Goal: Task Accomplishment & Management: Complete application form

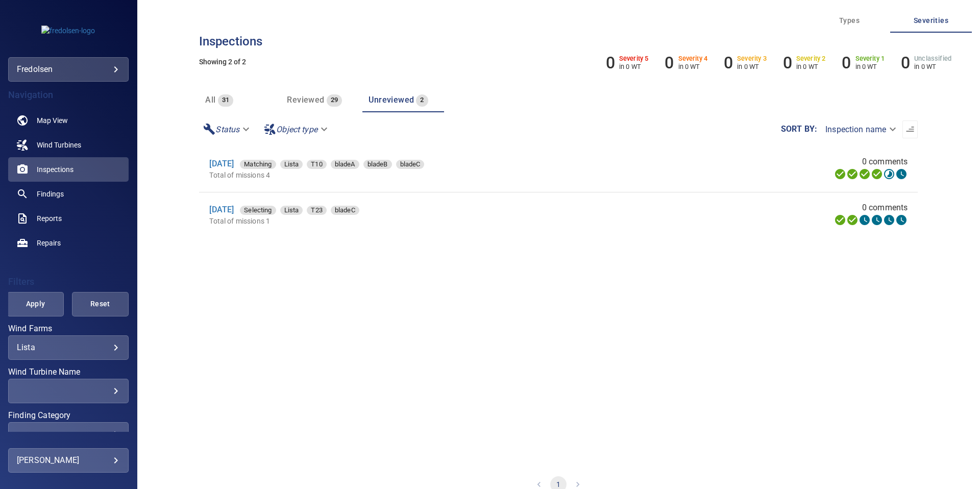
scroll to position [93, 0]
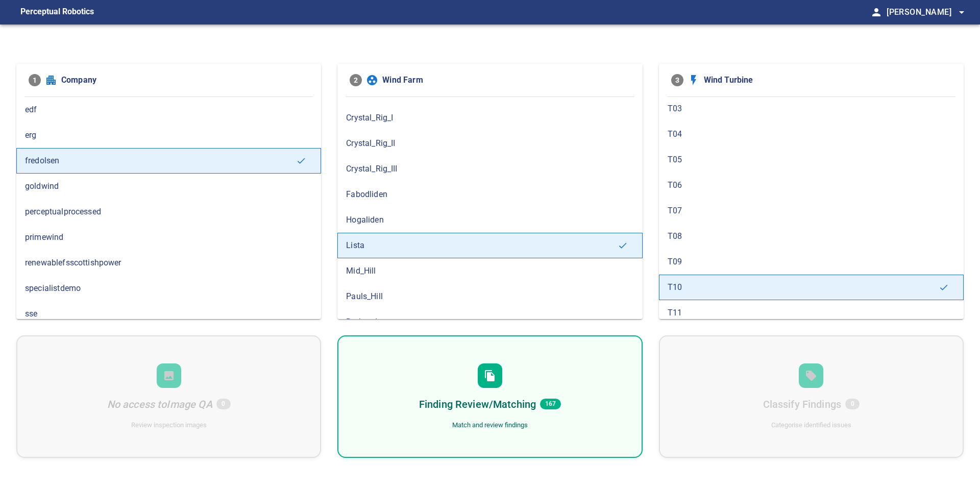
scroll to position [114, 0]
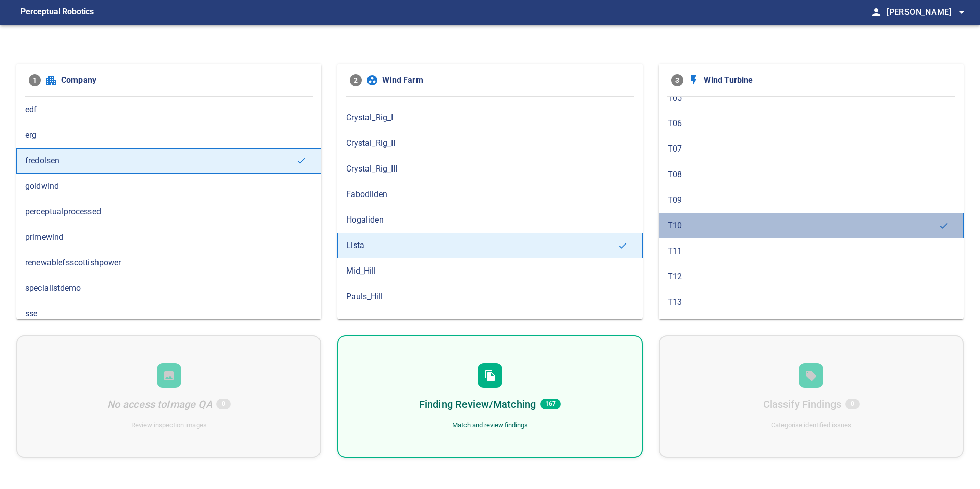
click at [676, 219] on span "T10" at bounding box center [802, 225] width 271 height 12
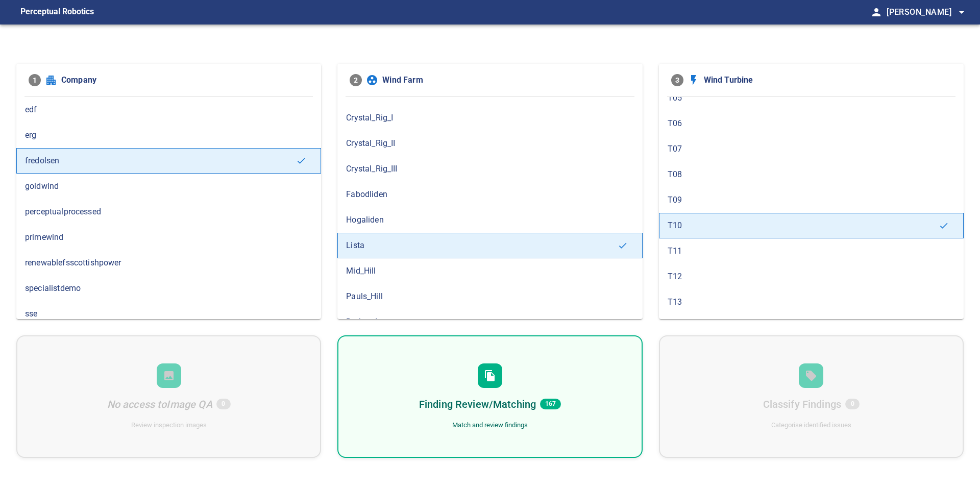
click at [603, 352] on div "Finding Review/Matching 167 Match and review findings" at bounding box center [489, 396] width 305 height 122
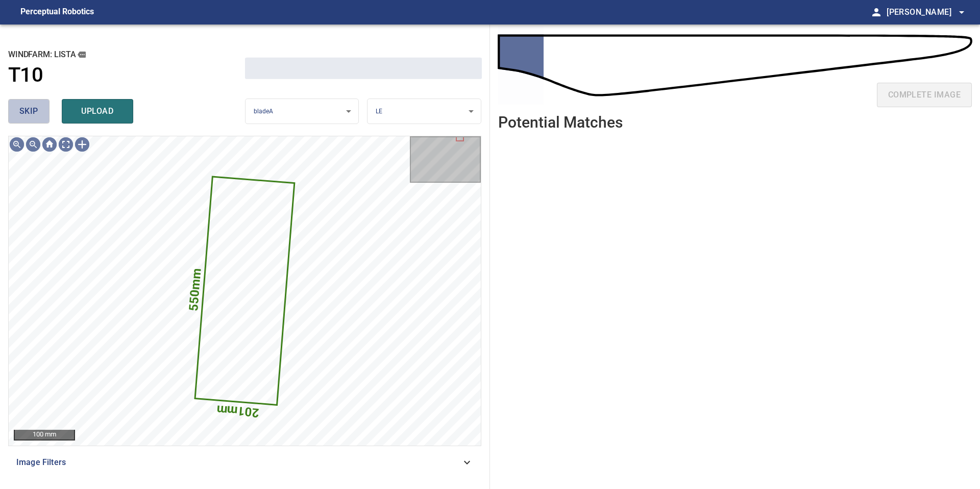
click at [38, 106] on span "skip" at bounding box center [28, 111] width 19 height 14
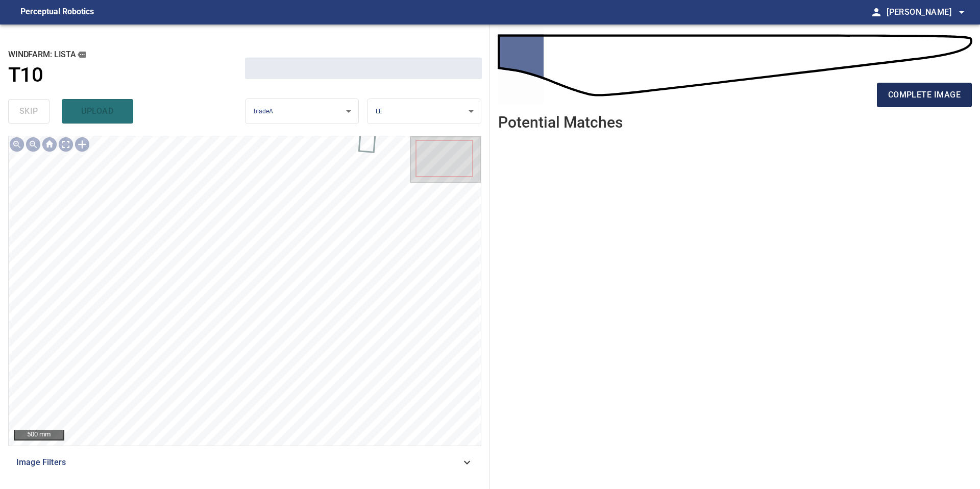
click at [935, 90] on span "complete image" at bounding box center [924, 95] width 72 height 14
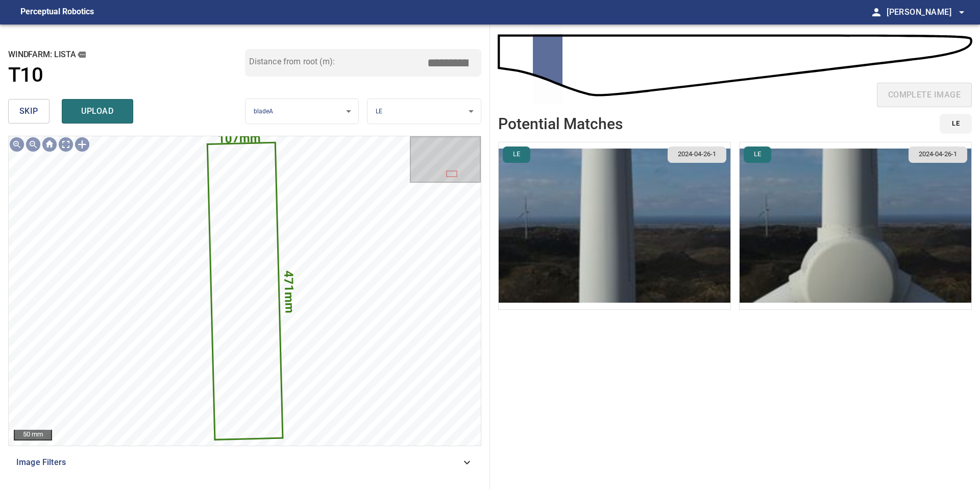
click at [45, 113] on button "skip" at bounding box center [28, 111] width 41 height 24
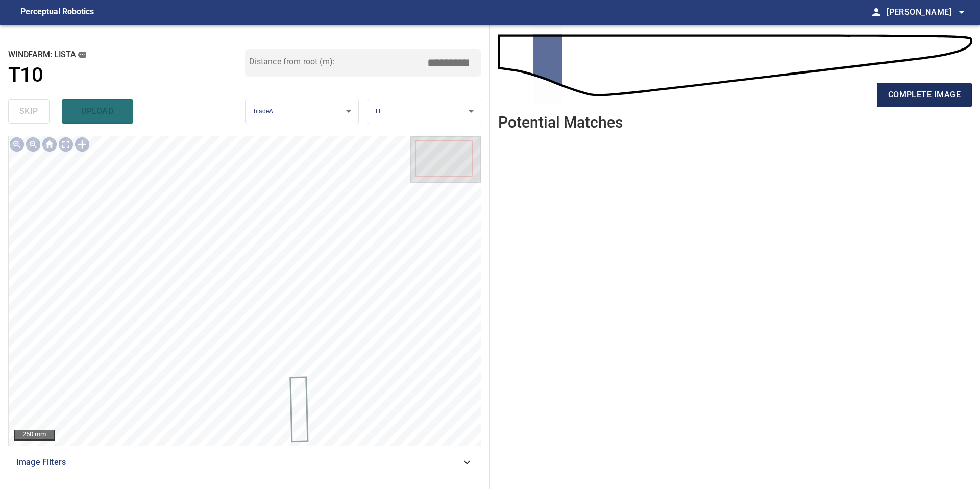
click at [915, 91] on span "complete image" at bounding box center [924, 95] width 72 height 14
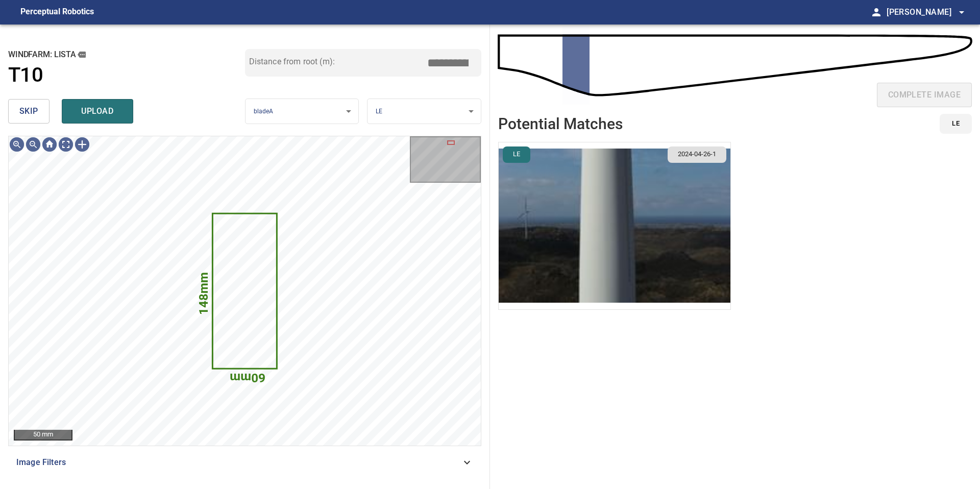
click at [42, 104] on button "skip" at bounding box center [28, 111] width 41 height 24
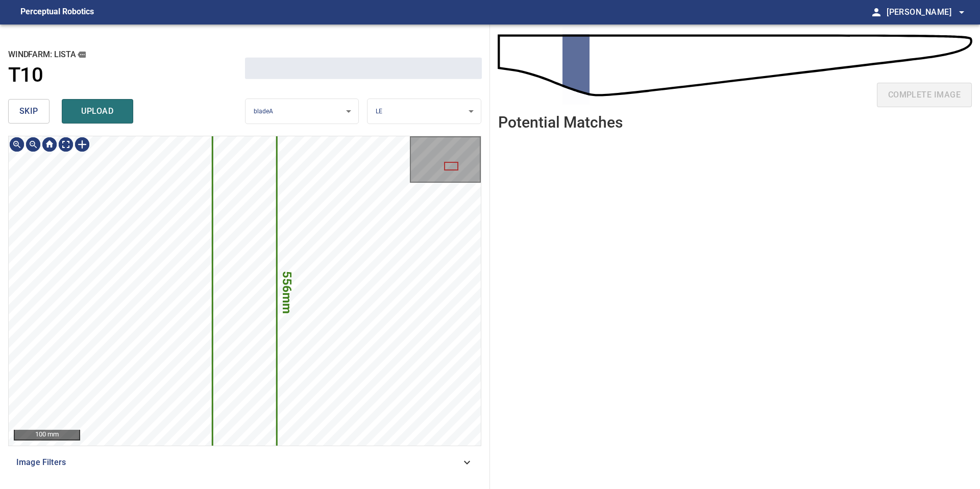
click at [42, 104] on button "skip" at bounding box center [28, 111] width 41 height 24
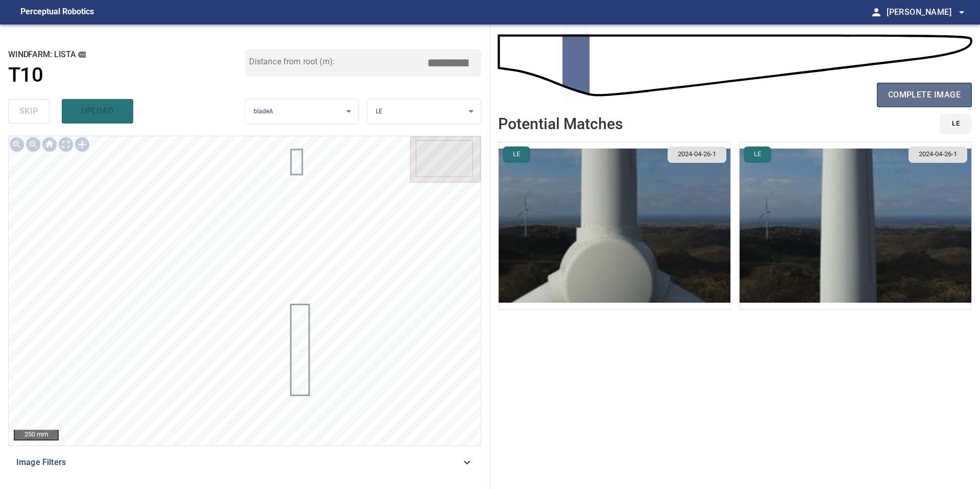
click at [919, 91] on span "complete image" at bounding box center [924, 95] width 72 height 14
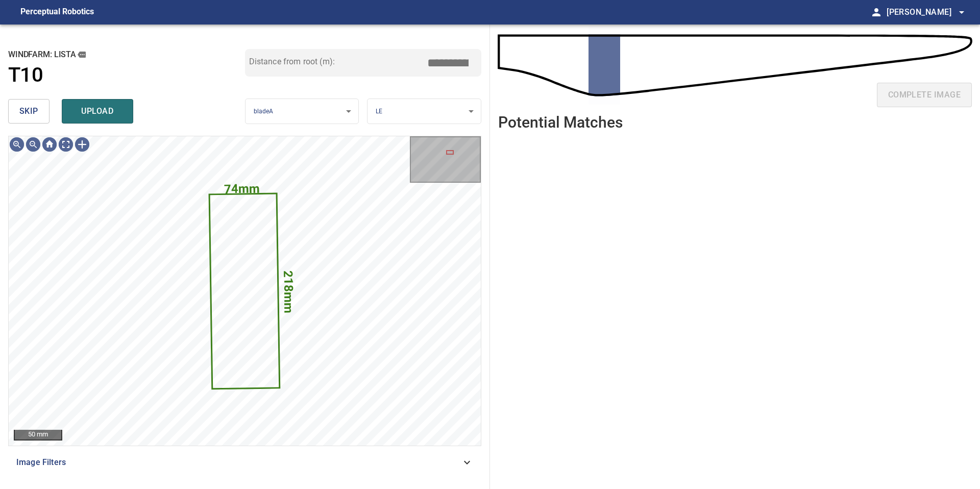
click at [45, 109] on button "skip" at bounding box center [28, 111] width 41 height 24
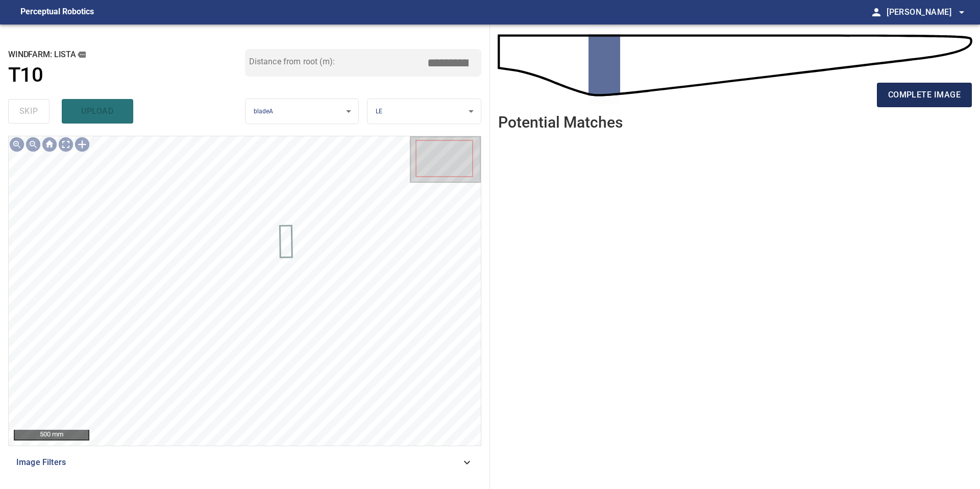
click at [941, 97] on span "complete image" at bounding box center [924, 95] width 72 height 14
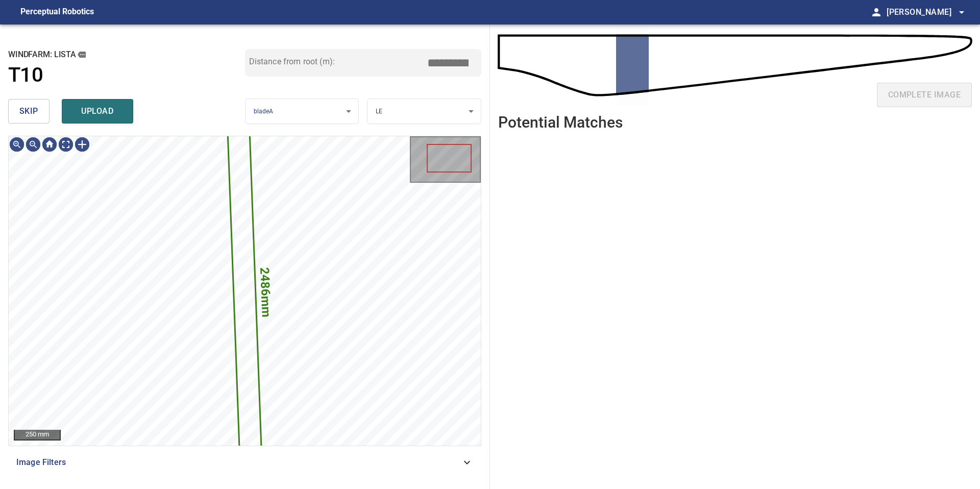
click at [37, 114] on span "skip" at bounding box center [28, 111] width 19 height 14
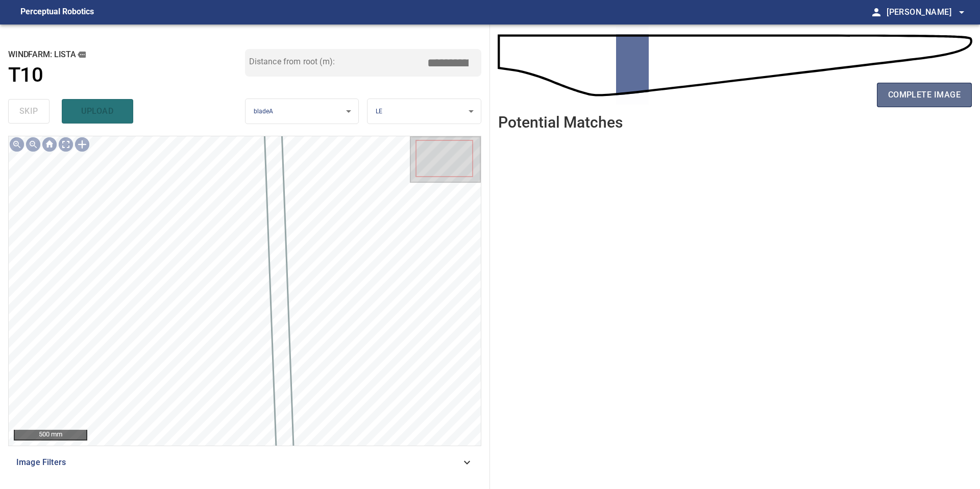
click at [894, 101] on span "complete image" at bounding box center [924, 95] width 72 height 14
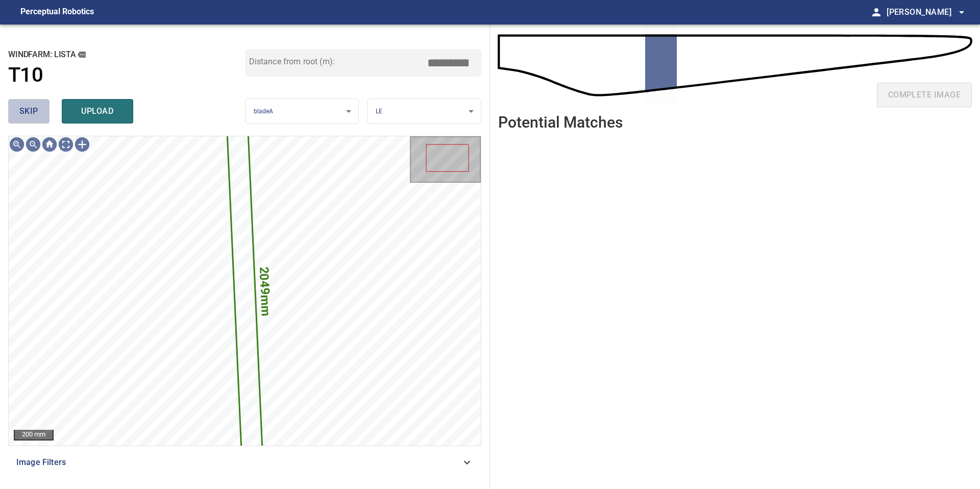
click at [35, 112] on span "skip" at bounding box center [28, 111] width 19 height 14
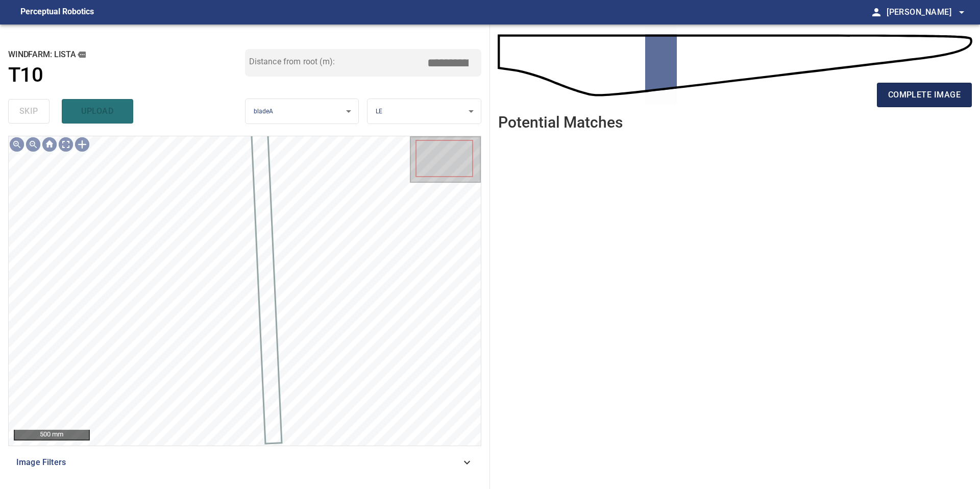
click at [904, 102] on span "complete image" at bounding box center [924, 95] width 72 height 14
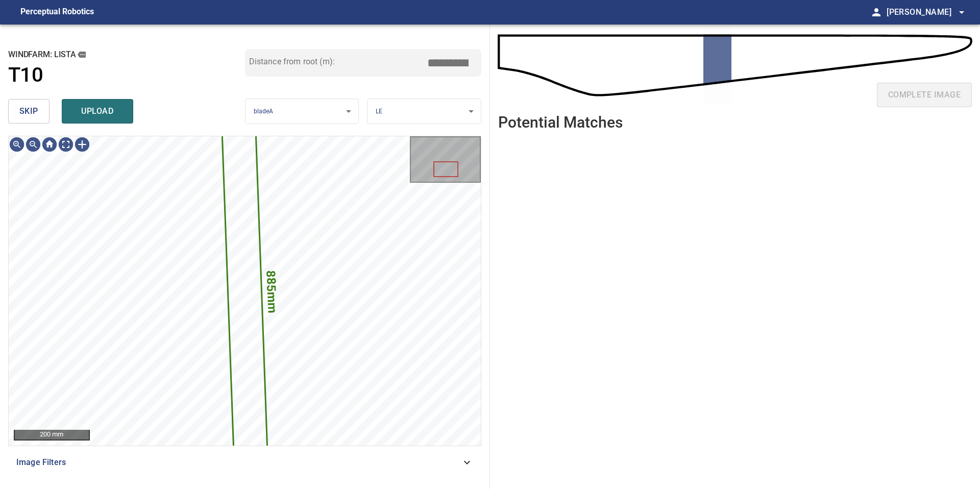
click at [21, 113] on span "skip" at bounding box center [28, 111] width 19 height 14
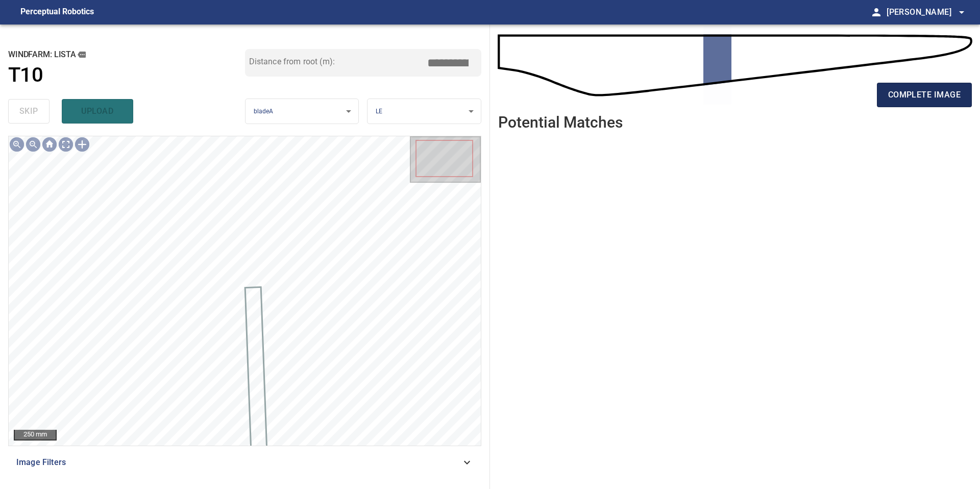
click at [911, 106] on button "complete image" at bounding box center [924, 95] width 95 height 24
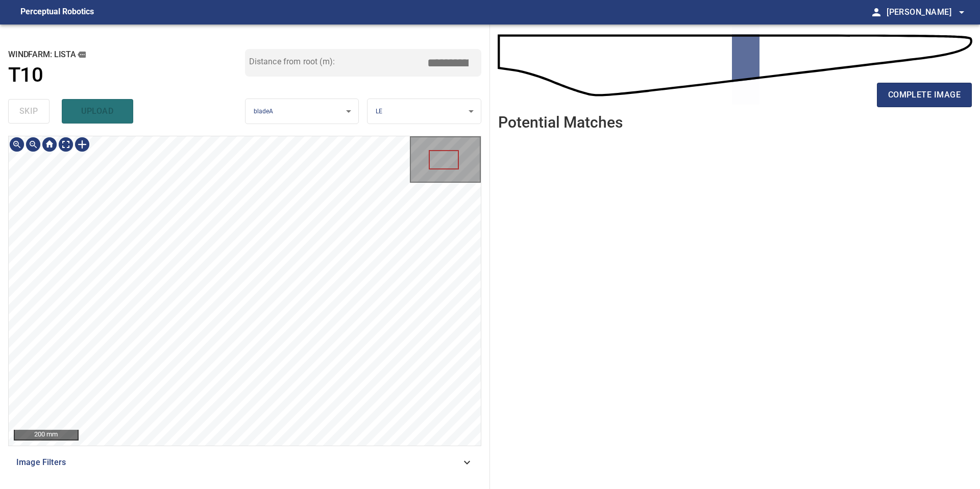
click at [238, 488] on div "**********" at bounding box center [245, 256] width 490 height 464
click at [911, 92] on span "complete image" at bounding box center [924, 95] width 72 height 14
click at [961, 89] on button "complete image" at bounding box center [924, 95] width 95 height 24
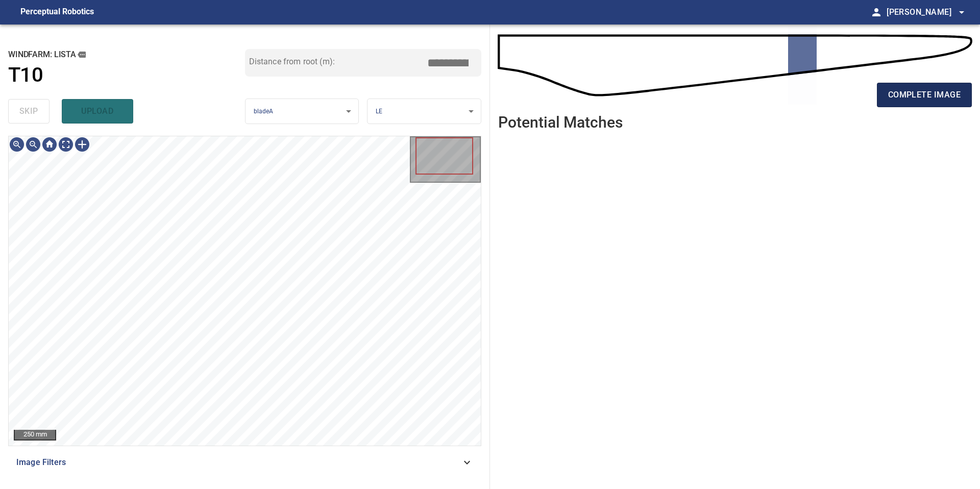
click at [915, 100] on span "complete image" at bounding box center [924, 95] width 72 height 14
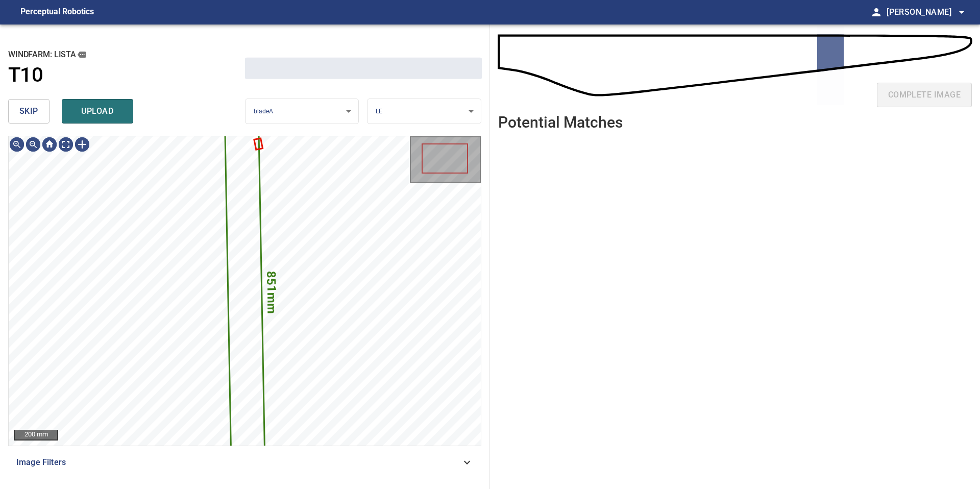
click at [40, 114] on button "skip" at bounding box center [28, 111] width 41 height 24
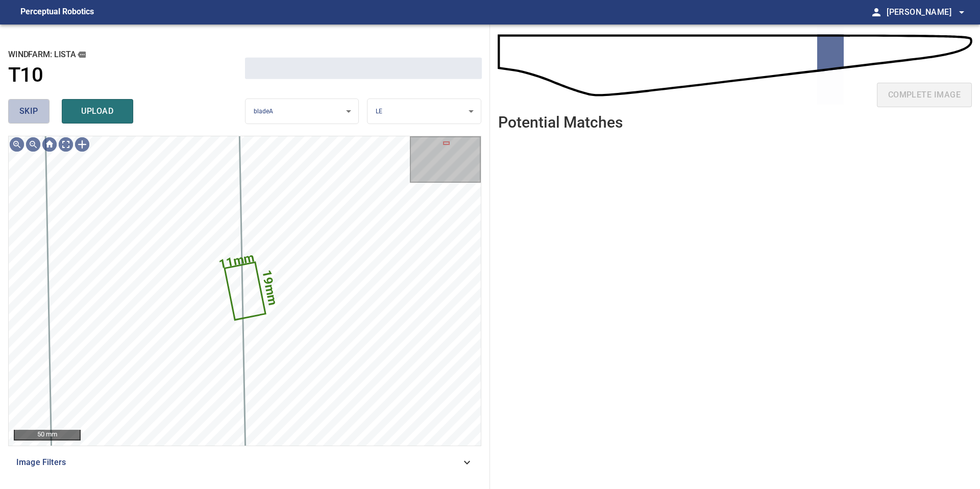
click at [40, 114] on button "skip" at bounding box center [28, 111] width 41 height 24
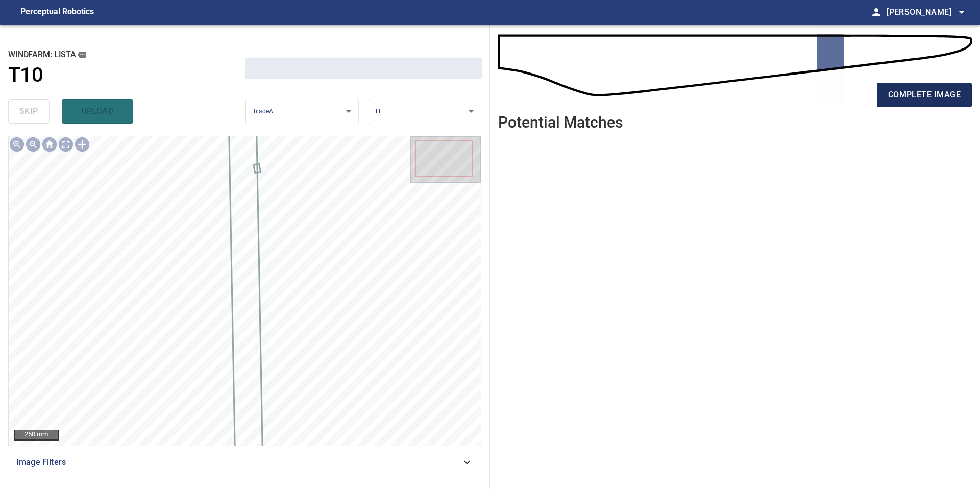
click at [928, 94] on span "complete image" at bounding box center [924, 95] width 72 height 14
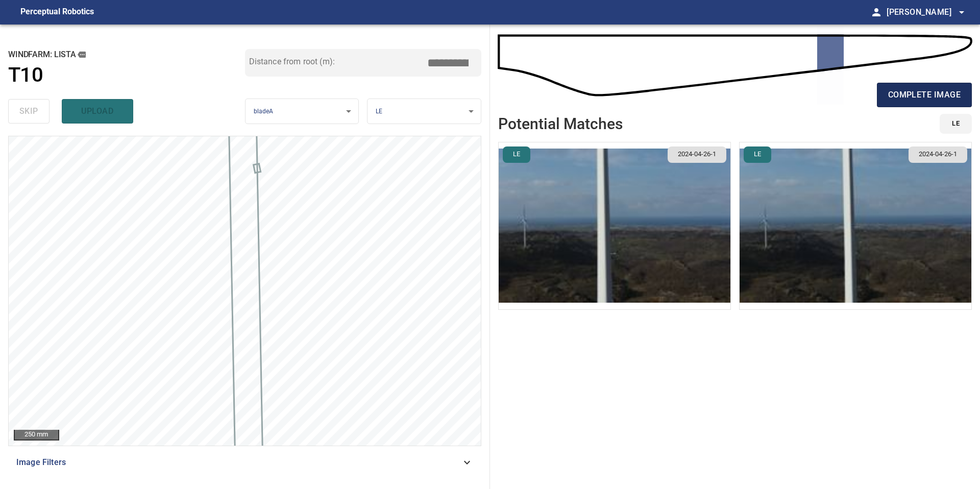
type input "*****"
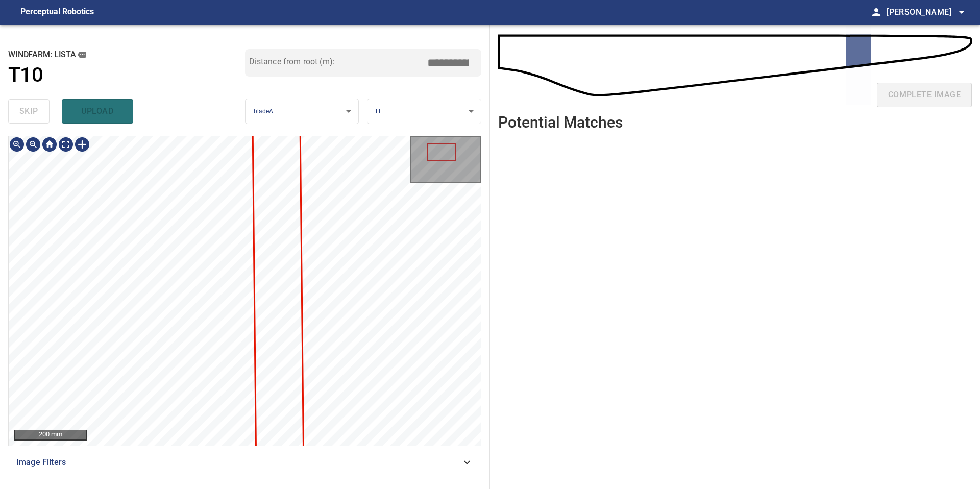
click at [218, 468] on div "200 mm Image Filters" at bounding box center [244, 308] width 473 height 345
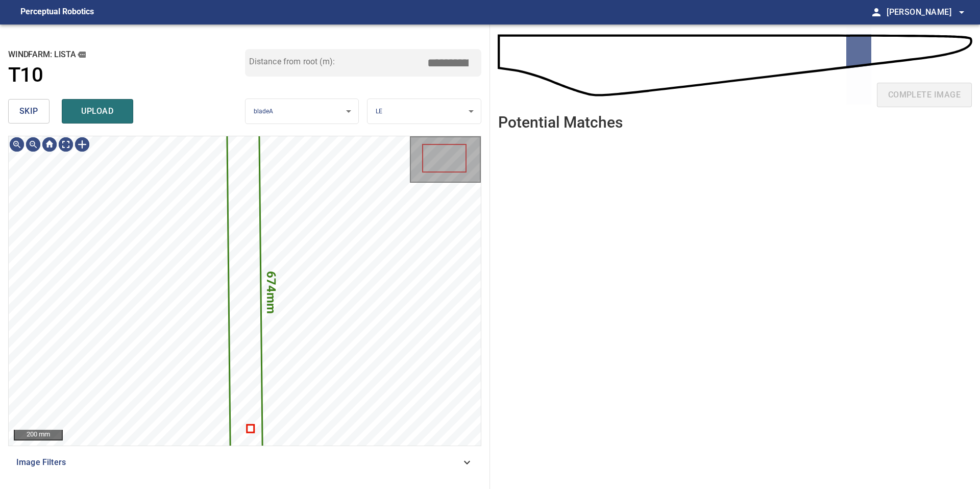
click at [43, 105] on button "skip" at bounding box center [28, 111] width 41 height 24
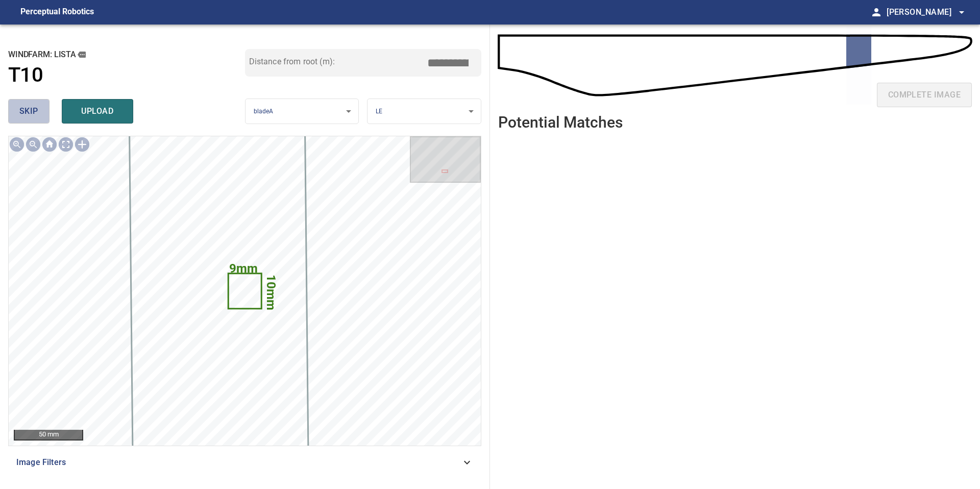
click at [43, 105] on button "skip" at bounding box center [28, 111] width 41 height 24
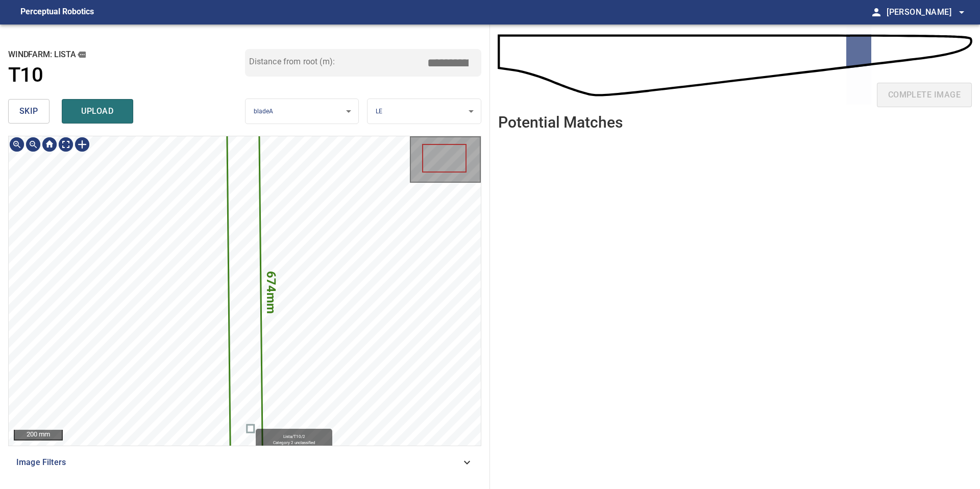
click at [252, 424] on icon at bounding box center [244, 290] width 35 height 423
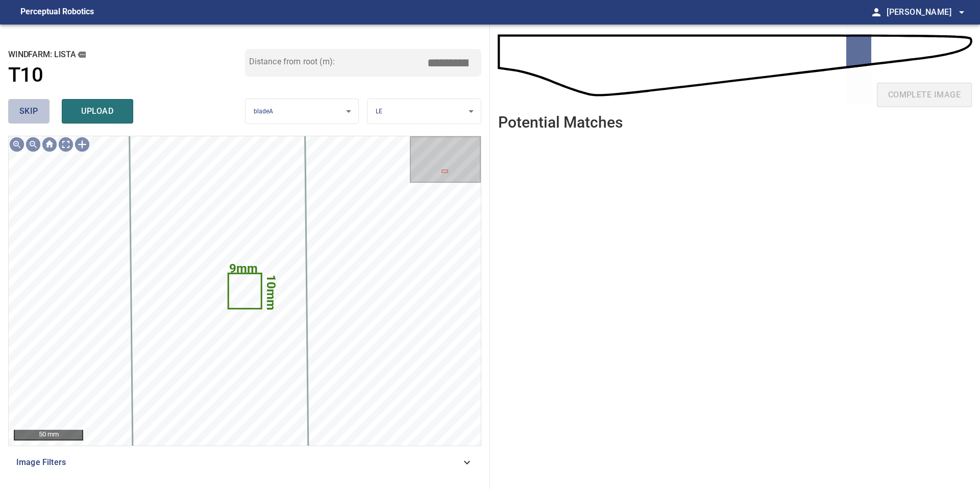
click at [39, 109] on button "skip" at bounding box center [28, 111] width 41 height 24
click at [39, 109] on div "skip upload" at bounding box center [126, 111] width 237 height 33
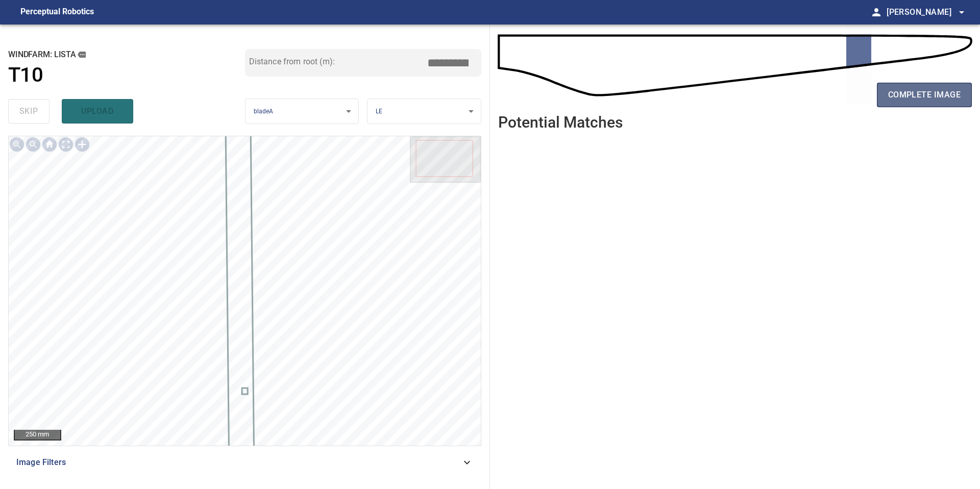
click at [923, 88] on span "complete image" at bounding box center [924, 95] width 72 height 14
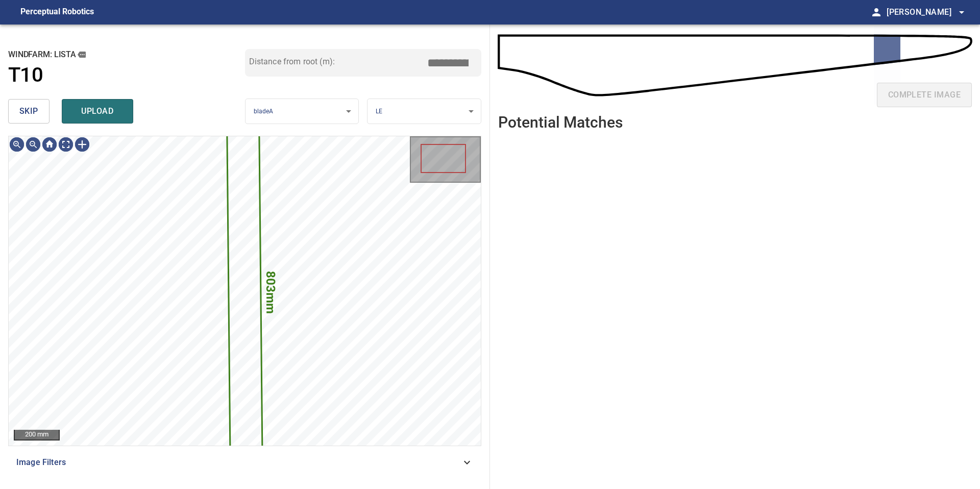
click at [29, 114] on span "skip" at bounding box center [28, 111] width 19 height 14
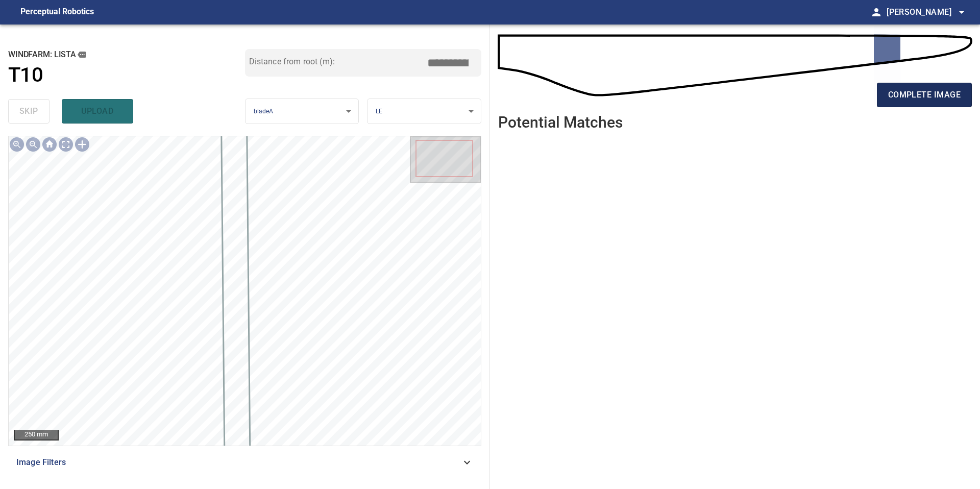
click at [929, 86] on button "complete image" at bounding box center [924, 95] width 95 height 24
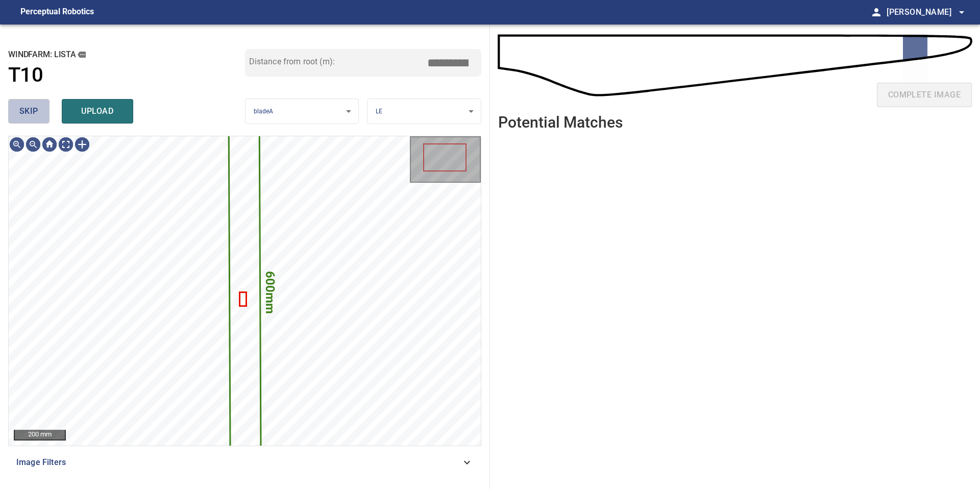
click at [33, 120] on button "skip" at bounding box center [28, 111] width 41 height 24
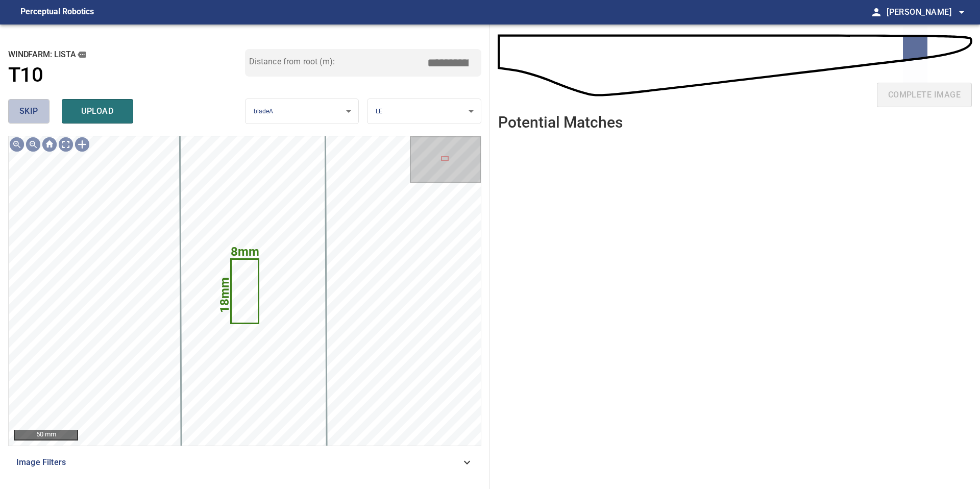
click at [33, 112] on span "skip" at bounding box center [28, 111] width 19 height 14
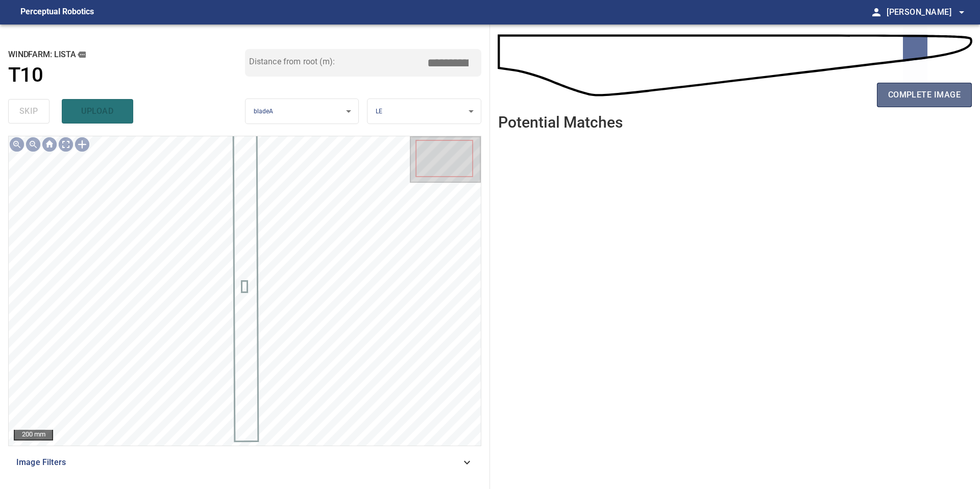
click at [911, 102] on span "complete image" at bounding box center [924, 95] width 72 height 14
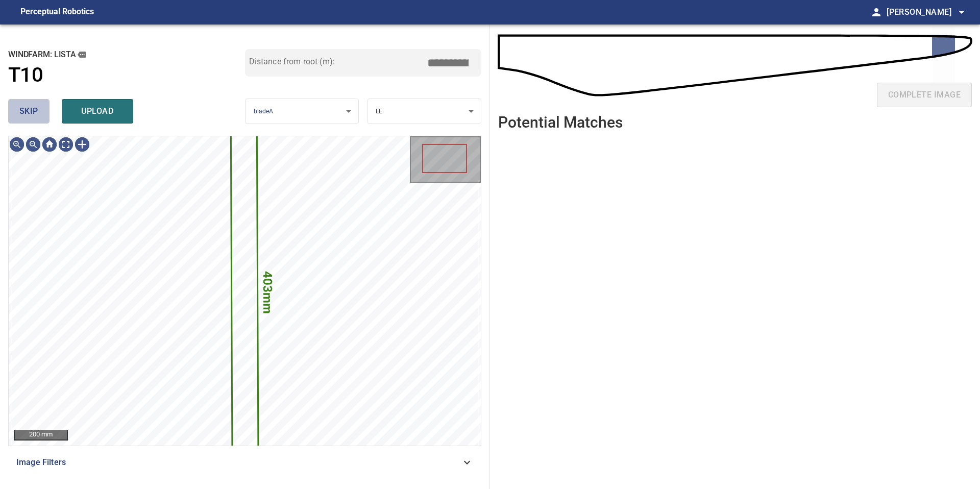
click at [38, 120] on button "skip" at bounding box center [28, 111] width 41 height 24
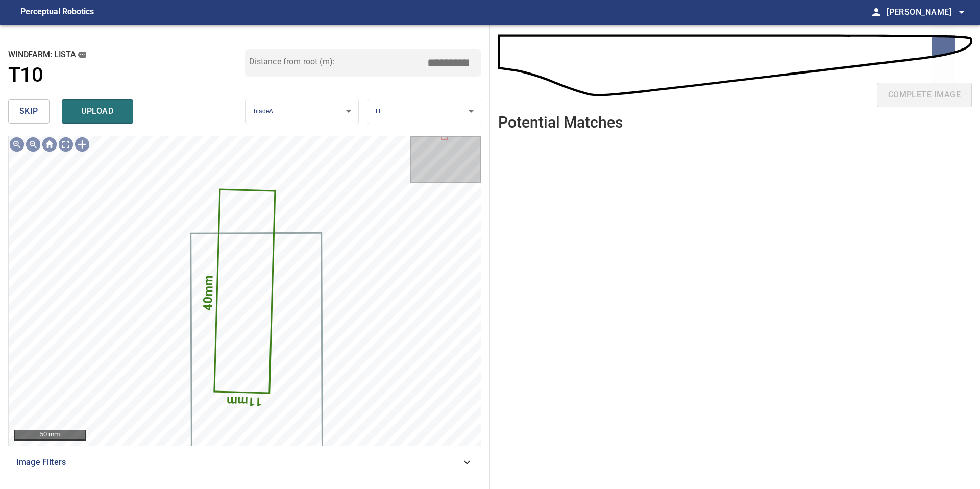
click at [38, 120] on button "skip" at bounding box center [28, 111] width 41 height 24
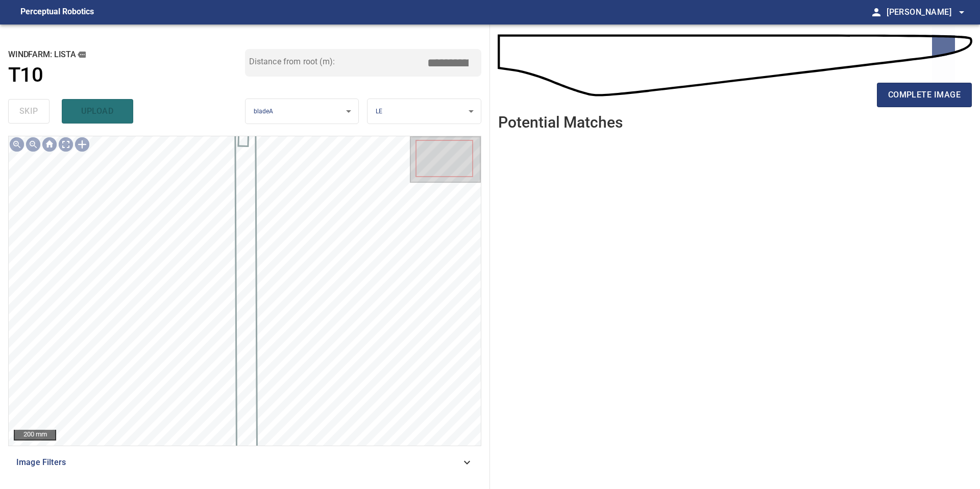
click at [891, 110] on div "complete image" at bounding box center [734, 99] width 473 height 41
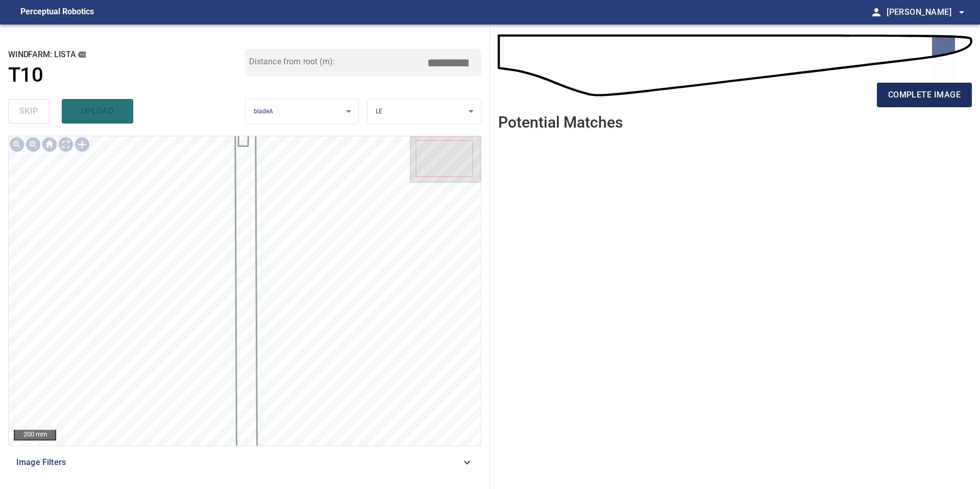
click at [891, 94] on span "complete image" at bounding box center [924, 95] width 72 height 14
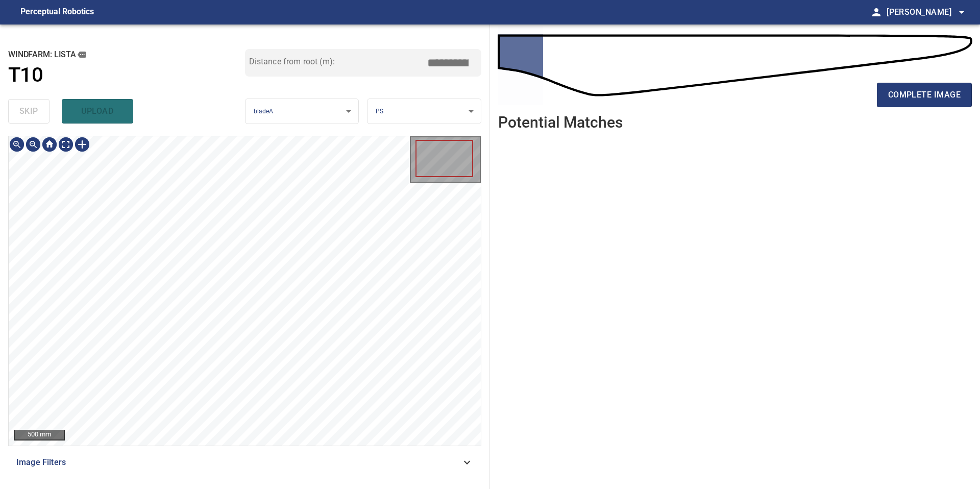
click at [217, 482] on div "**********" at bounding box center [245, 256] width 490 height 464
click at [926, 89] on span "complete image" at bounding box center [924, 95] width 72 height 14
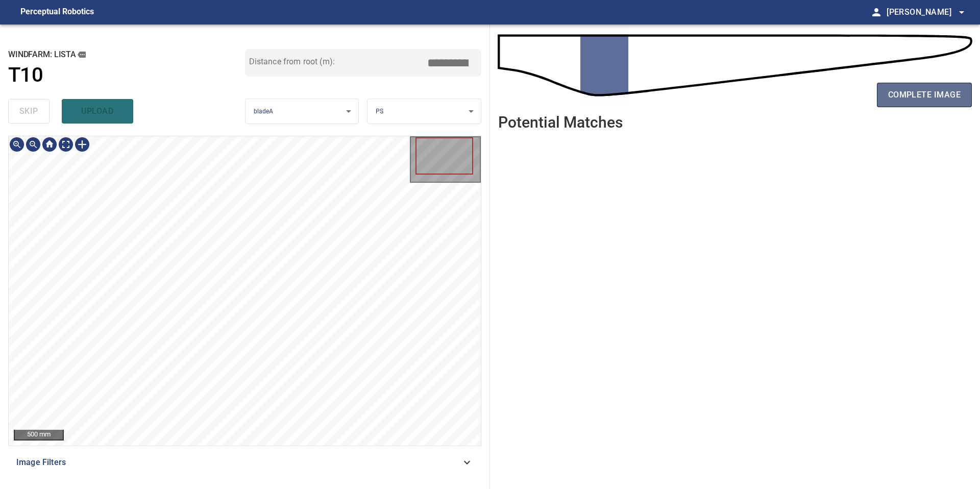
click at [946, 88] on span "complete image" at bounding box center [924, 95] width 72 height 14
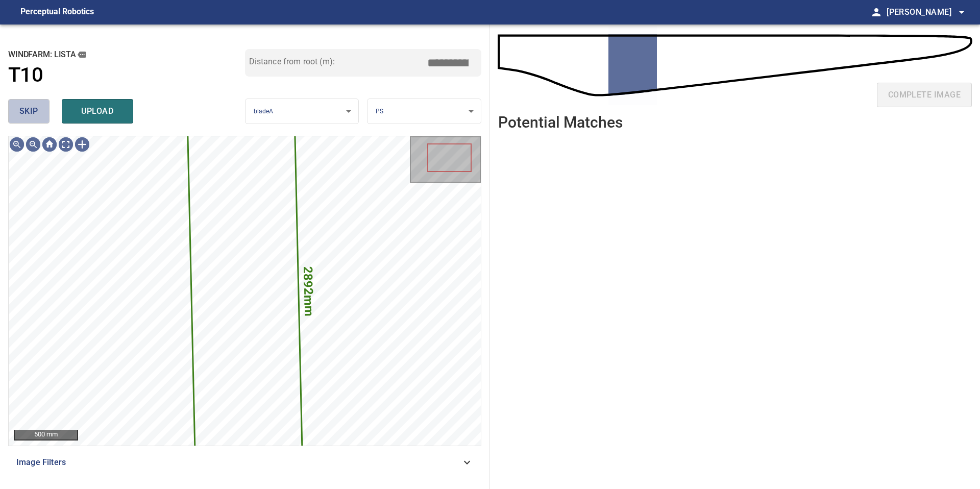
click at [36, 115] on span "skip" at bounding box center [28, 111] width 19 height 14
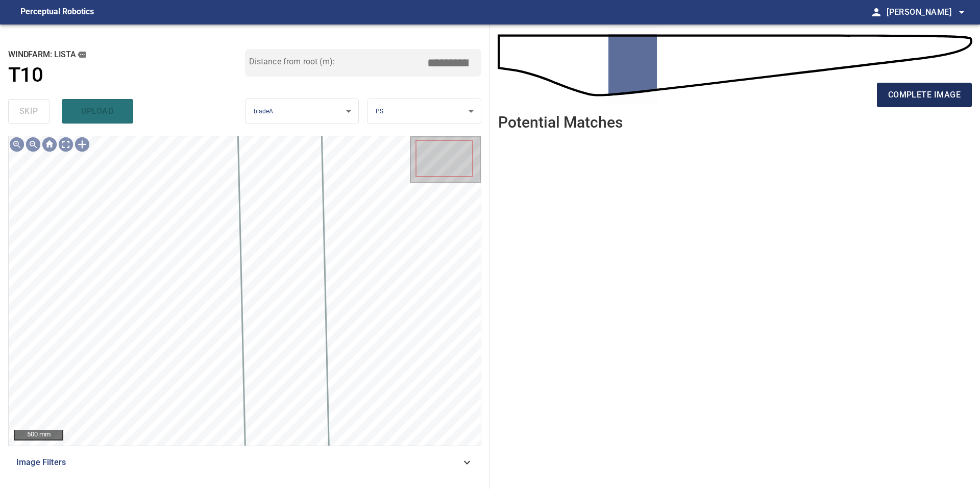
click at [923, 97] on span "complete image" at bounding box center [924, 95] width 72 height 14
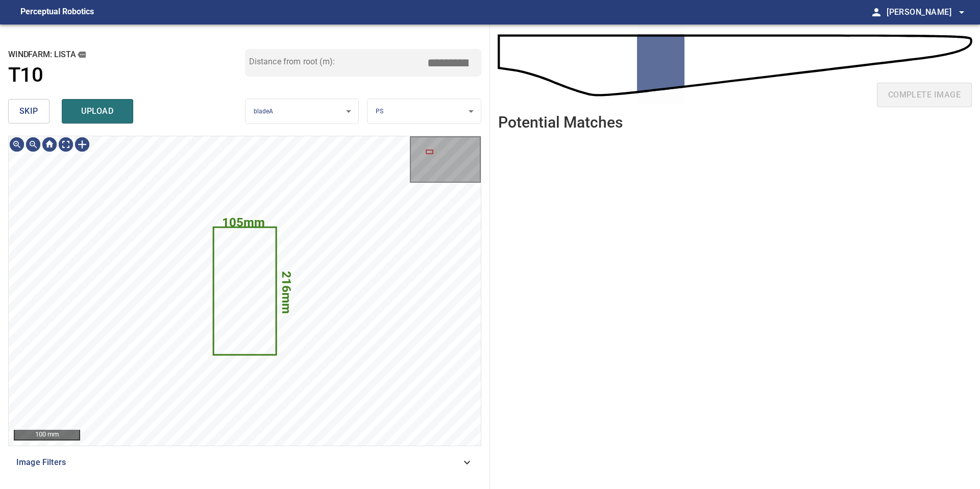
click at [31, 117] on span "skip" at bounding box center [28, 111] width 19 height 14
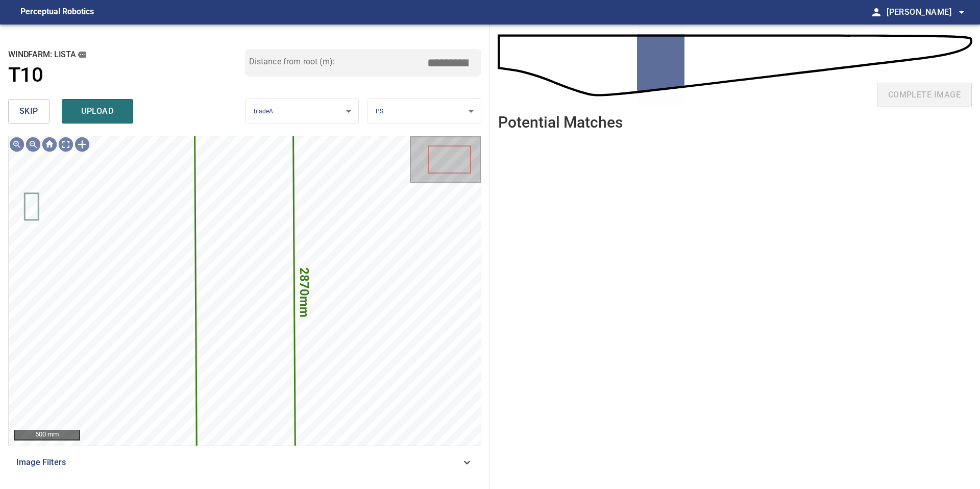
click at [31, 117] on span "skip" at bounding box center [28, 111] width 19 height 14
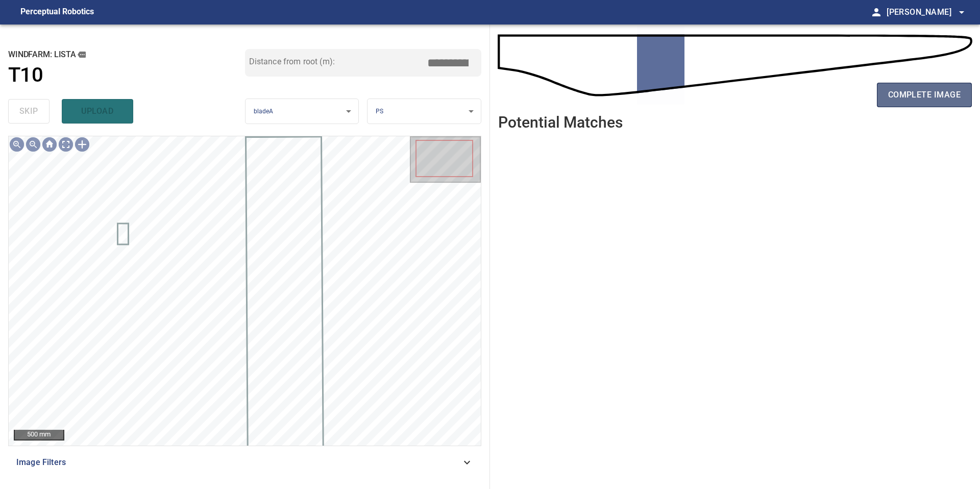
click at [909, 97] on span "complete image" at bounding box center [924, 95] width 72 height 14
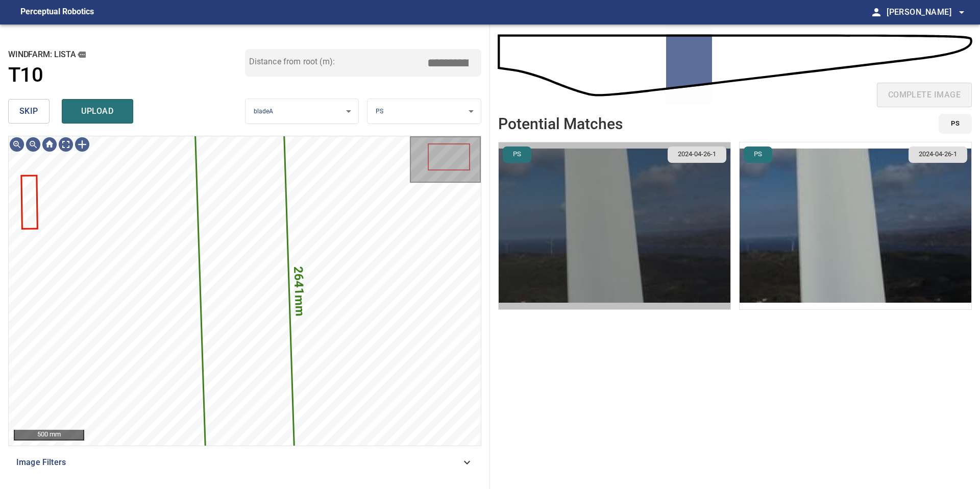
click at [633, 264] on img "button" at bounding box center [614, 225] width 232 height 167
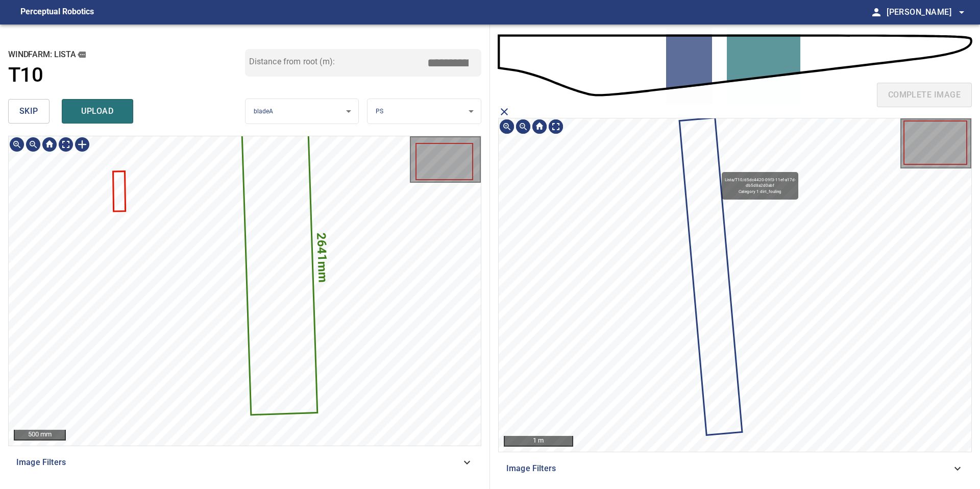
click at [717, 167] on icon at bounding box center [710, 275] width 61 height 315
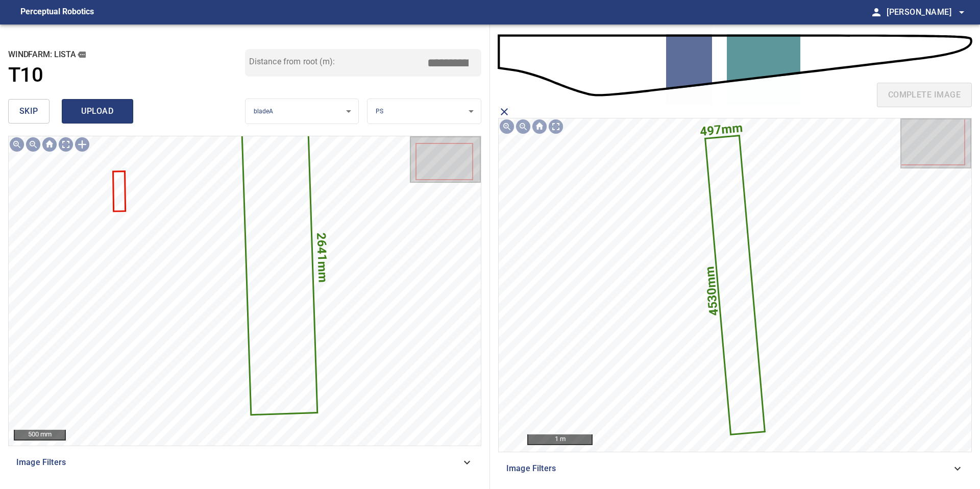
click at [116, 114] on span "upload" at bounding box center [97, 111] width 49 height 14
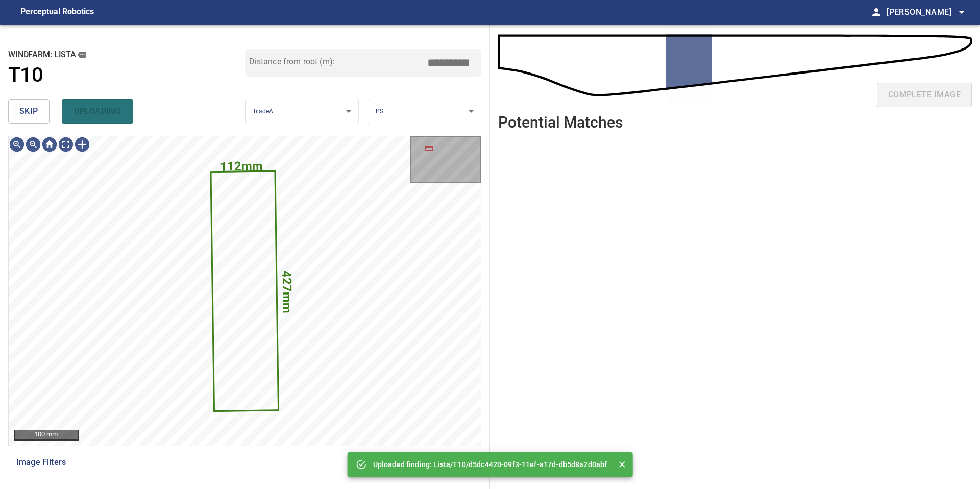
click at [34, 112] on span "skip" at bounding box center [28, 111] width 19 height 14
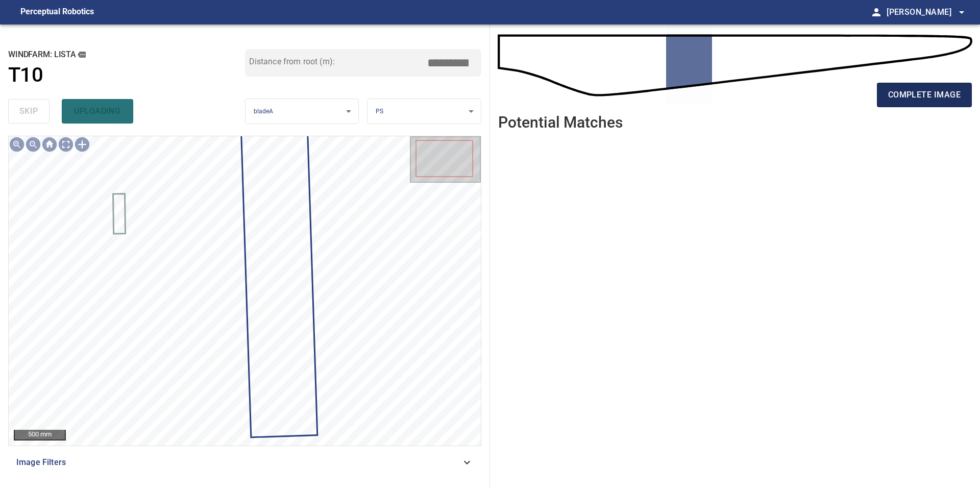
click at [918, 97] on span "complete image" at bounding box center [924, 95] width 72 height 14
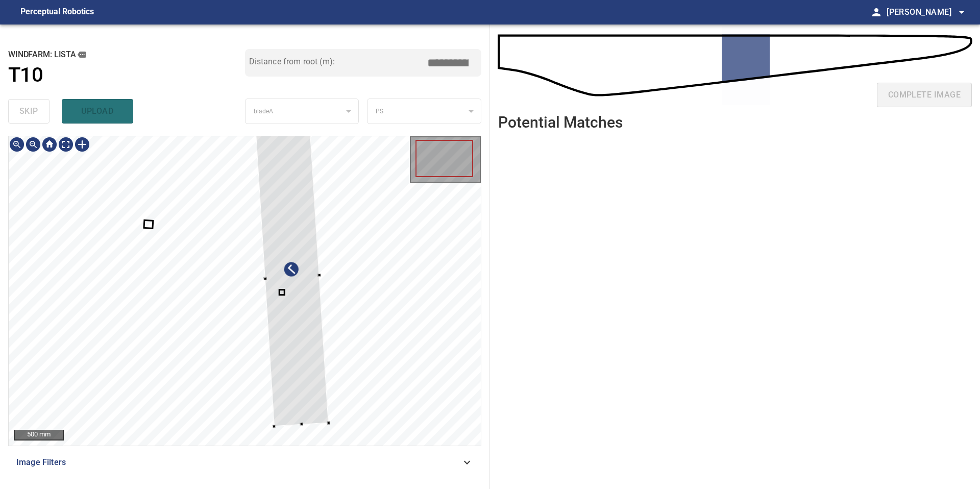
click at [309, 404] on div at bounding box center [291, 278] width 73 height 298
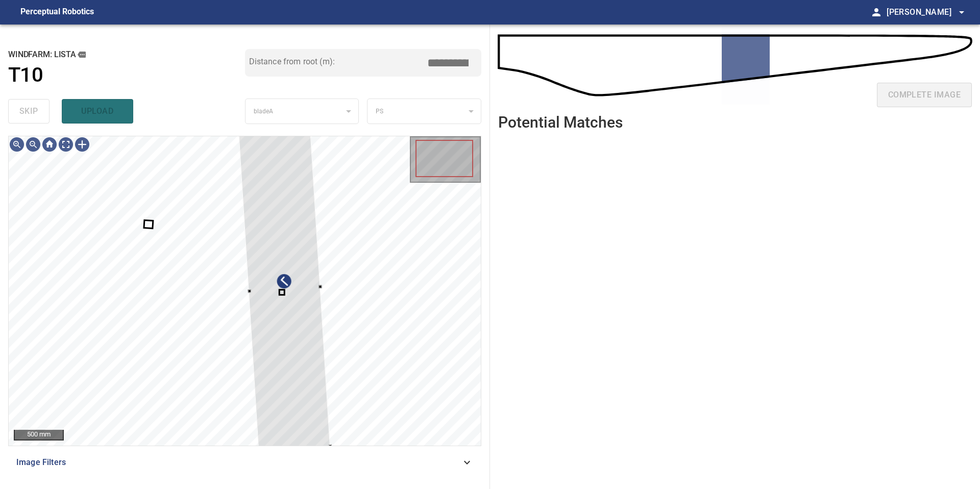
click at [257, 452] on div "500 mm Image Filters" at bounding box center [244, 308] width 473 height 345
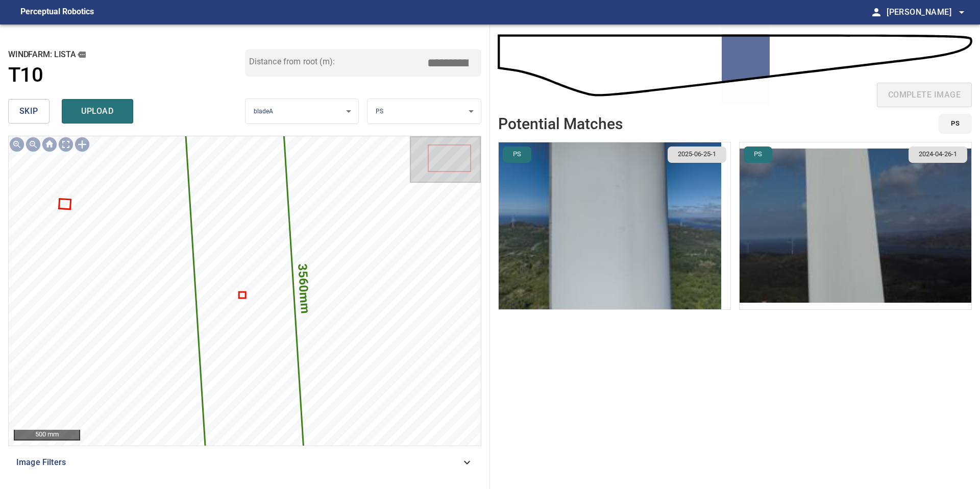
click at [722, 218] on li "PS 2025-06-25-1" at bounding box center [614, 226] width 233 height 168
click at [711, 216] on img "button" at bounding box center [609, 225] width 222 height 167
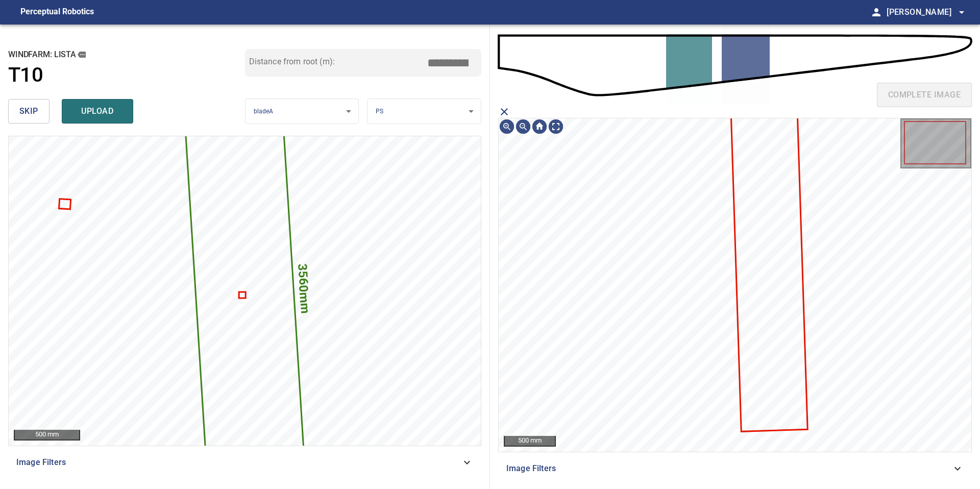
click at [753, 214] on icon at bounding box center [769, 273] width 74 height 315
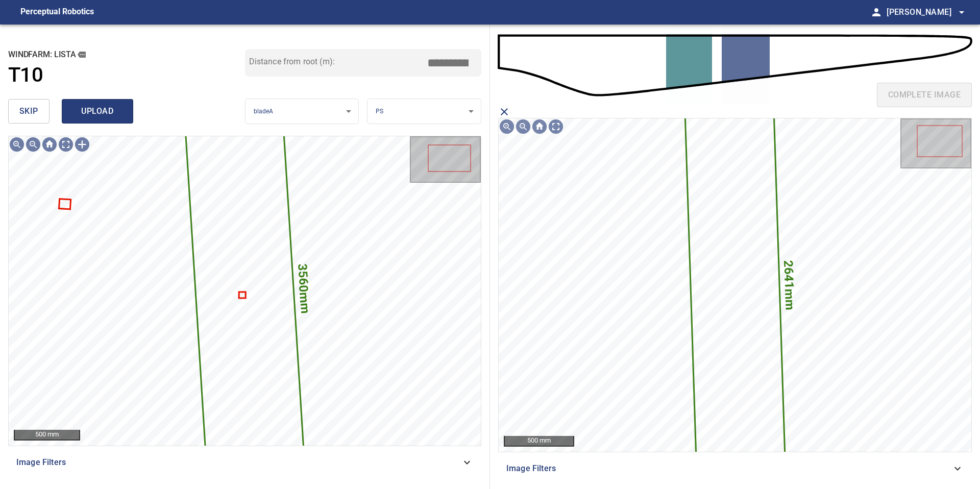
click at [105, 107] on span "upload" at bounding box center [97, 111] width 49 height 14
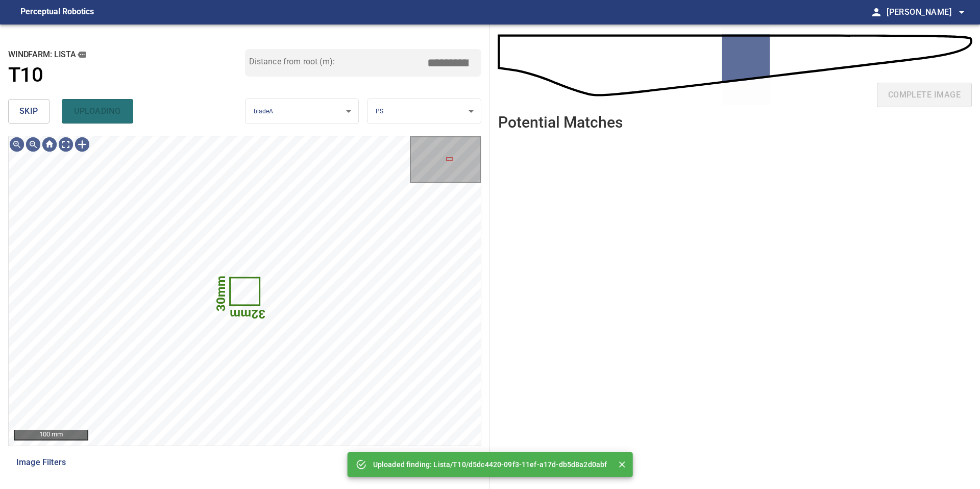
click at [20, 110] on span "skip" at bounding box center [28, 111] width 19 height 14
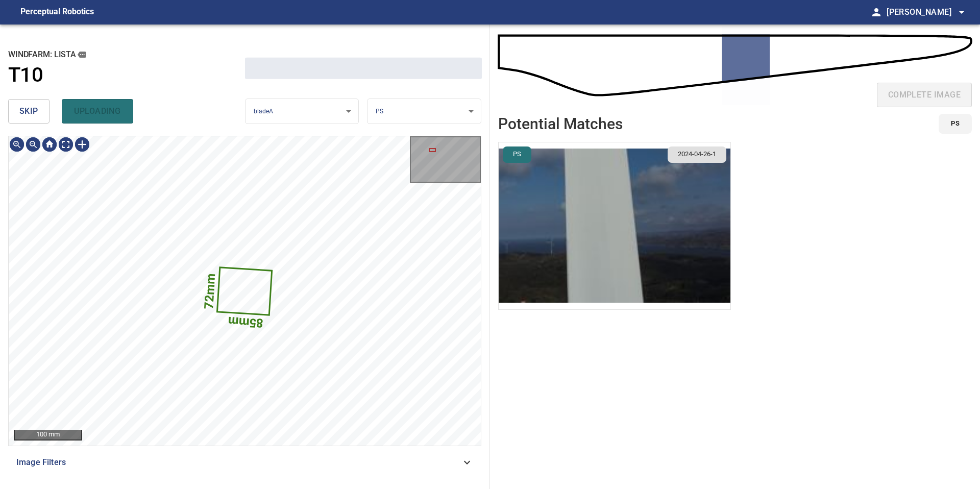
click at [20, 110] on span "skip" at bounding box center [28, 111] width 19 height 14
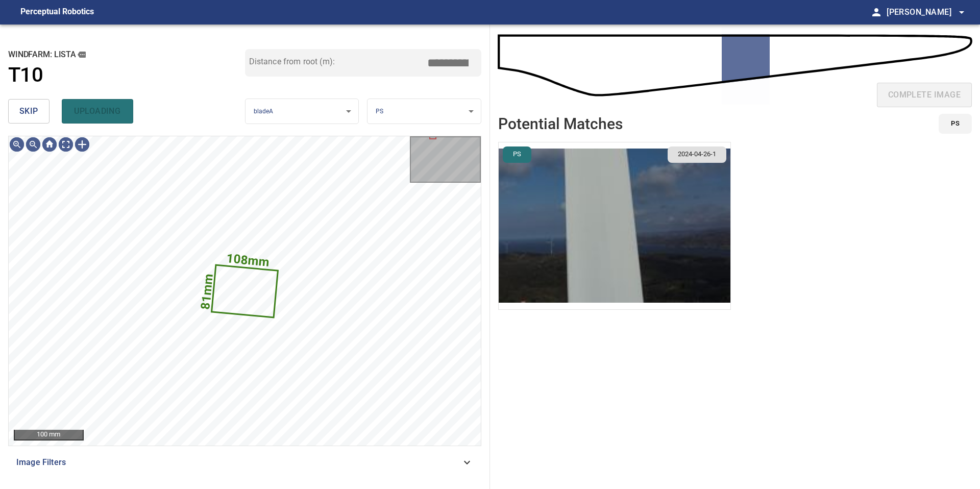
type input "*****"
click at [20, 110] on span "skip" at bounding box center [28, 111] width 19 height 14
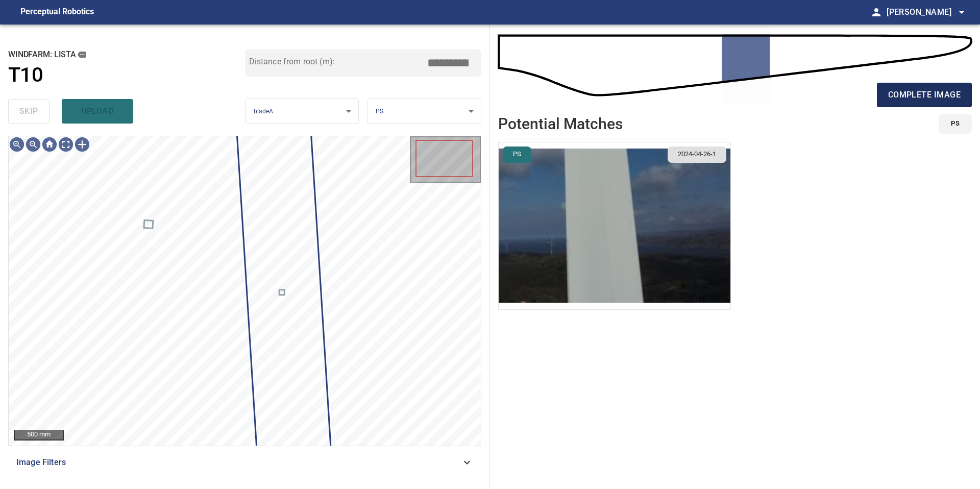
click at [928, 98] on span "complete image" at bounding box center [924, 95] width 72 height 14
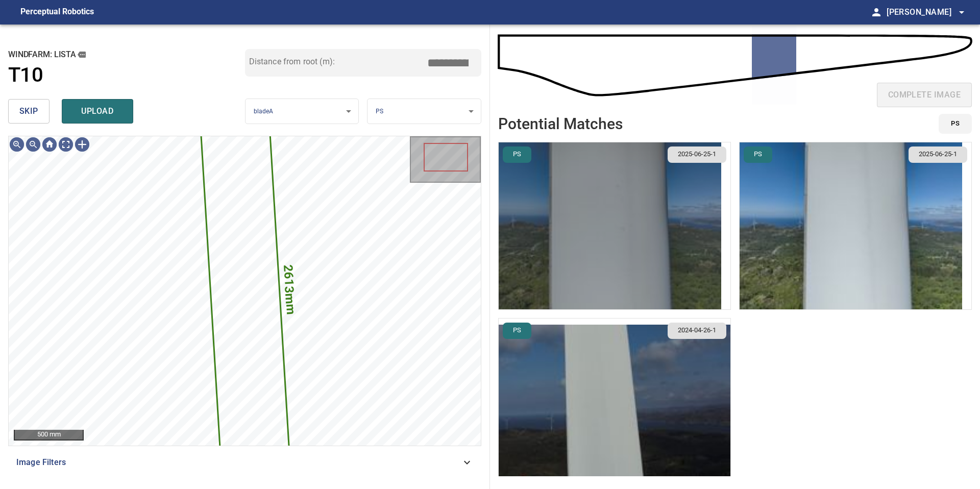
click at [641, 217] on img "button" at bounding box center [609, 225] width 222 height 167
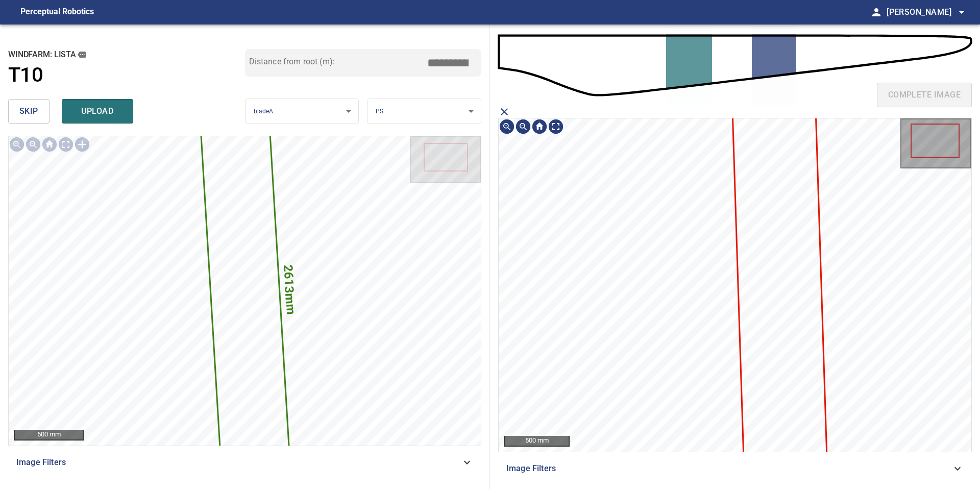
click at [740, 211] on icon at bounding box center [779, 289] width 94 height 398
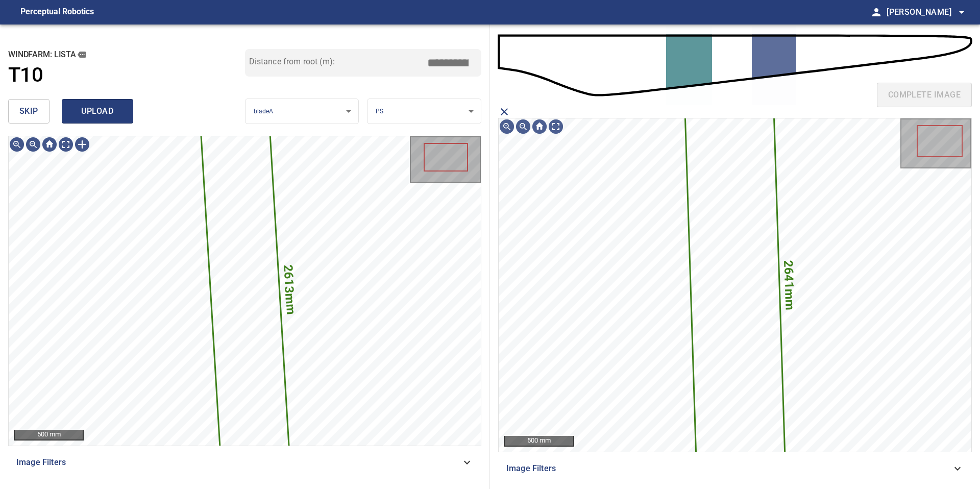
click at [105, 104] on span "upload" at bounding box center [97, 111] width 49 height 14
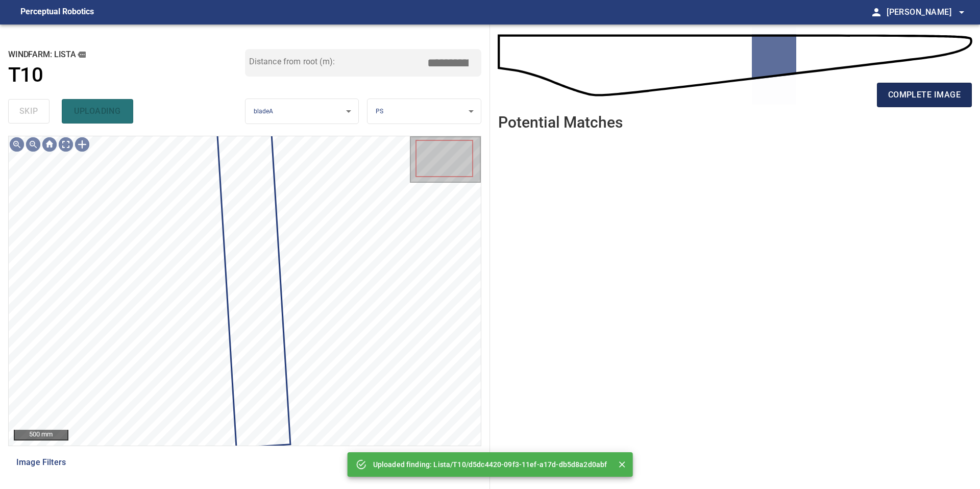
click at [908, 97] on span "complete image" at bounding box center [924, 95] width 72 height 14
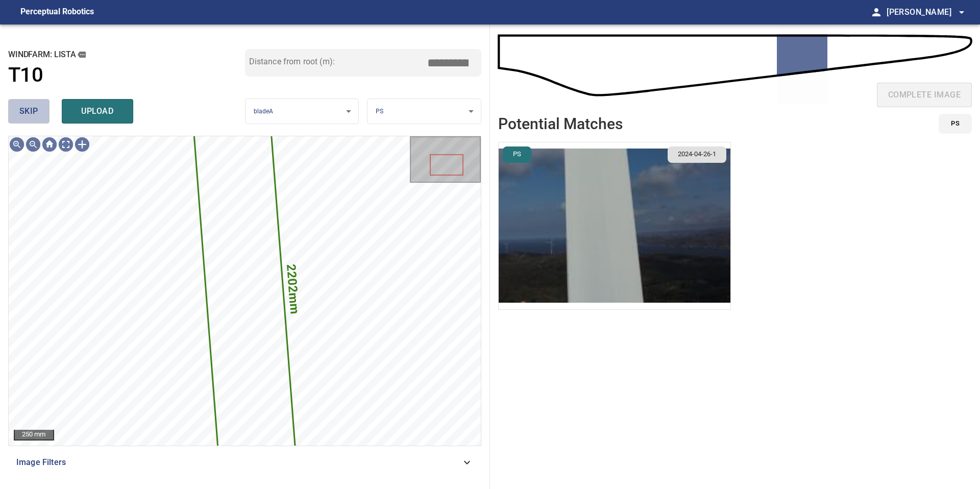
click at [32, 115] on span "skip" at bounding box center [28, 111] width 19 height 14
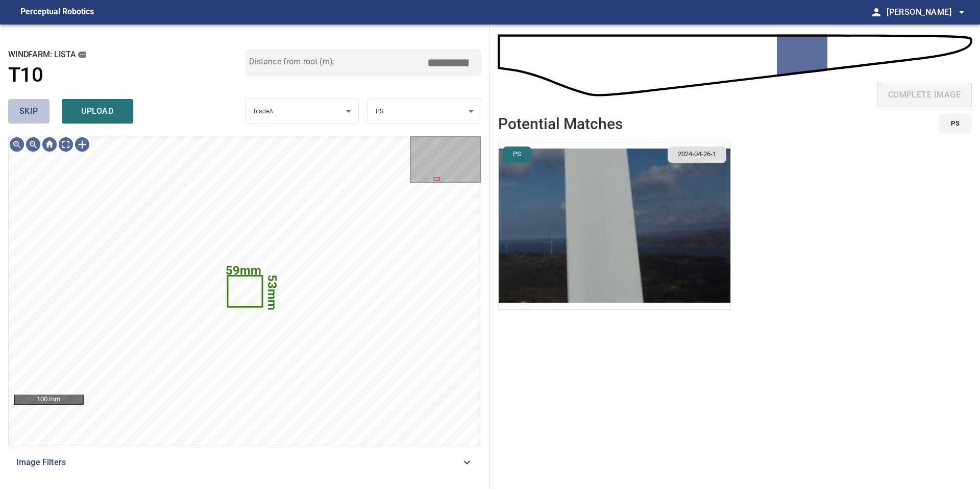
click at [39, 110] on button "skip" at bounding box center [28, 111] width 41 height 24
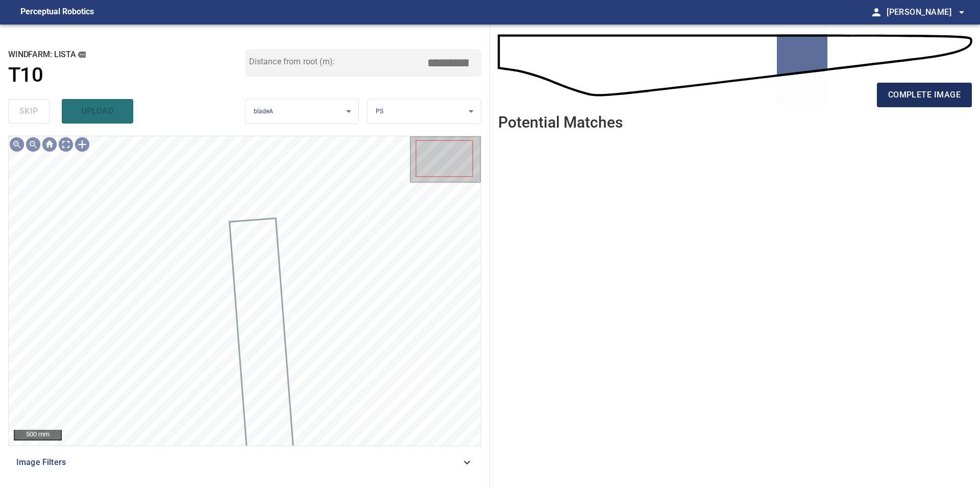
click at [915, 93] on span "complete image" at bounding box center [924, 95] width 72 height 14
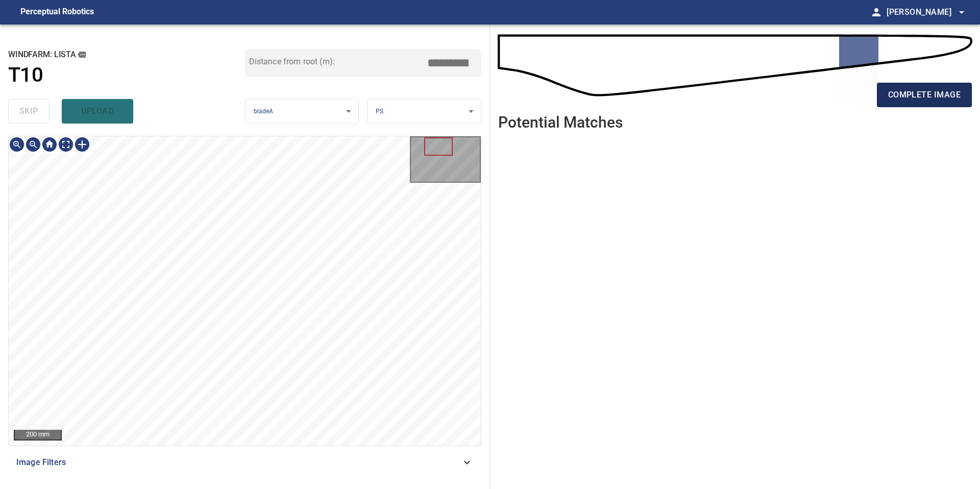
click at [964, 84] on button "complete image" at bounding box center [924, 95] width 95 height 24
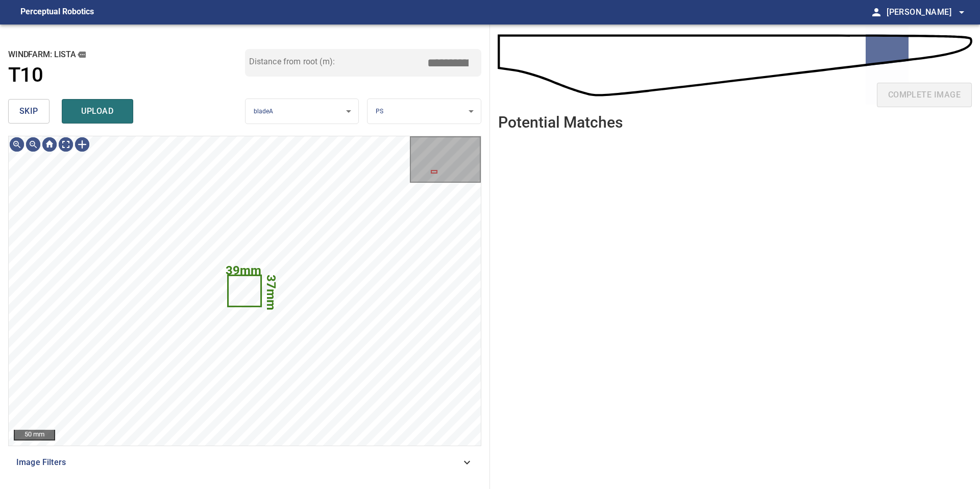
click at [37, 113] on span "skip" at bounding box center [28, 111] width 19 height 14
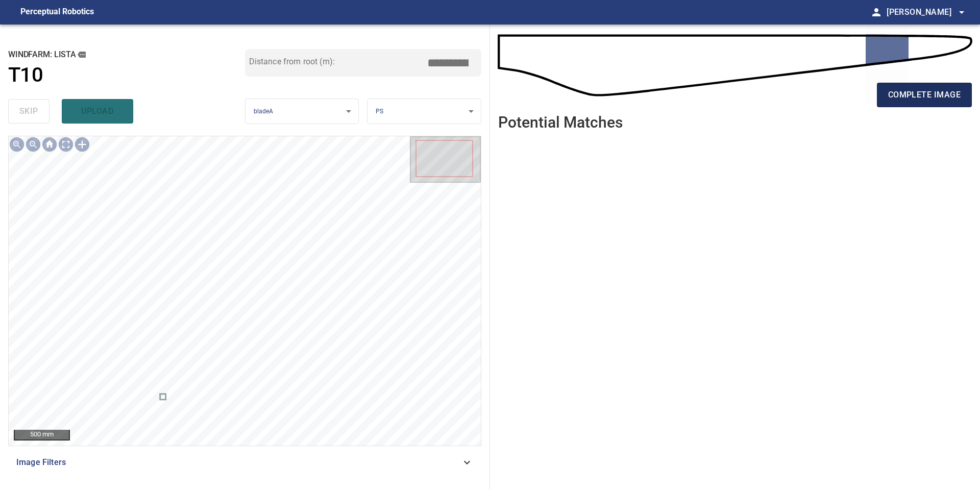
click at [910, 88] on span "complete image" at bounding box center [924, 95] width 72 height 14
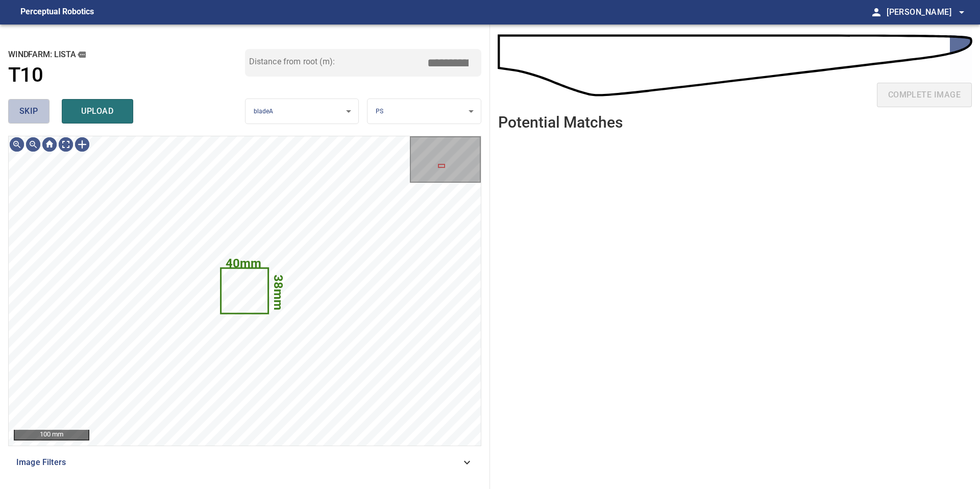
click at [40, 111] on button "skip" at bounding box center [28, 111] width 41 height 24
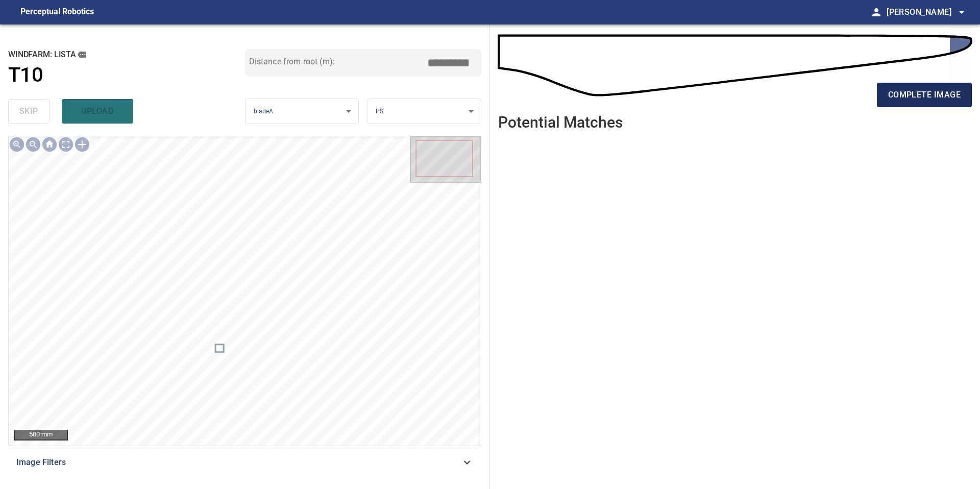
click at [899, 90] on span "complete image" at bounding box center [924, 95] width 72 height 14
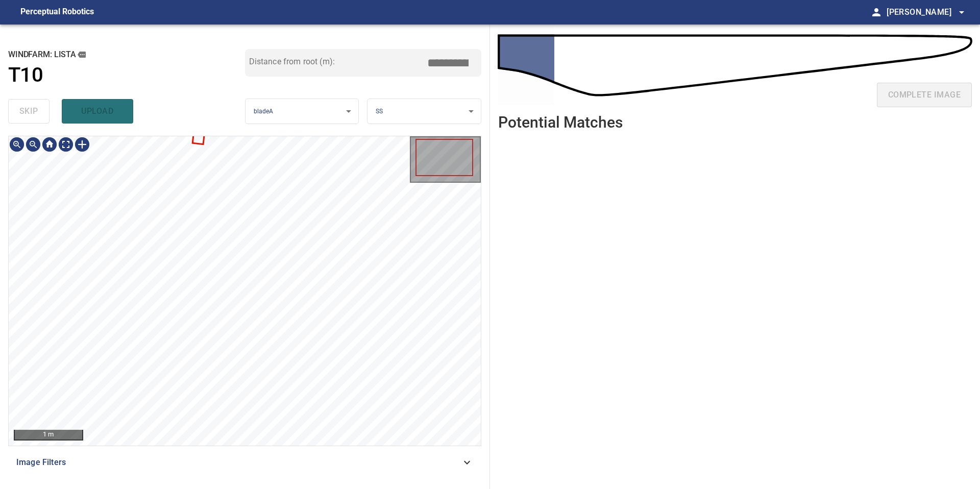
click at [230, 470] on div "1 m Image Filters" at bounding box center [244, 308] width 473 height 345
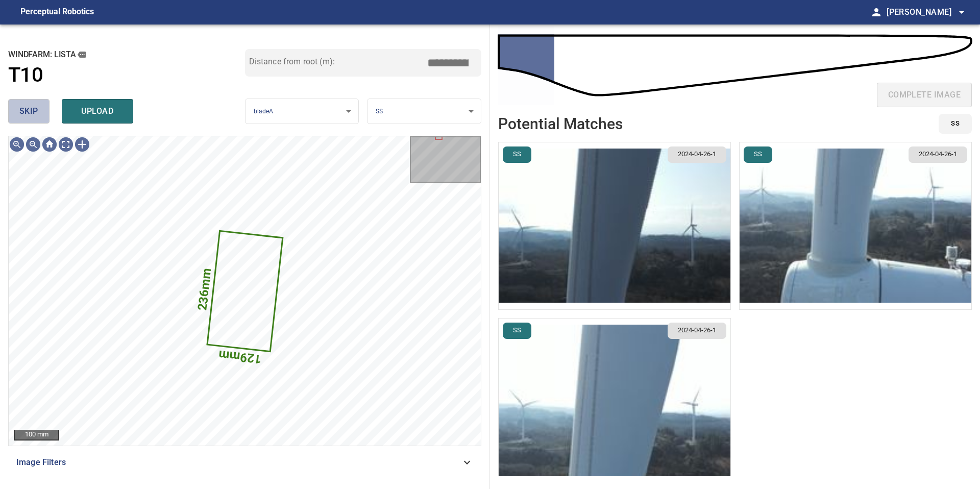
click at [41, 110] on button "skip" at bounding box center [28, 111] width 41 height 24
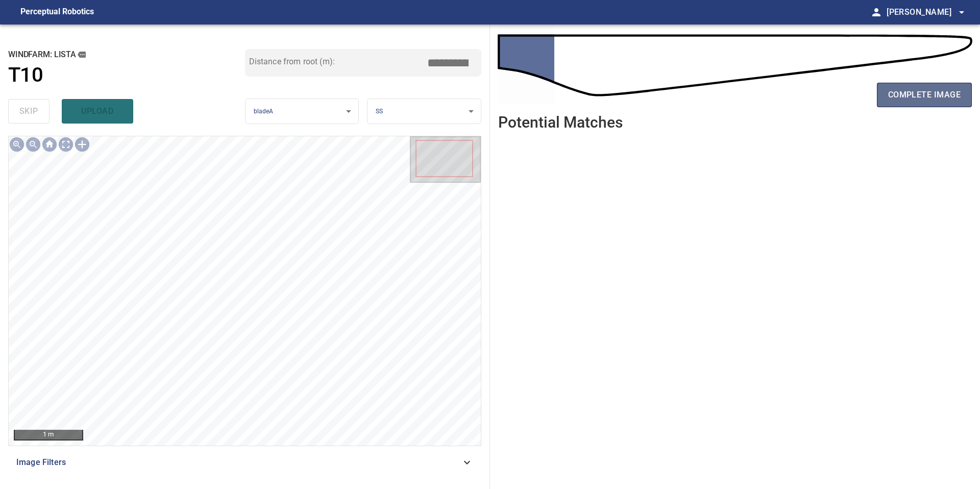
click at [884, 106] on button "complete image" at bounding box center [924, 95] width 95 height 24
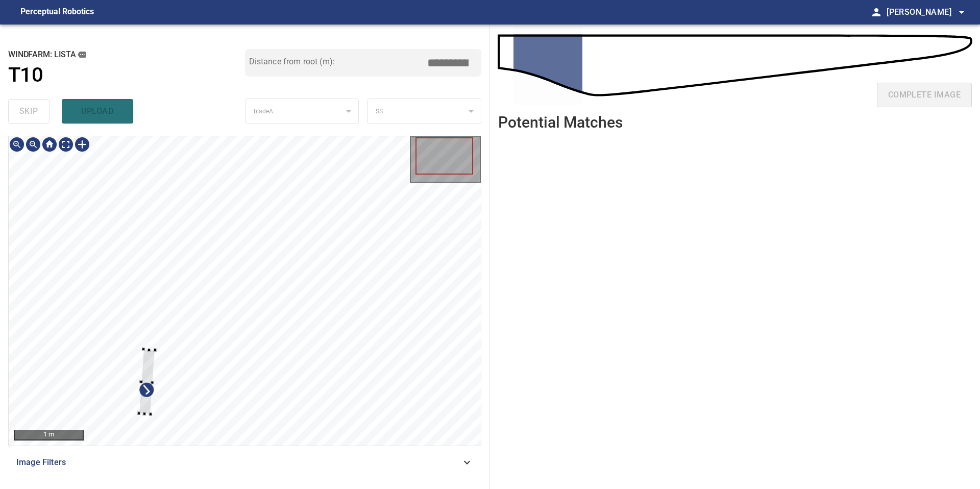
click at [147, 352] on div at bounding box center [147, 381] width 16 height 65
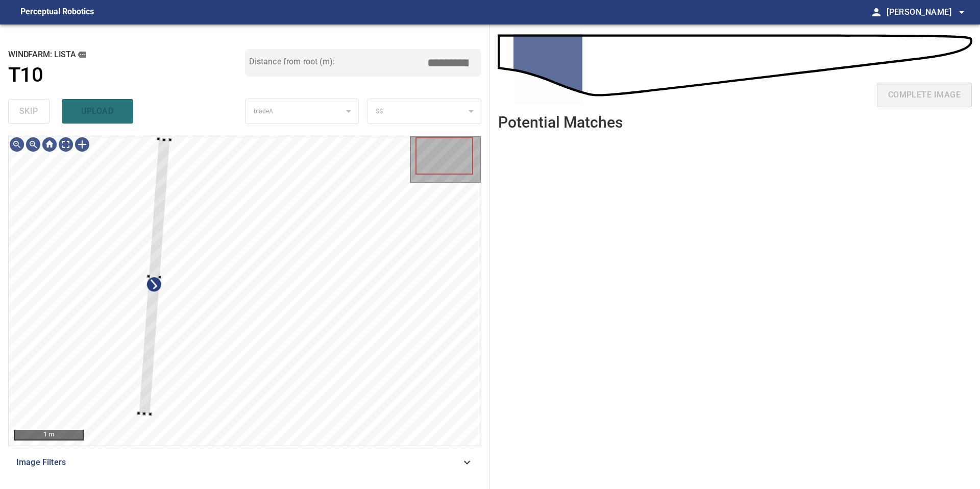
click at [192, 132] on div "**********" at bounding box center [245, 256] width 490 height 464
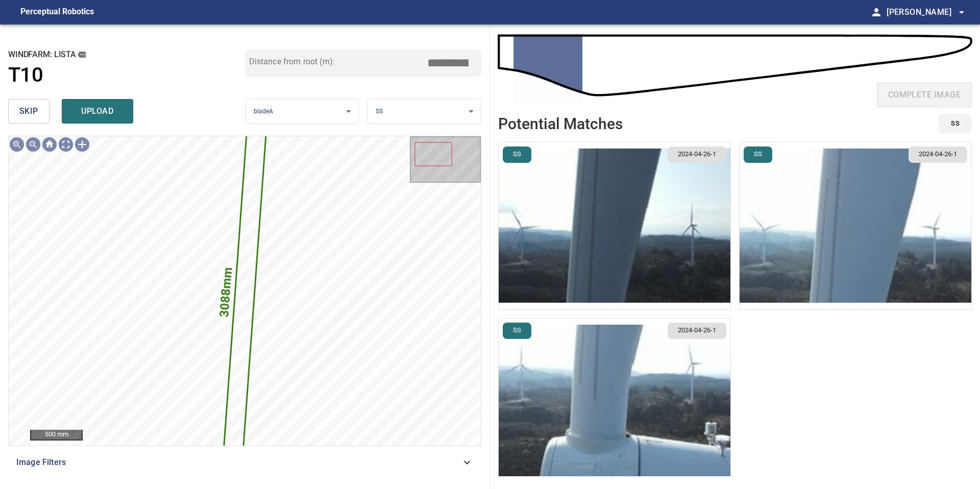
click at [643, 258] on img "button" at bounding box center [614, 225] width 232 height 167
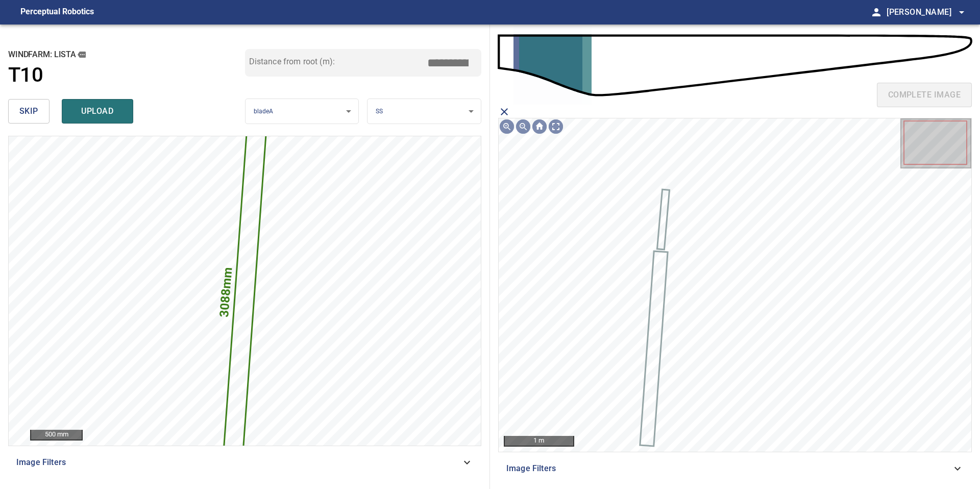
click at [656, 314] on icon at bounding box center [654, 348] width 26 height 193
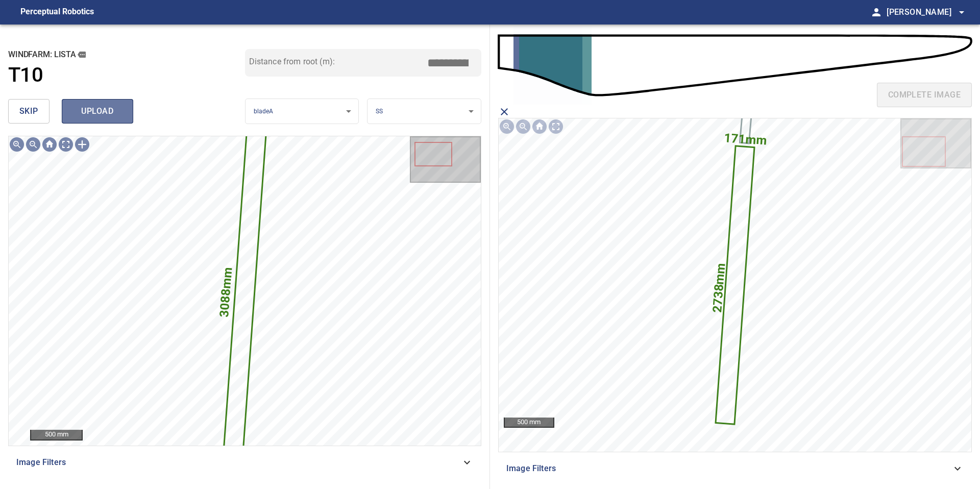
click at [96, 113] on span "upload" at bounding box center [97, 111] width 49 height 14
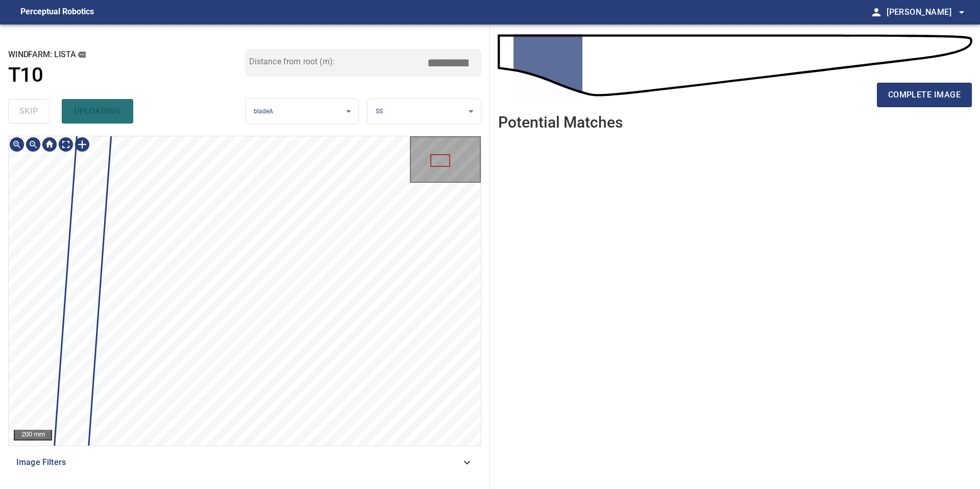
click at [245, 452] on div "200 mm Image Filters" at bounding box center [244, 308] width 473 height 345
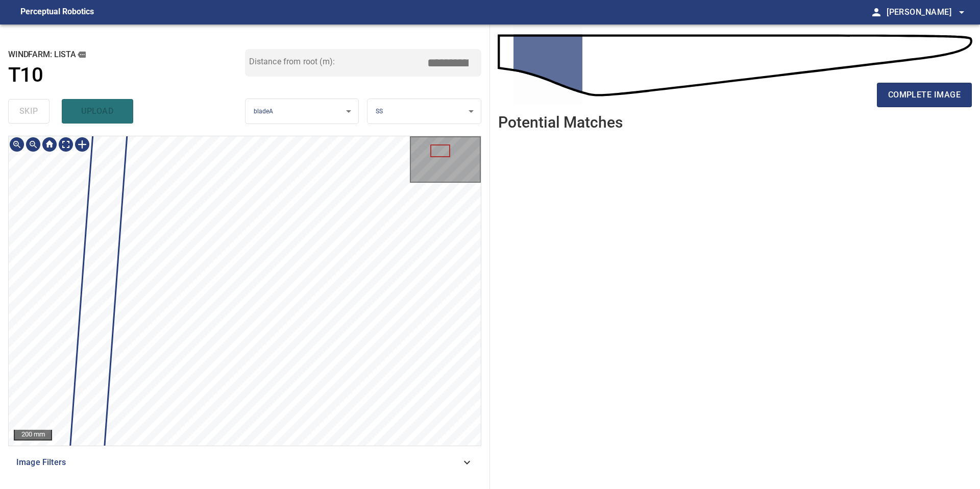
click at [278, 450] on div "200 mm Image Filters" at bounding box center [244, 308] width 473 height 345
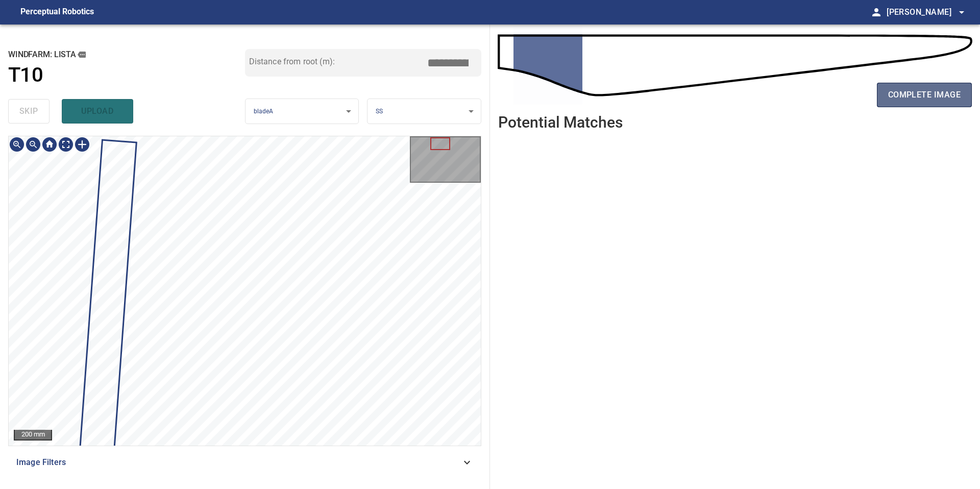
click at [923, 88] on span "complete image" at bounding box center [924, 95] width 72 height 14
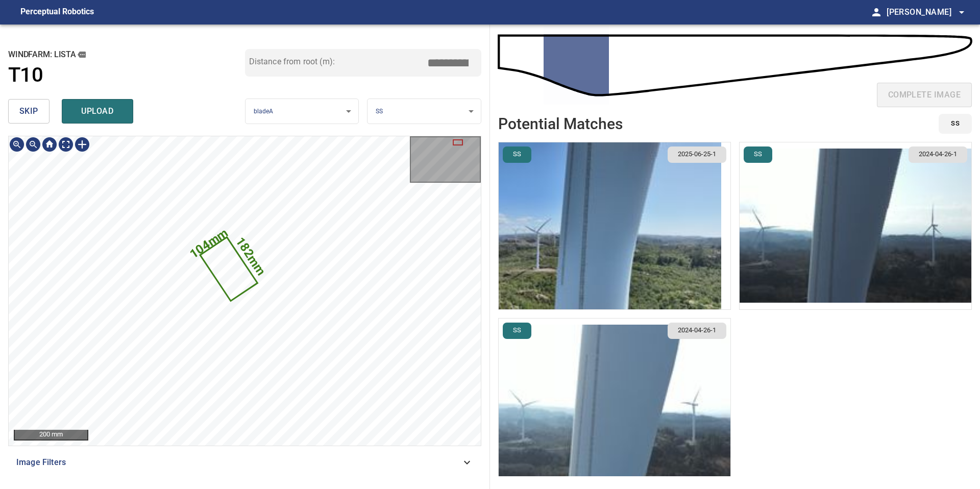
click at [623, 201] on img "button" at bounding box center [609, 225] width 222 height 167
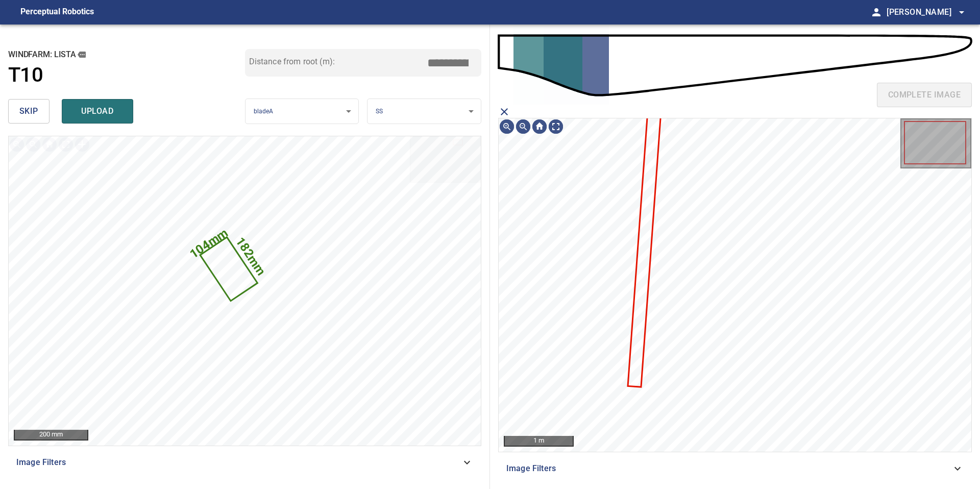
click at [498, 108] on icon "close matching imageResolution:" at bounding box center [504, 112] width 12 height 12
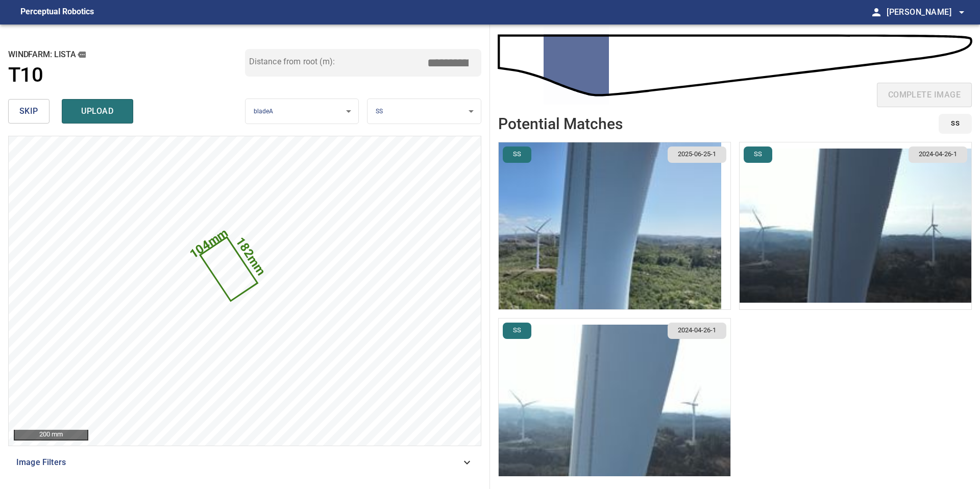
click at [857, 240] on img "button" at bounding box center [855, 225] width 232 height 167
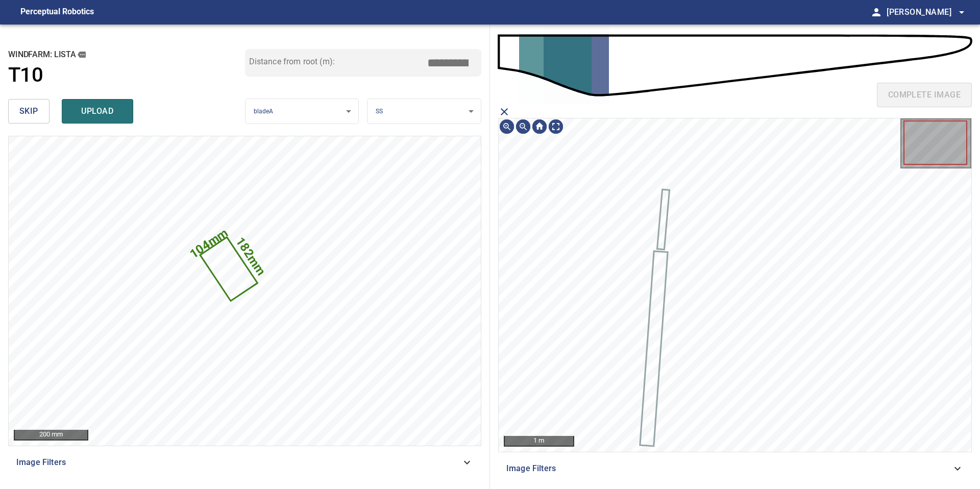
click at [505, 112] on icon "close matching imageResolution:" at bounding box center [504, 111] width 7 height 7
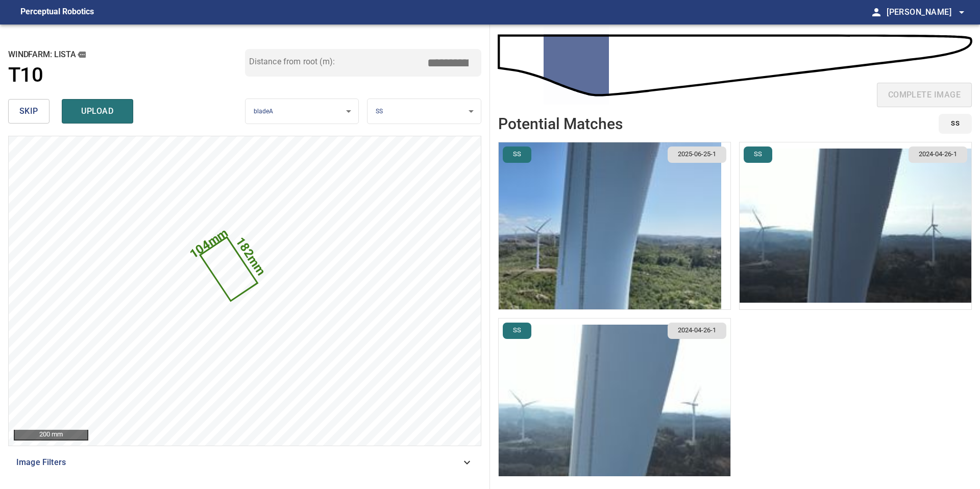
click at [690, 402] on img "button" at bounding box center [614, 401] width 232 height 167
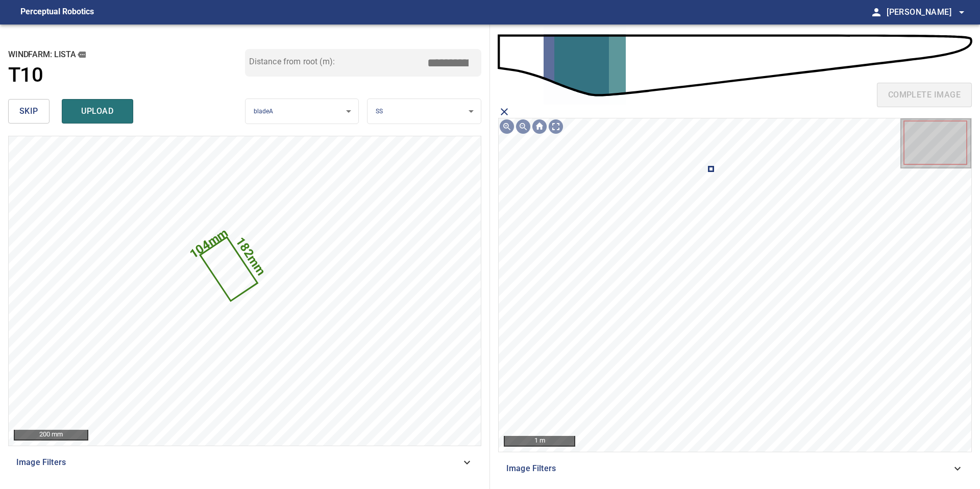
click at [503, 109] on icon "close matching imageResolution:" at bounding box center [504, 112] width 12 height 12
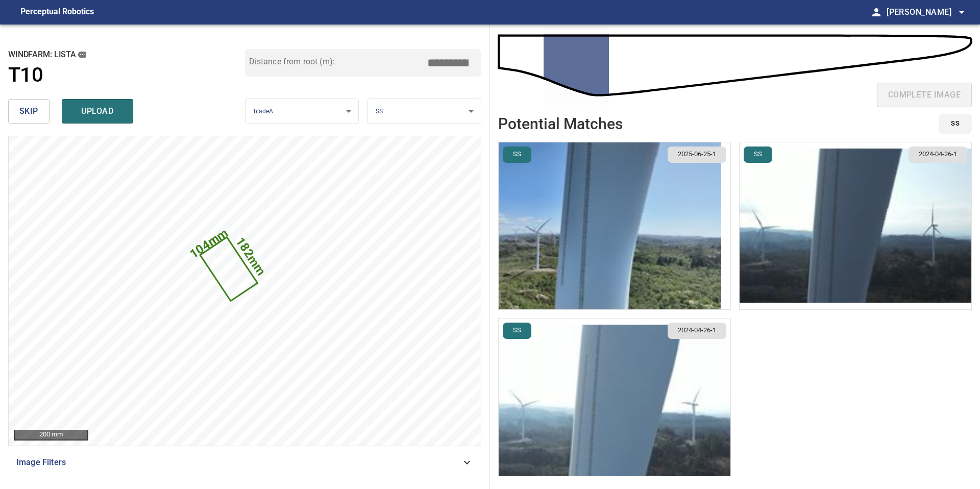
click at [39, 103] on button "skip" at bounding box center [28, 111] width 41 height 24
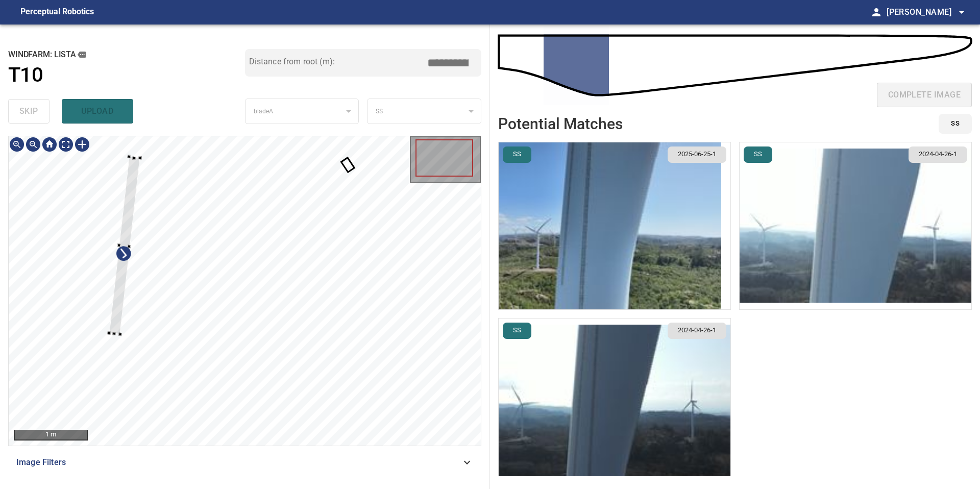
click at [122, 342] on div at bounding box center [245, 290] width 472 height 309
click at [123, 296] on div at bounding box center [128, 226] width 31 height 185
click at [118, 451] on div "1 m Image Filters" at bounding box center [244, 308] width 473 height 345
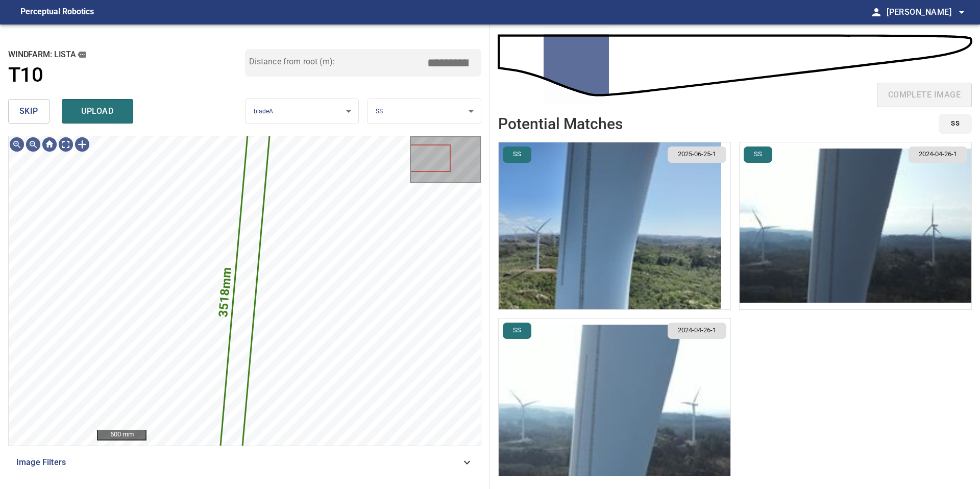
click at [654, 214] on img "button" at bounding box center [609, 225] width 222 height 167
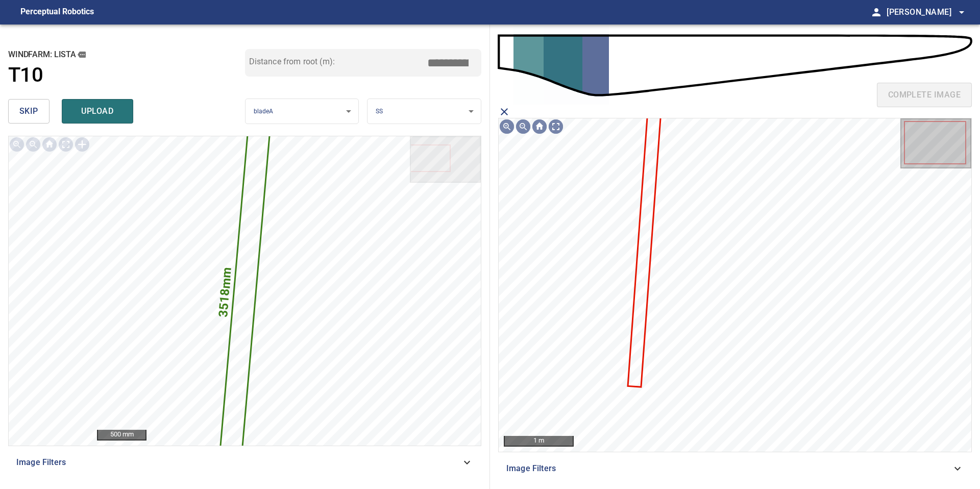
click at [648, 214] on icon at bounding box center [645, 248] width 32 height 277
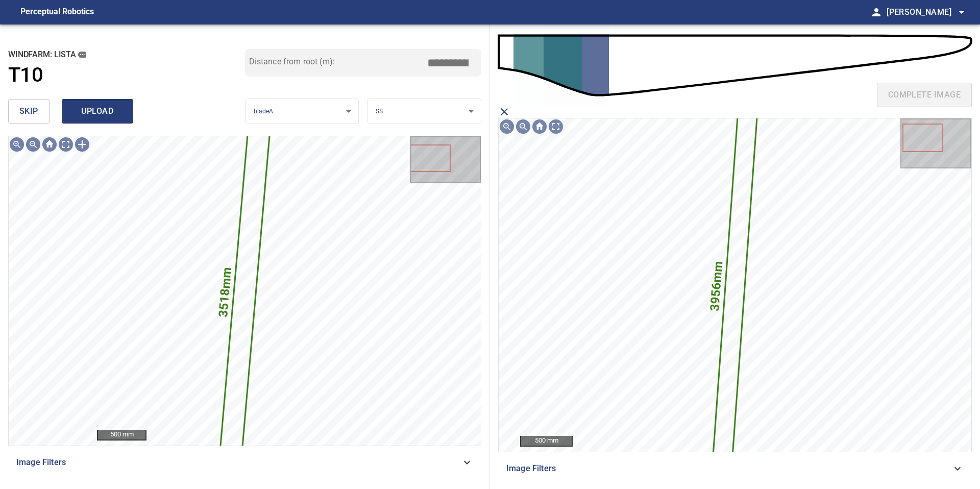
click at [108, 114] on span "upload" at bounding box center [97, 111] width 49 height 14
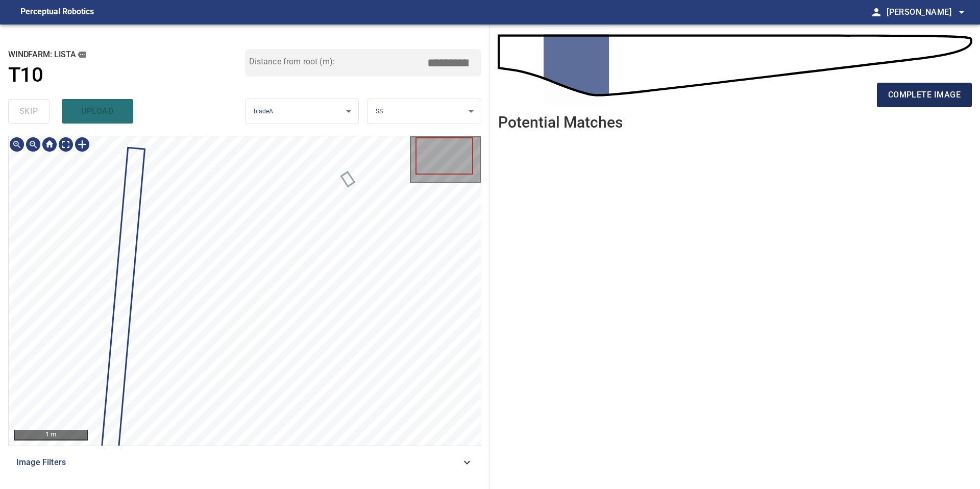
click at [934, 95] on span "complete image" at bounding box center [924, 95] width 72 height 14
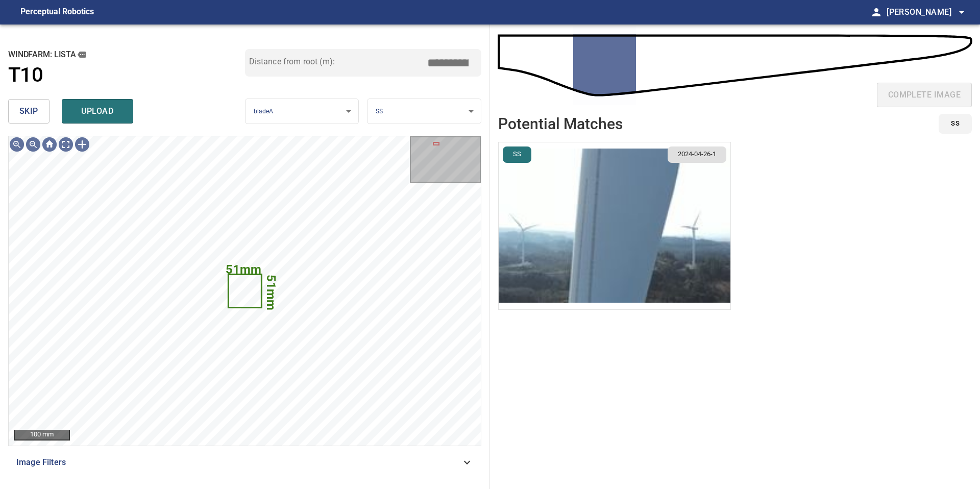
click at [639, 231] on img "button" at bounding box center [614, 225] width 232 height 167
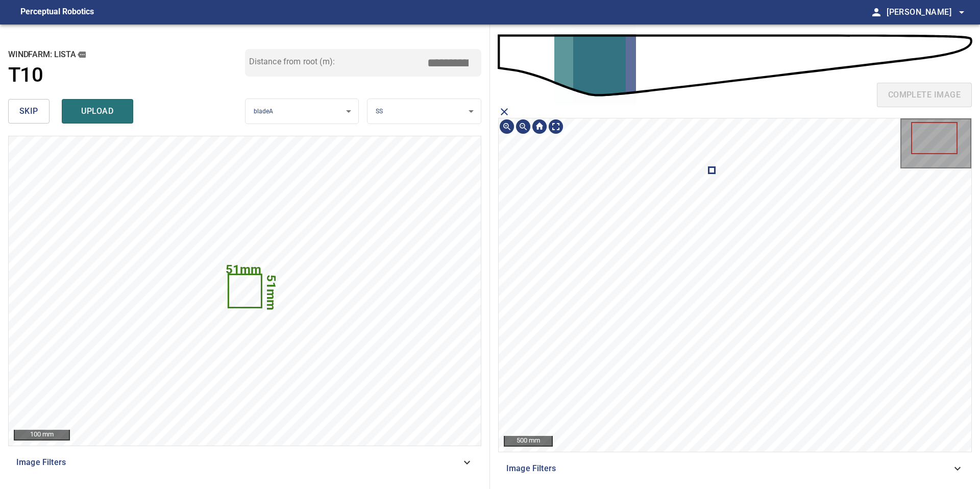
click at [712, 171] on icon at bounding box center [711, 170] width 5 height 5
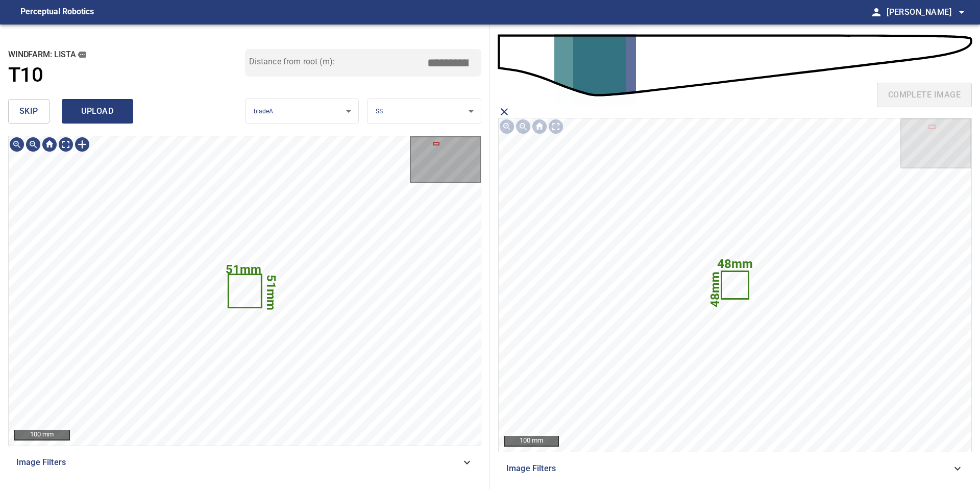
click at [103, 119] on button "upload" at bounding box center [97, 111] width 71 height 24
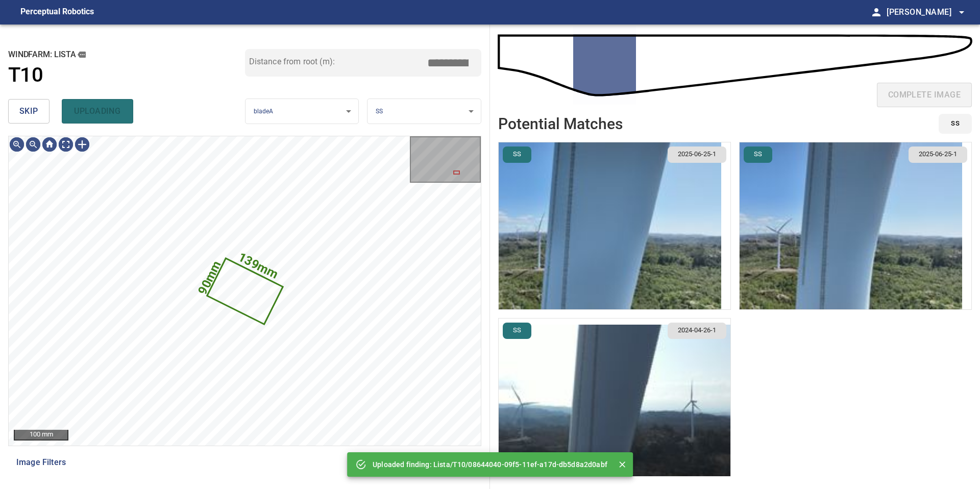
click at [30, 107] on span "skip" at bounding box center [28, 111] width 19 height 14
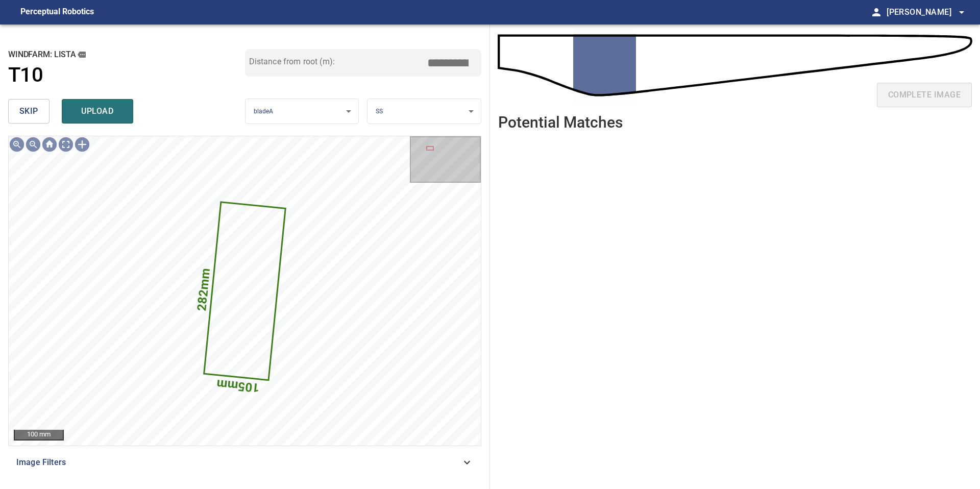
click at [30, 107] on span "skip" at bounding box center [28, 111] width 19 height 14
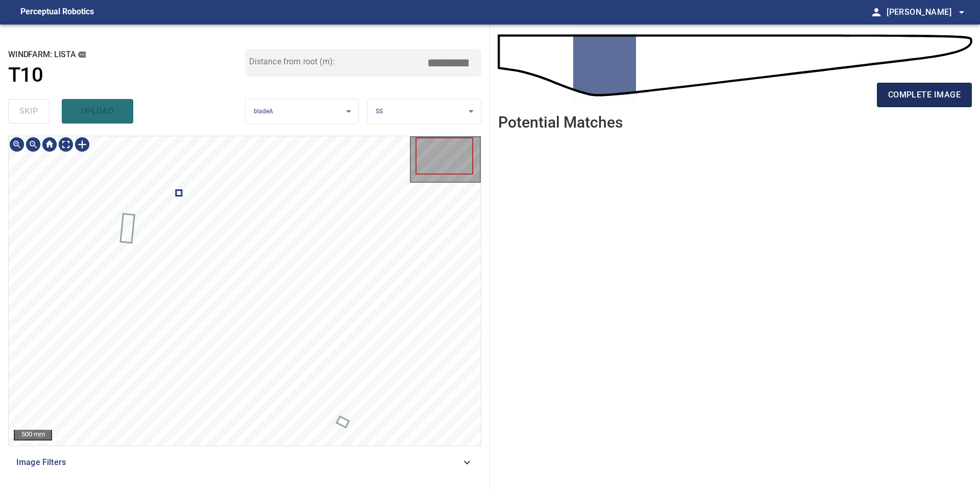
click at [902, 97] on span "complete image" at bounding box center [924, 95] width 72 height 14
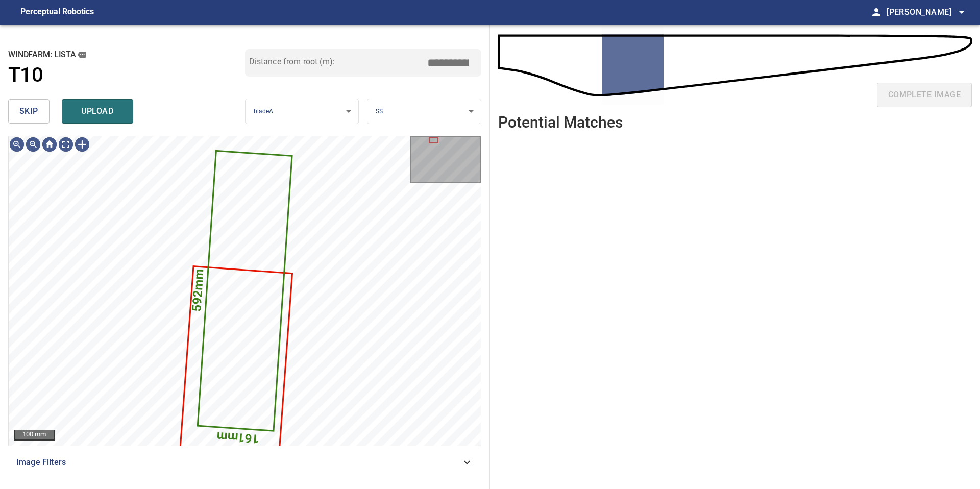
click at [37, 103] on button "skip" at bounding box center [28, 111] width 41 height 24
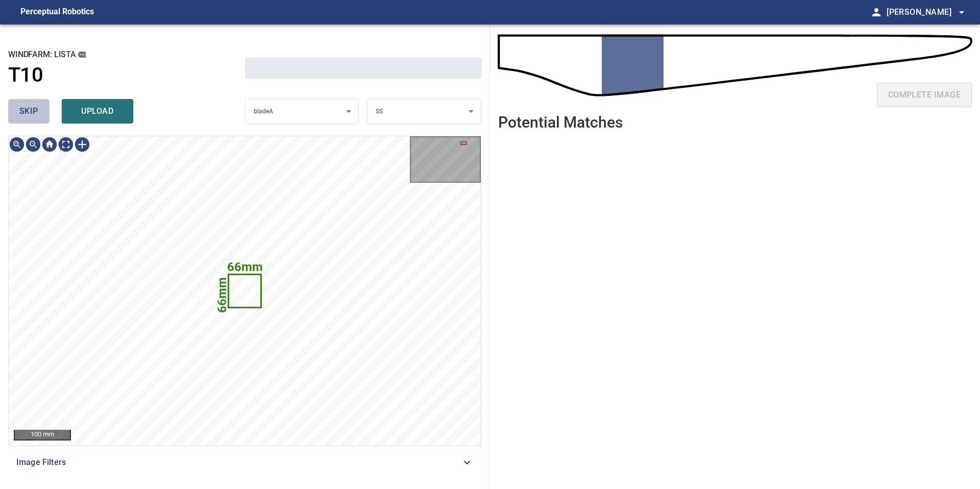
click at [37, 103] on button "skip" at bounding box center [28, 111] width 41 height 24
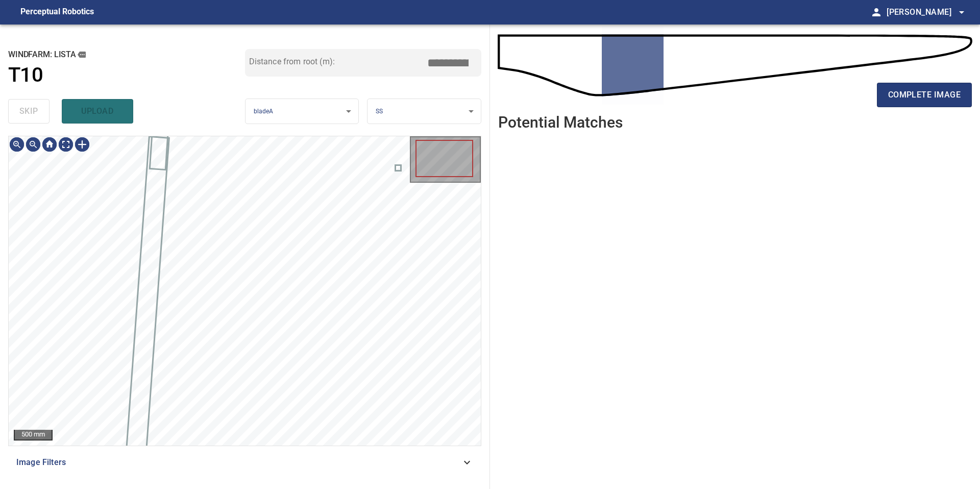
type input "*****"
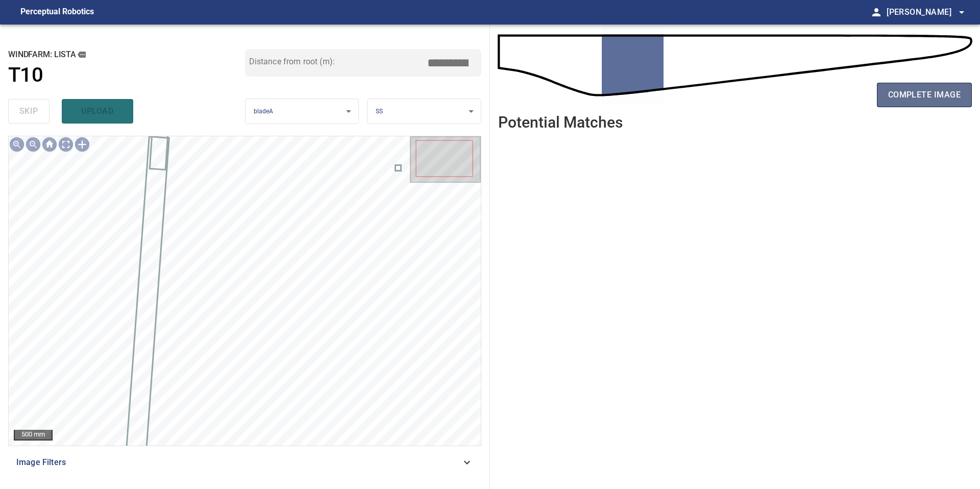
click at [936, 97] on span "complete image" at bounding box center [924, 95] width 72 height 14
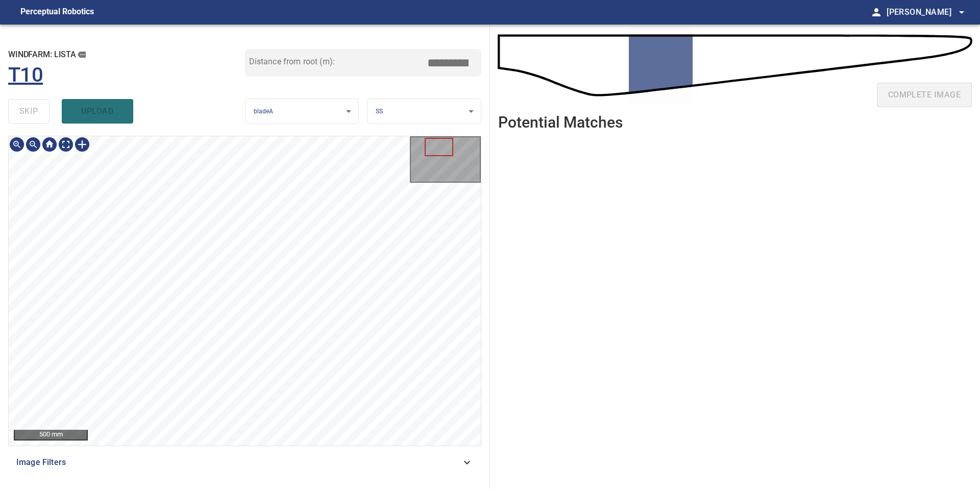
click at [206, 84] on div "**********" at bounding box center [245, 256] width 490 height 464
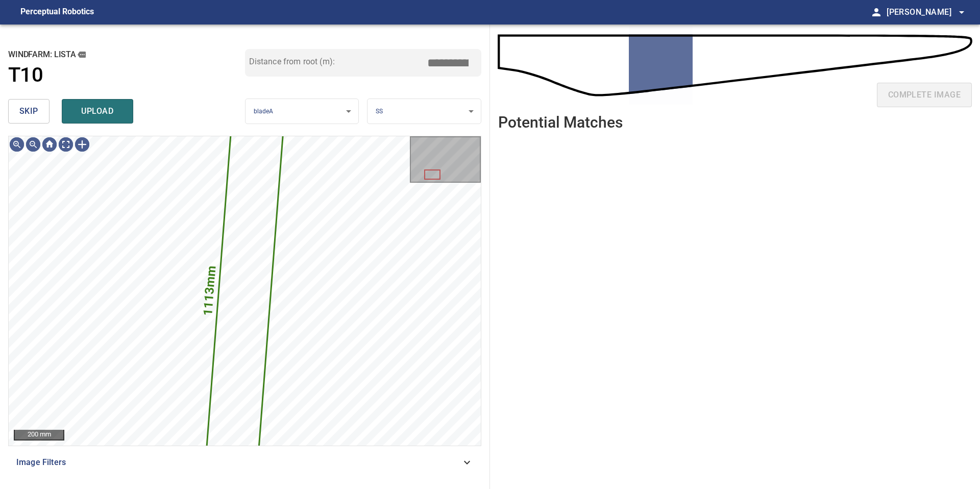
click at [36, 114] on span "skip" at bounding box center [28, 111] width 19 height 14
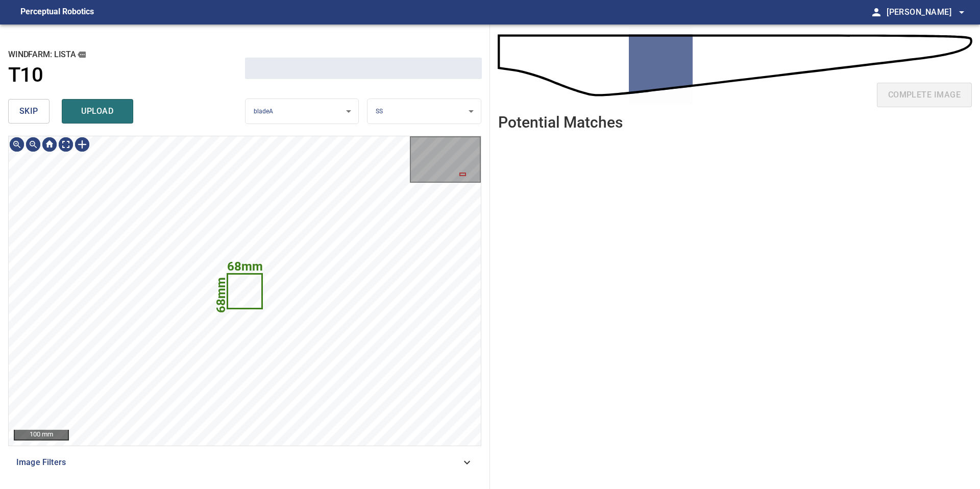
click at [36, 114] on span "skip" at bounding box center [28, 111] width 19 height 14
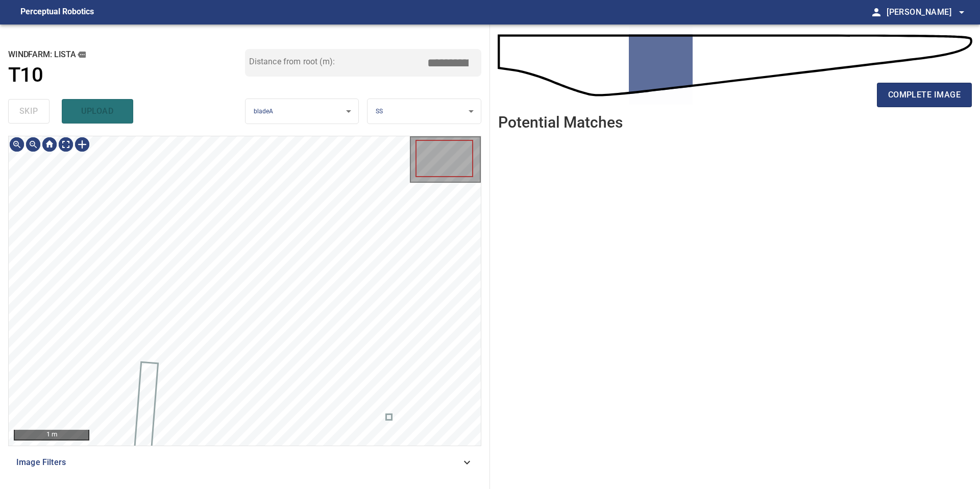
click at [36, 114] on div "skip upload" at bounding box center [126, 111] width 237 height 33
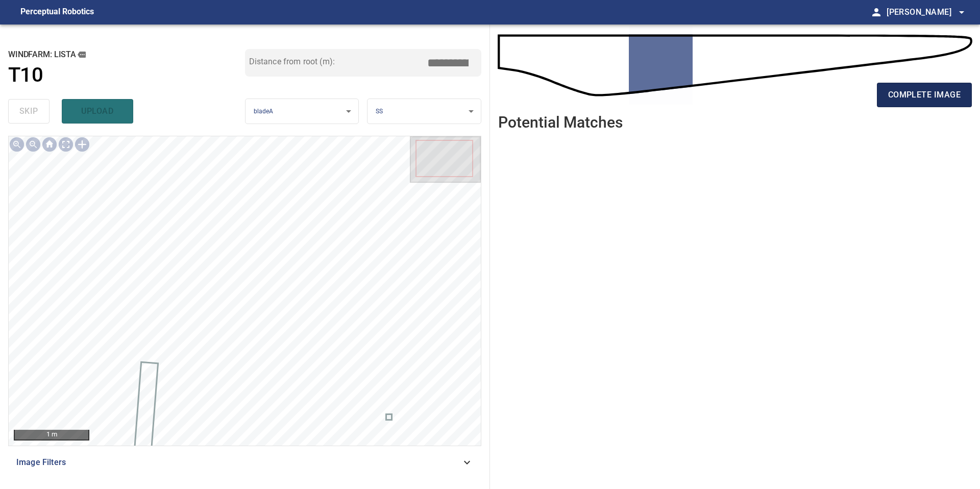
click at [916, 97] on span "complete image" at bounding box center [924, 95] width 72 height 14
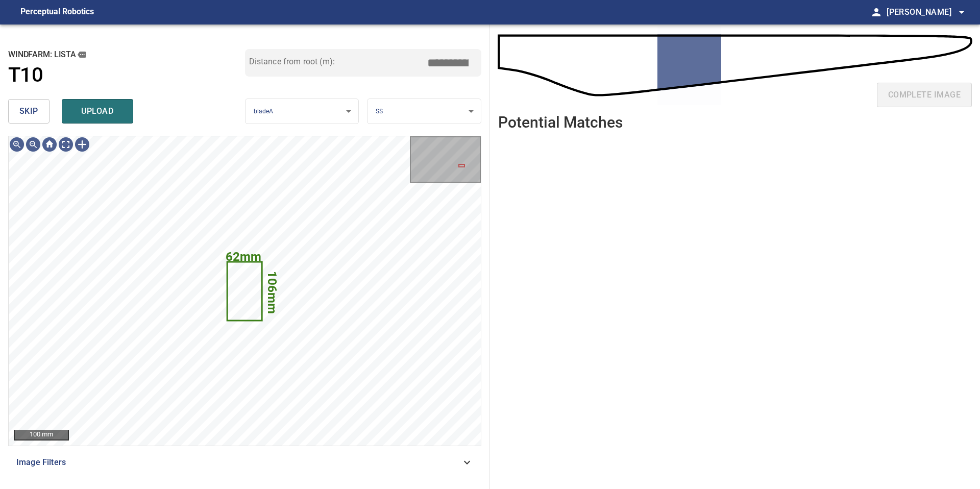
click at [38, 111] on button "skip" at bounding box center [28, 111] width 41 height 24
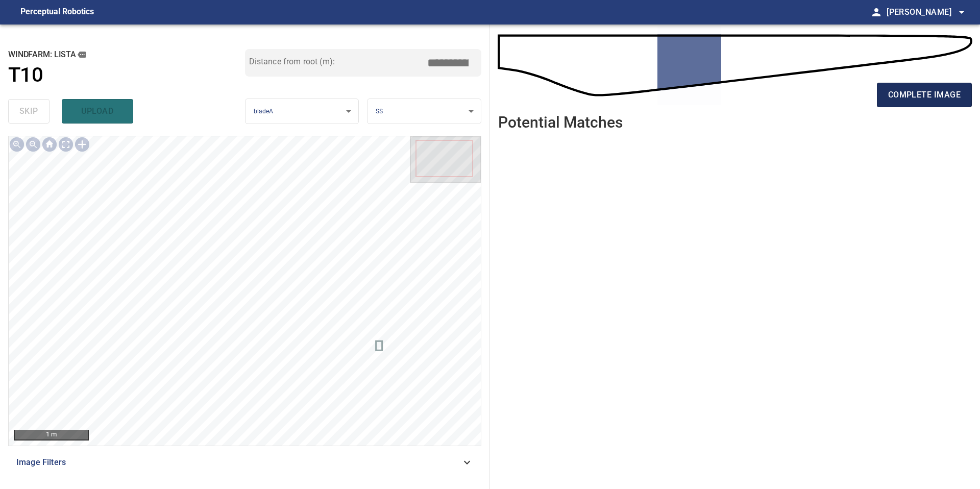
click at [906, 101] on span "complete image" at bounding box center [924, 95] width 72 height 14
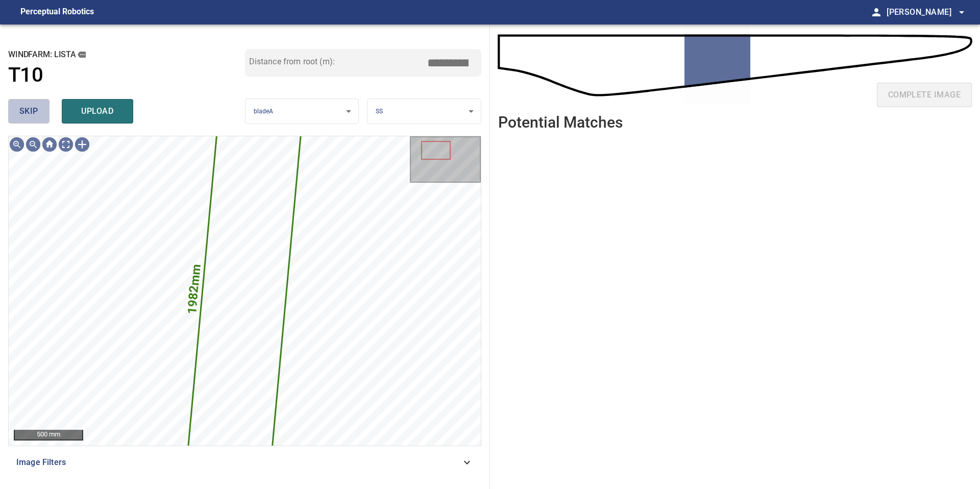
click at [36, 106] on span "skip" at bounding box center [28, 111] width 19 height 14
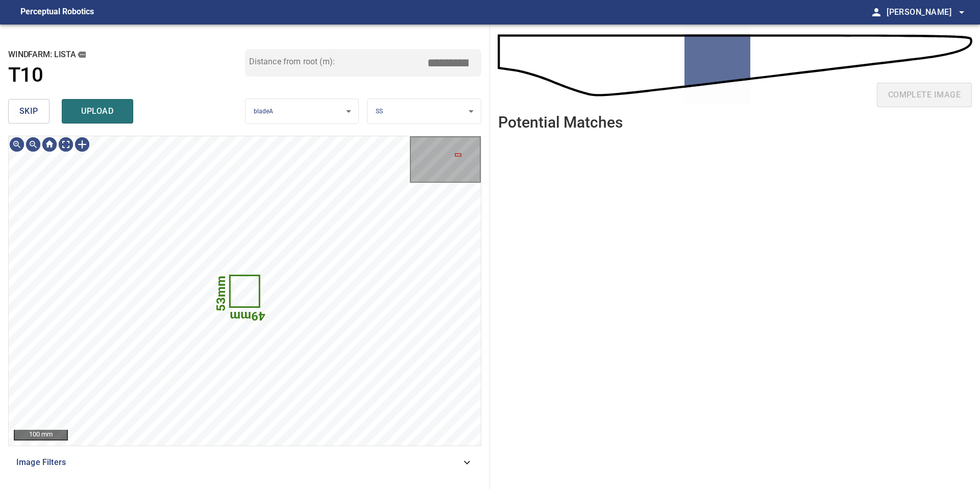
click at [36, 106] on span "skip" at bounding box center [28, 111] width 19 height 14
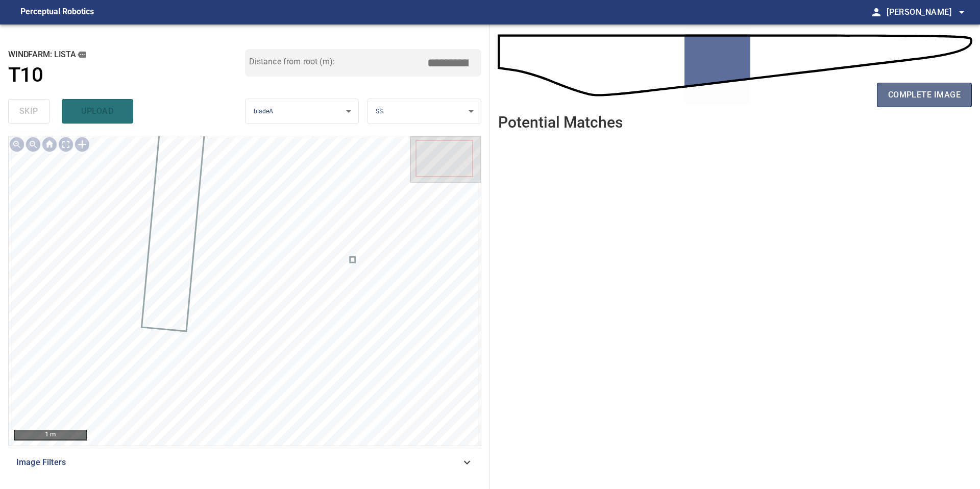
click at [916, 98] on span "complete image" at bounding box center [924, 95] width 72 height 14
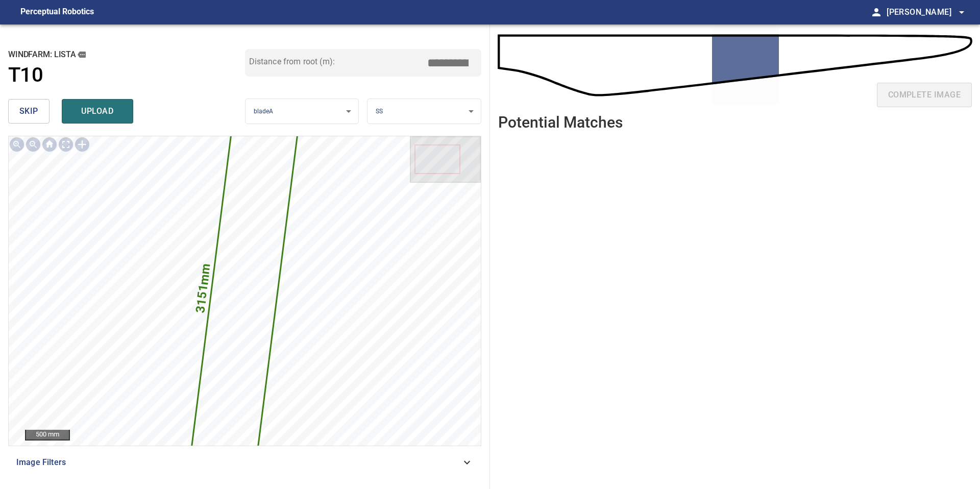
click at [33, 108] on span "skip" at bounding box center [28, 111] width 19 height 14
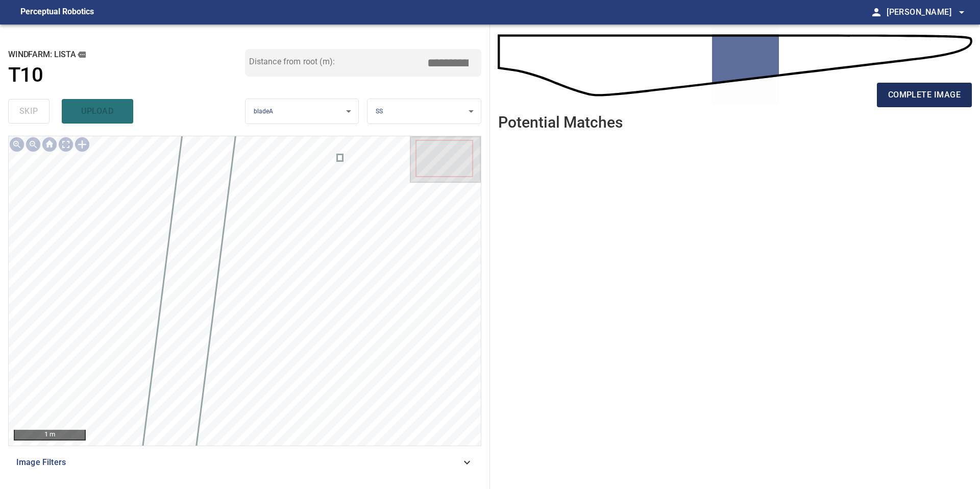
click at [946, 89] on span "complete image" at bounding box center [924, 95] width 72 height 14
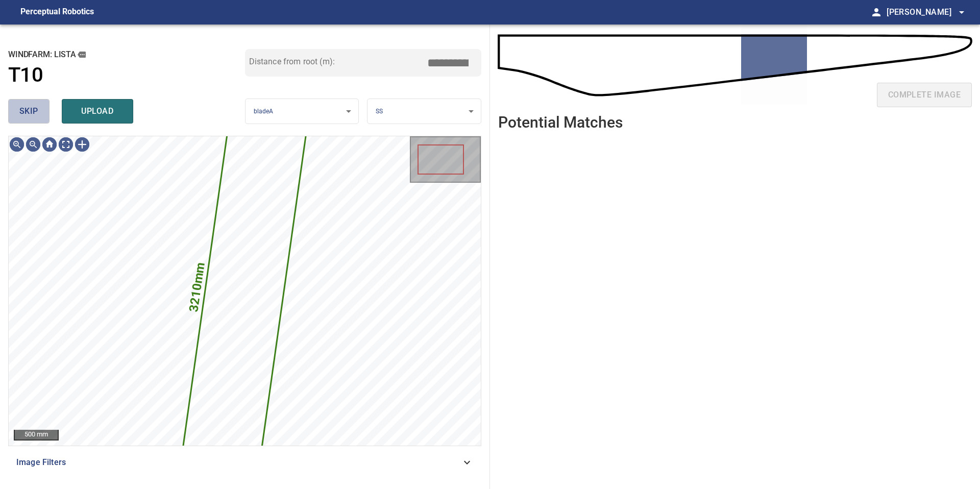
click at [36, 115] on span "skip" at bounding box center [28, 111] width 19 height 14
click at [36, 115] on div "skip upload" at bounding box center [126, 111] width 237 height 33
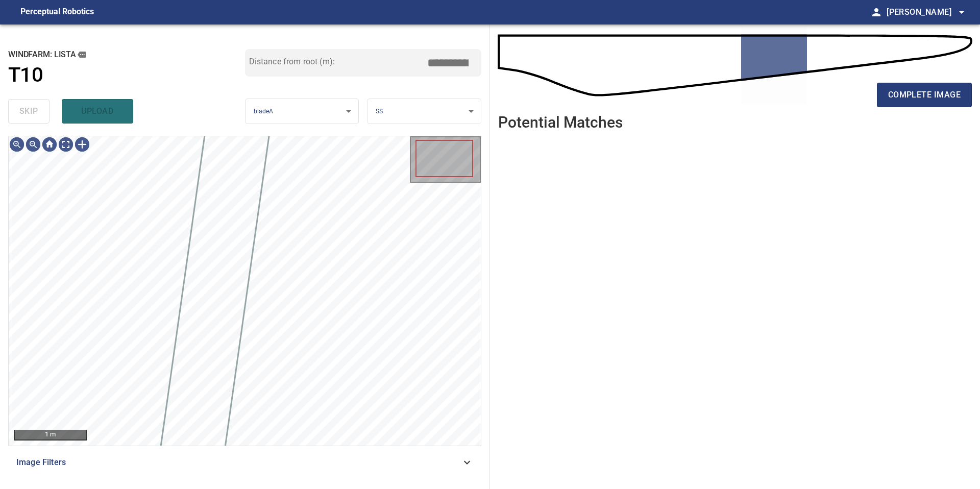
click at [36, 115] on div "skip upload" at bounding box center [126, 111] width 237 height 33
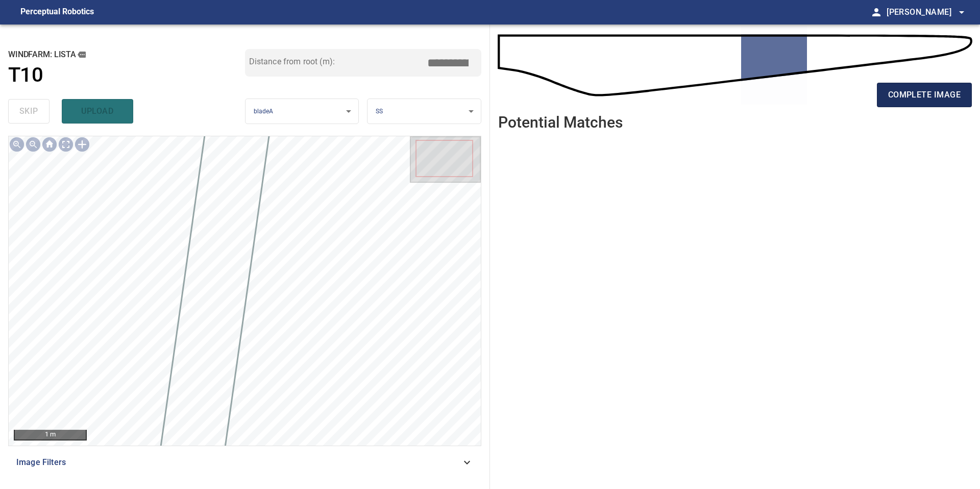
click at [908, 86] on button "complete image" at bounding box center [924, 95] width 95 height 24
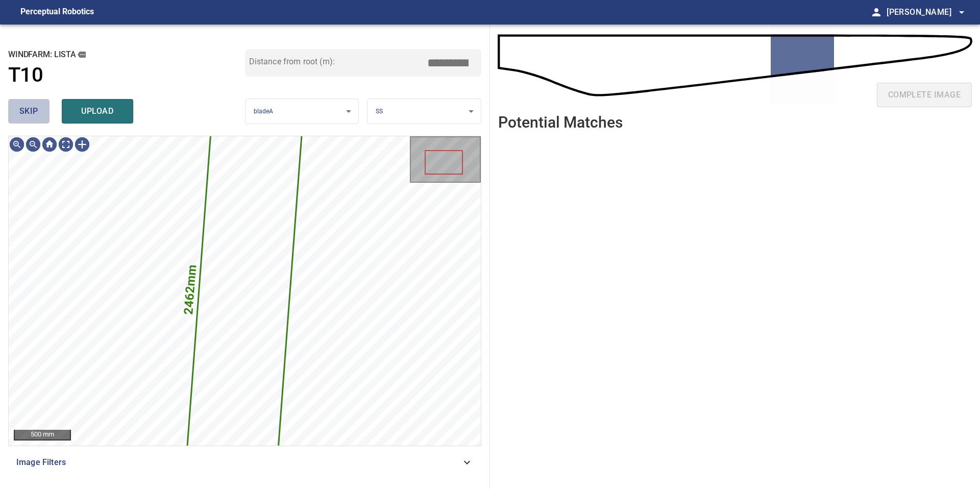
click at [27, 114] on span "skip" at bounding box center [28, 111] width 19 height 14
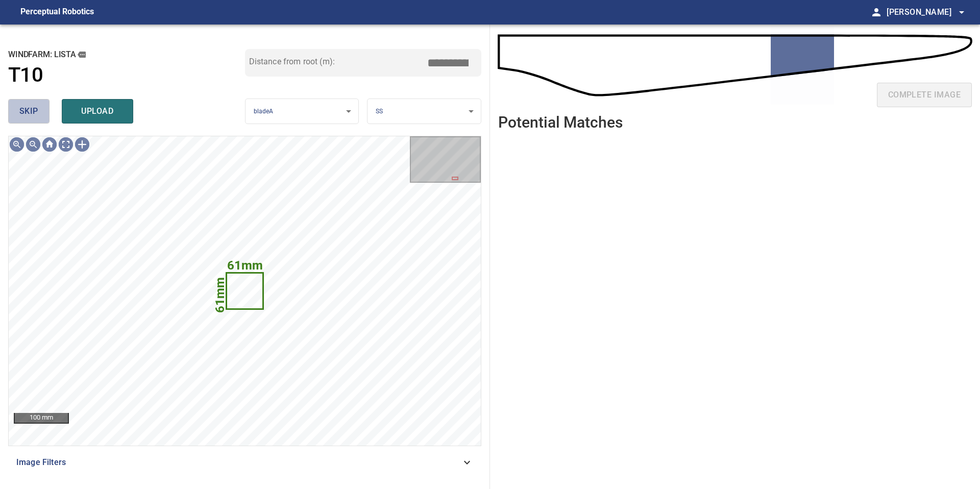
click at [21, 110] on span "skip" at bounding box center [28, 111] width 19 height 14
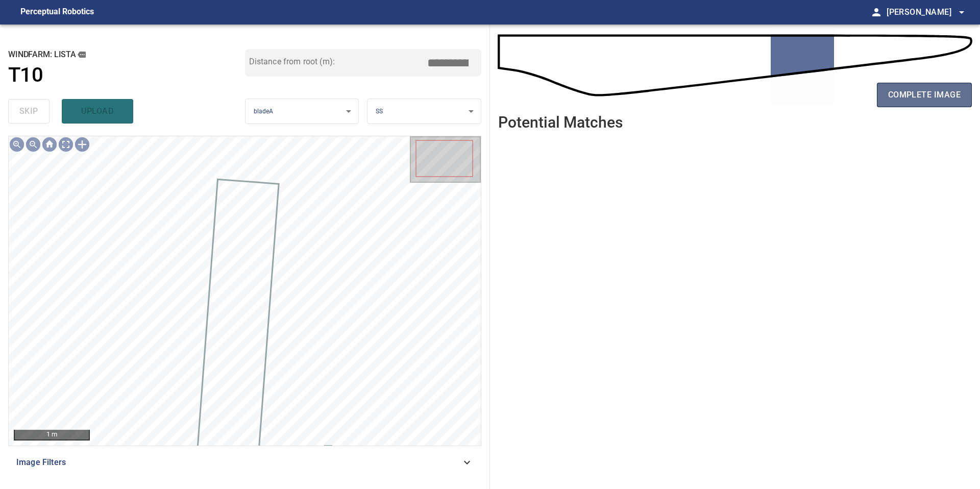
click at [911, 96] on span "complete image" at bounding box center [924, 95] width 72 height 14
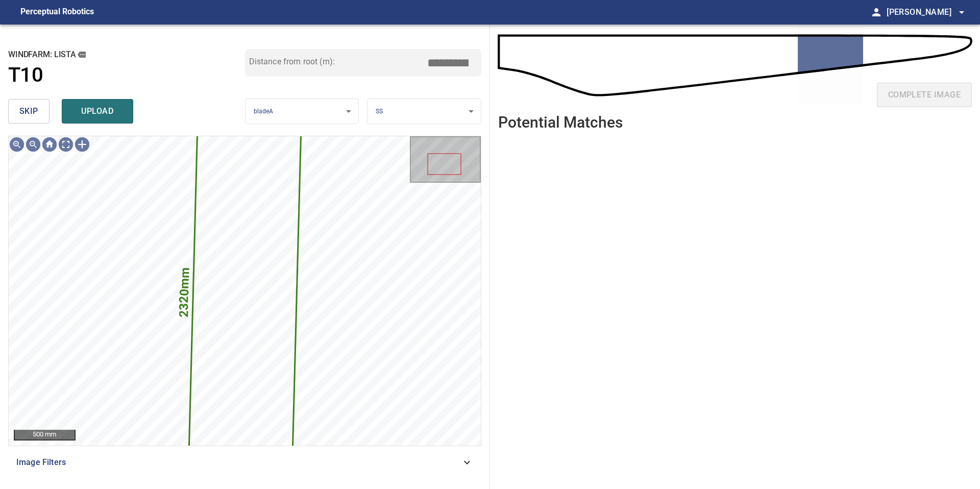
click at [36, 110] on span "skip" at bounding box center [28, 111] width 19 height 14
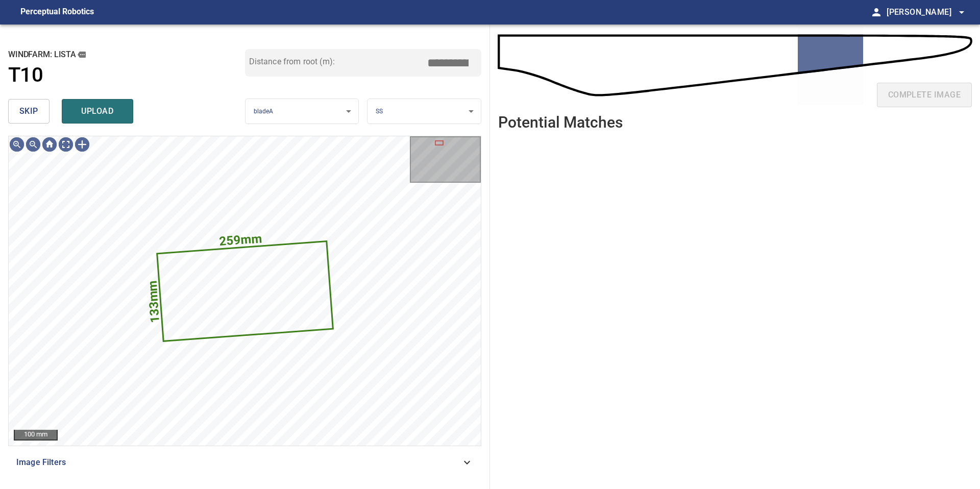
click at [36, 110] on span "skip" at bounding box center [28, 111] width 19 height 14
click at [100, 109] on span "upload" at bounding box center [97, 111] width 49 height 14
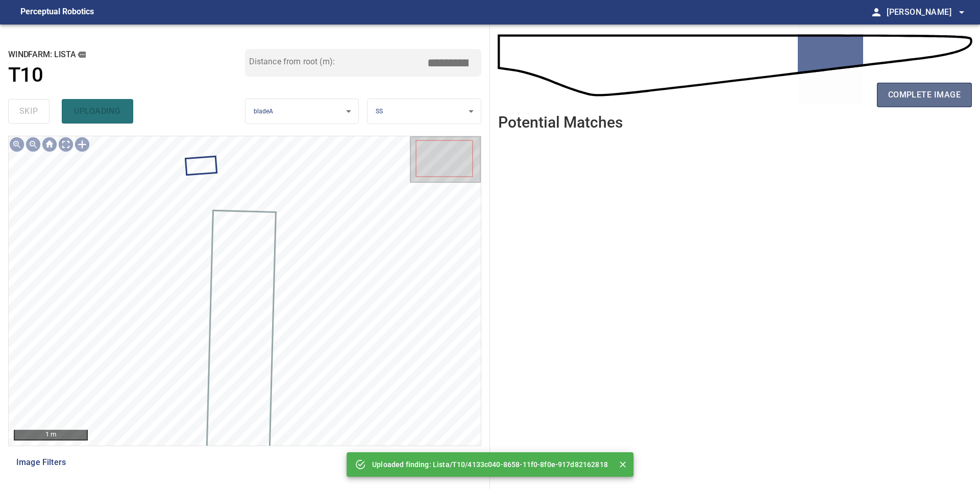
click at [906, 96] on span "complete image" at bounding box center [924, 95] width 72 height 14
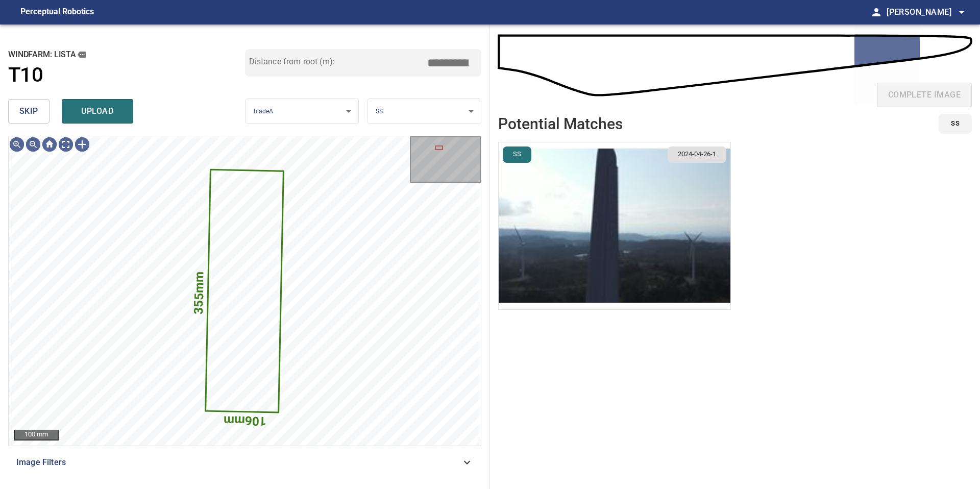
click at [35, 113] on span "skip" at bounding box center [28, 111] width 19 height 14
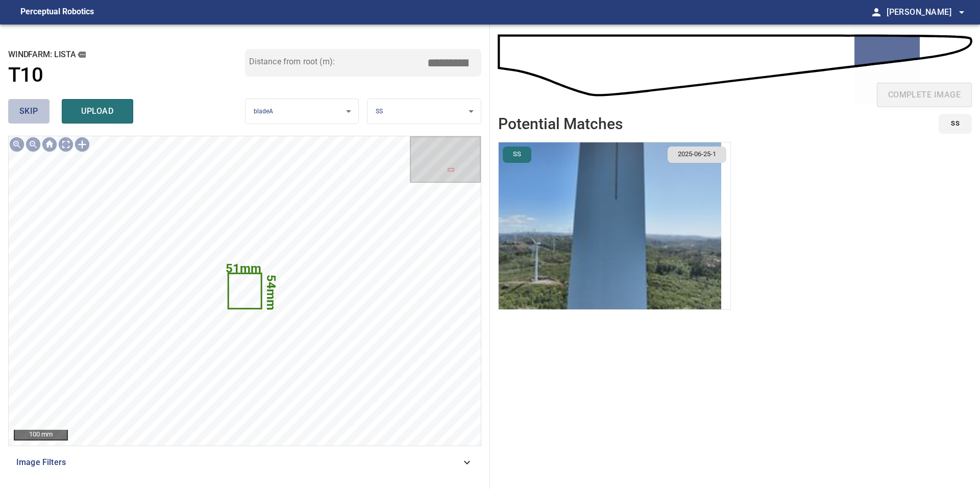
click at [35, 113] on span "skip" at bounding box center [28, 111] width 19 height 14
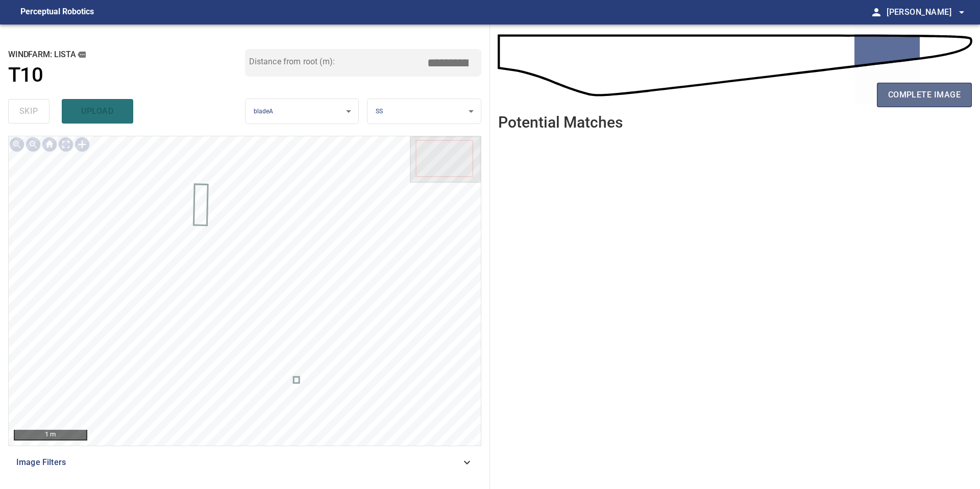
click at [893, 93] on span "complete image" at bounding box center [924, 95] width 72 height 14
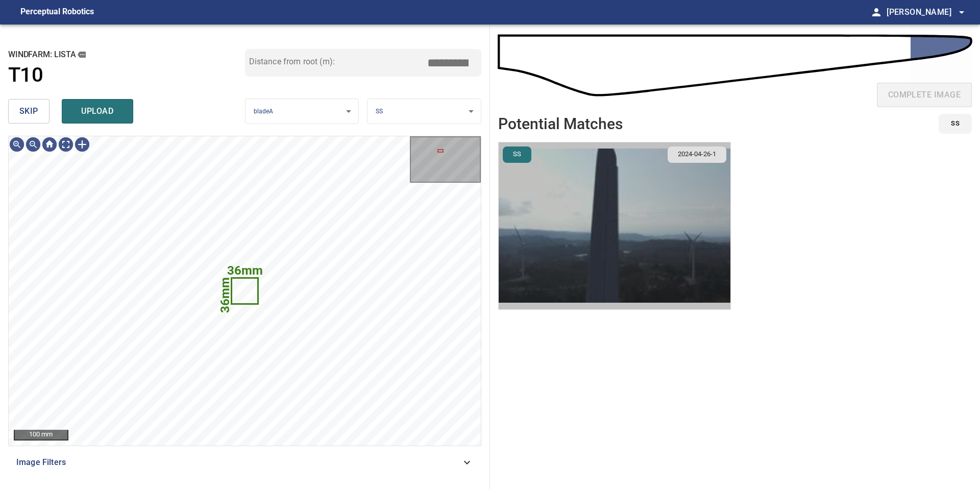
click at [564, 217] on img "button" at bounding box center [614, 225] width 232 height 167
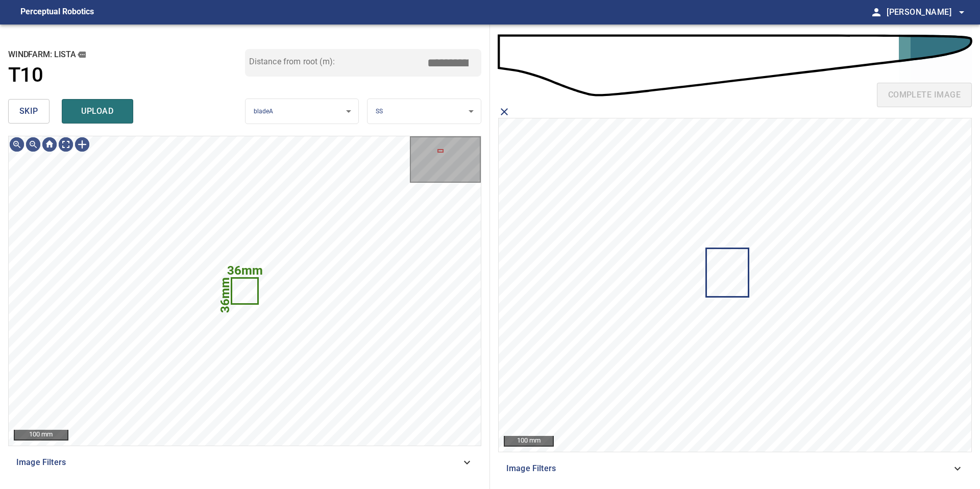
click at [23, 110] on span "skip" at bounding box center [28, 111] width 19 height 14
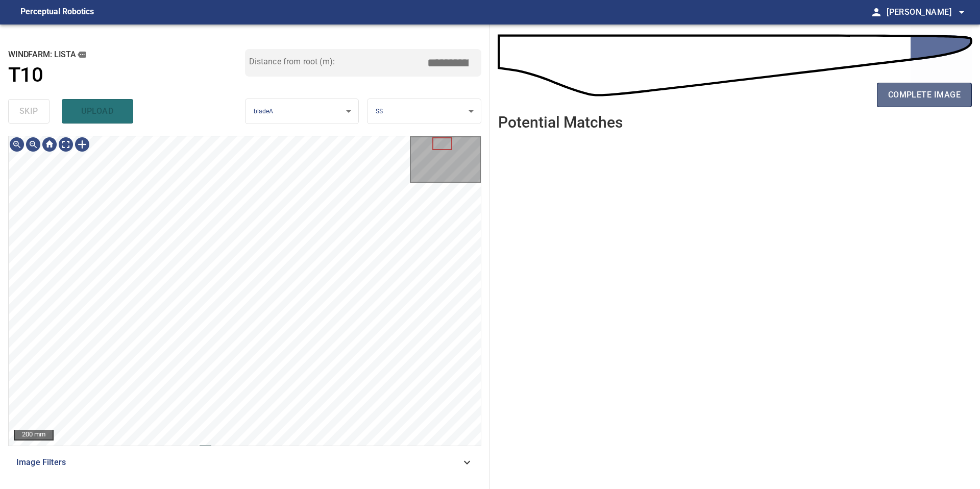
click at [913, 104] on button "complete image" at bounding box center [924, 95] width 95 height 24
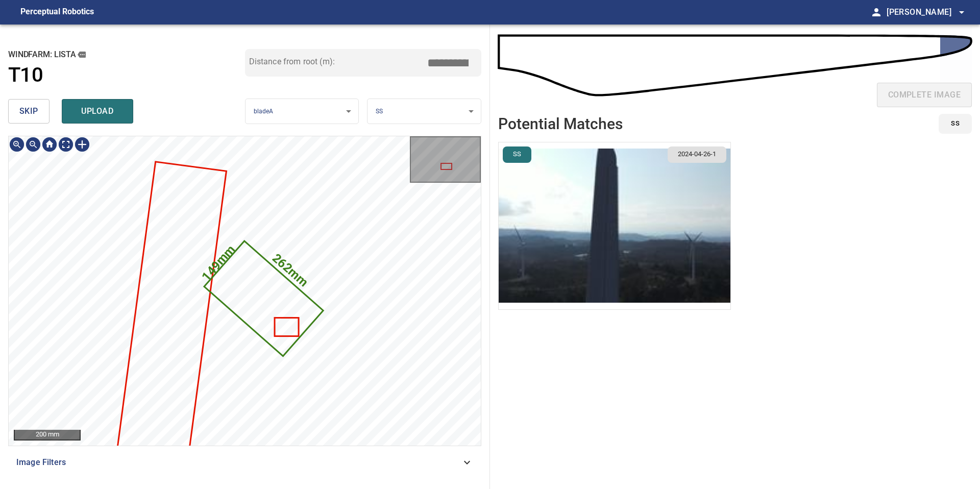
click at [600, 243] on img "button" at bounding box center [614, 225] width 232 height 167
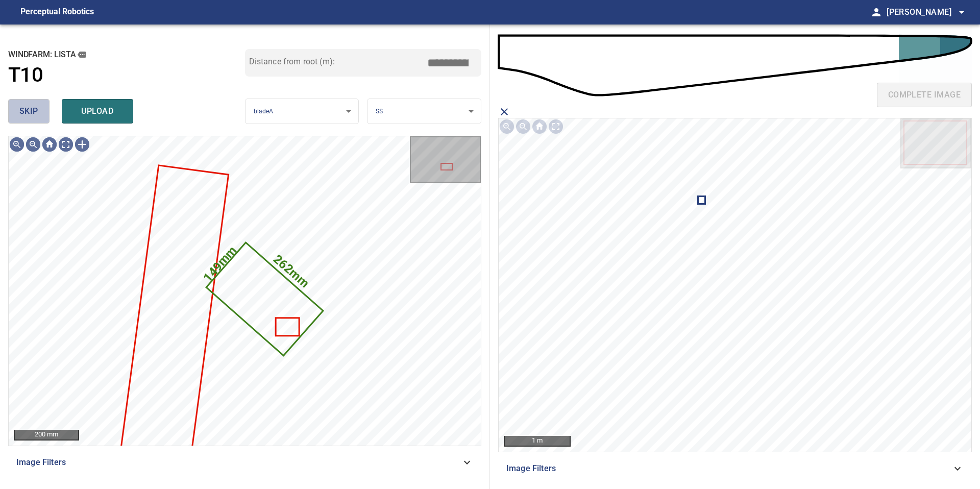
click at [31, 111] on span "skip" at bounding box center [28, 111] width 19 height 14
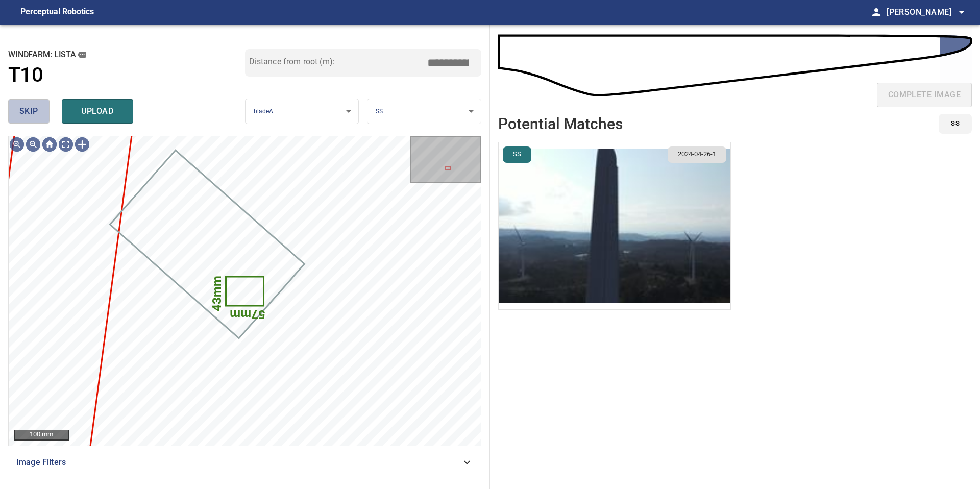
click at [31, 111] on span "skip" at bounding box center [28, 111] width 19 height 14
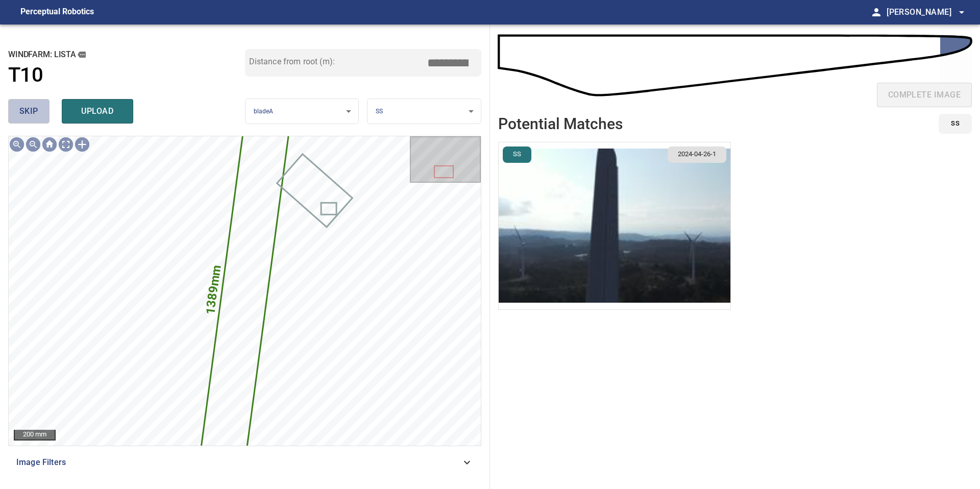
click at [31, 111] on span "skip" at bounding box center [28, 111] width 19 height 14
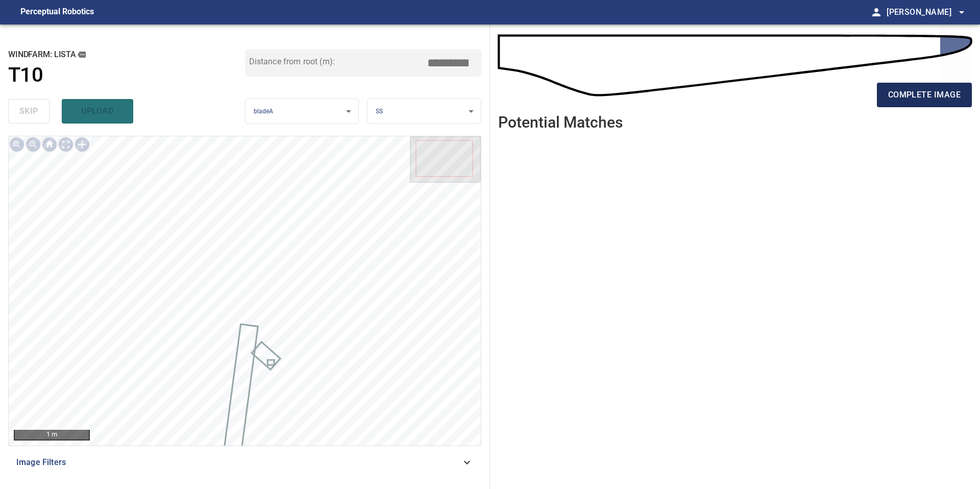
click at [931, 97] on span "complete image" at bounding box center [924, 95] width 72 height 14
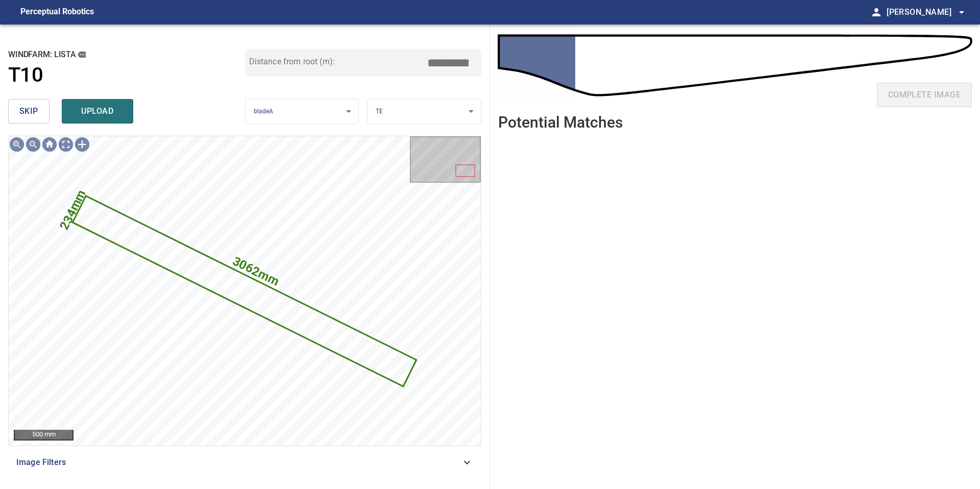
click at [35, 111] on span "skip" at bounding box center [28, 111] width 19 height 14
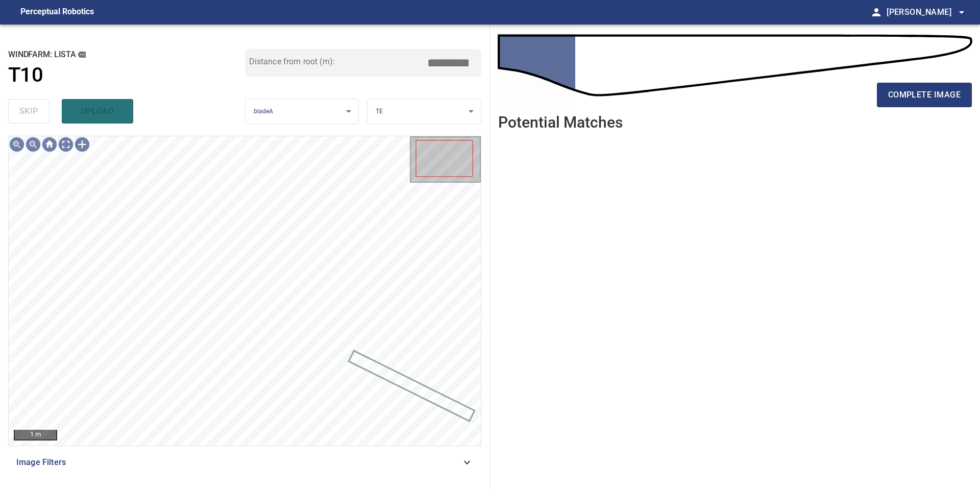
click at [35, 111] on div "skip upload" at bounding box center [126, 111] width 237 height 33
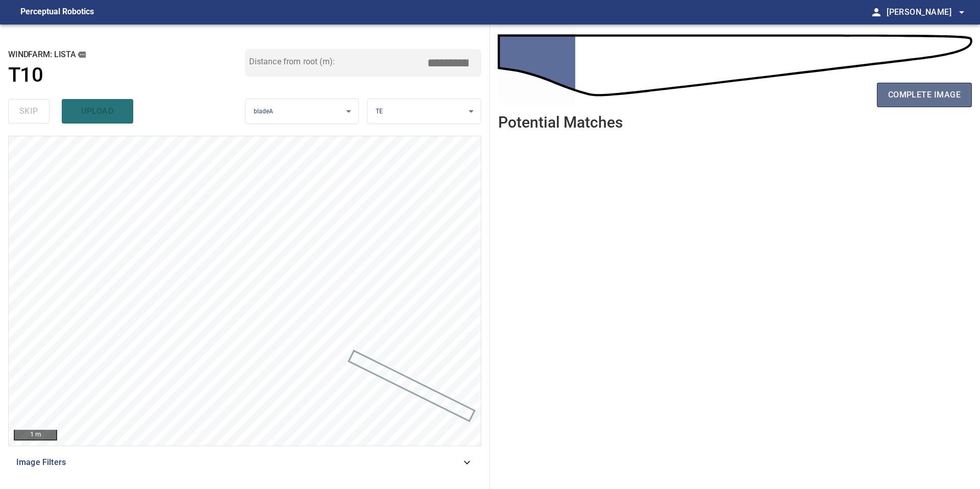
click at [927, 85] on button "complete image" at bounding box center [924, 95] width 95 height 24
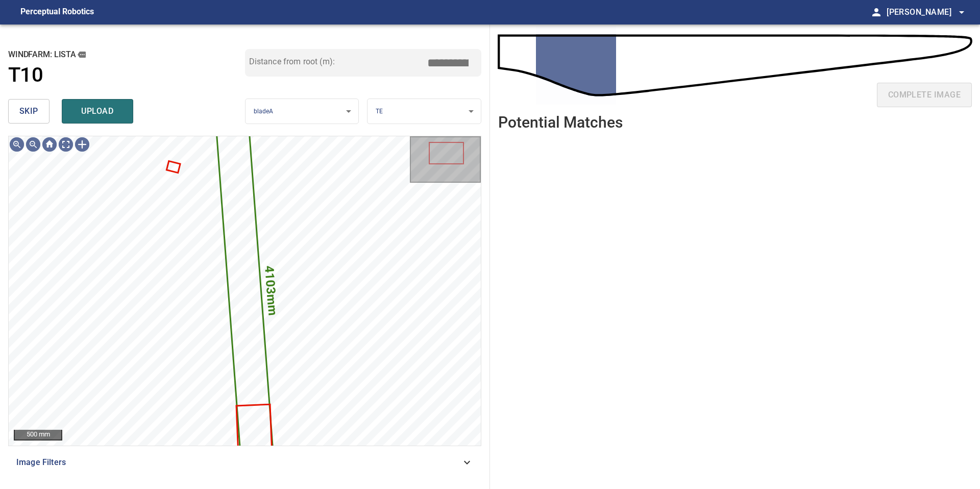
click at [38, 110] on button "skip" at bounding box center [28, 111] width 41 height 24
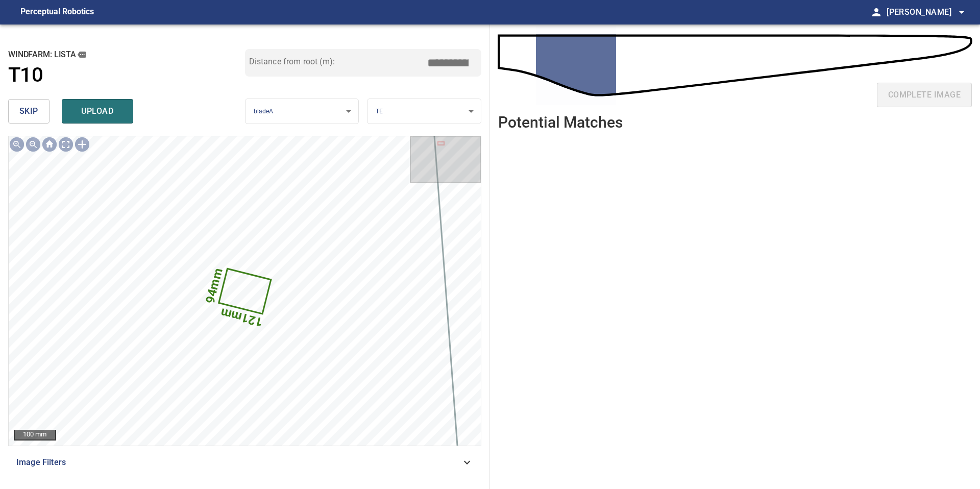
click at [38, 110] on button "skip" at bounding box center [28, 111] width 41 height 24
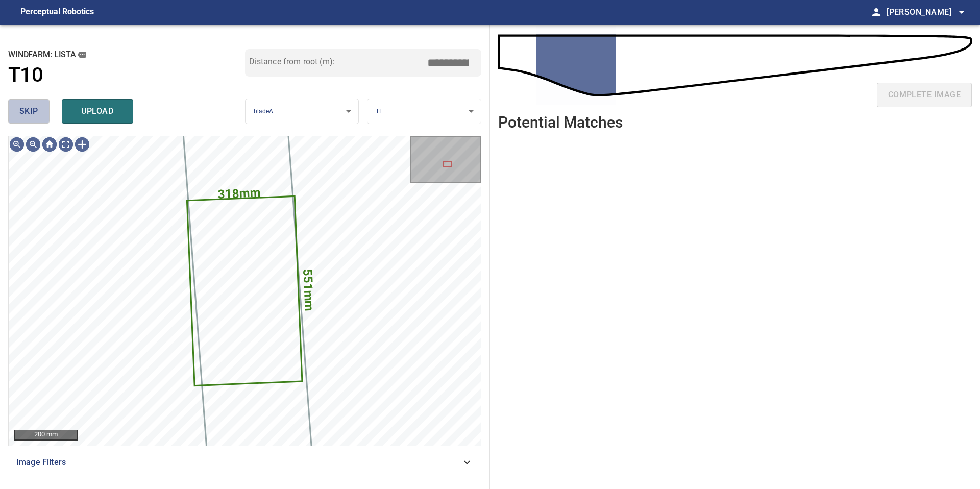
click at [38, 110] on button "skip" at bounding box center [28, 111] width 41 height 24
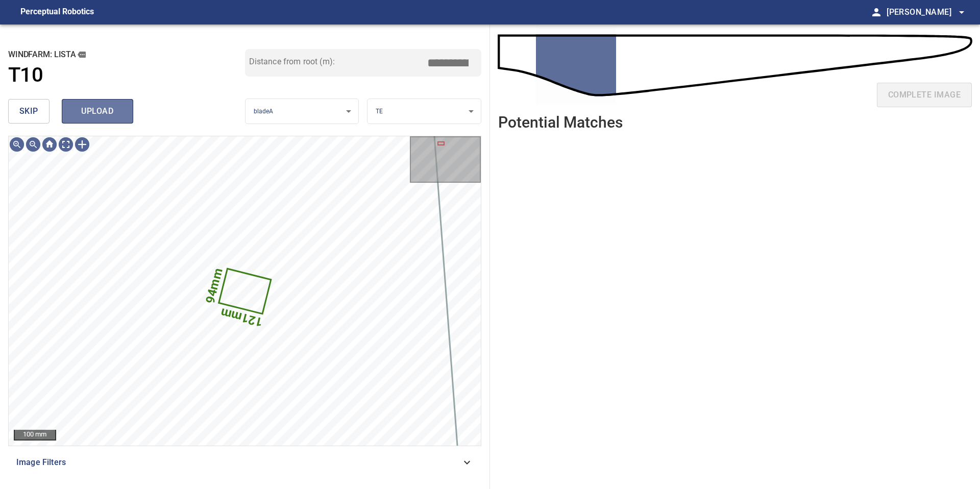
click at [110, 112] on span "upload" at bounding box center [97, 111] width 49 height 14
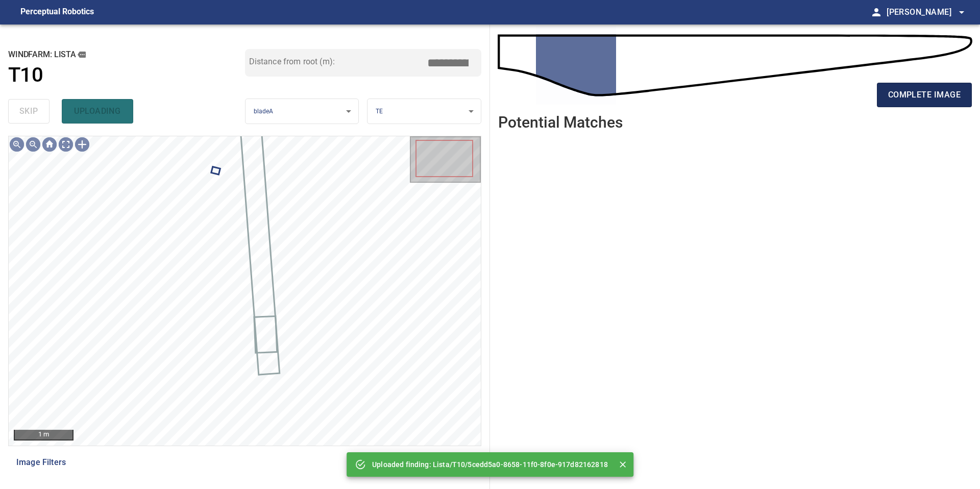
click at [901, 94] on span "complete image" at bounding box center [924, 95] width 72 height 14
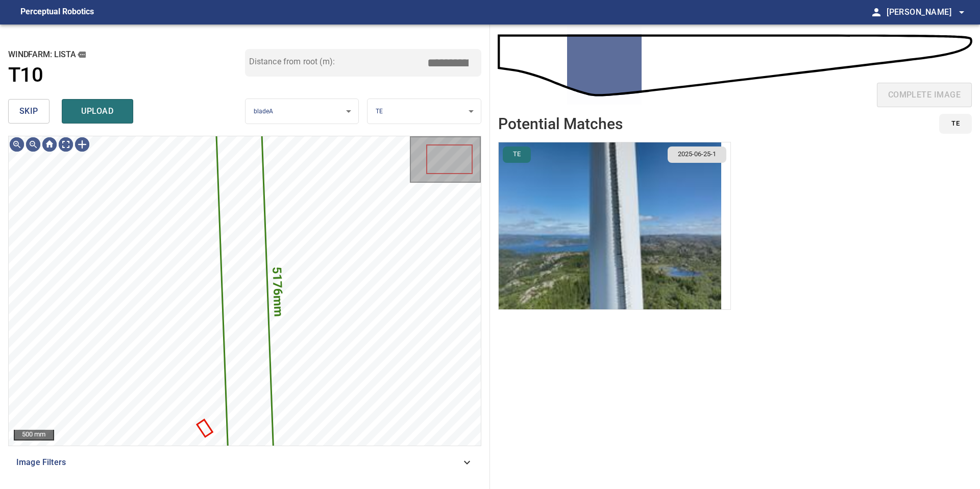
click at [26, 112] on span "skip" at bounding box center [28, 111] width 19 height 14
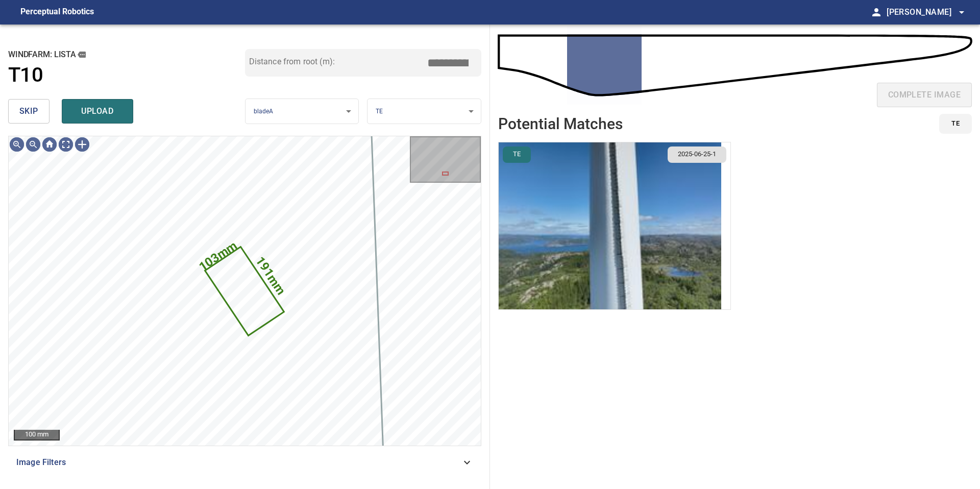
click at [26, 112] on span "skip" at bounding box center [28, 111] width 19 height 14
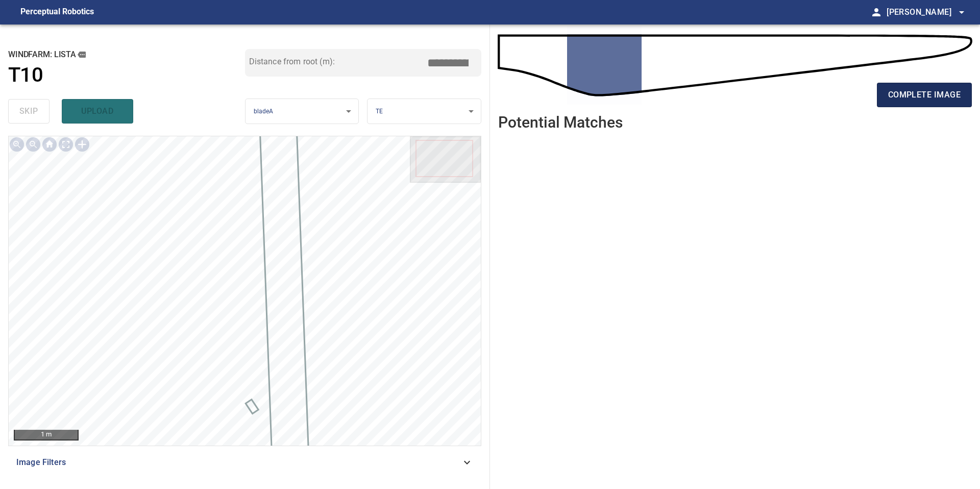
click at [909, 94] on span "complete image" at bounding box center [924, 95] width 72 height 14
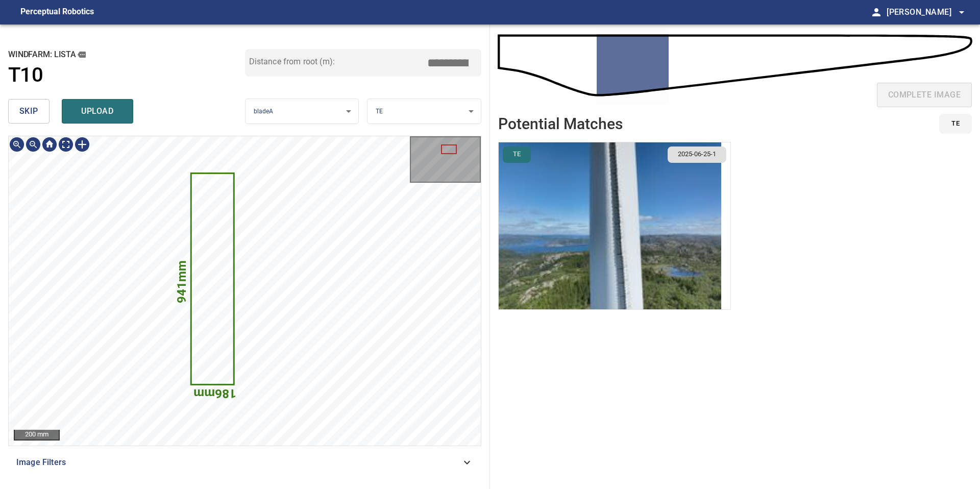
click at [523, 218] on img "button" at bounding box center [609, 225] width 222 height 167
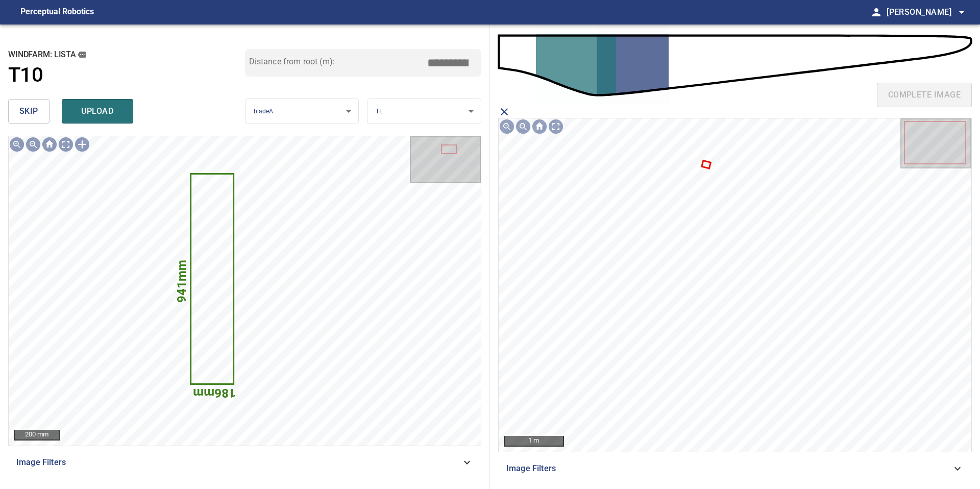
click at [23, 112] on span "skip" at bounding box center [28, 111] width 19 height 14
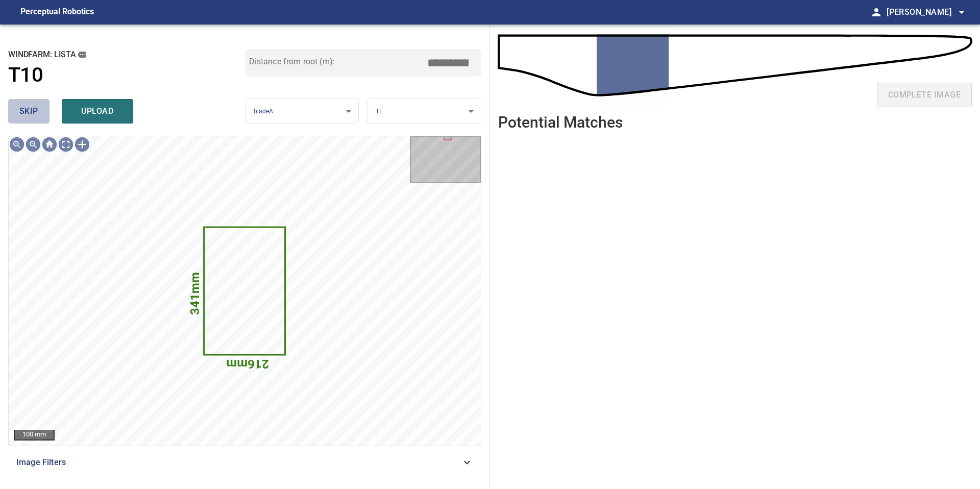
click at [23, 112] on span "skip" at bounding box center [28, 111] width 19 height 14
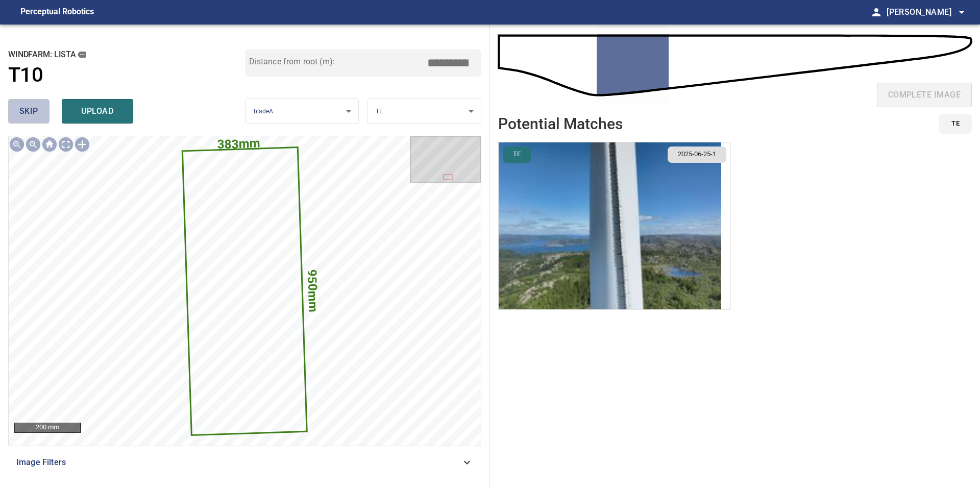
click at [44, 112] on button "skip" at bounding box center [28, 111] width 41 height 24
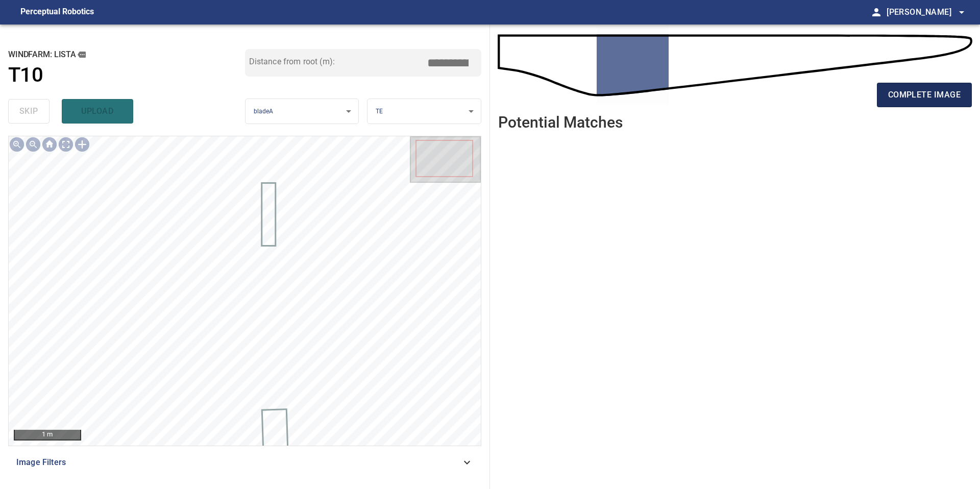
click at [924, 103] on button "complete image" at bounding box center [924, 95] width 95 height 24
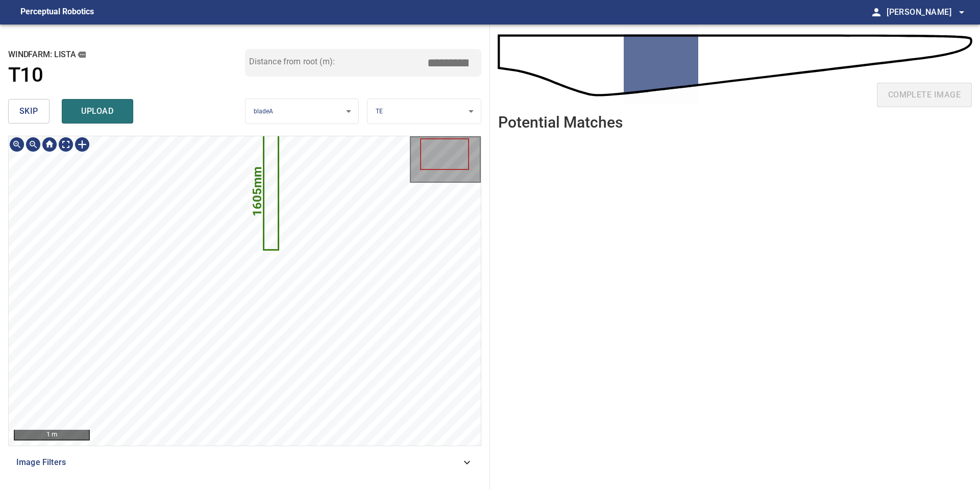
click at [252, 200] on text "1605mm" at bounding box center [257, 191] width 14 height 50
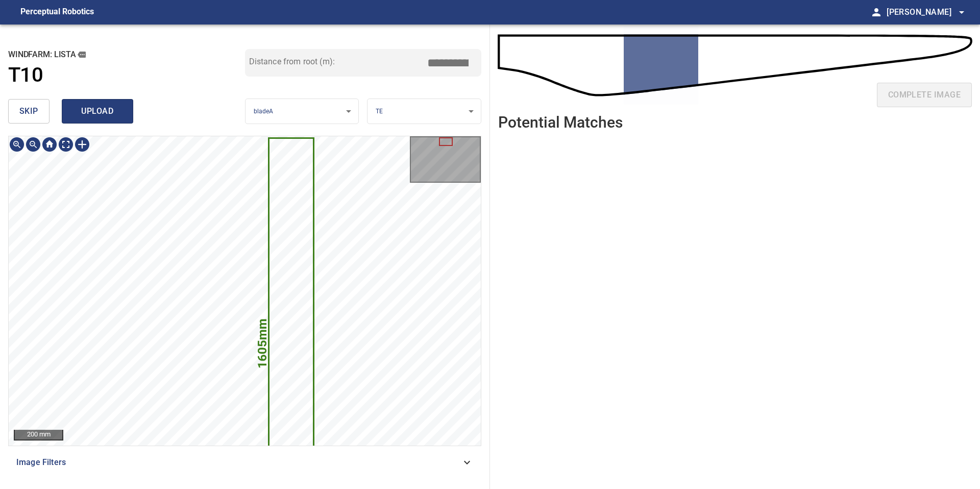
click at [109, 115] on span "upload" at bounding box center [97, 111] width 49 height 14
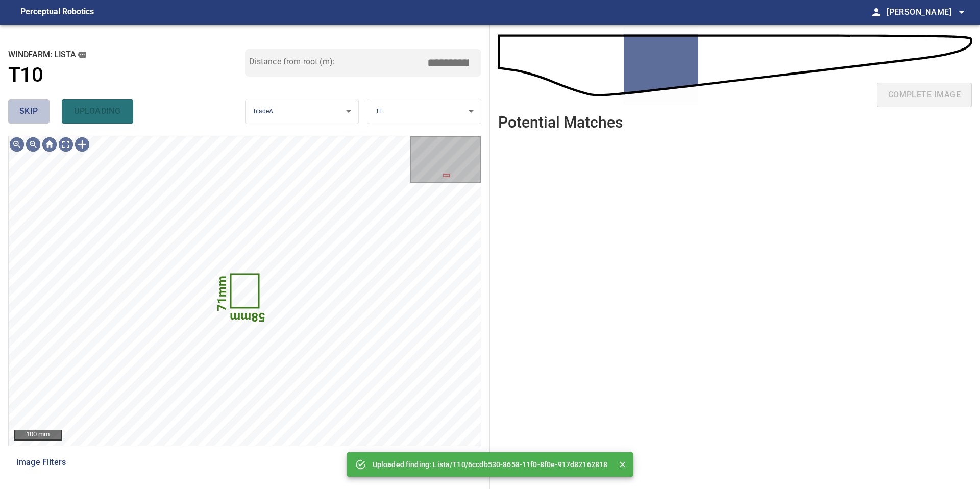
click at [26, 106] on span "skip" at bounding box center [28, 111] width 19 height 14
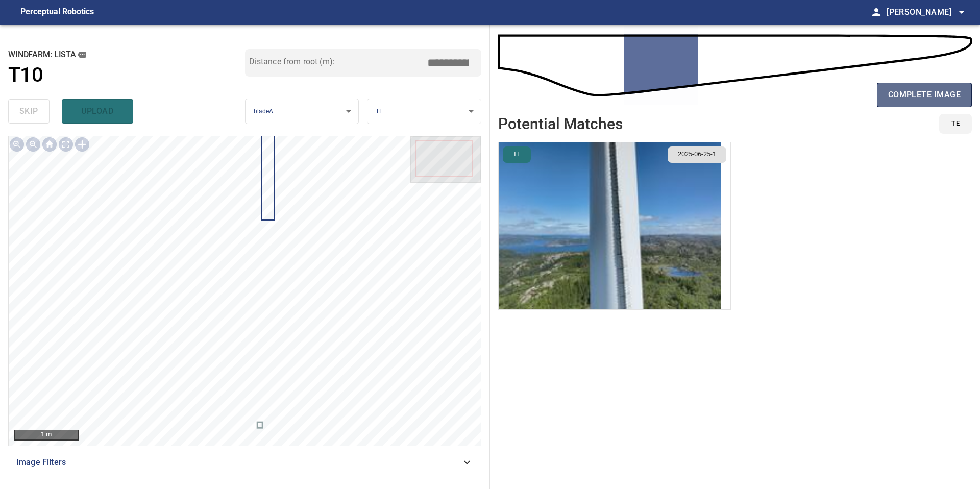
click at [905, 101] on span "complete image" at bounding box center [924, 95] width 72 height 14
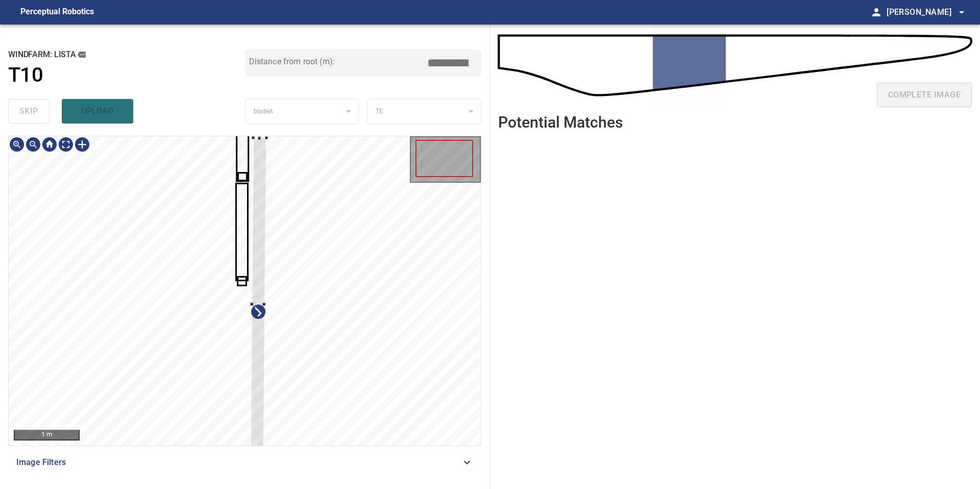
click at [266, 377] on div at bounding box center [258, 303] width 16 height 332
click at [268, 364] on div at bounding box center [271, 422] width 14 height 145
click at [242, 162] on div at bounding box center [243, 201] width 14 height 133
click at [243, 294] on div at bounding box center [245, 290] width 472 height 309
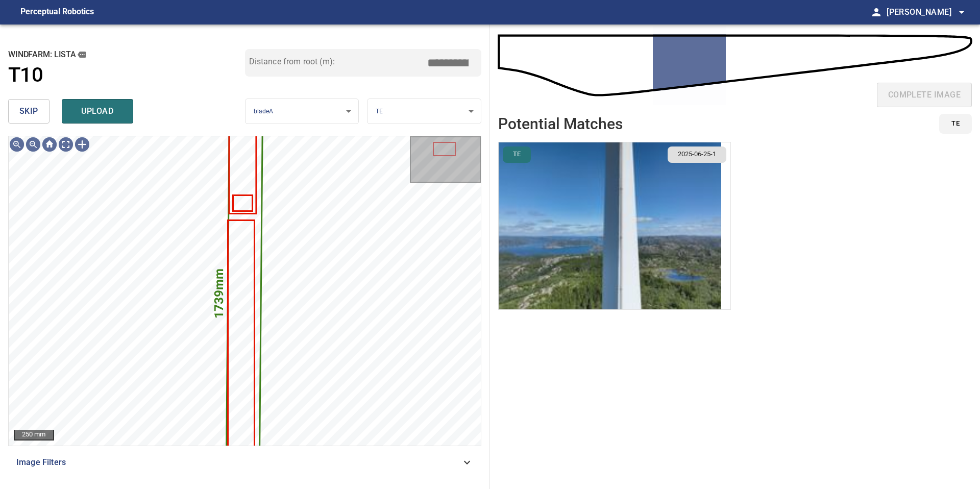
click at [636, 227] on img "button" at bounding box center [609, 225] width 222 height 167
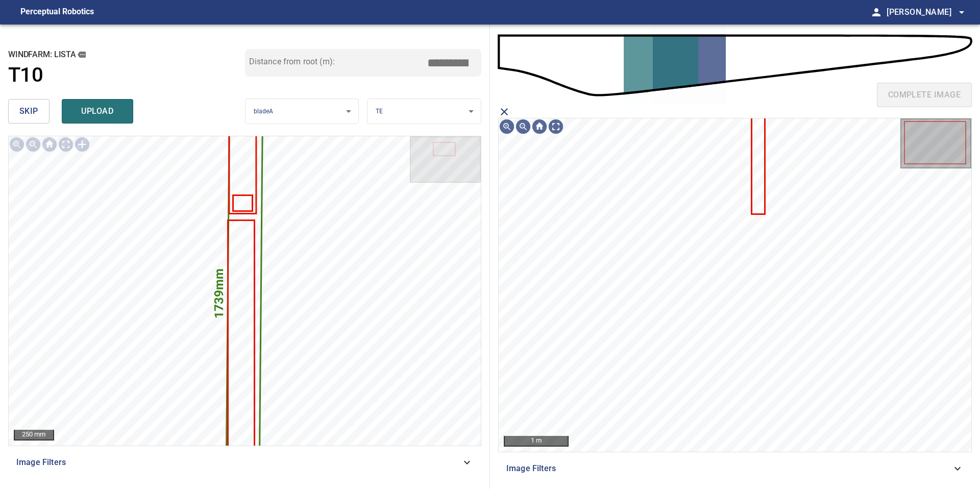
click at [762, 159] on icon at bounding box center [757, 161] width 11 height 105
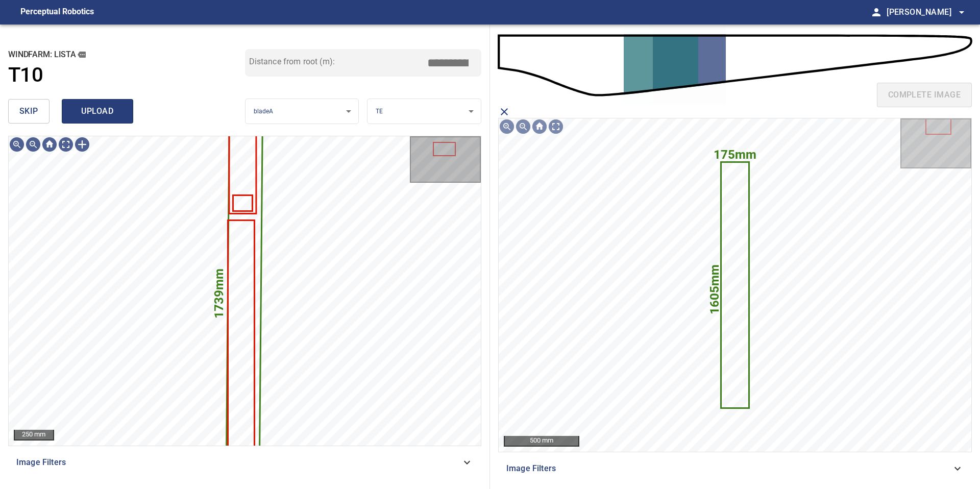
click at [96, 108] on span "upload" at bounding box center [97, 111] width 49 height 14
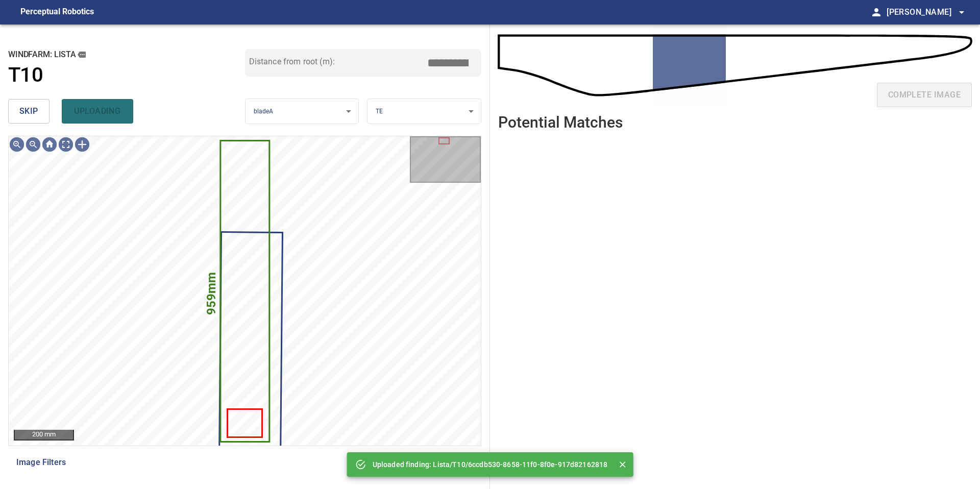
click at [28, 114] on span "skip" at bounding box center [28, 111] width 19 height 14
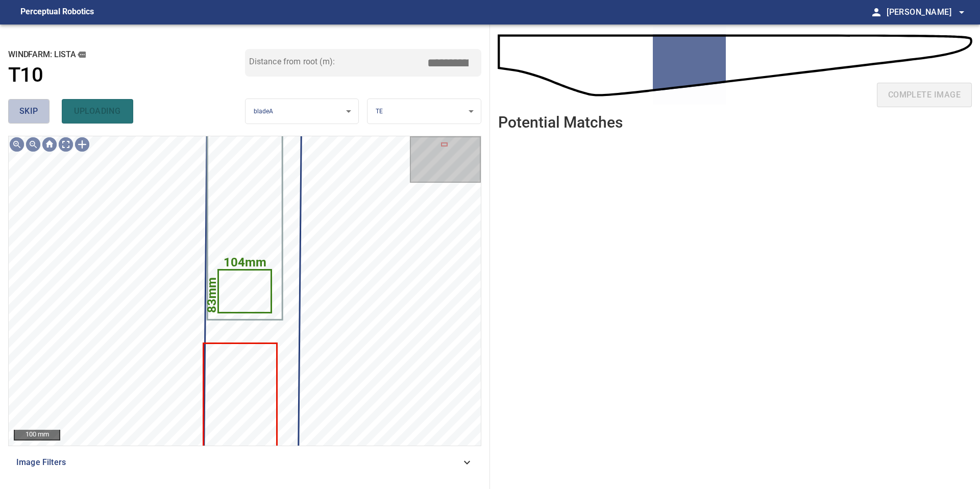
click at [28, 114] on span "skip" at bounding box center [28, 111] width 19 height 14
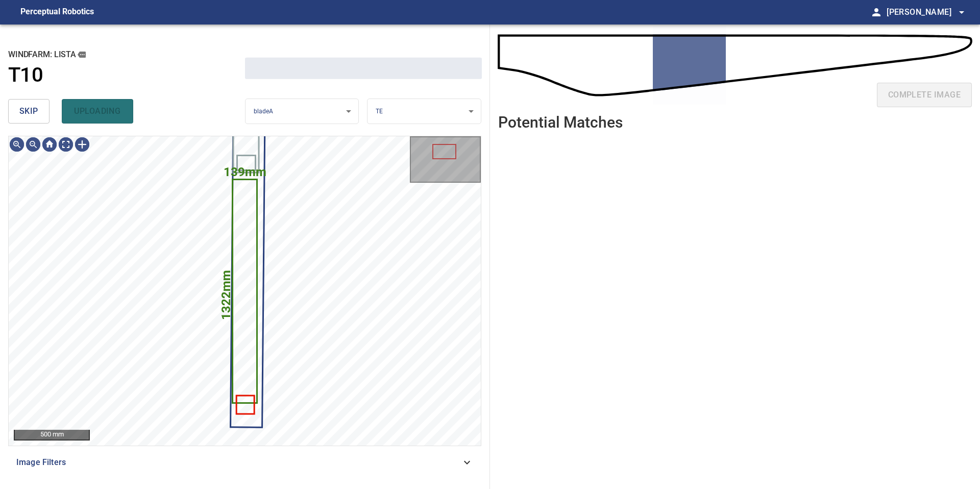
click at [28, 114] on span "skip" at bounding box center [28, 111] width 19 height 14
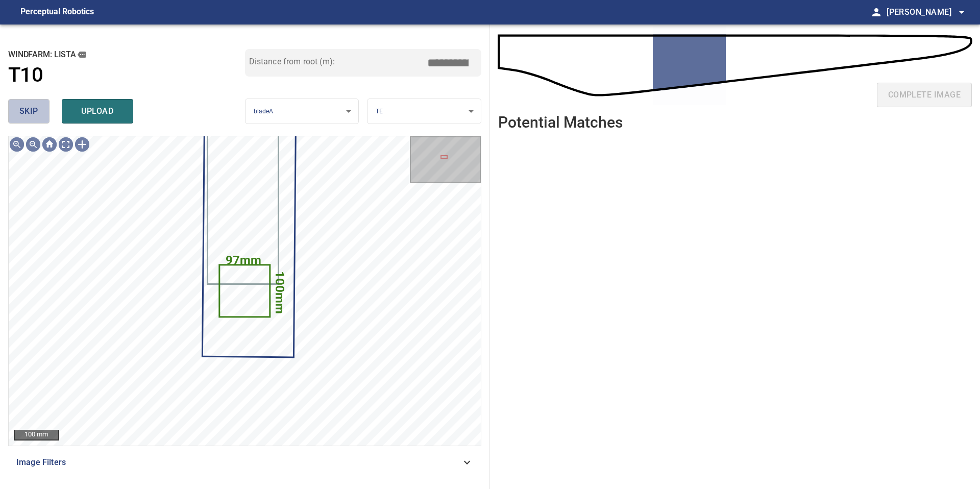
click at [28, 114] on span "skip" at bounding box center [28, 111] width 19 height 14
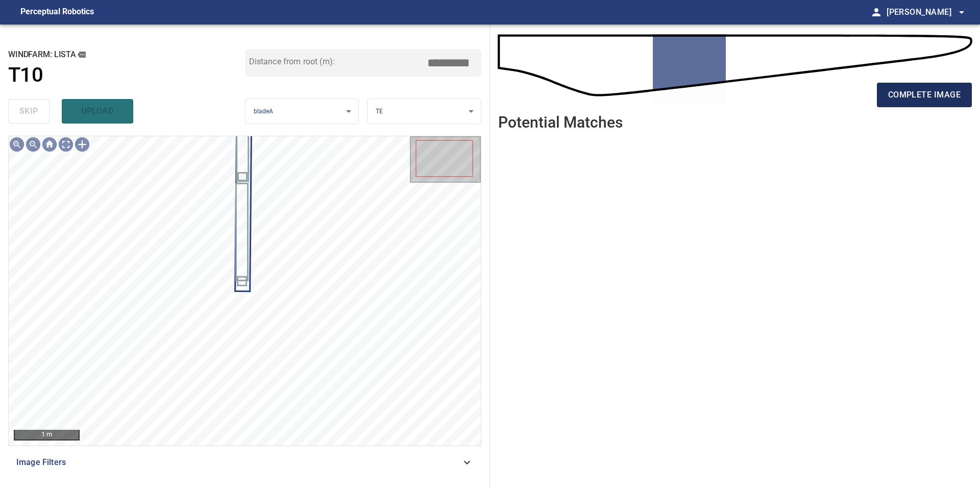
click at [904, 103] on button "complete image" at bounding box center [924, 95] width 95 height 24
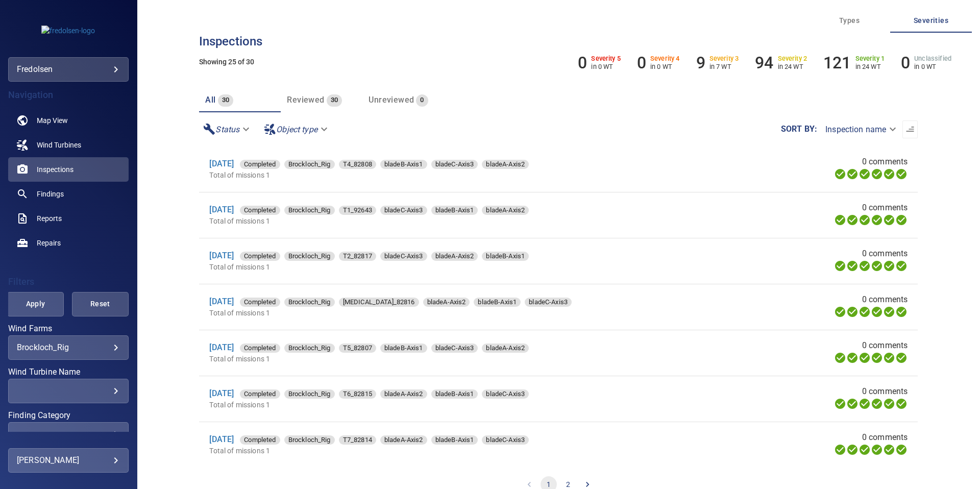
click at [326, 108] on button "Reviewed 30" at bounding box center [322, 100] width 82 height 24
click at [388, 109] on button "Unreviewed 0" at bounding box center [403, 100] width 82 height 24
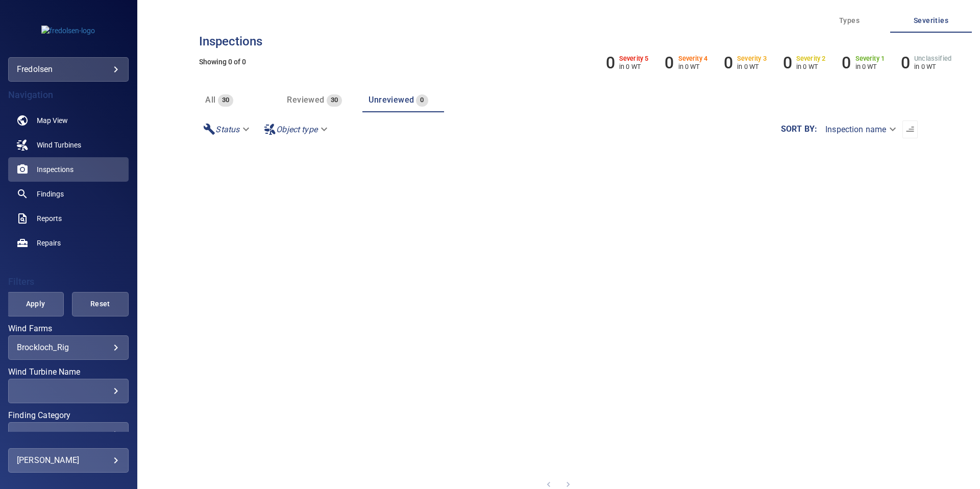
click at [115, 348] on body "**********" at bounding box center [490, 244] width 980 height 489
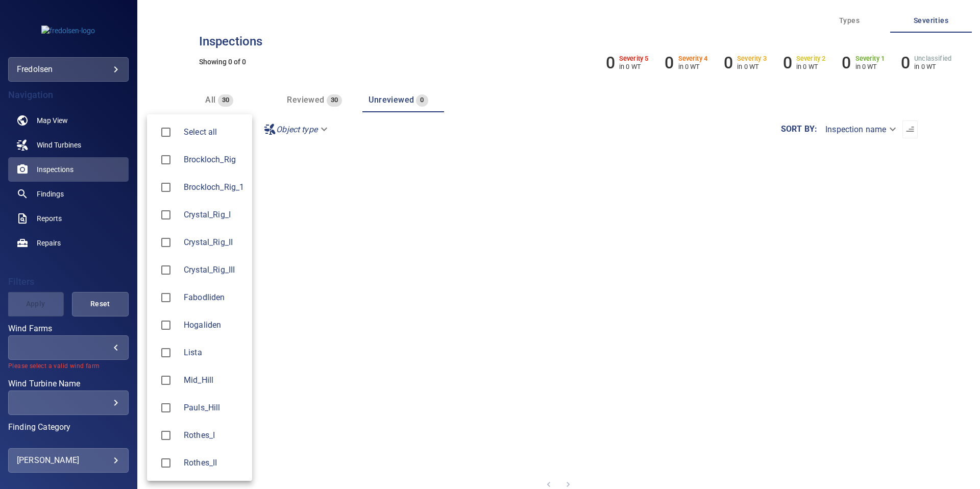
type input "*****"
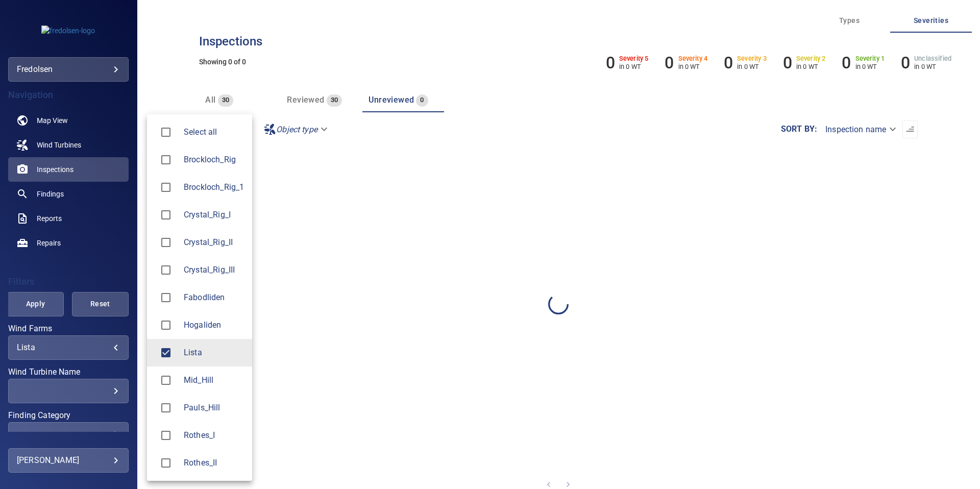
click at [108, 369] on div at bounding box center [490, 244] width 980 height 489
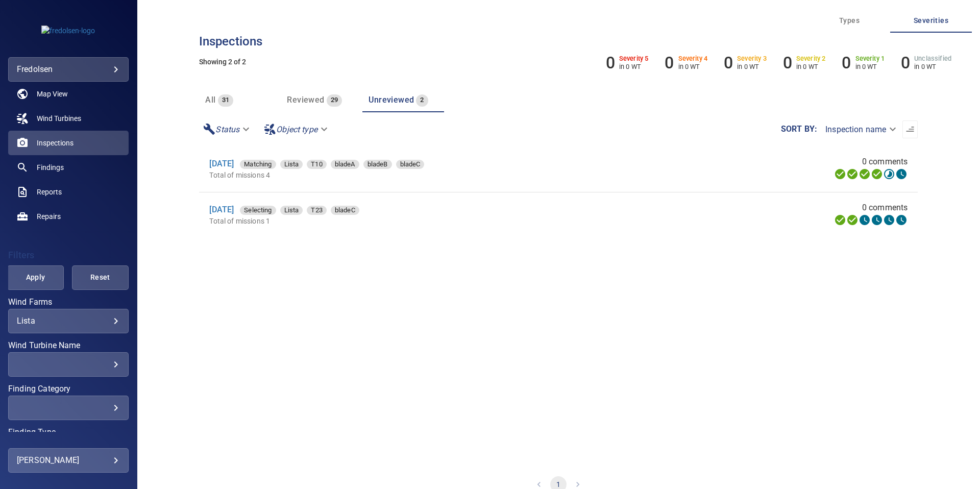
scroll to position [35, 0]
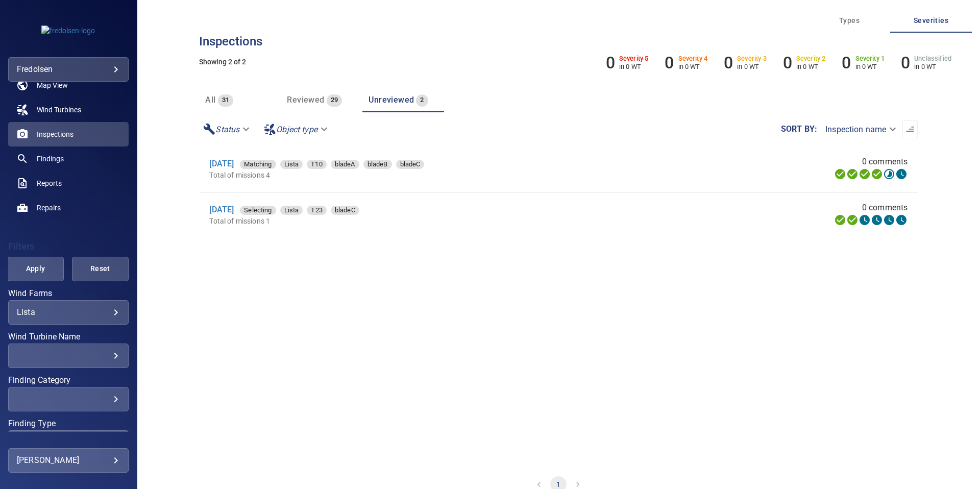
click at [115, 358] on div "​" at bounding box center [68, 356] width 103 height 10
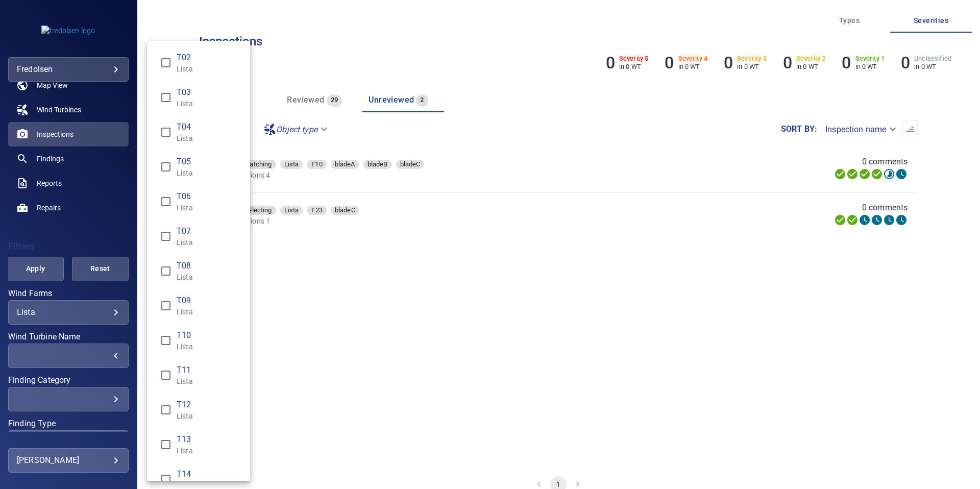
scroll to position [46, 0]
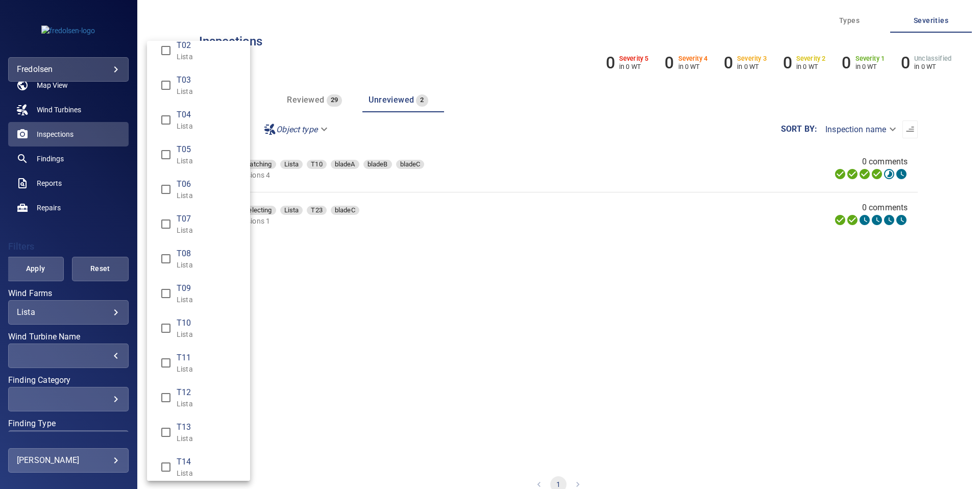
type input "**********"
click at [359, 279] on div "Wind Turbine Name" at bounding box center [490, 244] width 980 height 489
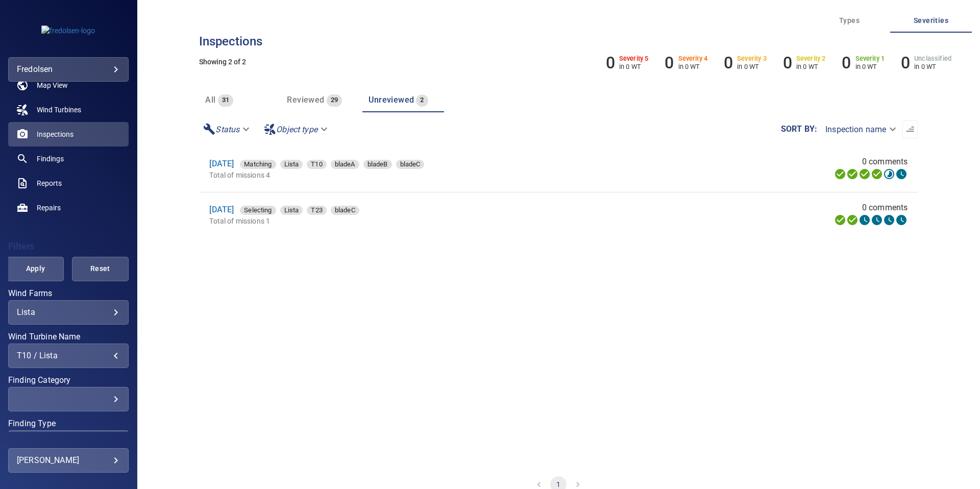
click at [229, 338] on section "25 Jun 2025 Matching Lista T10 bladeA bladeB bladeC Total of missions 4 0 comme…" at bounding box center [558, 305] width 718 height 318
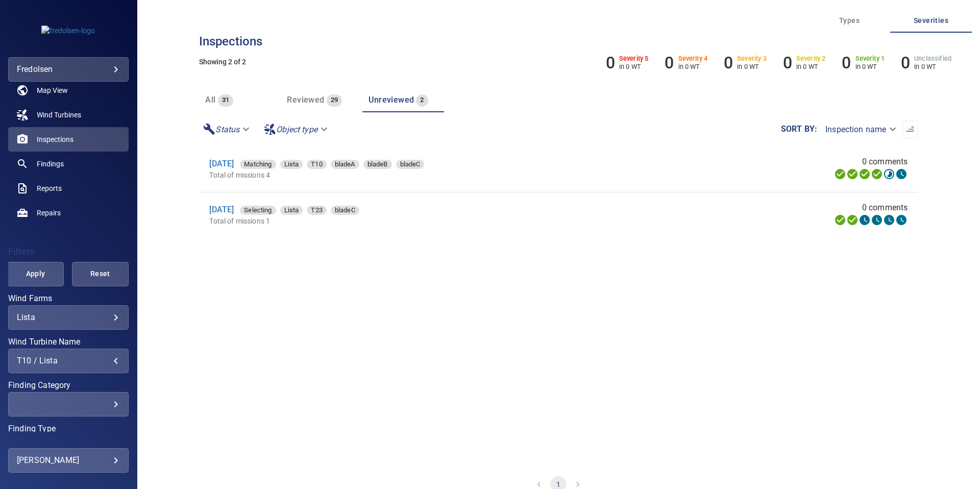
scroll to position [30, 0]
click at [53, 170] on link "Findings" at bounding box center [68, 164] width 120 height 24
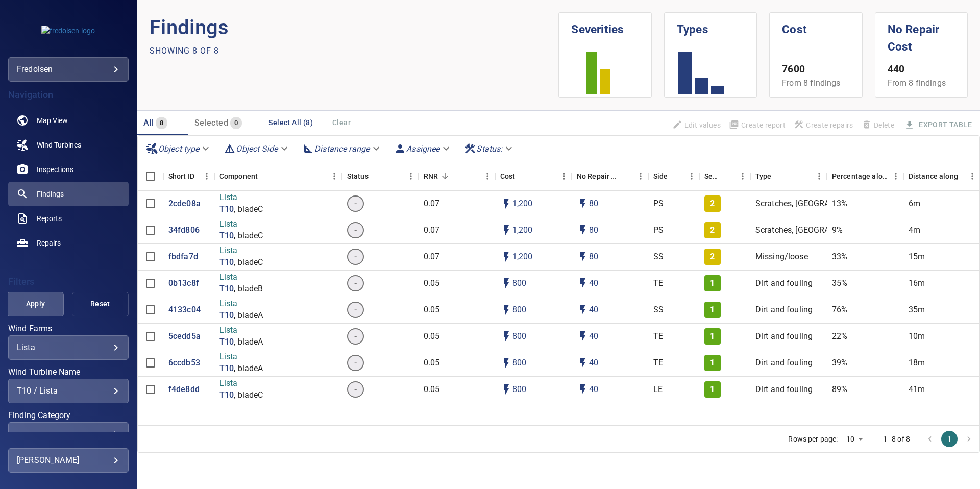
scroll to position [99, 0]
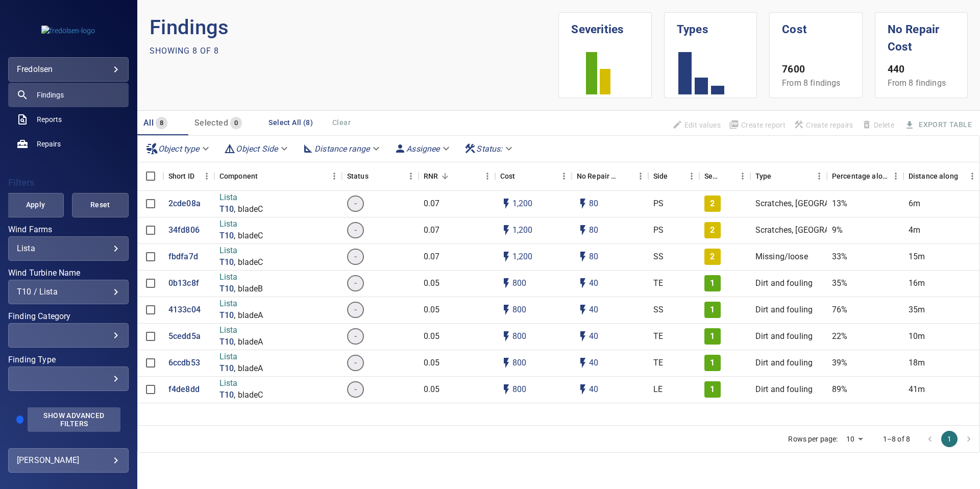
click at [84, 415] on span "Show Advanced Filters" at bounding box center [74, 419] width 81 height 16
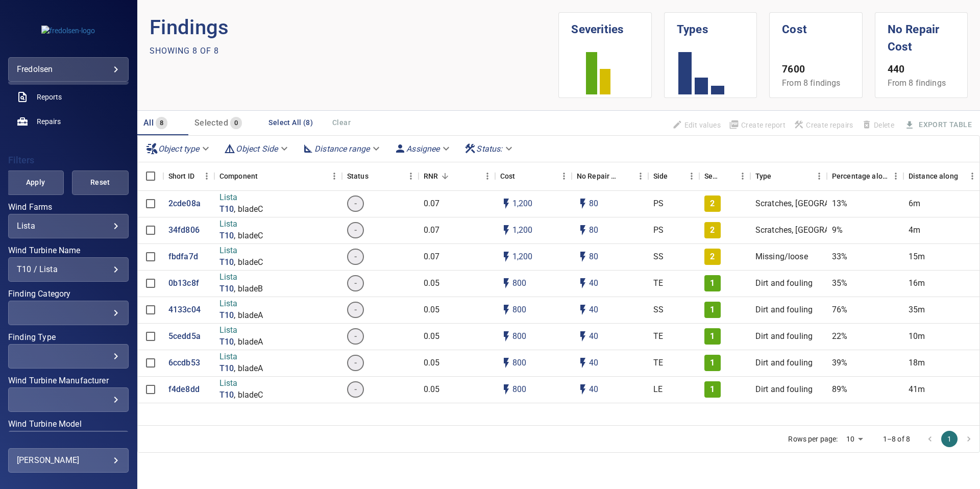
scroll to position [237, 0]
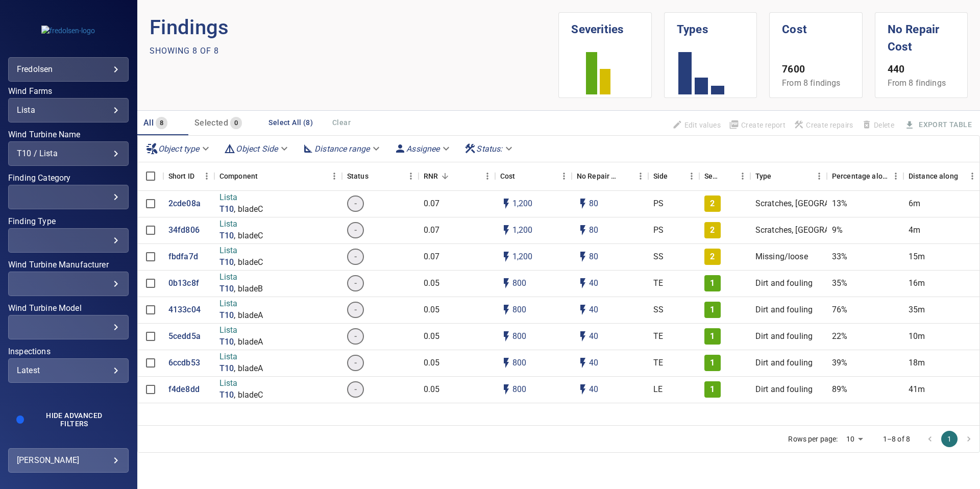
click at [82, 376] on div "Latest ****** ​" at bounding box center [68, 370] width 120 height 24
type input "****"
click at [112, 175] on div "Inspections" at bounding box center [490, 244] width 980 height 489
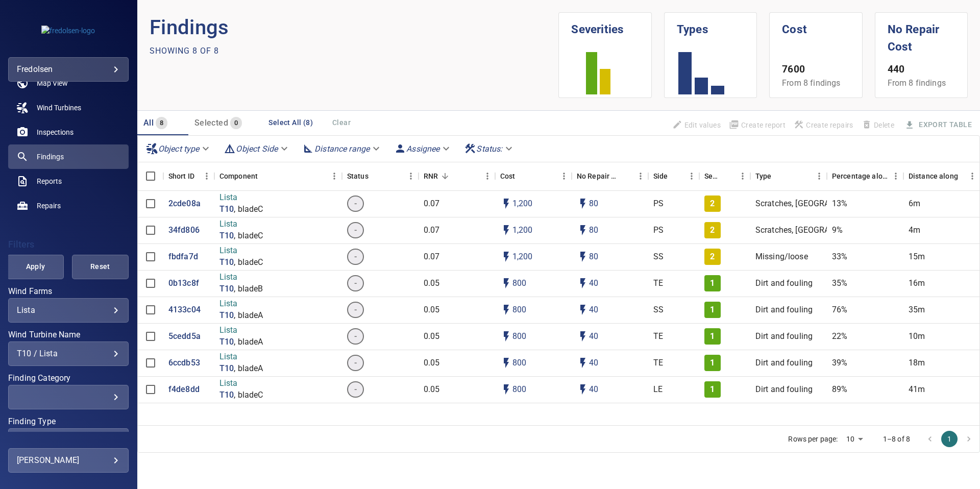
scroll to position [4, 0]
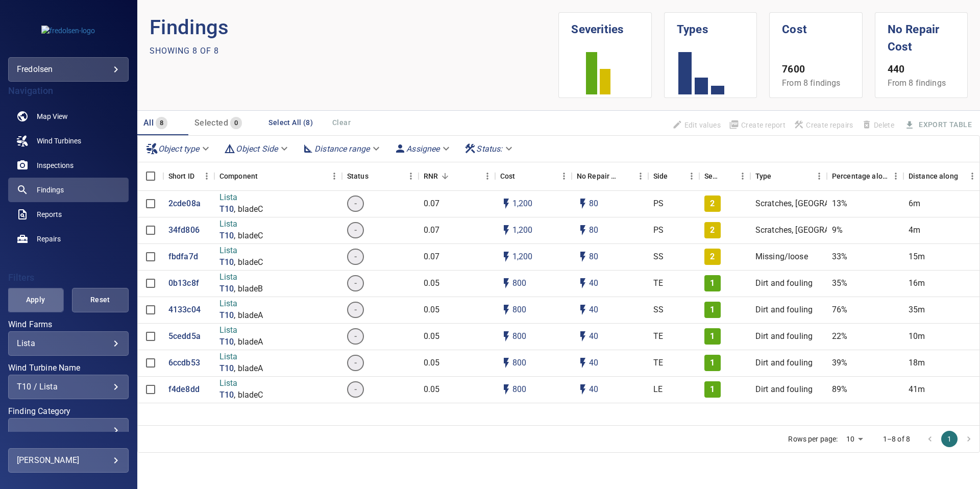
click at [47, 301] on span "Apply" at bounding box center [35, 299] width 31 height 13
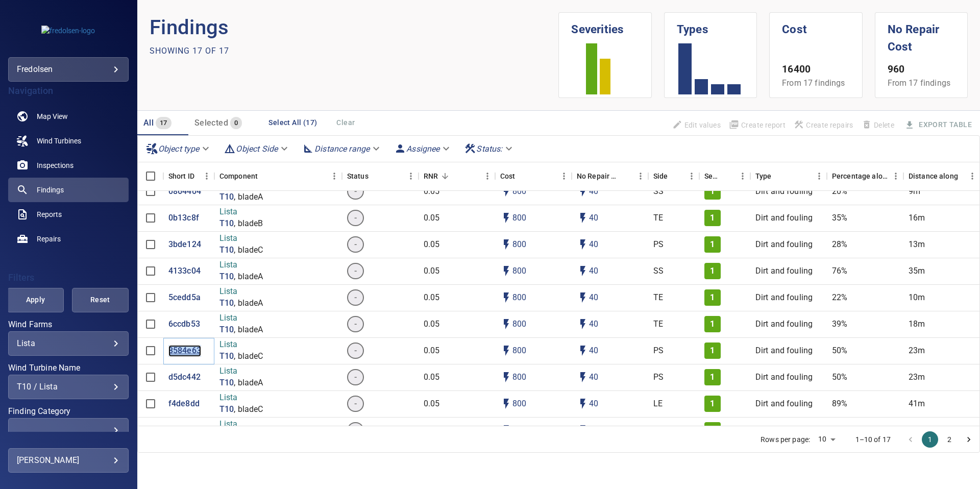
scroll to position [216, 0]
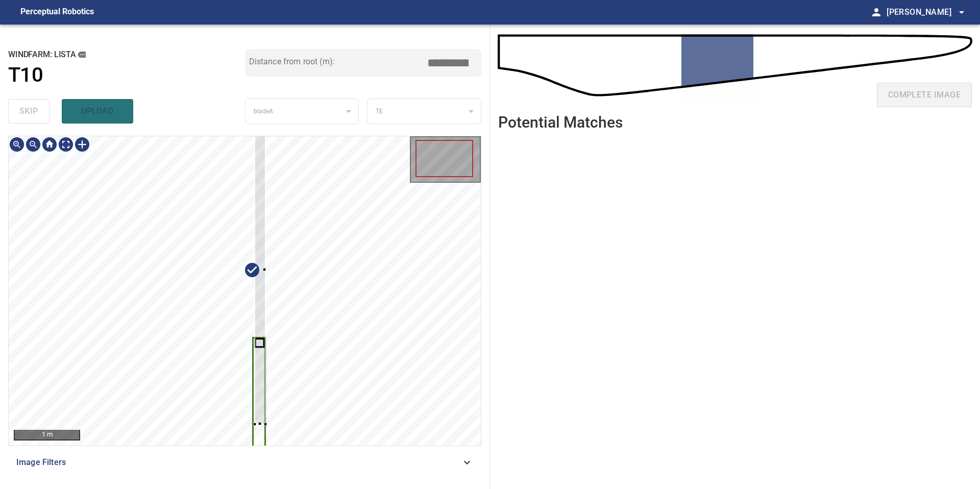
click at [256, 430] on div at bounding box center [245, 290] width 472 height 309
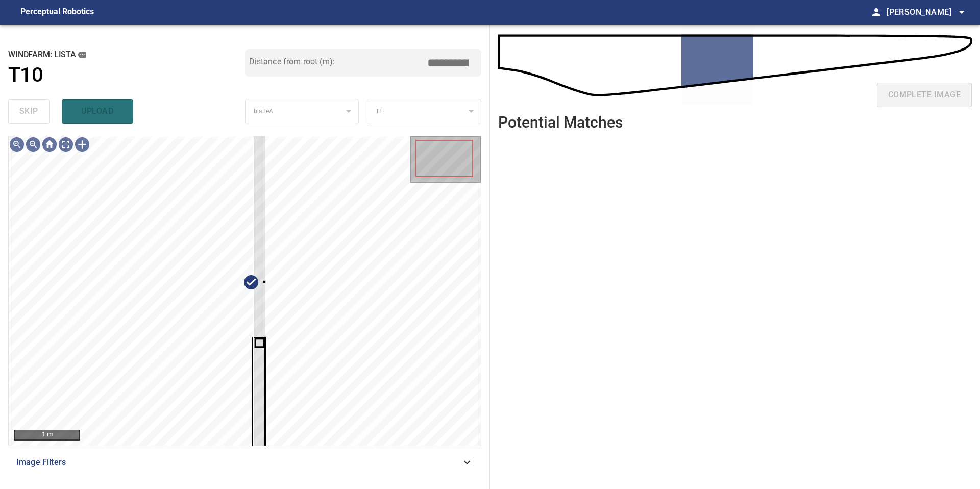
click at [255, 454] on div "1 m Image Filters" at bounding box center [244, 308] width 473 height 345
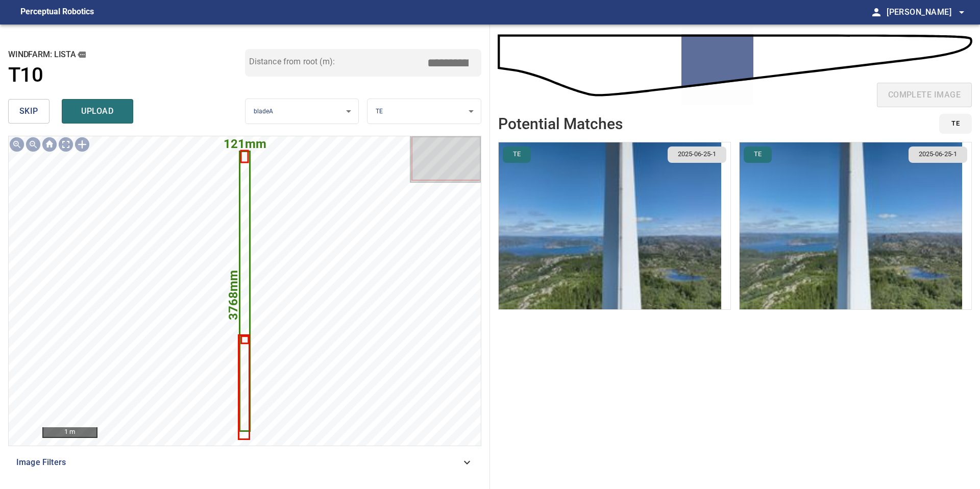
click at [692, 219] on img "button" at bounding box center [609, 225] width 222 height 167
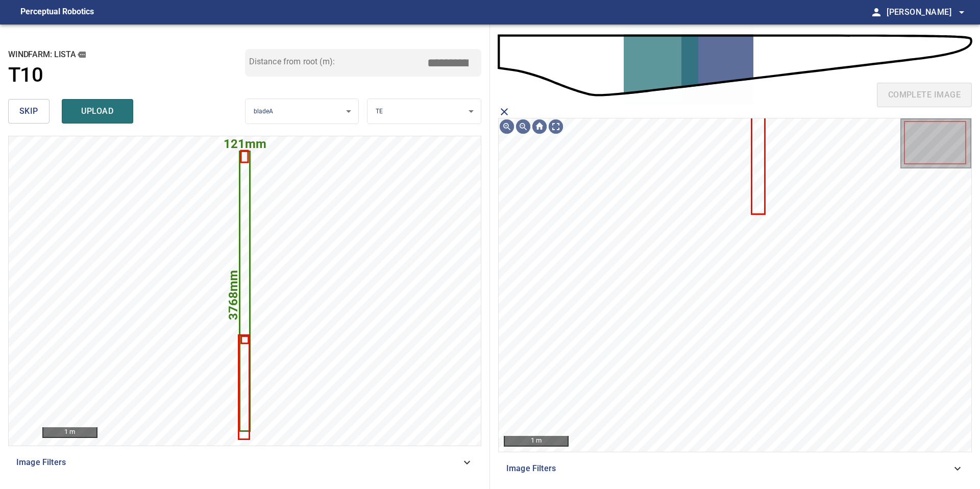
click at [758, 188] on icon at bounding box center [757, 161] width 11 height 105
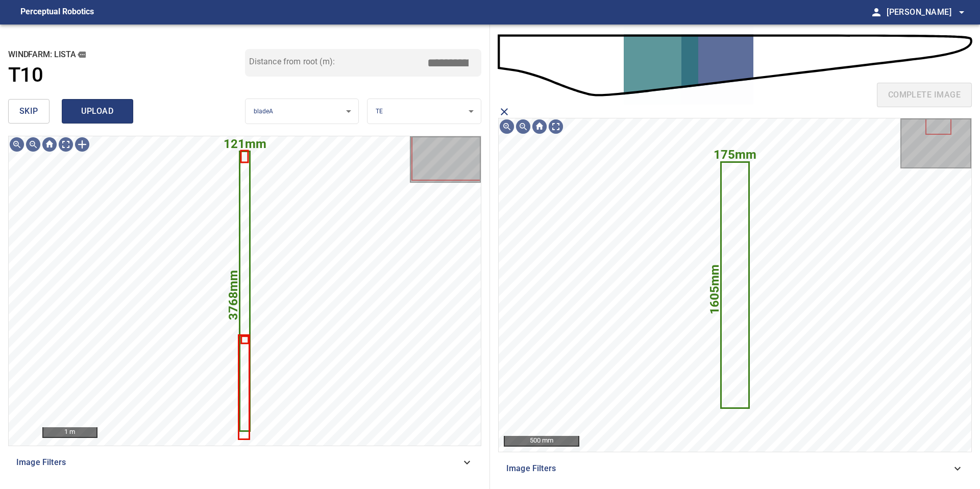
click at [111, 111] on span "upload" at bounding box center [97, 111] width 49 height 14
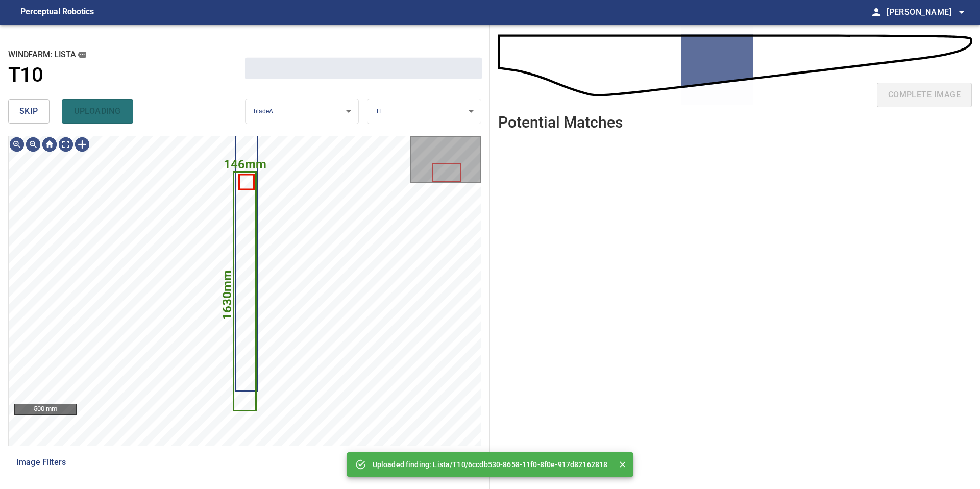
click at [31, 115] on span "skip" at bounding box center [28, 111] width 19 height 14
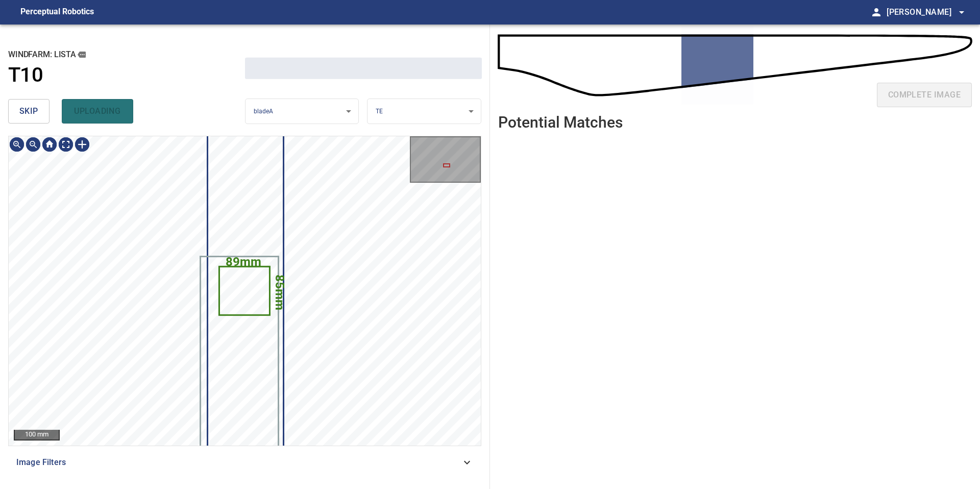
click at [31, 115] on span "skip" at bounding box center [28, 111] width 19 height 14
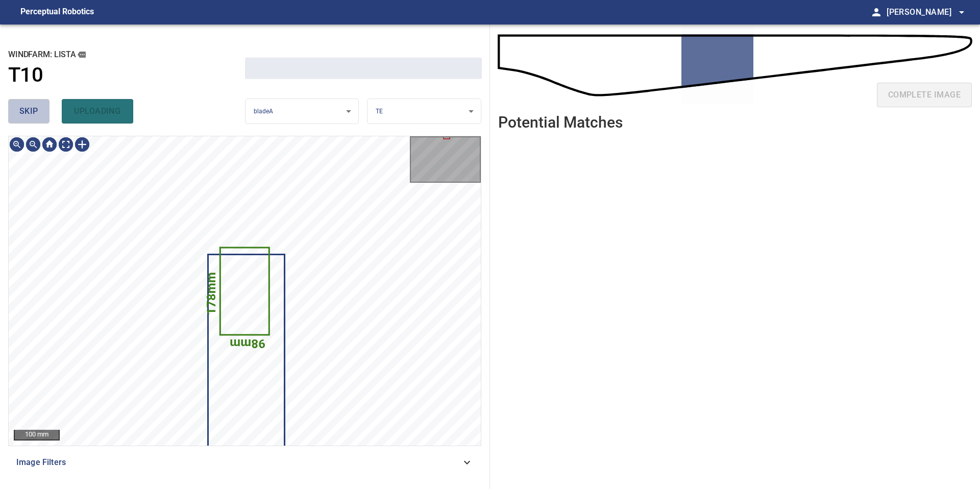
click at [31, 115] on span "skip" at bounding box center [28, 111] width 19 height 14
click at [31, 115] on div "skip uploading" at bounding box center [126, 111] width 237 height 33
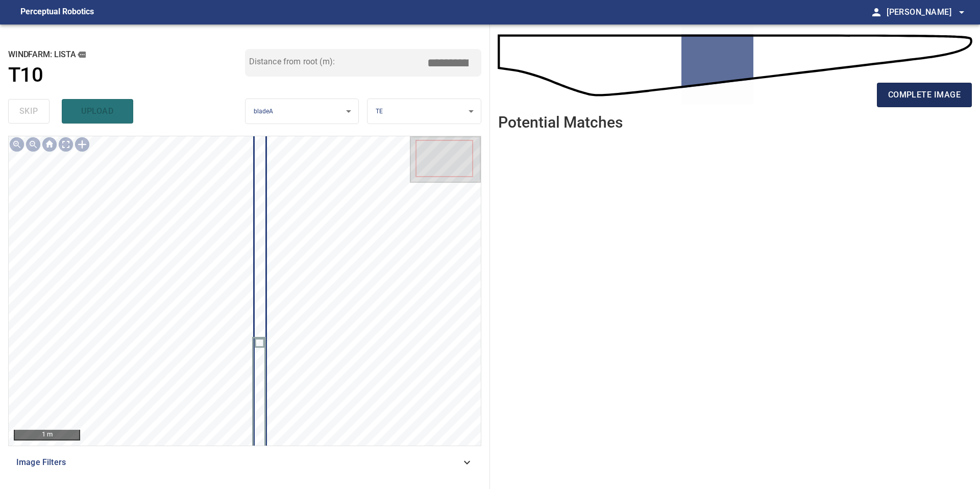
click at [915, 98] on span "complete image" at bounding box center [924, 95] width 72 height 14
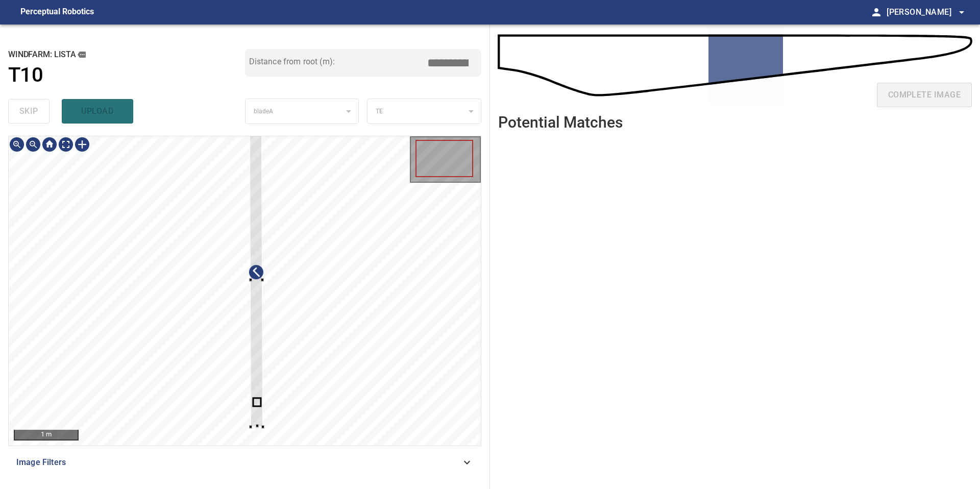
click at [256, 335] on div at bounding box center [255, 280] width 13 height 293
click at [259, 448] on div "1 m Image Filters" at bounding box center [244, 308] width 473 height 345
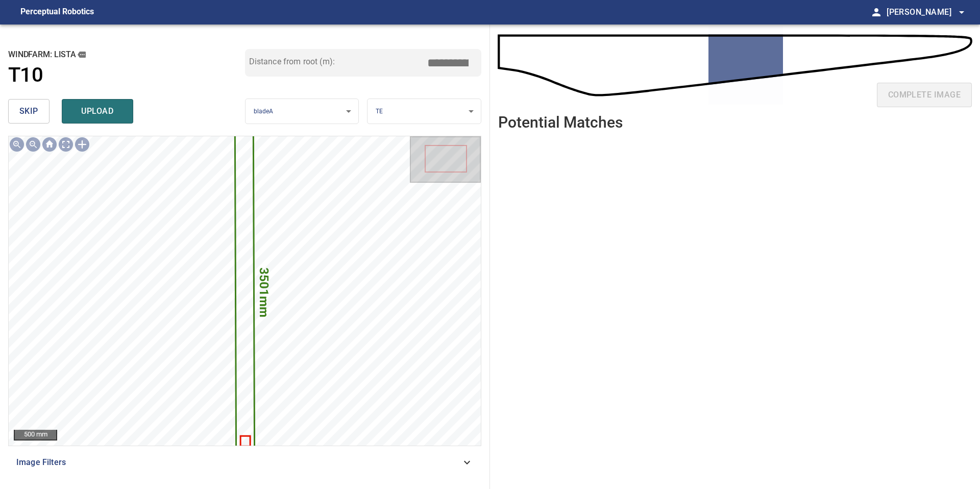
click at [452, 60] on input "*****" at bounding box center [451, 62] width 51 height 19
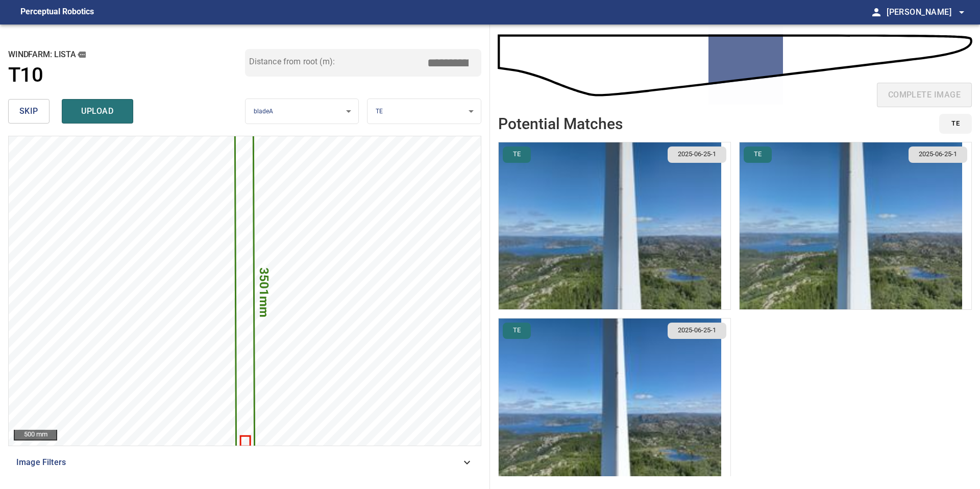
type input "*****"
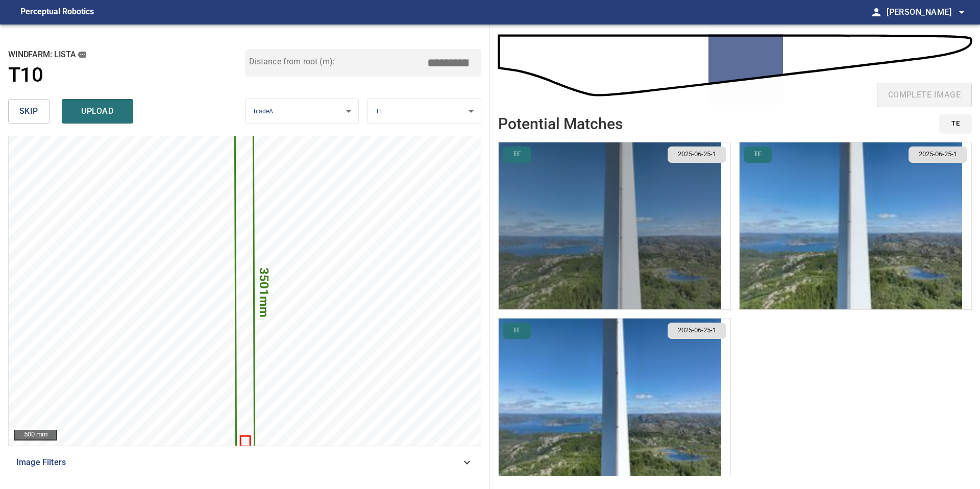
click at [668, 245] on img "button" at bounding box center [609, 225] width 222 height 167
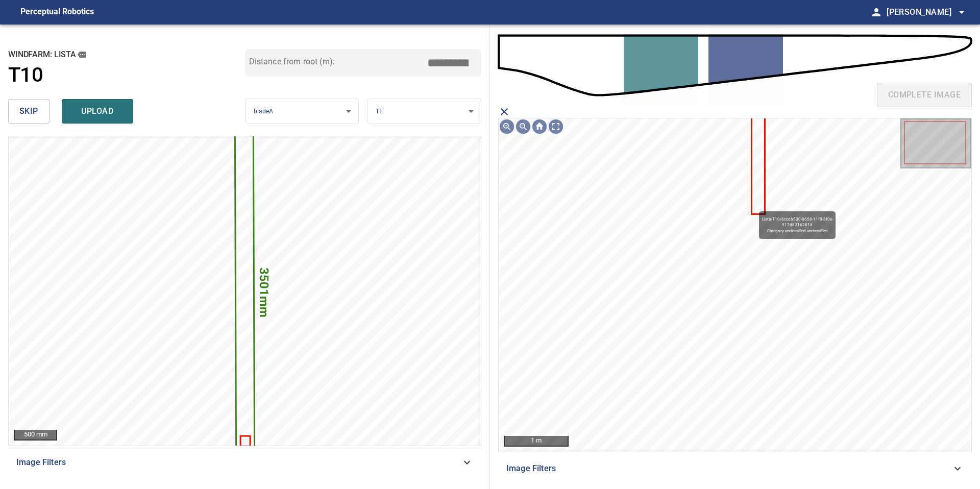
click at [754, 206] on icon at bounding box center [757, 161] width 11 height 105
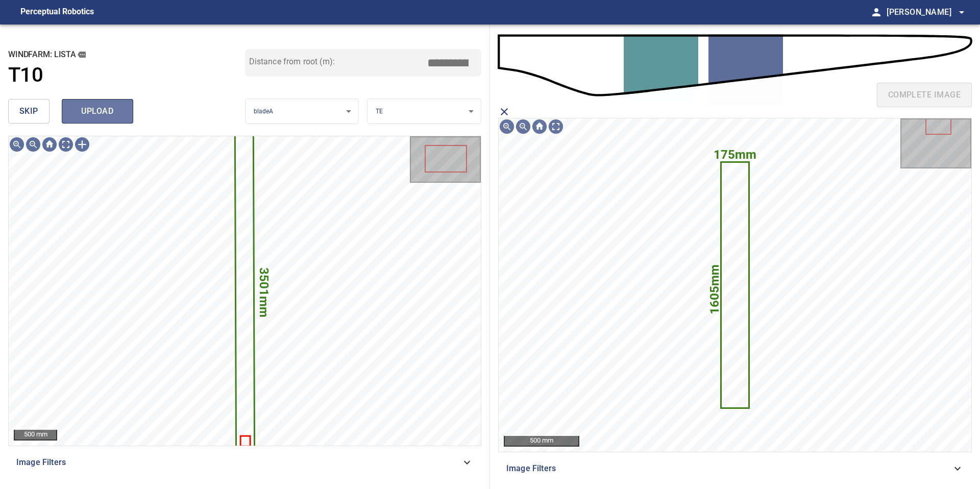
click at [103, 114] on span "upload" at bounding box center [97, 111] width 49 height 14
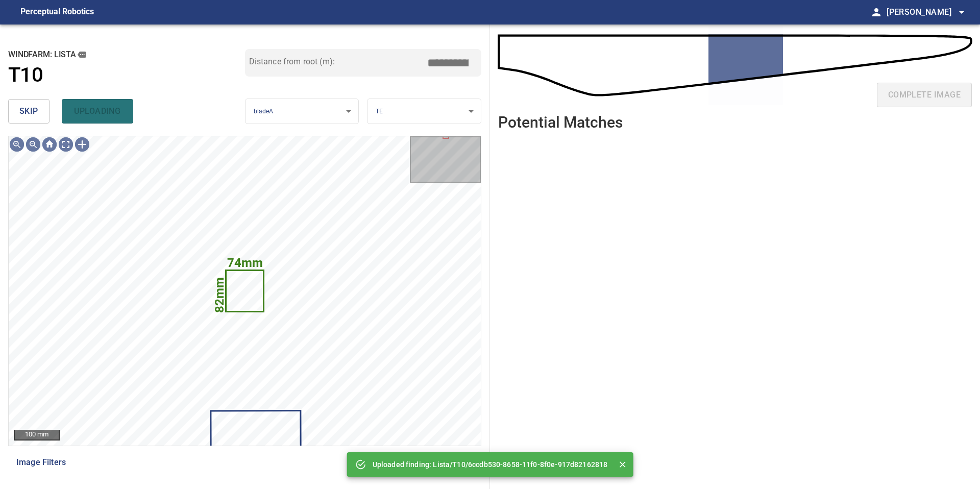
click at [40, 107] on button "skip" at bounding box center [28, 111] width 41 height 24
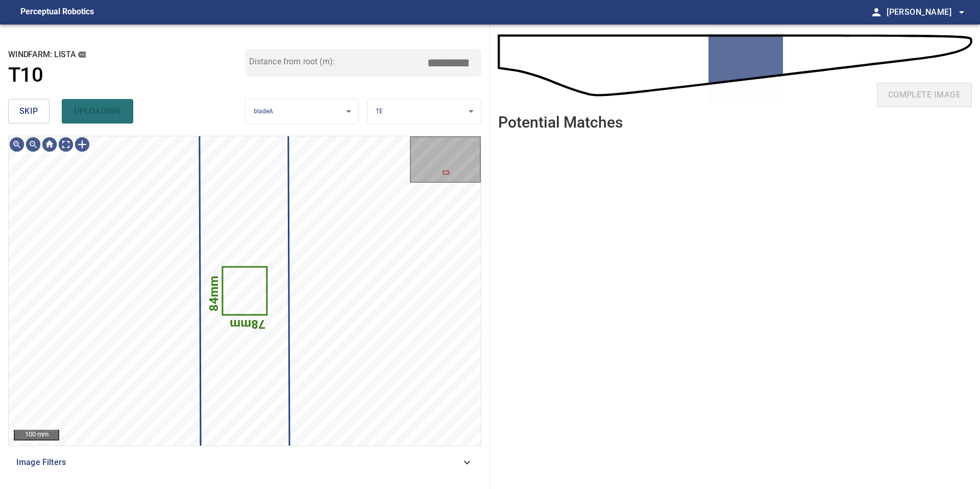
click at [40, 107] on button "skip" at bounding box center [28, 111] width 41 height 24
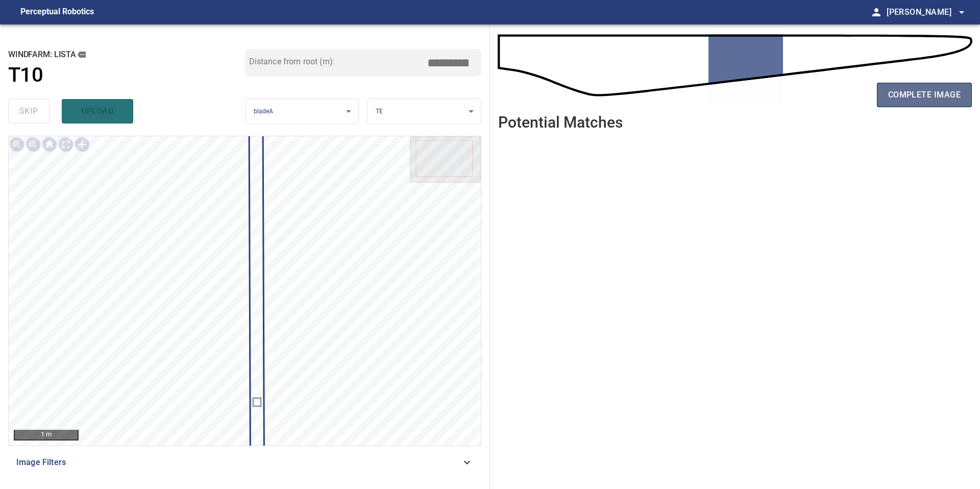
click at [914, 92] on span "complete image" at bounding box center [924, 95] width 72 height 14
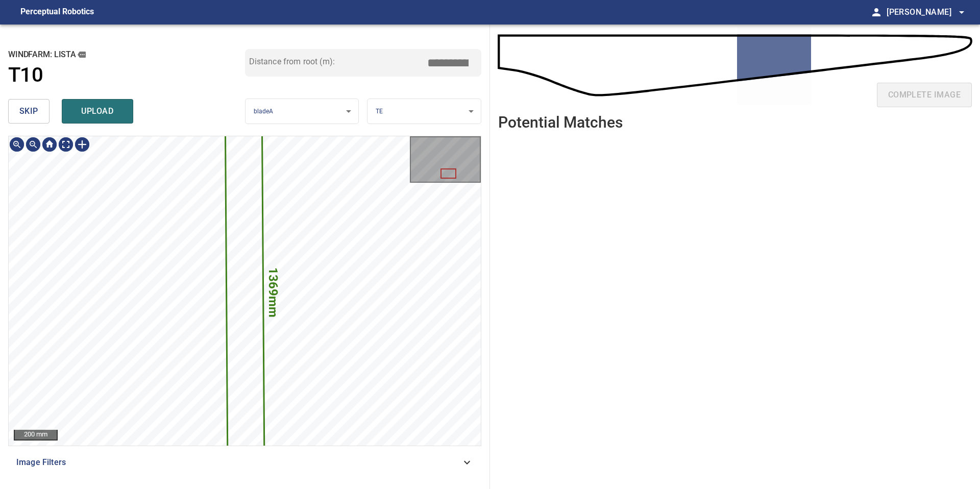
click at [201, 488] on div "**********" at bounding box center [245, 256] width 490 height 464
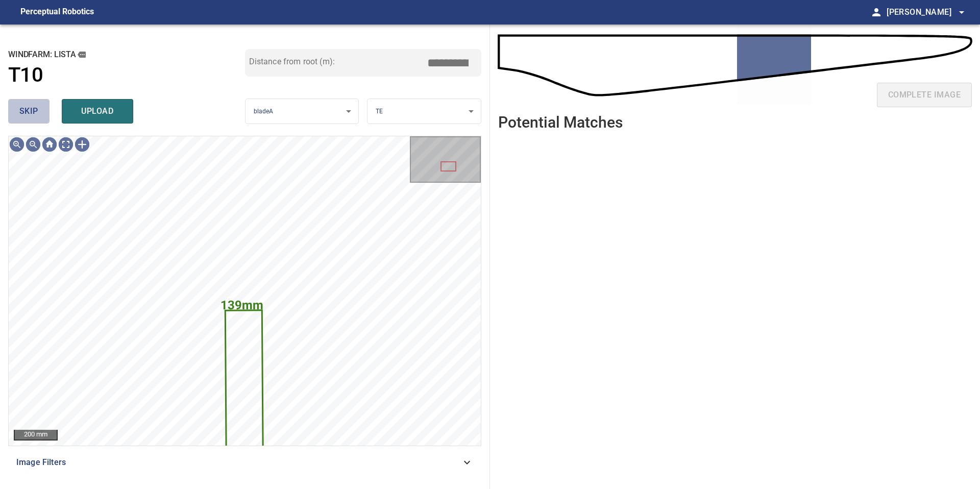
click at [31, 103] on button "skip" at bounding box center [28, 111] width 41 height 24
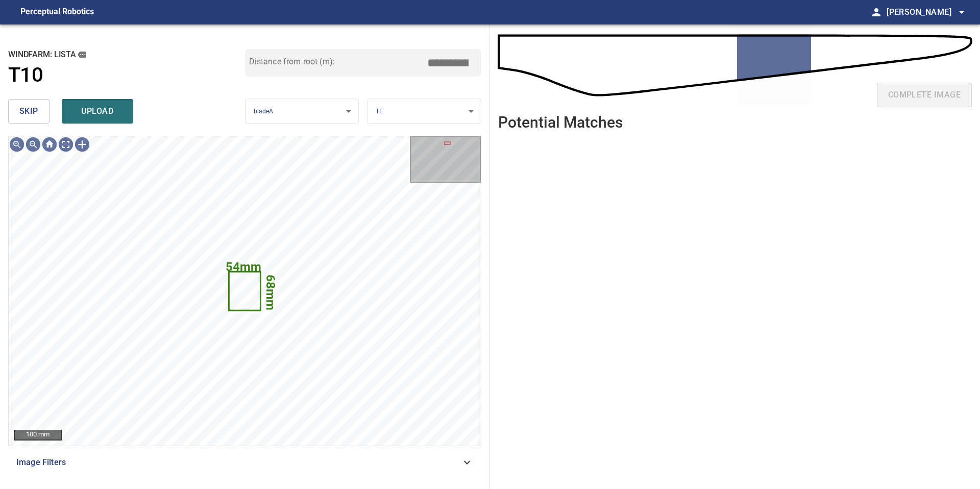
click at [31, 109] on span "skip" at bounding box center [28, 111] width 19 height 14
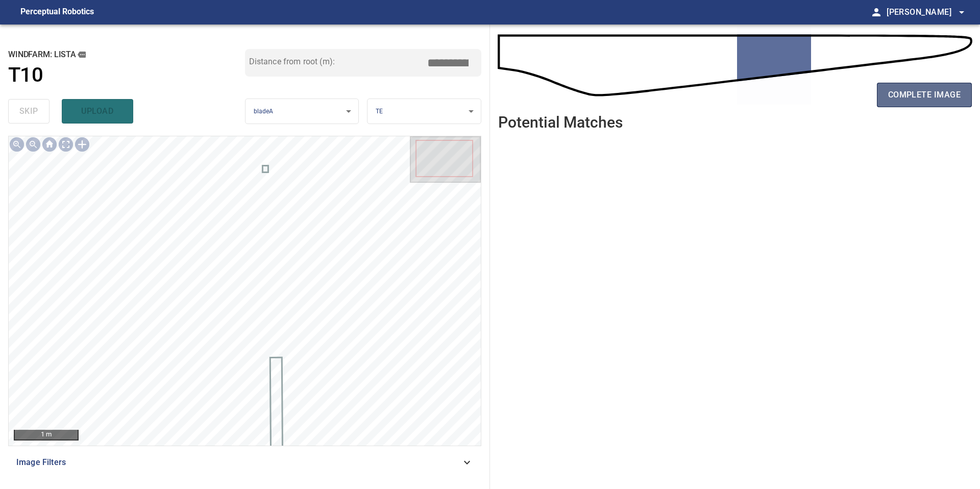
click at [893, 106] on button "complete image" at bounding box center [924, 95] width 95 height 24
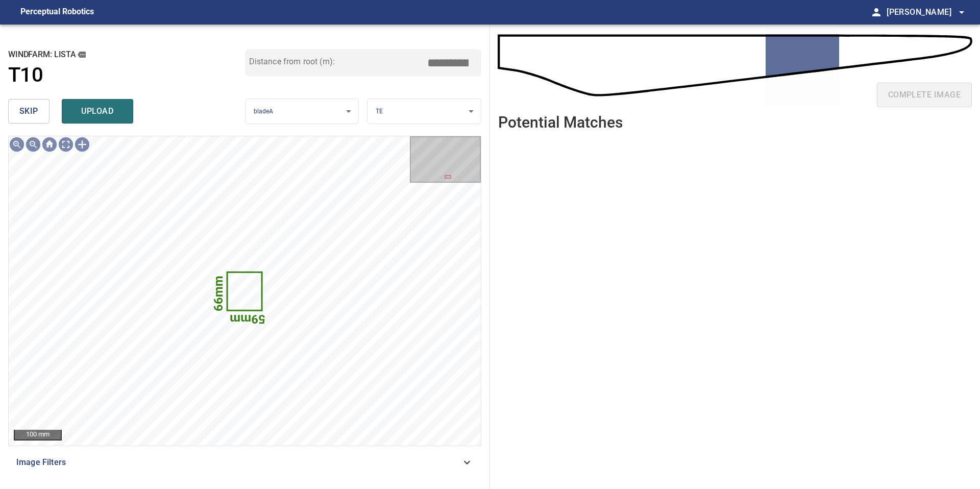
click at [38, 110] on button "skip" at bounding box center [28, 111] width 41 height 24
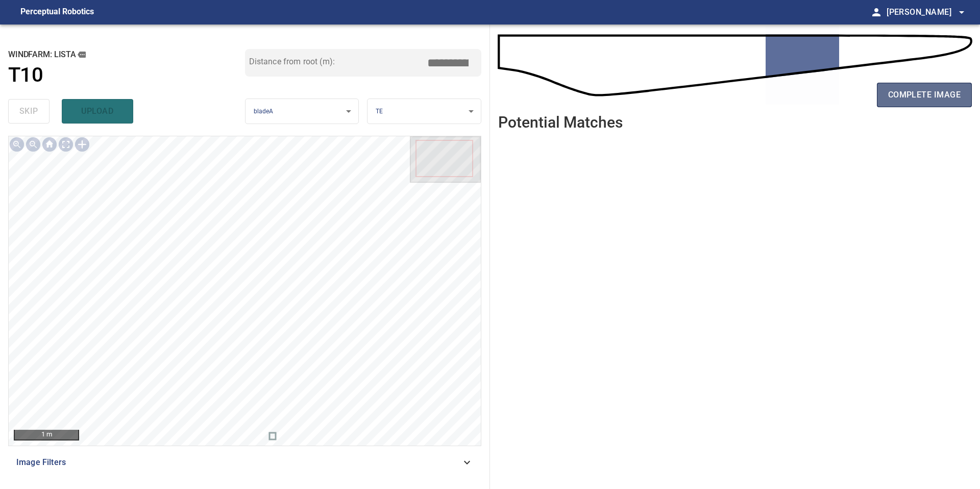
click at [926, 89] on span "complete image" at bounding box center [924, 95] width 72 height 14
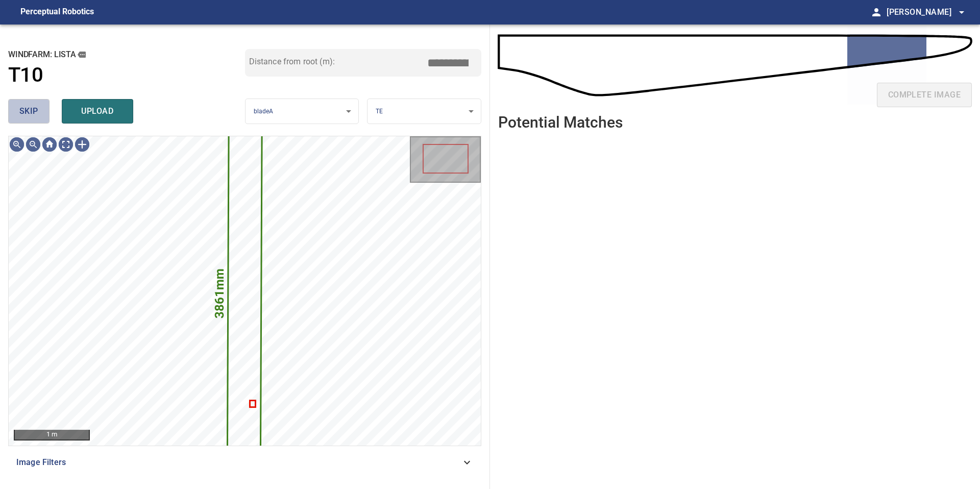
click at [32, 115] on span "skip" at bounding box center [28, 111] width 19 height 14
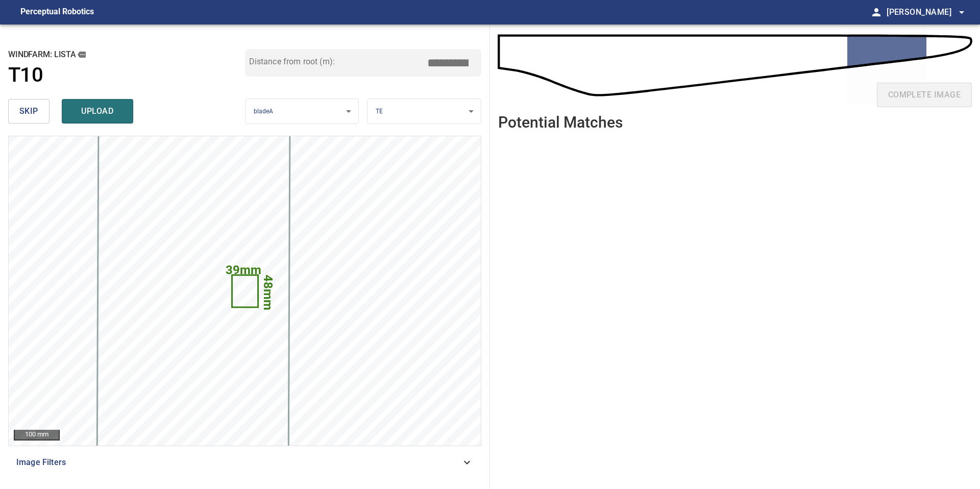
click at [32, 115] on span "skip" at bounding box center [28, 111] width 19 height 14
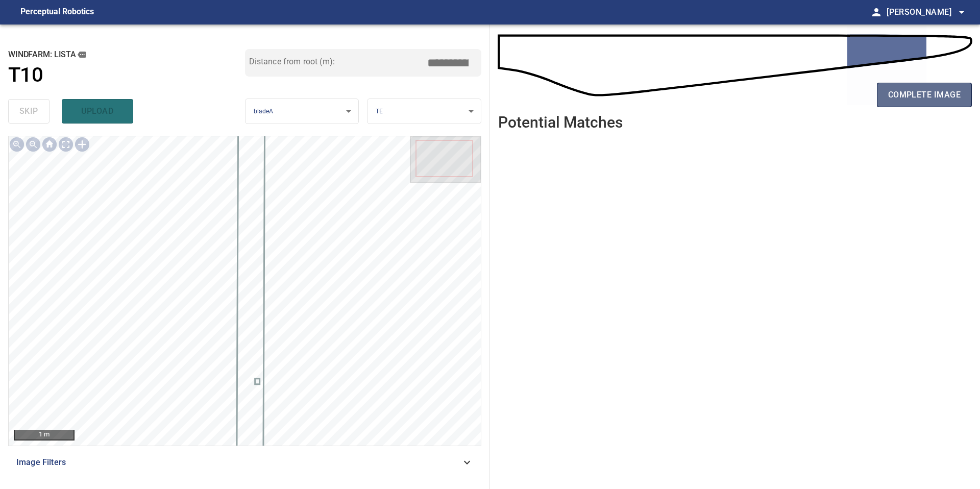
click at [902, 94] on span "complete image" at bounding box center [924, 95] width 72 height 14
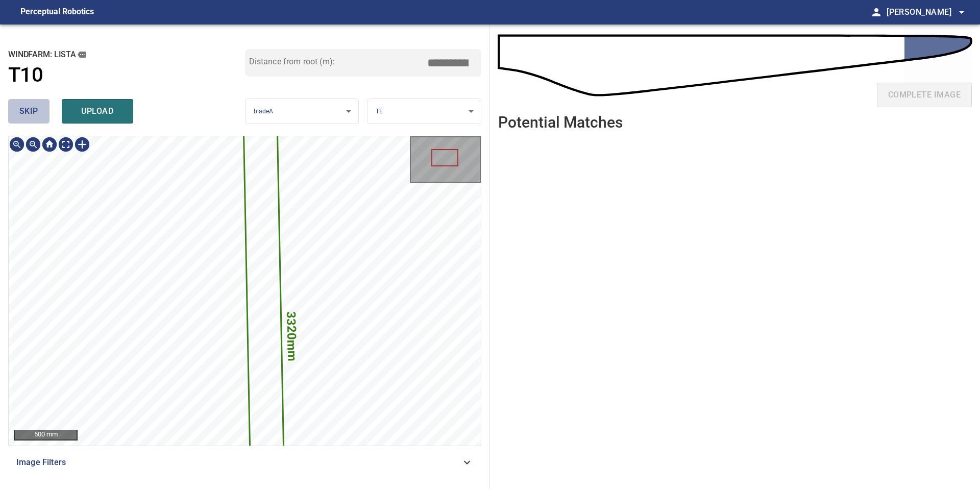
click at [40, 115] on button "skip" at bounding box center [28, 111] width 41 height 24
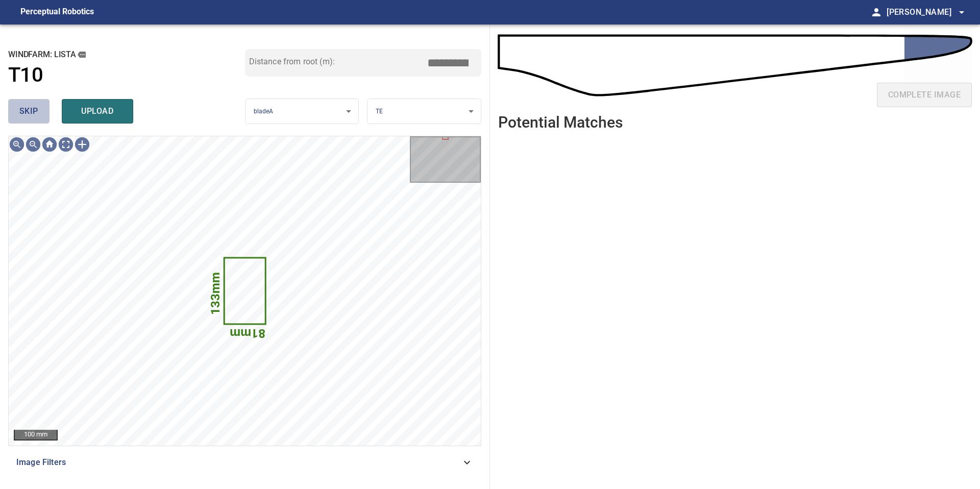
click at [31, 116] on span "skip" at bounding box center [28, 111] width 19 height 14
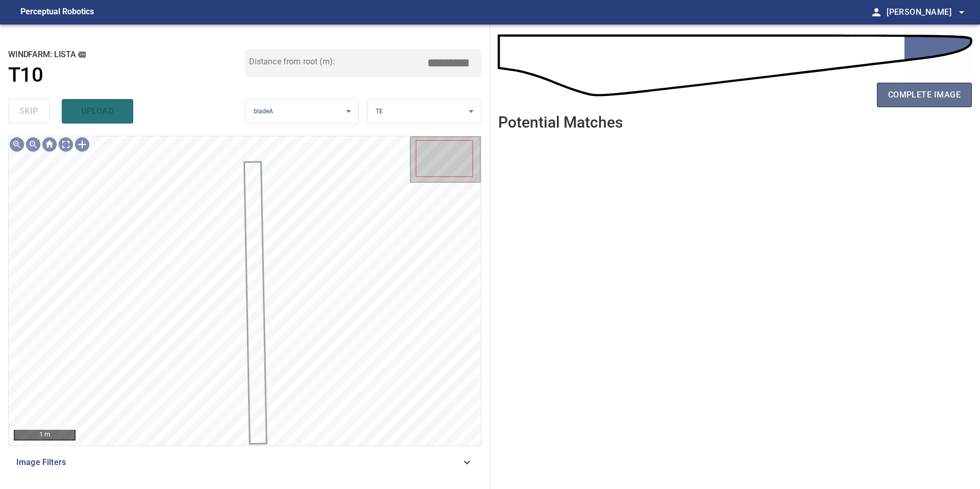
click at [903, 100] on span "complete image" at bounding box center [924, 95] width 72 height 14
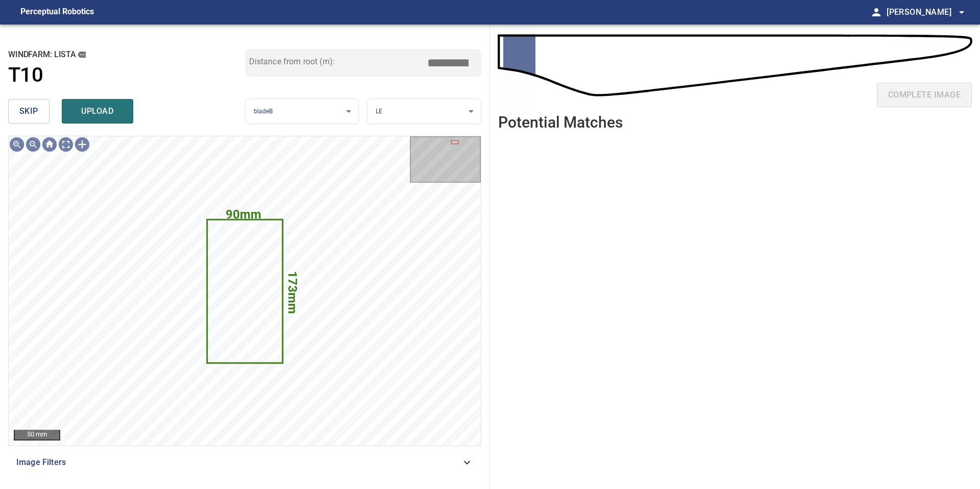
click at [41, 114] on button "skip" at bounding box center [28, 111] width 41 height 24
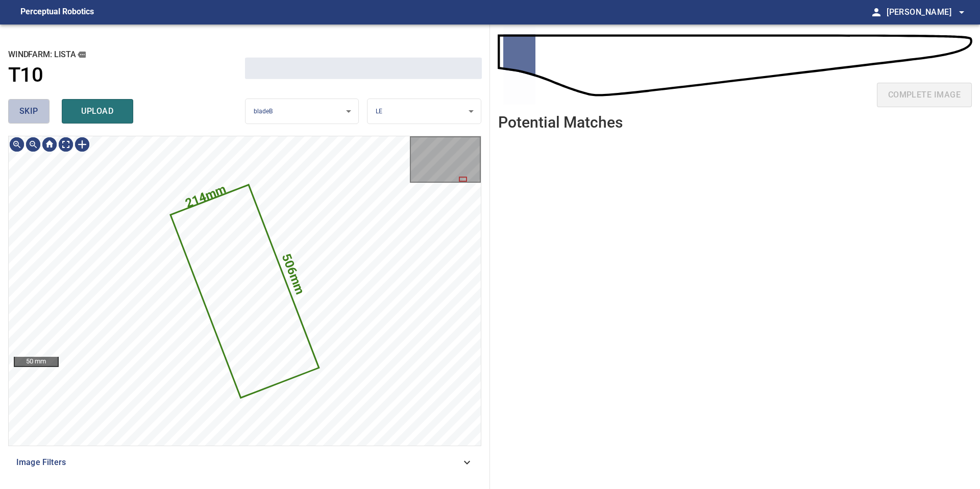
click at [41, 114] on button "skip" at bounding box center [28, 111] width 41 height 24
click at [41, 114] on div "skip upload" at bounding box center [126, 111] width 237 height 33
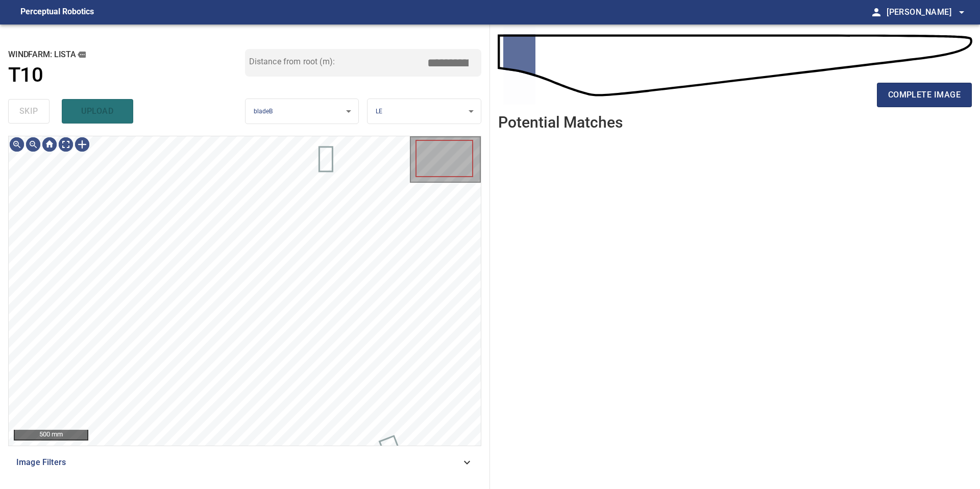
click at [41, 114] on div "skip upload" at bounding box center [126, 111] width 237 height 33
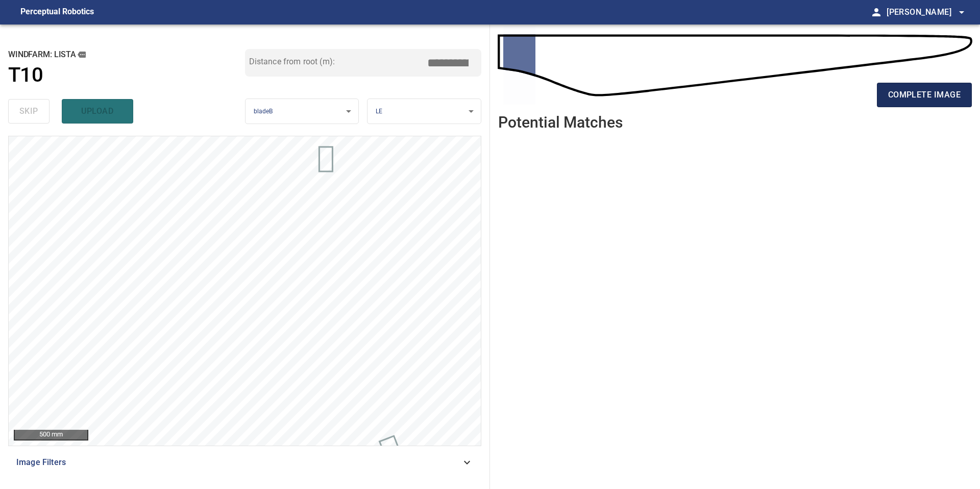
click at [909, 94] on span "complete image" at bounding box center [924, 95] width 72 height 14
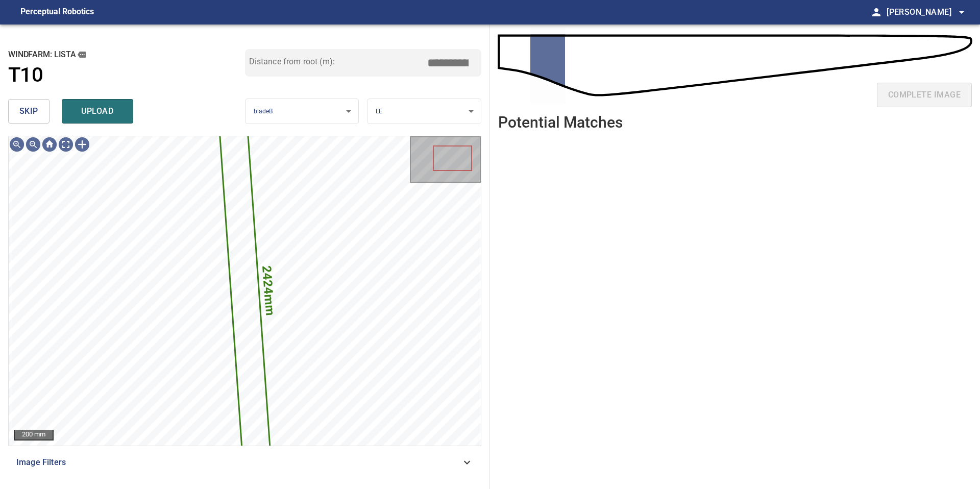
click at [38, 106] on button "skip" at bounding box center [28, 111] width 41 height 24
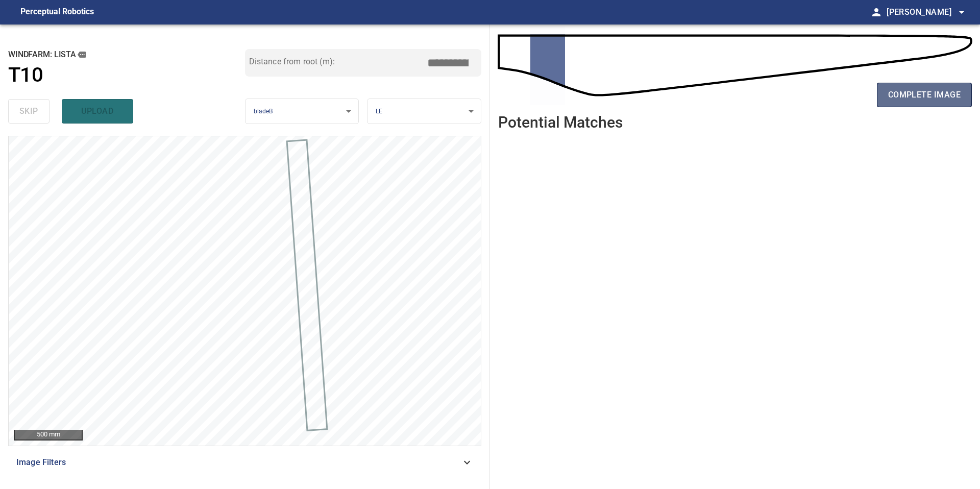
click at [922, 88] on span "complete image" at bounding box center [924, 95] width 72 height 14
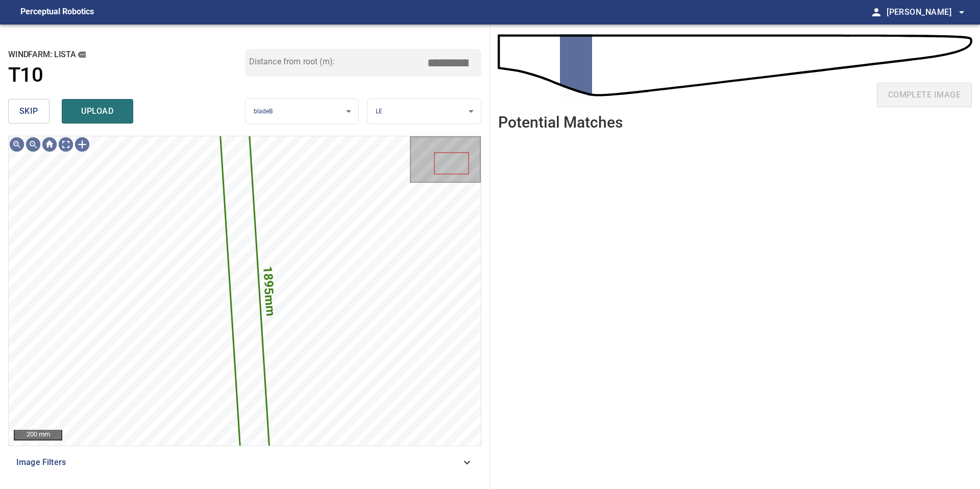
click at [34, 106] on span "skip" at bounding box center [28, 111] width 19 height 14
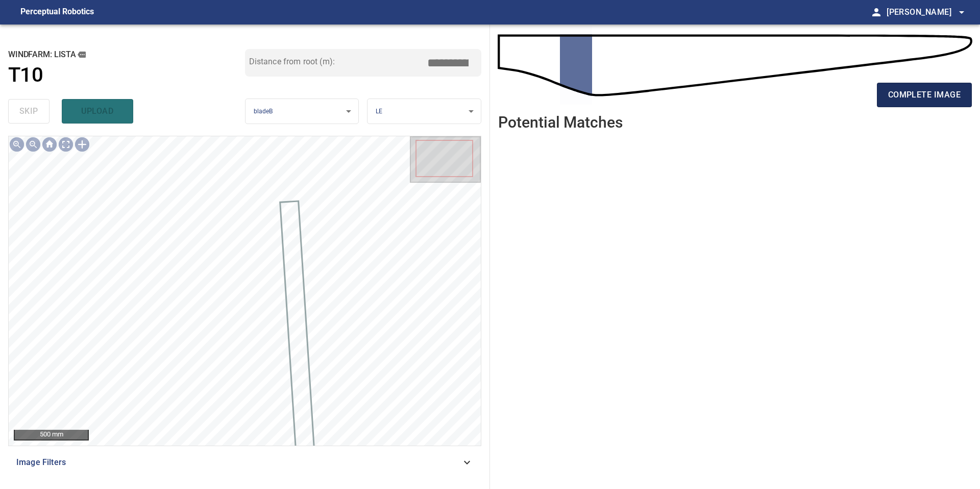
click at [940, 96] on span "complete image" at bounding box center [924, 95] width 72 height 14
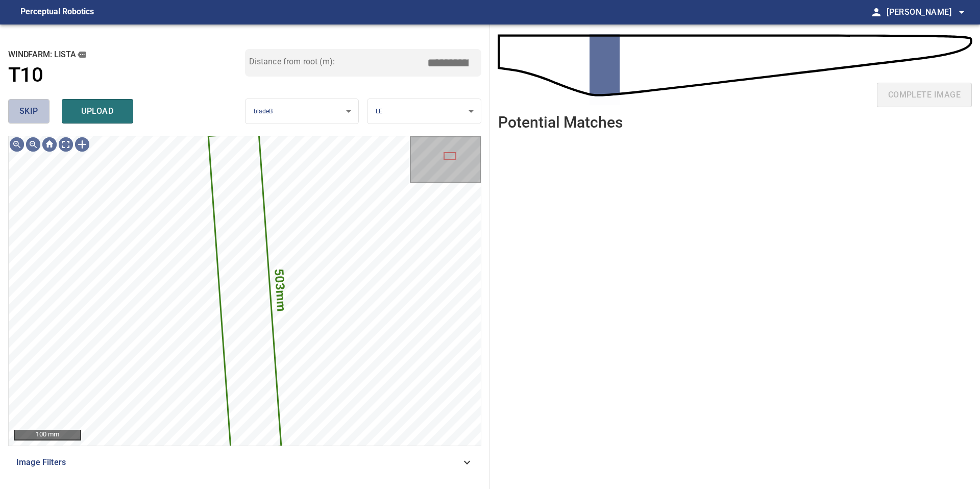
click at [32, 111] on span "skip" at bounding box center [28, 111] width 19 height 14
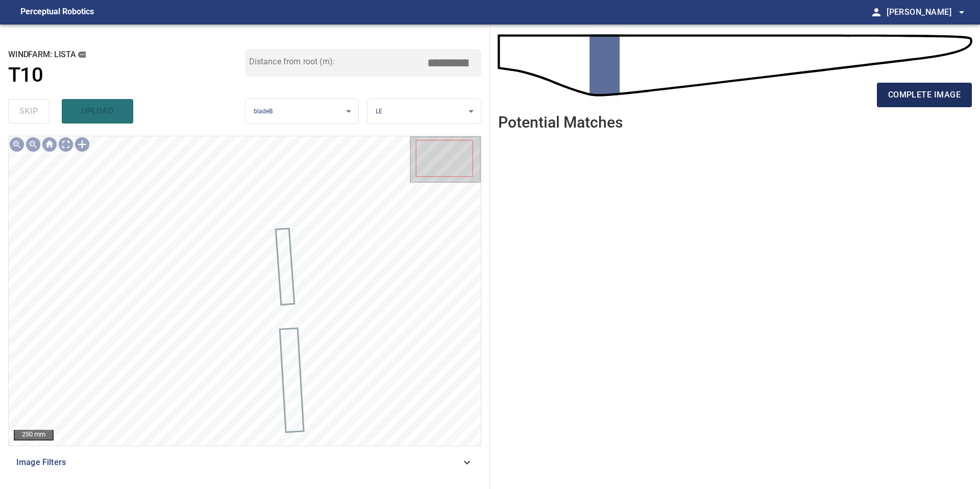
click at [910, 98] on span "complete image" at bounding box center [924, 95] width 72 height 14
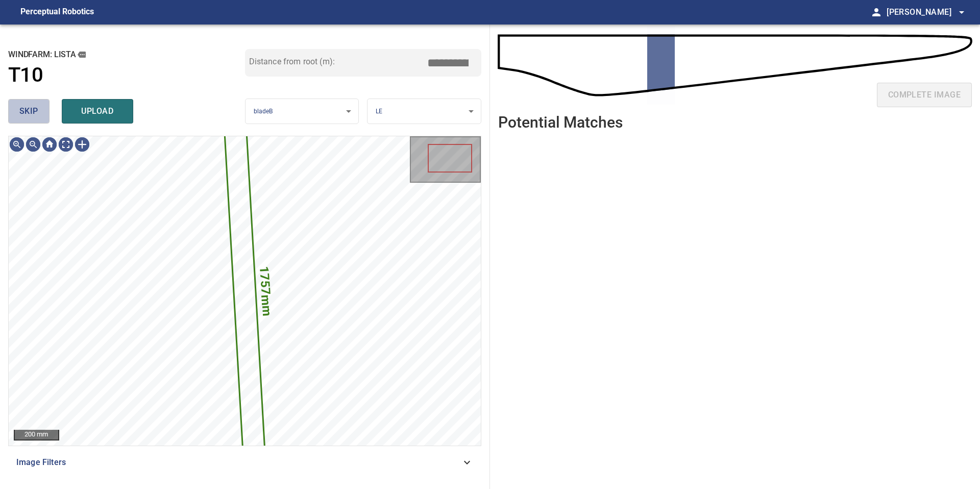
click at [36, 114] on span "skip" at bounding box center [28, 111] width 19 height 14
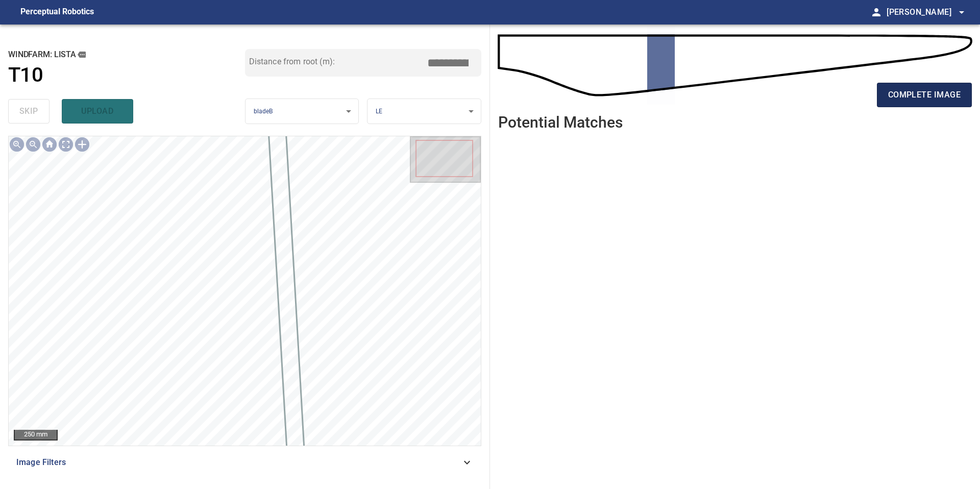
click at [905, 88] on span "complete image" at bounding box center [924, 95] width 72 height 14
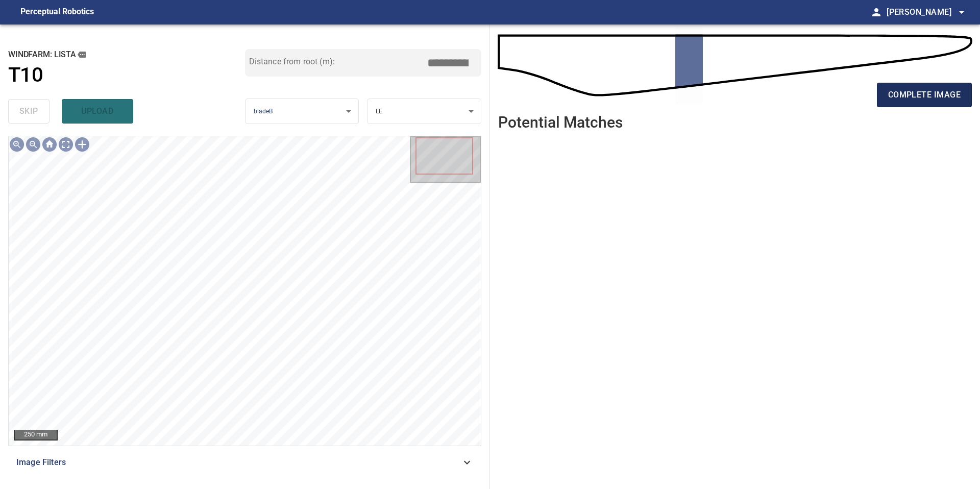
click at [920, 96] on span "complete image" at bounding box center [924, 95] width 72 height 14
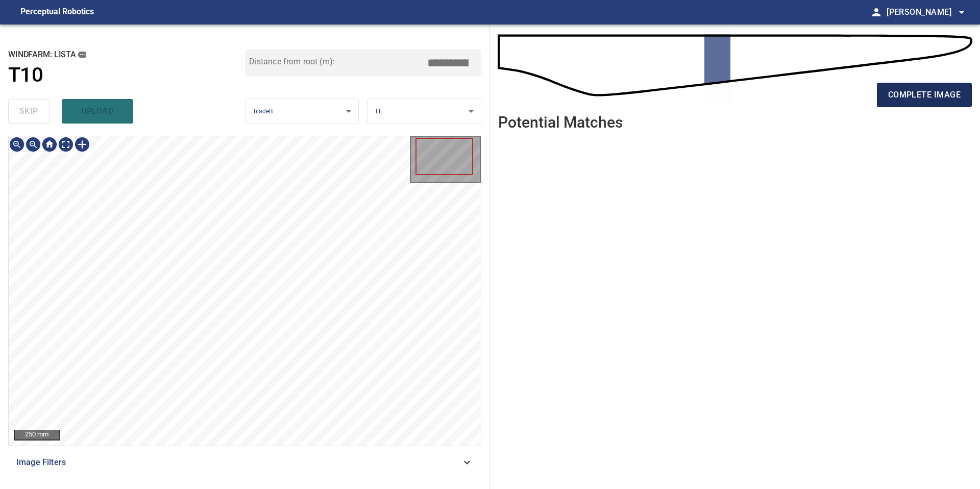
click at [926, 99] on span "complete image" at bounding box center [924, 95] width 72 height 14
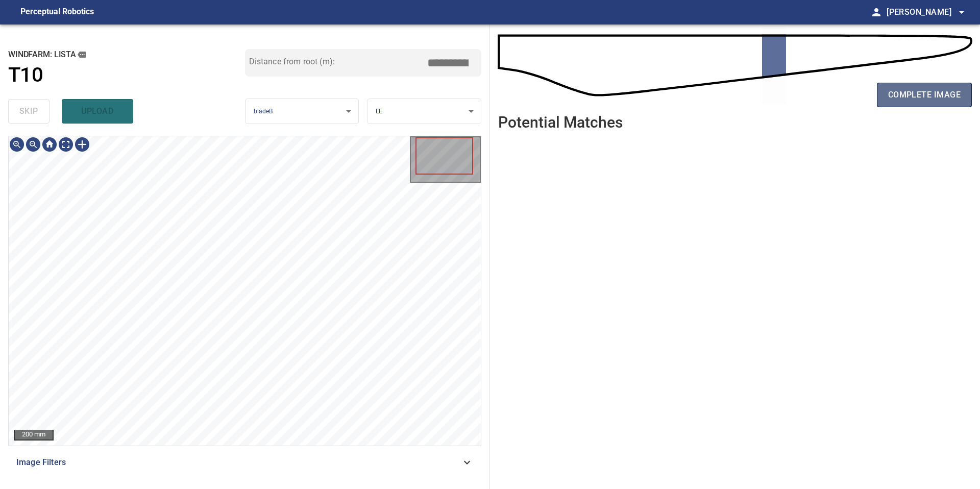
click at [948, 89] on span "complete image" at bounding box center [924, 95] width 72 height 14
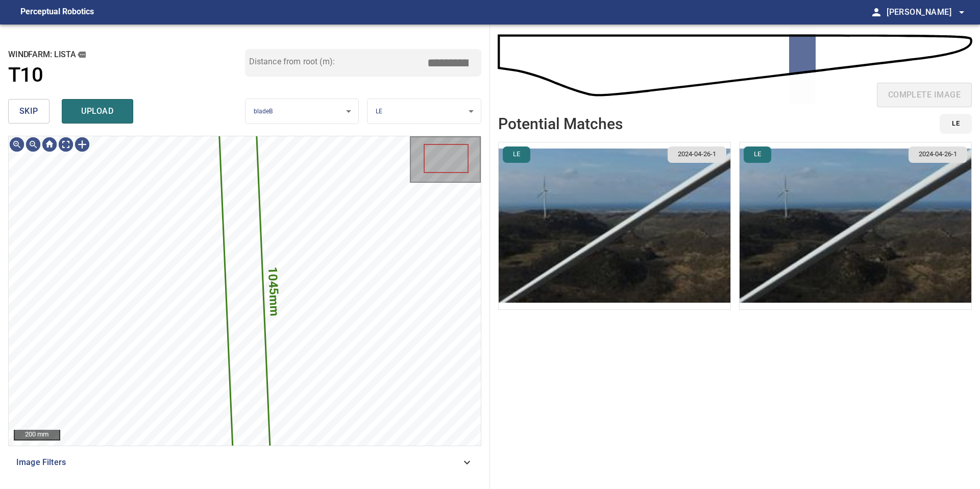
click at [28, 111] on span "skip" at bounding box center [28, 111] width 19 height 14
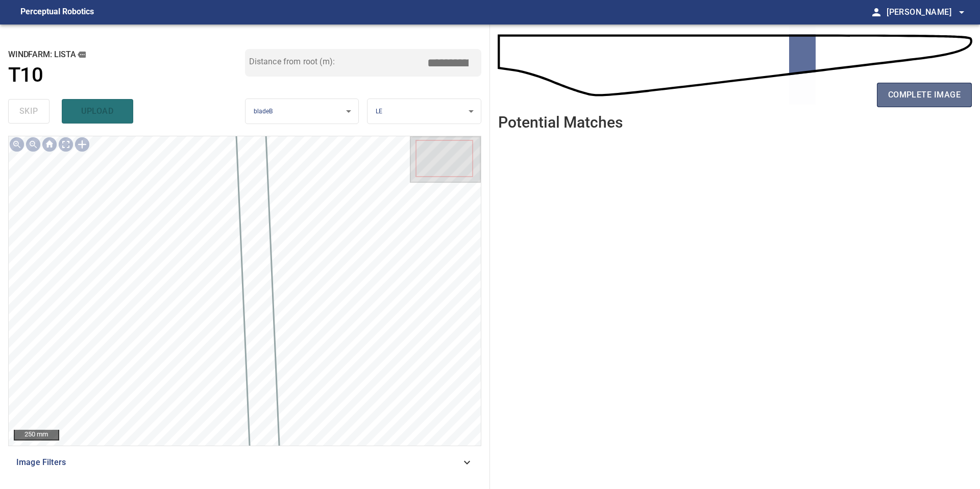
click at [941, 93] on span "complete image" at bounding box center [924, 95] width 72 height 14
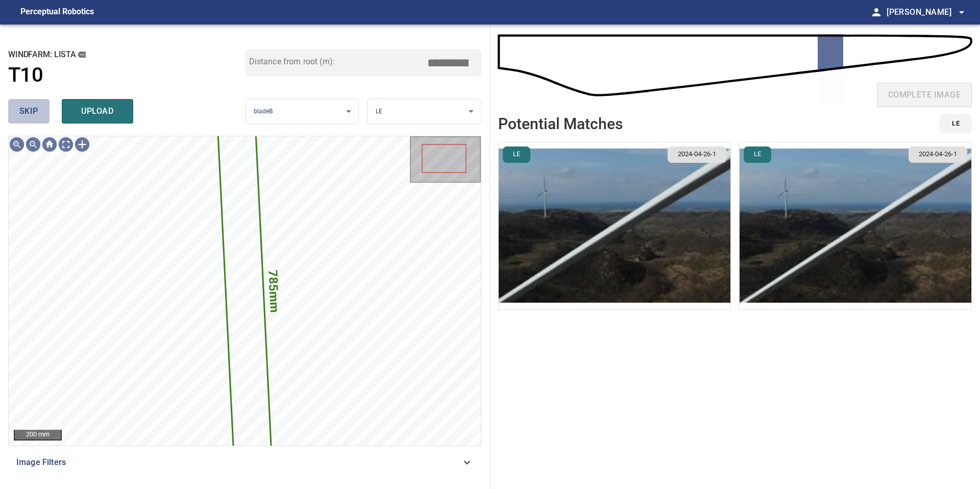
click at [41, 107] on button "skip" at bounding box center [28, 111] width 41 height 24
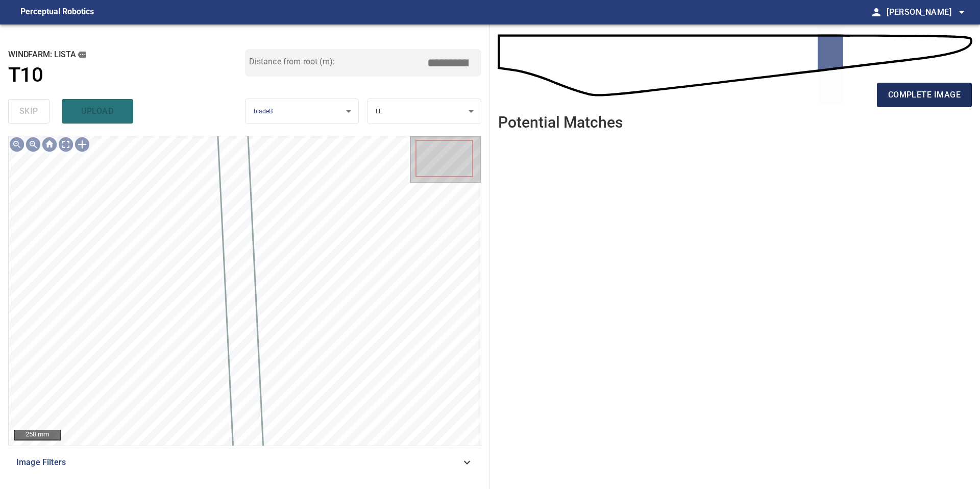
click at [934, 100] on span "complete image" at bounding box center [924, 95] width 72 height 14
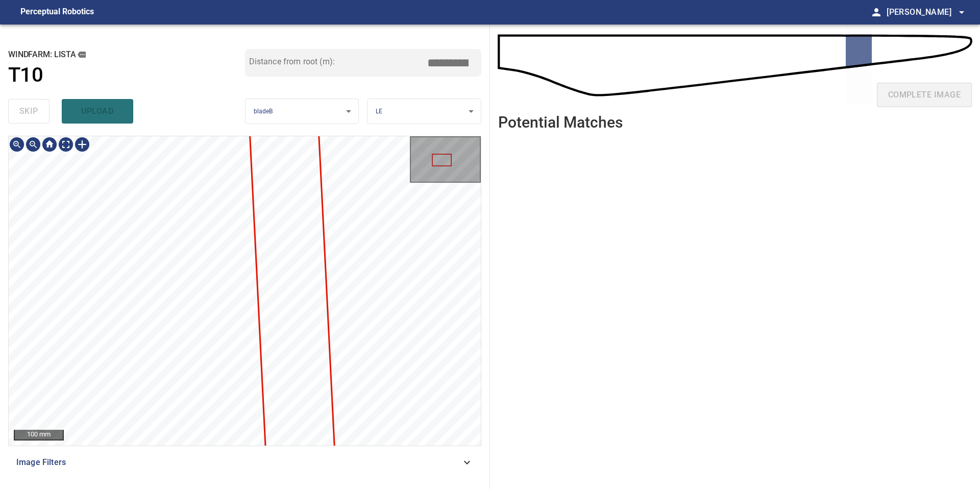
click at [227, 484] on div "**********" at bounding box center [245, 256] width 490 height 464
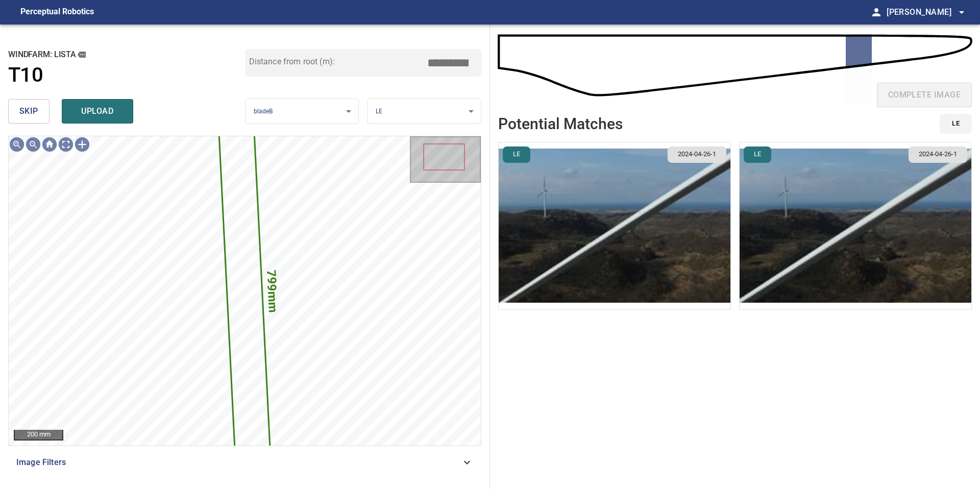
click at [723, 249] on img "button" at bounding box center [614, 225] width 232 height 167
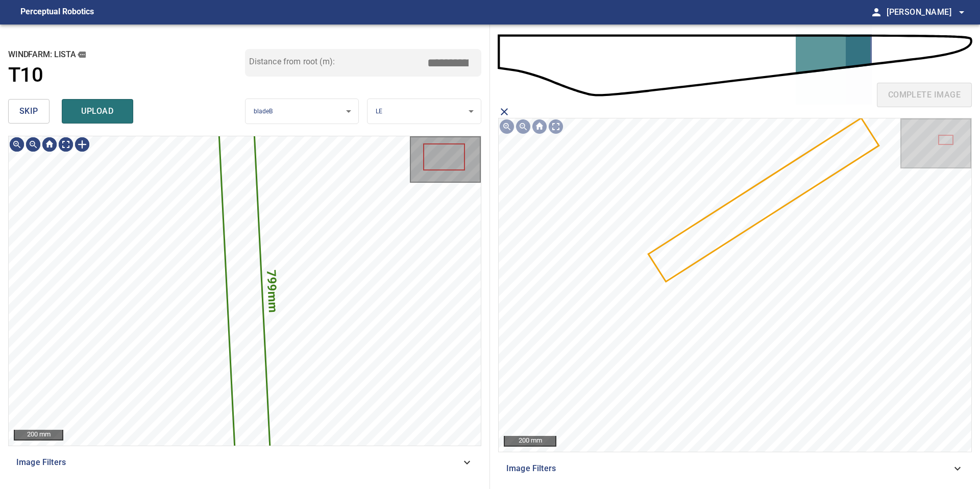
click at [39, 108] on button "skip" at bounding box center [28, 111] width 41 height 24
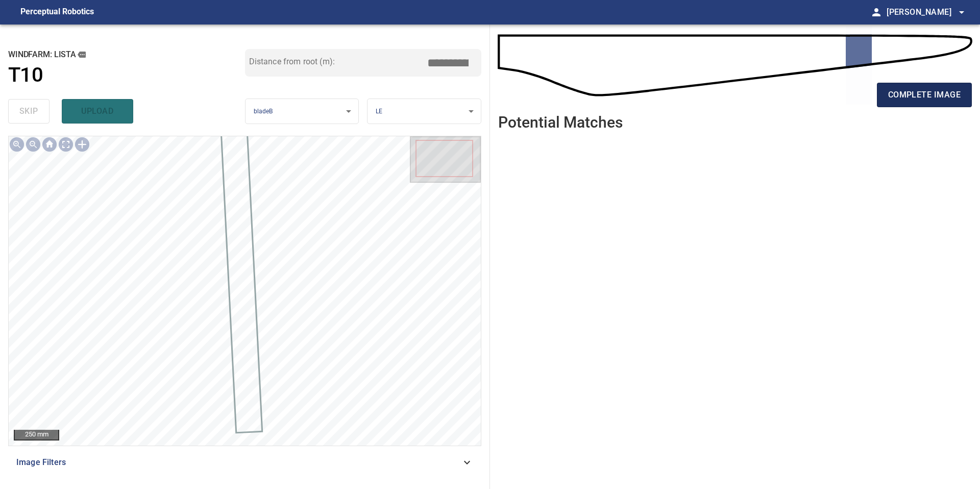
click at [928, 94] on span "complete image" at bounding box center [924, 95] width 72 height 14
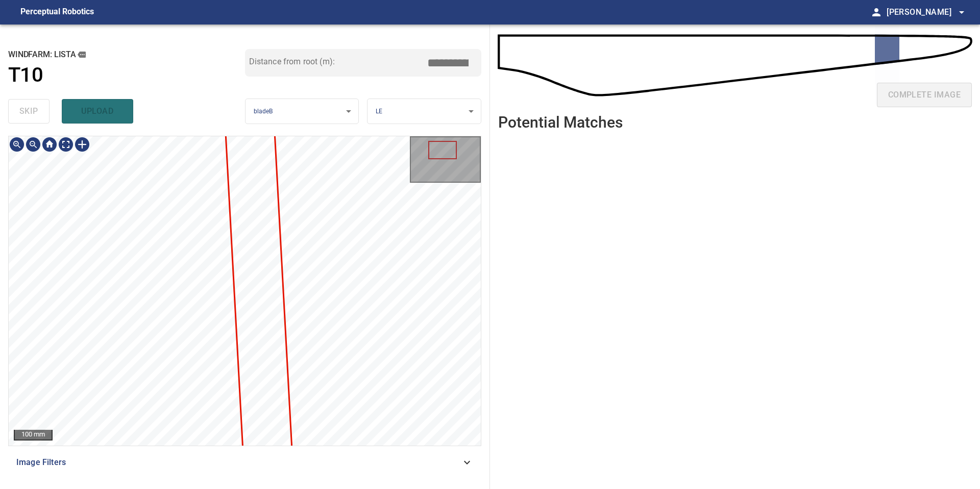
click at [197, 488] on div "**********" at bounding box center [245, 256] width 490 height 464
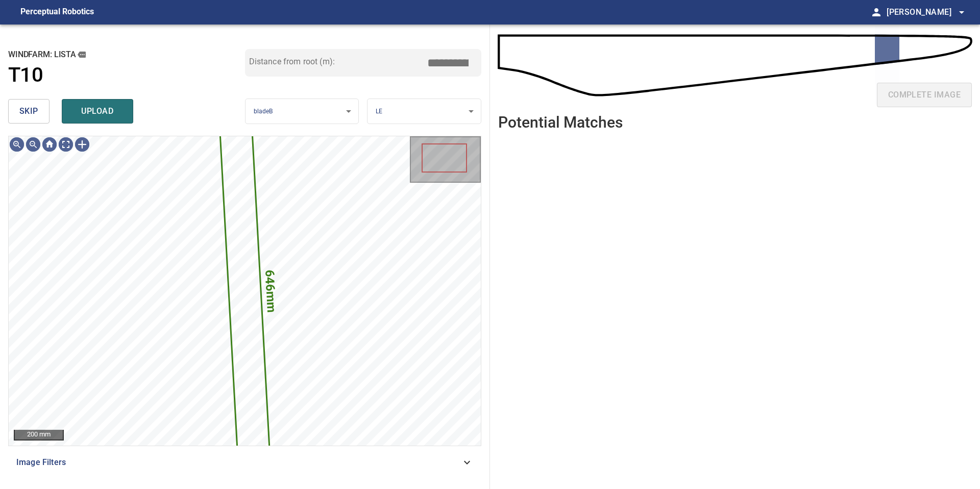
click at [32, 111] on span "skip" at bounding box center [28, 111] width 19 height 14
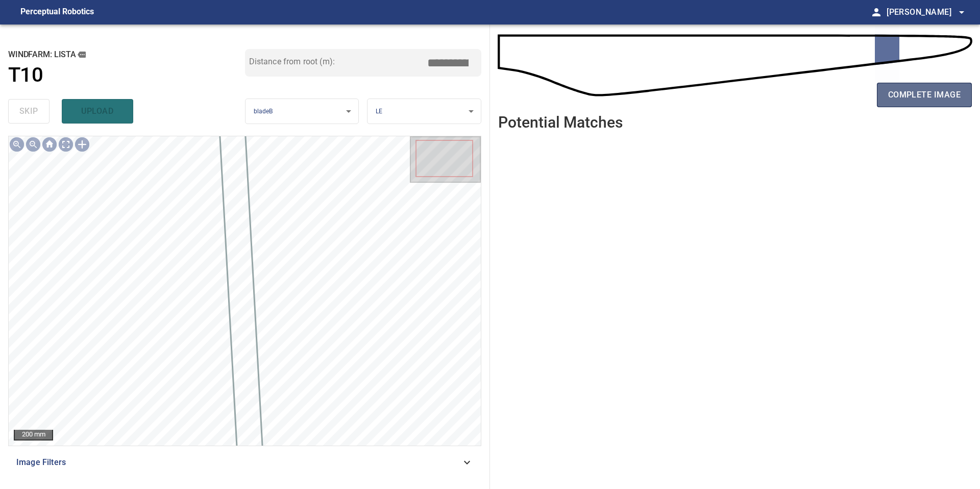
click at [913, 104] on button "complete image" at bounding box center [924, 95] width 95 height 24
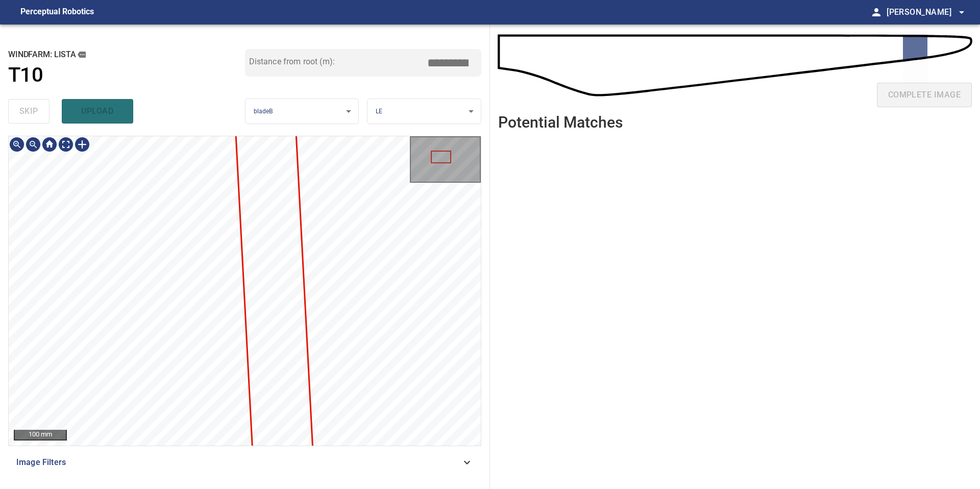
click at [215, 449] on div "100 mm Image Filters" at bounding box center [244, 308] width 473 height 345
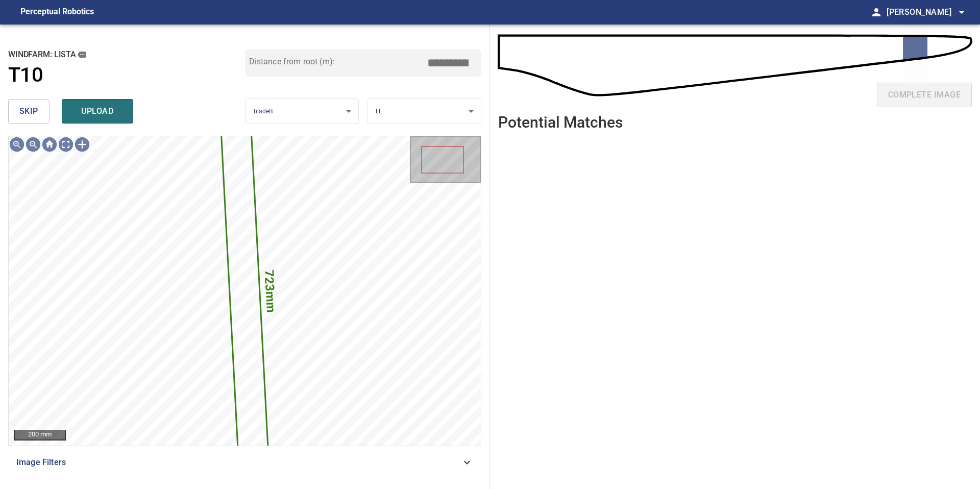
click at [35, 113] on span "skip" at bounding box center [28, 111] width 19 height 14
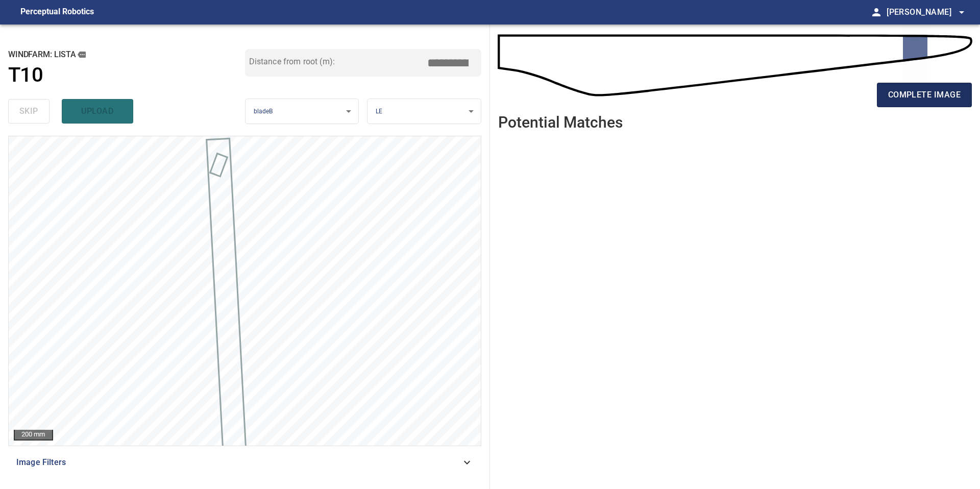
click at [924, 83] on button "complete image" at bounding box center [924, 95] width 95 height 24
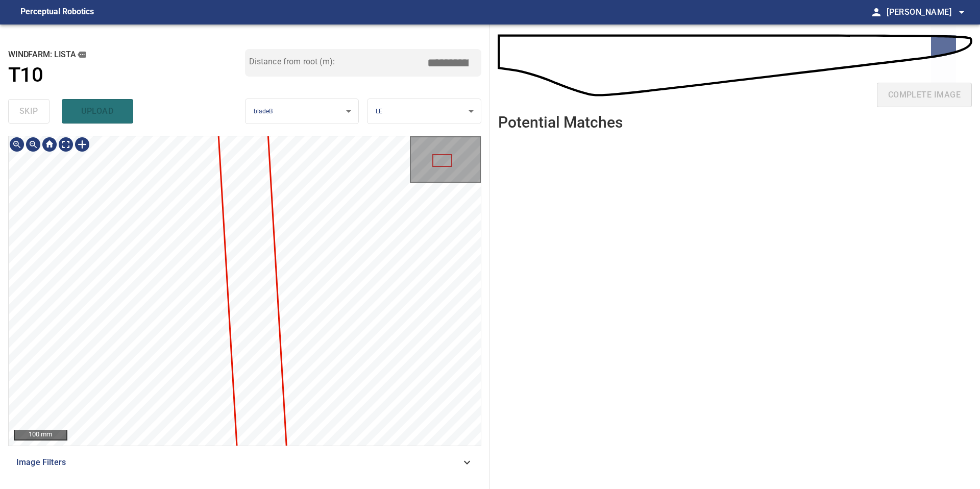
click at [209, 474] on div "100 mm Image Filters" at bounding box center [244, 308] width 473 height 345
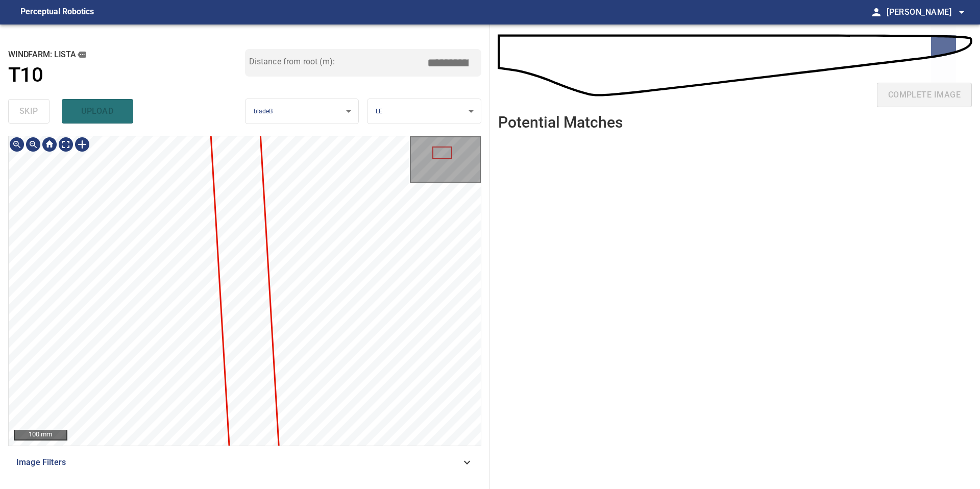
click at [207, 488] on div "**********" at bounding box center [245, 256] width 490 height 464
click at [186, 488] on div "**********" at bounding box center [245, 256] width 490 height 464
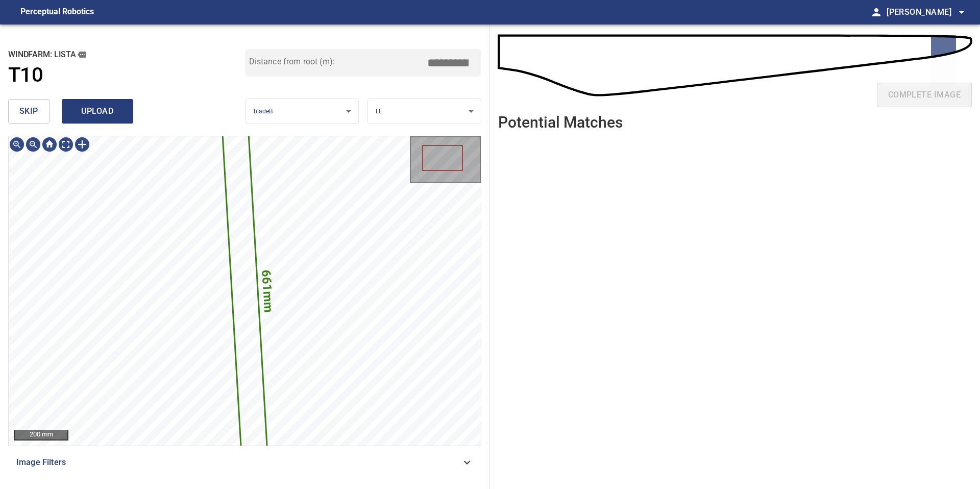
click at [101, 113] on span "upload" at bounding box center [97, 111] width 49 height 14
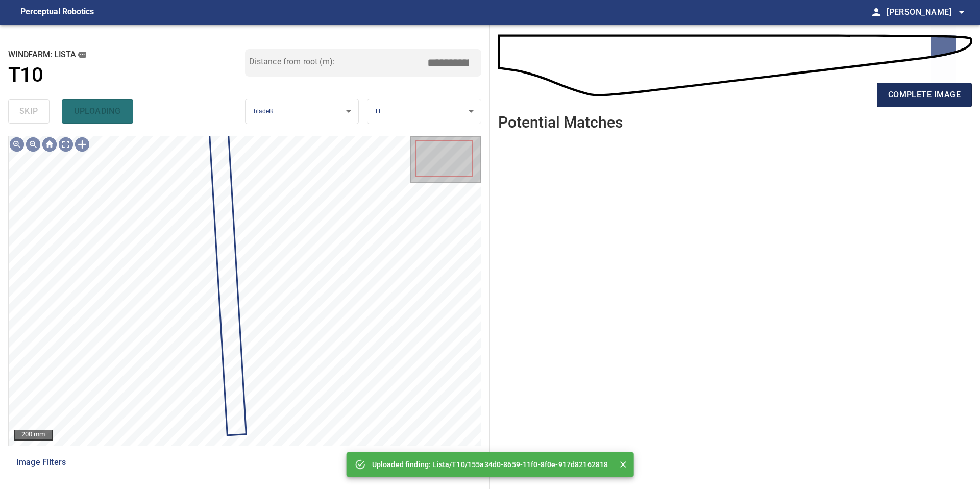
click at [908, 92] on span "complete image" at bounding box center [924, 95] width 72 height 14
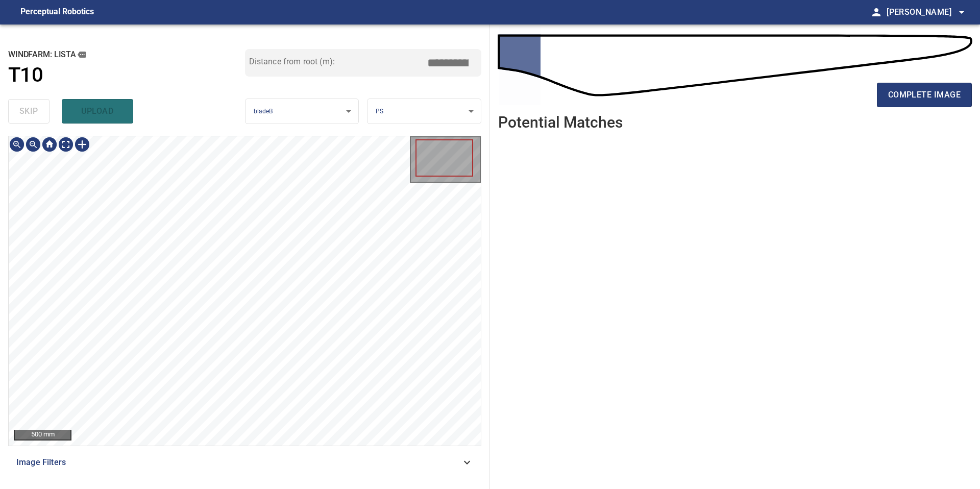
click at [227, 488] on div "**********" at bounding box center [245, 256] width 490 height 464
click at [914, 91] on span "complete image" at bounding box center [924, 95] width 72 height 14
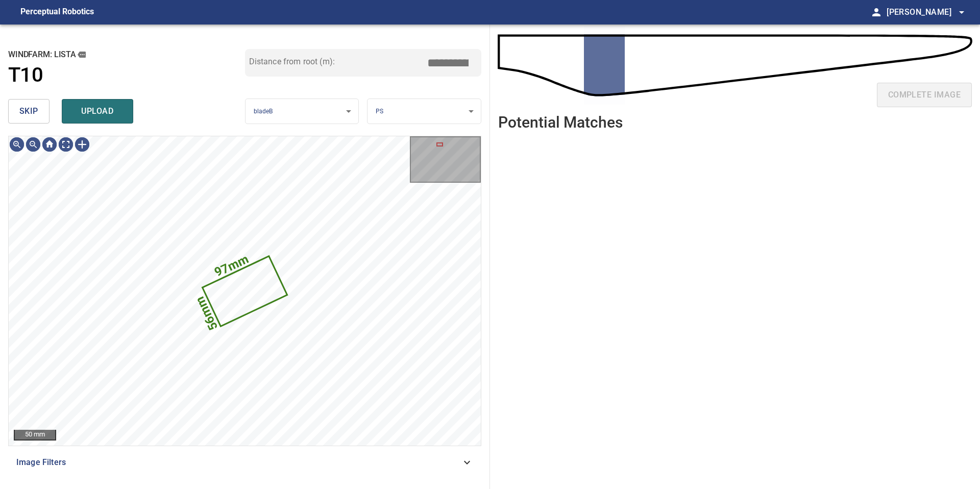
click at [38, 124] on div "skip upload" at bounding box center [126, 111] width 237 height 33
click at [38, 122] on button "skip" at bounding box center [28, 111] width 41 height 24
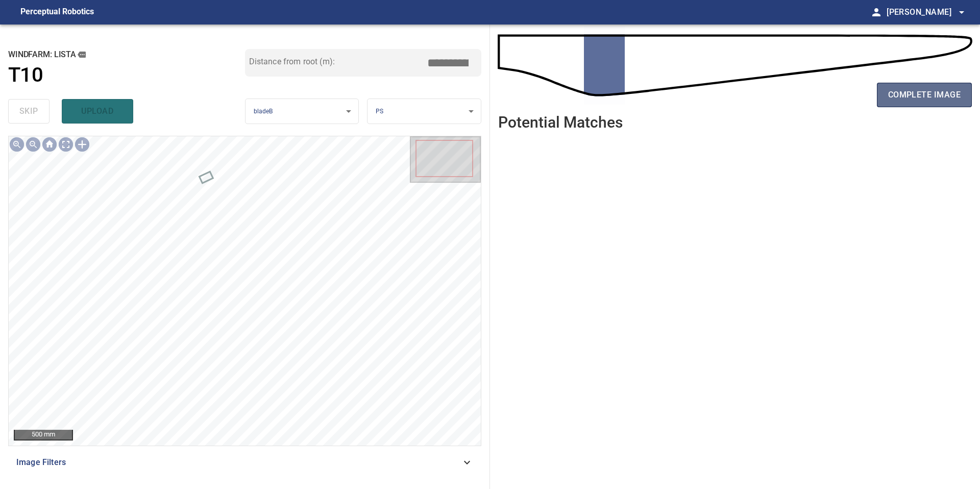
click at [899, 96] on span "complete image" at bounding box center [924, 95] width 72 height 14
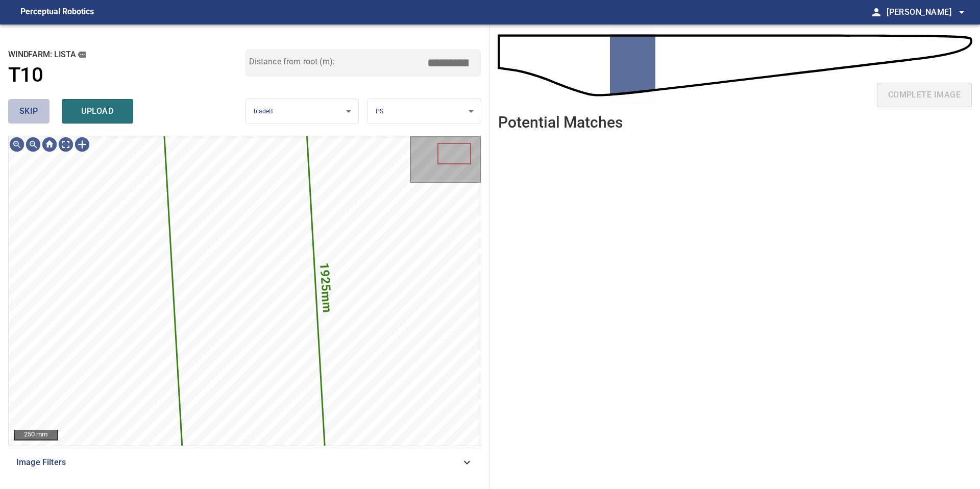
click at [29, 105] on span "skip" at bounding box center [28, 111] width 19 height 14
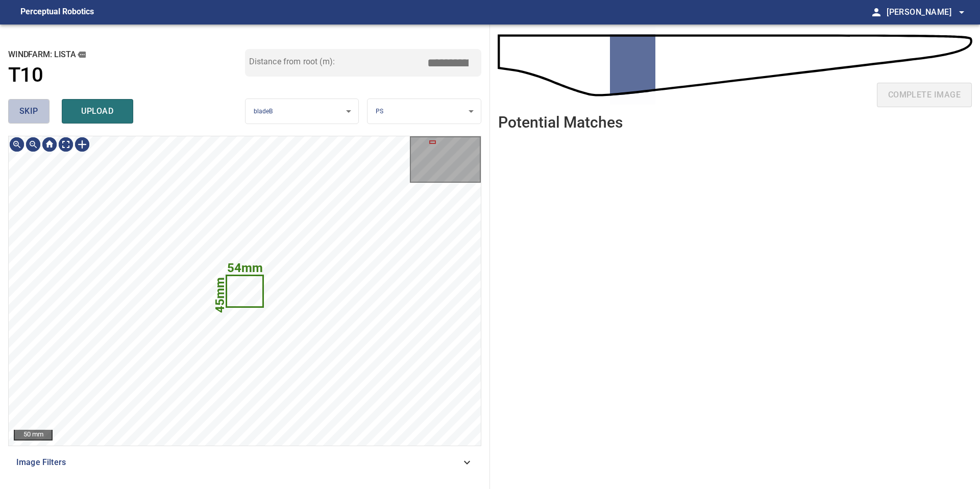
click at [29, 105] on span "skip" at bounding box center [28, 111] width 19 height 14
click at [29, 105] on div "skip upload" at bounding box center [126, 111] width 237 height 33
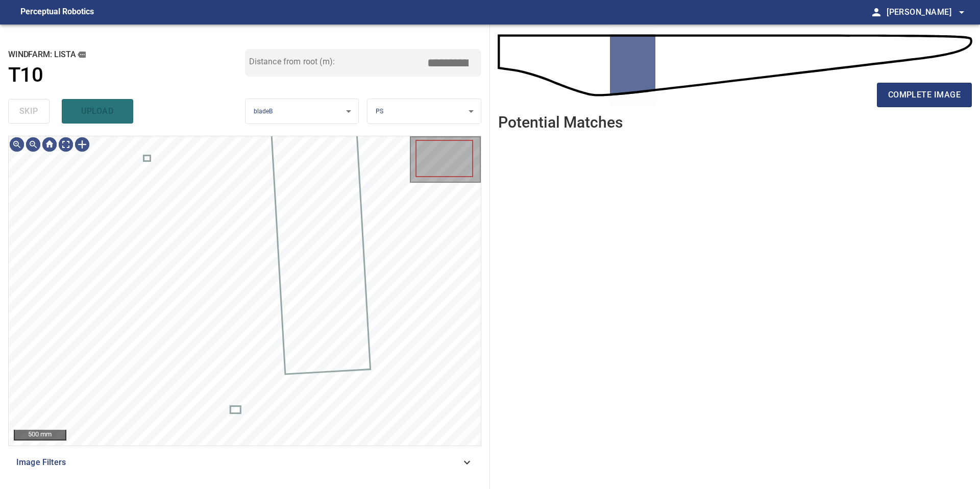
type input "*****"
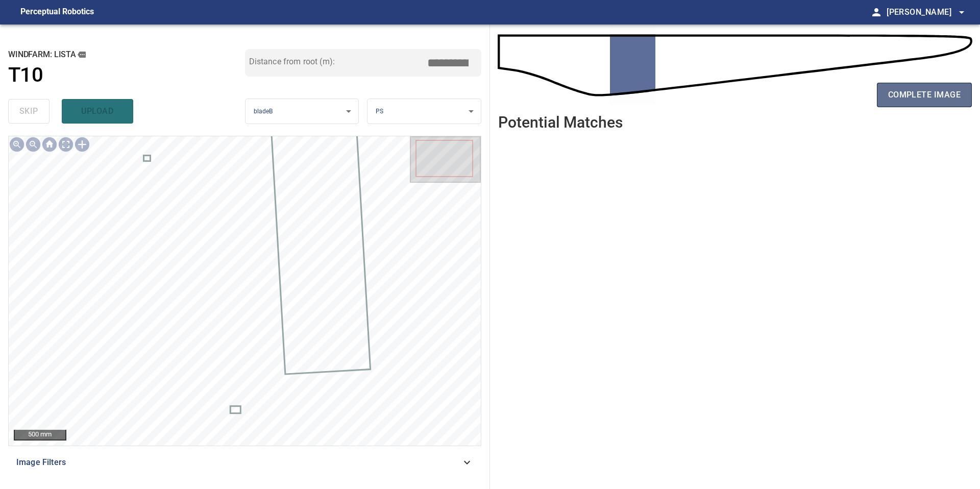
click at [927, 99] on span "complete image" at bounding box center [924, 95] width 72 height 14
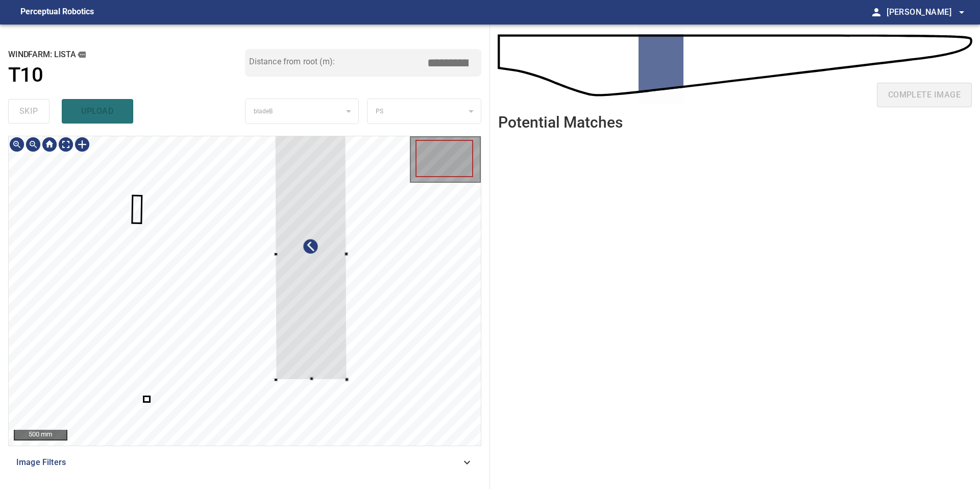
click at [345, 351] on div at bounding box center [310, 255] width 72 height 250
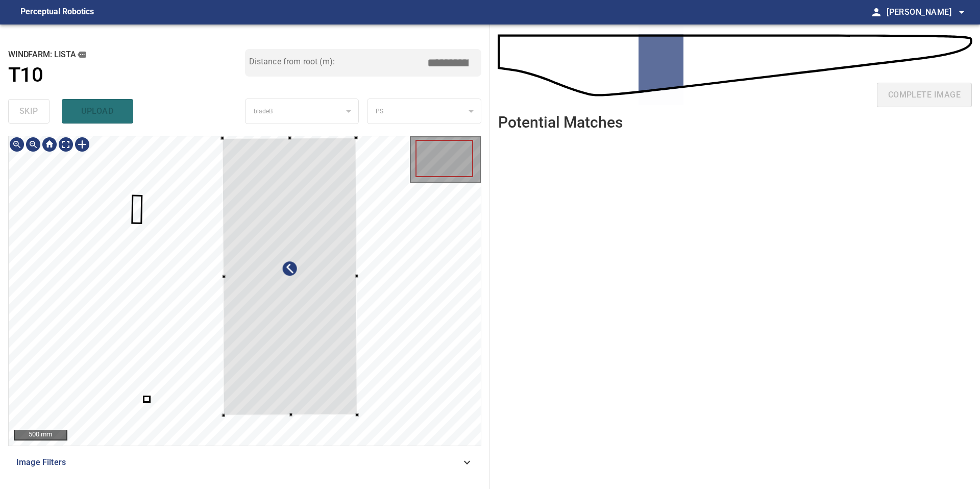
click at [220, 415] on div at bounding box center [245, 290] width 472 height 309
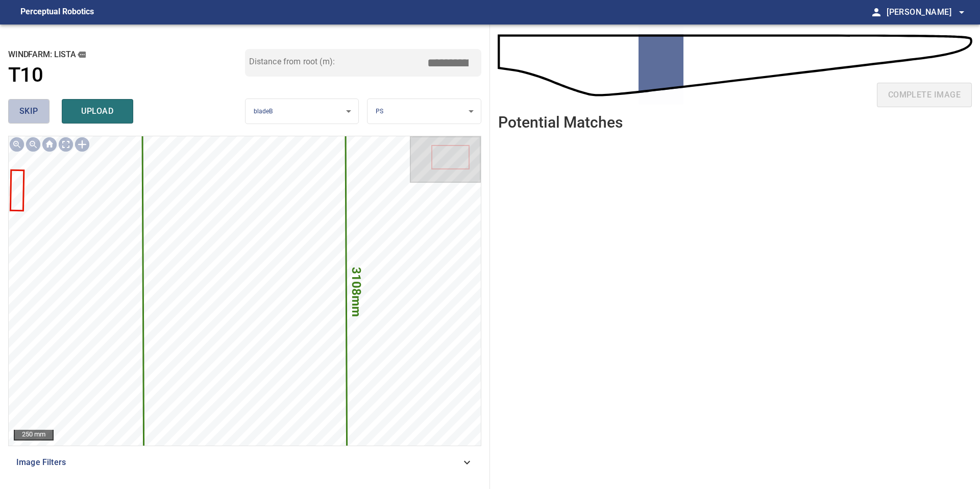
click at [35, 119] on button "skip" at bounding box center [28, 111] width 41 height 24
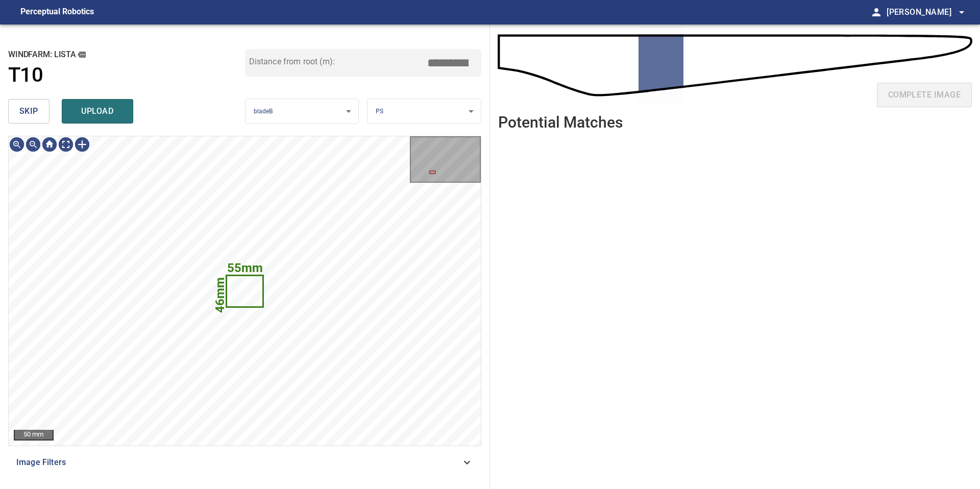
click at [35, 119] on button "skip" at bounding box center [28, 111] width 41 height 24
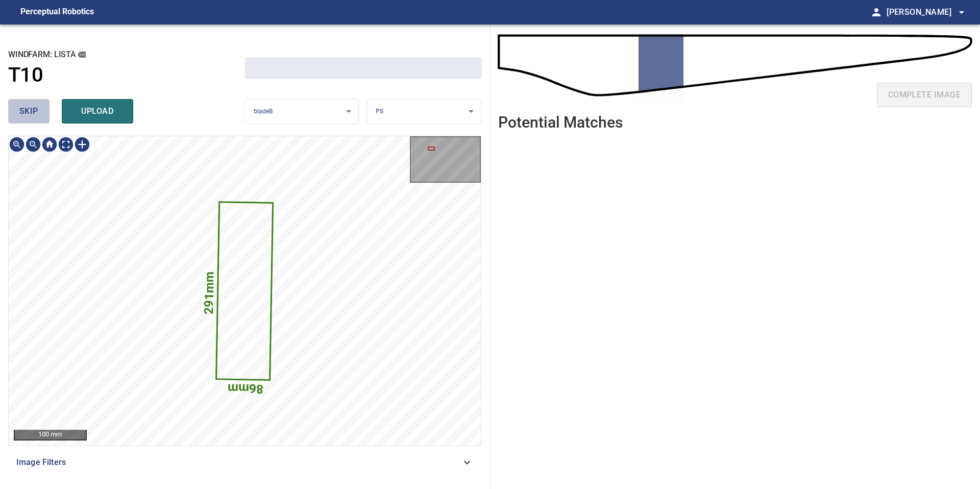
click at [35, 119] on button "skip" at bounding box center [28, 111] width 41 height 24
click at [35, 119] on div "skip upload" at bounding box center [126, 111] width 237 height 33
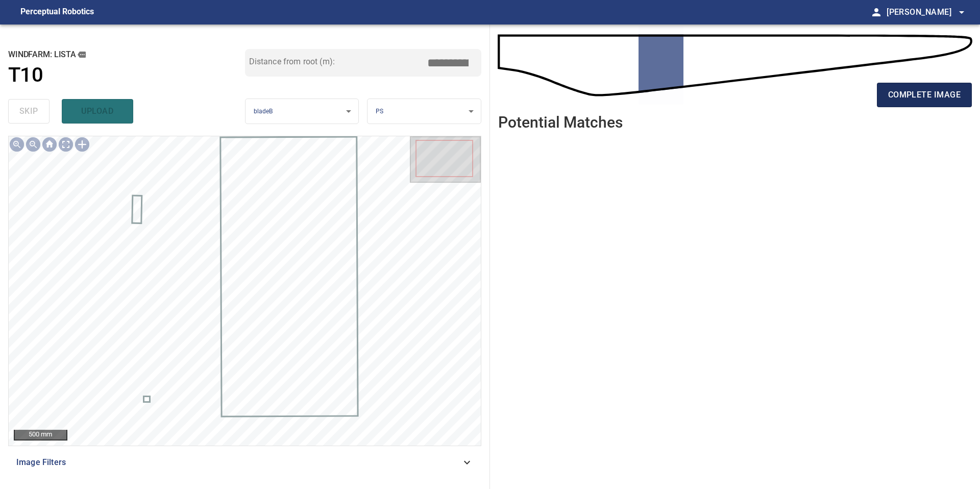
click at [898, 93] on span "complete image" at bounding box center [924, 95] width 72 height 14
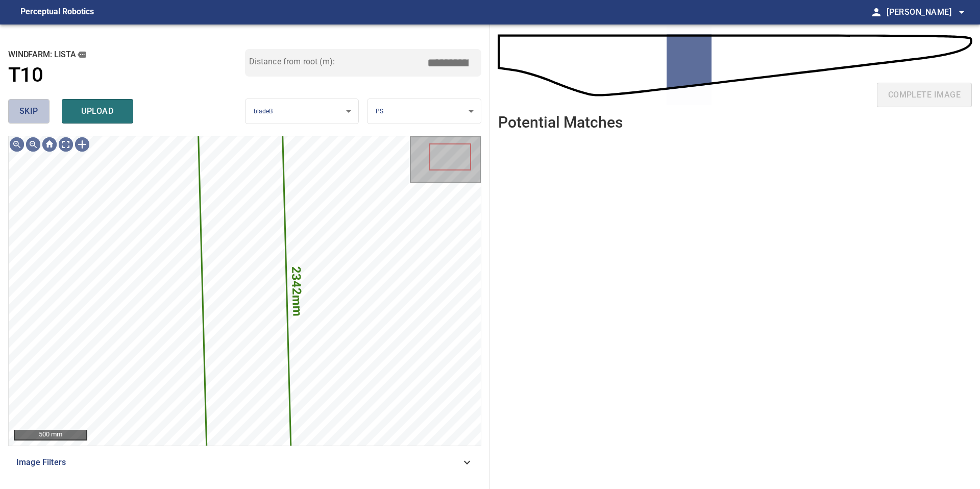
click at [34, 115] on span "skip" at bounding box center [28, 111] width 19 height 14
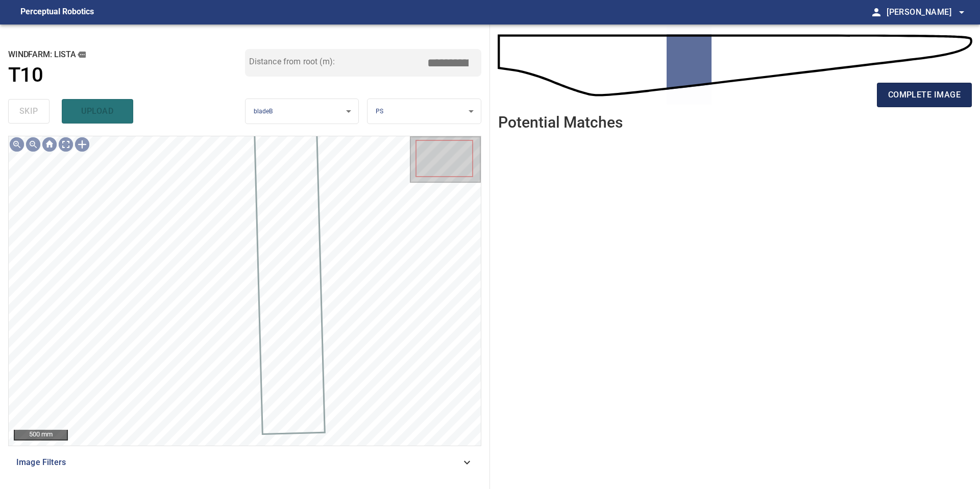
click at [904, 98] on span "complete image" at bounding box center [924, 95] width 72 height 14
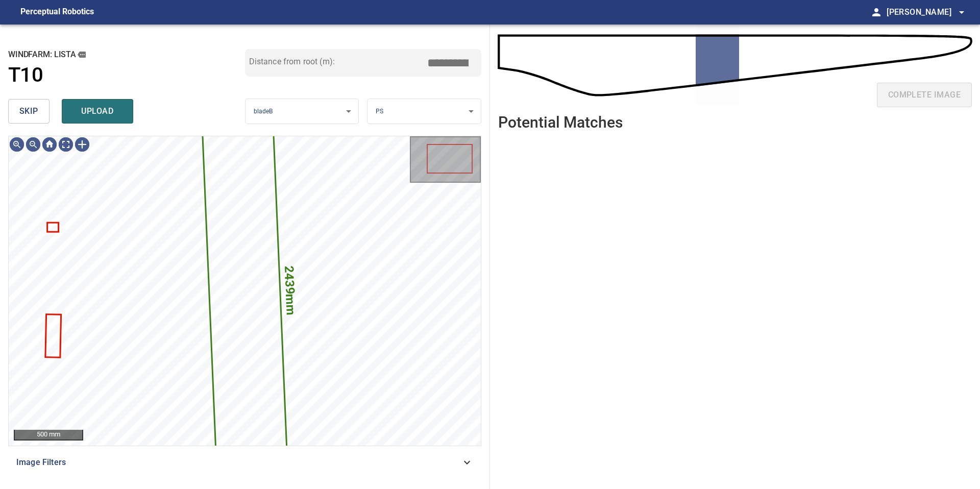
click at [36, 116] on span "skip" at bounding box center [28, 111] width 19 height 14
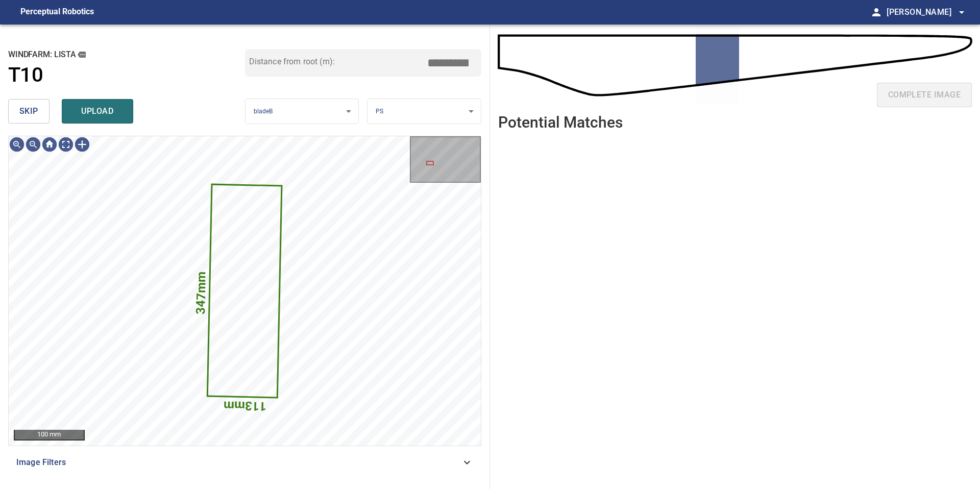
click at [36, 116] on span "skip" at bounding box center [28, 111] width 19 height 14
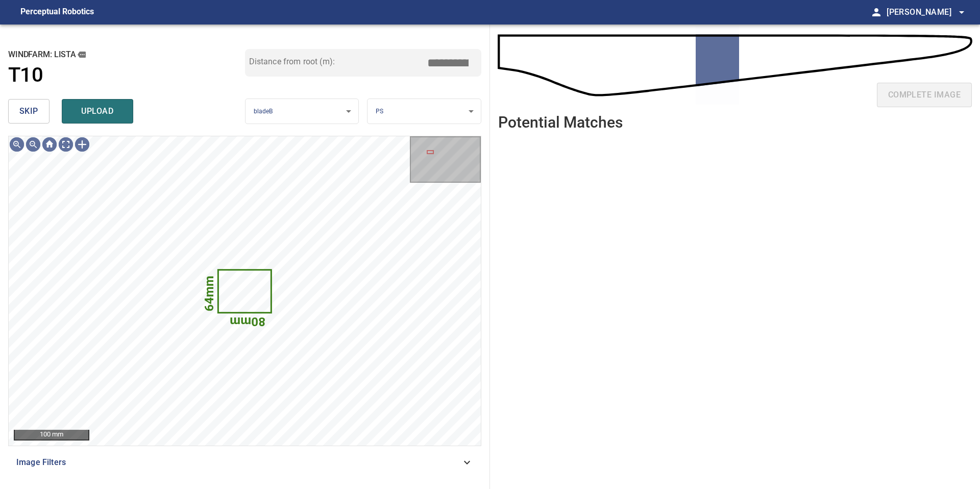
click at [36, 116] on span "skip" at bounding box center [28, 111] width 19 height 14
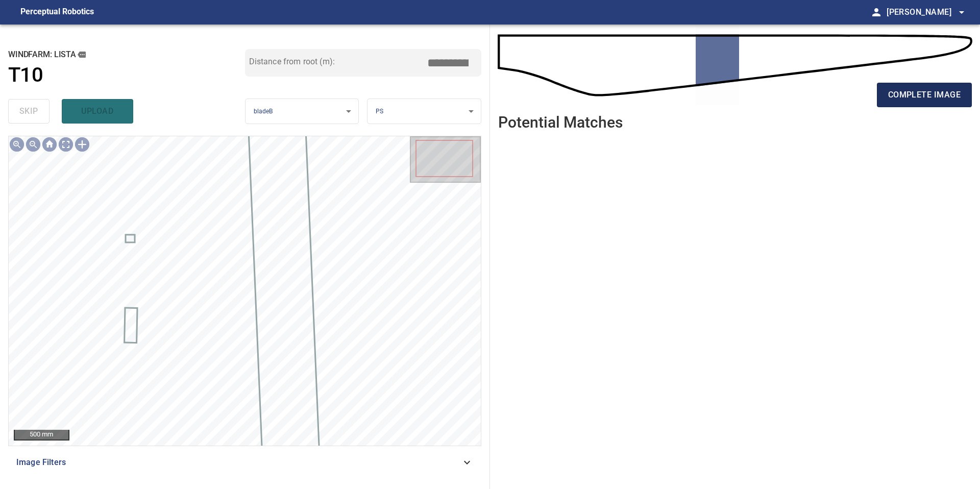
click at [923, 105] on button "complete image" at bounding box center [924, 95] width 95 height 24
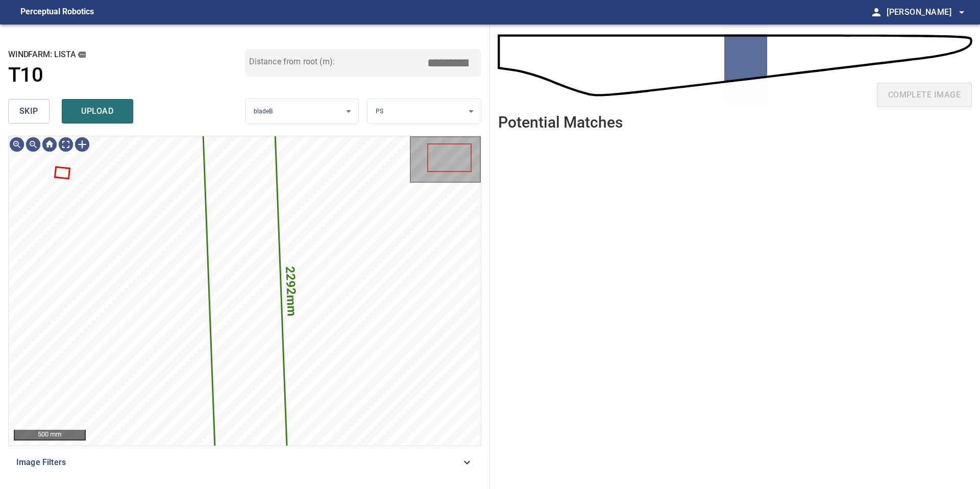
click at [30, 122] on button "skip" at bounding box center [28, 111] width 41 height 24
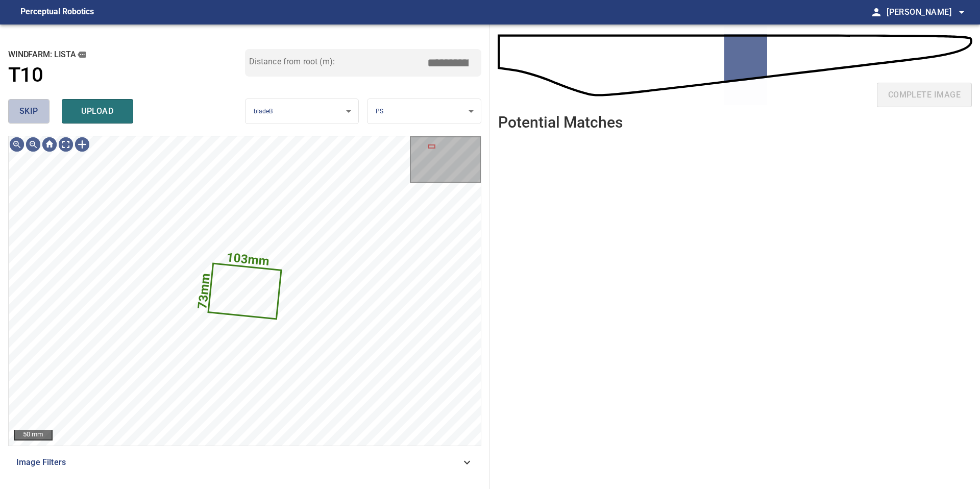
click at [30, 122] on button "skip" at bounding box center [28, 111] width 41 height 24
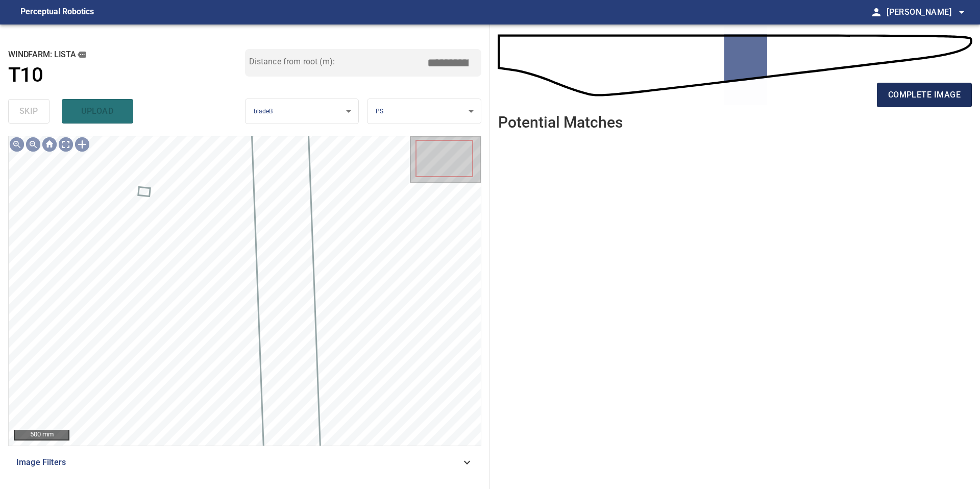
click at [930, 89] on span "complete image" at bounding box center [924, 95] width 72 height 14
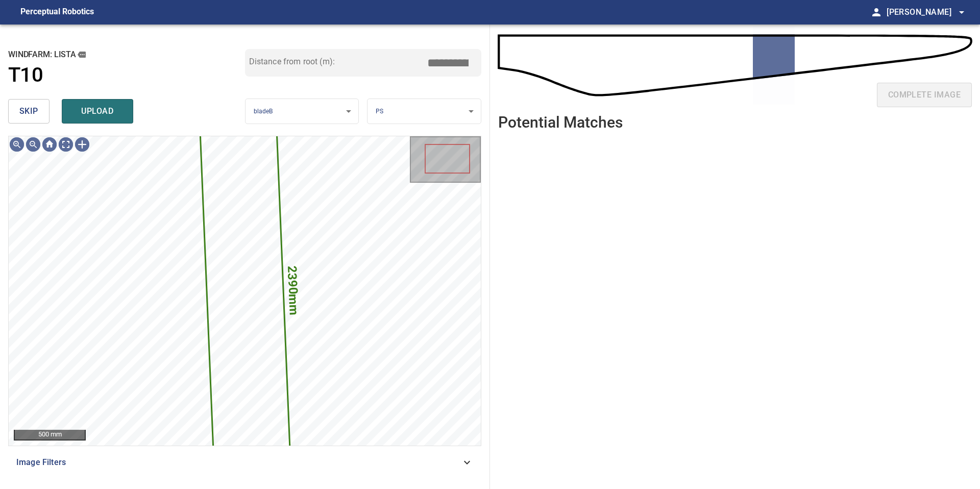
click at [41, 117] on button "skip" at bounding box center [28, 111] width 41 height 24
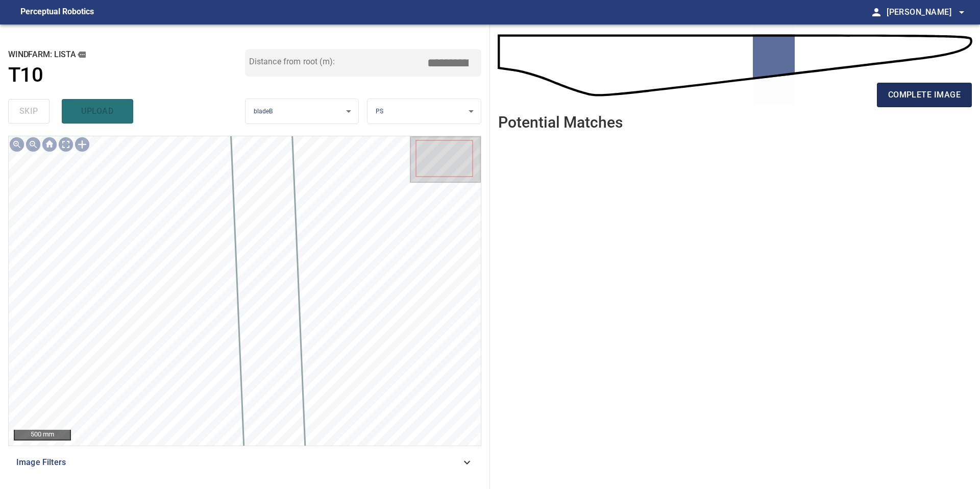
click at [897, 93] on span "complete image" at bounding box center [924, 95] width 72 height 14
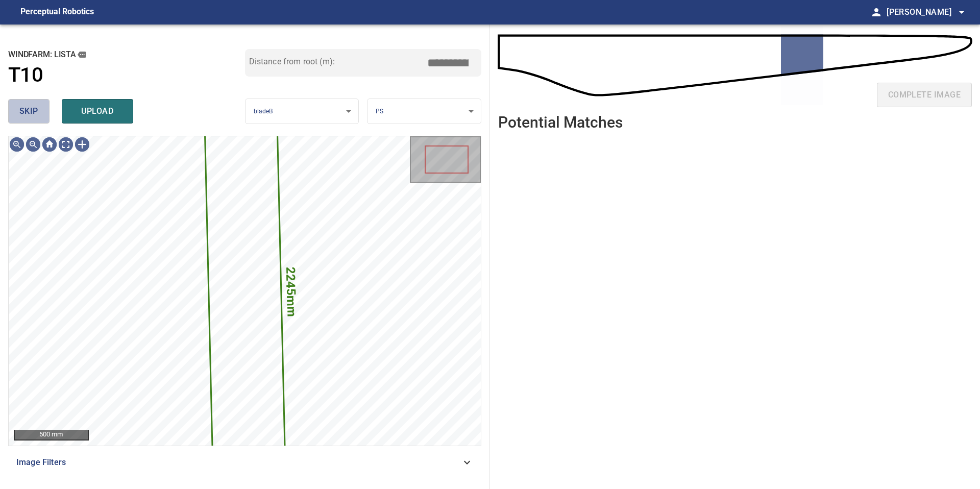
click at [29, 113] on span "skip" at bounding box center [28, 111] width 19 height 14
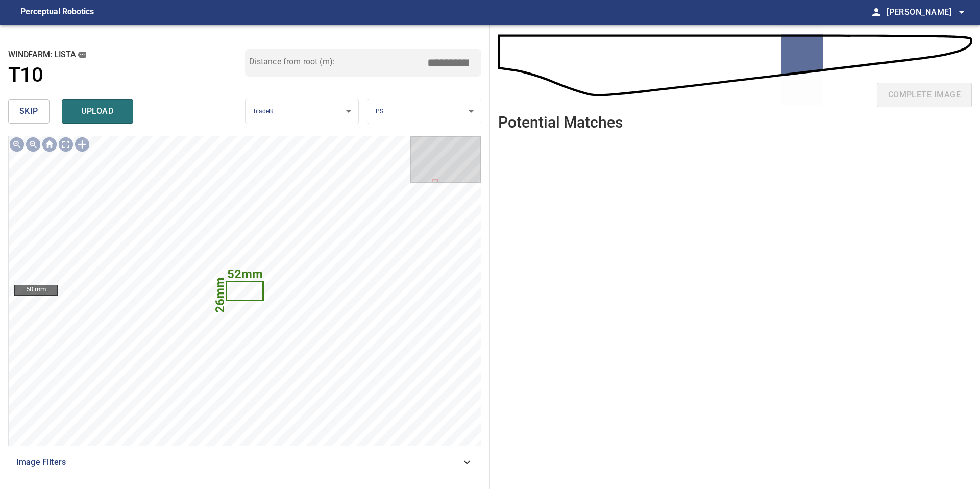
click at [28, 111] on span "skip" at bounding box center [28, 111] width 19 height 14
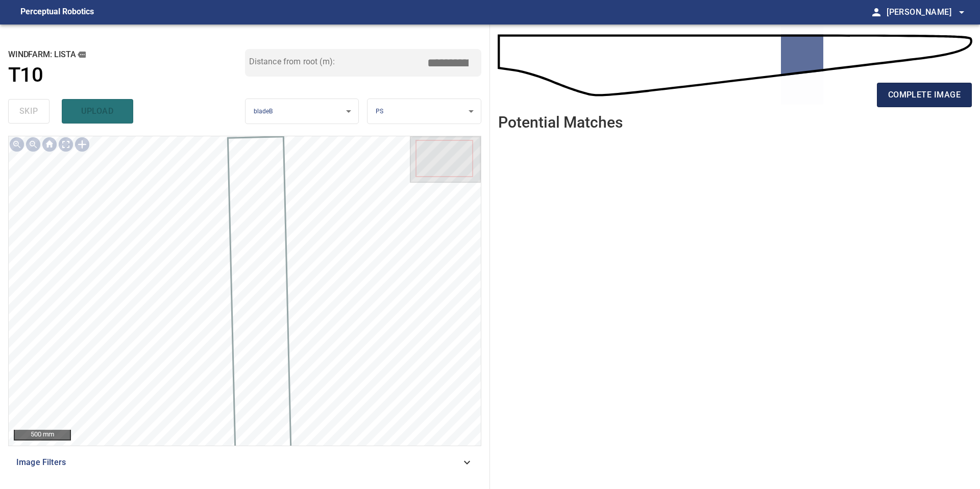
click at [917, 95] on span "complete image" at bounding box center [924, 95] width 72 height 14
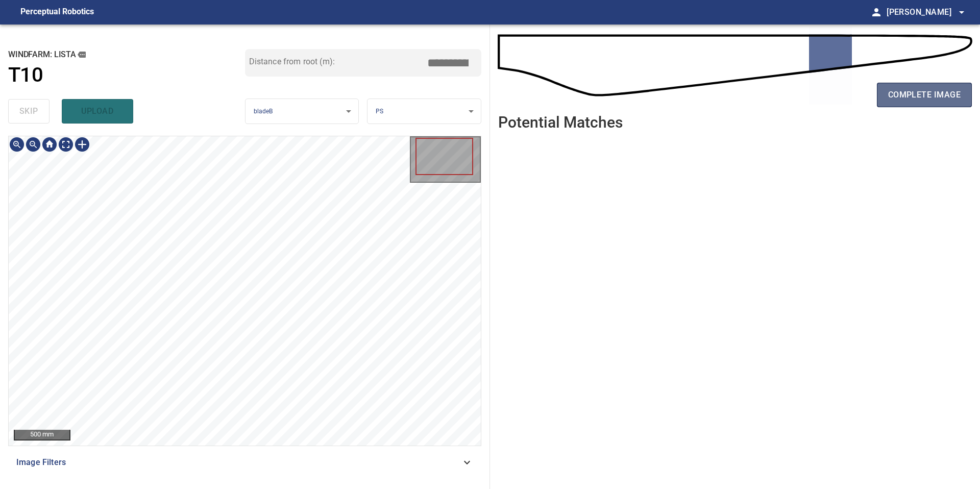
click at [921, 98] on span "complete image" at bounding box center [924, 95] width 72 height 14
click at [262, 455] on div "500 mm Image Filters" at bounding box center [244, 308] width 473 height 345
click at [938, 93] on span "complete image" at bounding box center [924, 95] width 72 height 14
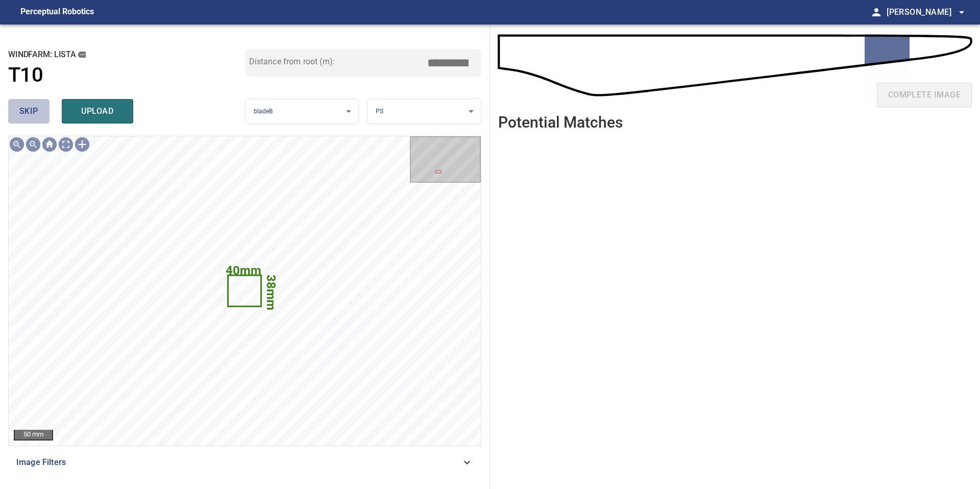
click at [35, 115] on span "skip" at bounding box center [28, 111] width 19 height 14
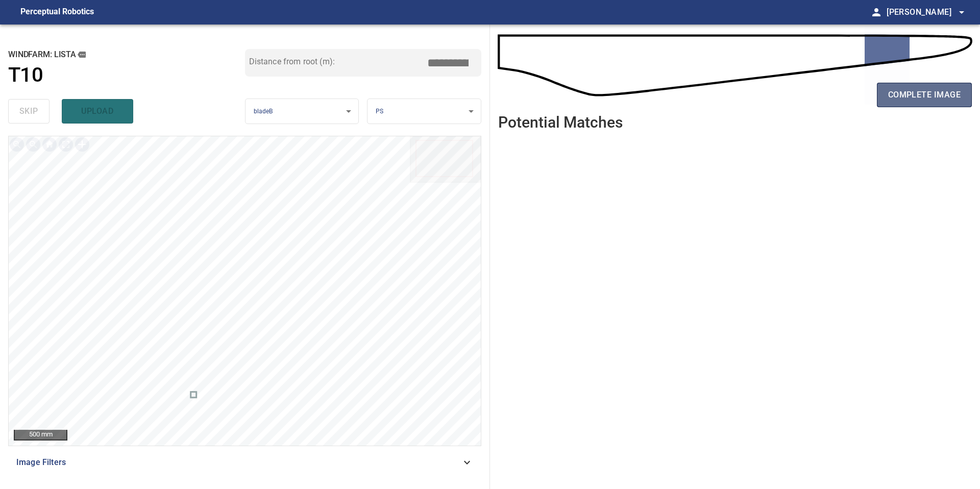
click at [928, 95] on span "complete image" at bounding box center [924, 95] width 72 height 14
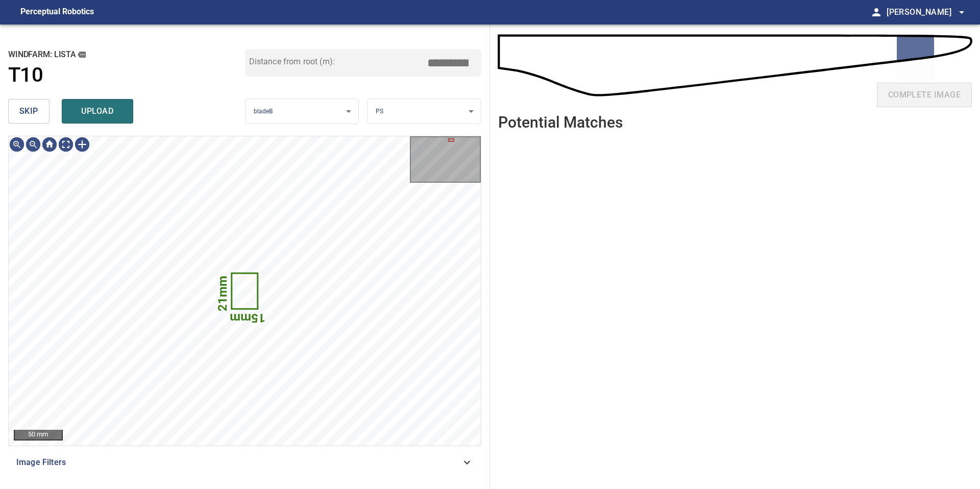
click at [37, 116] on span "skip" at bounding box center [28, 111] width 19 height 14
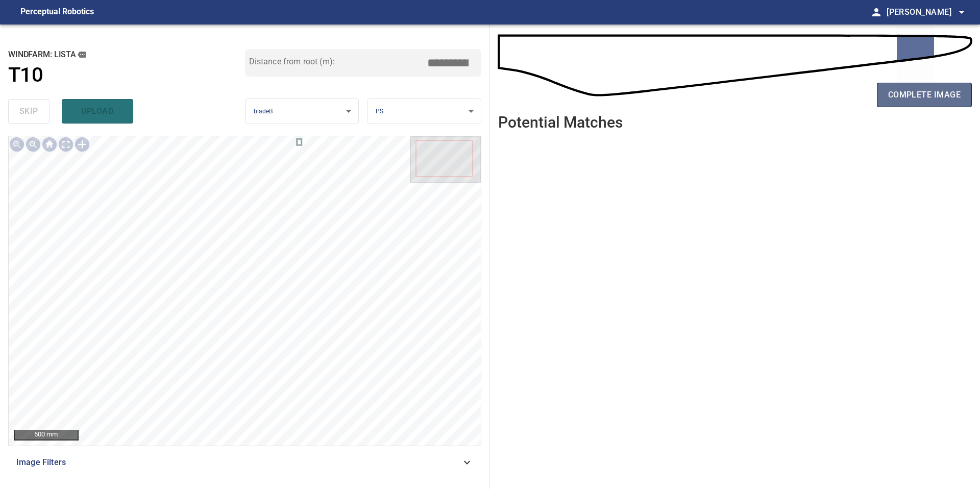
click at [924, 91] on span "complete image" at bounding box center [924, 95] width 72 height 14
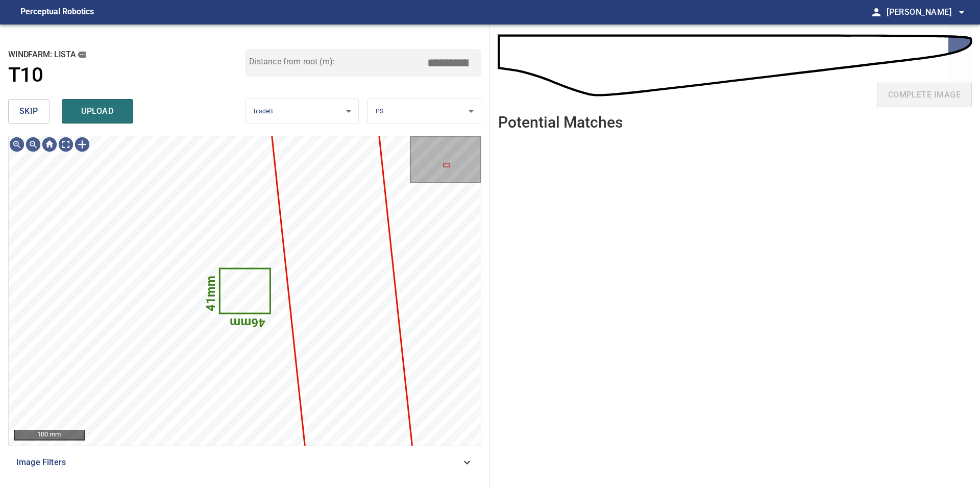
click at [39, 113] on button "skip" at bounding box center [28, 111] width 41 height 24
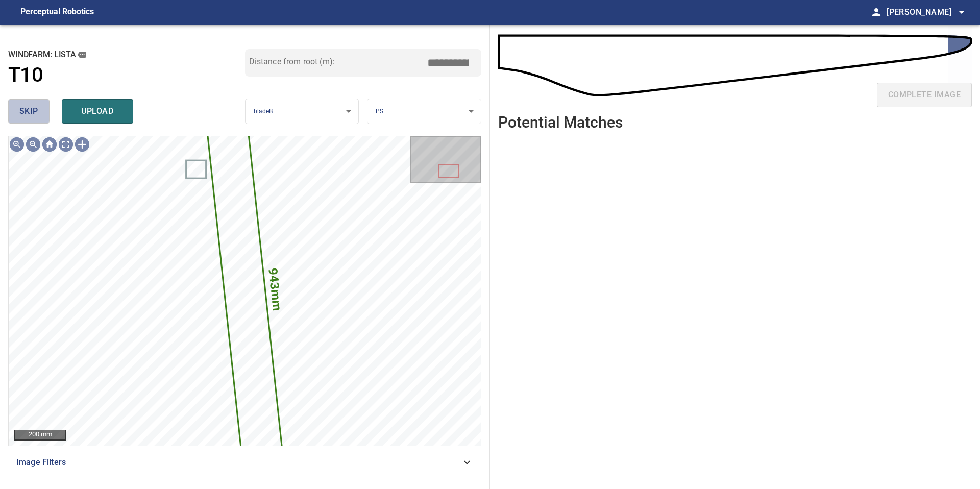
click at [39, 113] on button "skip" at bounding box center [28, 111] width 41 height 24
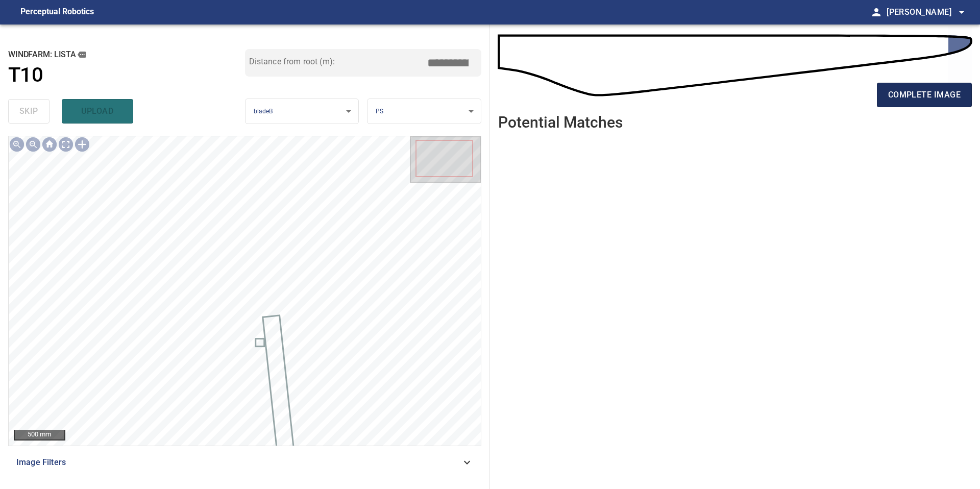
click at [927, 92] on span "complete image" at bounding box center [924, 95] width 72 height 14
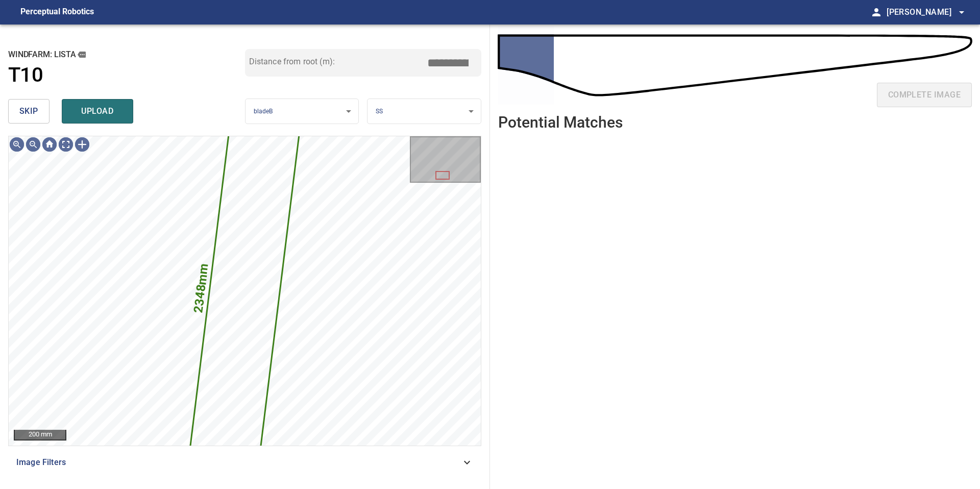
click at [33, 111] on span "skip" at bounding box center [28, 111] width 19 height 14
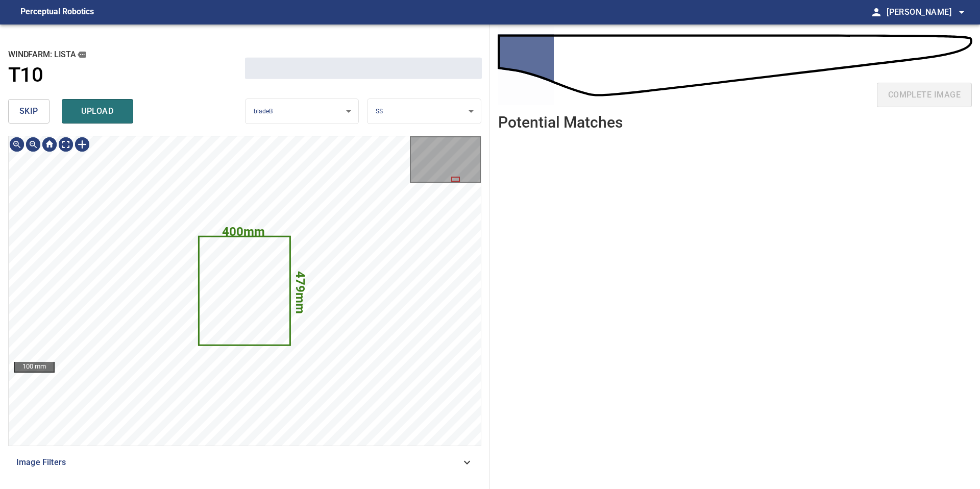
click at [33, 111] on span "skip" at bounding box center [28, 111] width 19 height 14
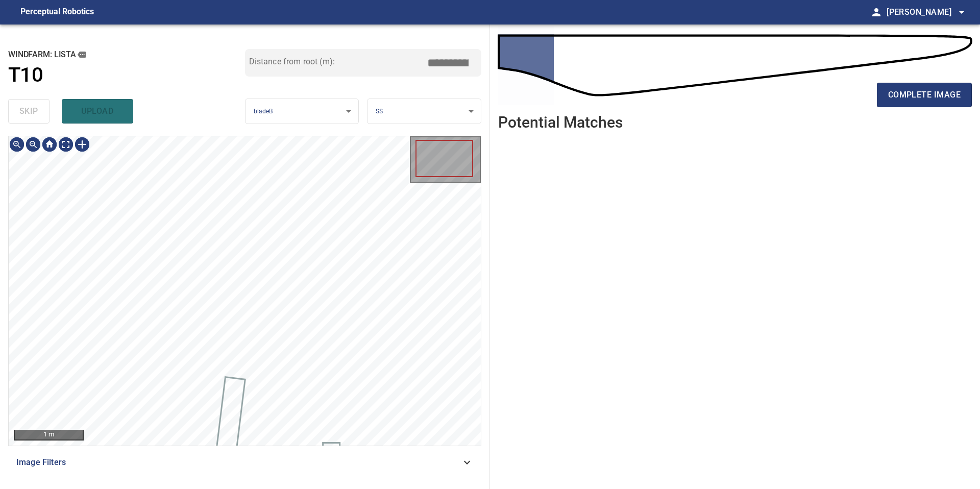
click at [33, 111] on div "skip upload" at bounding box center [126, 111] width 237 height 33
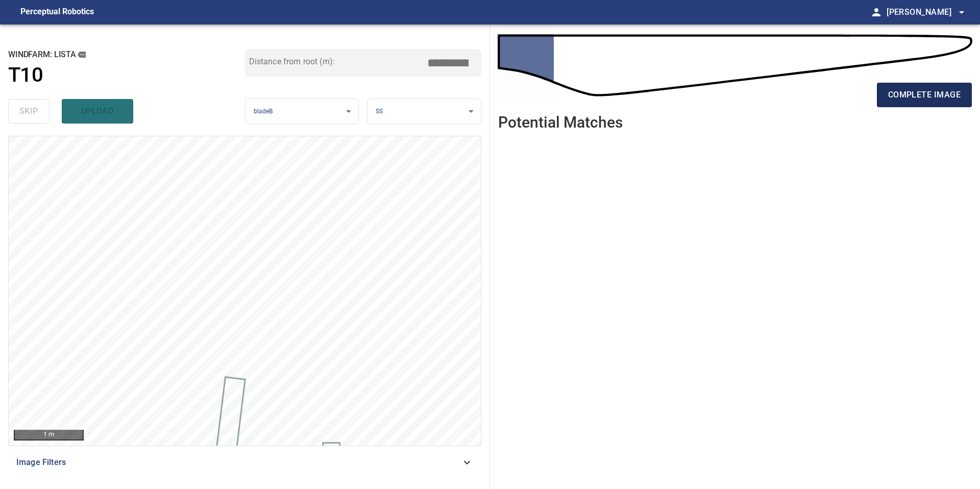
click at [927, 95] on span "complete image" at bounding box center [924, 95] width 72 height 14
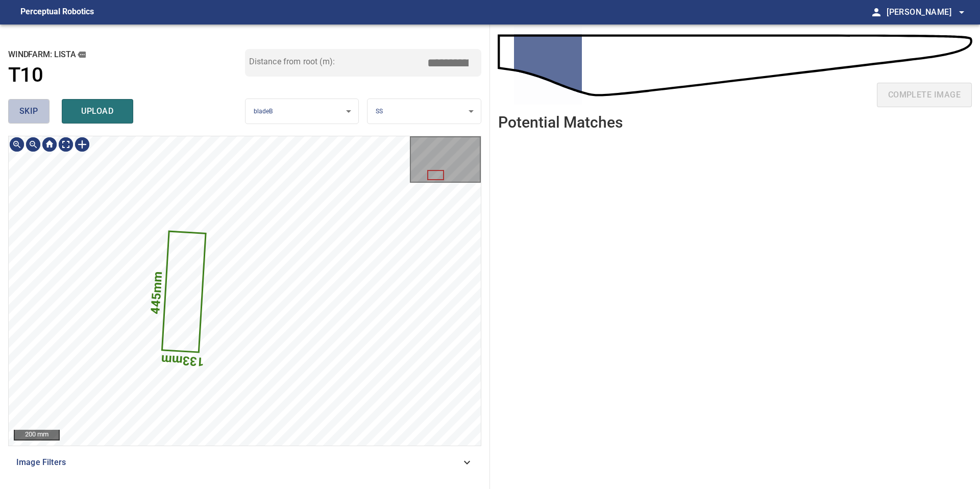
click at [30, 112] on span "skip" at bounding box center [28, 111] width 19 height 14
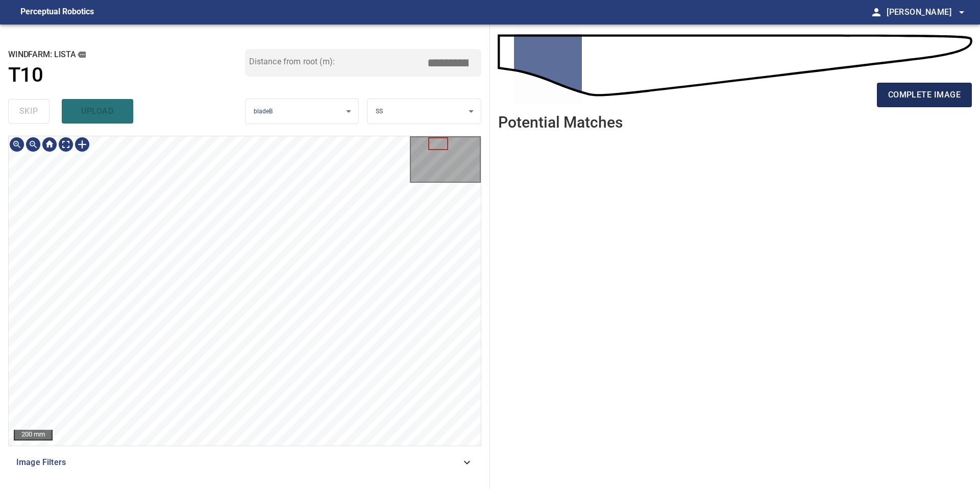
click at [941, 87] on button "complete image" at bounding box center [924, 95] width 95 height 24
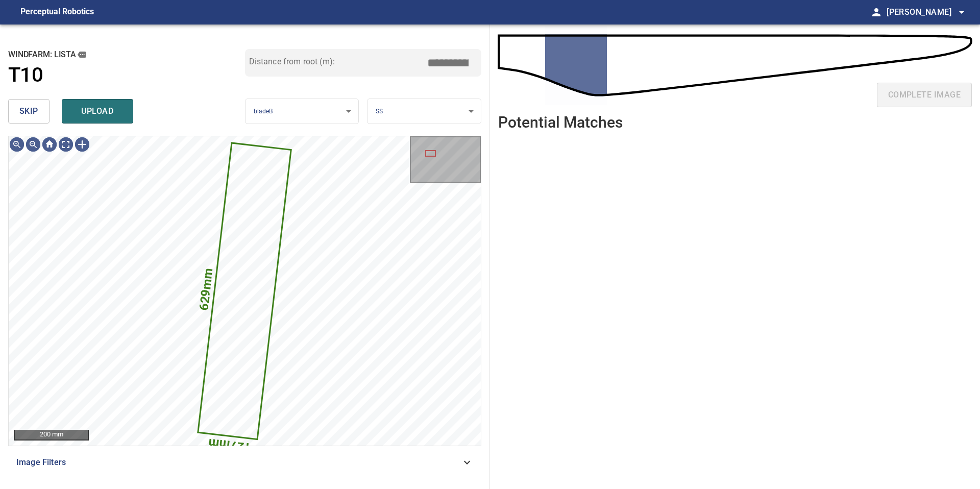
click at [22, 112] on span "skip" at bounding box center [28, 111] width 19 height 14
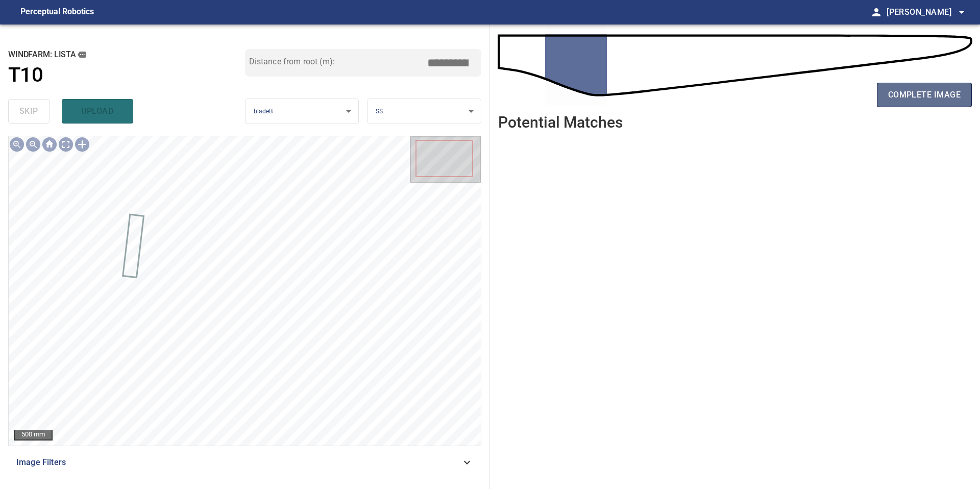
click at [913, 97] on span "complete image" at bounding box center [924, 95] width 72 height 14
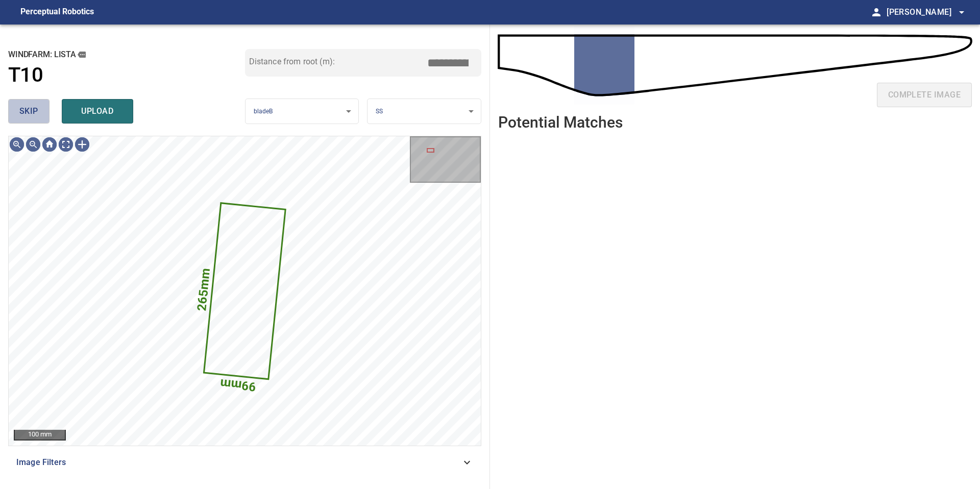
click at [40, 110] on button "skip" at bounding box center [28, 111] width 41 height 24
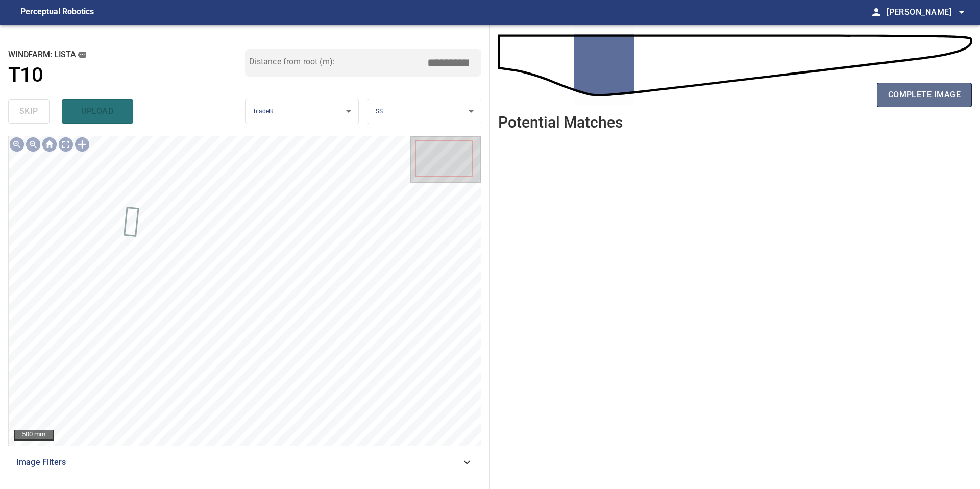
click at [922, 96] on span "complete image" at bounding box center [924, 95] width 72 height 14
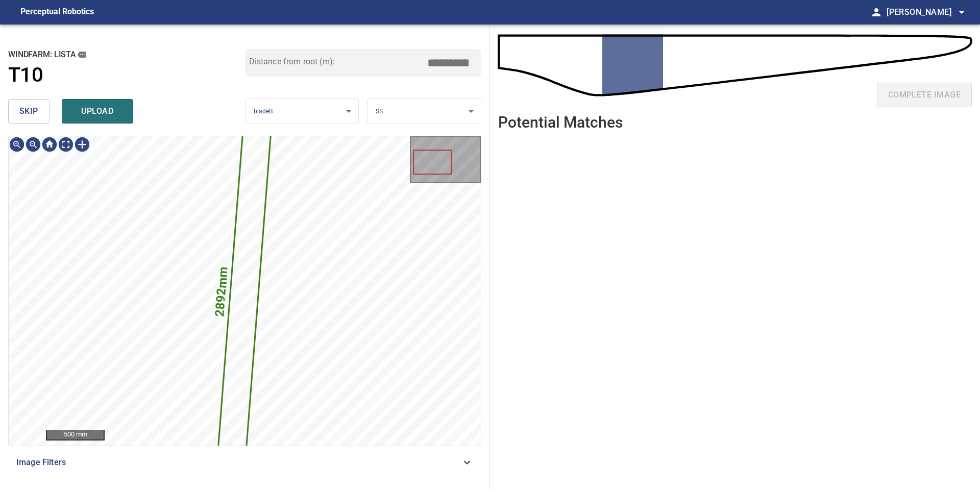
click at [38, 113] on button "skip" at bounding box center [28, 111] width 41 height 24
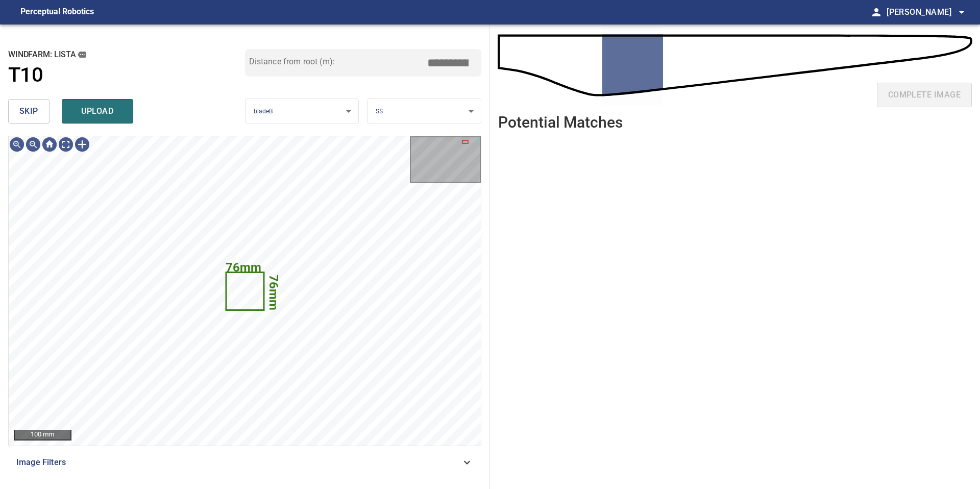
click at [36, 112] on span "skip" at bounding box center [28, 111] width 19 height 14
click at [39, 115] on button "skip" at bounding box center [28, 111] width 41 height 24
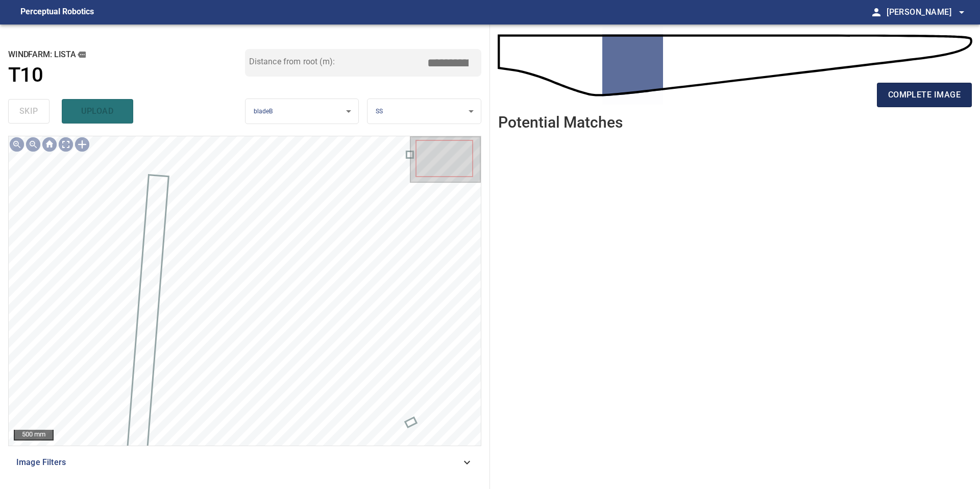
click at [940, 96] on span "complete image" at bounding box center [924, 95] width 72 height 14
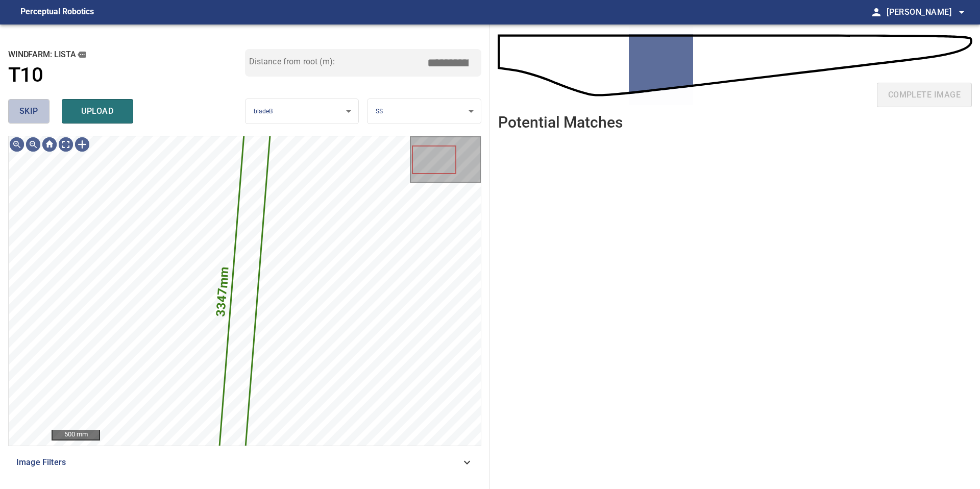
click at [44, 112] on button "skip" at bounding box center [28, 111] width 41 height 24
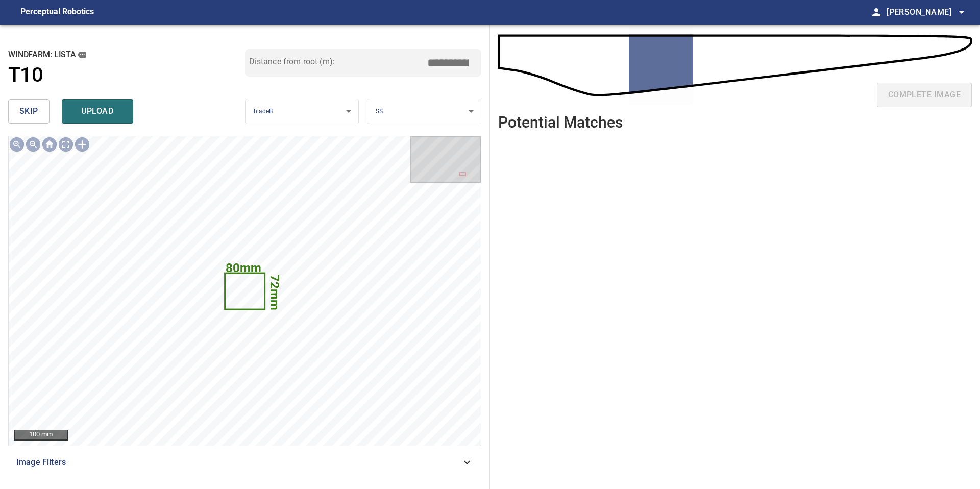
click at [44, 112] on button "skip" at bounding box center [28, 111] width 41 height 24
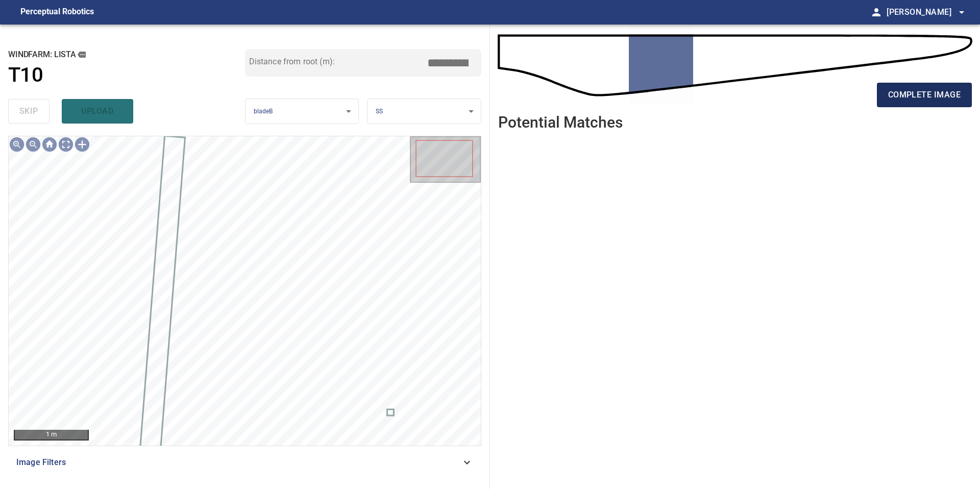
click at [928, 99] on span "complete image" at bounding box center [924, 95] width 72 height 14
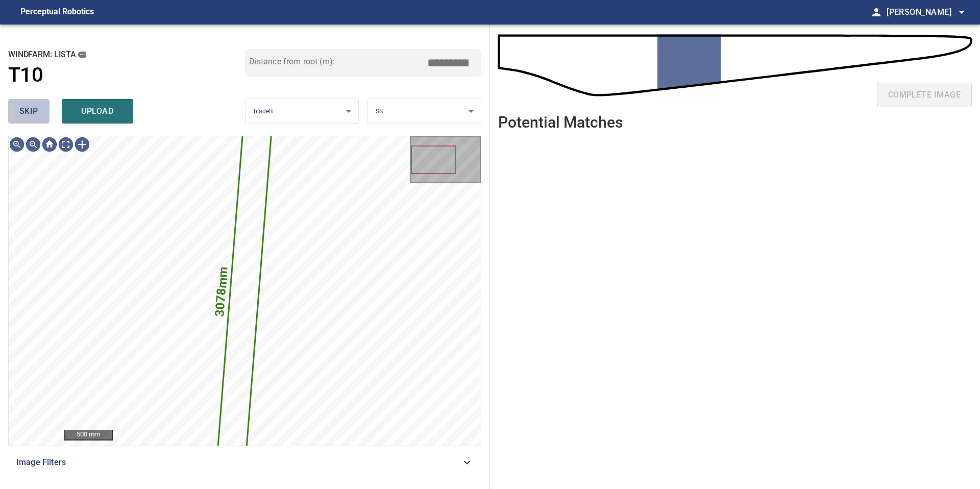
click at [42, 111] on button "skip" at bounding box center [28, 111] width 41 height 24
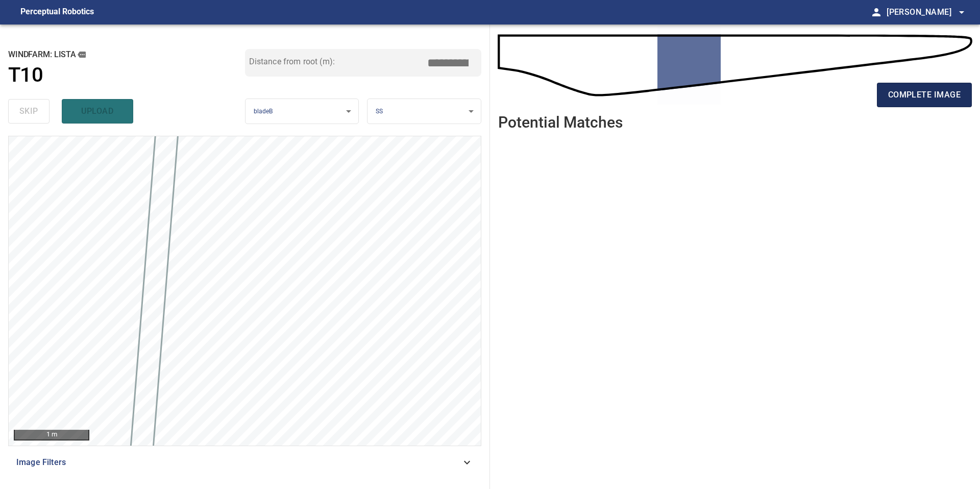
click at [933, 93] on span "complete image" at bounding box center [924, 95] width 72 height 14
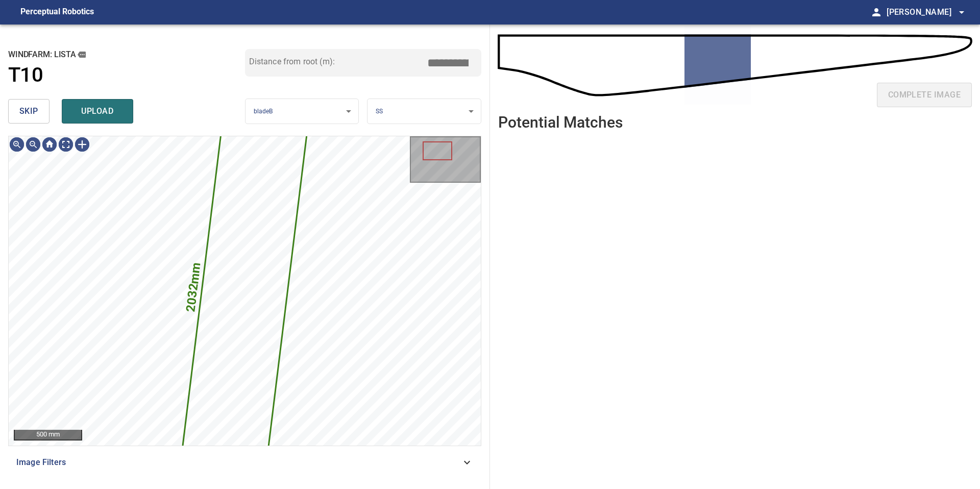
click at [39, 113] on button "skip" at bounding box center [28, 111] width 41 height 24
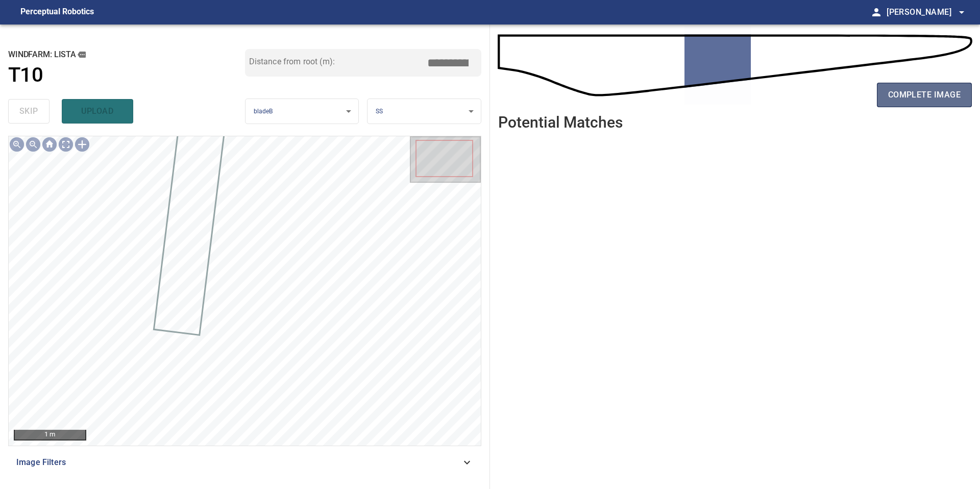
click at [909, 86] on button "complete image" at bounding box center [924, 95] width 95 height 24
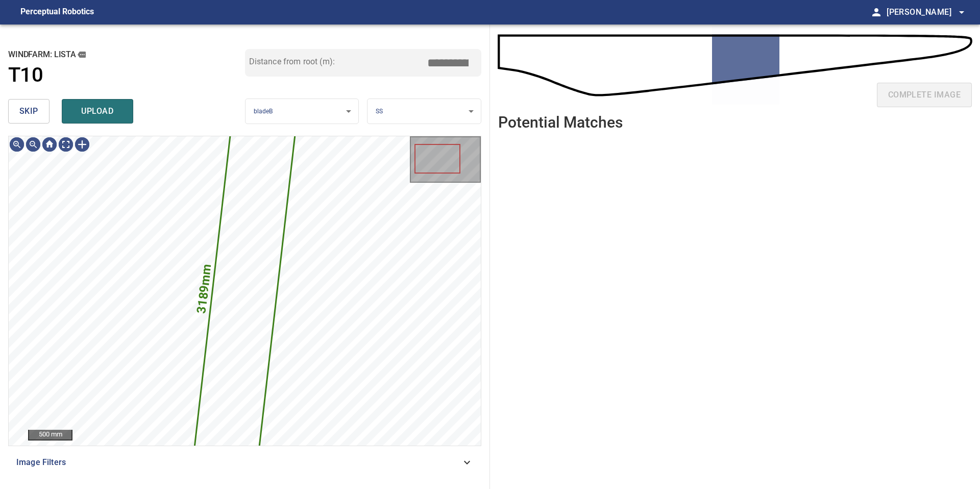
click at [45, 112] on button "skip" at bounding box center [28, 111] width 41 height 24
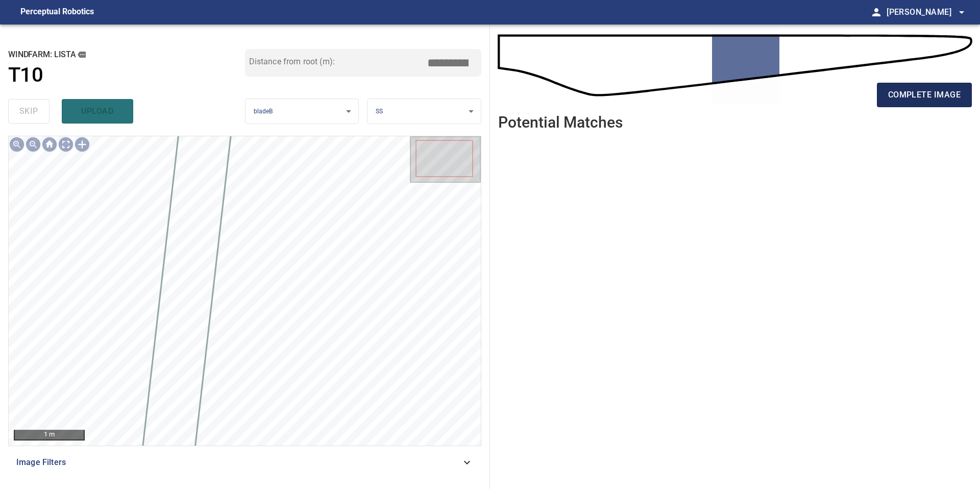
click at [926, 97] on span "complete image" at bounding box center [924, 95] width 72 height 14
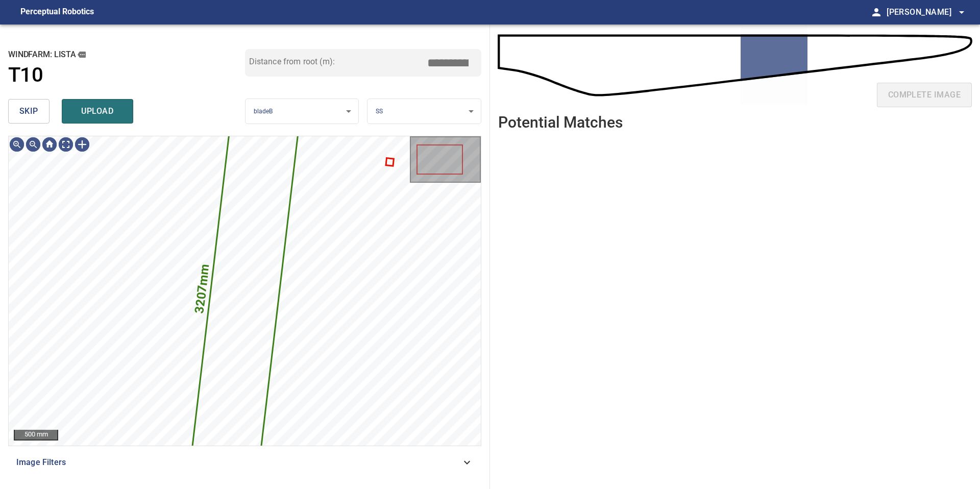
click at [41, 115] on button "skip" at bounding box center [28, 111] width 41 height 24
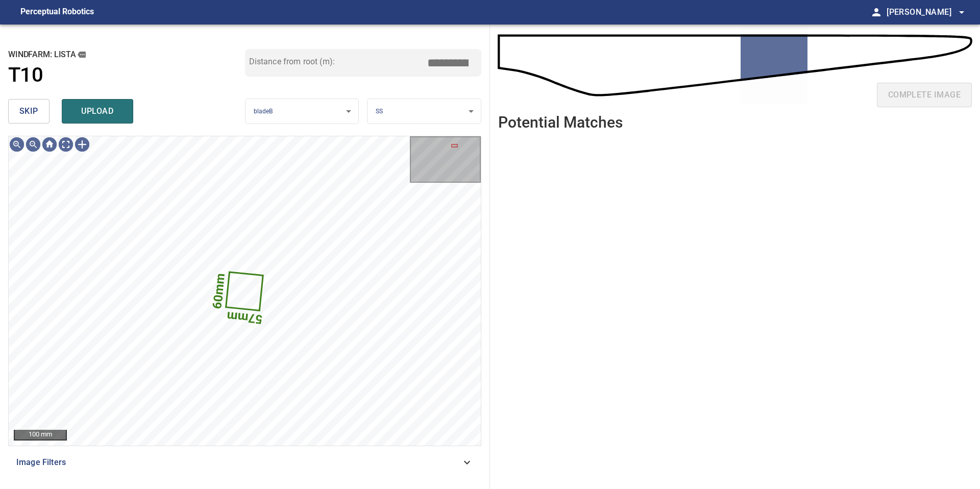
click at [41, 115] on button "skip" at bounding box center [28, 111] width 41 height 24
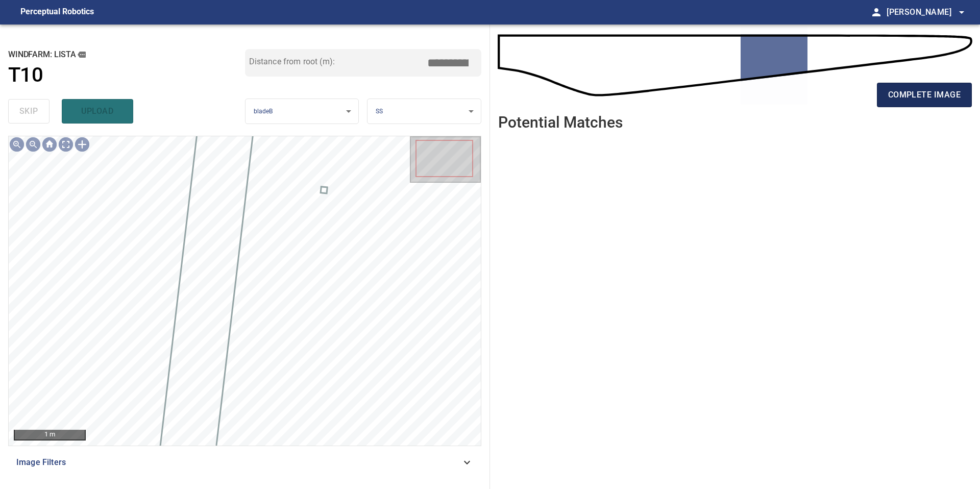
click at [915, 104] on button "complete image" at bounding box center [924, 95] width 95 height 24
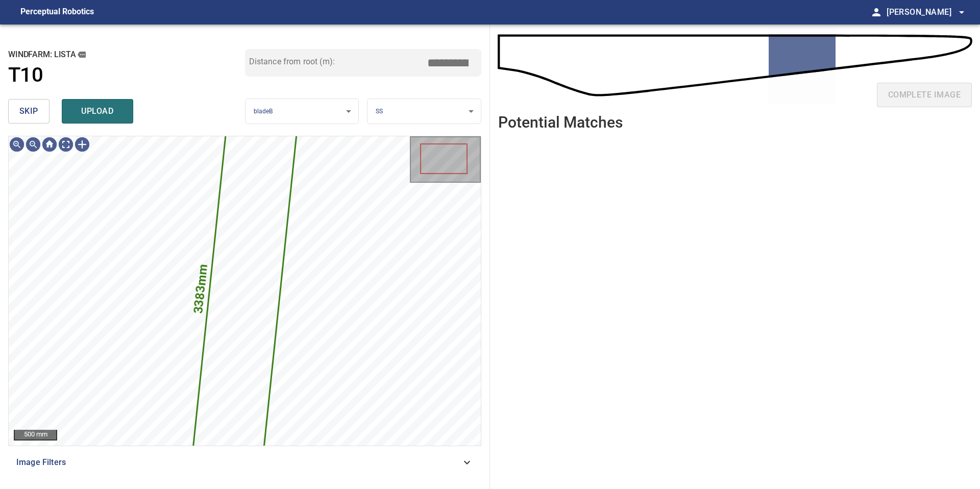
click at [46, 110] on button "skip" at bounding box center [28, 111] width 41 height 24
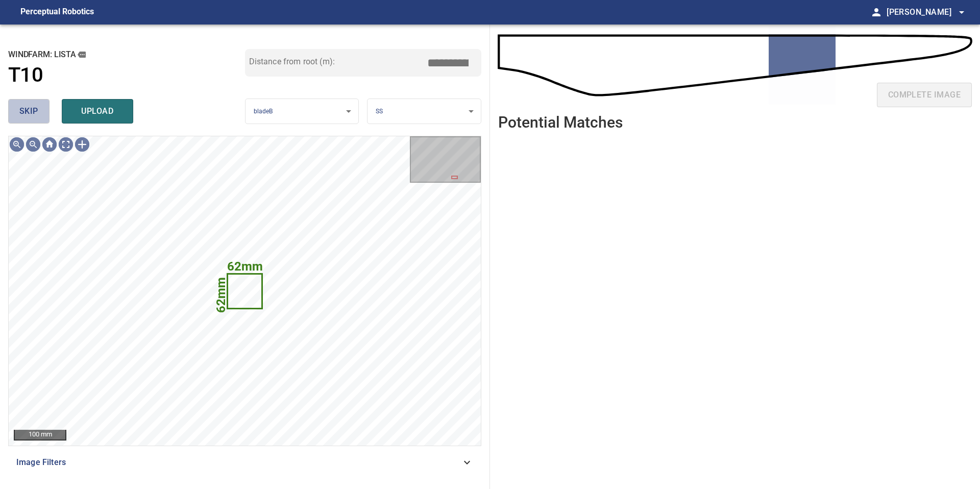
click at [36, 113] on span "skip" at bounding box center [28, 111] width 19 height 14
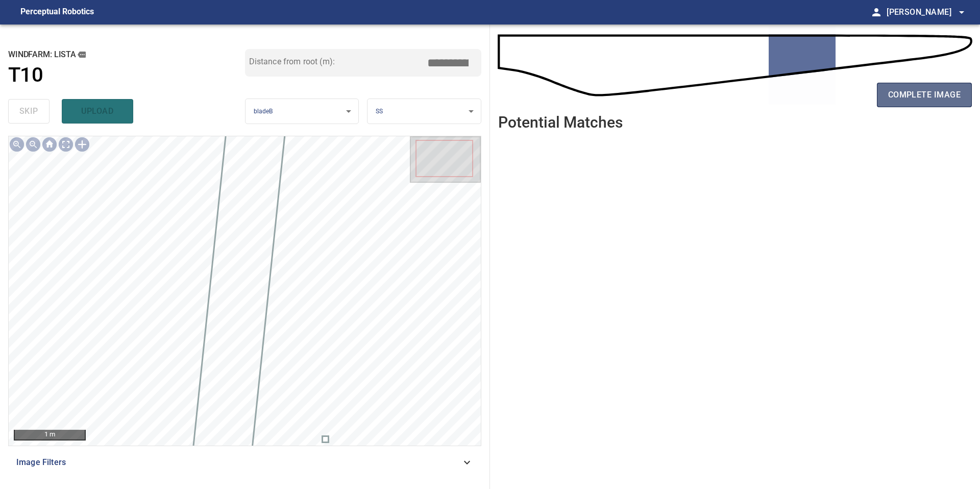
click at [892, 103] on button "complete image" at bounding box center [924, 95] width 95 height 24
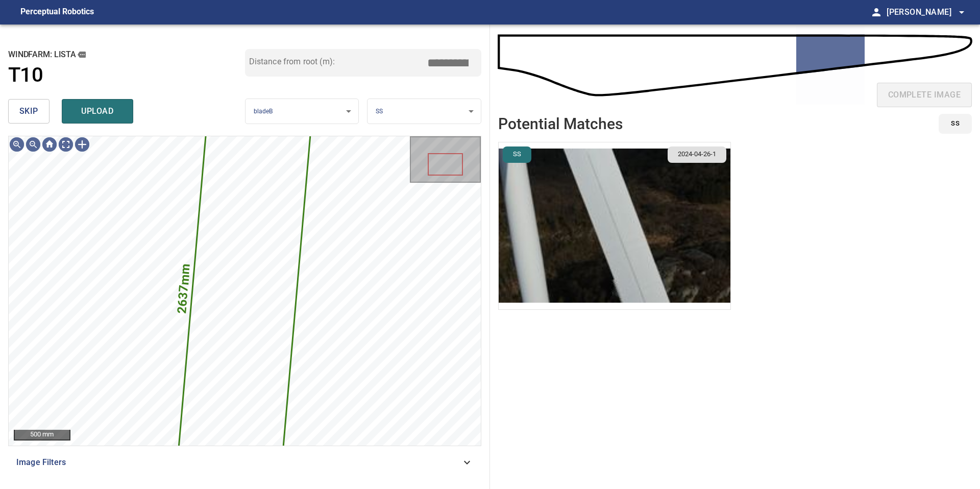
click at [618, 217] on img "button" at bounding box center [614, 225] width 232 height 167
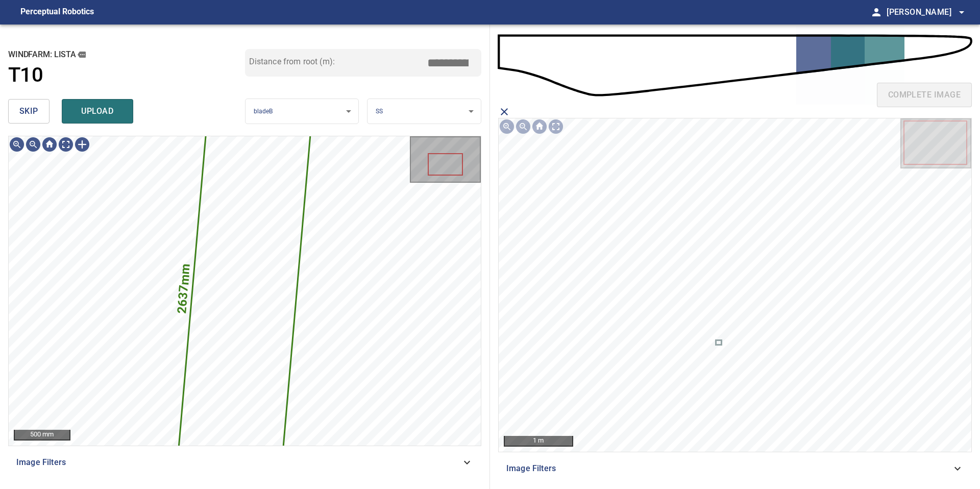
click at [40, 113] on button "skip" at bounding box center [28, 111] width 41 height 24
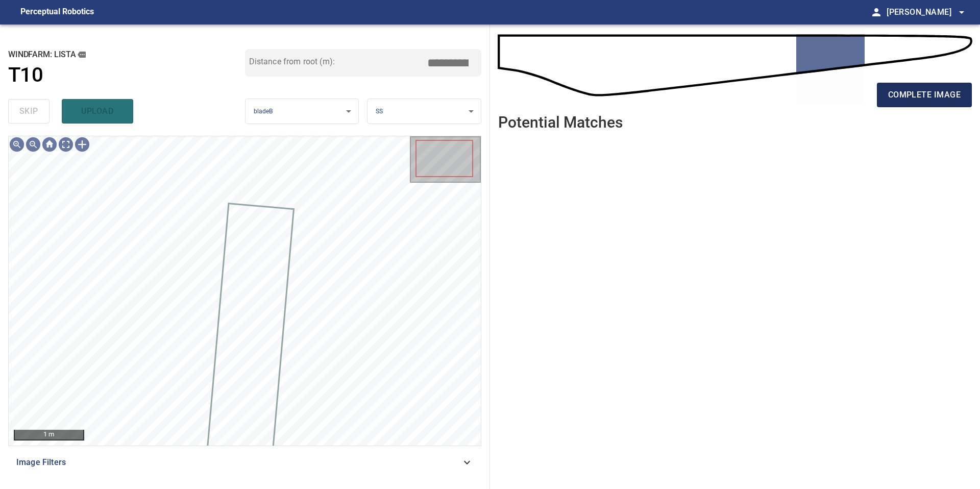
click at [934, 88] on span "complete image" at bounding box center [924, 95] width 72 height 14
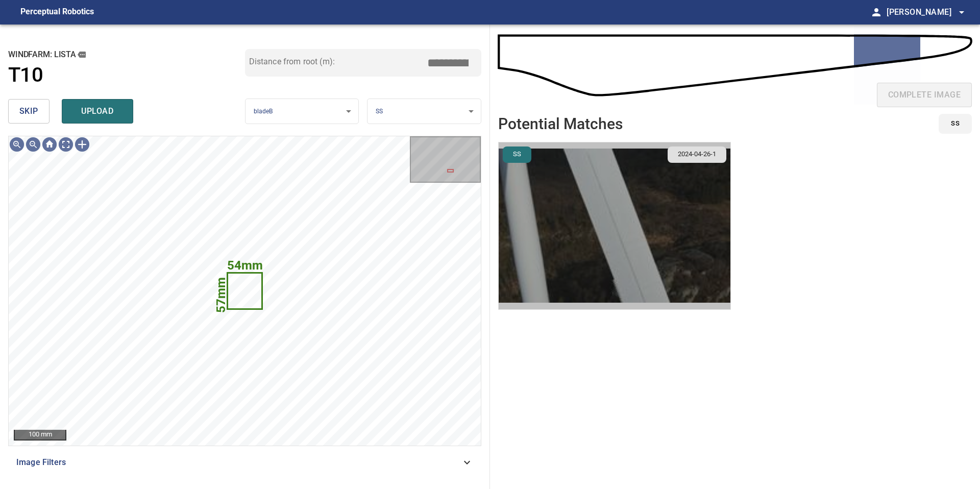
click at [640, 275] on img "button" at bounding box center [614, 225] width 232 height 167
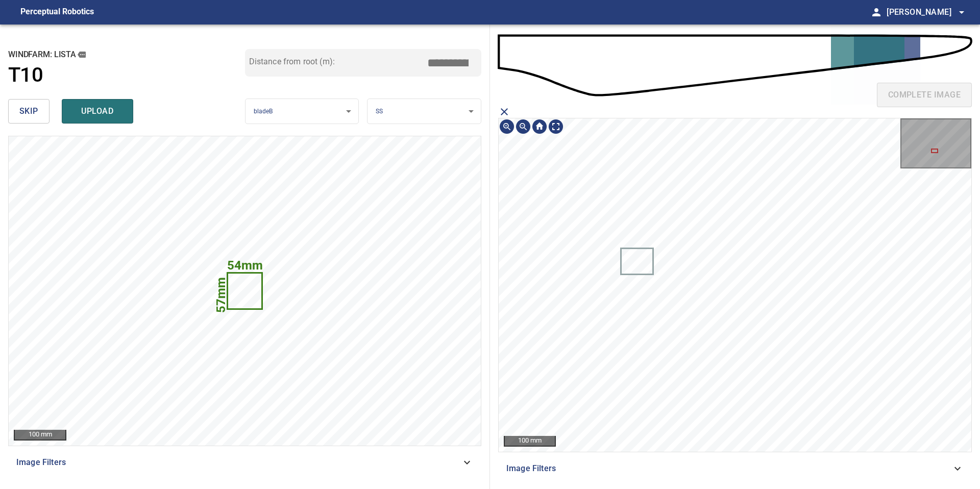
click at [634, 268] on icon at bounding box center [636, 261] width 31 height 25
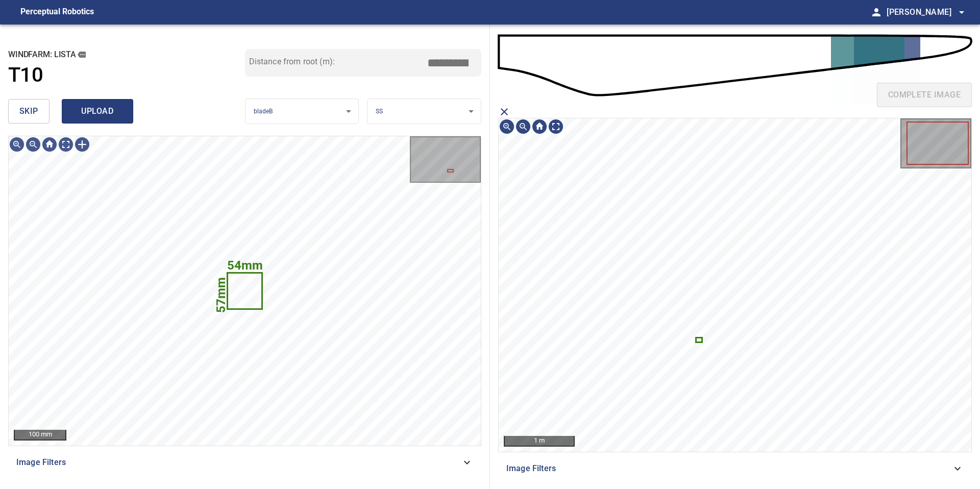
click at [112, 107] on span "upload" at bounding box center [97, 111] width 49 height 14
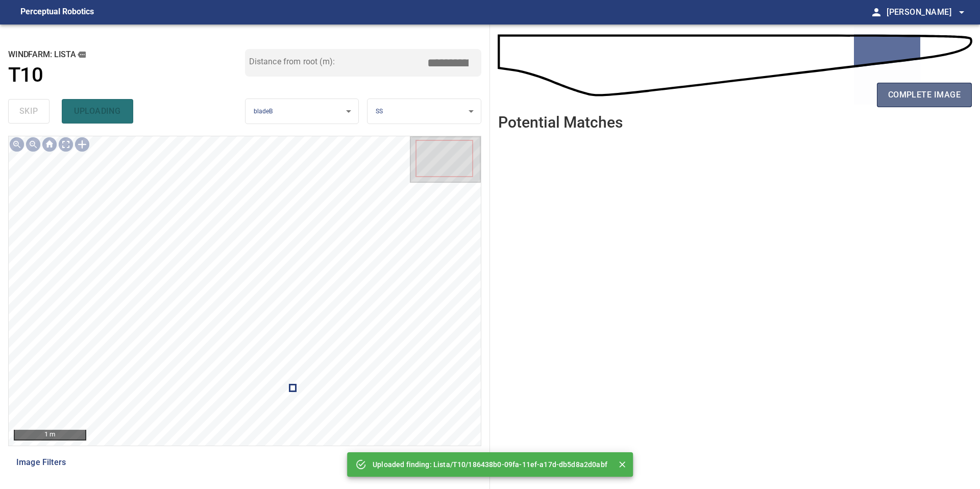
click at [919, 95] on span "complete image" at bounding box center [924, 95] width 72 height 14
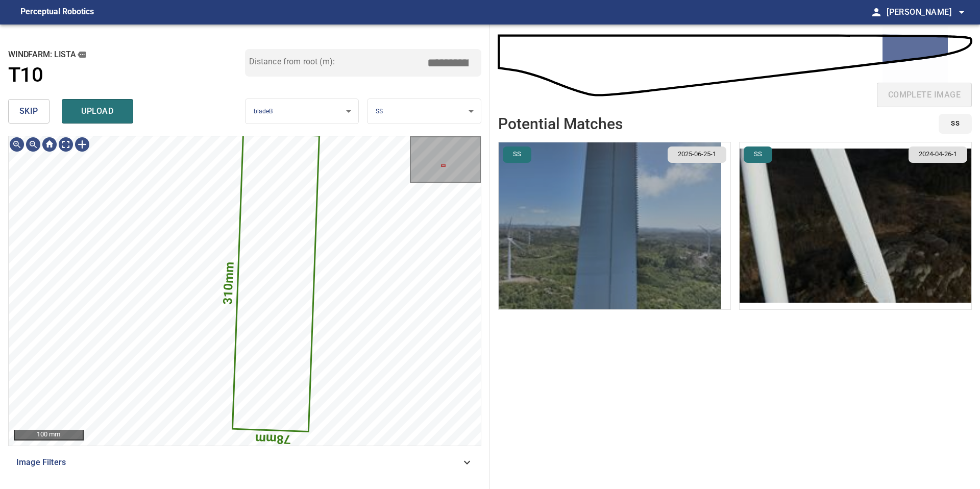
click at [636, 242] on img "button" at bounding box center [609, 225] width 222 height 167
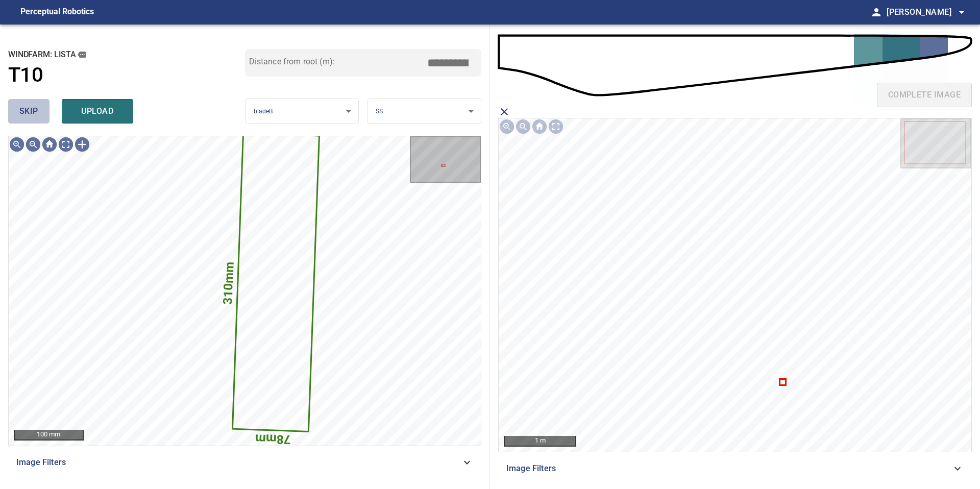
click at [26, 110] on span "skip" at bounding box center [28, 111] width 19 height 14
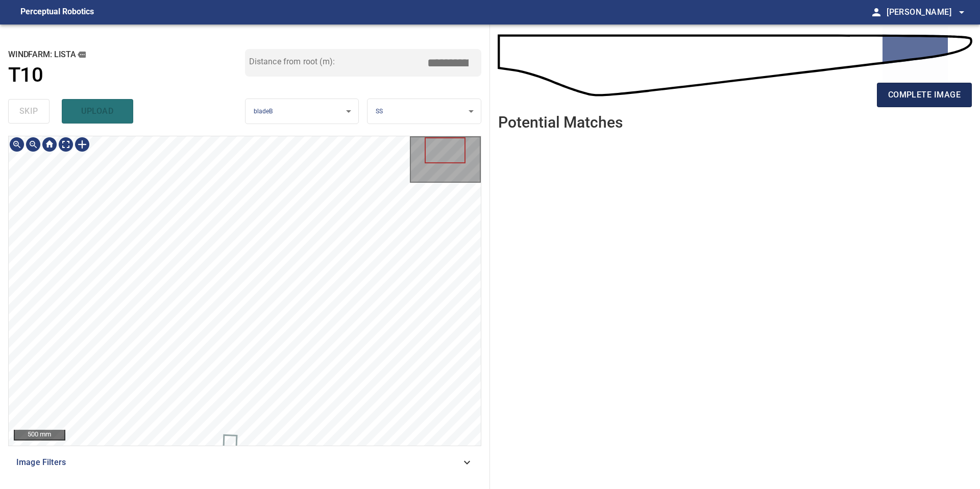
click at [922, 100] on span "complete image" at bounding box center [924, 95] width 72 height 14
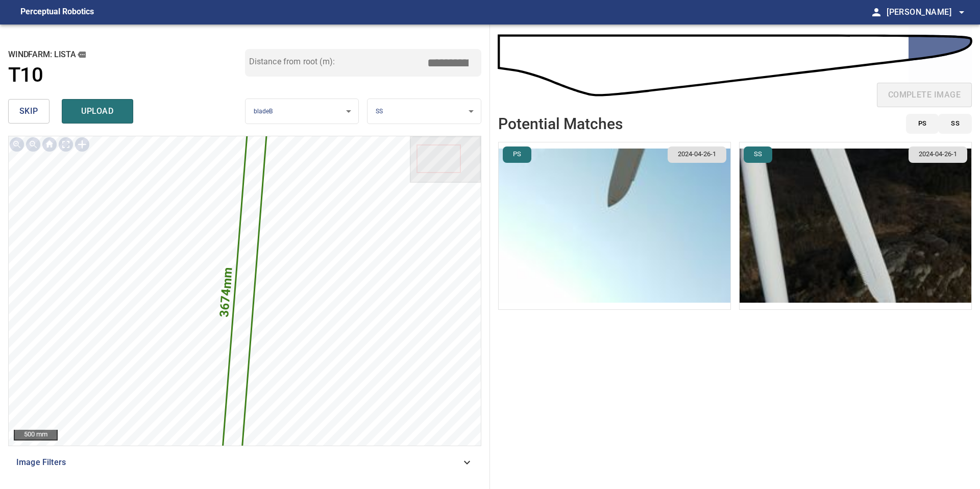
click at [718, 252] on img "button" at bounding box center [614, 225] width 232 height 167
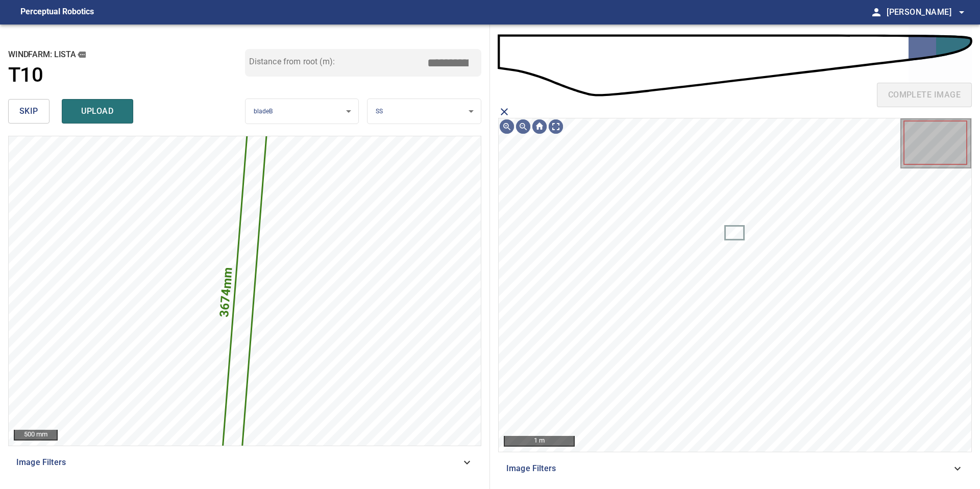
click at [502, 111] on icon "close matching imageResolution:" at bounding box center [504, 112] width 12 height 12
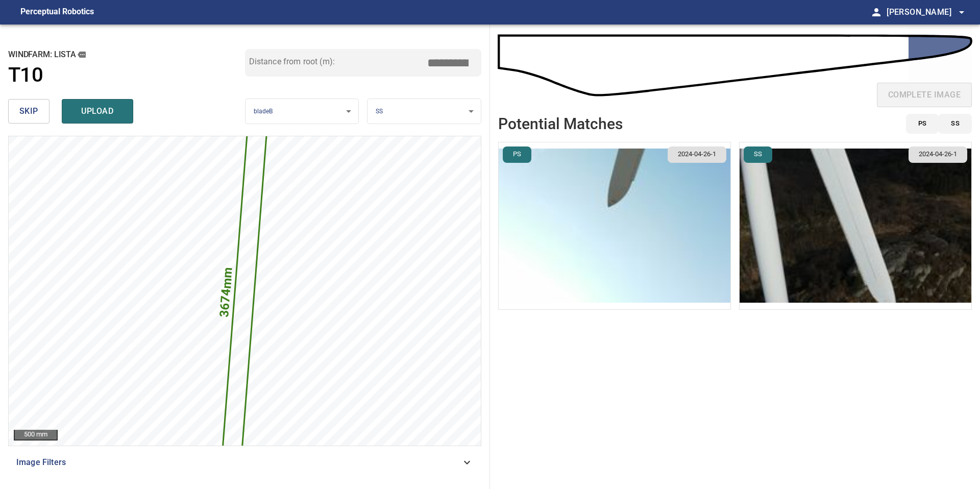
click at [797, 234] on img "button" at bounding box center [855, 225] width 232 height 167
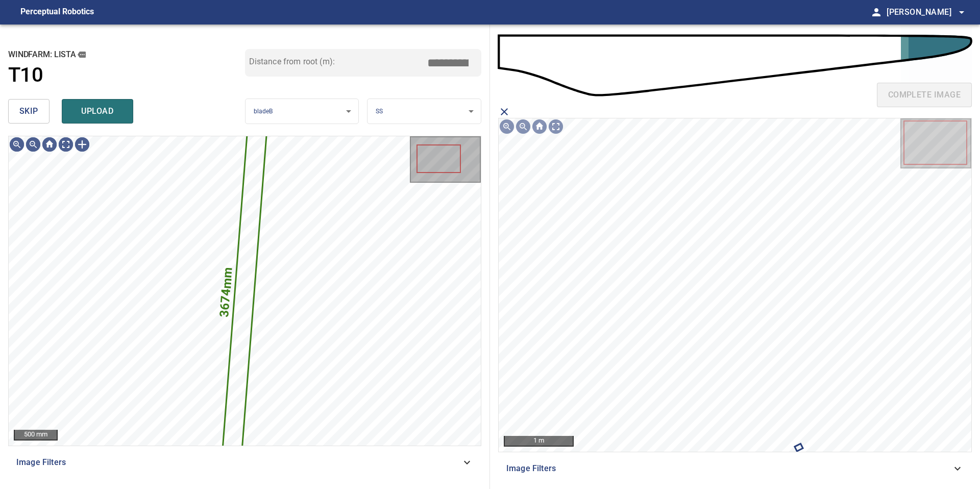
click at [32, 110] on span "skip" at bounding box center [28, 111] width 19 height 14
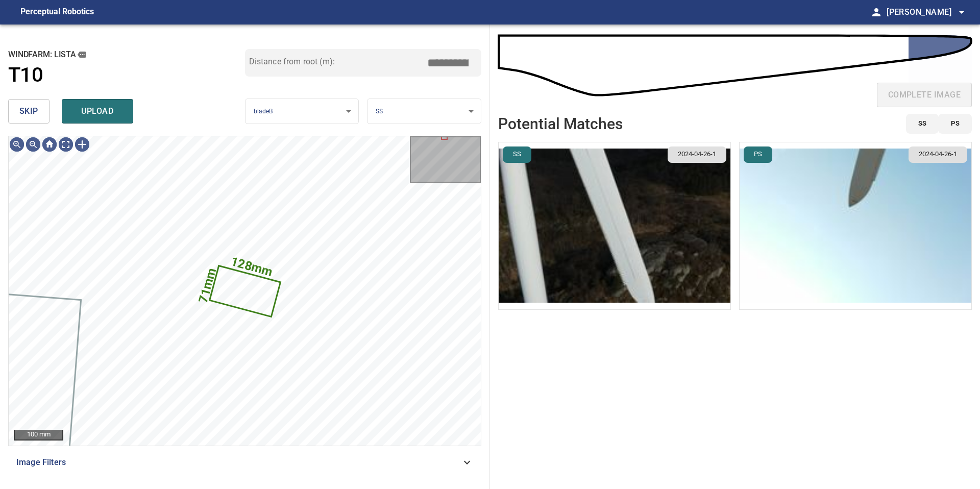
click at [41, 115] on button "skip" at bounding box center [28, 111] width 41 height 24
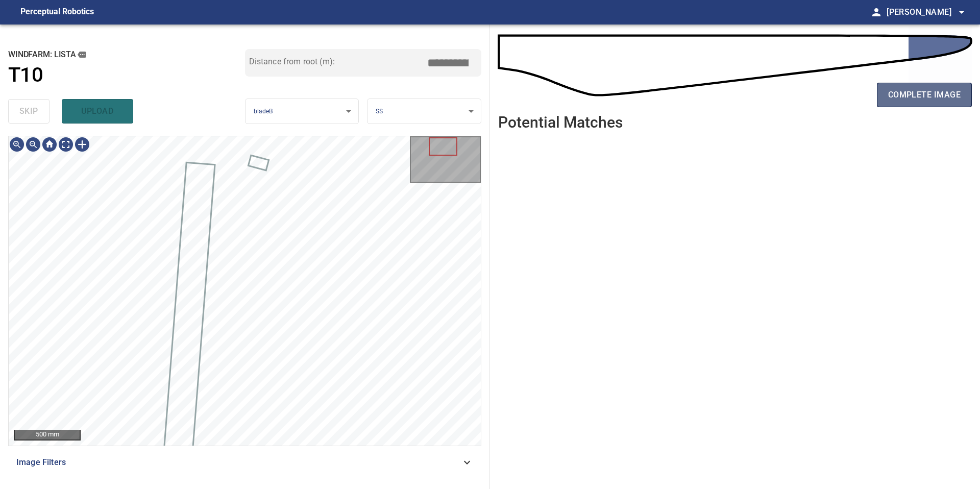
click at [914, 85] on button "complete image" at bounding box center [924, 95] width 95 height 24
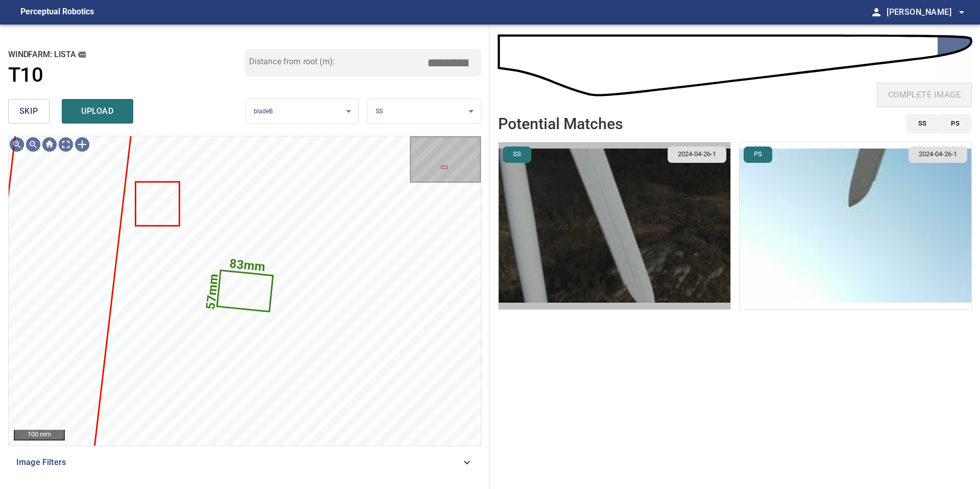
click at [584, 272] on img "button" at bounding box center [614, 225] width 232 height 167
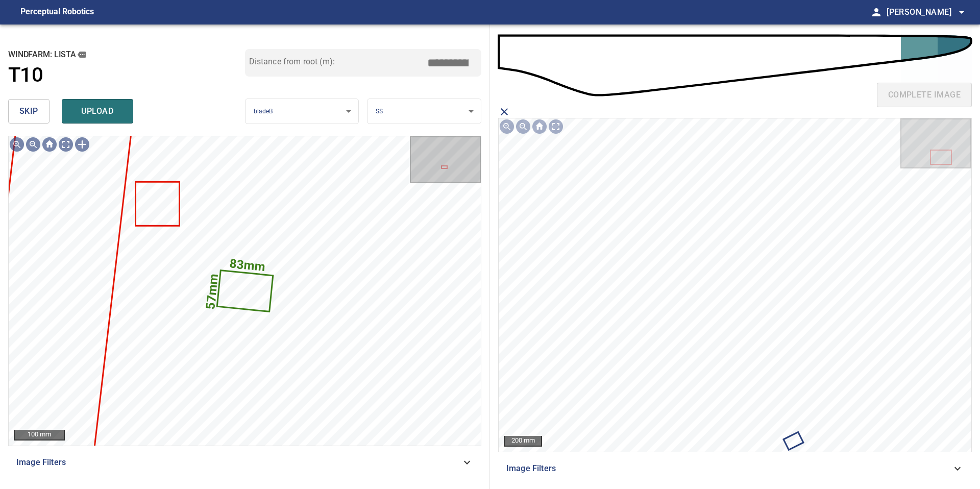
click at [25, 112] on span "skip" at bounding box center [28, 111] width 19 height 14
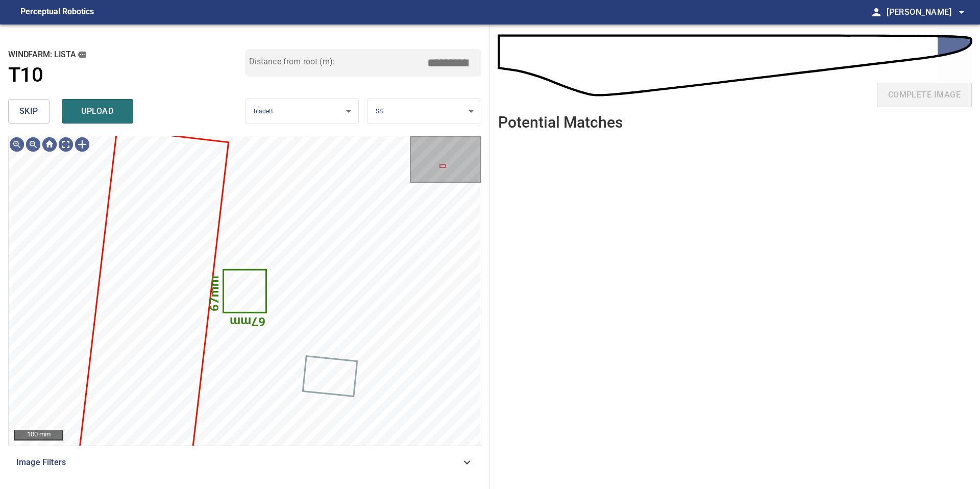
click at [25, 112] on span "skip" at bounding box center [28, 111] width 19 height 14
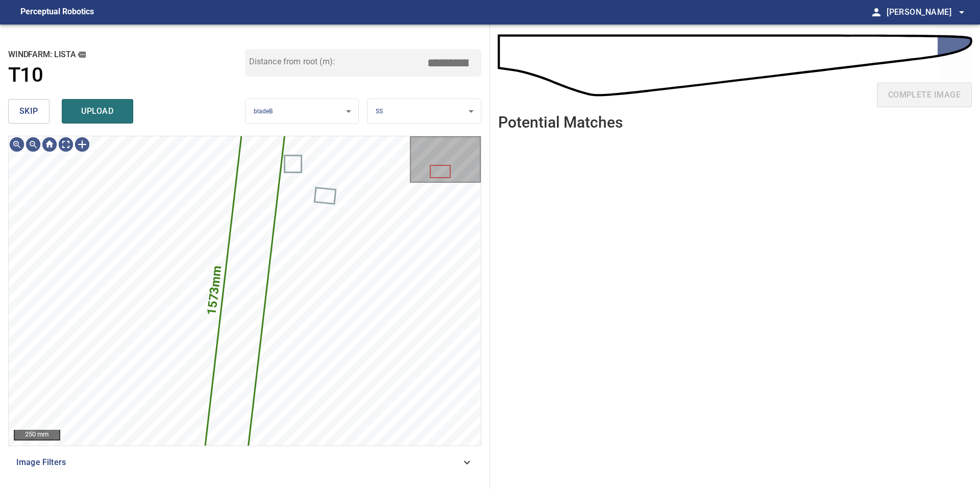
click at [25, 112] on span "skip" at bounding box center [28, 111] width 19 height 14
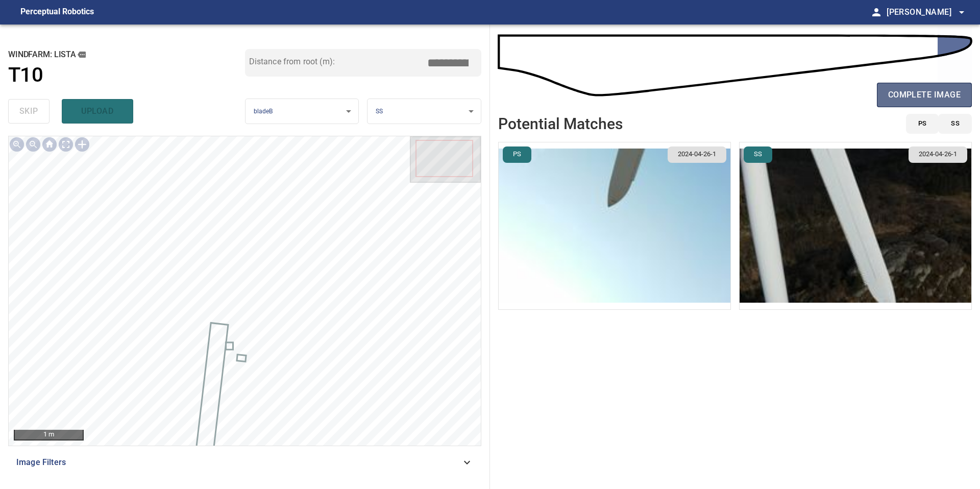
click at [888, 97] on span "complete image" at bounding box center [924, 95] width 72 height 14
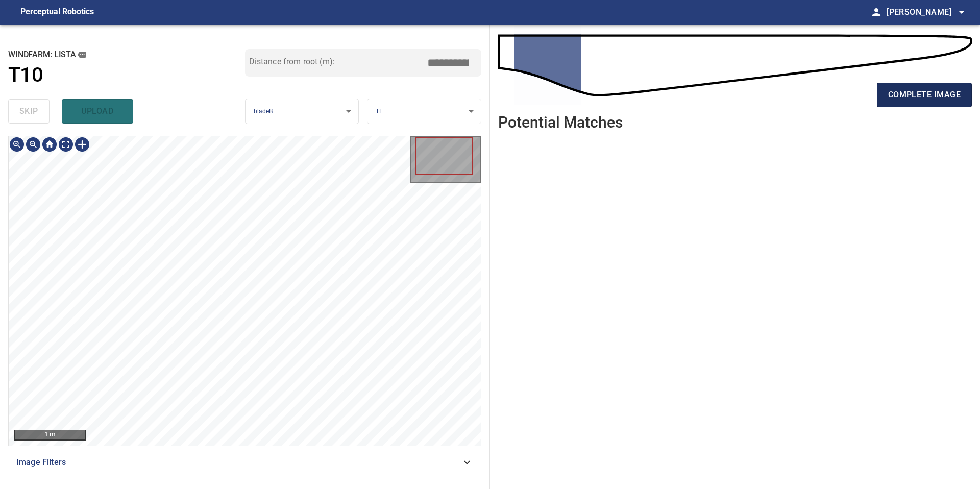
click at [927, 89] on span "complete image" at bounding box center [924, 95] width 72 height 14
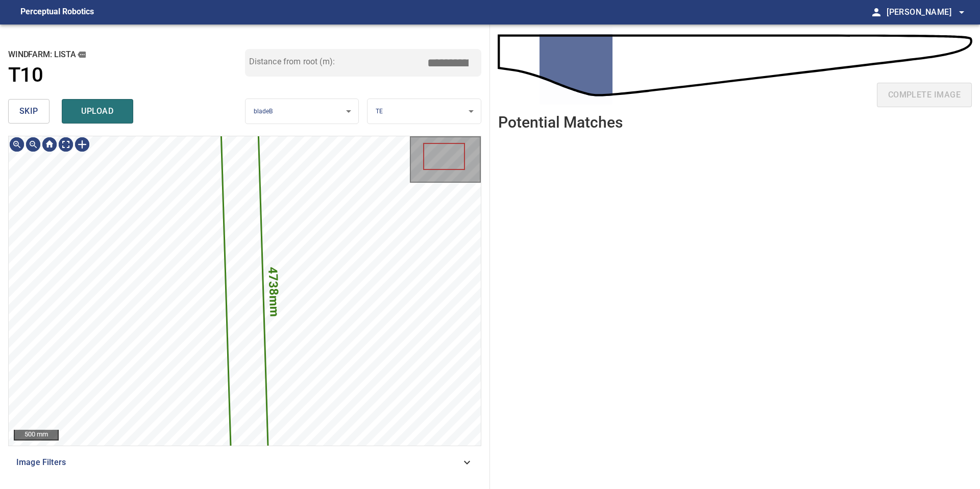
click at [38, 118] on button "skip" at bounding box center [28, 111] width 41 height 24
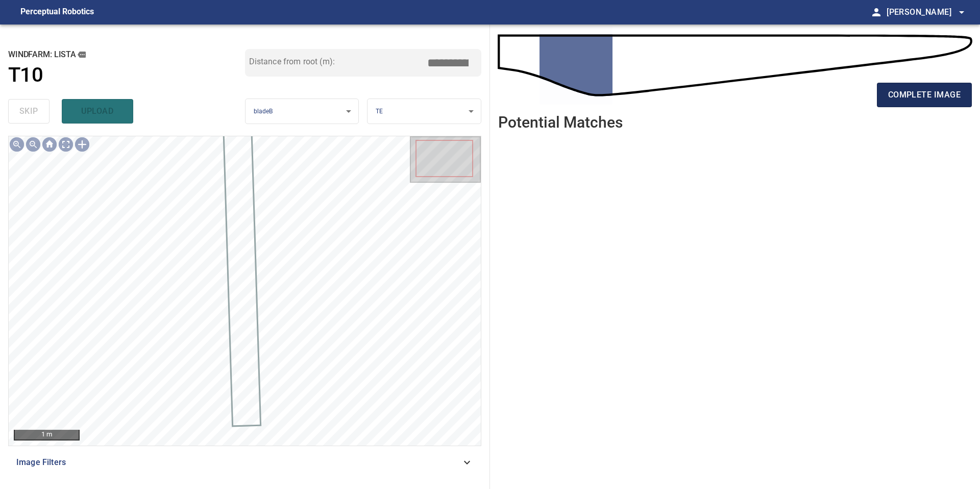
click at [903, 87] on button "complete image" at bounding box center [924, 95] width 95 height 24
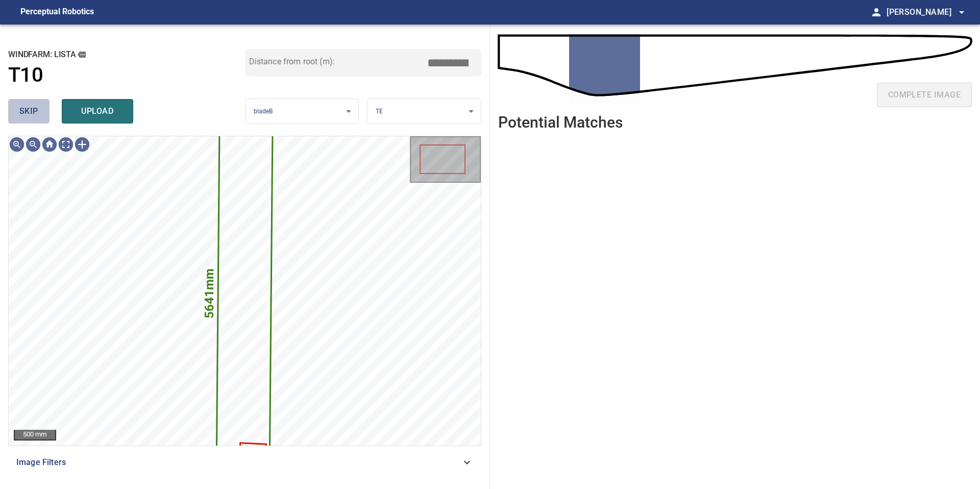
click at [30, 119] on button "skip" at bounding box center [28, 111] width 41 height 24
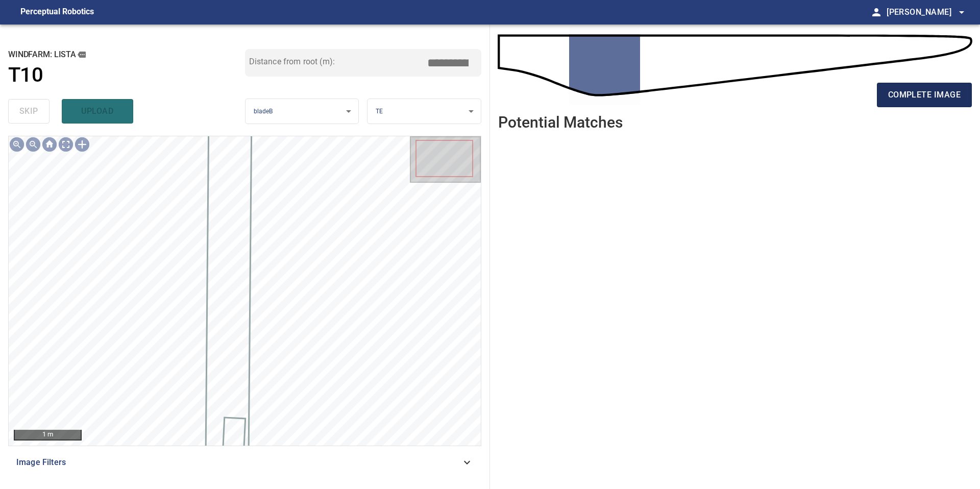
click at [906, 104] on button "complete image" at bounding box center [924, 95] width 95 height 24
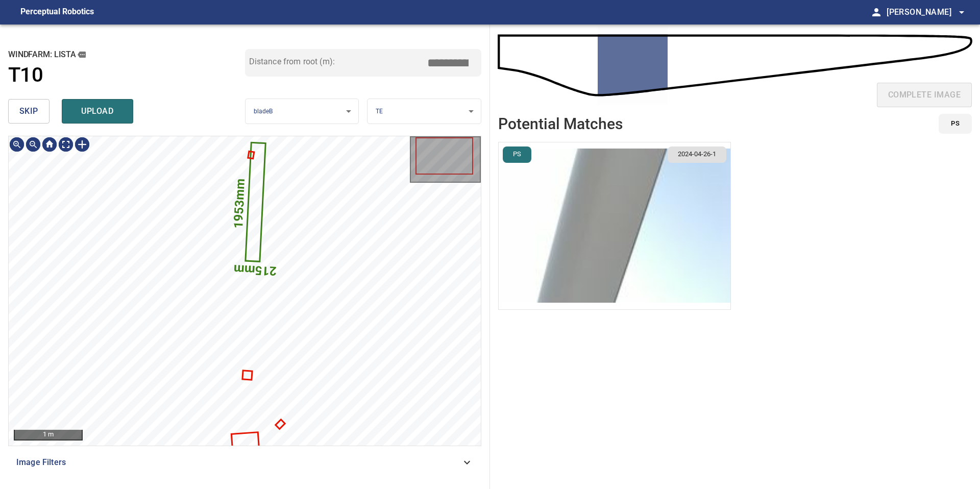
click at [37, 106] on span "skip" at bounding box center [28, 111] width 19 height 14
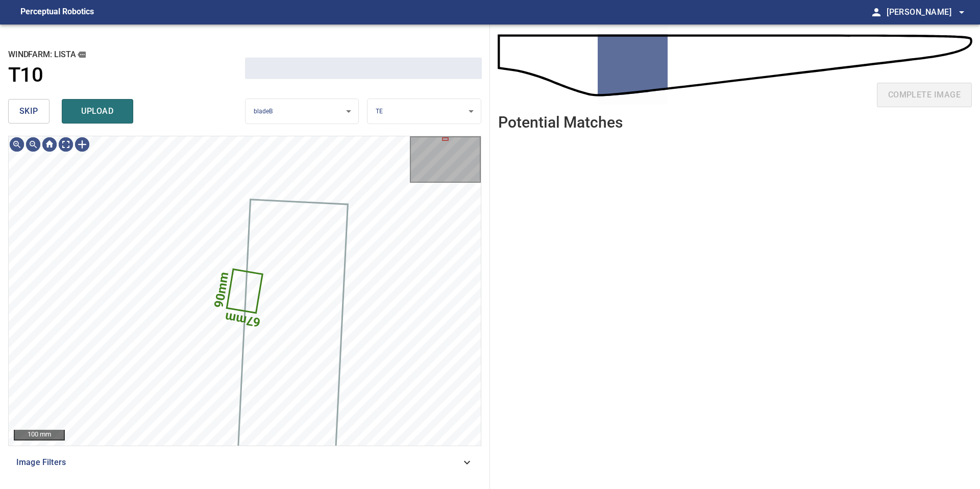
click at [37, 106] on span "skip" at bounding box center [28, 111] width 19 height 14
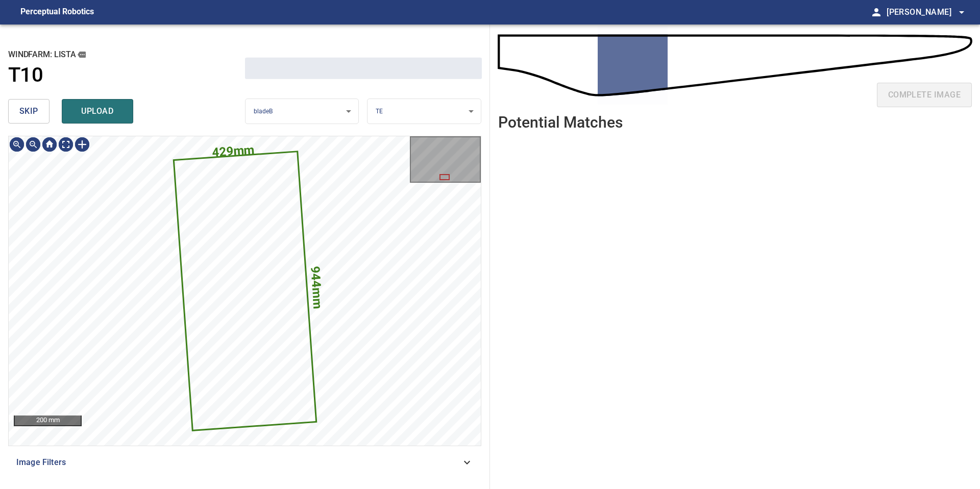
click at [37, 106] on span "skip" at bounding box center [28, 111] width 19 height 14
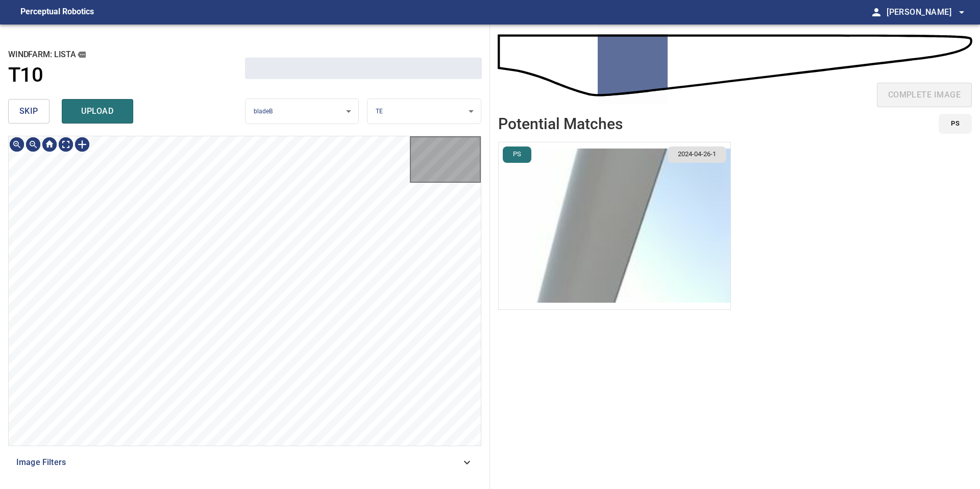
click at [37, 106] on span "skip" at bounding box center [28, 111] width 19 height 14
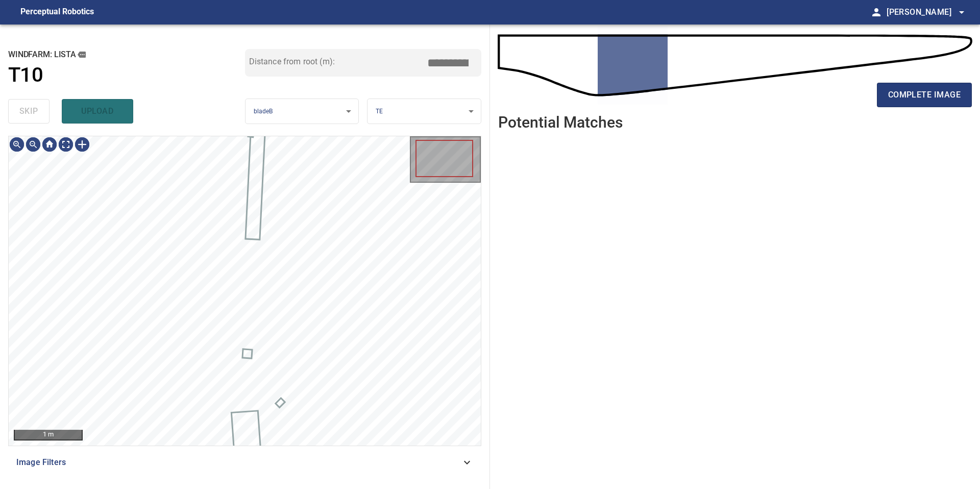
type input "*****"
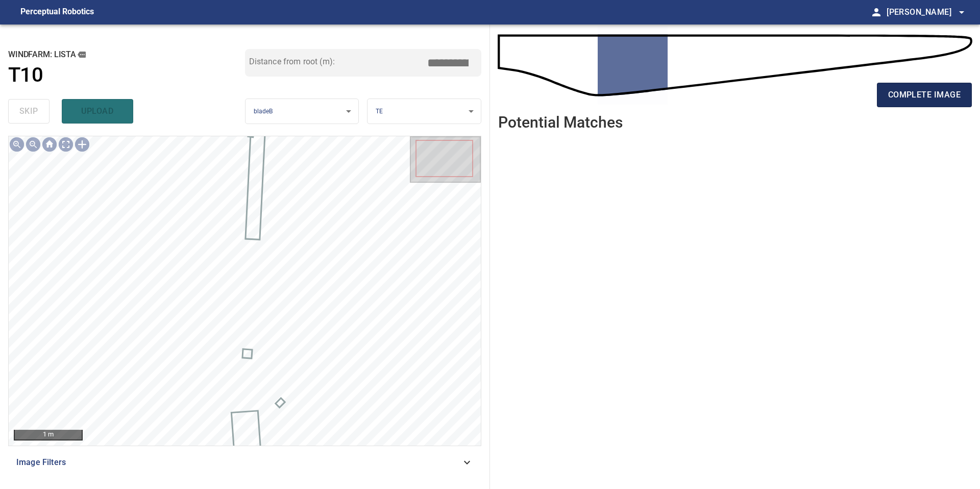
click at [910, 83] on button "complete image" at bounding box center [924, 95] width 95 height 24
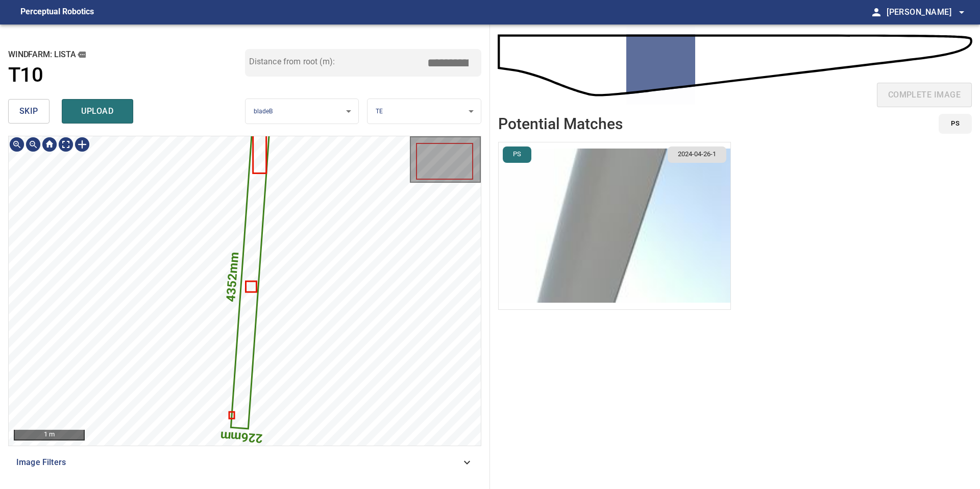
click at [606, 235] on img "button" at bounding box center [614, 225] width 232 height 167
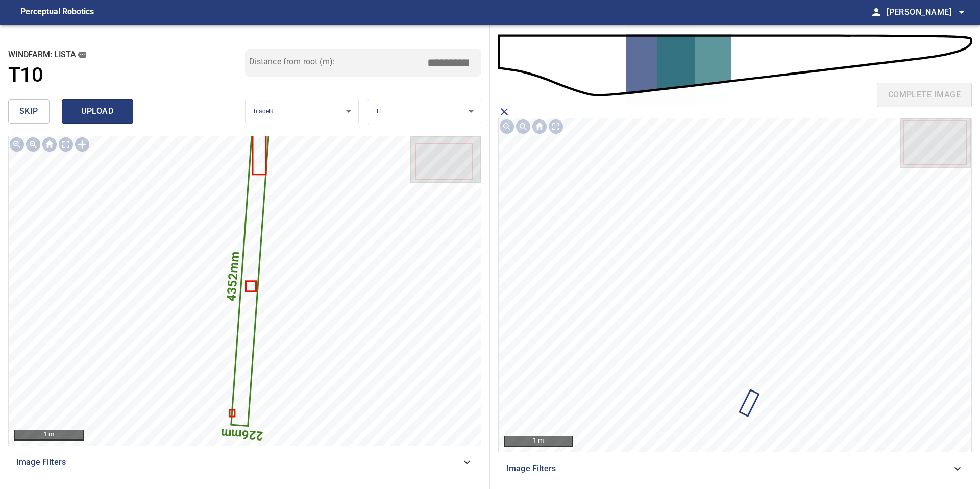
click at [90, 105] on span "upload" at bounding box center [97, 111] width 49 height 14
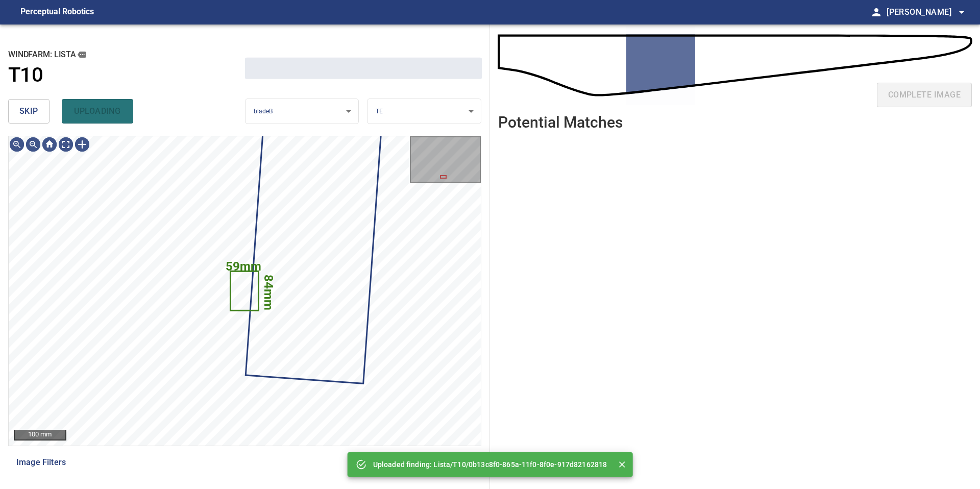
click at [22, 107] on span "skip" at bounding box center [28, 111] width 19 height 14
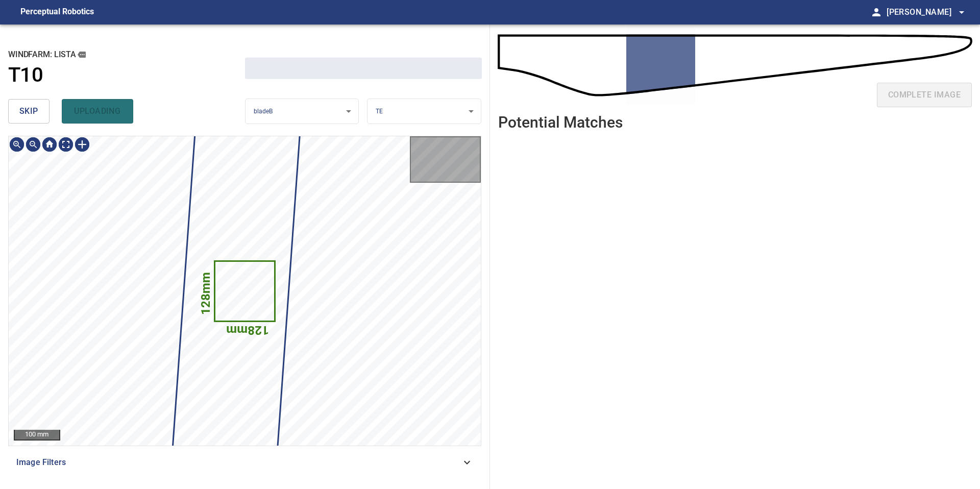
click at [22, 107] on span "skip" at bounding box center [28, 111] width 19 height 14
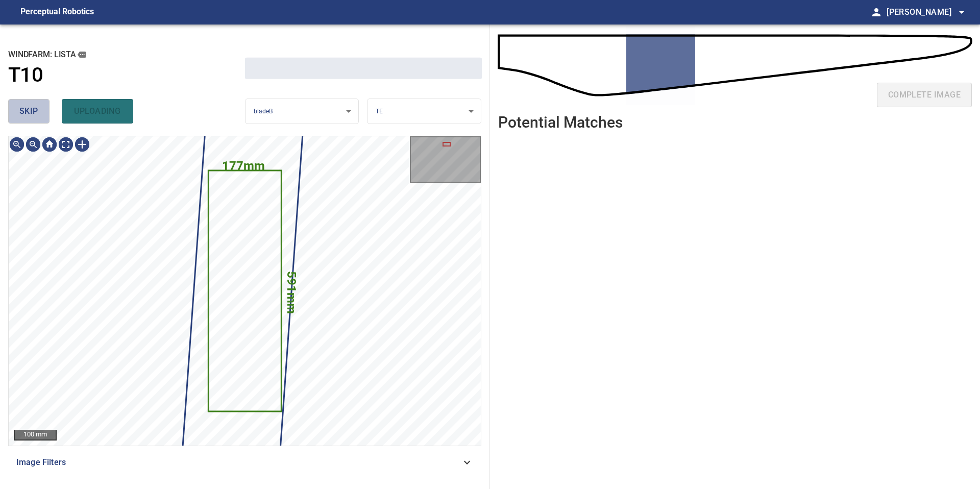
click at [22, 107] on span "skip" at bounding box center [28, 111] width 19 height 14
click at [22, 107] on div "skip uploading" at bounding box center [126, 111] width 237 height 33
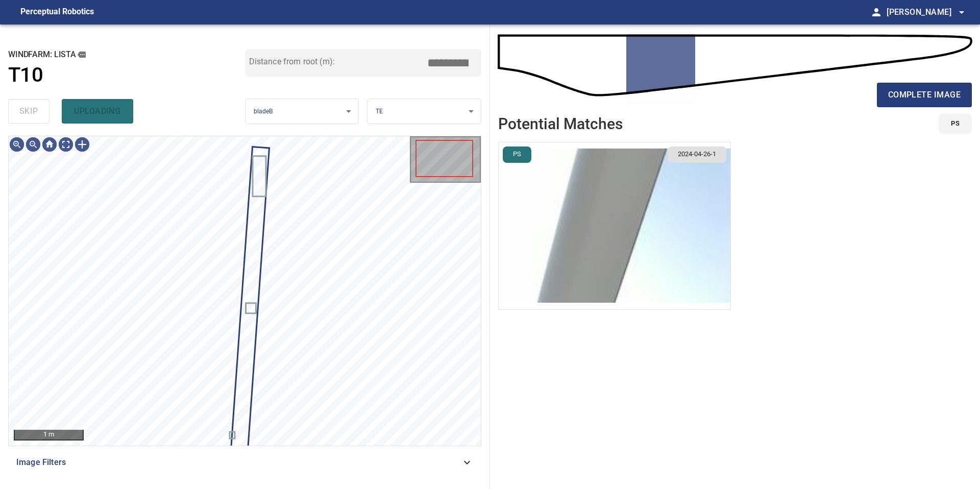
type input "*****"
click at [22, 107] on div "skip uploading" at bounding box center [126, 111] width 237 height 33
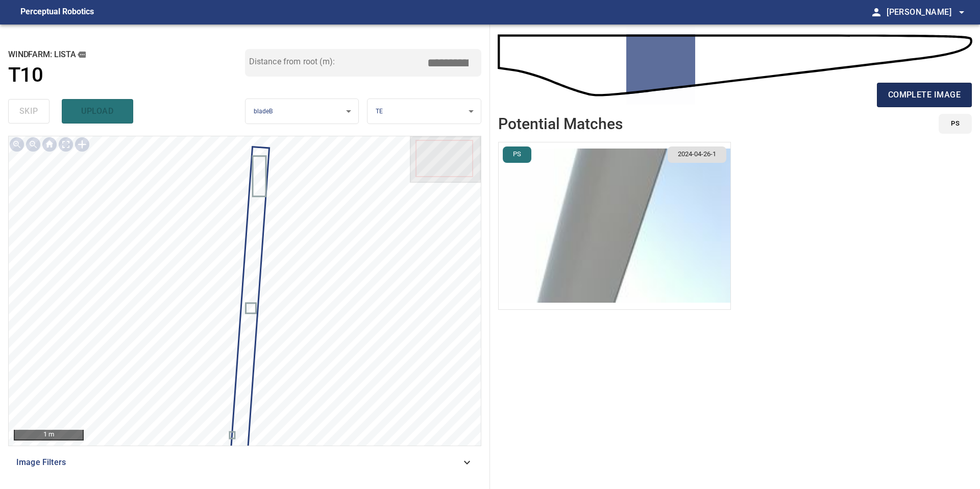
click at [923, 96] on span "complete image" at bounding box center [924, 95] width 72 height 14
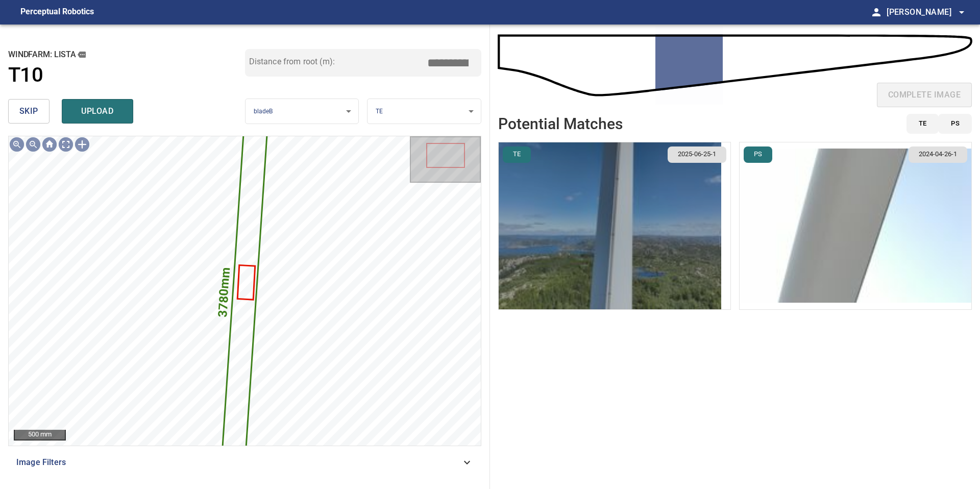
click at [628, 254] on img "button" at bounding box center [609, 225] width 222 height 167
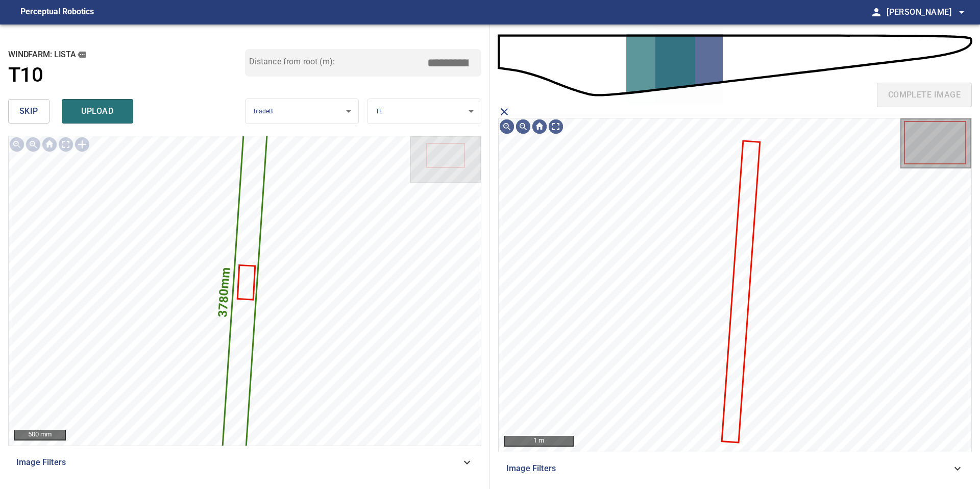
click at [748, 231] on icon at bounding box center [740, 291] width 37 height 300
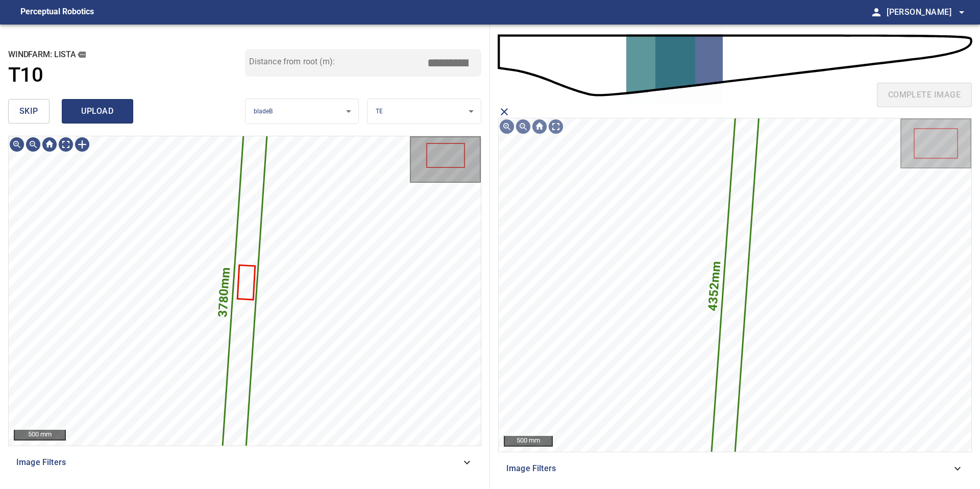
click at [96, 113] on span "upload" at bounding box center [97, 111] width 49 height 14
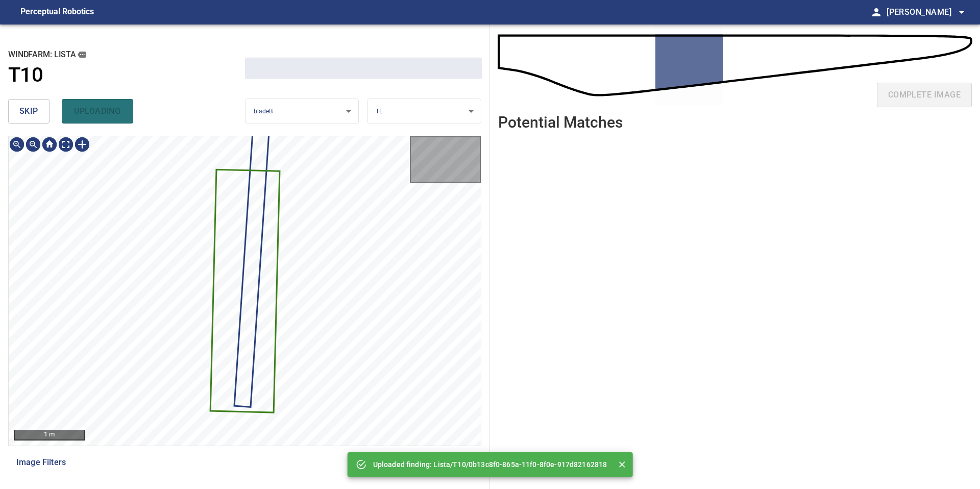
click at [26, 115] on span "skip" at bounding box center [28, 111] width 19 height 14
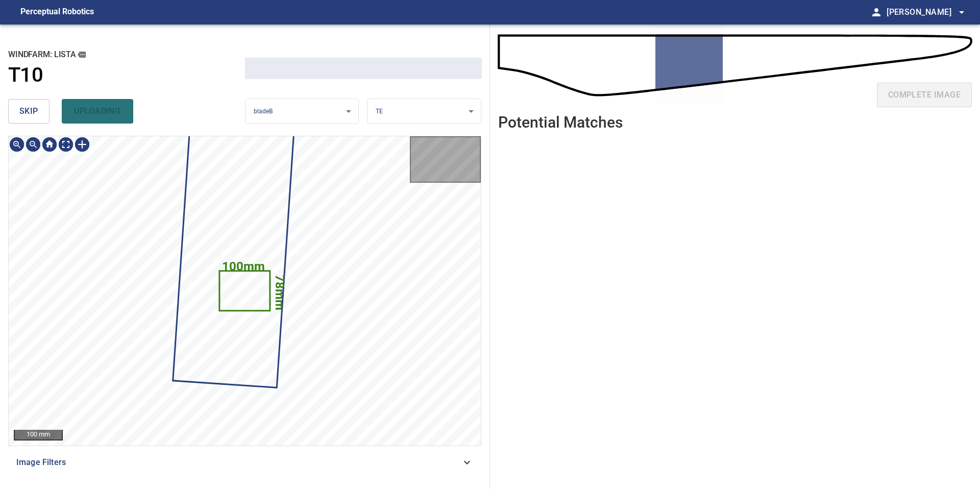
click at [26, 115] on span "skip" at bounding box center [28, 111] width 19 height 14
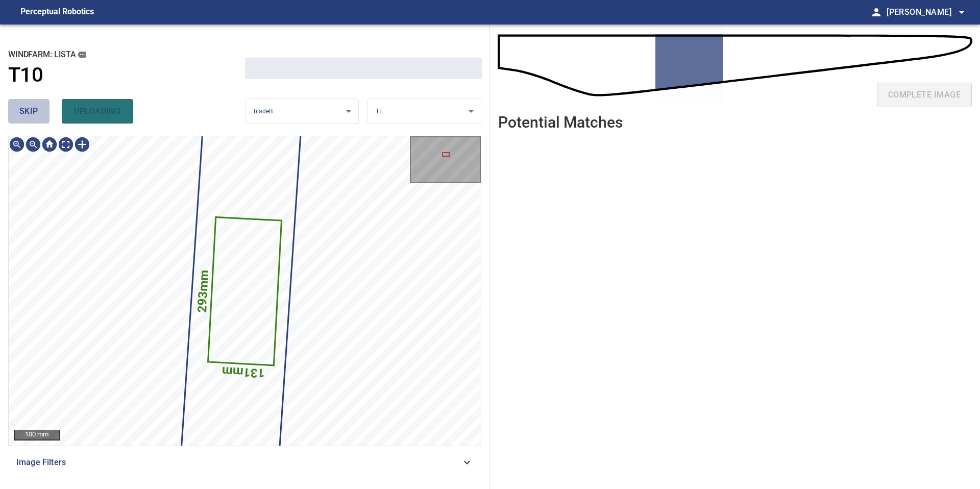
click at [26, 115] on span "skip" at bounding box center [28, 111] width 19 height 14
click at [26, 115] on div "skip uploading" at bounding box center [126, 111] width 237 height 33
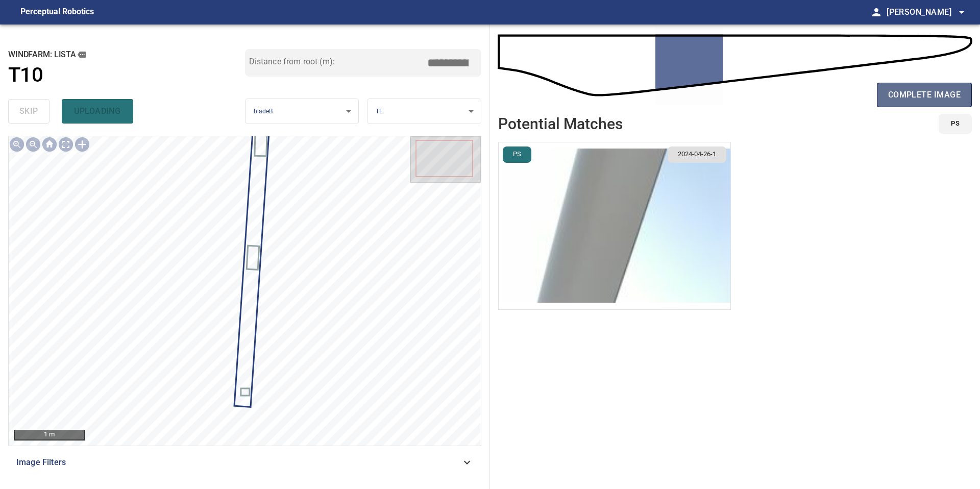
click at [925, 90] on span "complete image" at bounding box center [924, 95] width 72 height 14
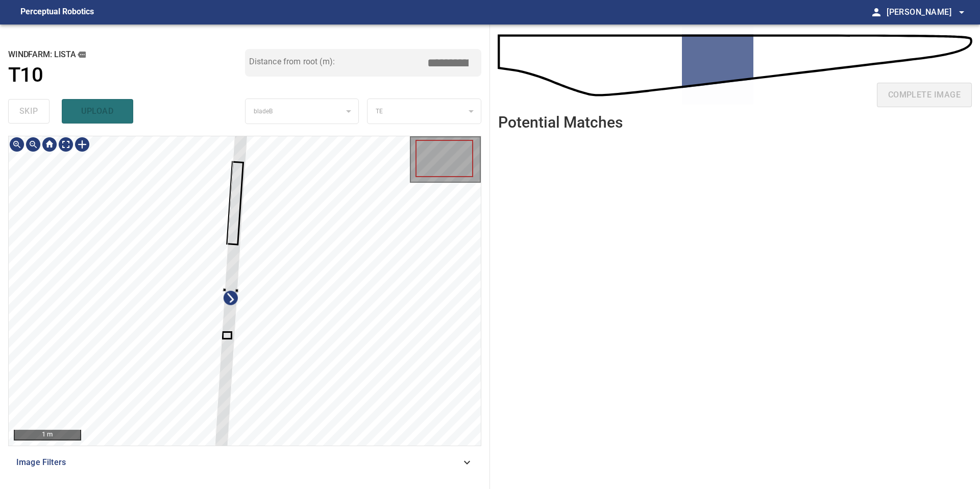
click at [234, 284] on div at bounding box center [231, 290] width 34 height 324
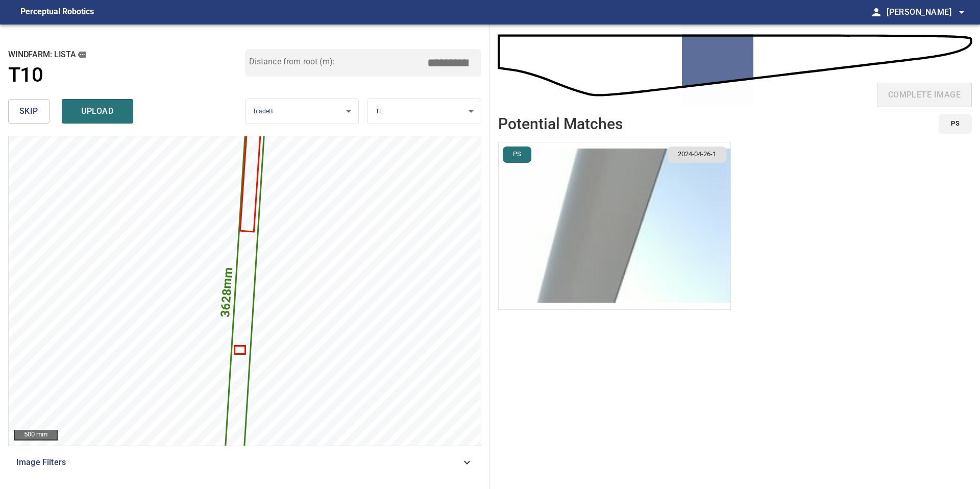
drag, startPoint x: 452, startPoint y: 60, endPoint x: 334, endPoint y: 60, distance: 117.9
click at [338, 60] on div "Distance from root (m): *****" at bounding box center [363, 63] width 237 height 28
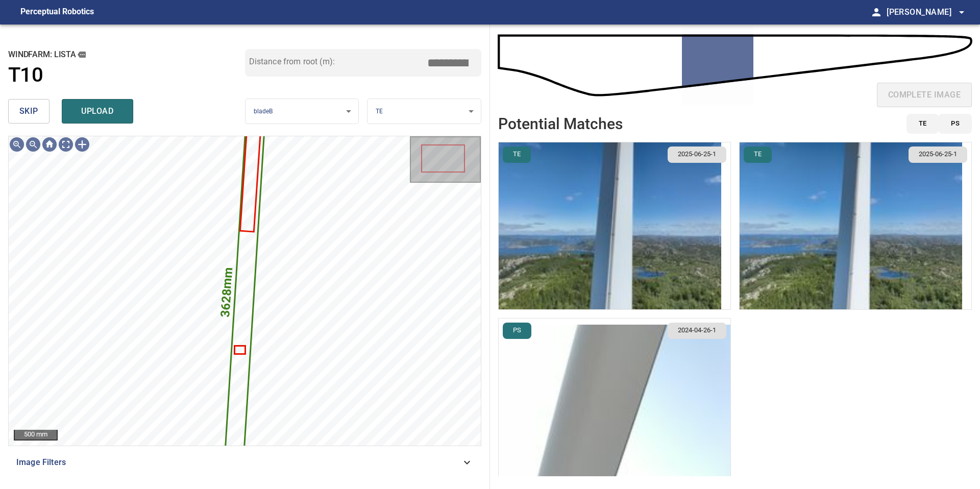
type input "*****"
click at [654, 239] on img "button" at bounding box center [609, 225] width 222 height 167
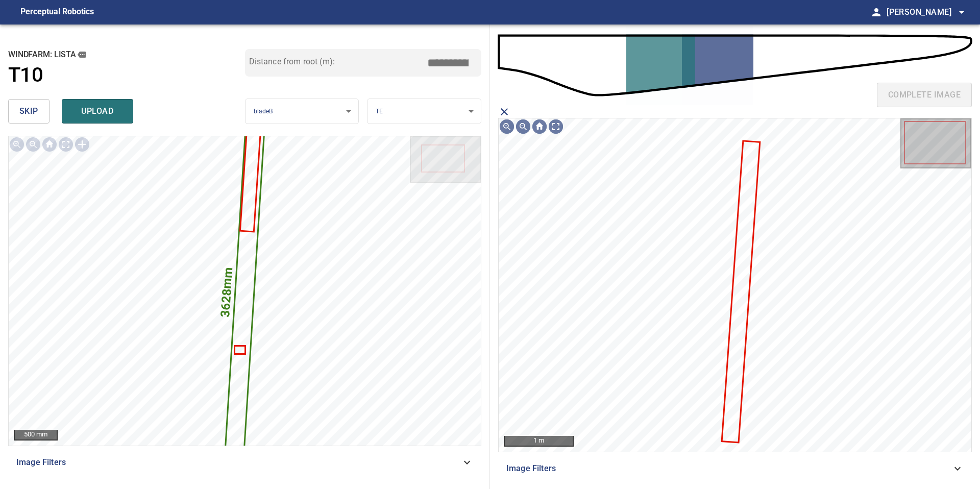
click at [742, 235] on icon at bounding box center [740, 291] width 37 height 300
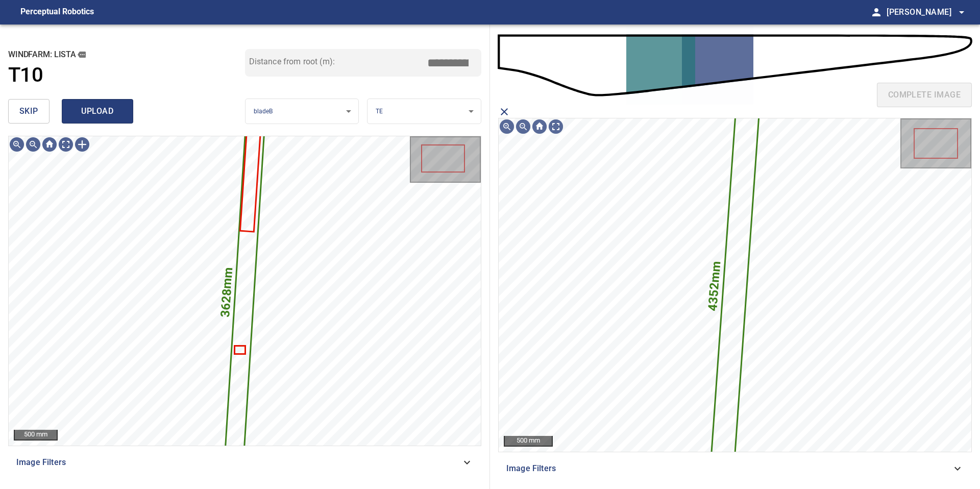
click at [103, 104] on span "upload" at bounding box center [97, 111] width 49 height 14
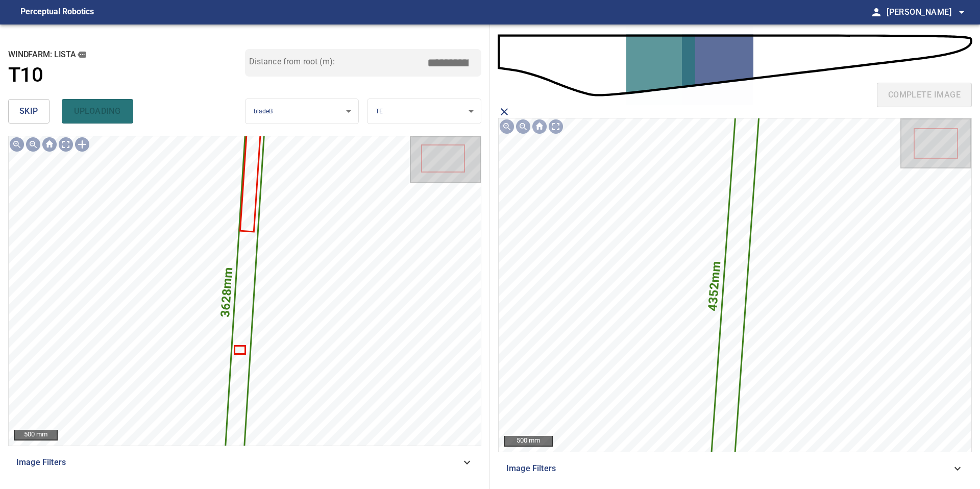
click at [33, 114] on span "skip" at bounding box center [28, 111] width 19 height 14
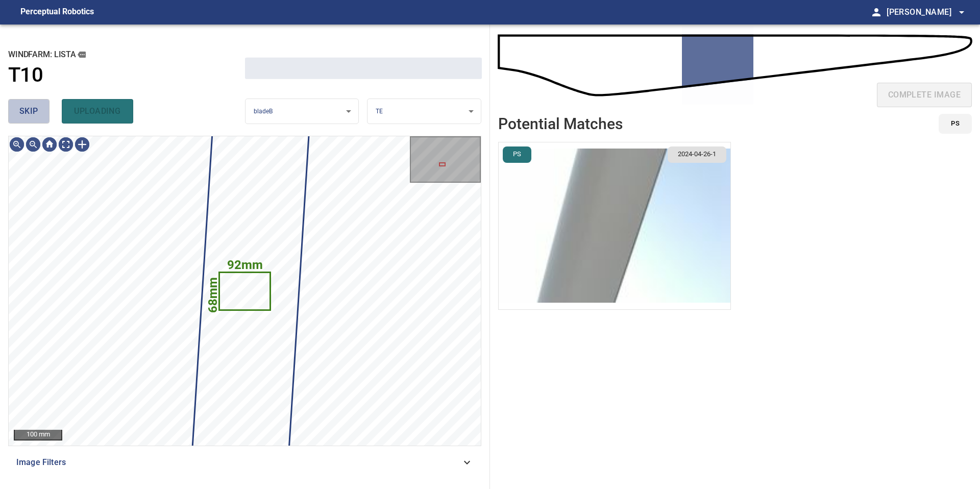
click at [33, 114] on span "skip" at bounding box center [28, 111] width 19 height 14
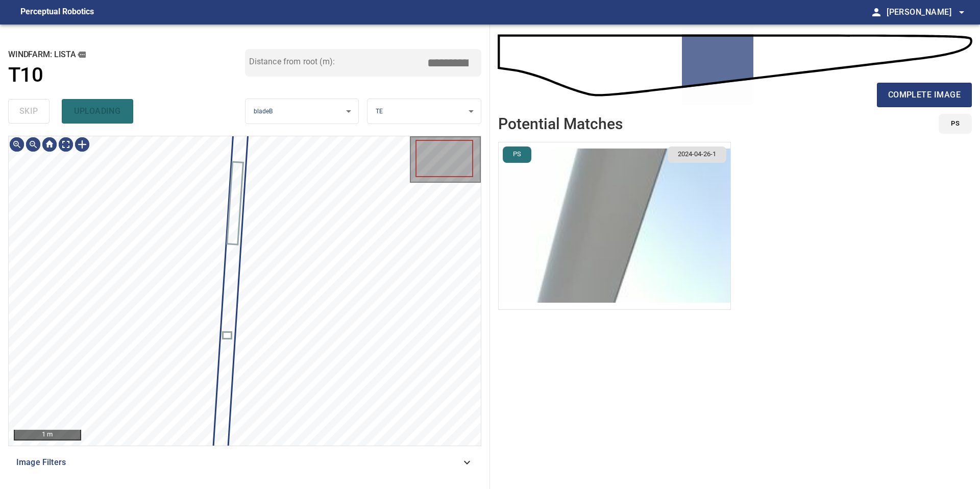
type input "*****"
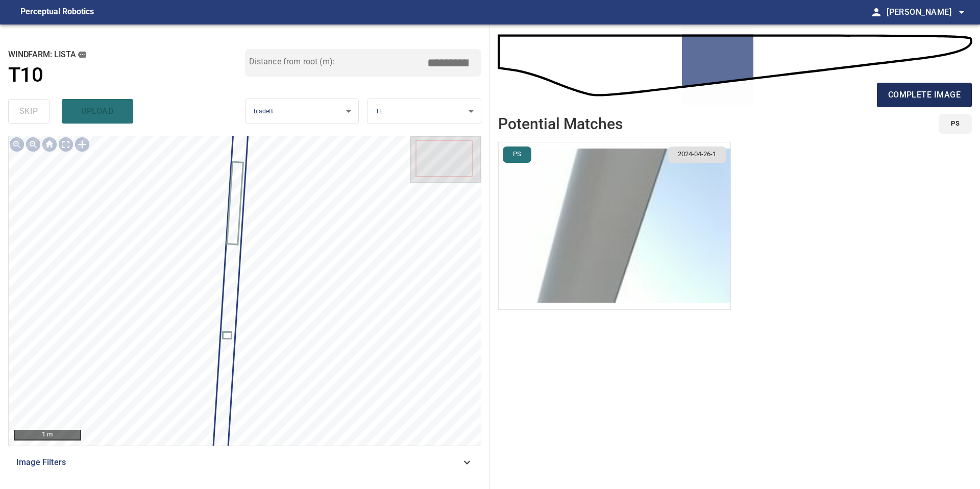
click at [891, 102] on span "complete image" at bounding box center [924, 95] width 72 height 14
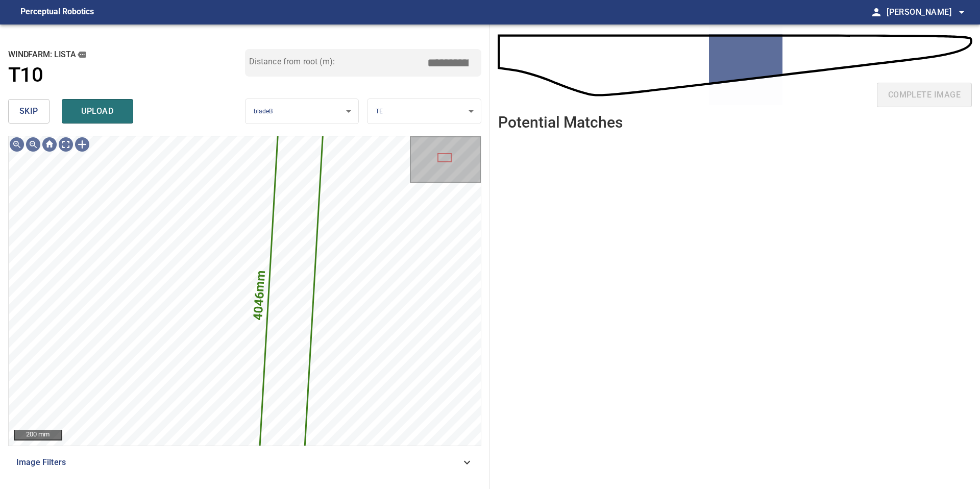
drag, startPoint x: 452, startPoint y: 60, endPoint x: 344, endPoint y: 60, distance: 108.2
click at [353, 60] on div "Distance from root (m): *****" at bounding box center [363, 63] width 237 height 28
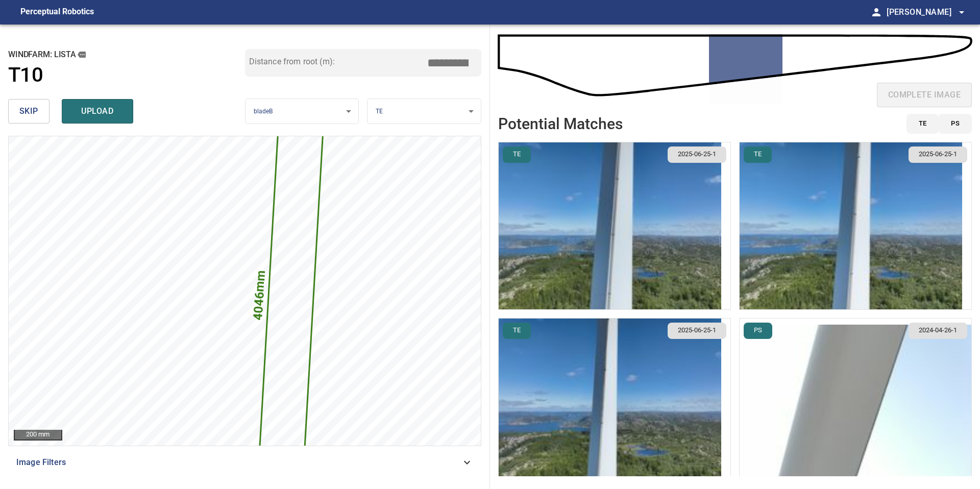
type input "*****"
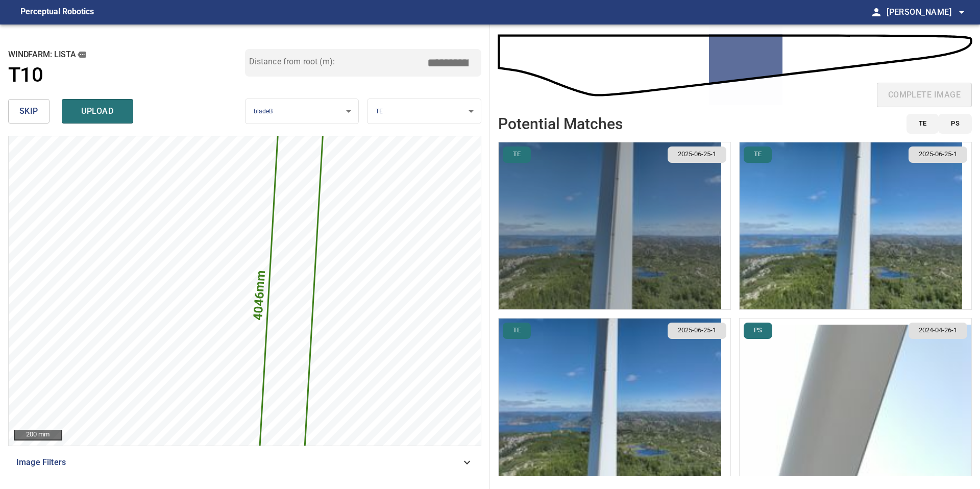
click at [643, 221] on img "button" at bounding box center [609, 225] width 222 height 167
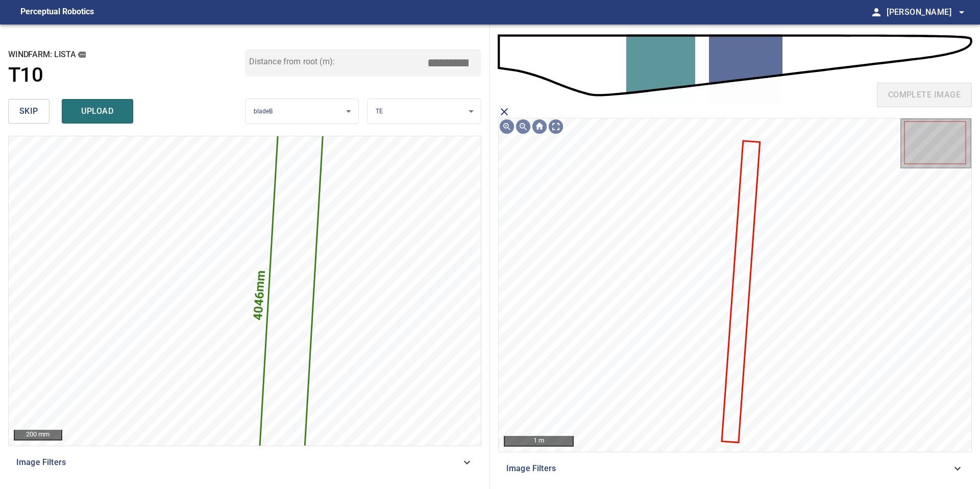
click at [742, 212] on icon at bounding box center [740, 291] width 37 height 300
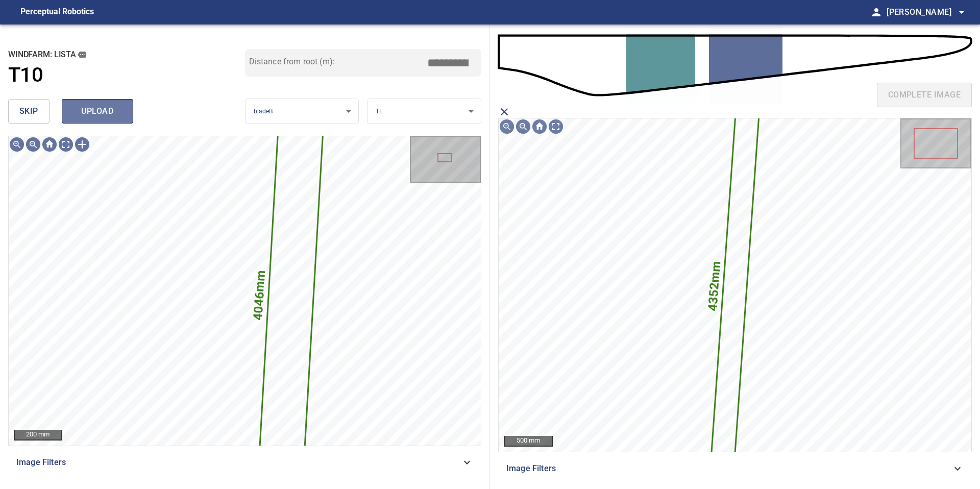
click at [94, 107] on span "upload" at bounding box center [97, 111] width 49 height 14
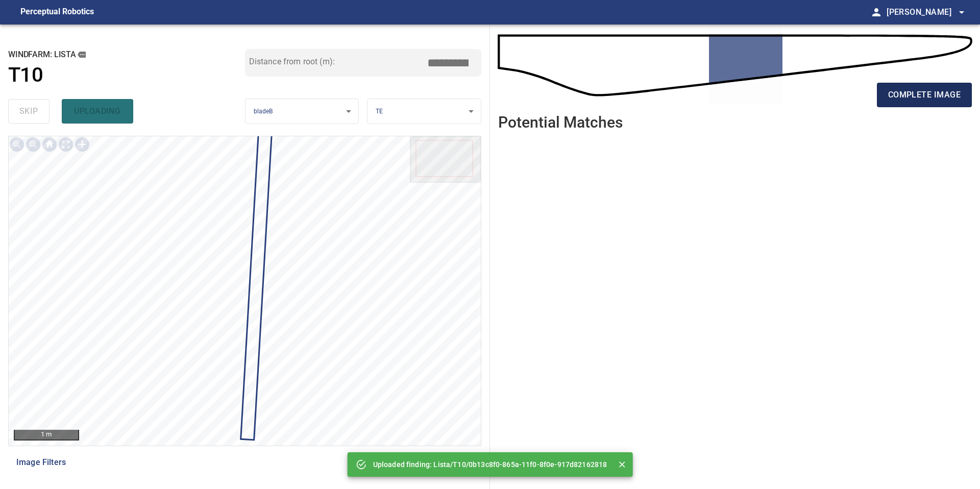
click at [937, 101] on span "complete image" at bounding box center [924, 95] width 72 height 14
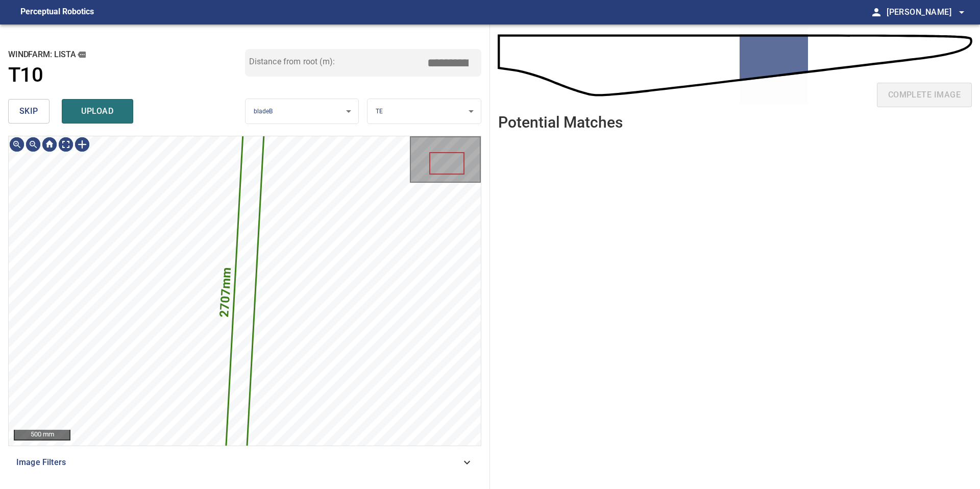
click at [24, 109] on span "skip" at bounding box center [28, 111] width 19 height 14
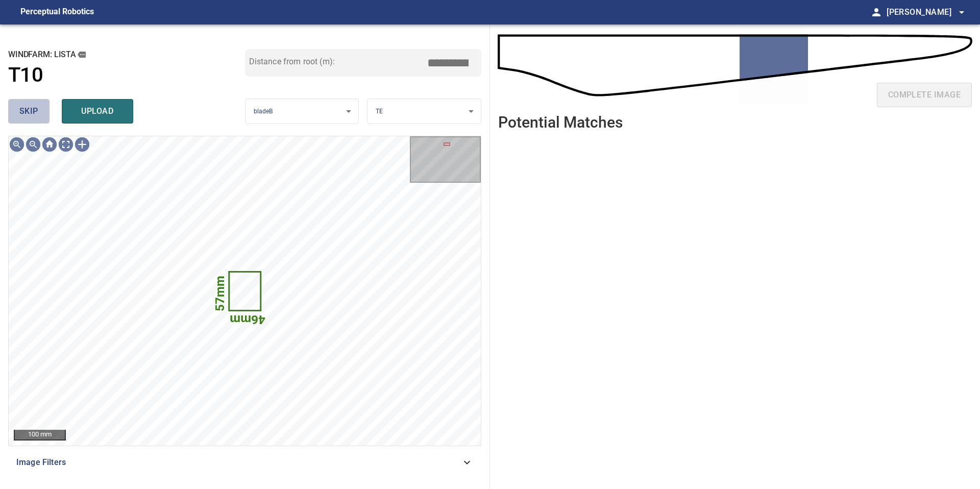
click at [24, 109] on span "skip" at bounding box center [28, 111] width 19 height 14
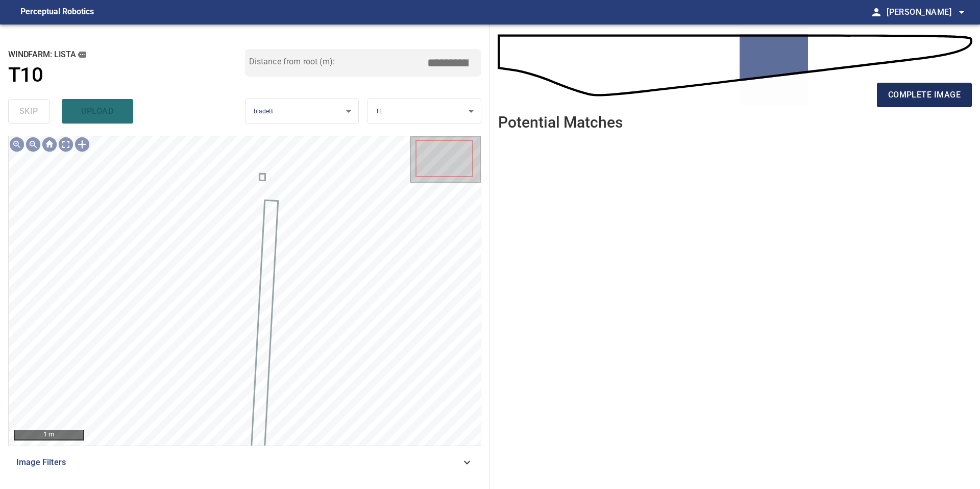
click at [902, 106] on button "complete image" at bounding box center [924, 95] width 95 height 24
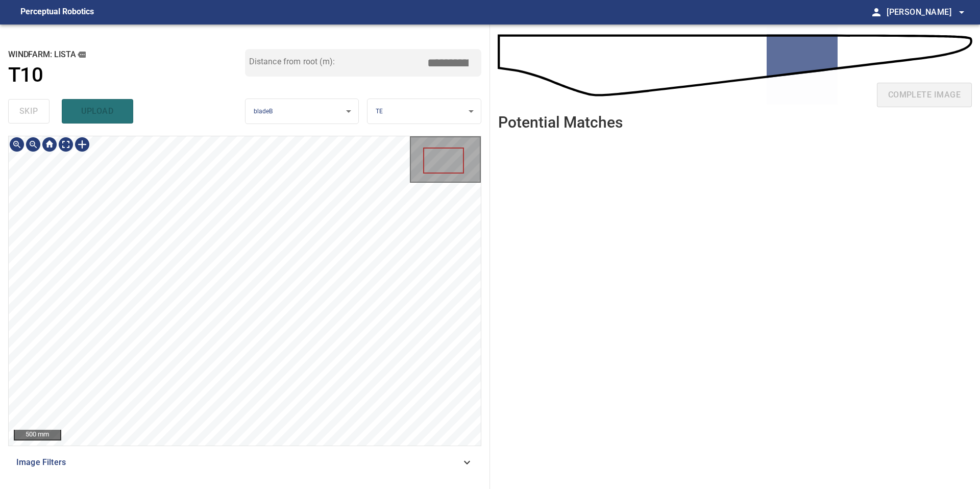
click at [347, 0] on html "**********" at bounding box center [490, 244] width 980 height 489
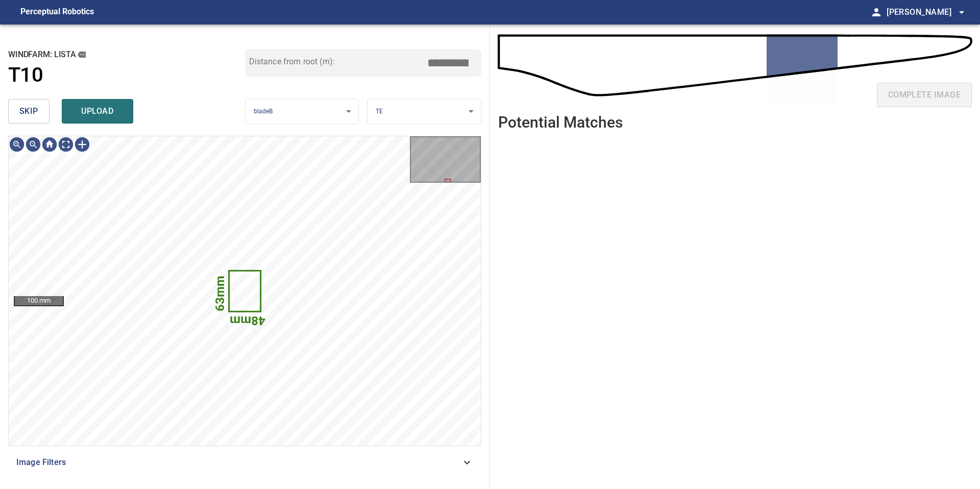
click at [38, 114] on button "skip" at bounding box center [28, 111] width 41 height 24
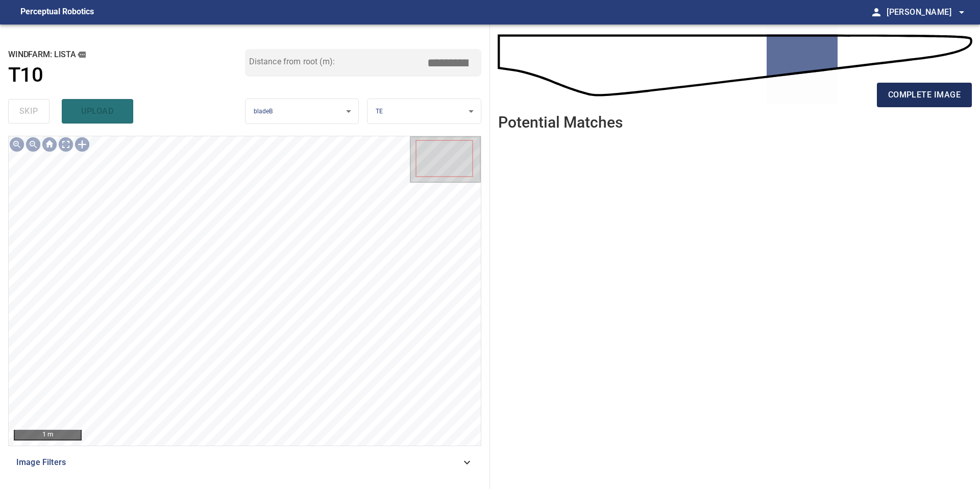
click at [902, 90] on span "complete image" at bounding box center [924, 95] width 72 height 14
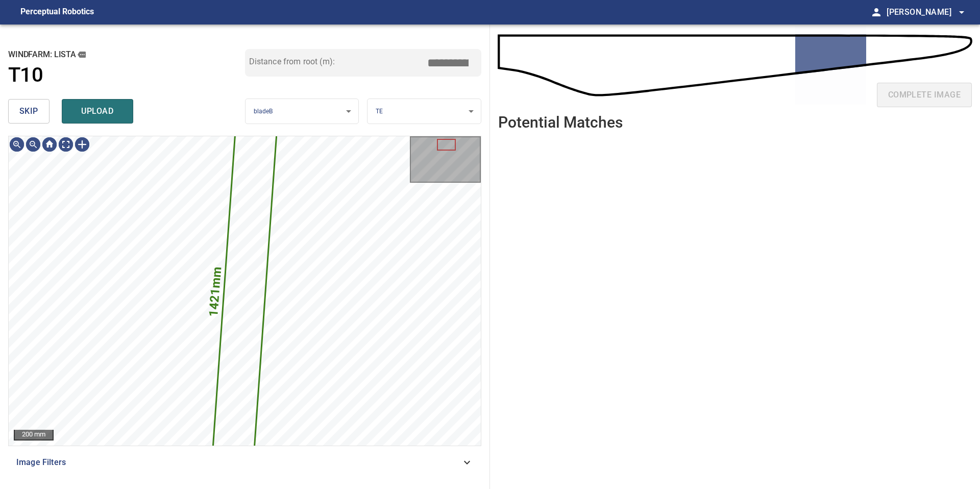
click at [28, 105] on span "skip" at bounding box center [28, 111] width 19 height 14
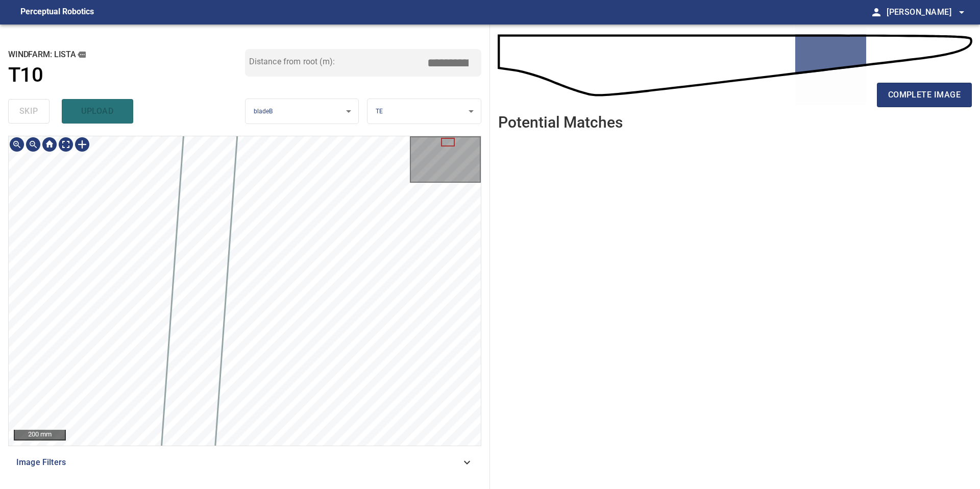
click at [329, 488] on div "**********" at bounding box center [245, 256] width 490 height 464
click at [920, 100] on span "complete image" at bounding box center [924, 95] width 72 height 14
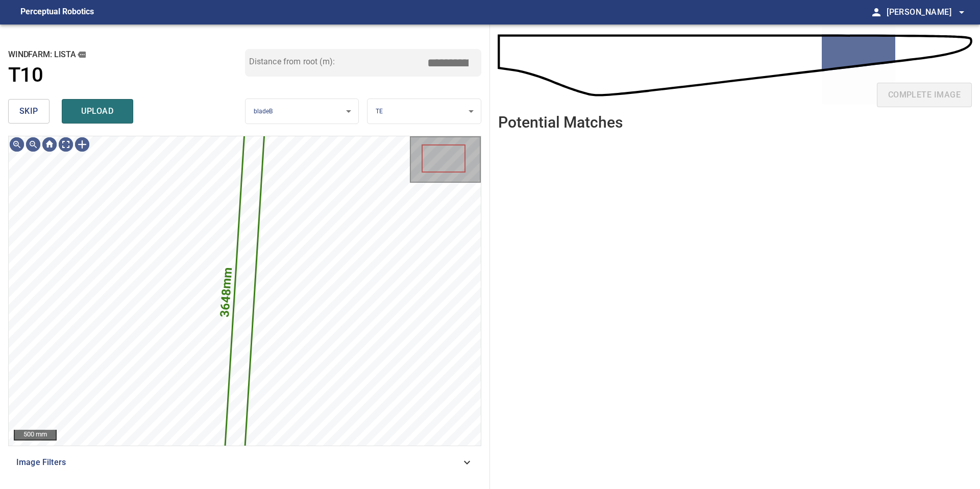
click at [27, 110] on span "skip" at bounding box center [28, 111] width 19 height 14
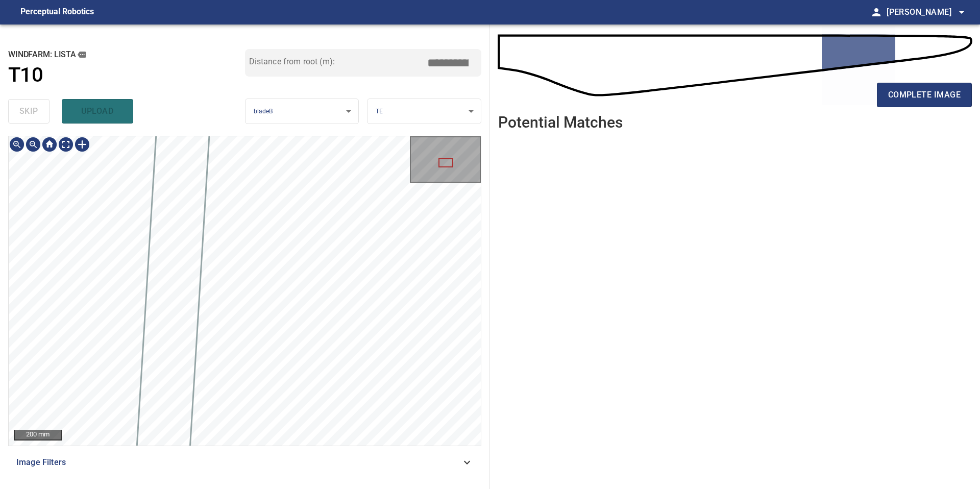
click at [261, 467] on div "200 mm Image Filters" at bounding box center [244, 308] width 473 height 345
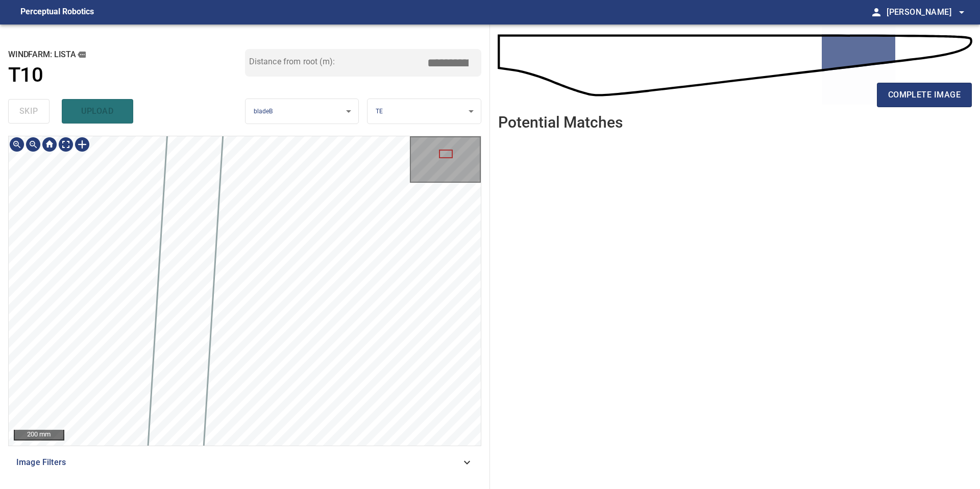
click at [294, 488] on div "**********" at bounding box center [245, 256] width 490 height 464
click at [913, 95] on span "complete image" at bounding box center [924, 95] width 72 height 14
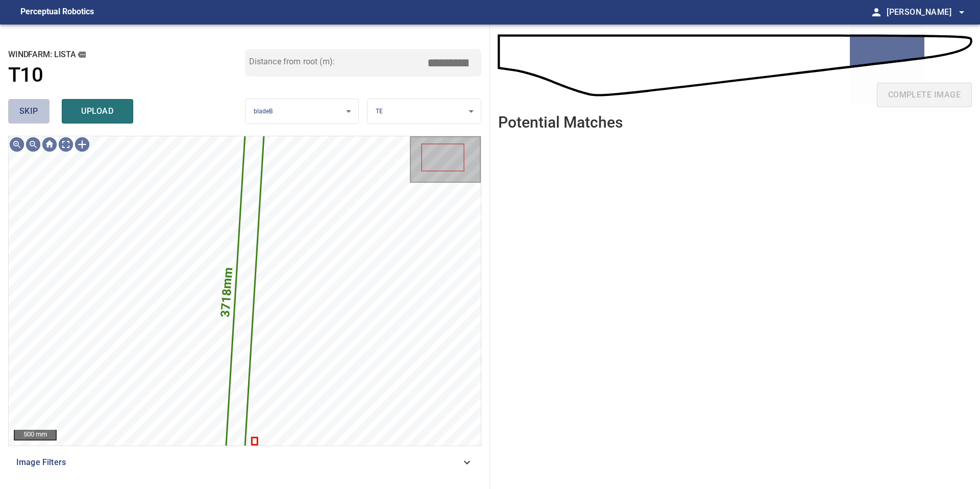
click at [37, 106] on span "skip" at bounding box center [28, 111] width 19 height 14
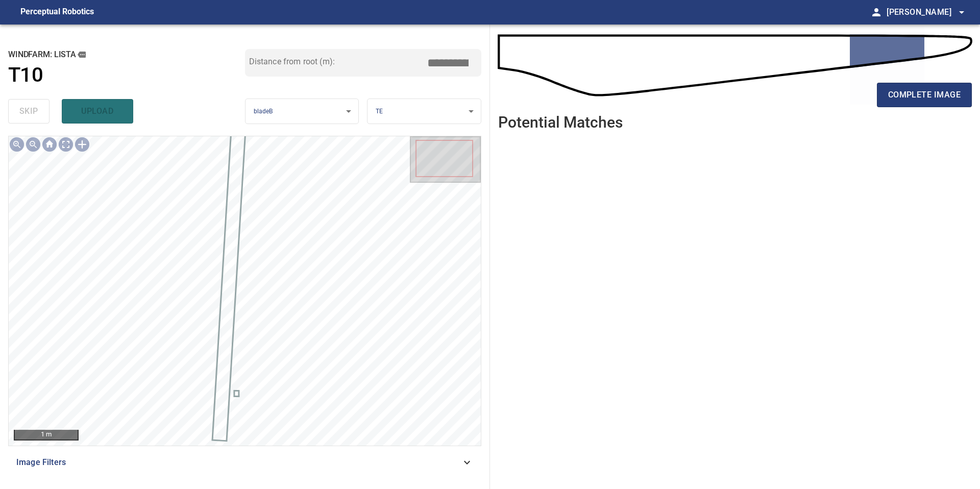
click at [874, 99] on div "complete image" at bounding box center [734, 99] width 473 height 41
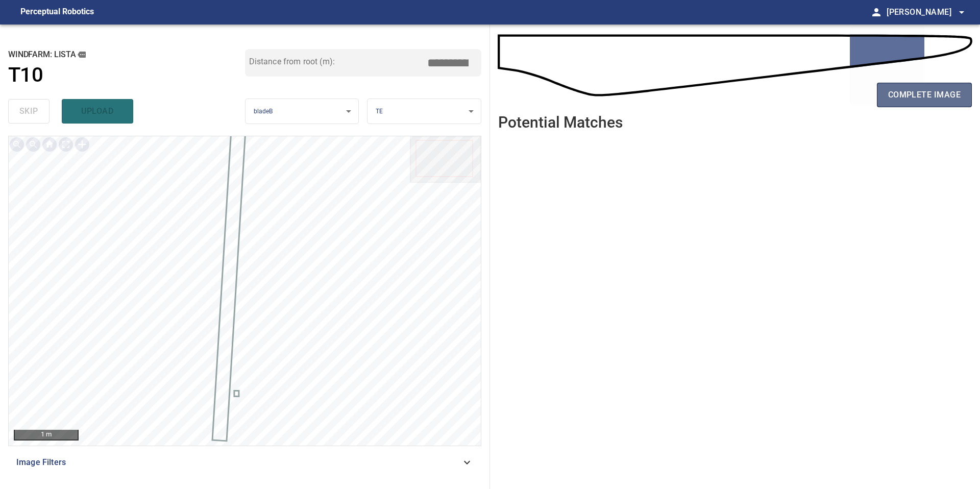
click at [896, 98] on span "complete image" at bounding box center [924, 95] width 72 height 14
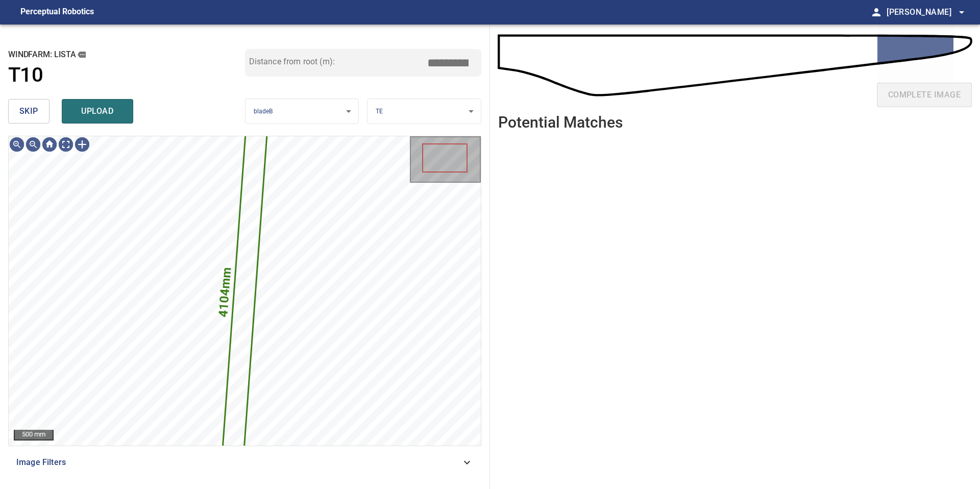
click at [24, 104] on span "skip" at bounding box center [28, 111] width 19 height 14
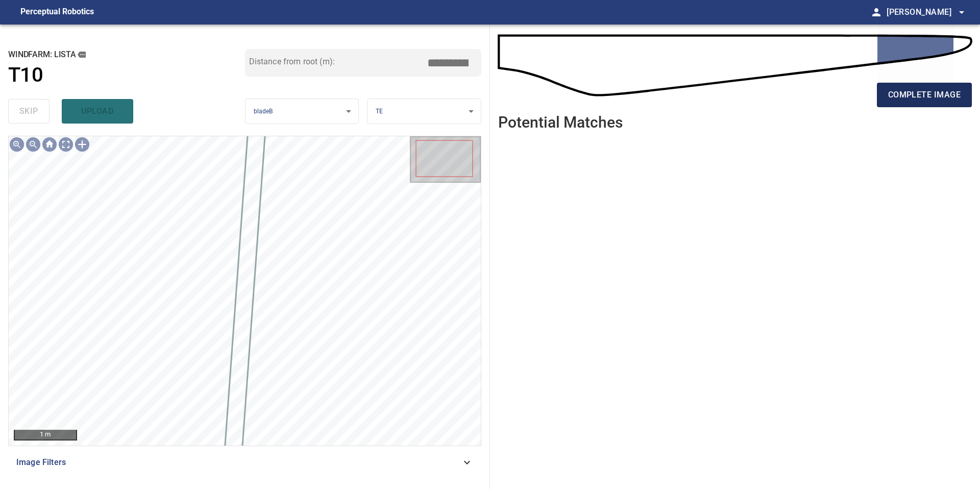
click at [942, 93] on span "complete image" at bounding box center [924, 95] width 72 height 14
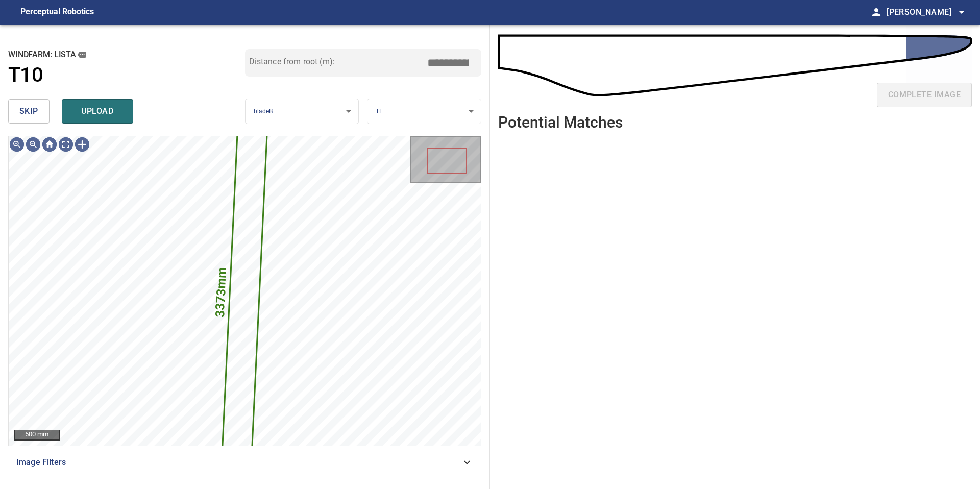
click at [34, 112] on span "skip" at bounding box center [28, 111] width 19 height 14
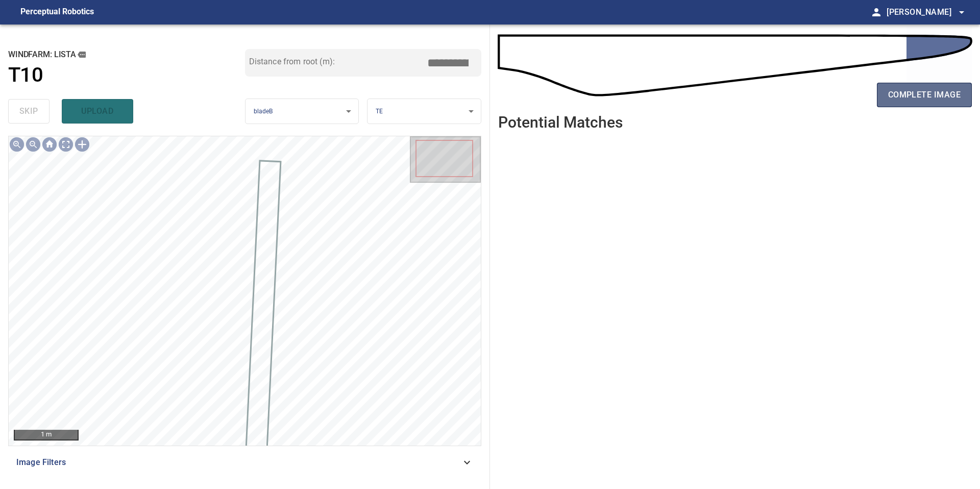
click at [914, 98] on span "complete image" at bounding box center [924, 95] width 72 height 14
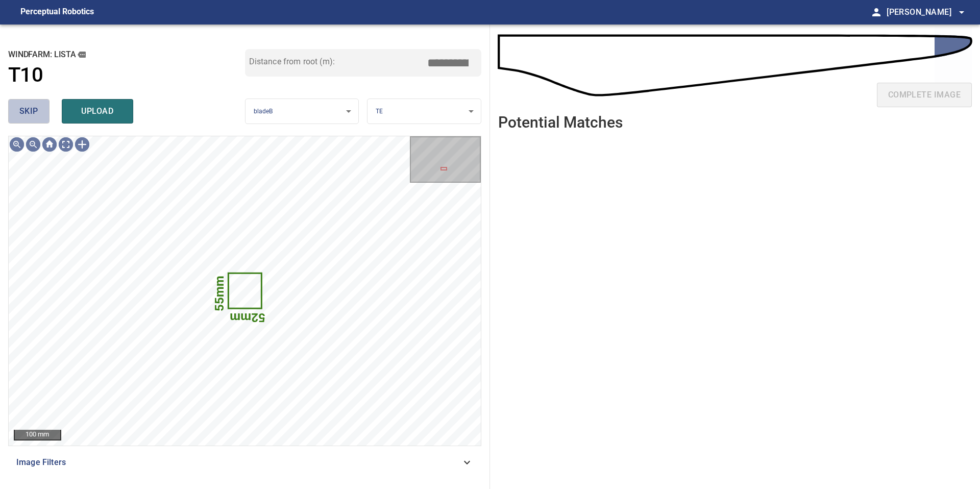
click at [32, 110] on span "skip" at bounding box center [28, 111] width 19 height 14
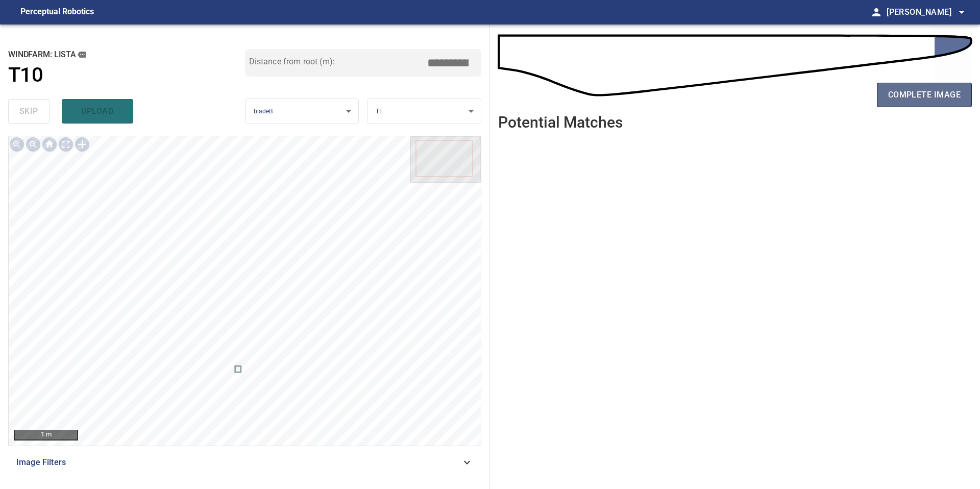
click at [918, 92] on span "complete image" at bounding box center [924, 95] width 72 height 14
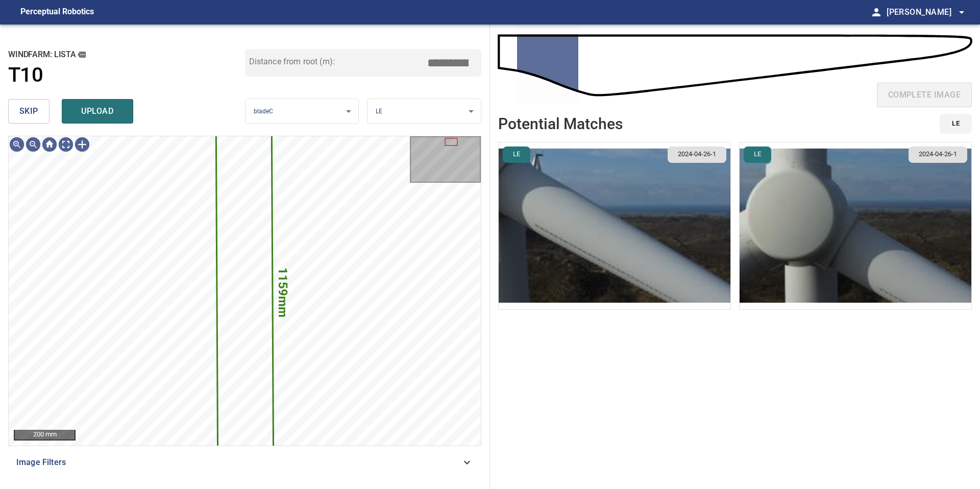
click at [30, 114] on span "skip" at bounding box center [28, 111] width 19 height 14
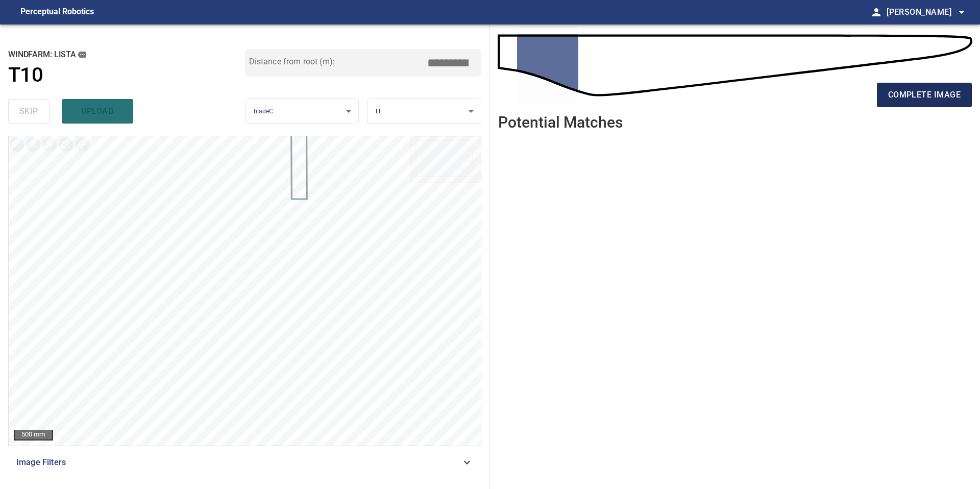
click at [925, 89] on span "complete image" at bounding box center [924, 95] width 72 height 14
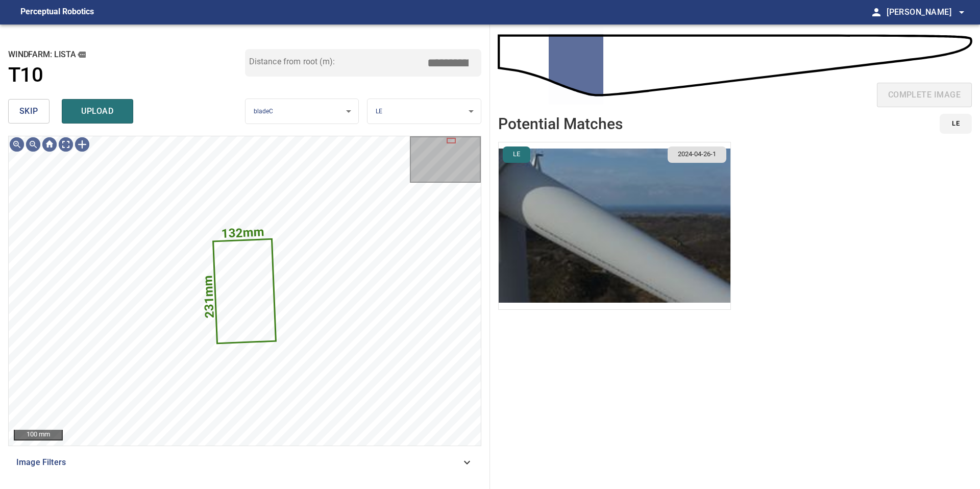
click at [21, 113] on span "skip" at bounding box center [28, 111] width 19 height 14
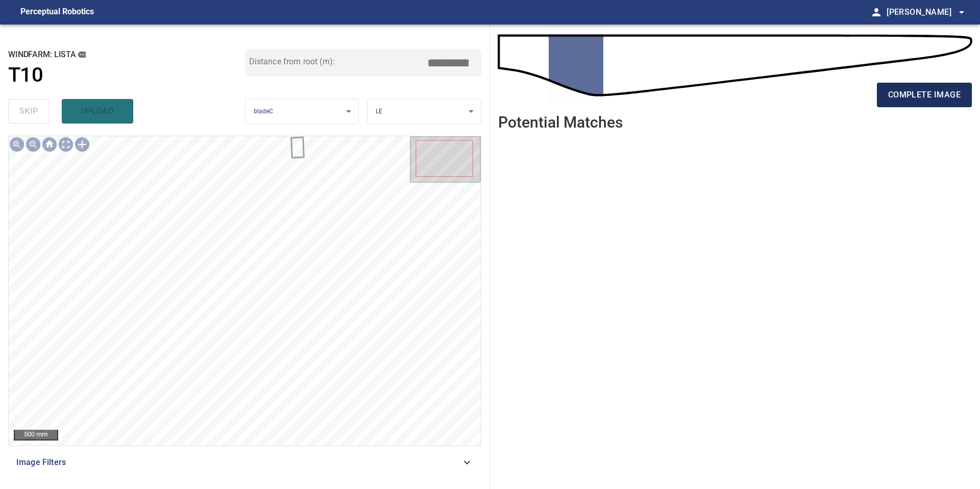
click at [915, 98] on span "complete image" at bounding box center [924, 95] width 72 height 14
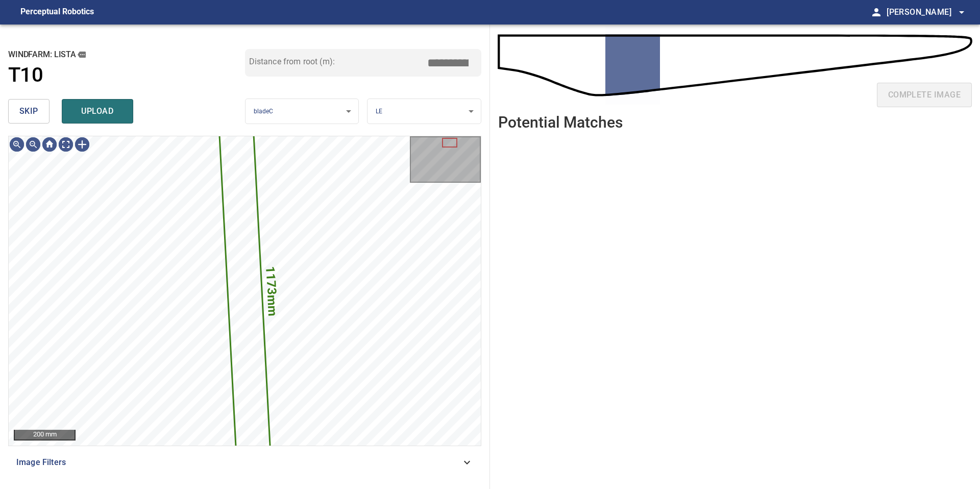
click at [40, 113] on button "skip" at bounding box center [28, 111] width 41 height 24
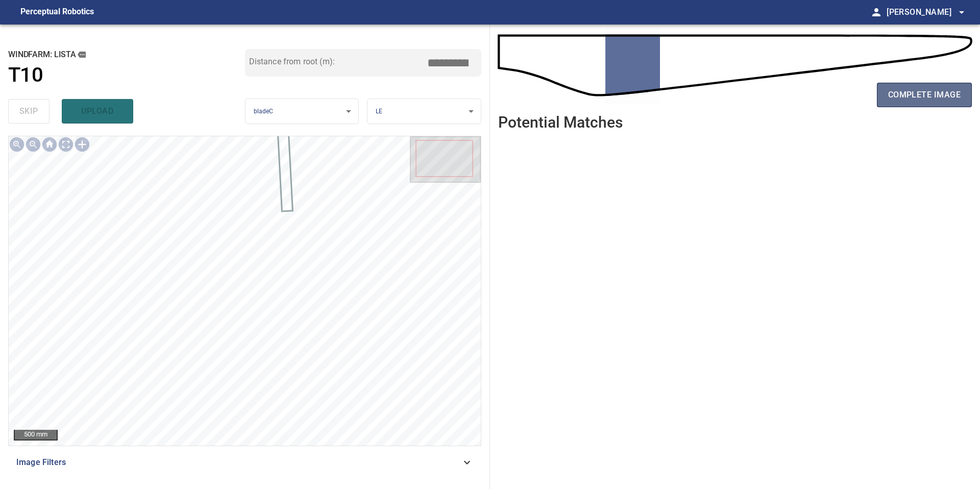
click at [907, 98] on span "complete image" at bounding box center [924, 95] width 72 height 14
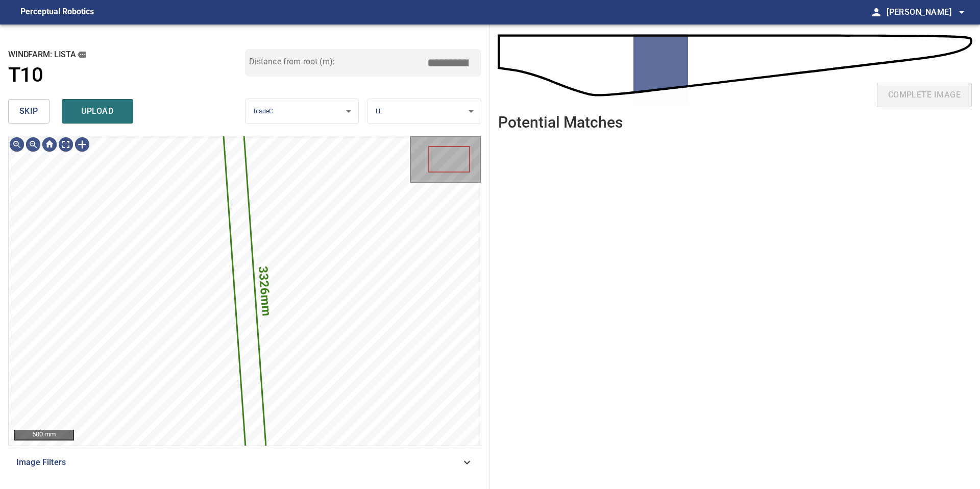
click at [27, 115] on span "skip" at bounding box center [28, 111] width 19 height 14
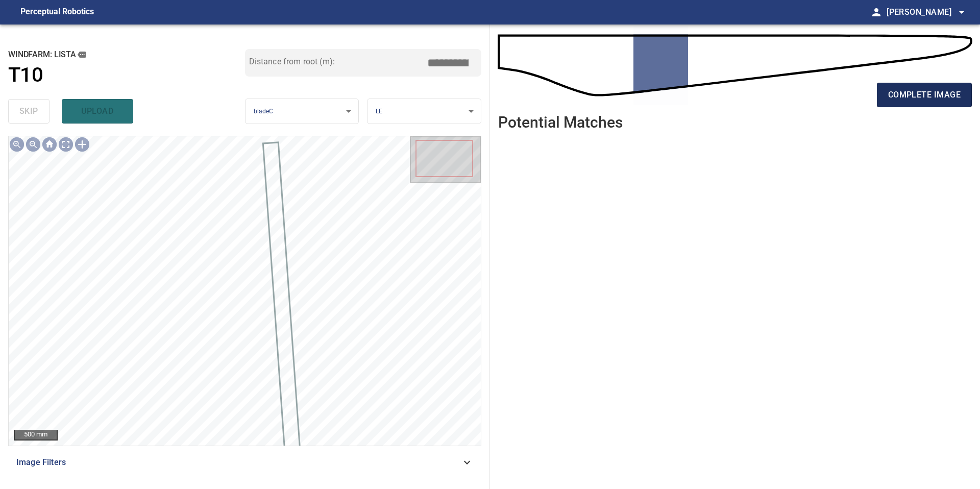
click at [930, 99] on span "complete image" at bounding box center [924, 95] width 72 height 14
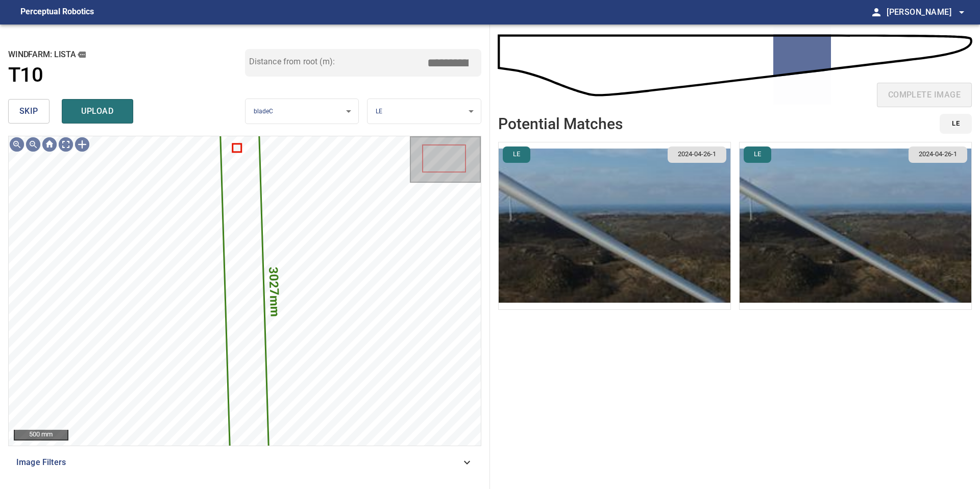
click at [35, 114] on span "skip" at bounding box center [28, 111] width 19 height 14
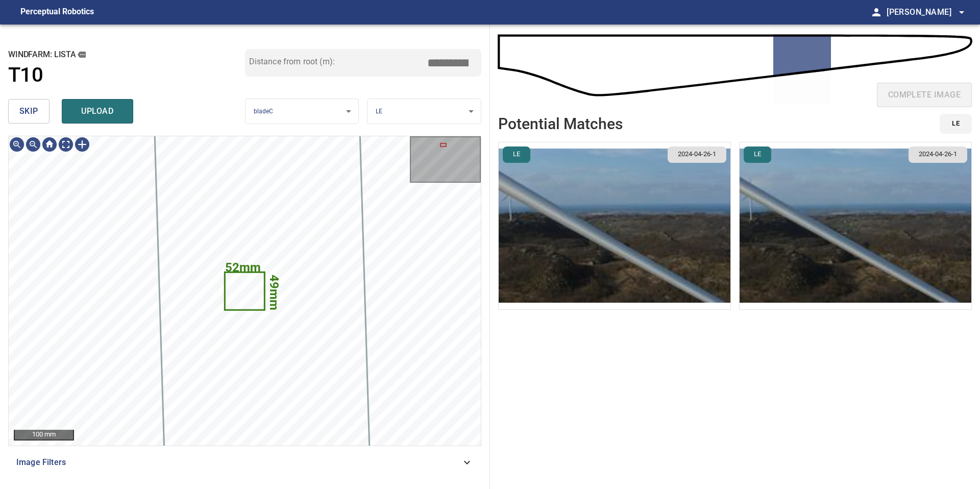
click at [627, 215] on img "button" at bounding box center [614, 225] width 232 height 167
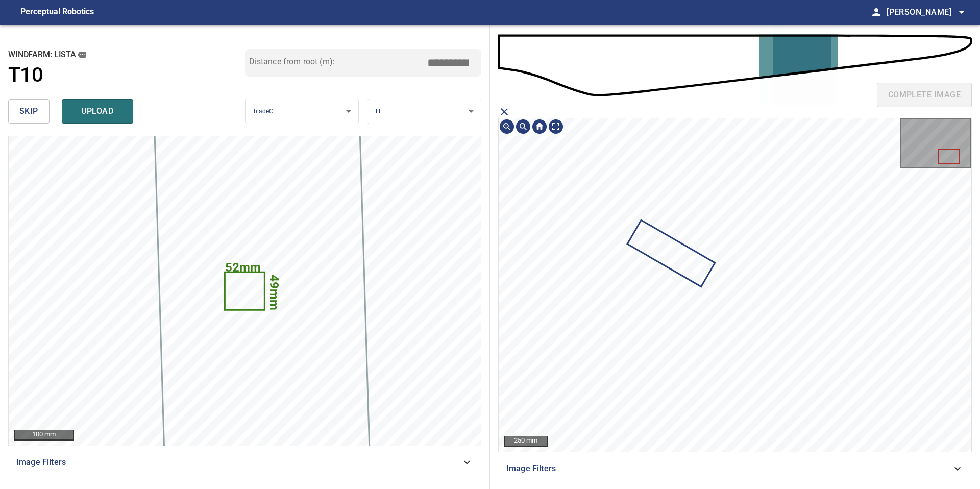
click at [683, 262] on icon at bounding box center [670, 253] width 85 height 64
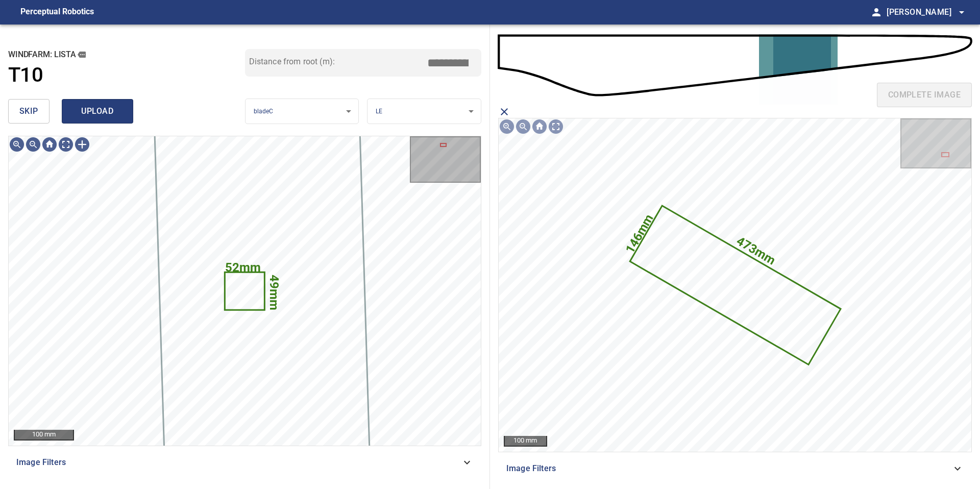
click at [93, 115] on span "upload" at bounding box center [97, 111] width 49 height 14
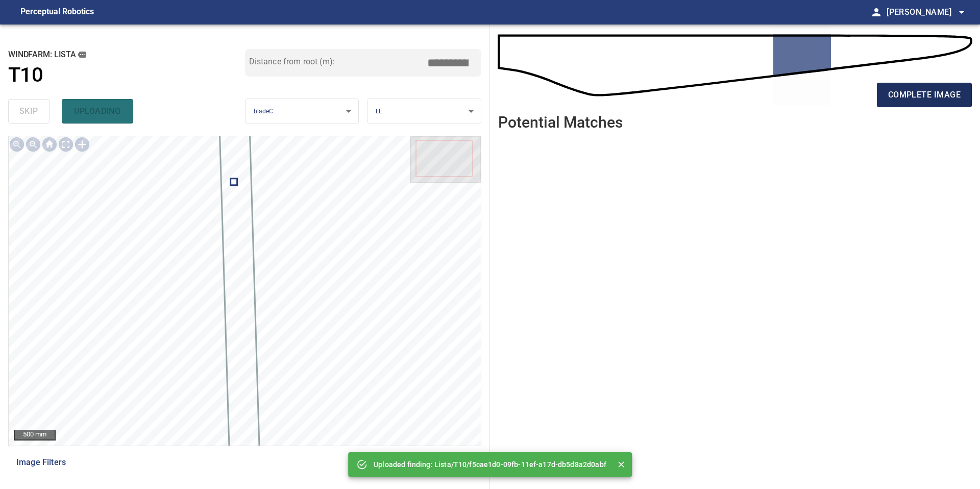
click at [914, 102] on button "complete image" at bounding box center [924, 95] width 95 height 24
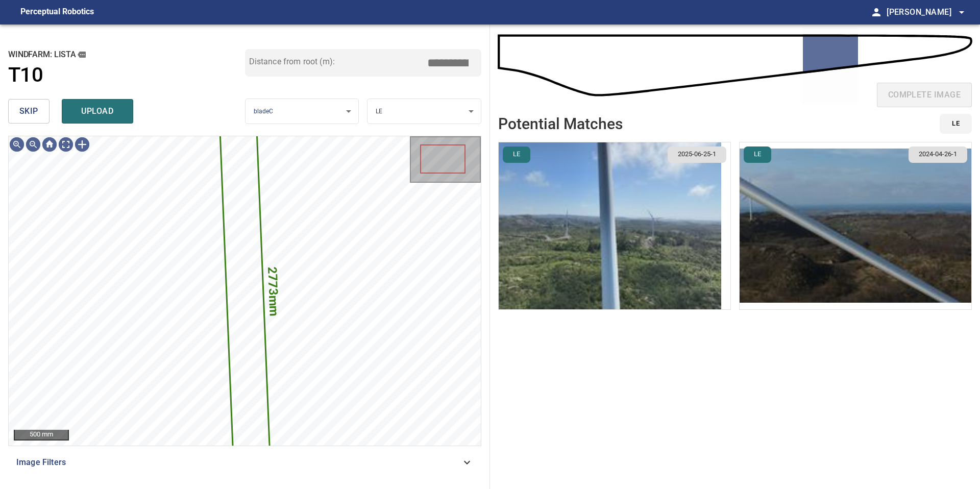
click at [651, 237] on img "button" at bounding box center [609, 225] width 222 height 167
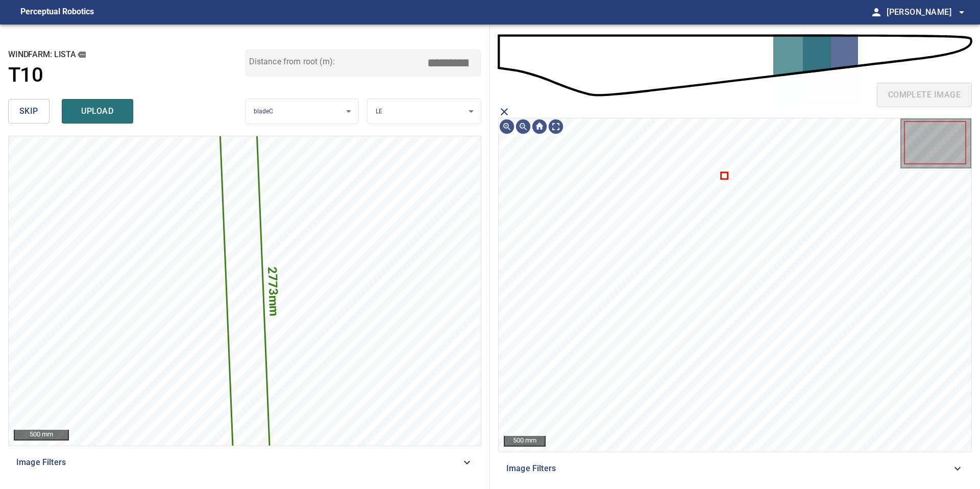
click at [507, 111] on icon "close matching imageResolution:" at bounding box center [504, 112] width 12 height 12
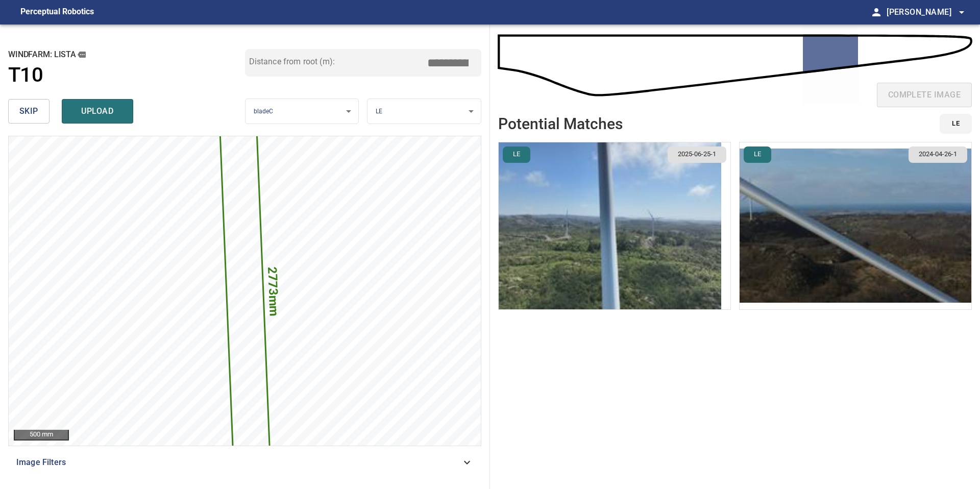
click at [871, 223] on img "button" at bounding box center [855, 225] width 232 height 167
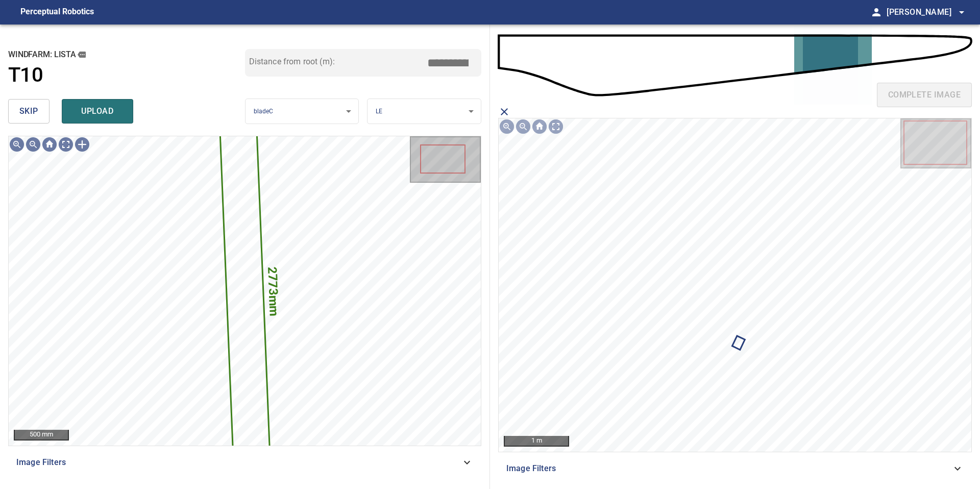
click at [14, 111] on button "skip" at bounding box center [28, 111] width 41 height 24
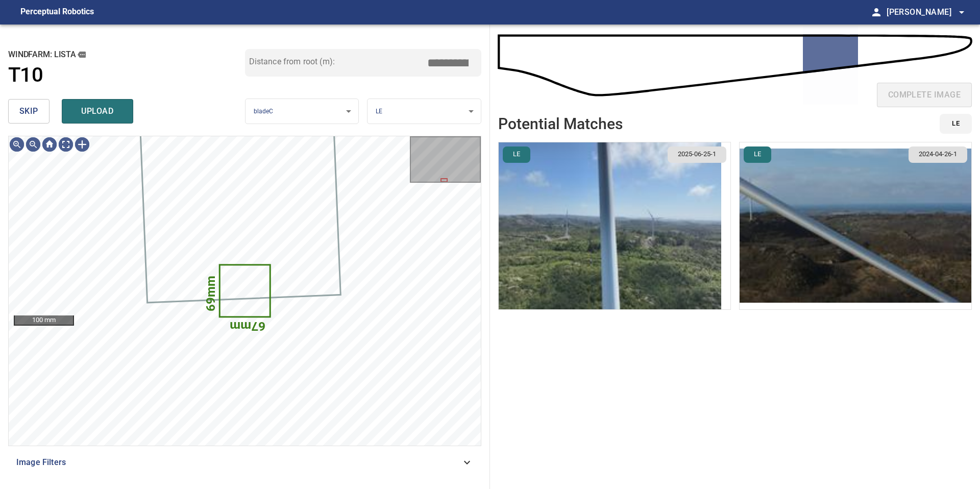
click at [39, 113] on button "skip" at bounding box center [28, 111] width 41 height 24
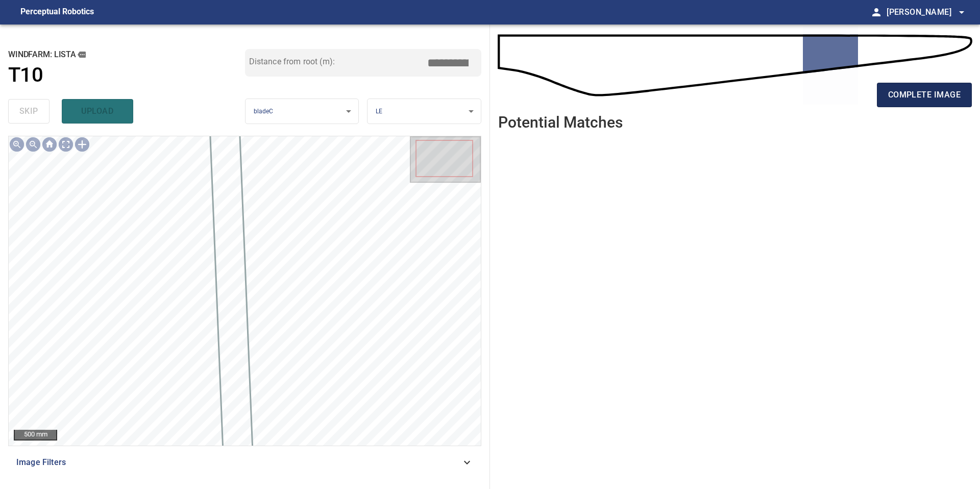
click at [906, 104] on button "complete image" at bounding box center [924, 95] width 95 height 24
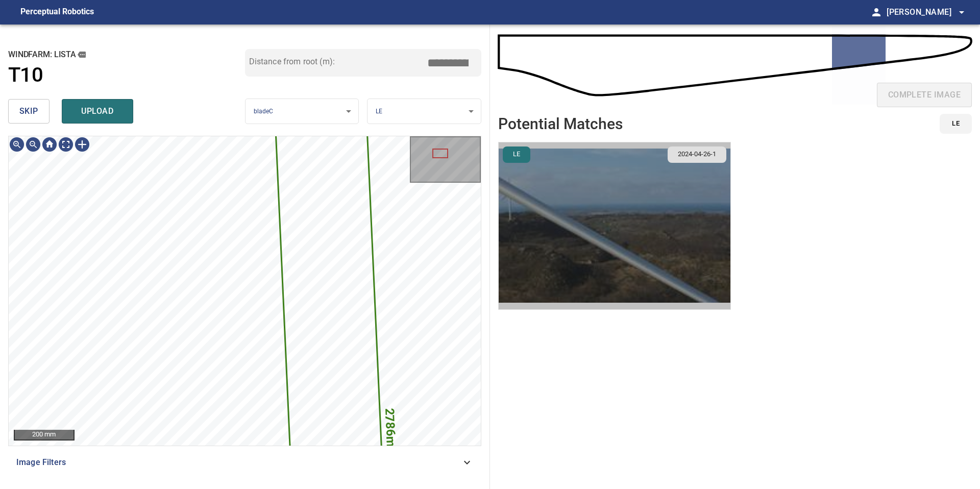
click at [593, 288] on img "button" at bounding box center [614, 225] width 232 height 167
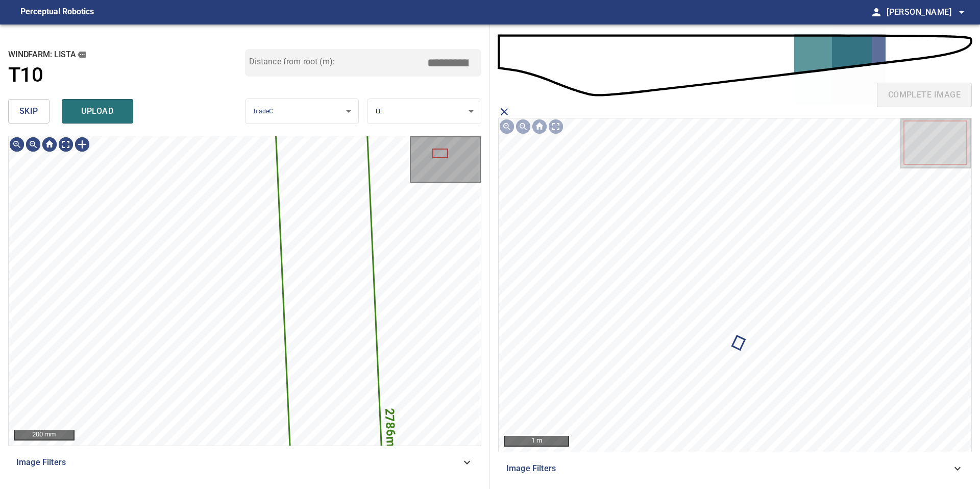
click at [34, 111] on span "skip" at bounding box center [28, 111] width 19 height 14
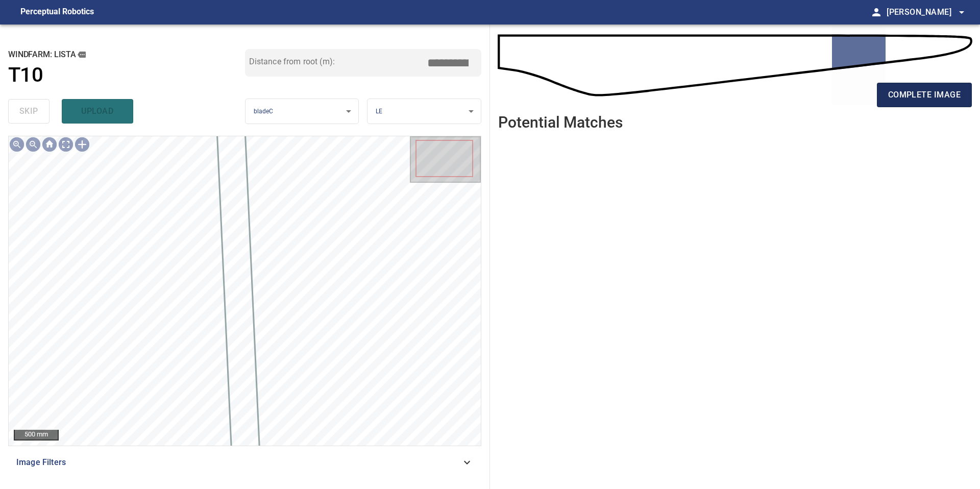
click at [897, 95] on span "complete image" at bounding box center [924, 95] width 72 height 14
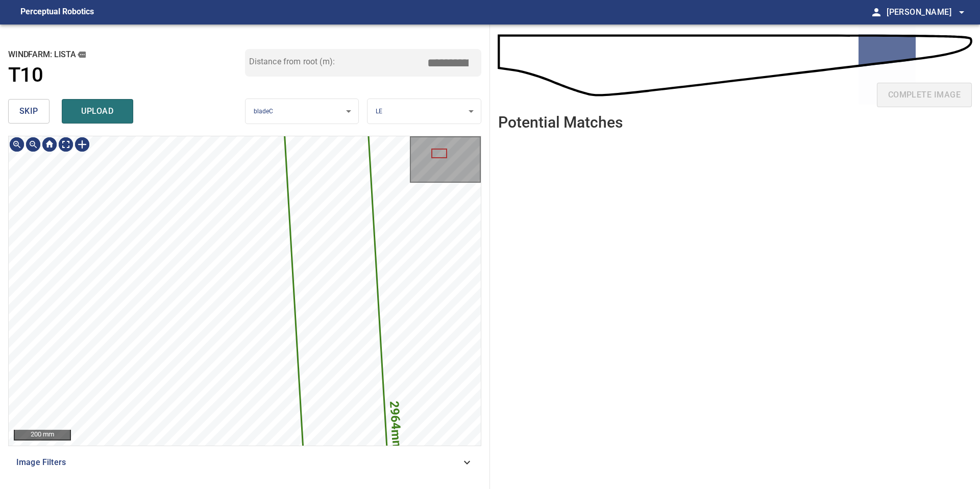
click at [35, 113] on span "skip" at bounding box center [28, 111] width 19 height 14
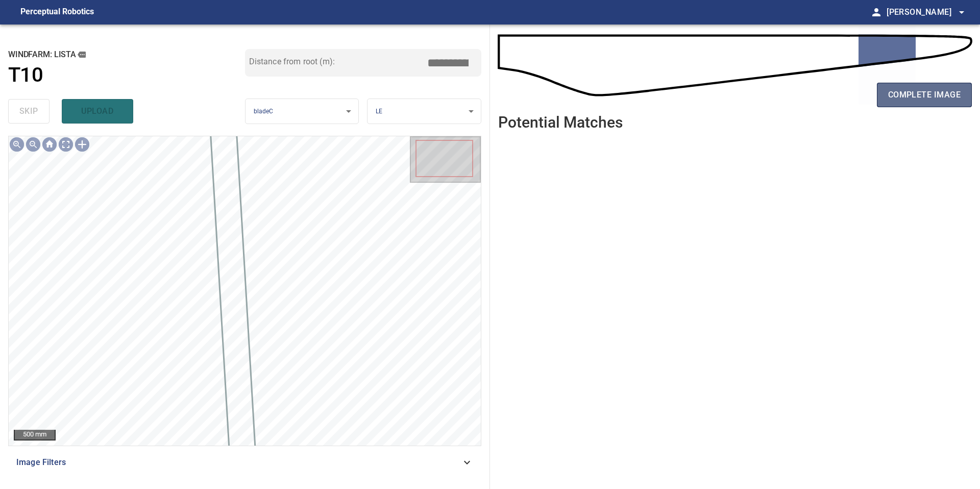
click at [918, 98] on span "complete image" at bounding box center [924, 95] width 72 height 14
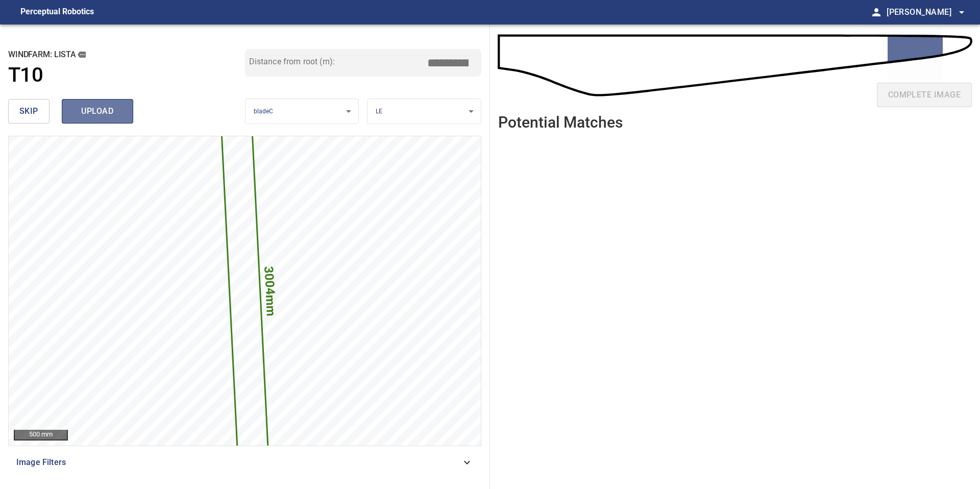
click at [117, 114] on span "upload" at bounding box center [97, 111] width 49 height 14
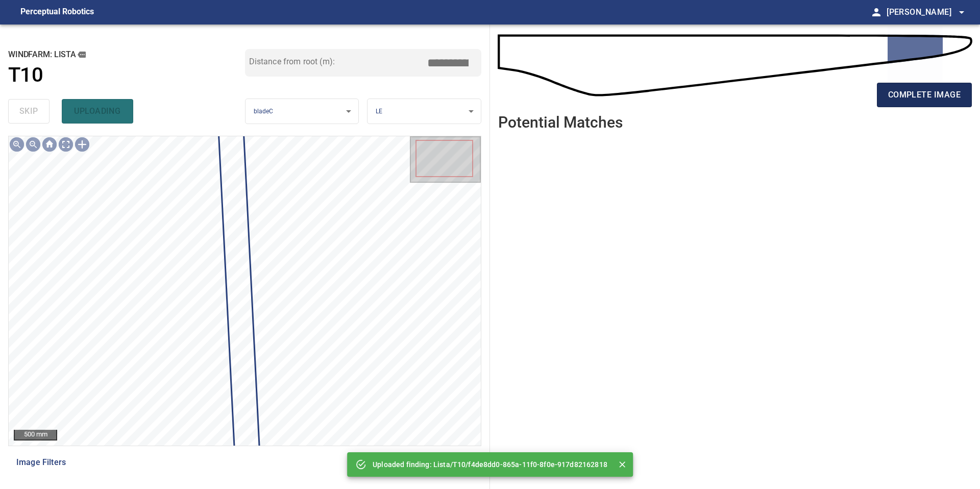
click at [915, 85] on button "complete image" at bounding box center [924, 95] width 95 height 24
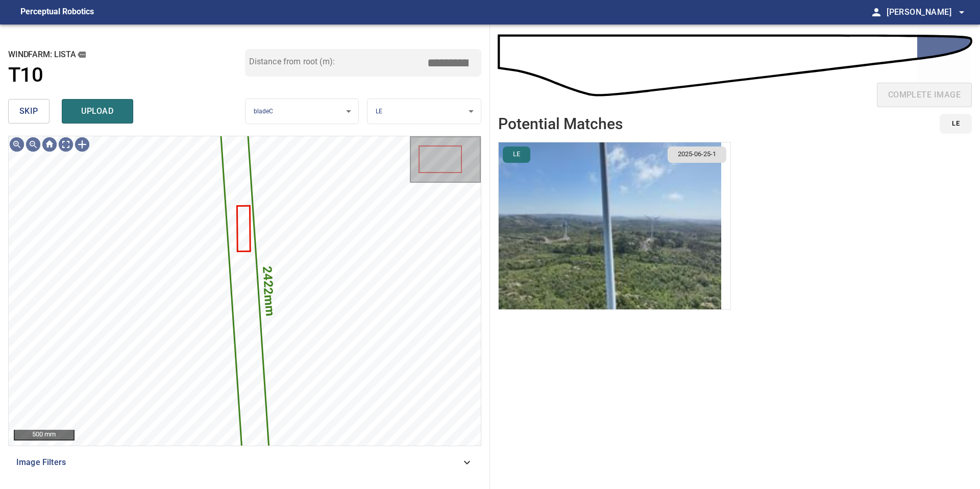
click at [642, 210] on img "button" at bounding box center [609, 225] width 222 height 167
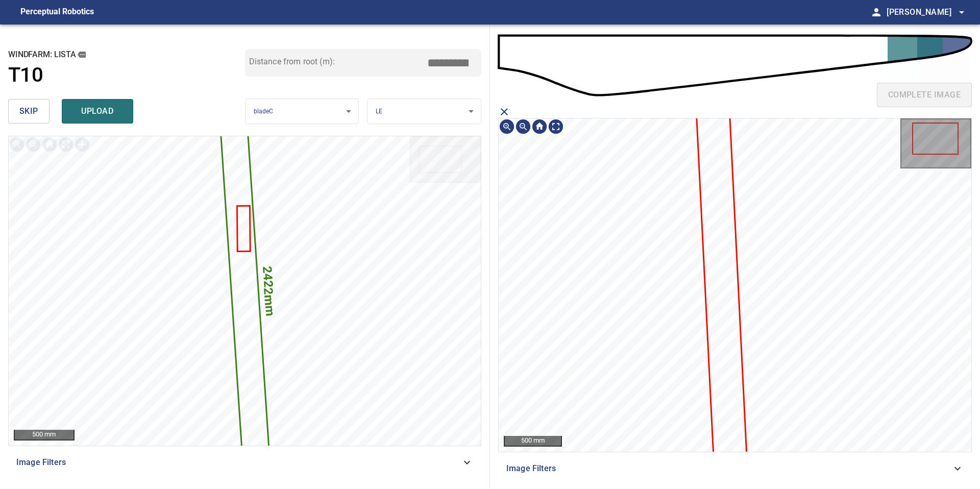
click at [724, 174] on icon at bounding box center [723, 321] width 54 height 460
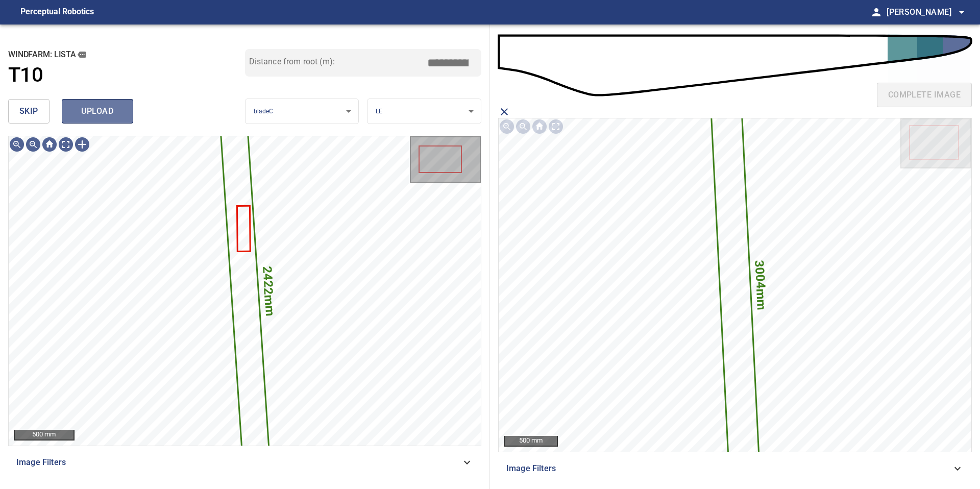
click at [96, 109] on span "upload" at bounding box center [97, 111] width 49 height 14
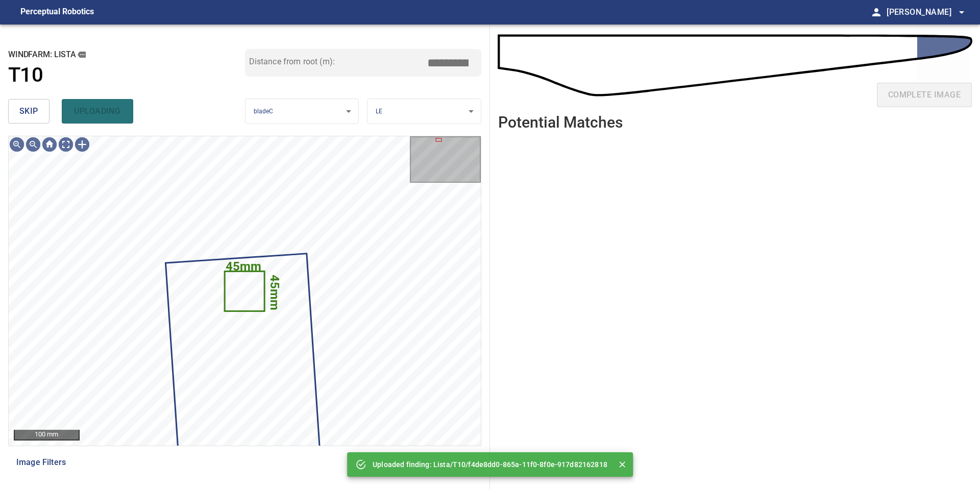
click at [29, 114] on span "skip" at bounding box center [28, 111] width 19 height 14
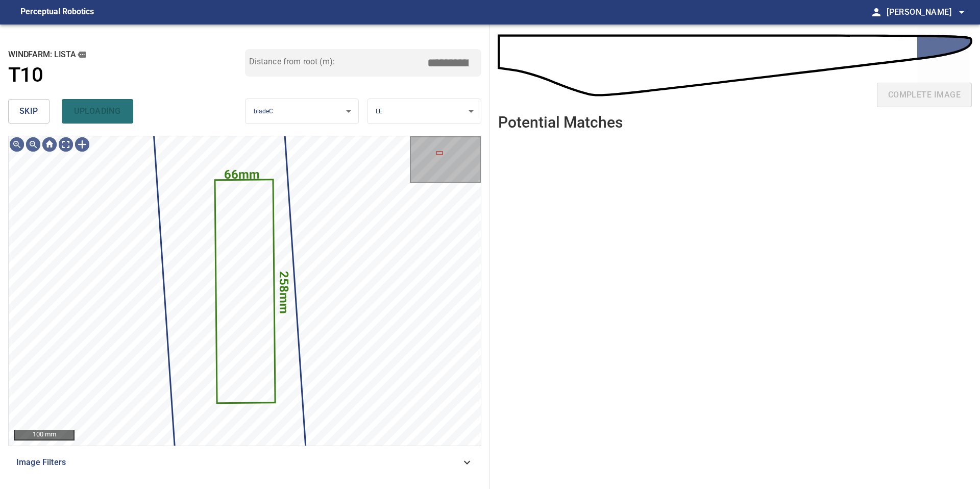
click at [29, 114] on span "skip" at bounding box center [28, 111] width 19 height 14
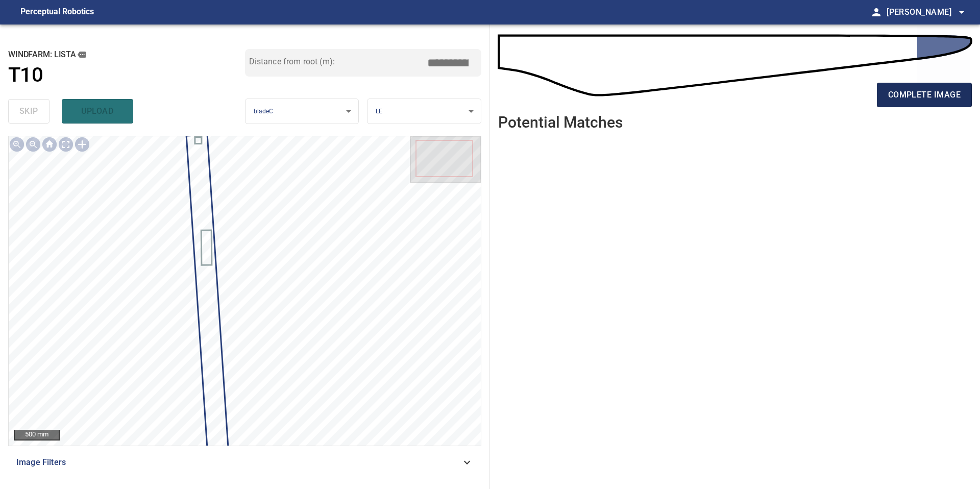
click at [913, 99] on span "complete image" at bounding box center [924, 95] width 72 height 14
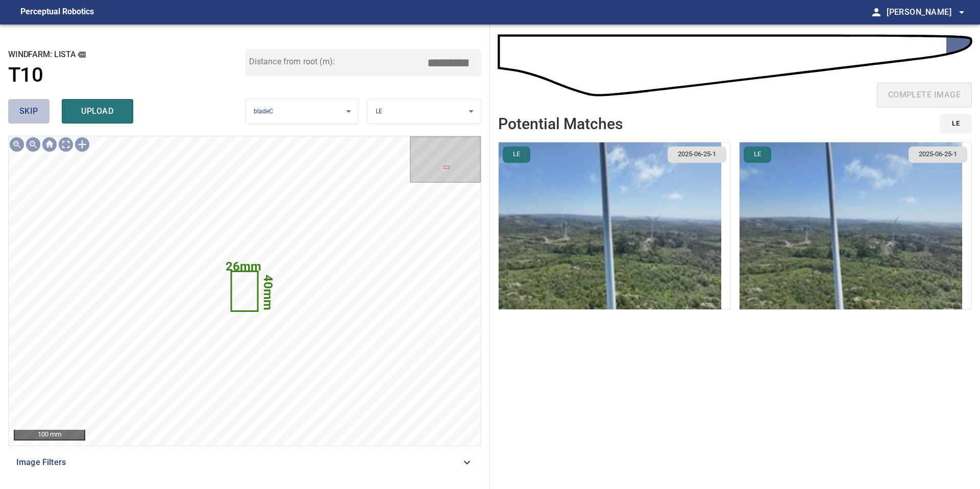
click at [36, 118] on span "skip" at bounding box center [28, 111] width 19 height 14
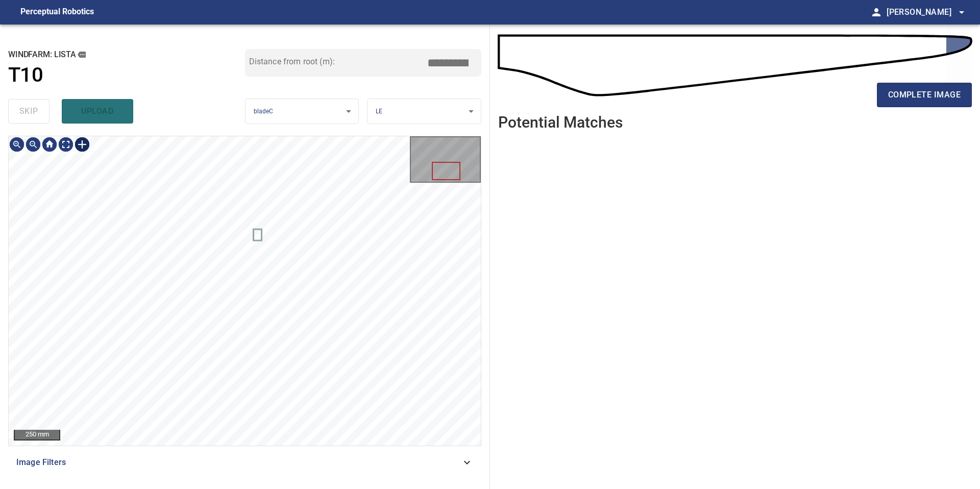
click at [85, 141] on div at bounding box center [82, 144] width 16 height 16
click at [298, 362] on div at bounding box center [245, 290] width 472 height 309
click at [271, 336] on div at bounding box center [271, 271] width 35 height 190
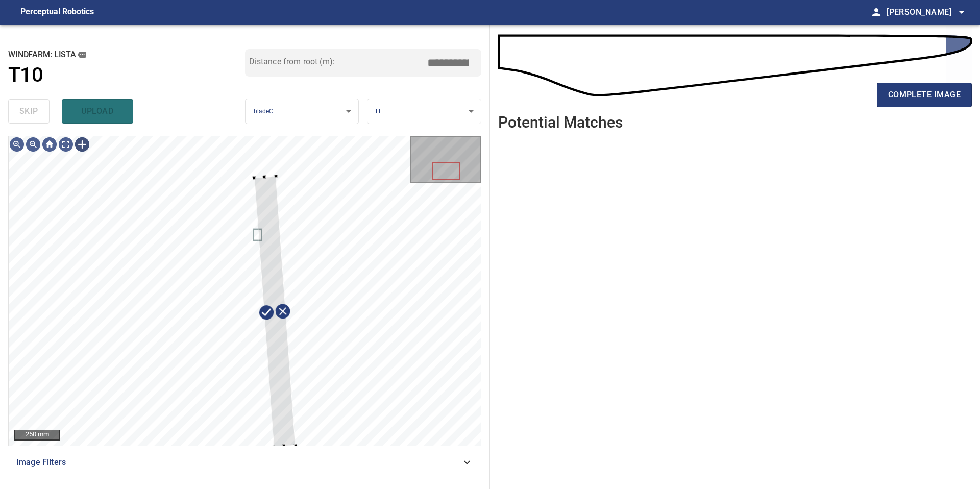
click at [307, 468] on div "250 mm Image Filters" at bounding box center [244, 308] width 473 height 345
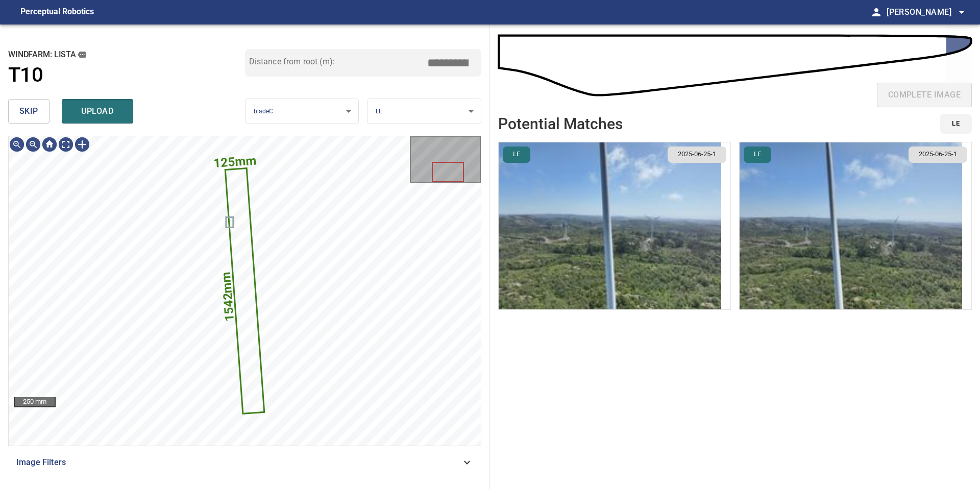
click at [617, 211] on img "button" at bounding box center [609, 225] width 222 height 167
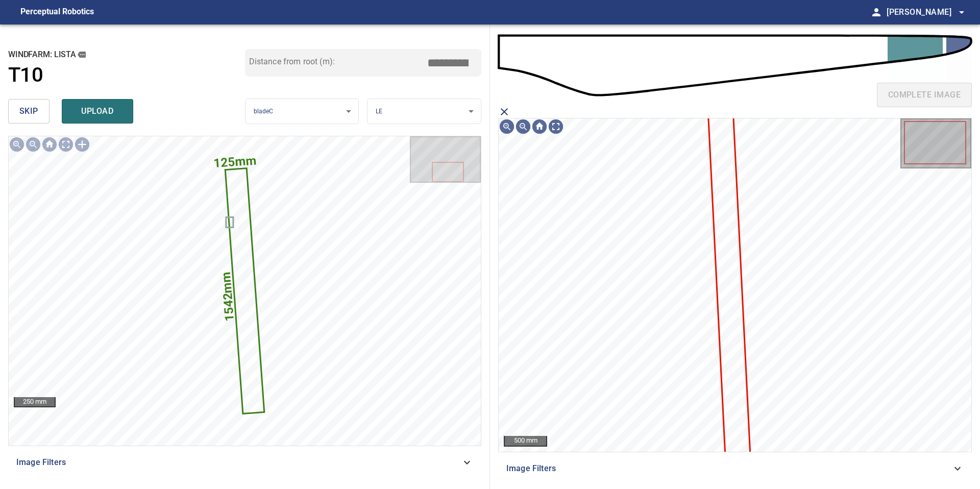
click at [726, 170] on icon at bounding box center [729, 283] width 41 height 344
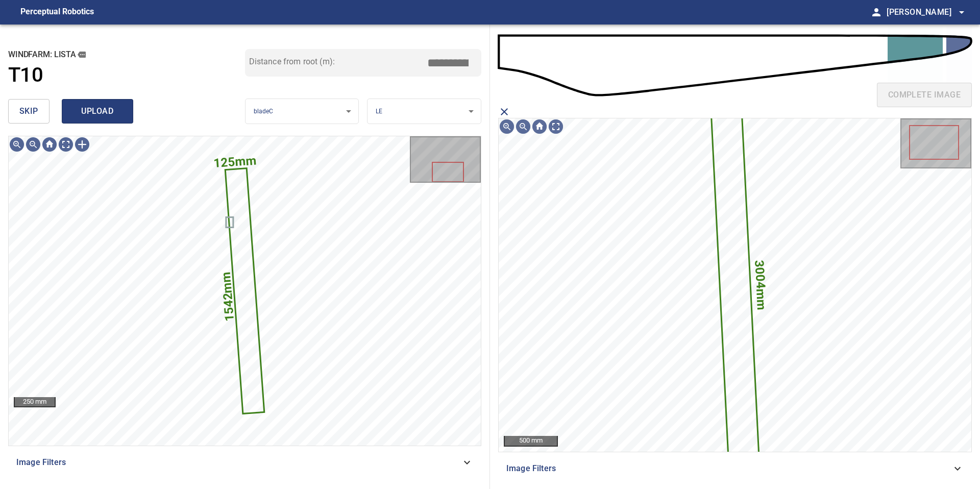
click at [98, 115] on span "upload" at bounding box center [97, 111] width 49 height 14
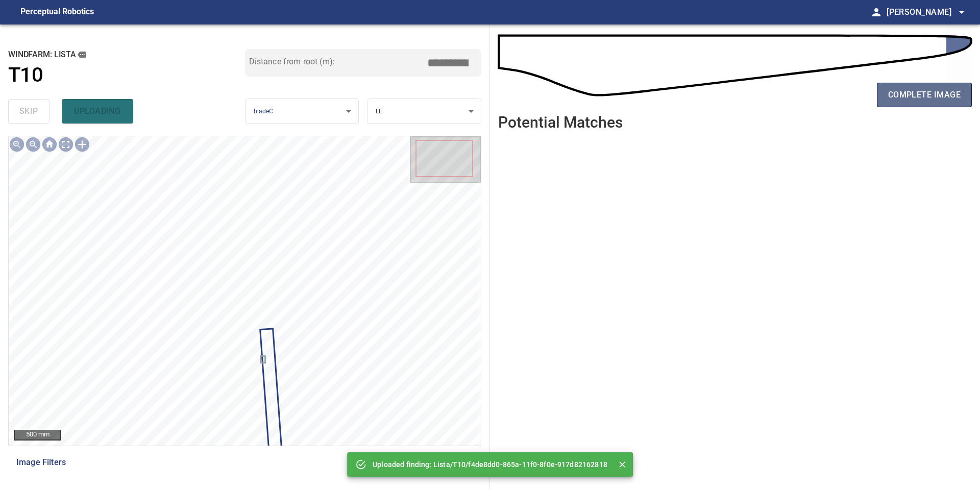
click at [919, 90] on span "complete image" at bounding box center [924, 95] width 72 height 14
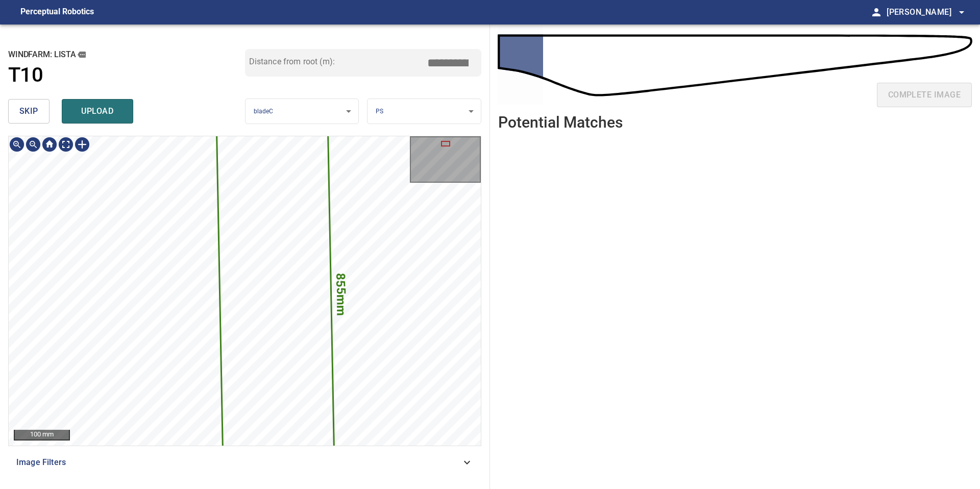
click at [173, 449] on div "855mm 207mm 100 mm Image Filters" at bounding box center [244, 308] width 473 height 345
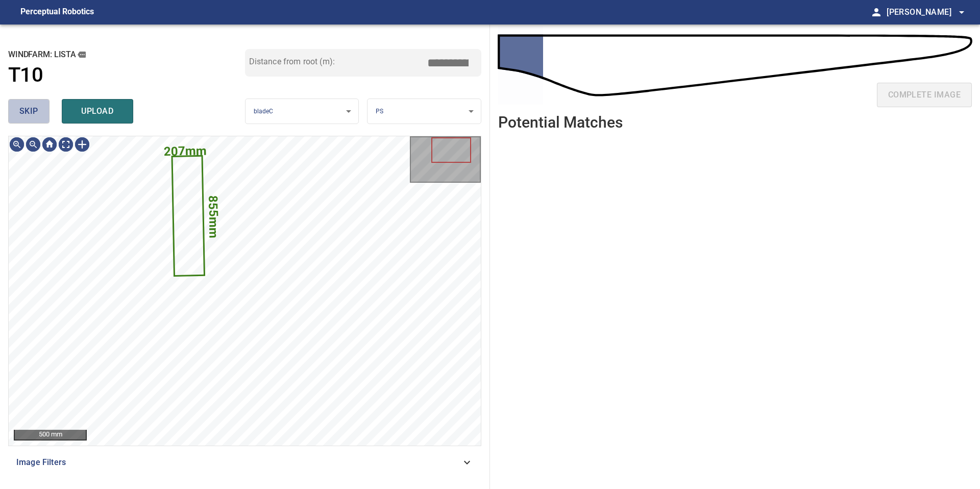
click at [36, 112] on span "skip" at bounding box center [28, 111] width 19 height 14
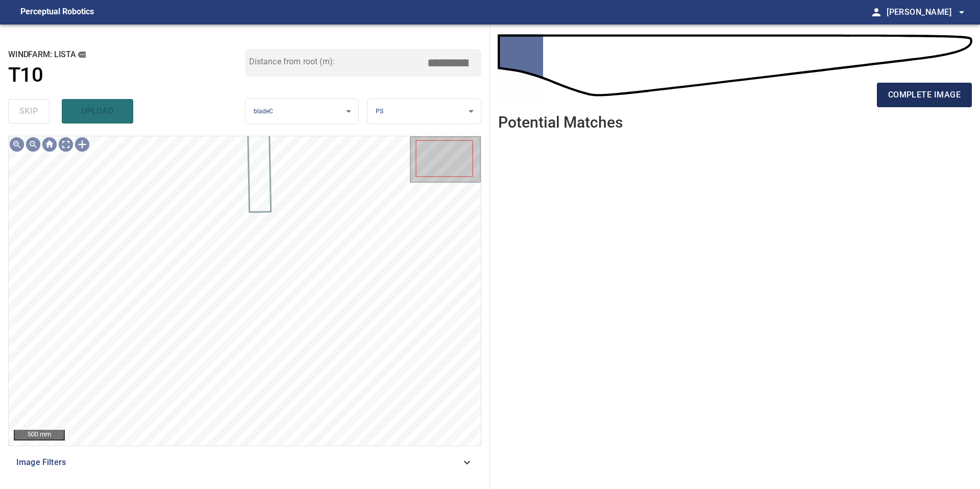
click at [887, 95] on button "complete image" at bounding box center [924, 95] width 95 height 24
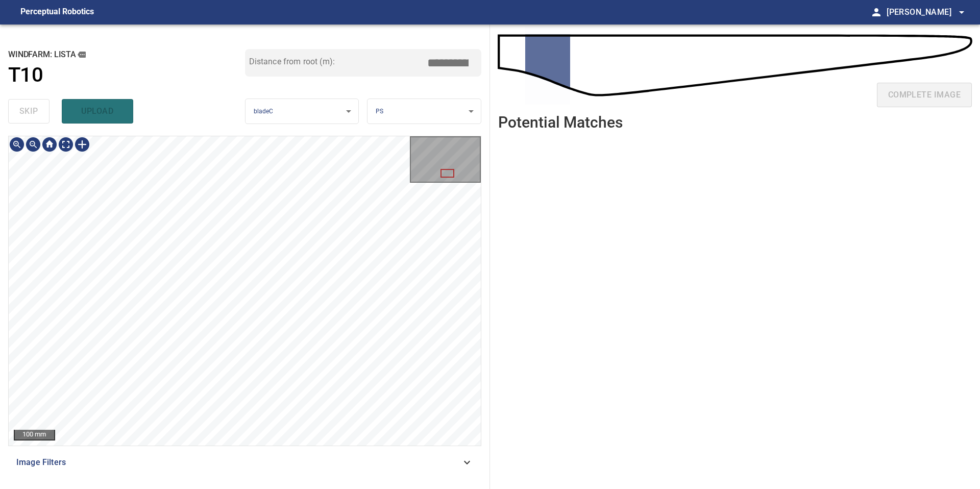
click at [268, 488] on div "**********" at bounding box center [245, 256] width 490 height 464
click at [276, 488] on div "**********" at bounding box center [245, 256] width 490 height 464
click at [287, 488] on div "**********" at bounding box center [245, 256] width 490 height 464
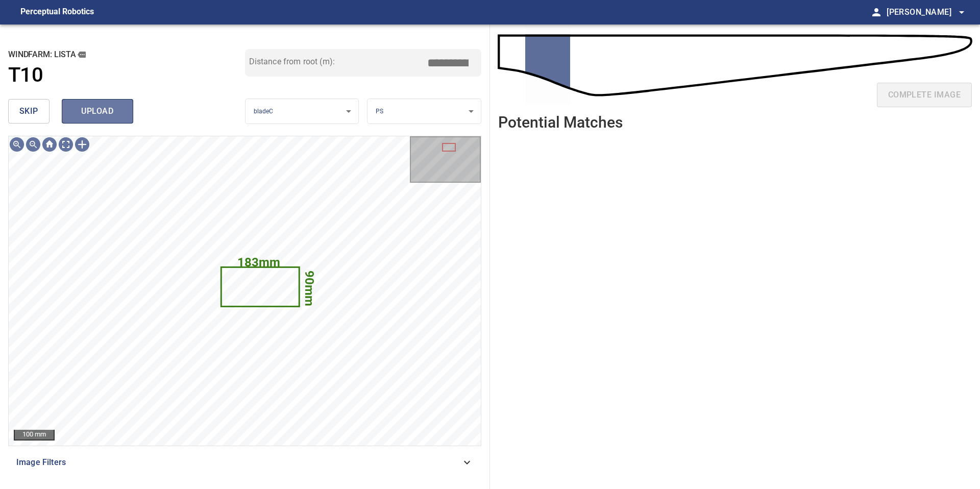
click at [98, 114] on span "upload" at bounding box center [97, 111] width 49 height 14
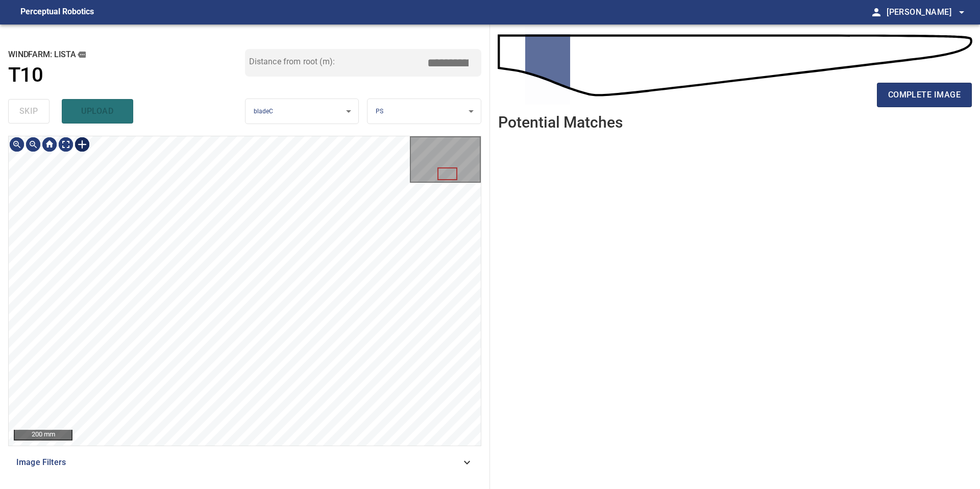
click at [83, 144] on div at bounding box center [82, 144] width 16 height 16
click at [313, 416] on div at bounding box center [245, 290] width 472 height 309
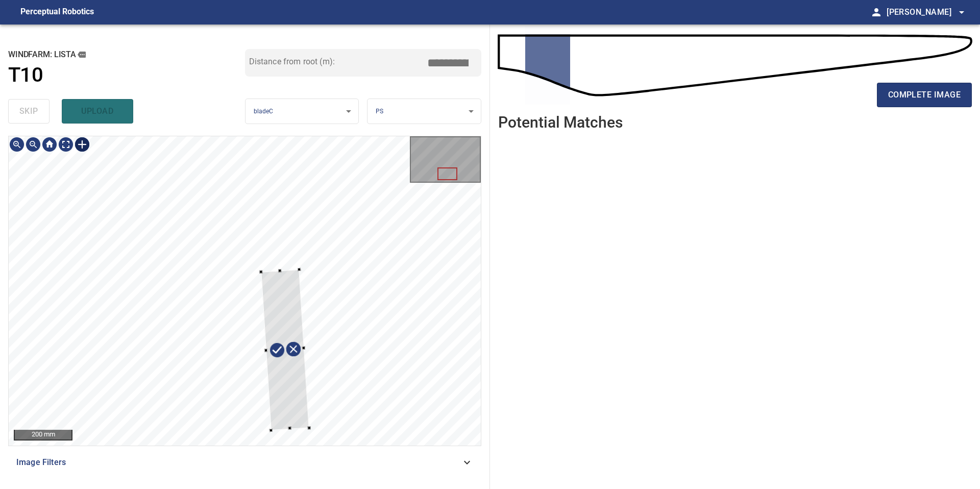
click at [289, 401] on div at bounding box center [285, 349] width 48 height 161
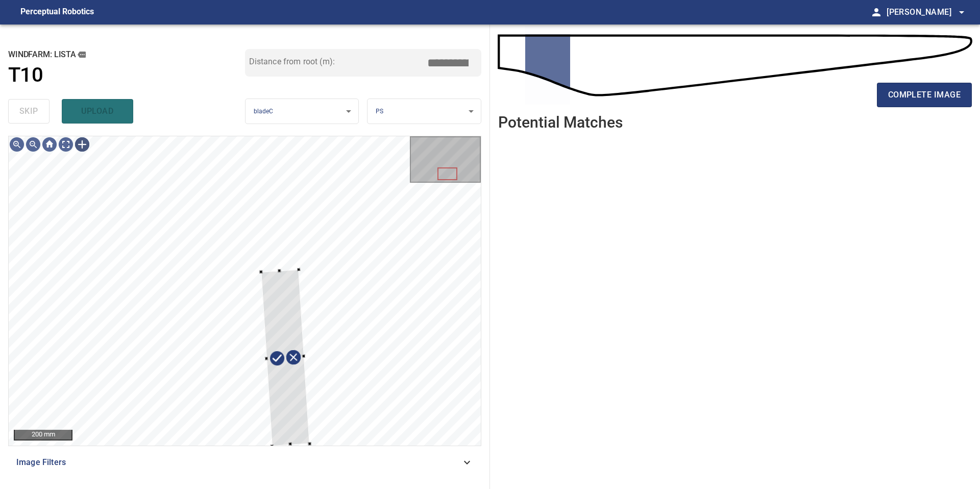
click at [312, 461] on div "200 mm Image Filters" at bounding box center [244, 308] width 473 height 345
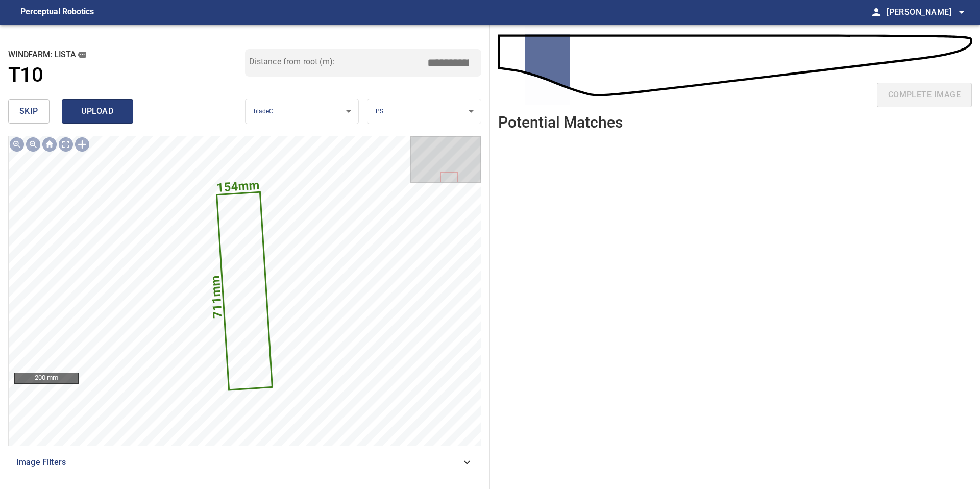
click at [100, 111] on span "upload" at bounding box center [97, 111] width 49 height 14
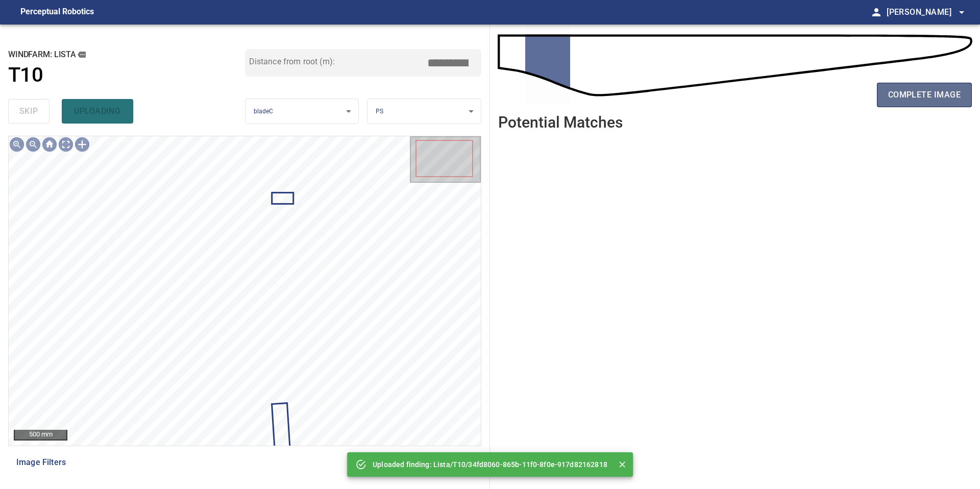
click at [899, 98] on span "complete image" at bounding box center [924, 95] width 72 height 14
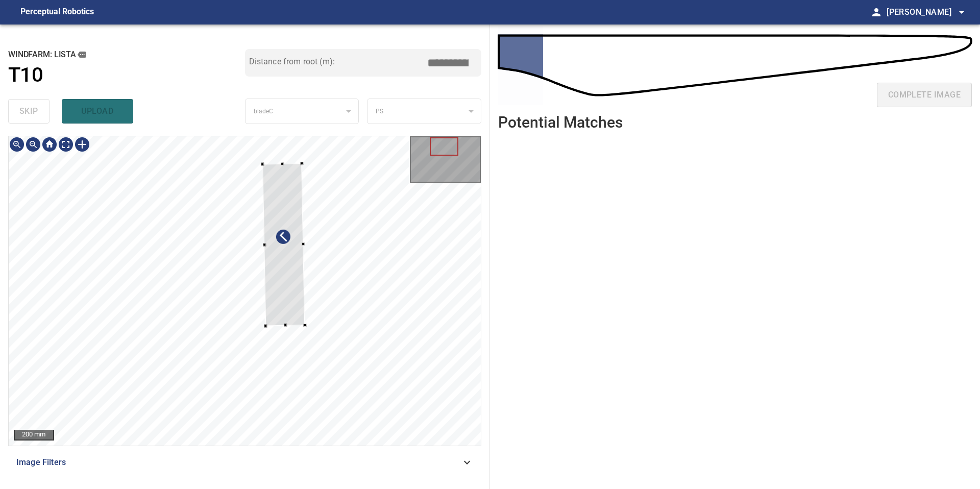
click at [282, 305] on div at bounding box center [284, 244] width 42 height 163
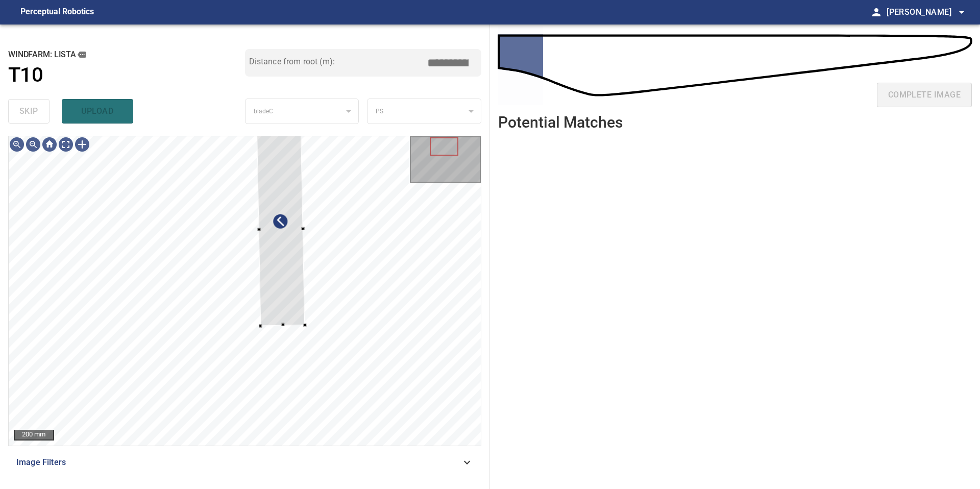
click at [256, 130] on div "**********" at bounding box center [245, 256] width 490 height 464
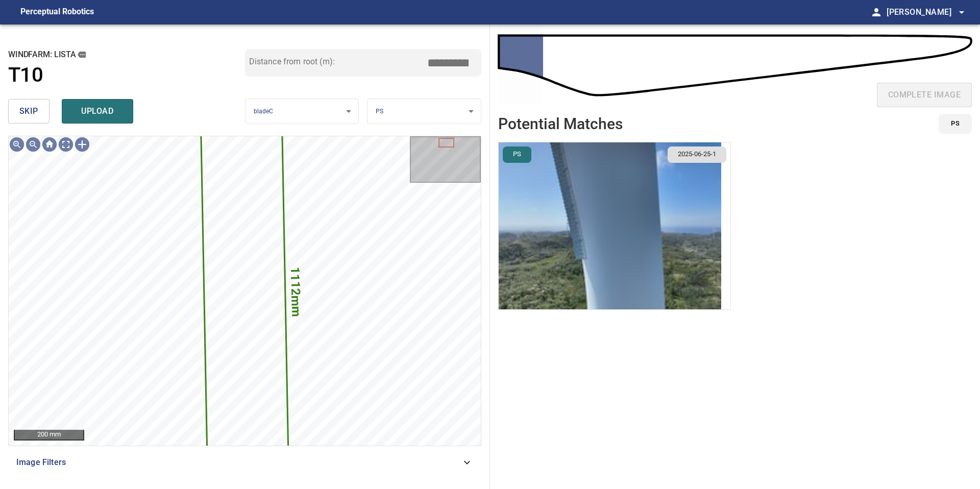
click at [630, 268] on img "button" at bounding box center [609, 225] width 222 height 167
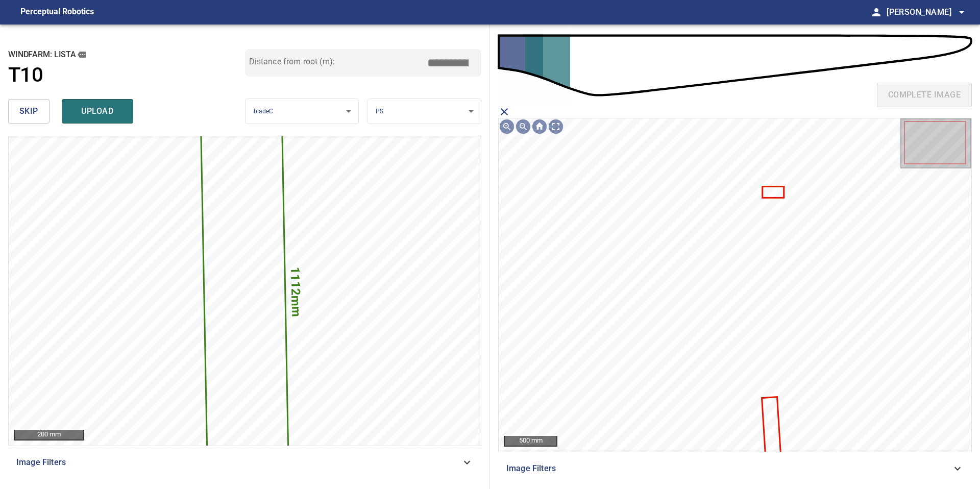
click at [774, 408] on icon at bounding box center [772, 429] width 18 height 64
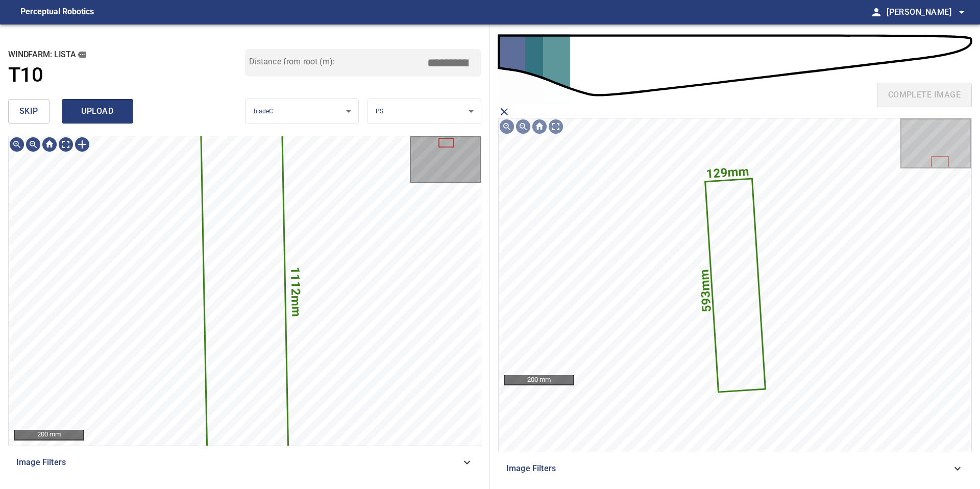
click at [89, 111] on span "upload" at bounding box center [97, 111] width 49 height 14
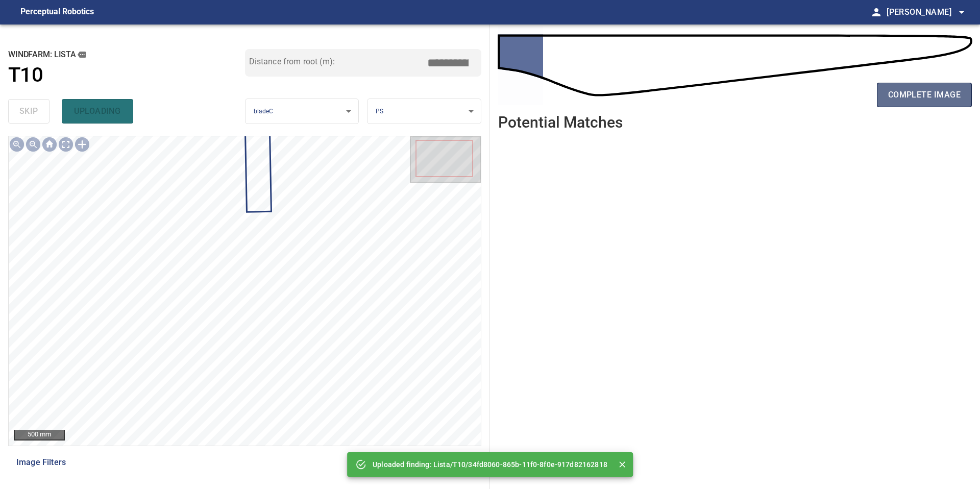
click at [937, 98] on span "complete image" at bounding box center [924, 95] width 72 height 14
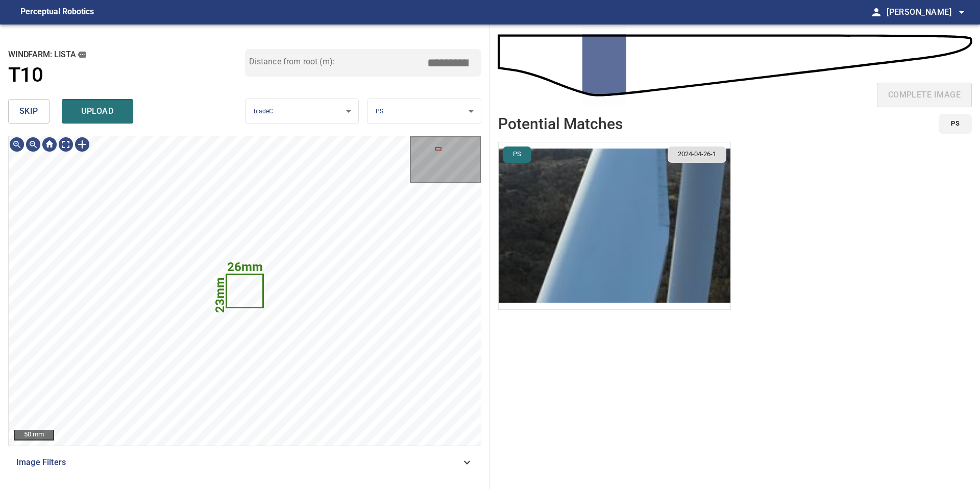
click at [602, 242] on img "button" at bounding box center [614, 225] width 232 height 167
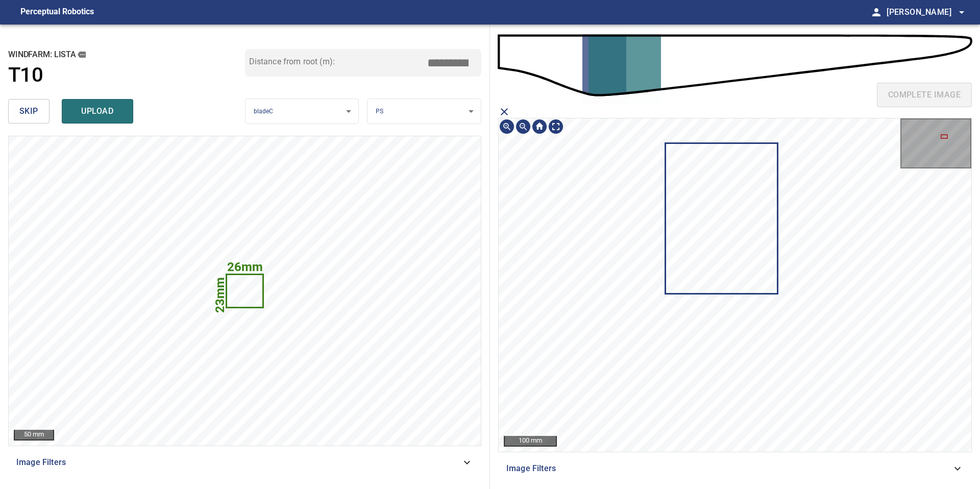
click at [749, 244] on icon at bounding box center [721, 218] width 110 height 149
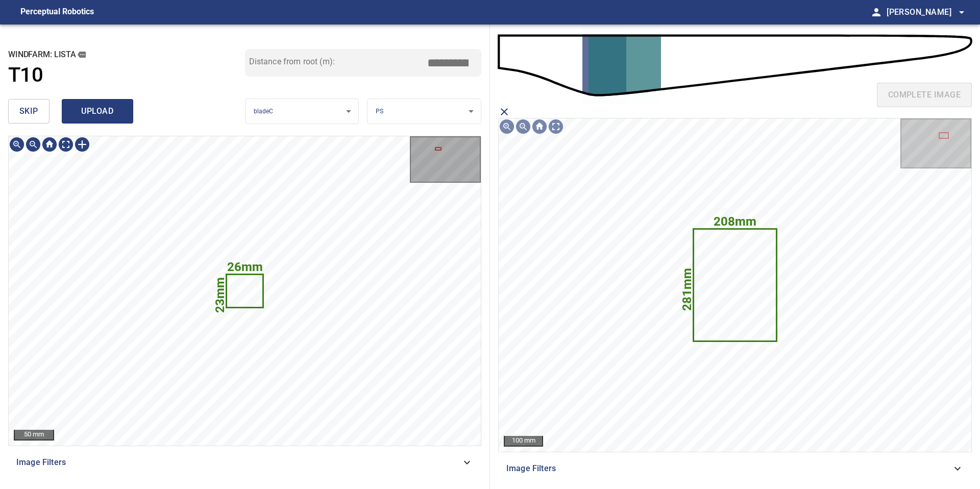
click at [101, 113] on span "upload" at bounding box center [97, 111] width 49 height 14
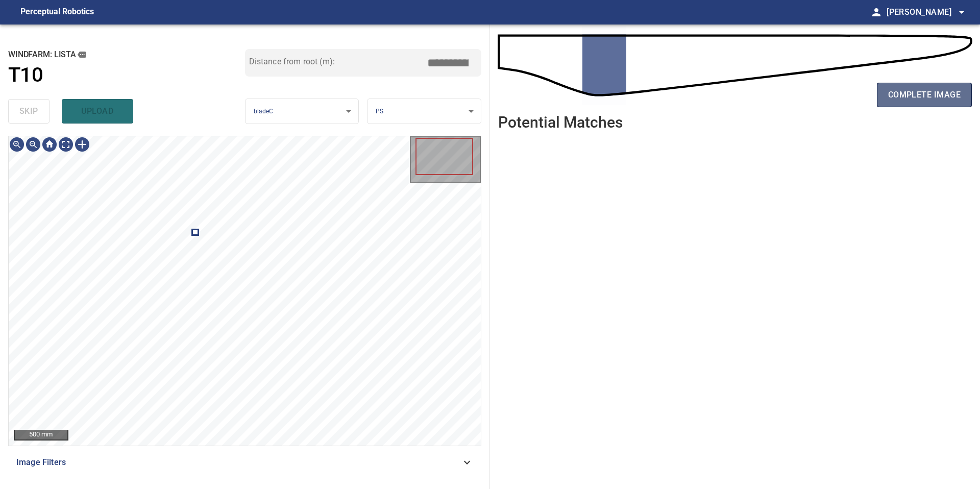
click at [933, 89] on span "complete image" at bounding box center [924, 95] width 72 height 14
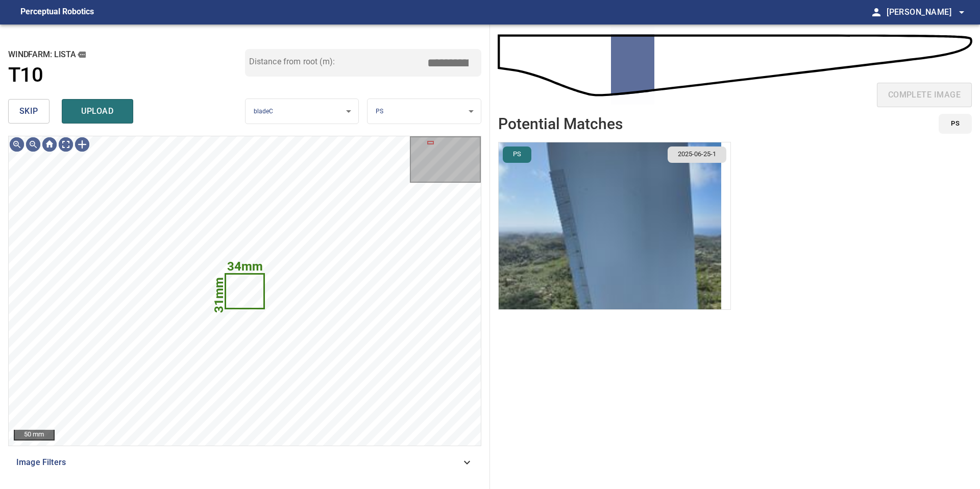
click at [29, 110] on span "skip" at bounding box center [28, 111] width 19 height 14
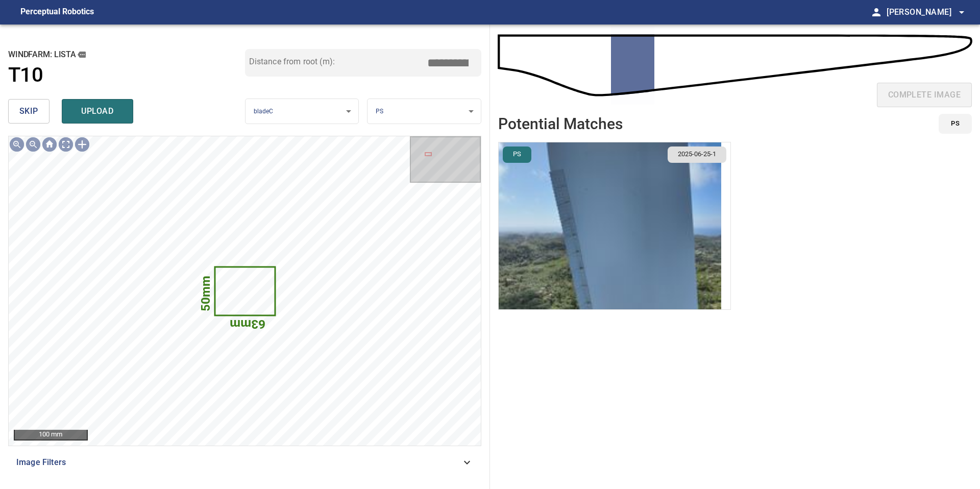
click at [29, 110] on span "skip" at bounding box center [28, 111] width 19 height 14
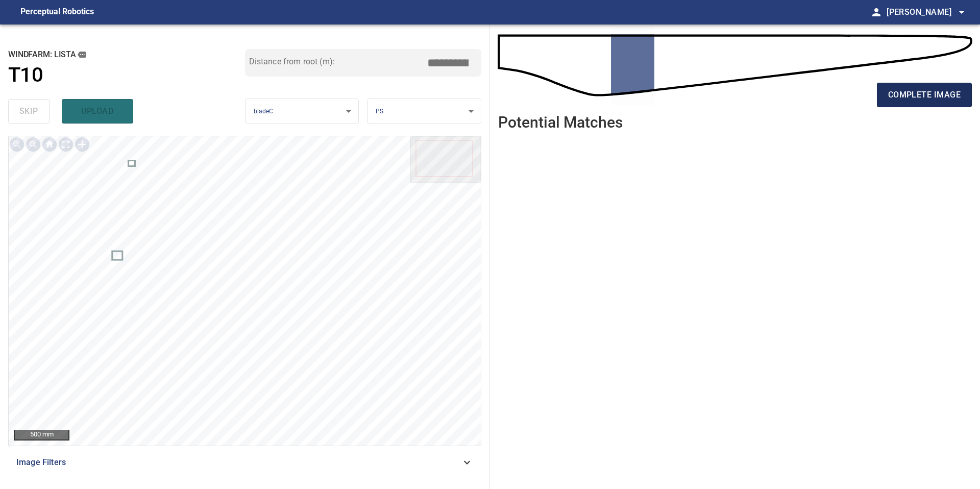
click at [929, 98] on span "complete image" at bounding box center [924, 95] width 72 height 14
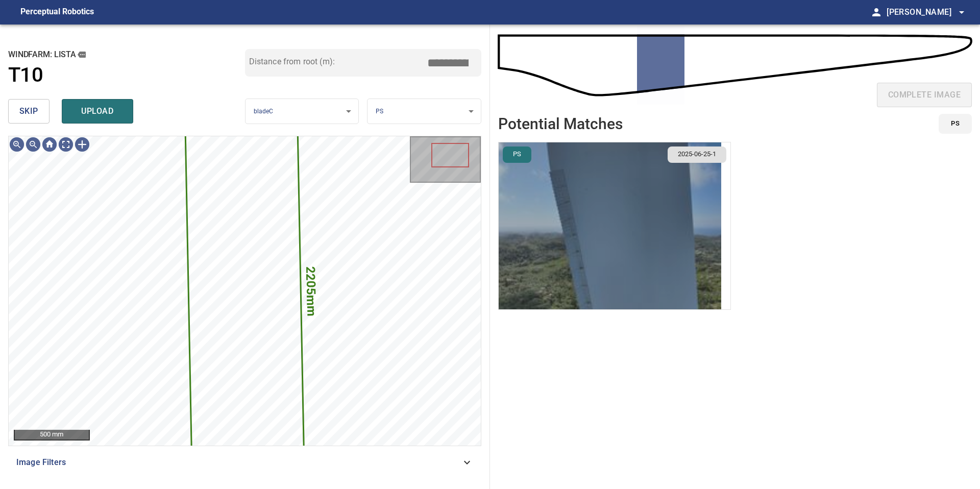
click at [632, 208] on img "button" at bounding box center [609, 225] width 222 height 167
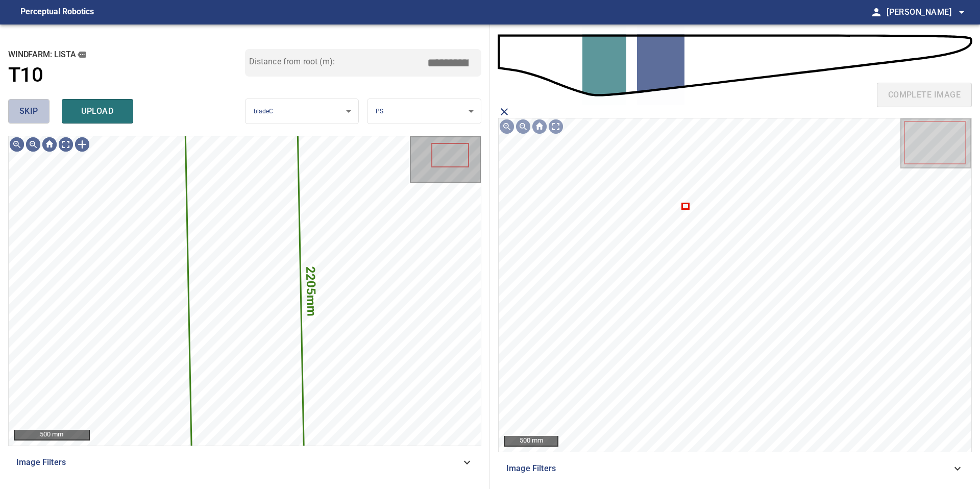
click at [34, 106] on span "skip" at bounding box center [28, 111] width 19 height 14
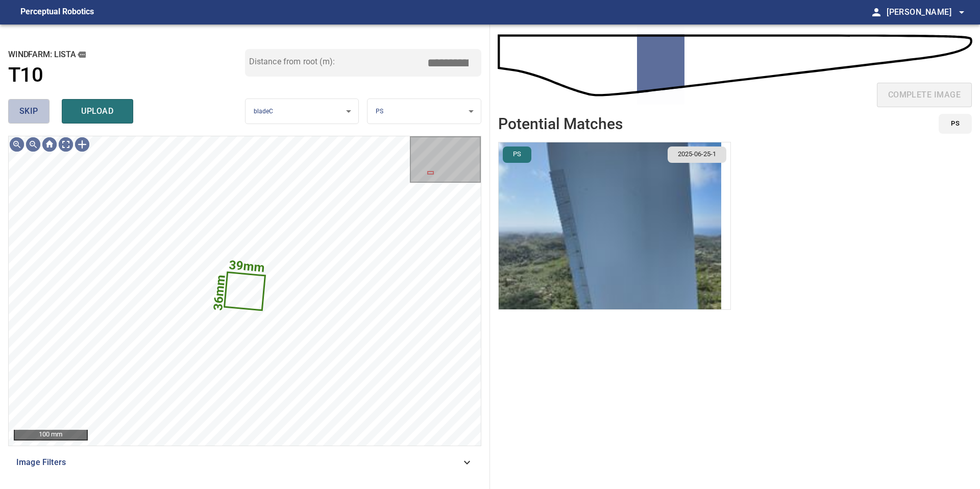
click at [34, 113] on span "skip" at bounding box center [28, 111] width 19 height 14
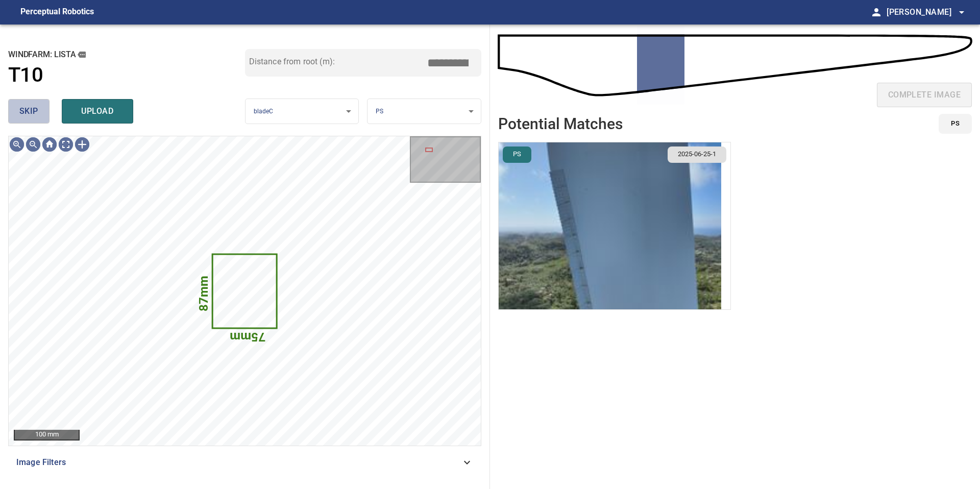
click at [34, 113] on span "skip" at bounding box center [28, 111] width 19 height 14
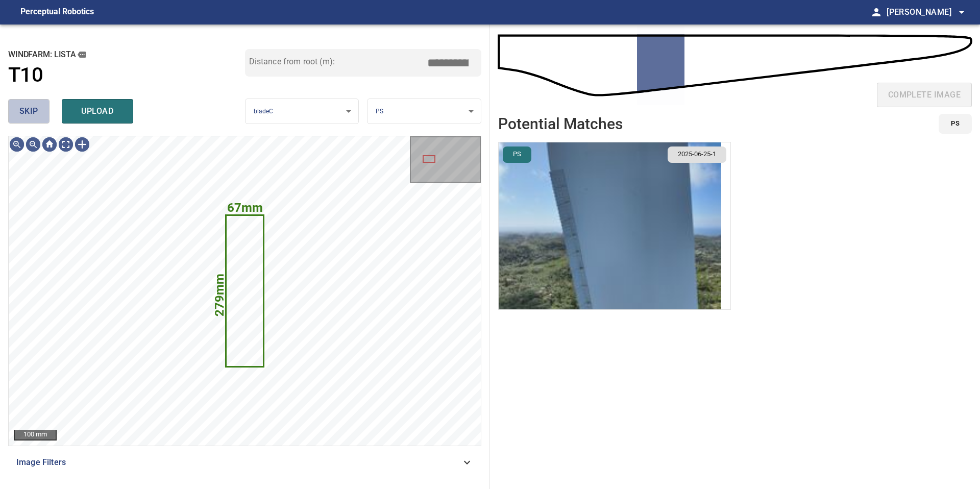
click at [34, 110] on span "skip" at bounding box center [28, 111] width 19 height 14
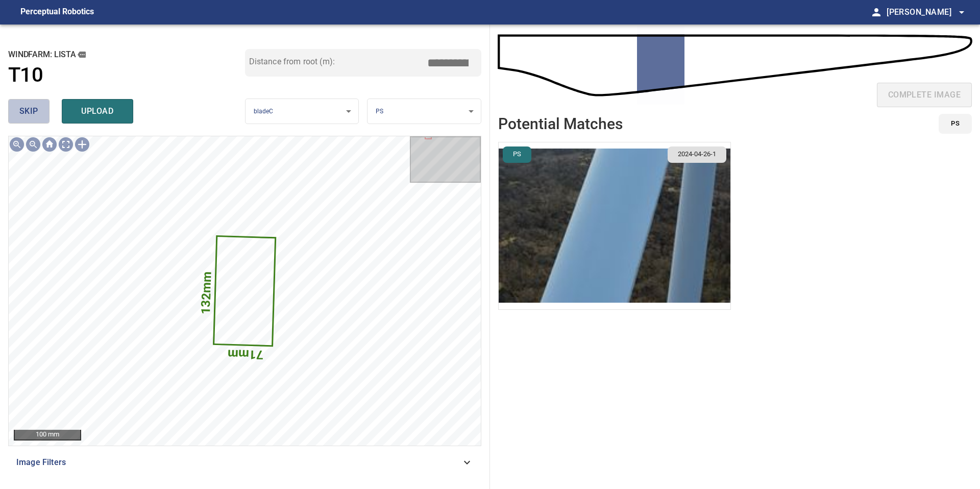
click at [38, 113] on button "skip" at bounding box center [28, 111] width 41 height 24
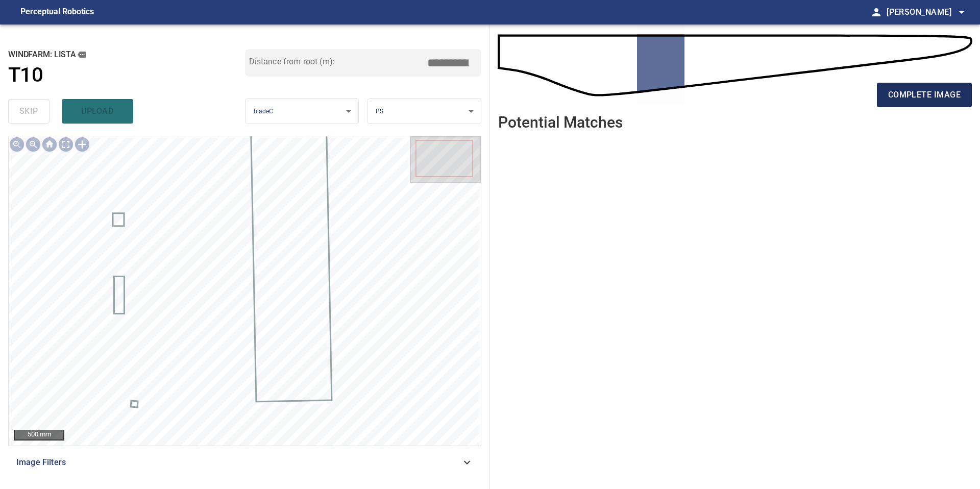
click at [928, 96] on span "complete image" at bounding box center [924, 95] width 72 height 14
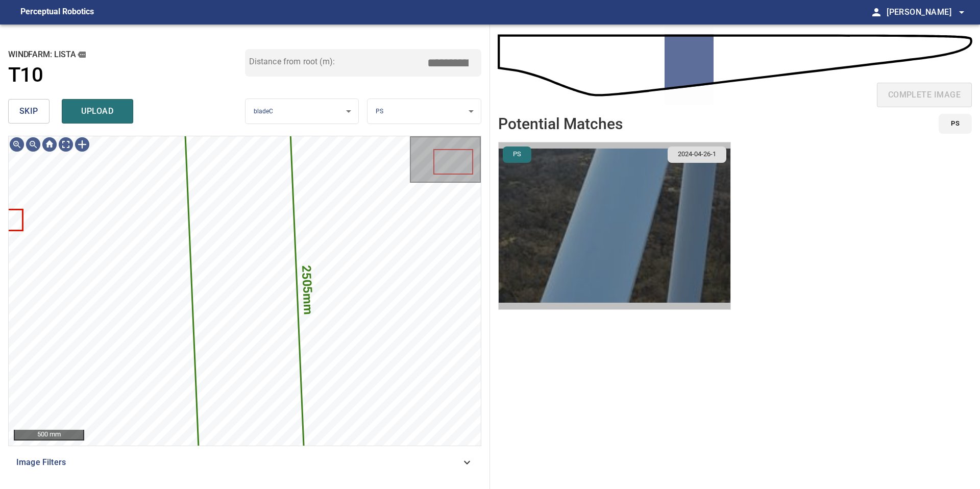
click at [590, 199] on img "button" at bounding box center [614, 225] width 232 height 167
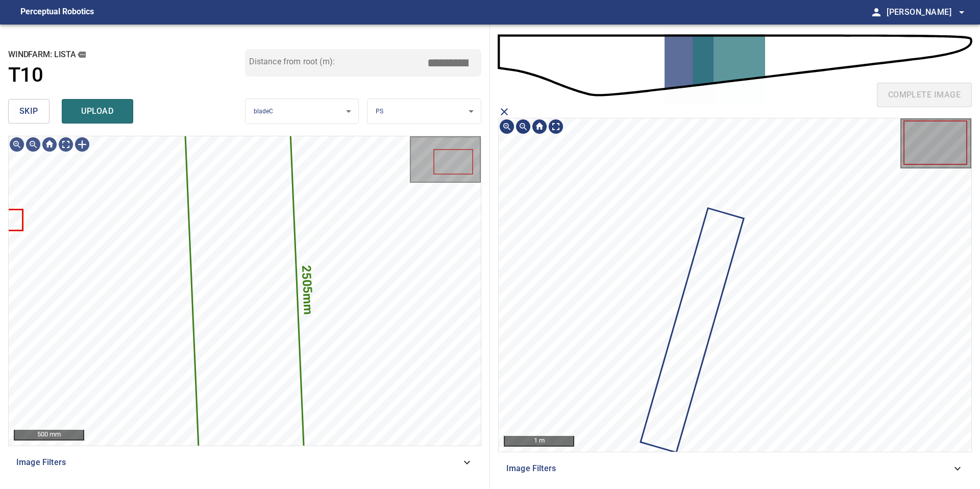
click at [703, 274] on icon at bounding box center [691, 330] width 101 height 242
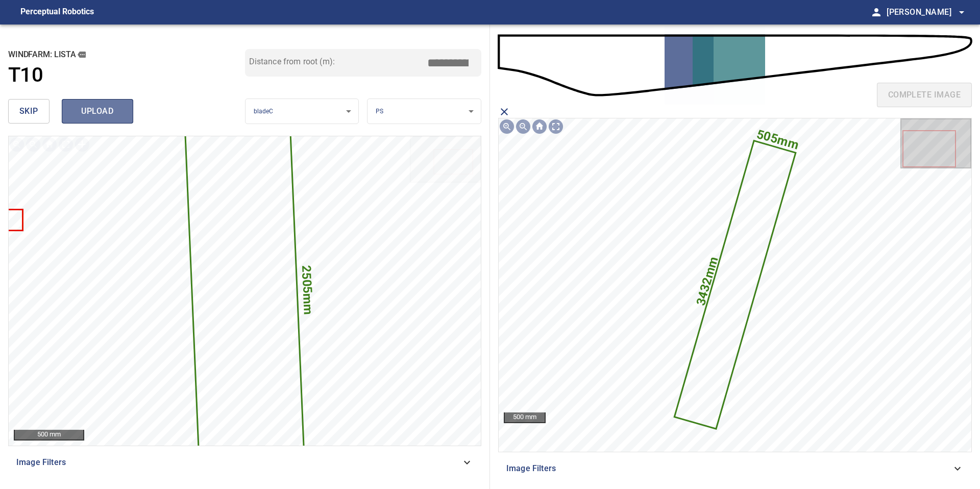
click at [115, 107] on span "upload" at bounding box center [97, 111] width 49 height 14
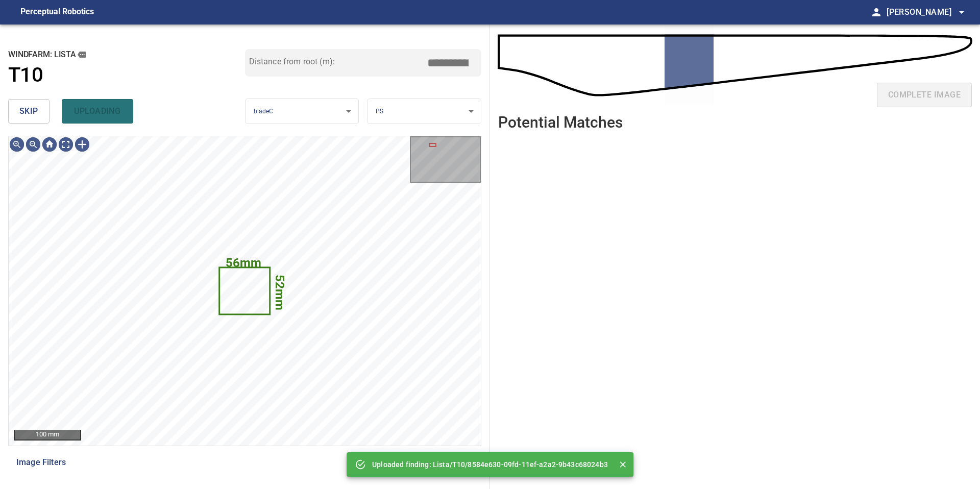
click at [38, 115] on button "skip" at bounding box center [28, 111] width 41 height 24
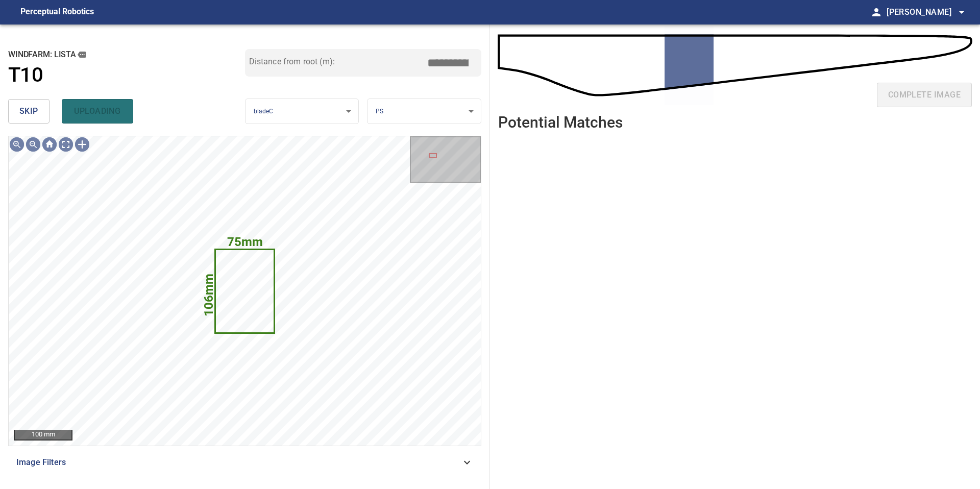
click at [38, 115] on button "skip" at bounding box center [28, 111] width 41 height 24
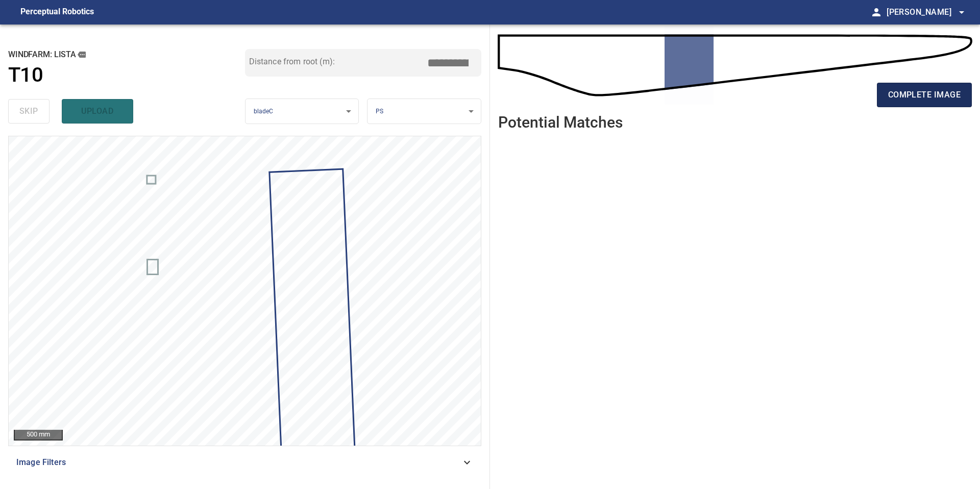
click at [924, 90] on span "complete image" at bounding box center [924, 95] width 72 height 14
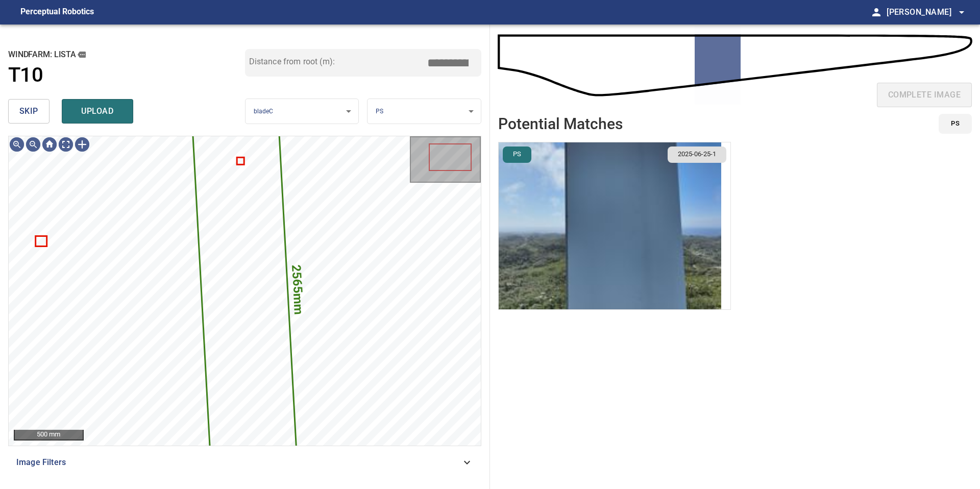
click at [601, 259] on img "button" at bounding box center [609, 225] width 222 height 167
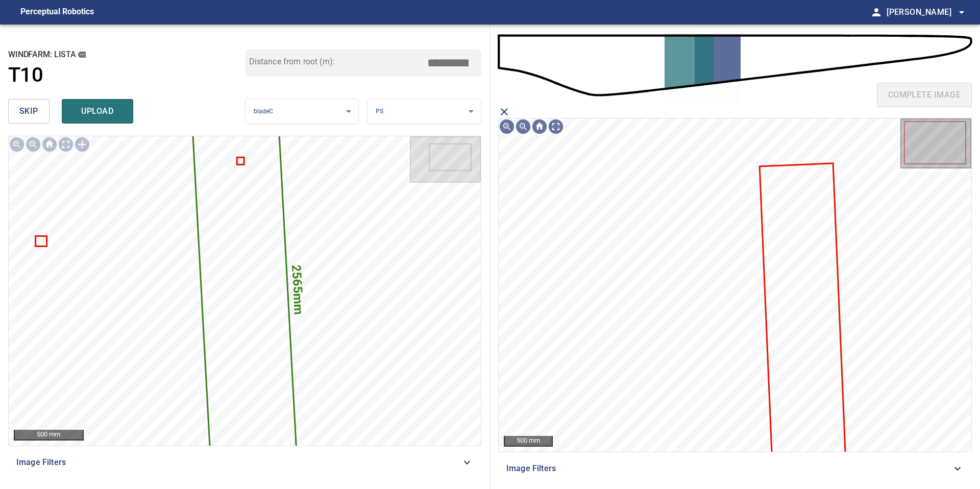
click at [795, 247] on icon at bounding box center [802, 310] width 84 height 293
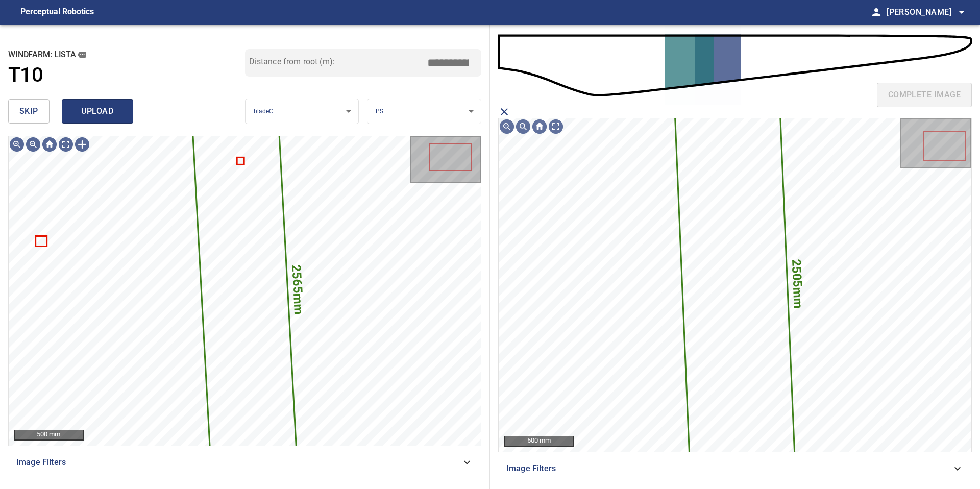
click at [106, 112] on span "upload" at bounding box center [97, 111] width 49 height 14
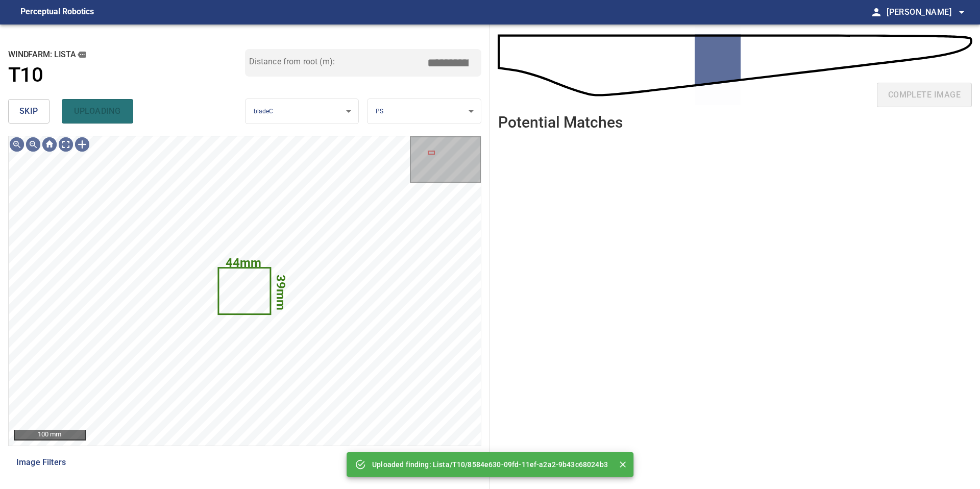
click at [22, 114] on span "skip" at bounding box center [28, 111] width 19 height 14
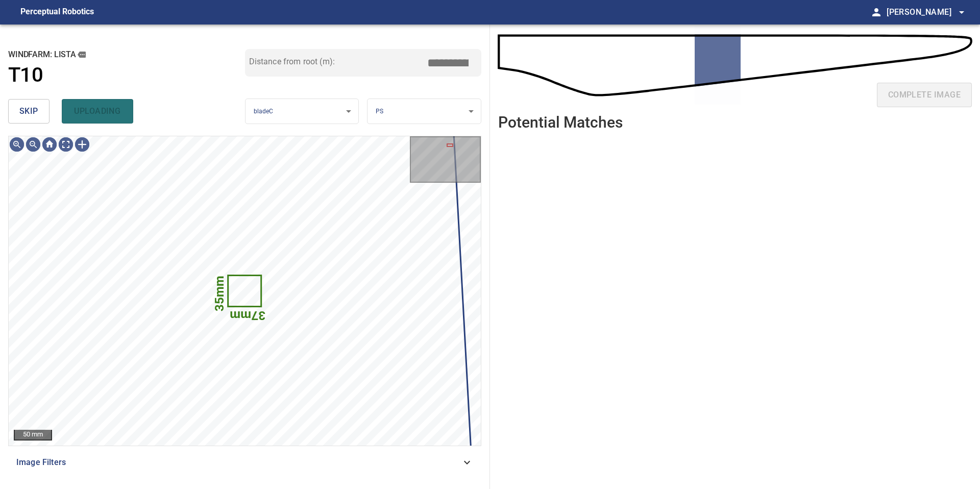
click at [22, 114] on span "skip" at bounding box center [28, 111] width 19 height 14
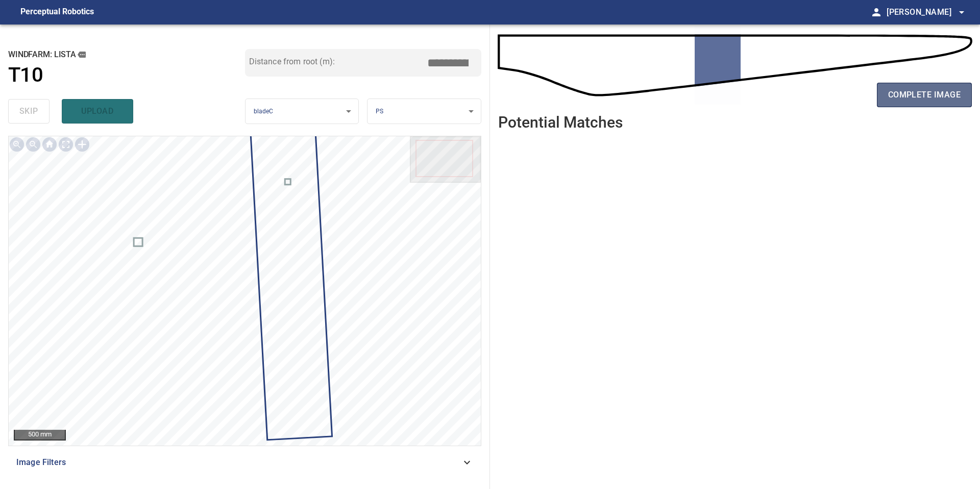
click at [924, 95] on span "complete image" at bounding box center [924, 95] width 72 height 14
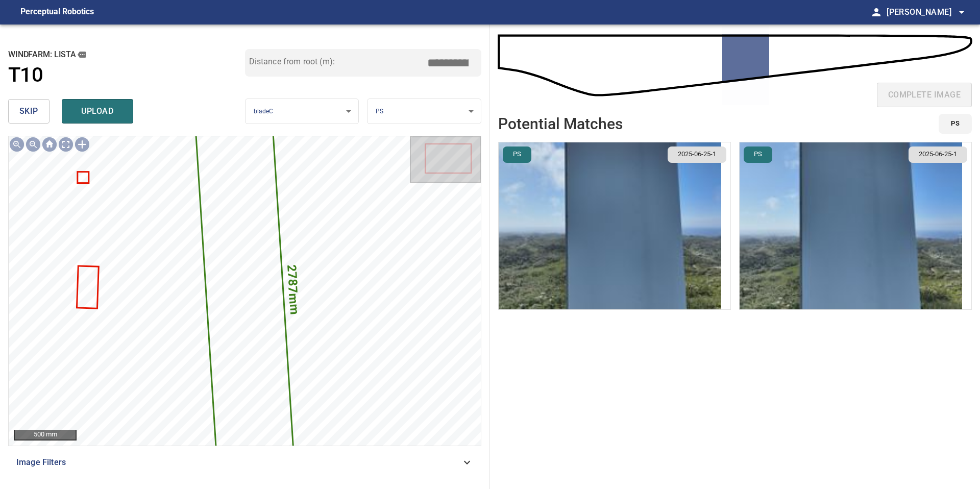
click at [619, 237] on img "button" at bounding box center [609, 225] width 222 height 167
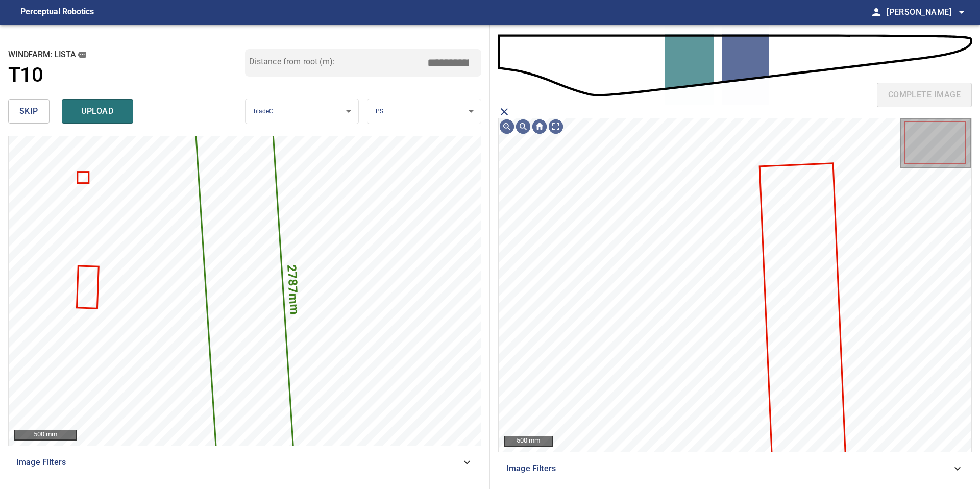
click at [795, 223] on icon at bounding box center [802, 310] width 84 height 293
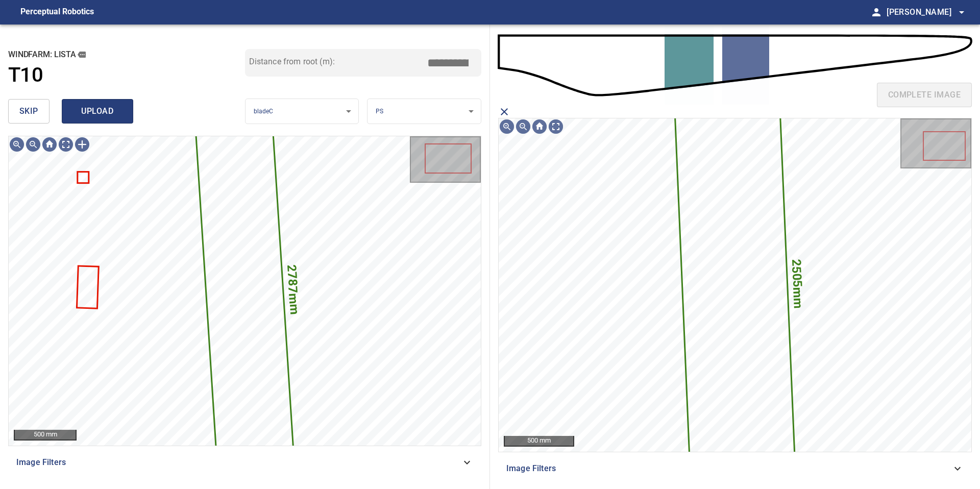
click at [109, 113] on span "upload" at bounding box center [97, 111] width 49 height 14
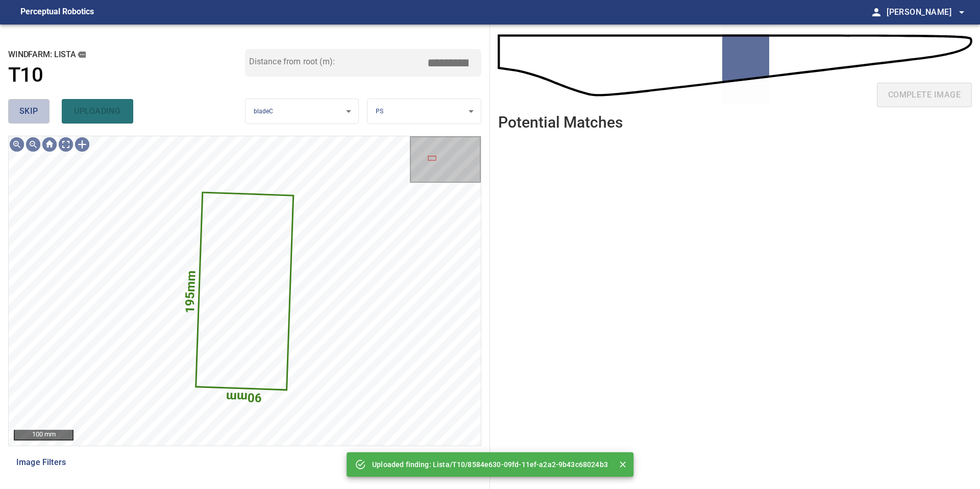
click at [13, 109] on button "skip" at bounding box center [28, 111] width 41 height 24
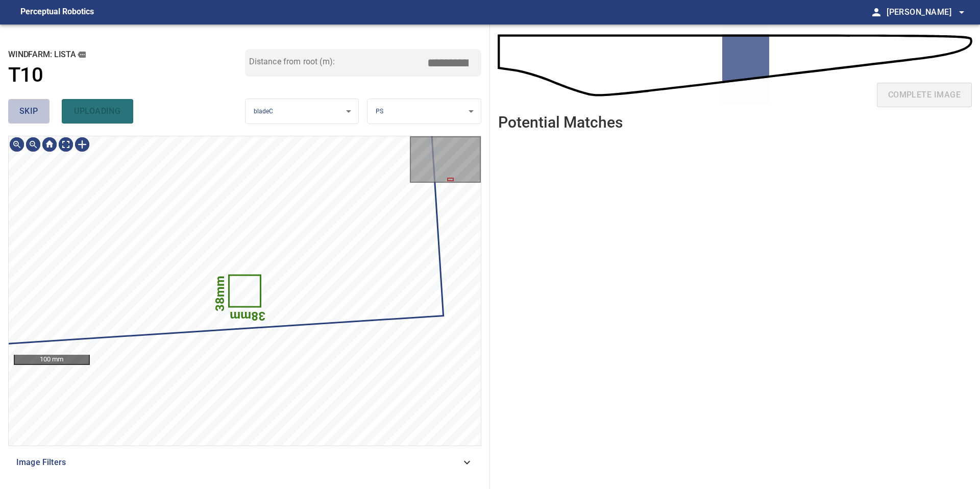
click at [13, 109] on button "skip" at bounding box center [28, 111] width 41 height 24
type input "*****"
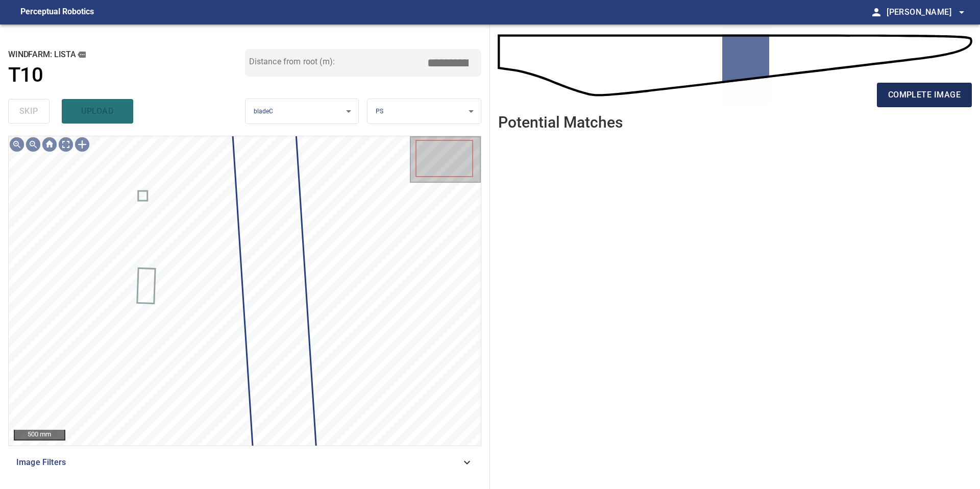
click at [921, 90] on span "complete image" at bounding box center [924, 95] width 72 height 14
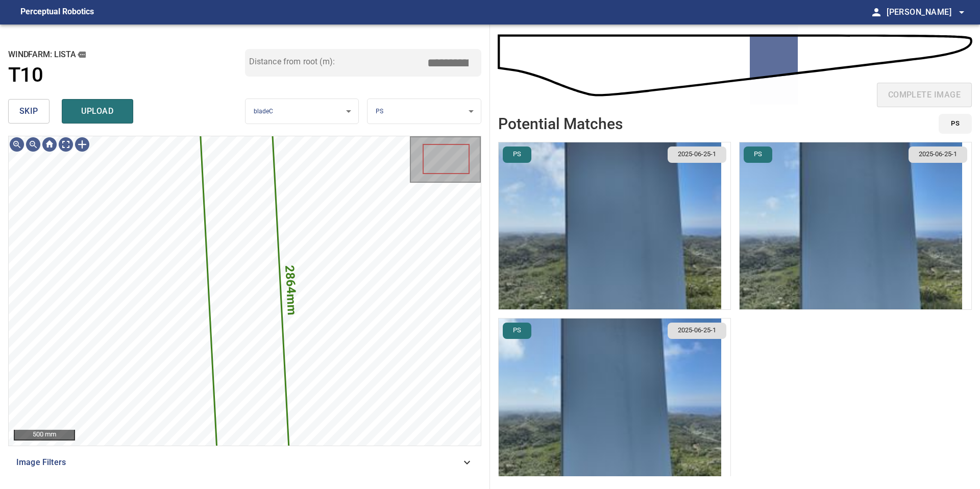
click at [686, 243] on img "button" at bounding box center [609, 225] width 222 height 167
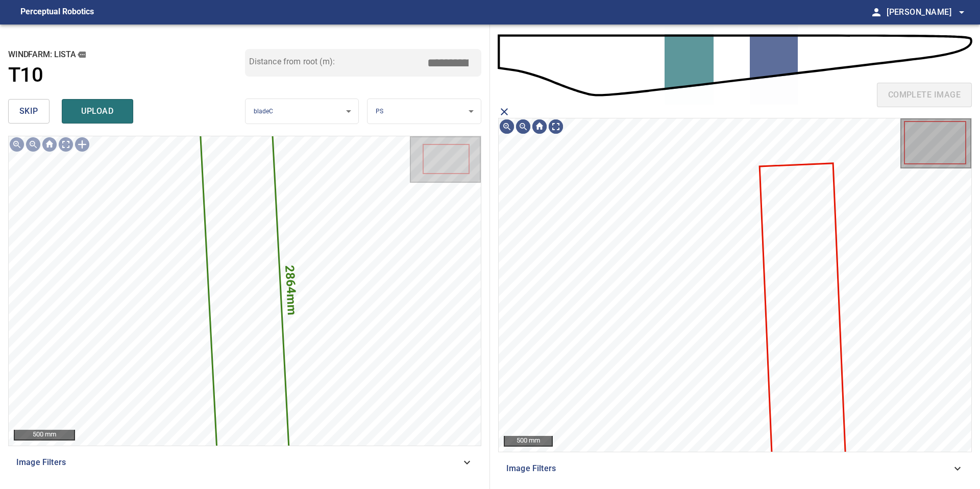
click at [796, 227] on icon at bounding box center [802, 310] width 84 height 293
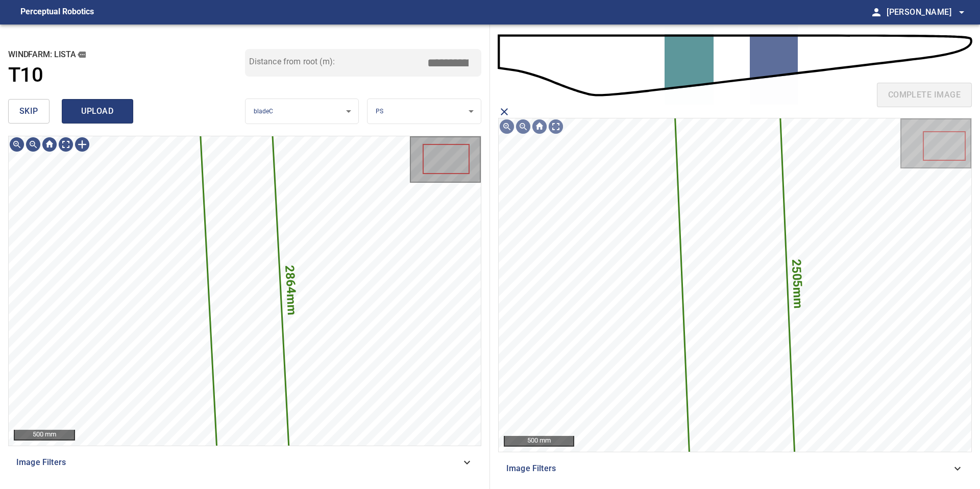
click at [106, 106] on span "upload" at bounding box center [97, 111] width 49 height 14
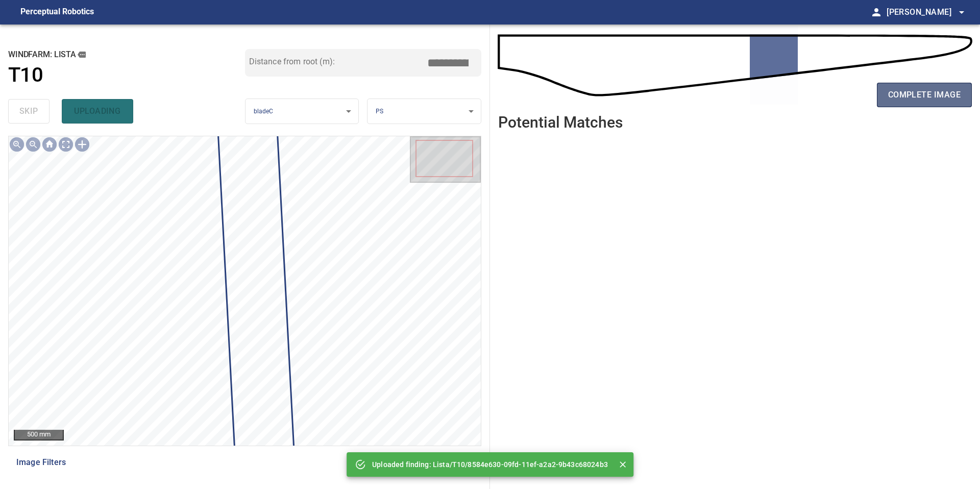
click at [917, 92] on span "complete image" at bounding box center [924, 95] width 72 height 14
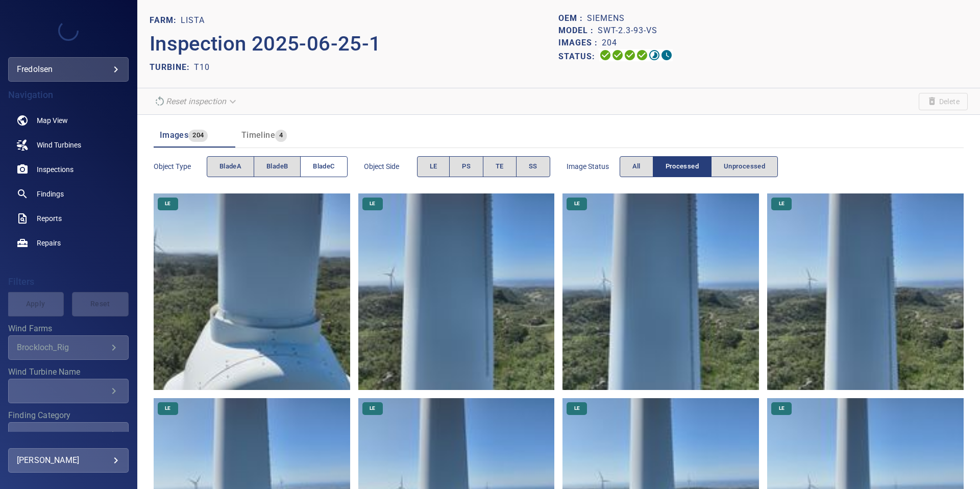
click at [322, 170] on span "bladeC" at bounding box center [323, 167] width 21 height 12
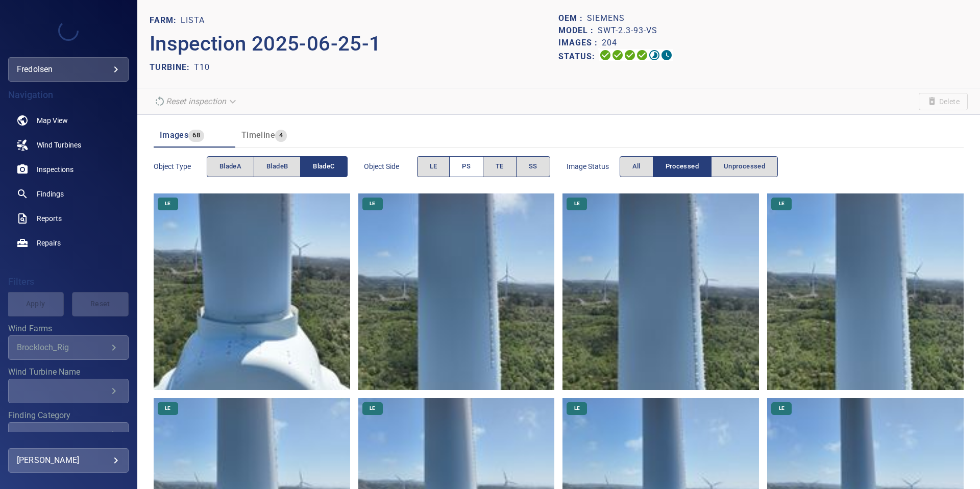
click at [468, 169] on span "PS" at bounding box center [466, 167] width 9 height 12
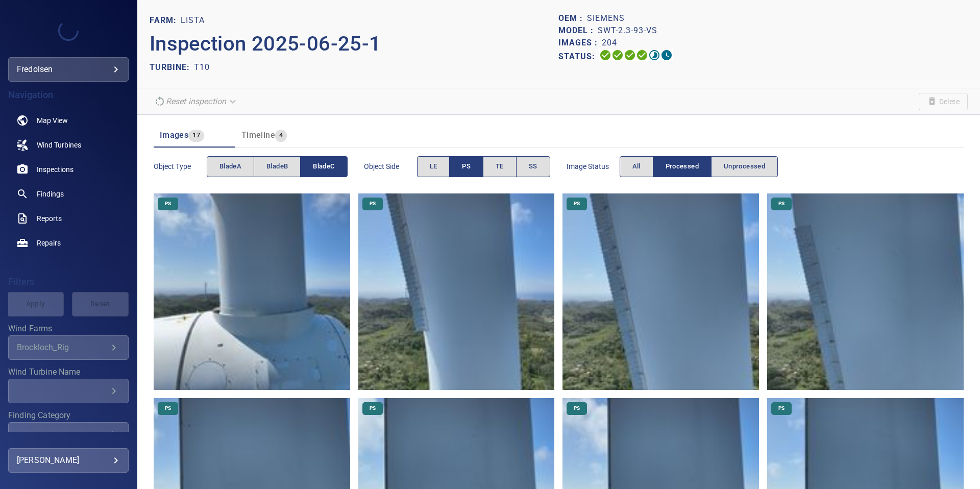
click at [301, 271] on img at bounding box center [252, 291] width 196 height 196
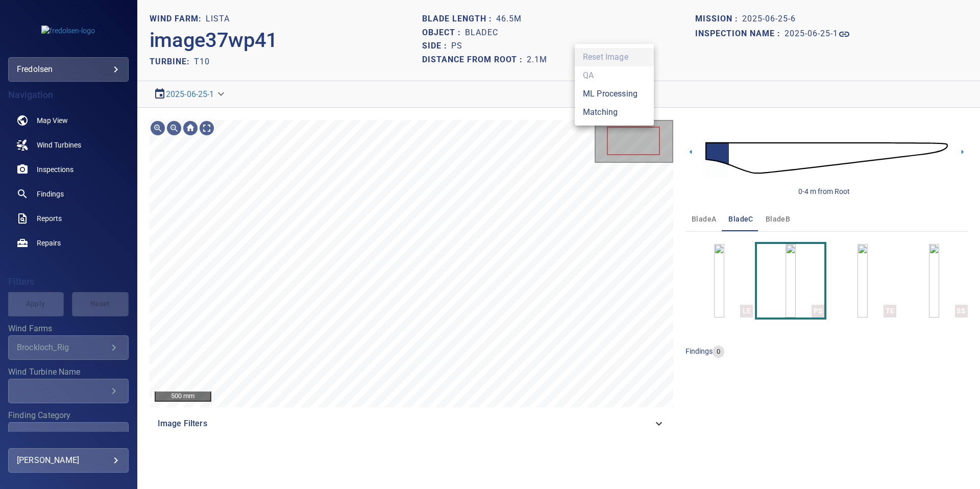
click at [623, 94] on body "**********" at bounding box center [490, 244] width 980 height 489
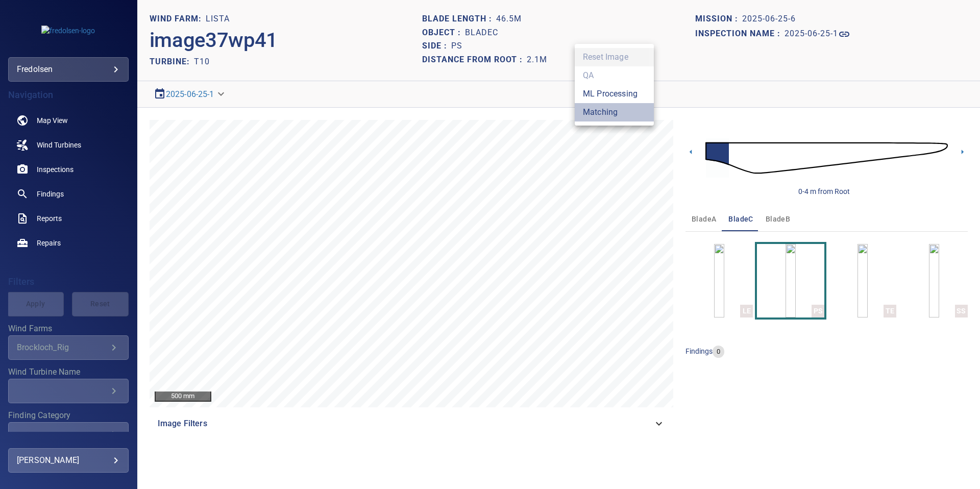
click at [610, 113] on li "Matching" at bounding box center [613, 112] width 79 height 18
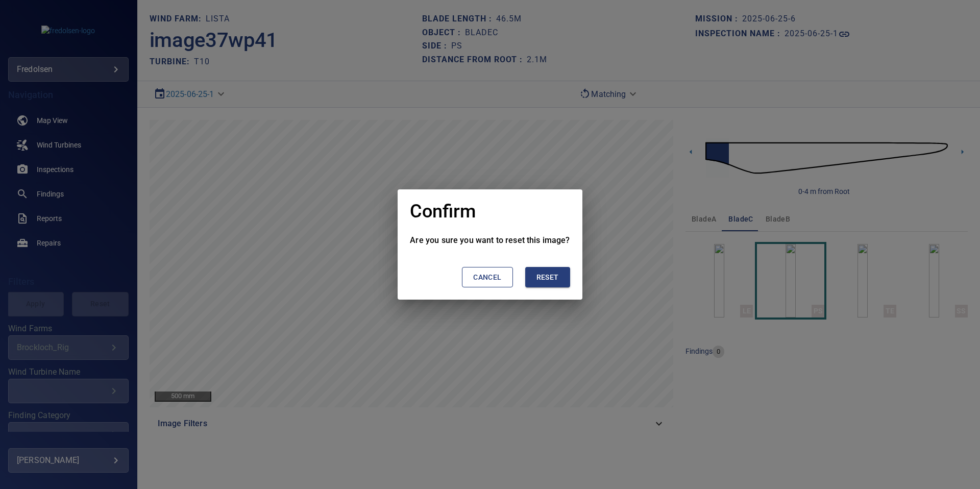
click at [550, 273] on span "Reset" at bounding box center [547, 277] width 22 height 13
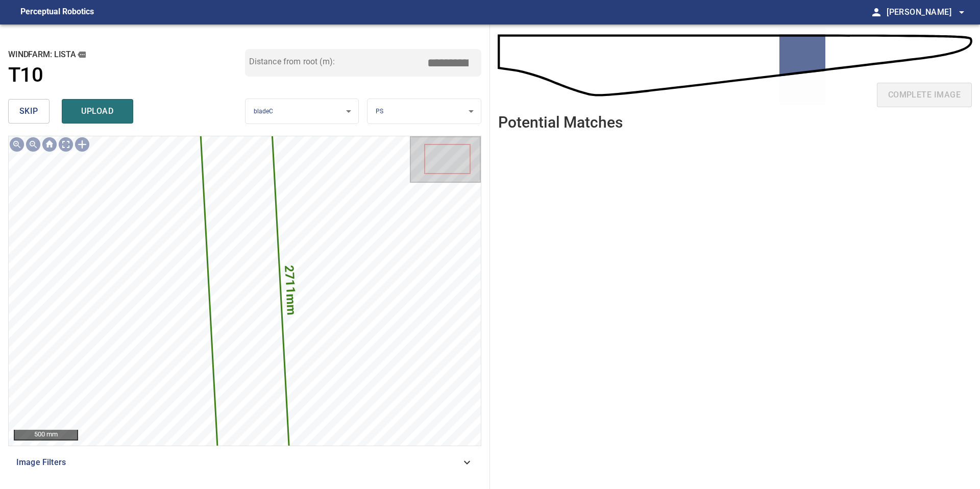
click at [453, 66] on input "*****" at bounding box center [451, 62] width 51 height 19
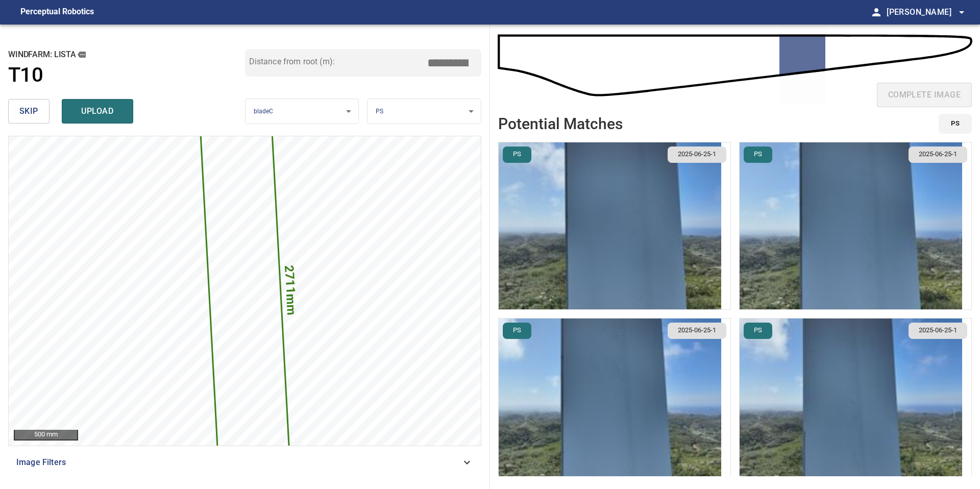
type input "*****"
click at [634, 222] on img "button" at bounding box center [609, 225] width 222 height 167
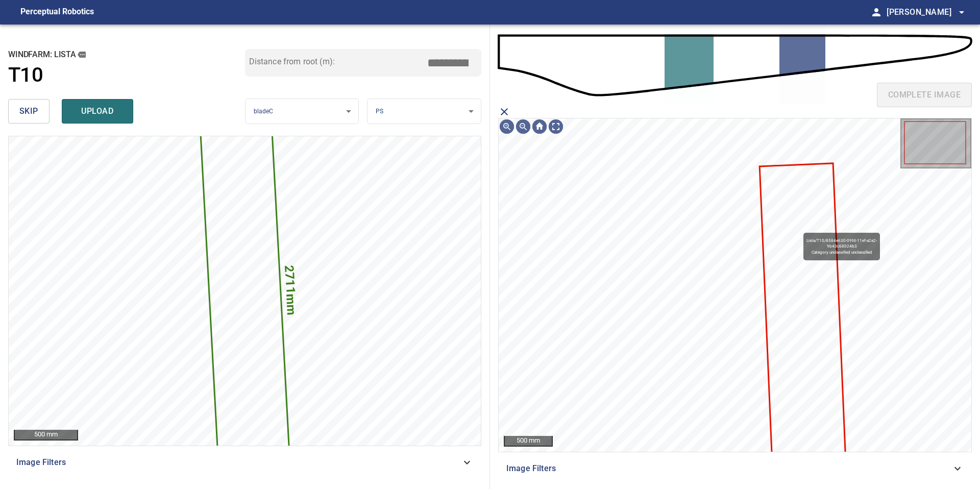
click at [798, 228] on icon at bounding box center [802, 310] width 84 height 293
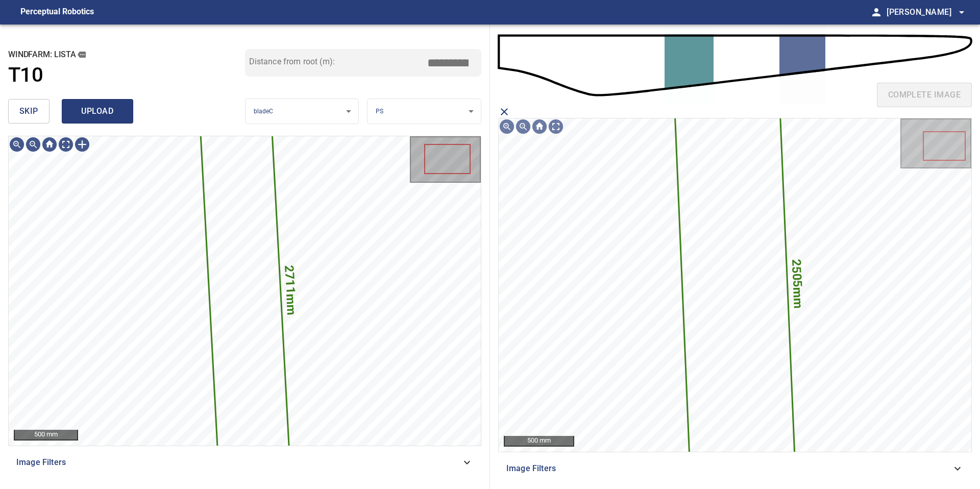
click at [95, 101] on button "upload" at bounding box center [97, 111] width 71 height 24
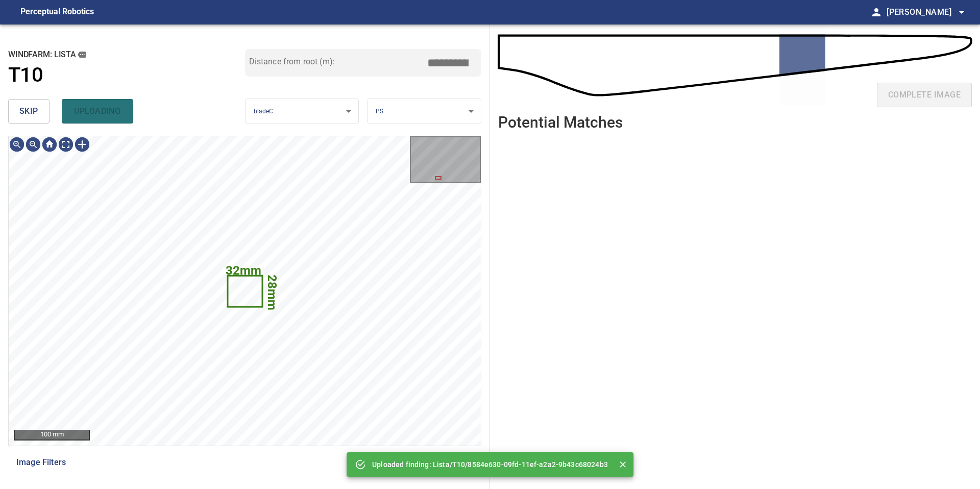
click at [39, 109] on button "skip" at bounding box center [28, 111] width 41 height 24
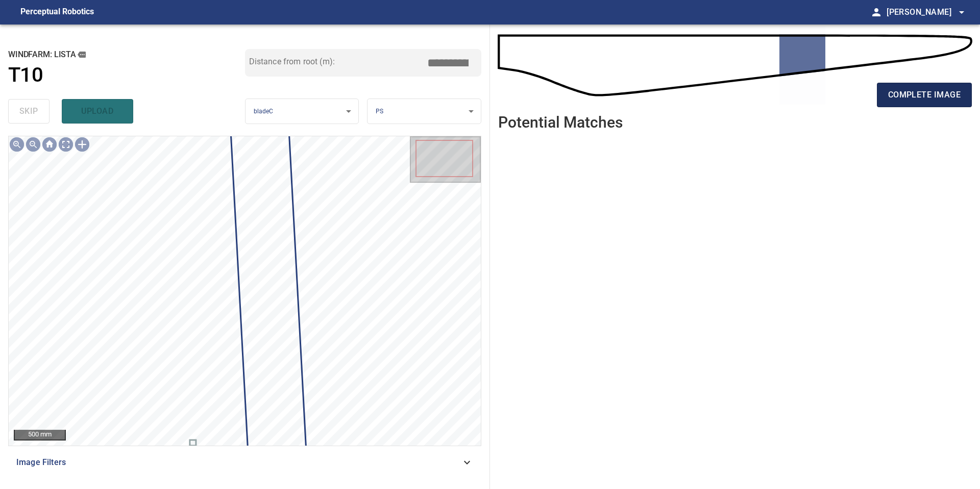
click at [943, 102] on button "complete image" at bounding box center [924, 95] width 95 height 24
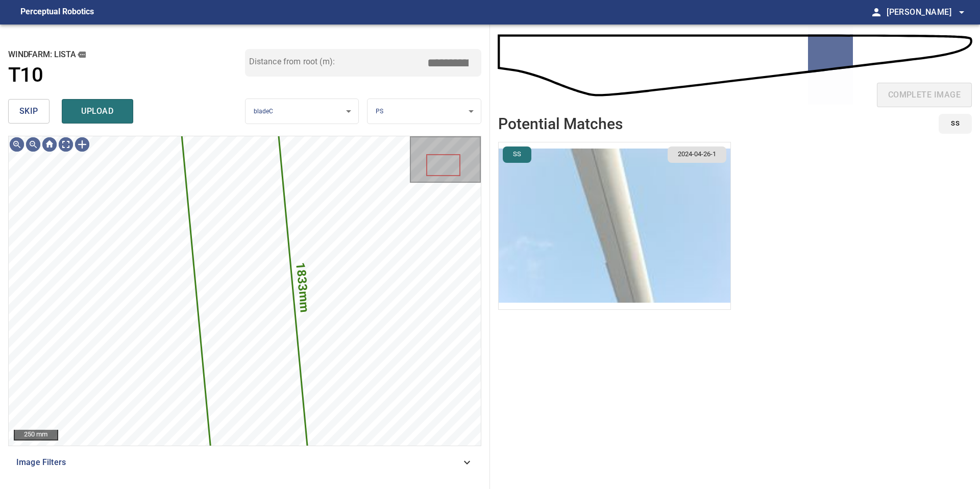
click at [29, 104] on span "skip" at bounding box center [28, 111] width 19 height 14
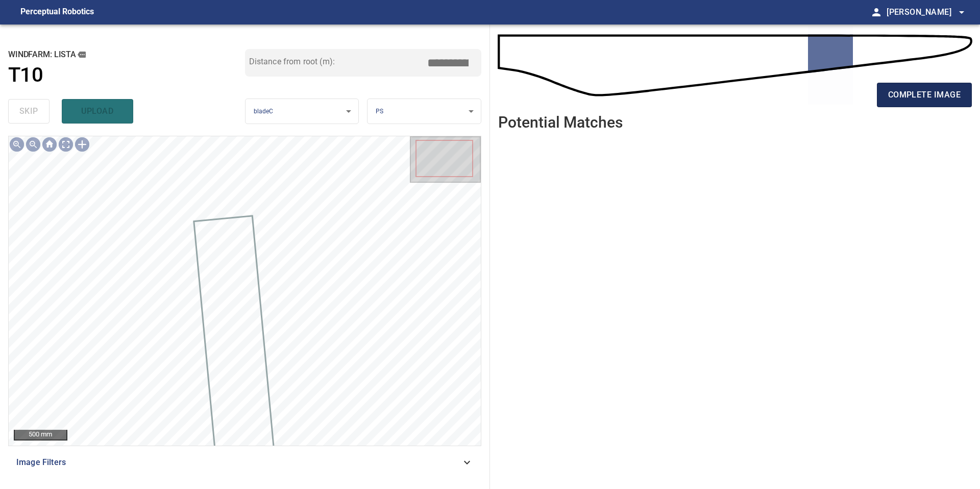
click at [907, 91] on span "complete image" at bounding box center [924, 95] width 72 height 14
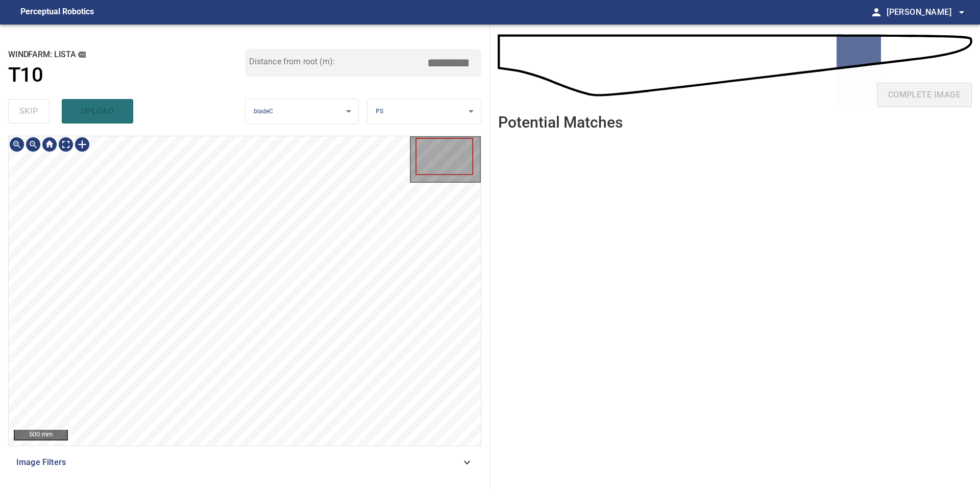
click at [238, 446] on div "500 mm Image Filters" at bounding box center [244, 308] width 473 height 345
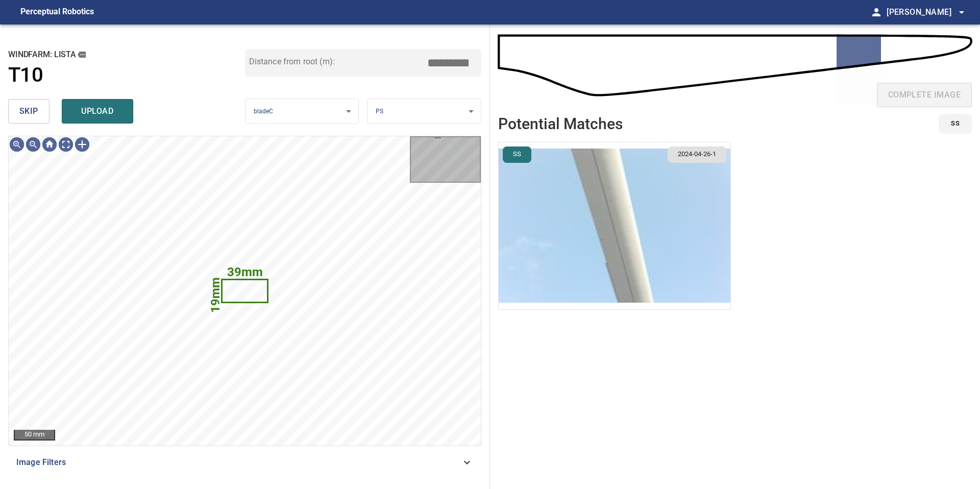
click at [35, 113] on span "skip" at bounding box center [28, 111] width 19 height 14
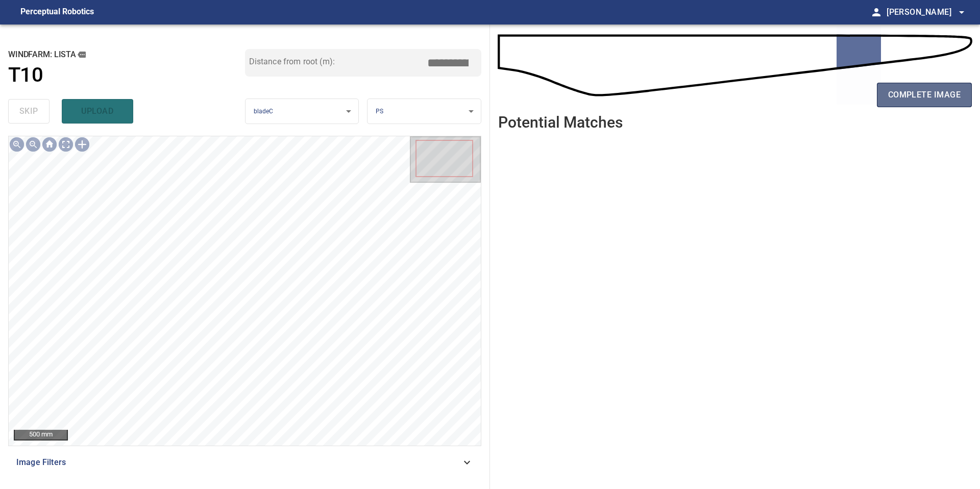
click at [922, 92] on span "complete image" at bounding box center [924, 95] width 72 height 14
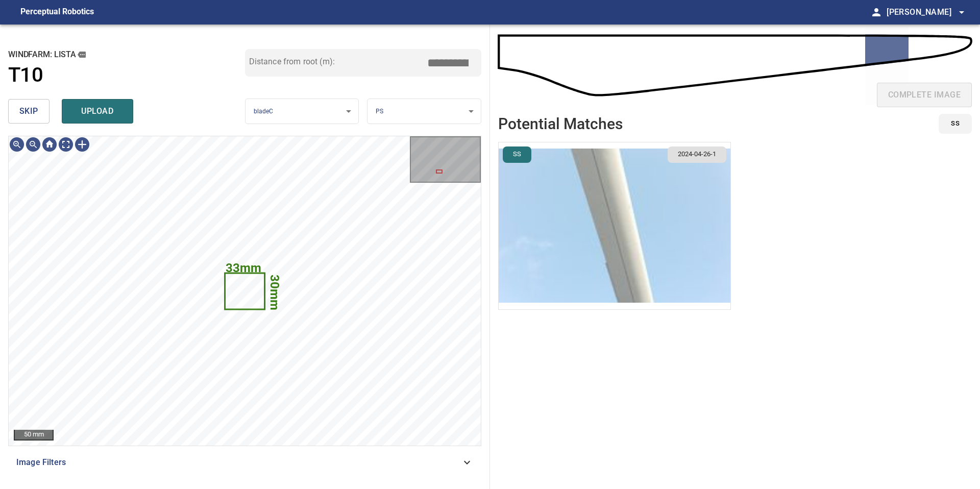
click at [568, 227] on img "button" at bounding box center [614, 225] width 232 height 167
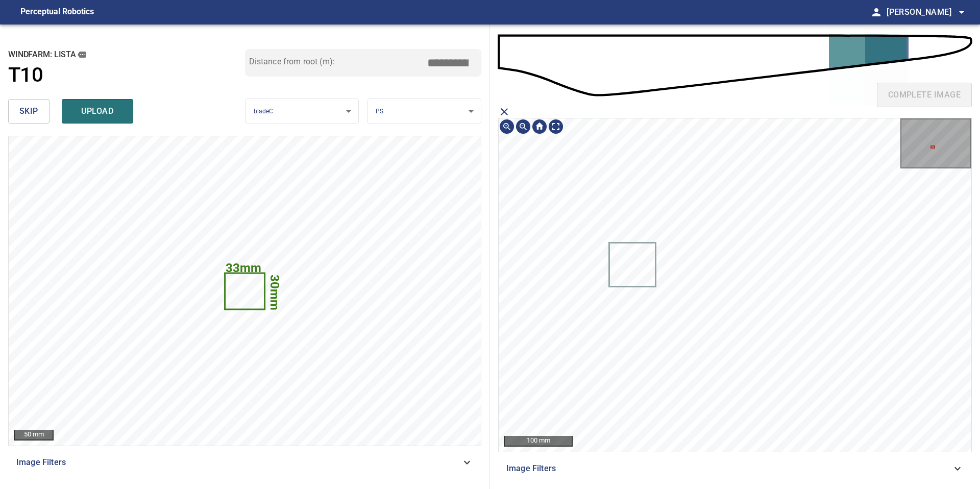
click at [632, 269] on icon at bounding box center [632, 264] width 45 height 42
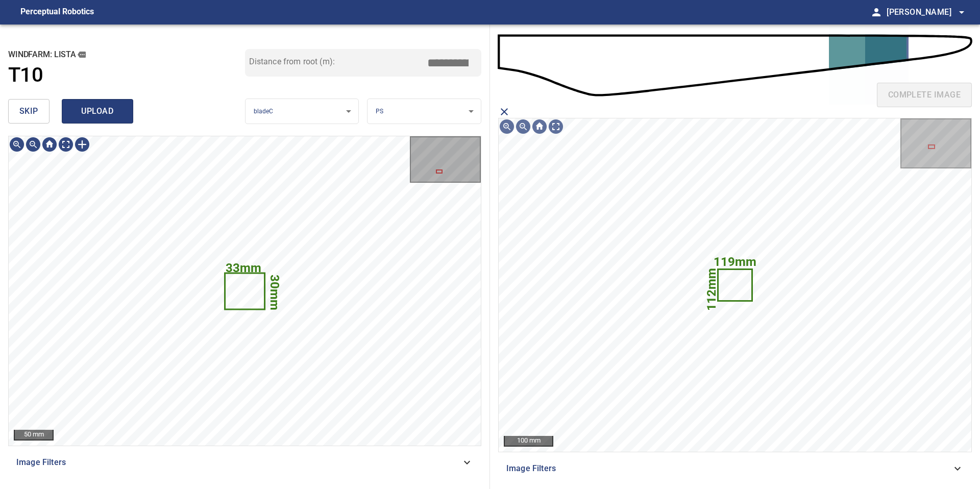
click at [87, 103] on button "upload" at bounding box center [97, 111] width 71 height 24
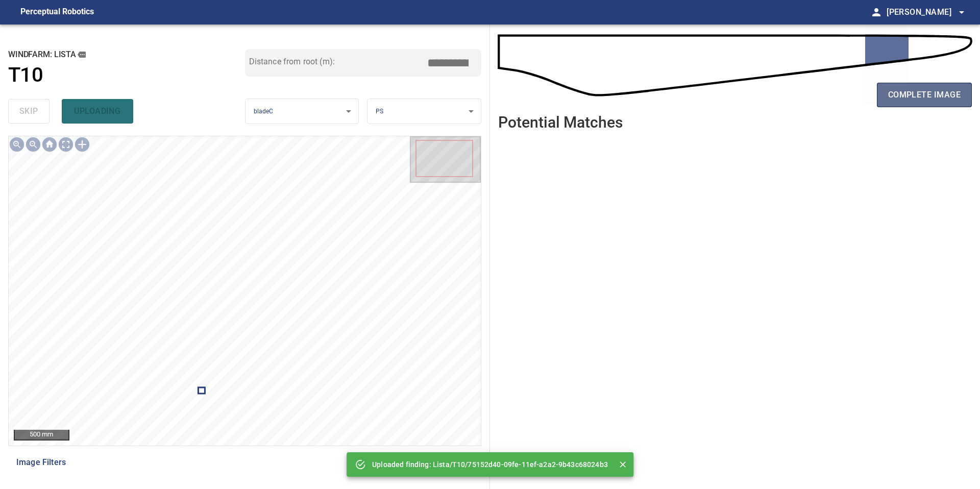
click at [905, 93] on span "complete image" at bounding box center [924, 95] width 72 height 14
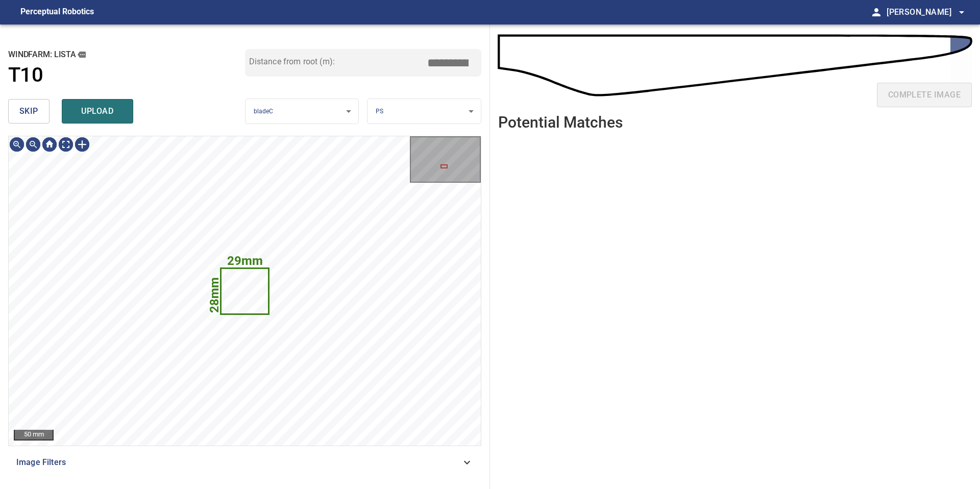
click at [42, 116] on button "skip" at bounding box center [28, 111] width 41 height 24
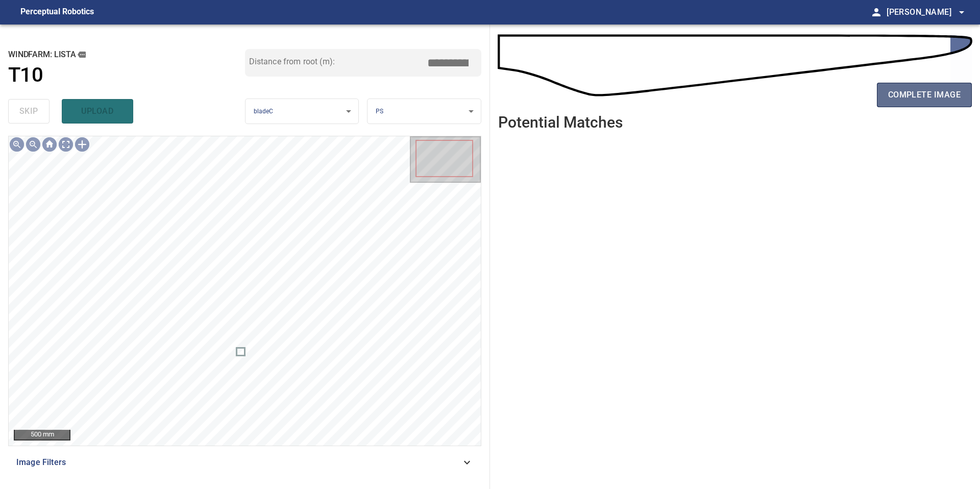
click at [916, 101] on span "complete image" at bounding box center [924, 95] width 72 height 14
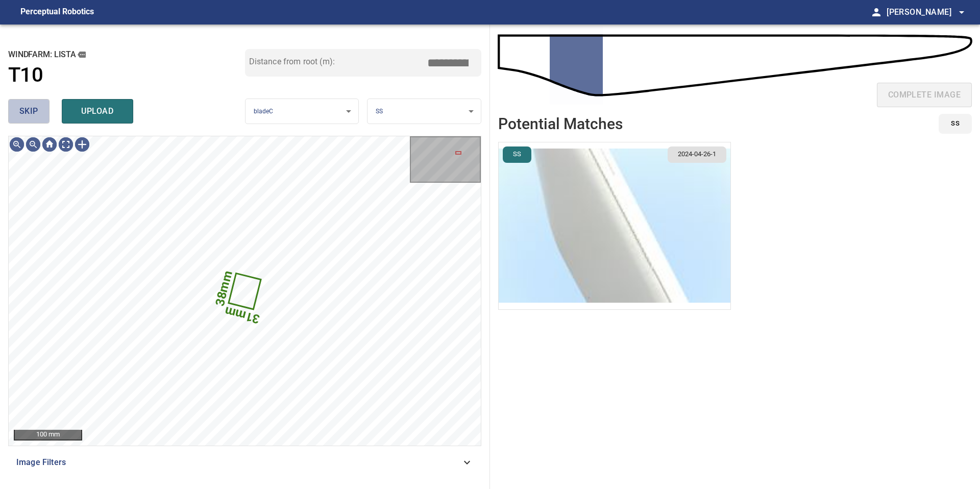
click at [34, 115] on span "skip" at bounding box center [28, 111] width 19 height 14
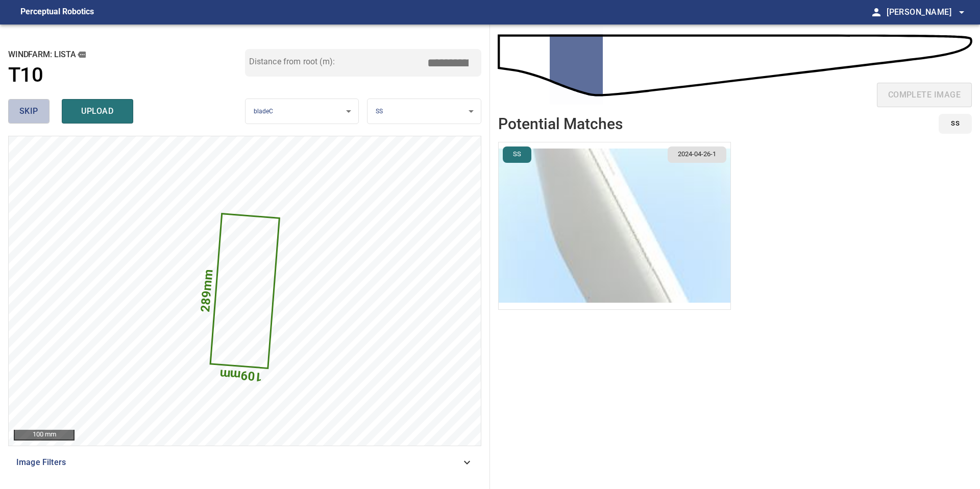
click at [34, 115] on span "skip" at bounding box center [28, 111] width 19 height 14
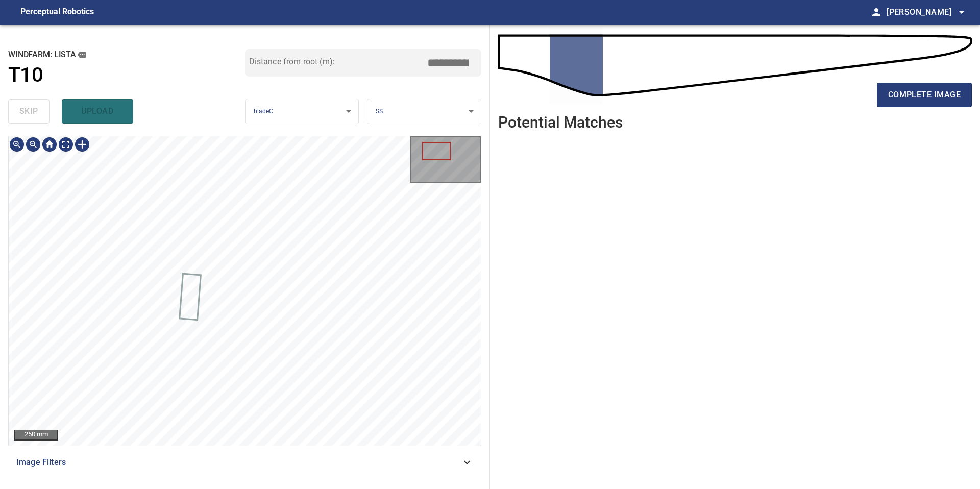
click at [165, 457] on div "250 mm Image Filters" at bounding box center [244, 308] width 473 height 345
click at [165, 469] on div "250 mm Image Filters" at bounding box center [244, 308] width 473 height 345
click at [210, 213] on div at bounding box center [206, 195] width 20 height 45
click at [204, 366] on div at bounding box center [245, 290] width 472 height 309
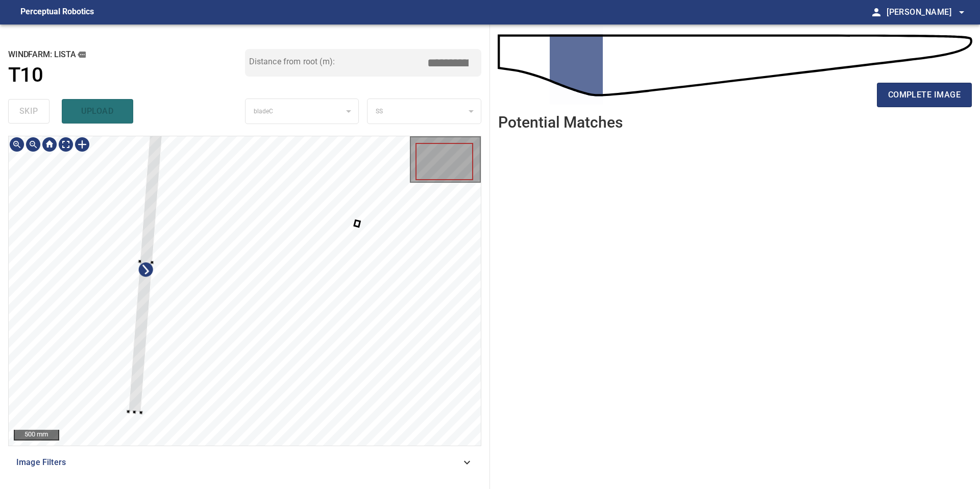
click at [127, 409] on div at bounding box center [245, 290] width 472 height 309
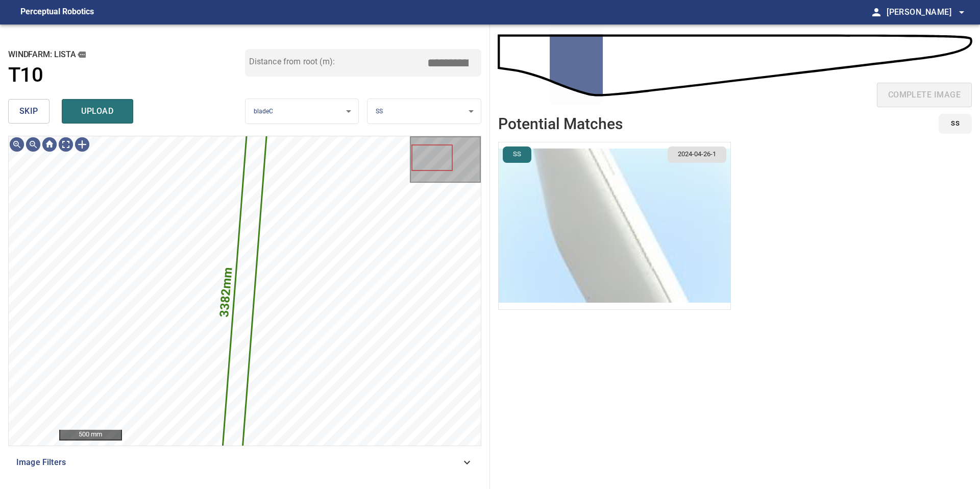
click at [582, 229] on img "button" at bounding box center [614, 225] width 232 height 167
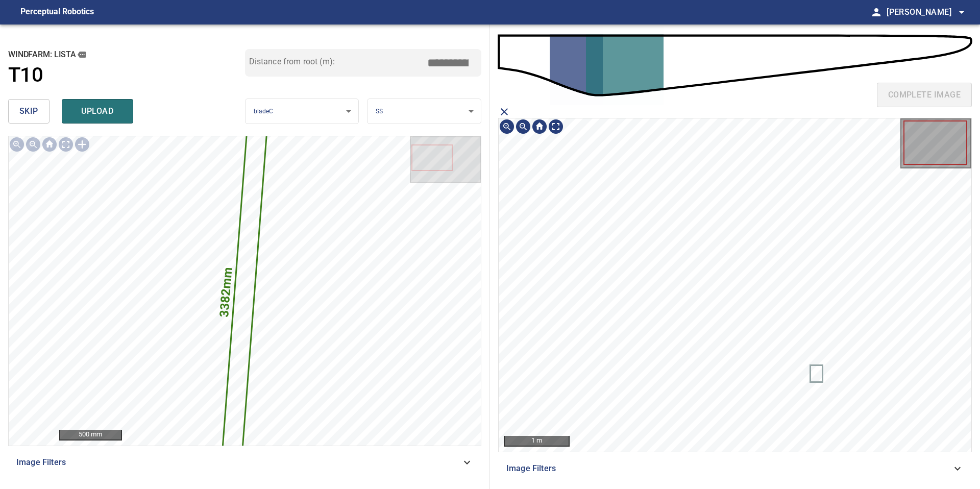
click at [815, 366] on icon at bounding box center [816, 373] width 11 height 15
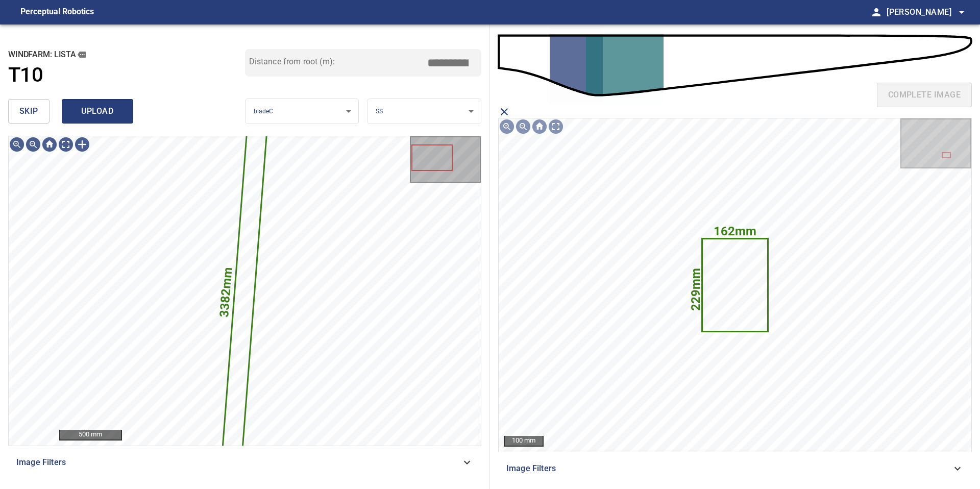
click at [91, 112] on span "upload" at bounding box center [97, 111] width 49 height 14
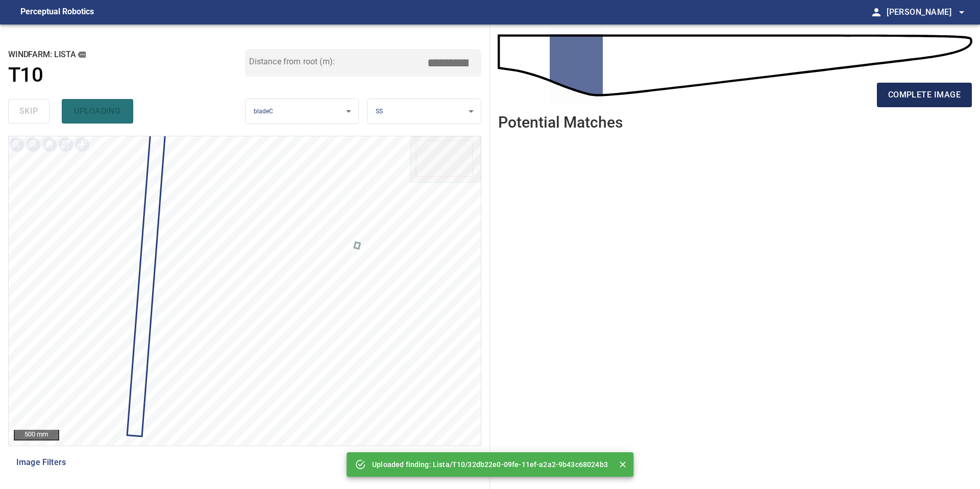
click at [917, 96] on span "complete image" at bounding box center [924, 95] width 72 height 14
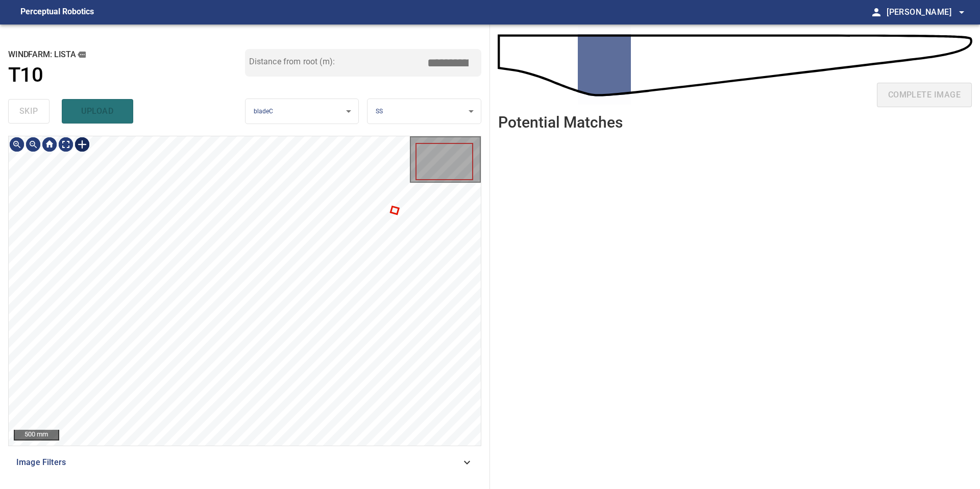
click at [82, 144] on div at bounding box center [82, 144] width 16 height 16
click at [141, 377] on div at bounding box center [245, 290] width 472 height 309
click at [131, 375] on div at bounding box center [139, 295] width 26 height 182
click at [136, 412] on div at bounding box center [245, 290] width 472 height 309
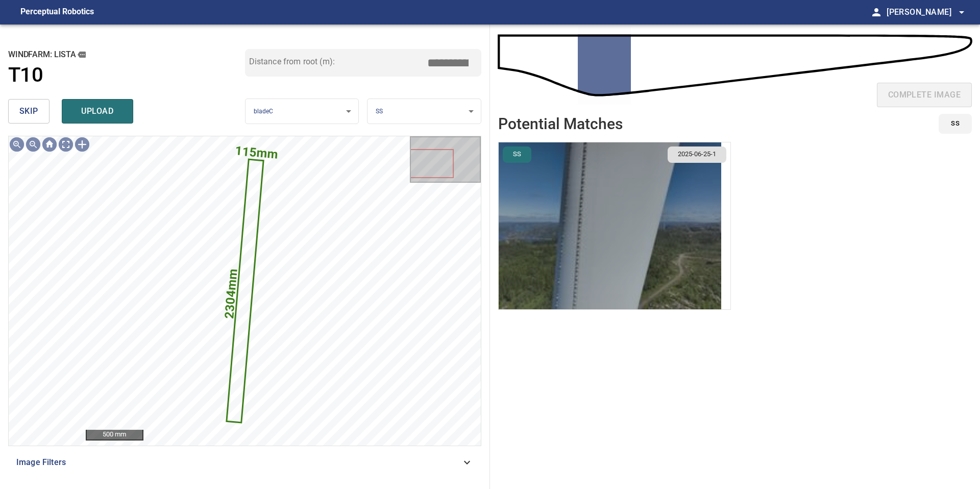
click at [631, 249] on img "button" at bounding box center [609, 225] width 222 height 167
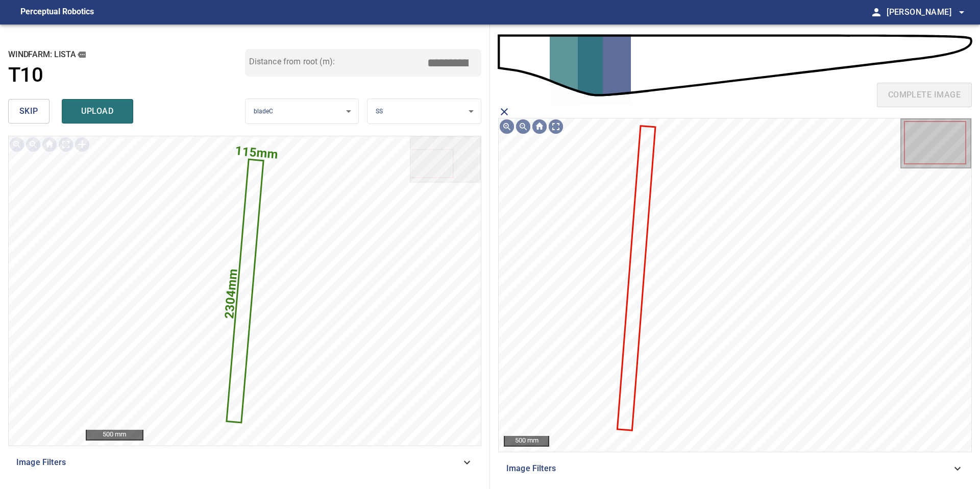
click at [639, 239] on icon at bounding box center [636, 278] width 36 height 303
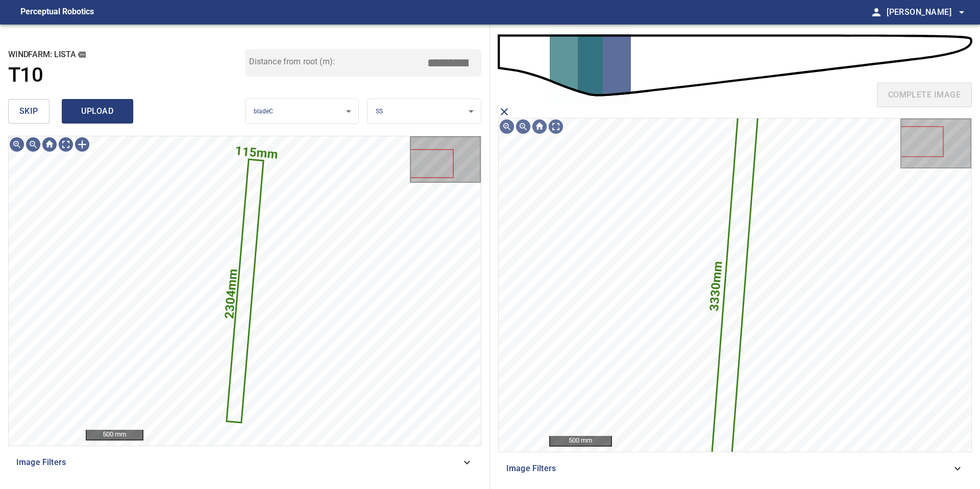
click at [112, 110] on span "upload" at bounding box center [97, 111] width 49 height 14
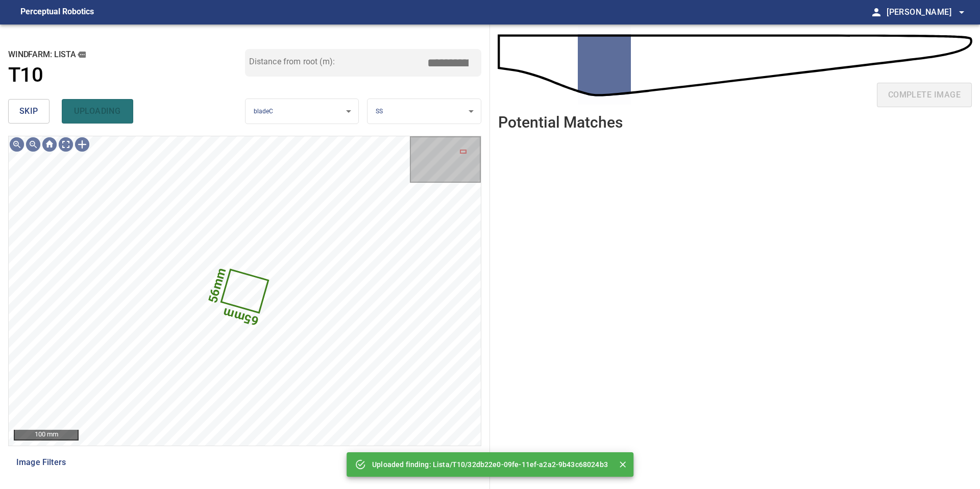
click at [40, 104] on button "skip" at bounding box center [28, 111] width 41 height 24
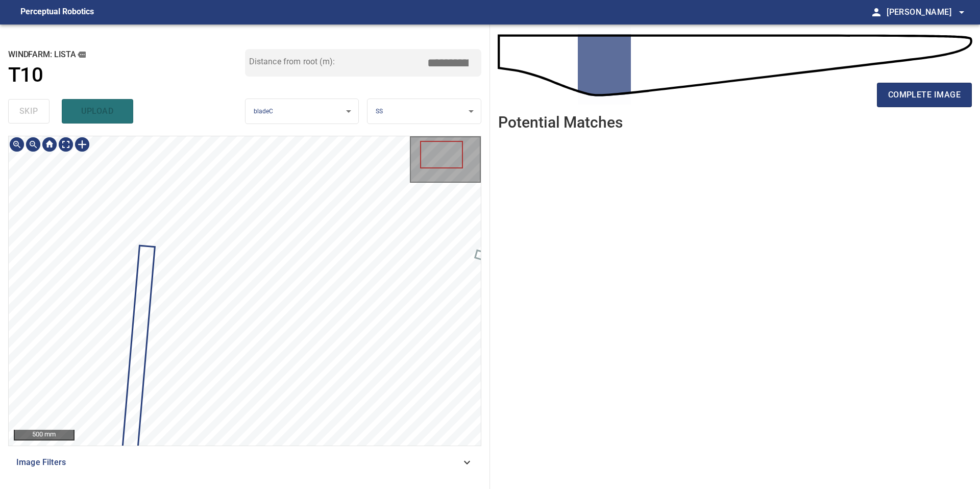
click at [144, 488] on div "**********" at bounding box center [245, 256] width 490 height 464
click at [896, 97] on span "complete image" at bounding box center [924, 95] width 72 height 14
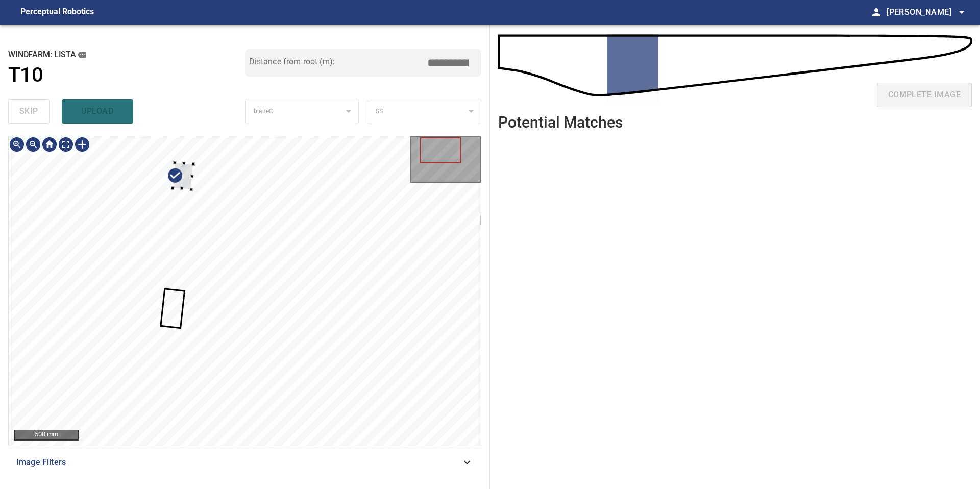
click at [190, 185] on div at bounding box center [182, 175] width 21 height 27
click at [179, 328] on div at bounding box center [245, 290] width 472 height 309
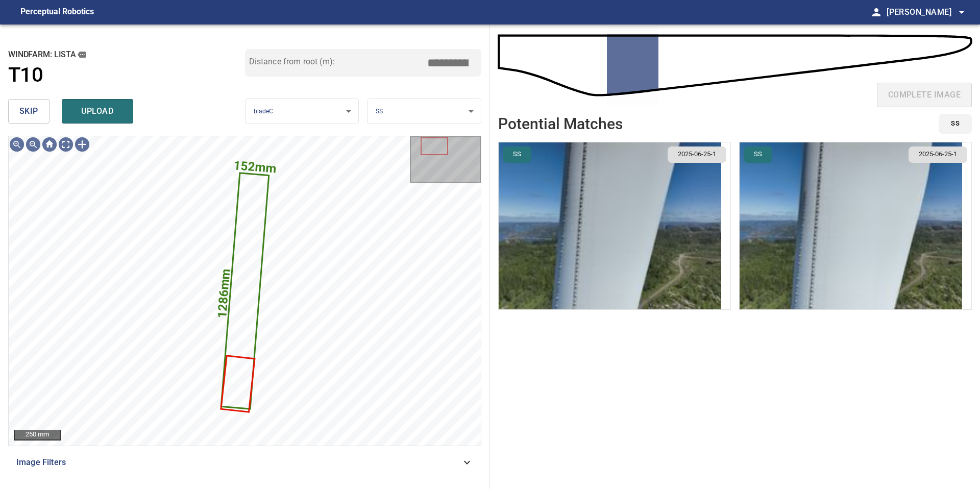
click at [624, 192] on img "button" at bounding box center [609, 225] width 222 height 167
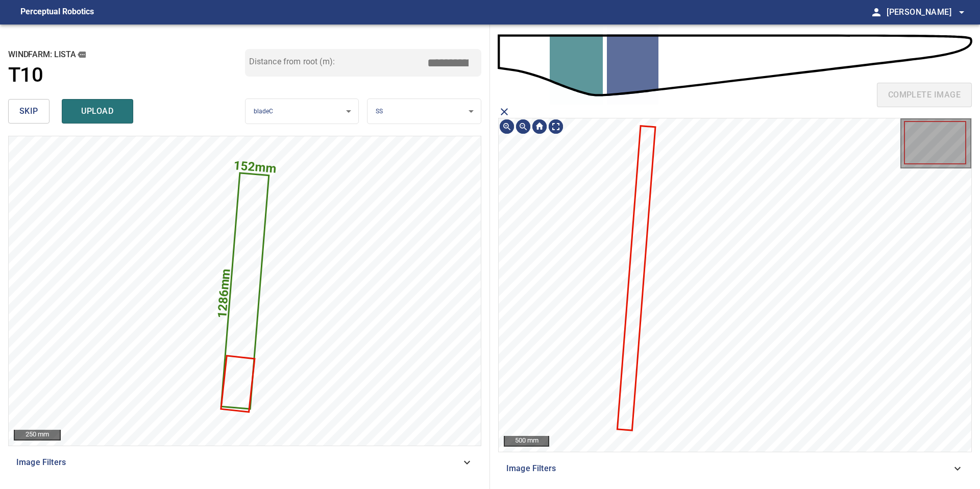
click at [502, 110] on icon "close matching imageResolution:" at bounding box center [504, 111] width 7 height 7
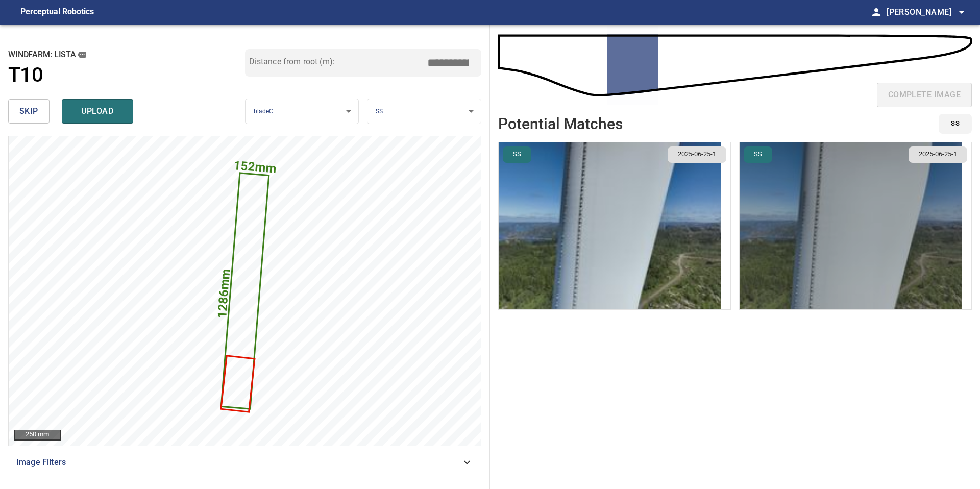
click at [805, 208] on img "button" at bounding box center [850, 225] width 222 height 167
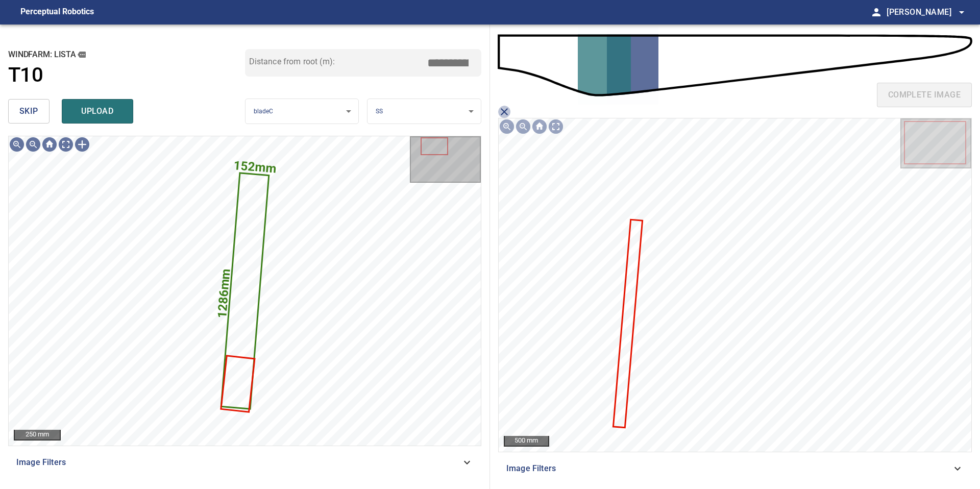
click at [505, 109] on icon "close matching imageResolution:" at bounding box center [504, 112] width 12 height 12
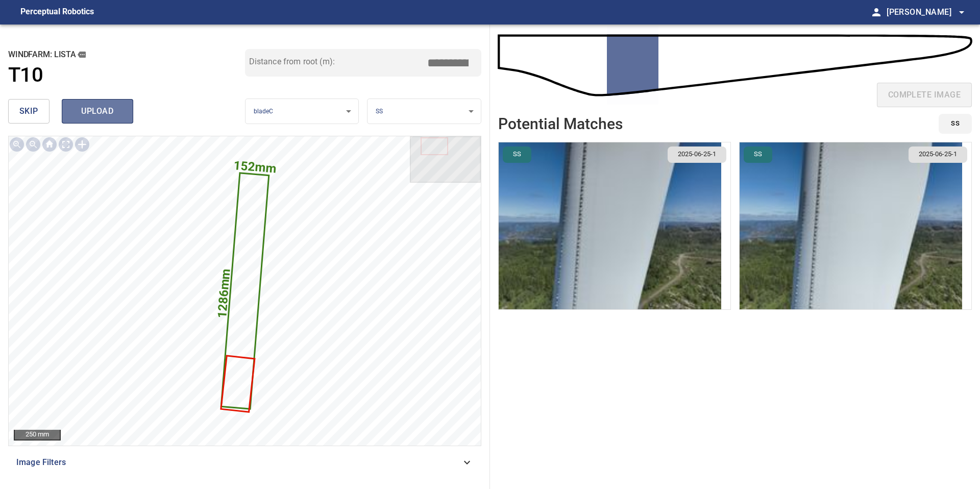
click at [84, 109] on span "upload" at bounding box center [97, 111] width 49 height 14
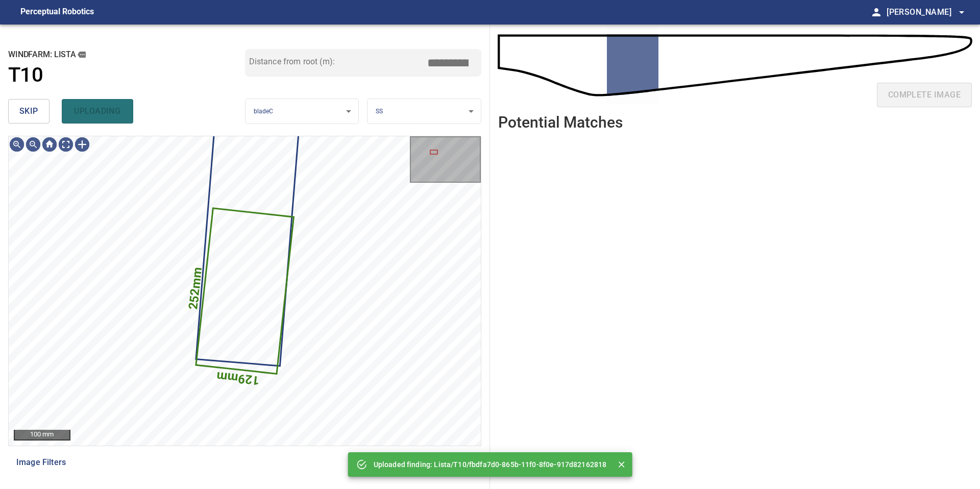
click at [31, 114] on span "skip" at bounding box center [28, 111] width 19 height 14
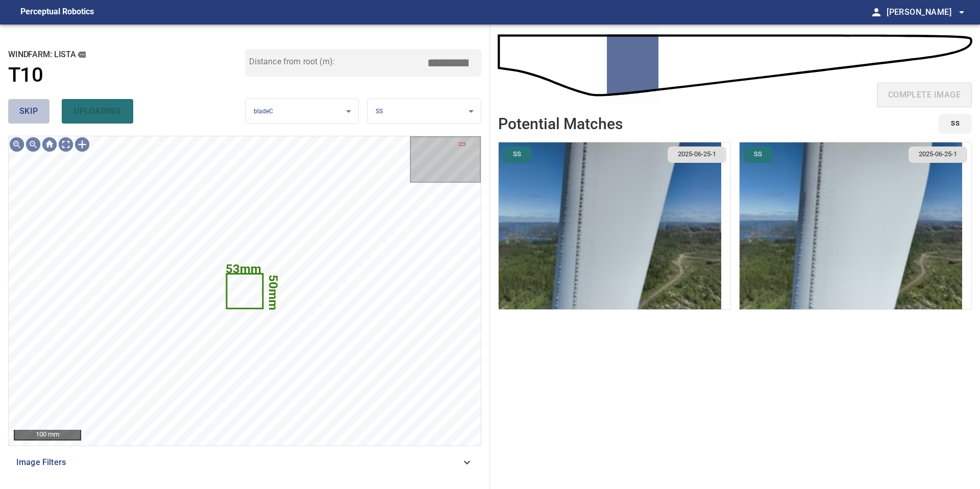
click at [31, 114] on span "skip" at bounding box center [28, 111] width 19 height 14
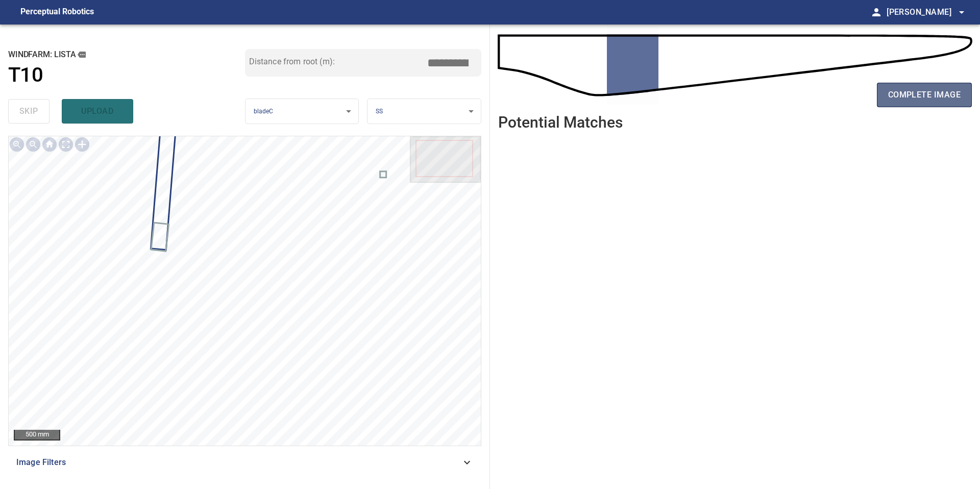
click at [907, 85] on button "complete image" at bounding box center [924, 95] width 95 height 24
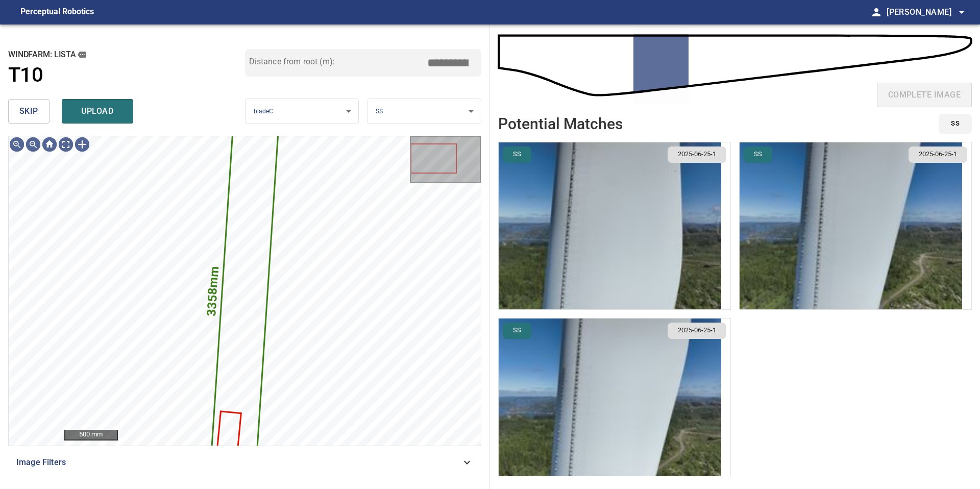
click at [33, 110] on span "skip" at bounding box center [28, 111] width 19 height 14
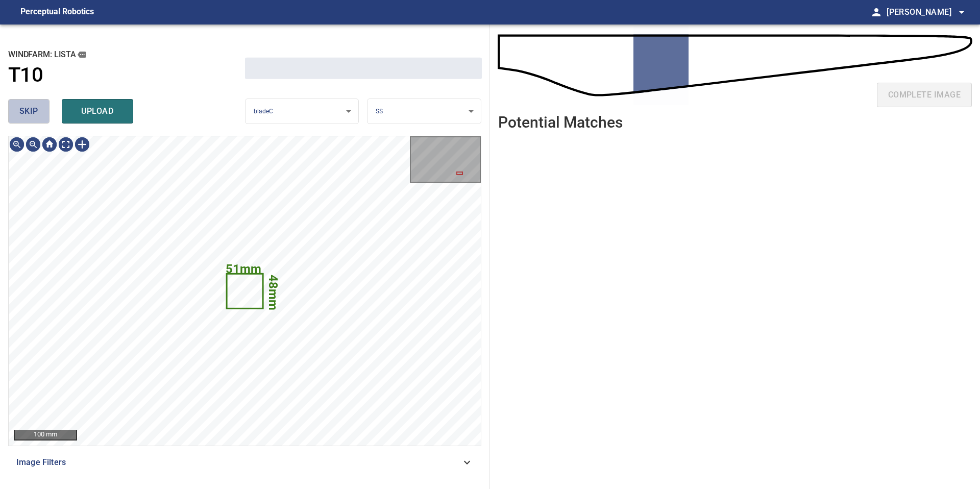
click at [33, 110] on span "skip" at bounding box center [28, 111] width 19 height 14
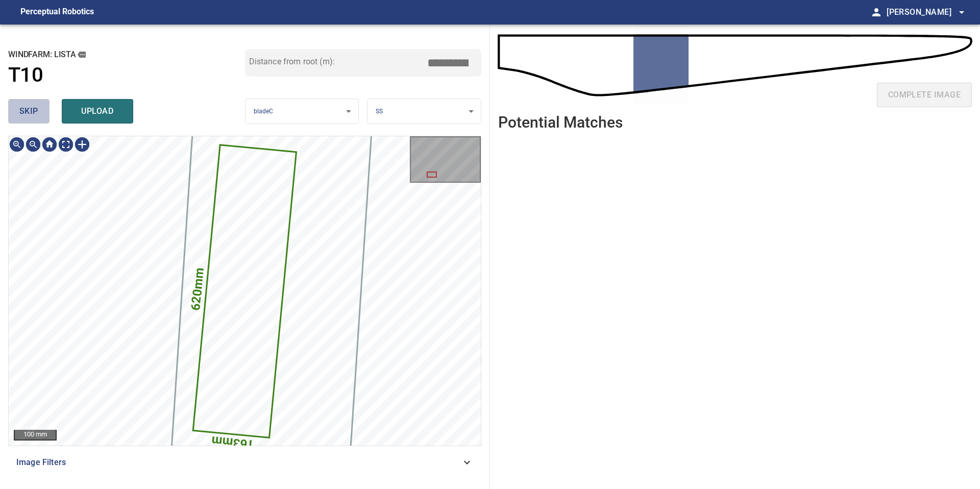
click at [33, 110] on span "skip" at bounding box center [28, 111] width 19 height 14
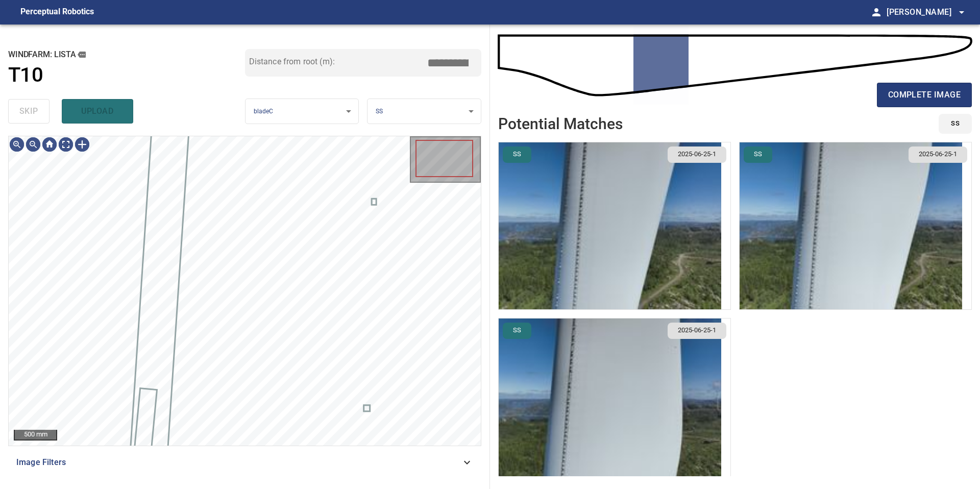
type input "*****"
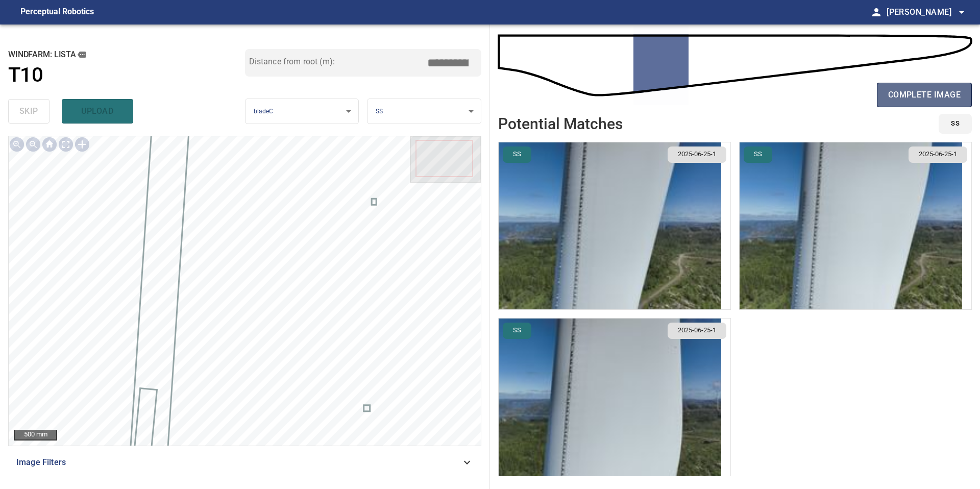
click at [903, 99] on span "complete image" at bounding box center [924, 95] width 72 height 14
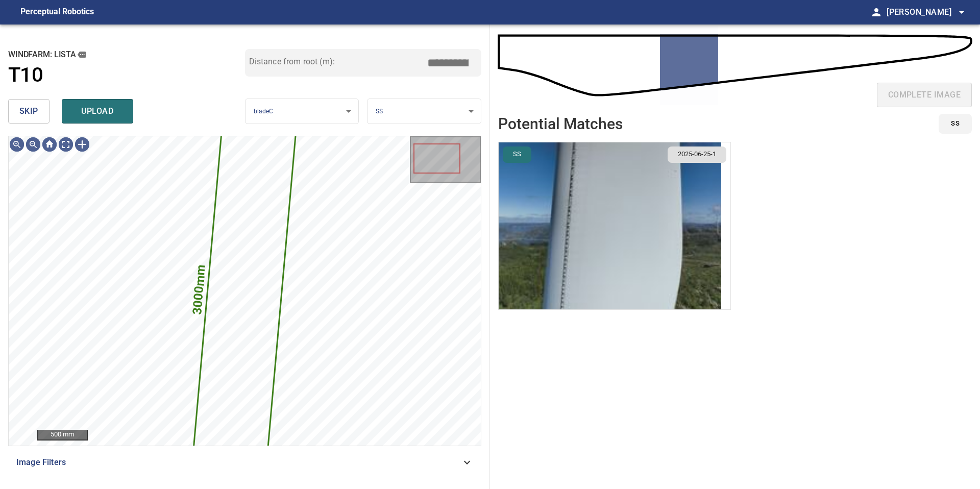
click at [41, 118] on button "skip" at bounding box center [28, 111] width 41 height 24
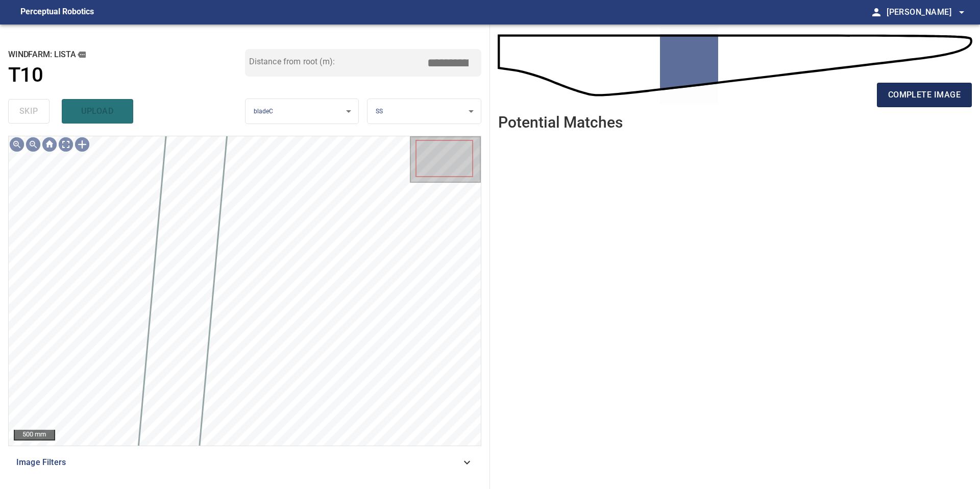
click at [894, 102] on button "complete image" at bounding box center [924, 95] width 95 height 24
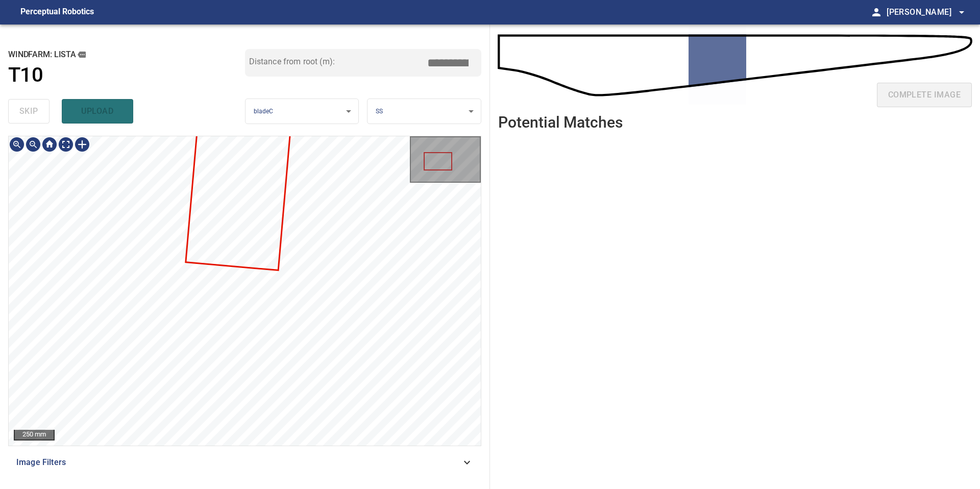
click at [184, 89] on div "**********" at bounding box center [245, 256] width 490 height 464
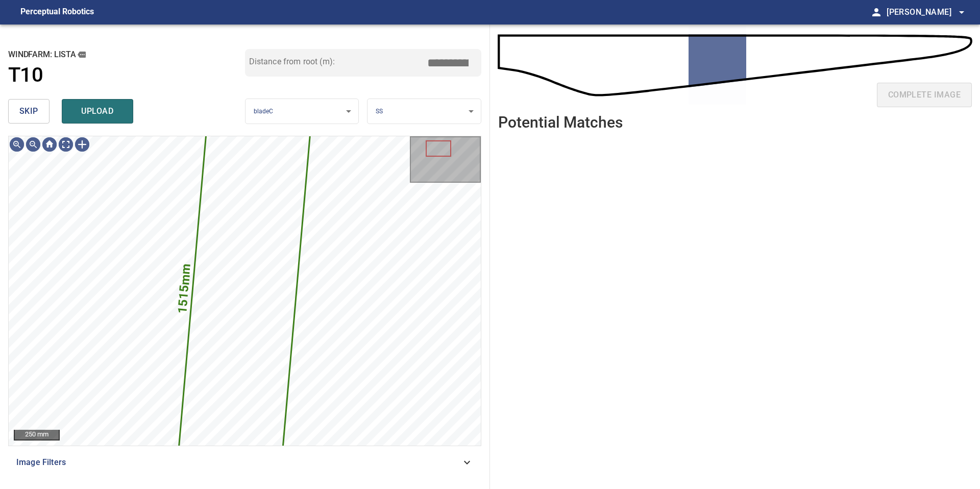
click at [42, 111] on button "skip" at bounding box center [28, 111] width 41 height 24
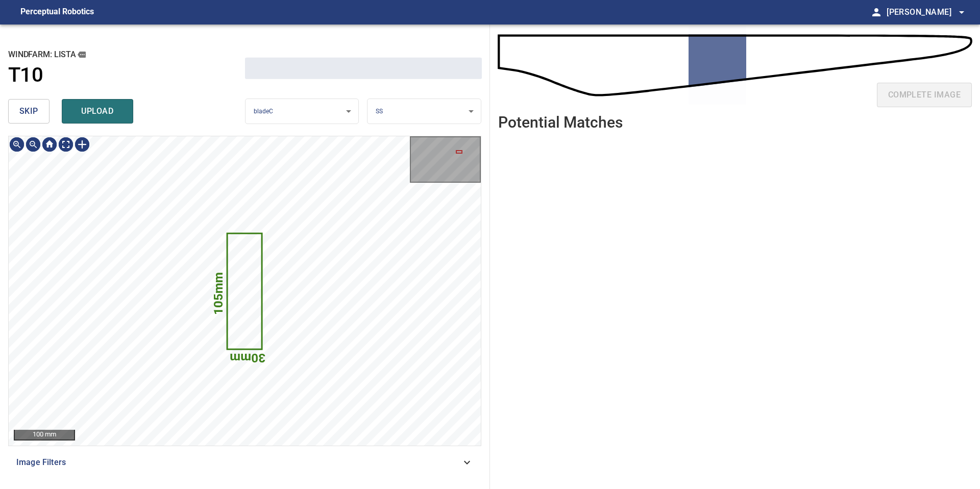
click at [42, 111] on button "skip" at bounding box center [28, 111] width 41 height 24
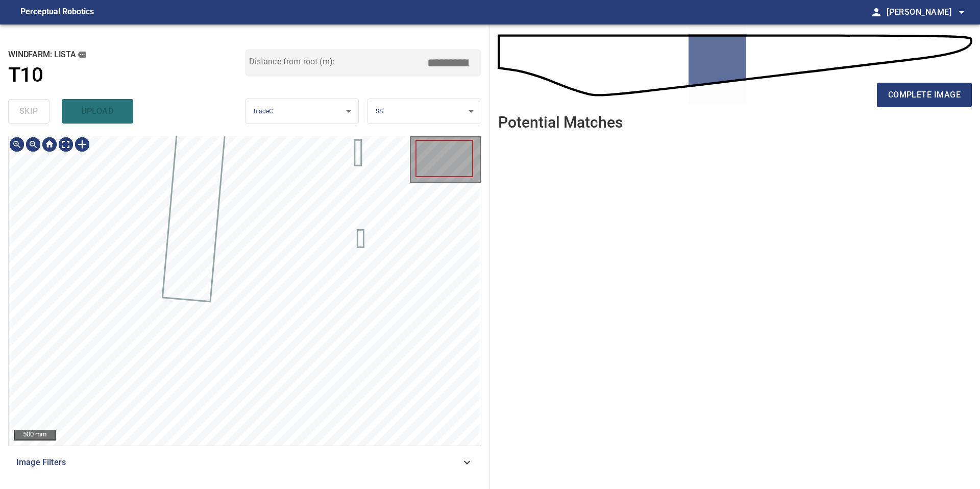
click at [42, 111] on div "skip upload" at bounding box center [126, 111] width 237 height 33
type input "*****"
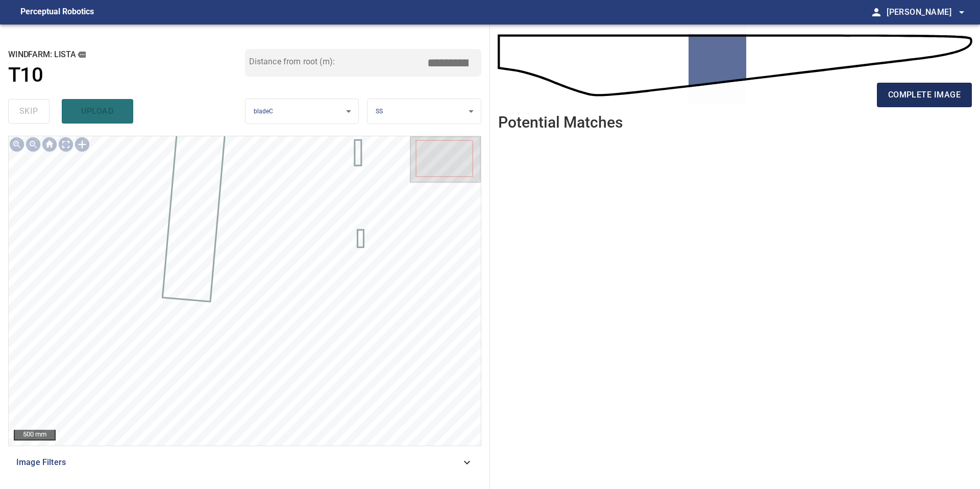
click at [912, 86] on button "complete image" at bounding box center [924, 95] width 95 height 24
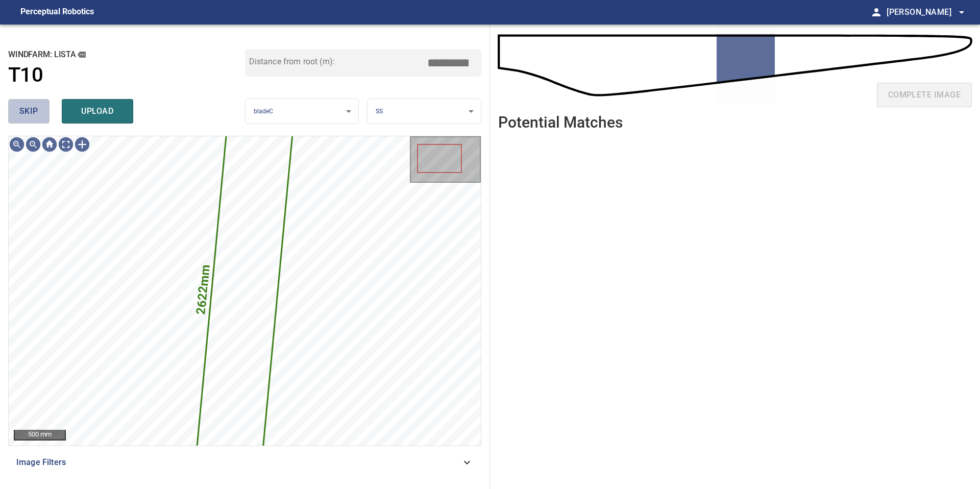
click at [18, 106] on button "skip" at bounding box center [28, 111] width 41 height 24
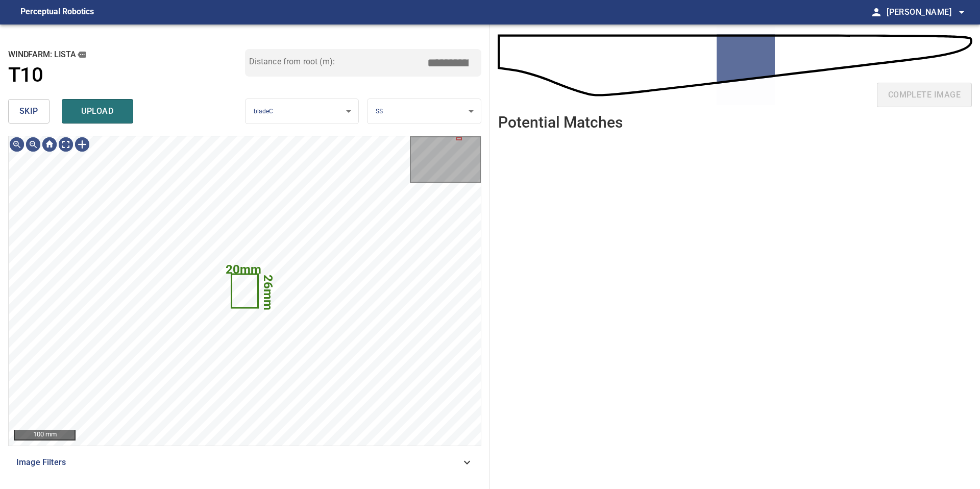
click at [35, 110] on span "skip" at bounding box center [28, 111] width 19 height 14
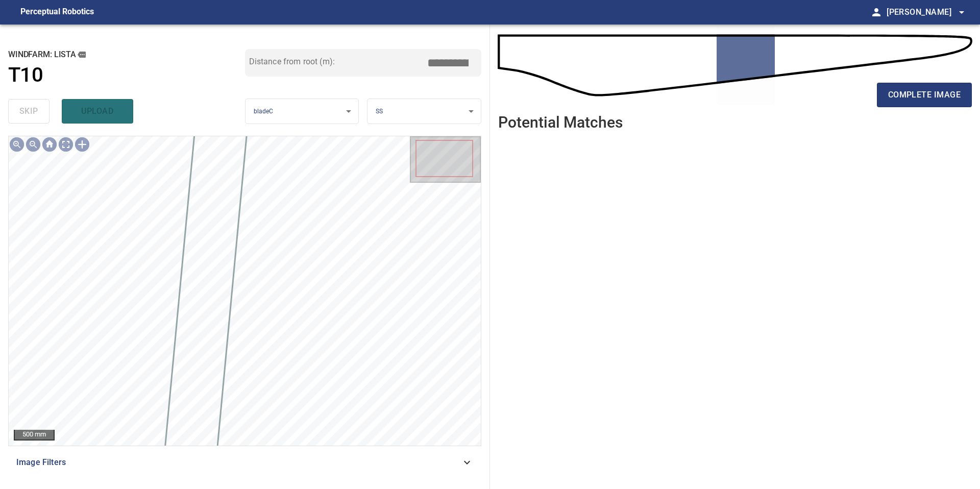
click at [914, 80] on div "complete image" at bounding box center [734, 99] width 473 height 41
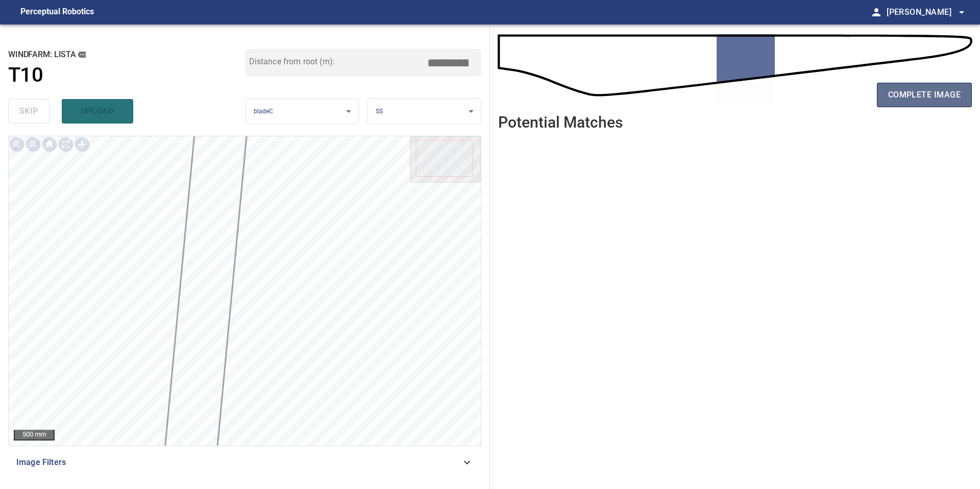
click at [914, 90] on span "complete image" at bounding box center [924, 95] width 72 height 14
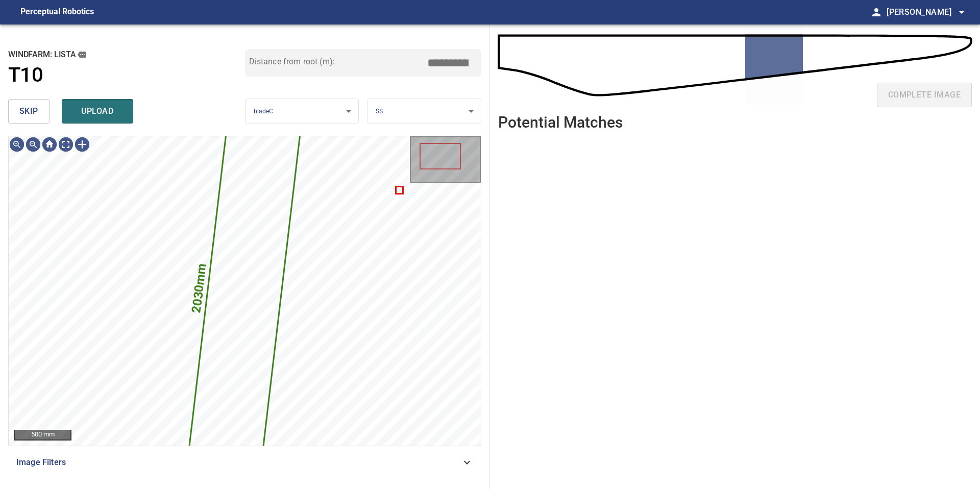
click at [37, 113] on span "skip" at bounding box center [28, 111] width 19 height 14
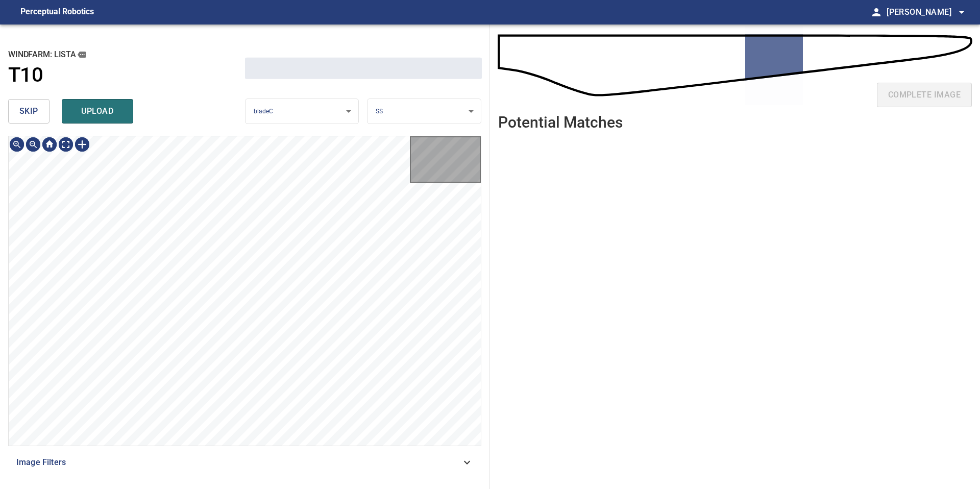
click at [37, 113] on span "skip" at bounding box center [28, 111] width 19 height 14
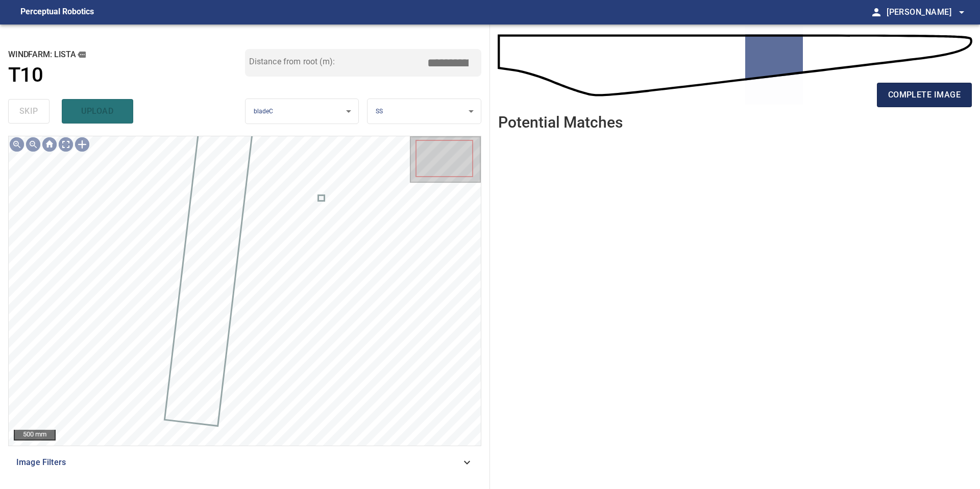
click at [918, 98] on span "complete image" at bounding box center [924, 95] width 72 height 14
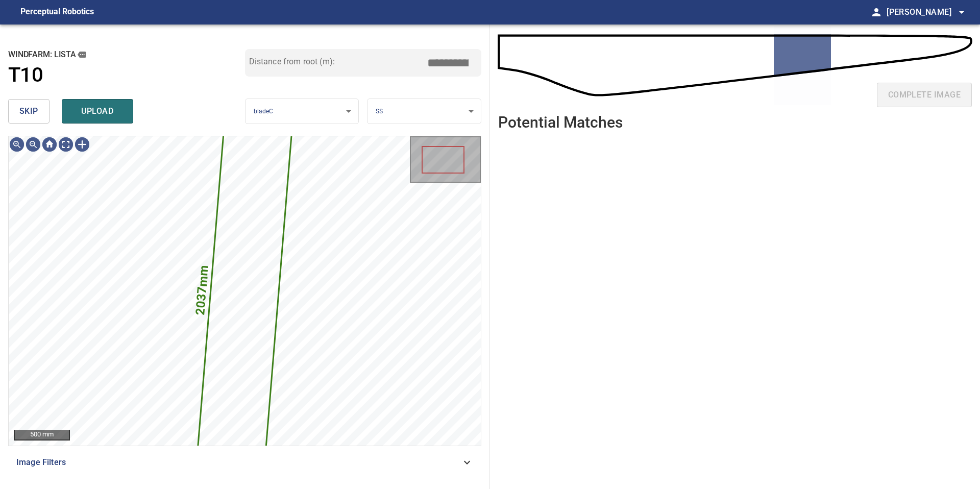
click at [41, 116] on button "skip" at bounding box center [28, 111] width 41 height 24
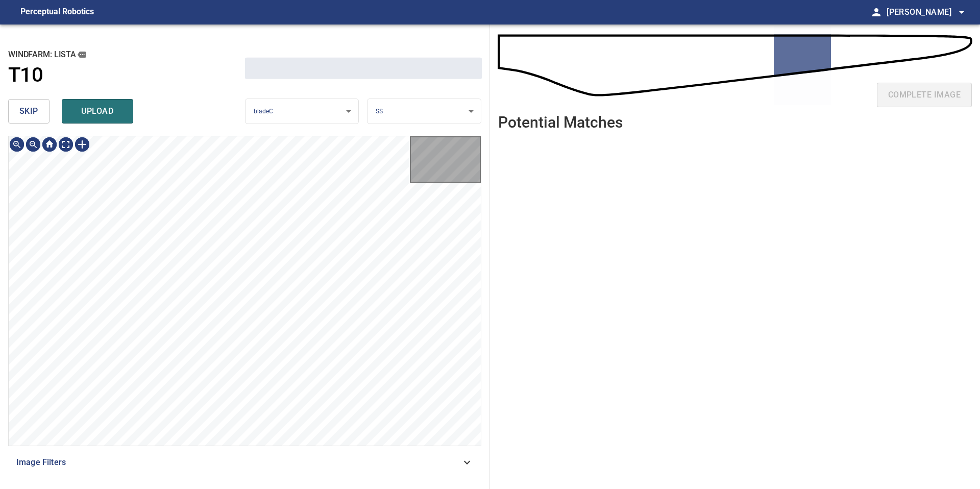
click at [41, 116] on button "skip" at bounding box center [28, 111] width 41 height 24
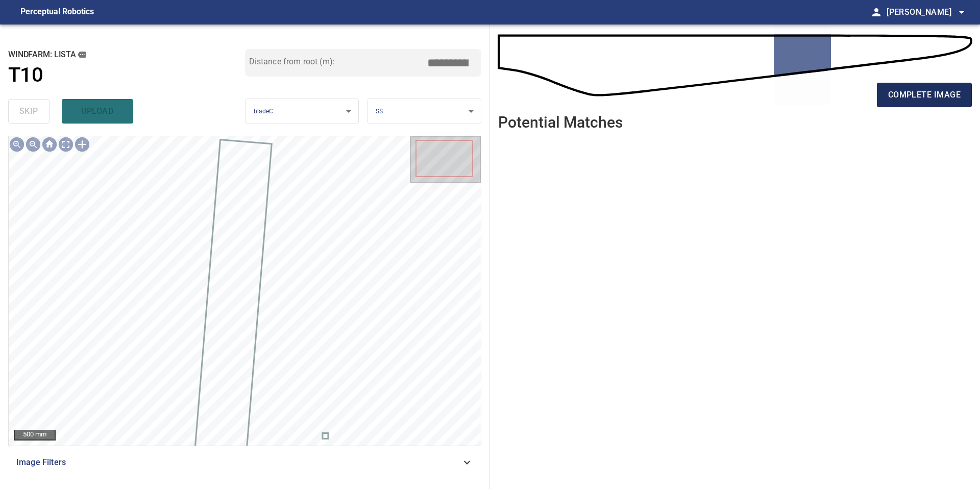
click at [918, 101] on span "complete image" at bounding box center [924, 95] width 72 height 14
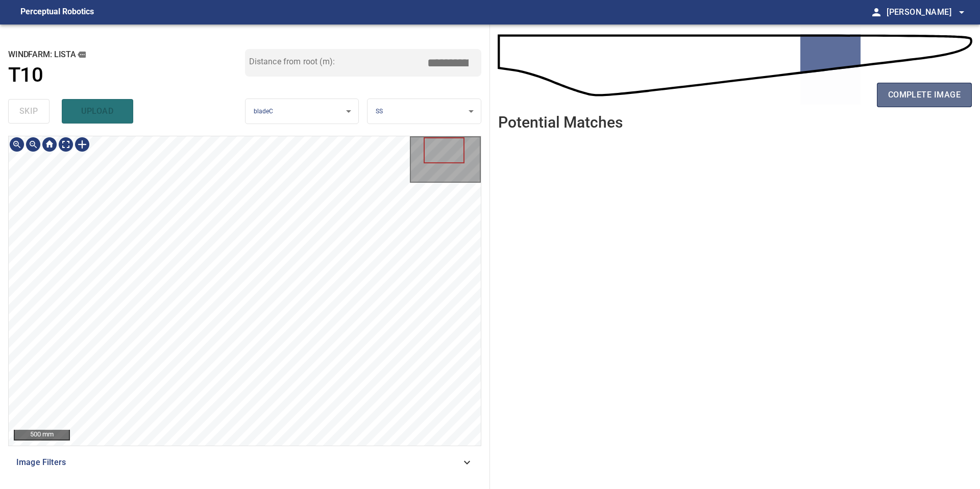
click at [924, 96] on span "complete image" at bounding box center [924, 95] width 72 height 14
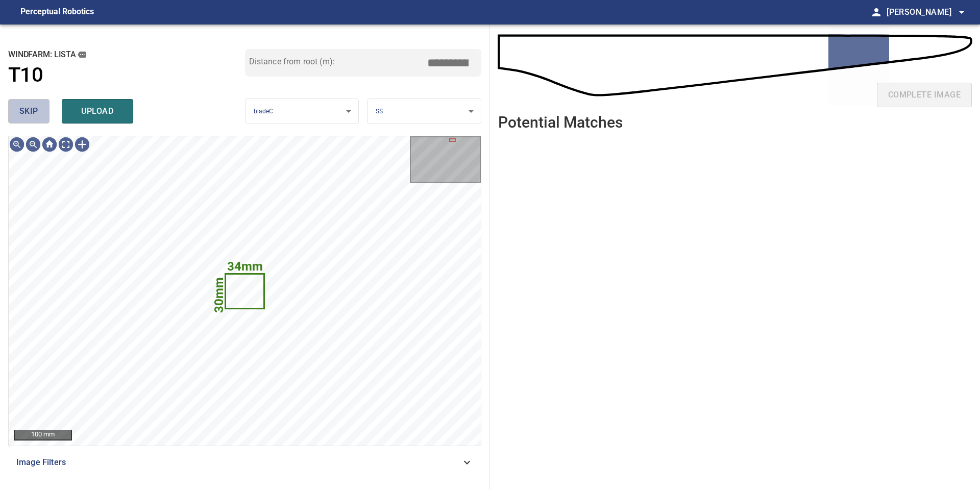
click at [33, 108] on span "skip" at bounding box center [28, 111] width 19 height 14
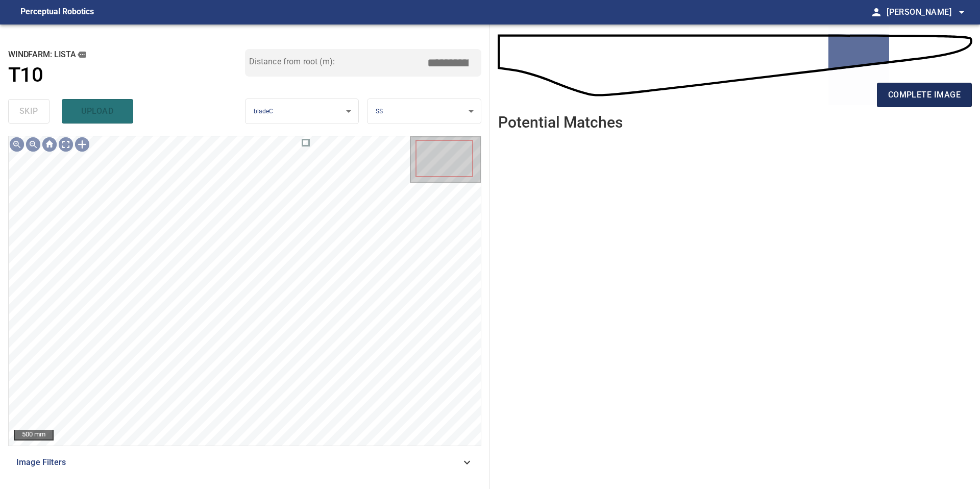
click at [918, 92] on span "complete image" at bounding box center [924, 95] width 72 height 14
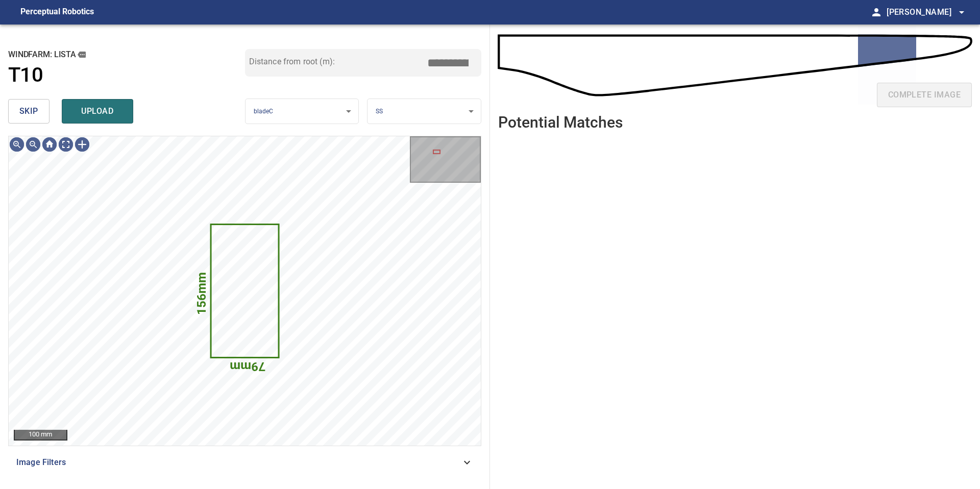
click at [40, 111] on button "skip" at bounding box center [28, 111] width 41 height 24
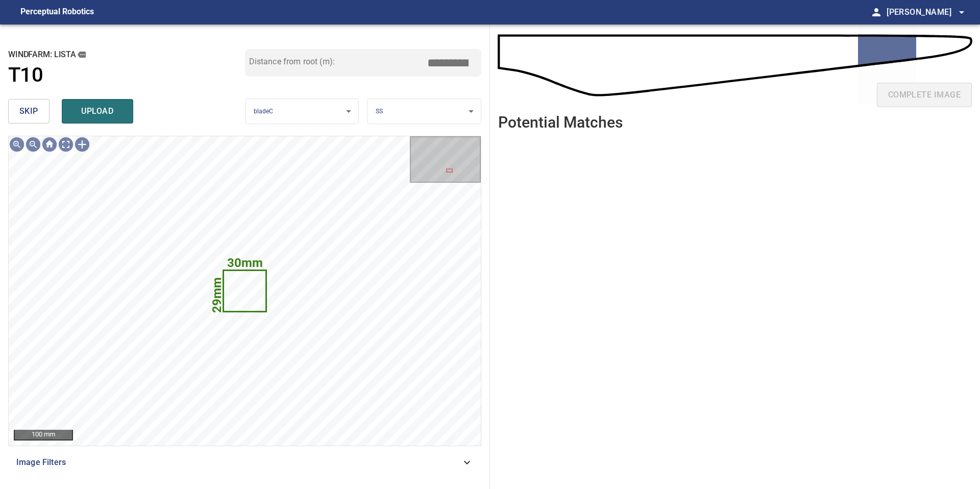
click at [40, 111] on button "skip" at bounding box center [28, 111] width 41 height 24
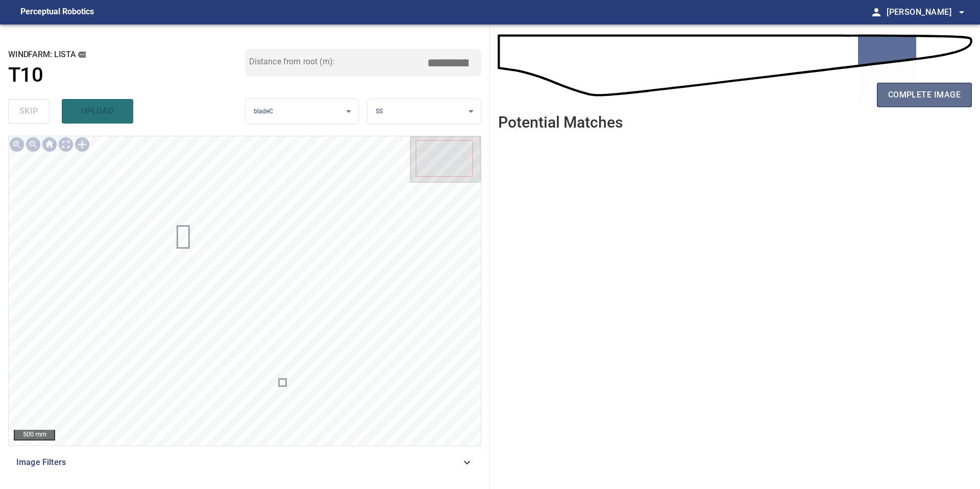
click at [917, 93] on span "complete image" at bounding box center [924, 95] width 72 height 14
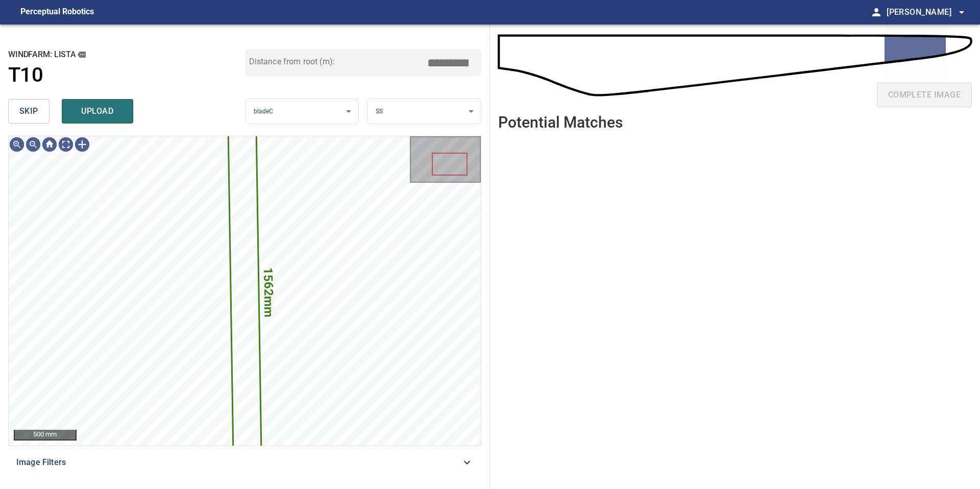
click at [34, 115] on span "skip" at bounding box center [28, 111] width 19 height 14
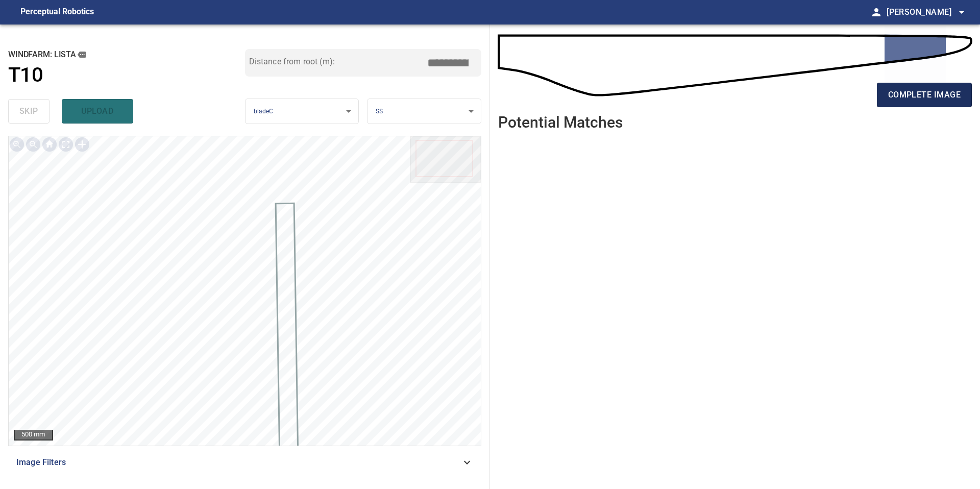
click at [919, 99] on span "complete image" at bounding box center [924, 95] width 72 height 14
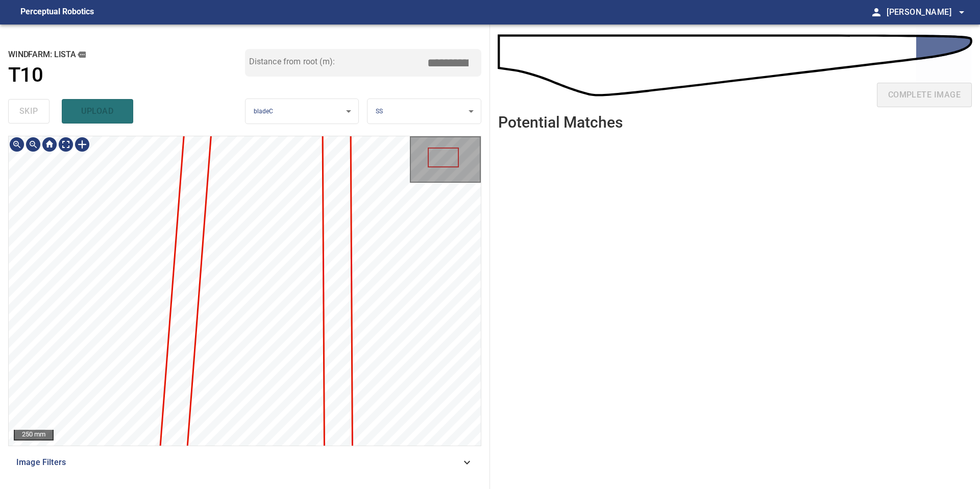
click at [236, 458] on div "250 mm Image Filters" at bounding box center [244, 308] width 473 height 345
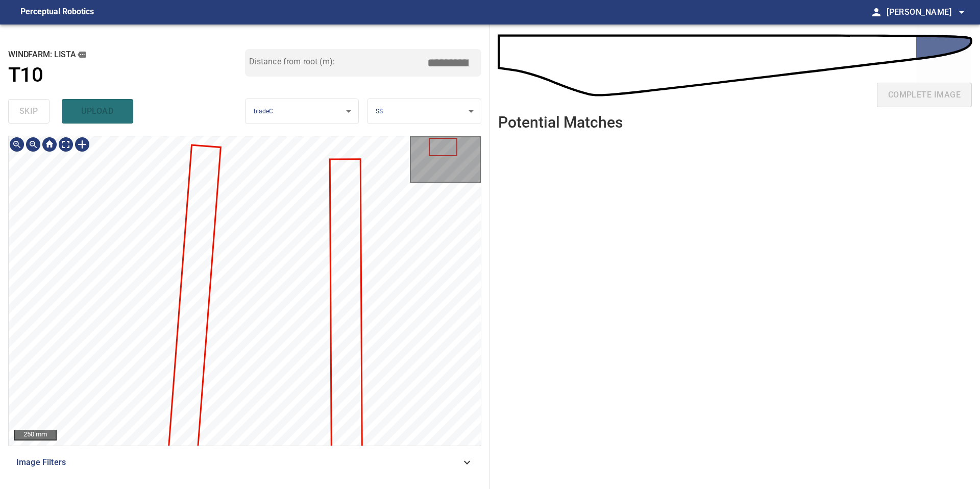
click at [249, 449] on div "250 mm Image Filters" at bounding box center [244, 308] width 473 height 345
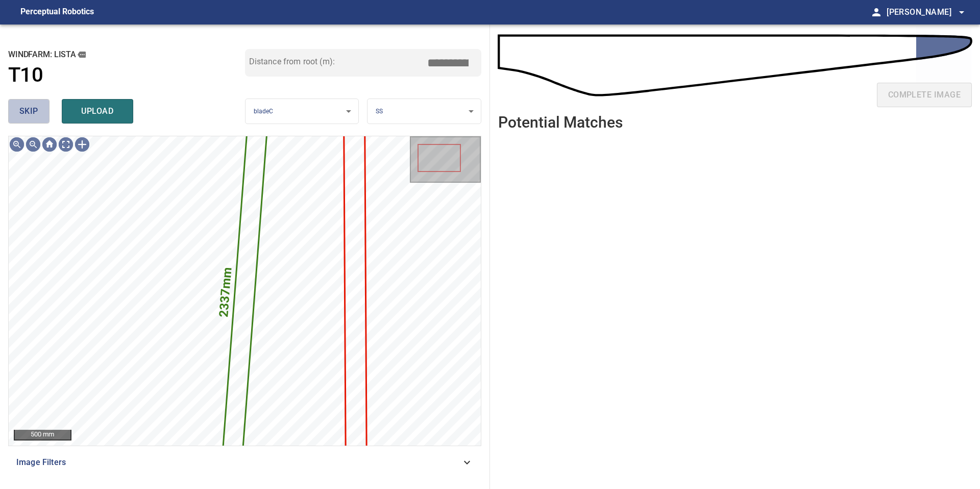
click at [38, 114] on button "skip" at bounding box center [28, 111] width 41 height 24
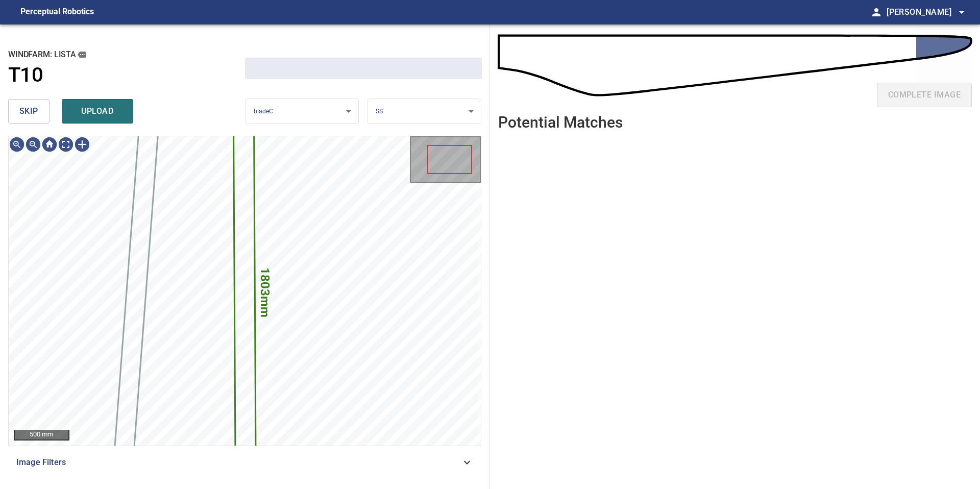
click at [38, 114] on button "skip" at bounding box center [28, 111] width 41 height 24
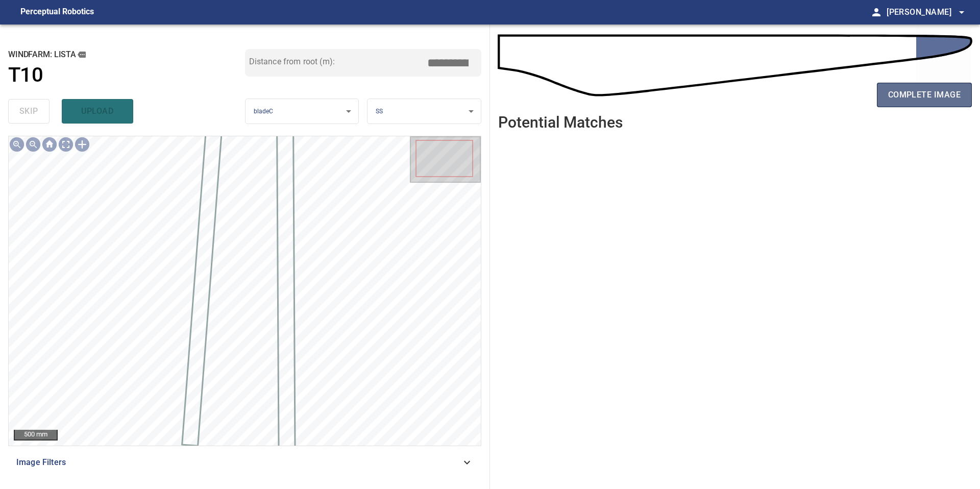
click at [927, 92] on span "complete image" at bounding box center [924, 95] width 72 height 14
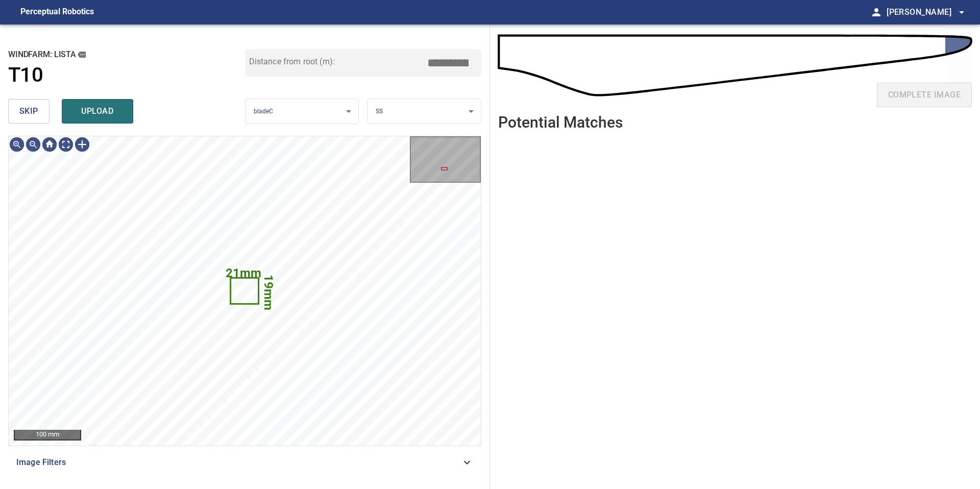
click at [26, 110] on span "skip" at bounding box center [28, 111] width 19 height 14
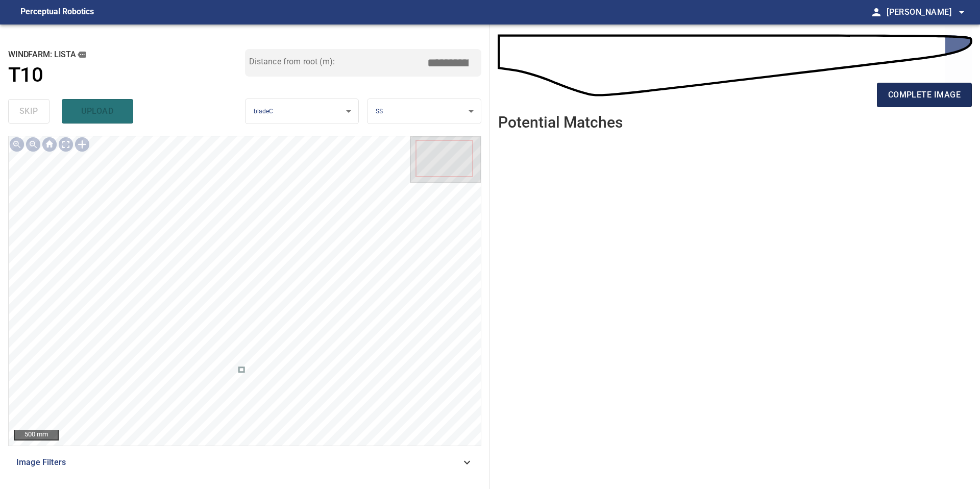
click at [908, 92] on span "complete image" at bounding box center [924, 95] width 72 height 14
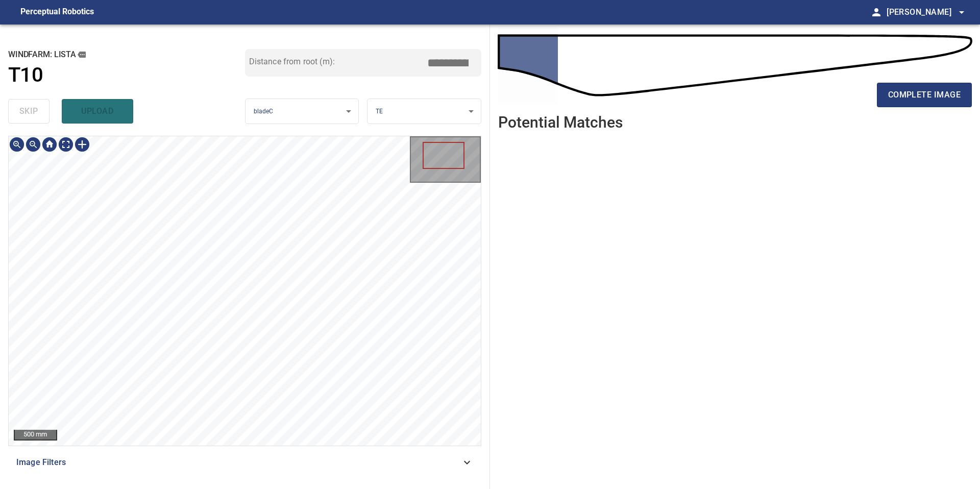
click at [218, 485] on div "**********" at bounding box center [245, 256] width 490 height 464
click at [928, 110] on div "complete image" at bounding box center [734, 99] width 473 height 41
click at [929, 91] on span "complete image" at bounding box center [924, 95] width 72 height 14
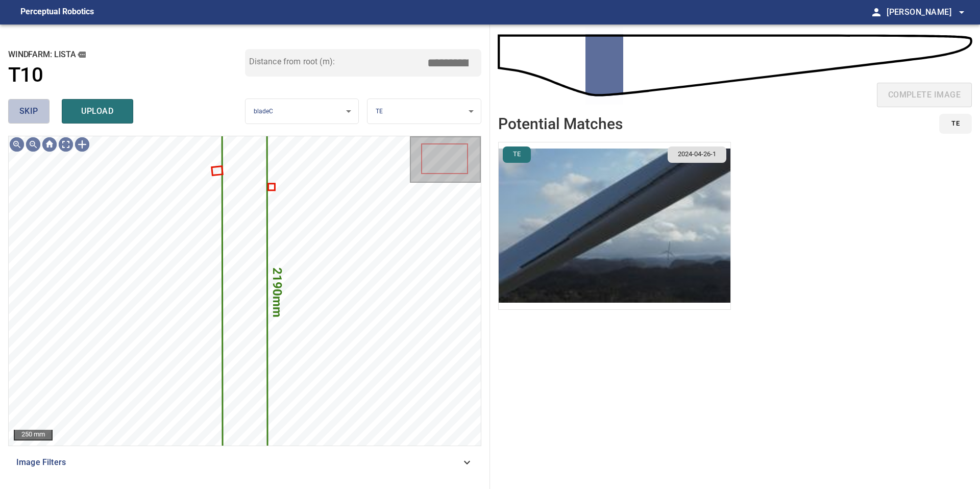
click at [40, 114] on button "skip" at bounding box center [28, 111] width 41 height 24
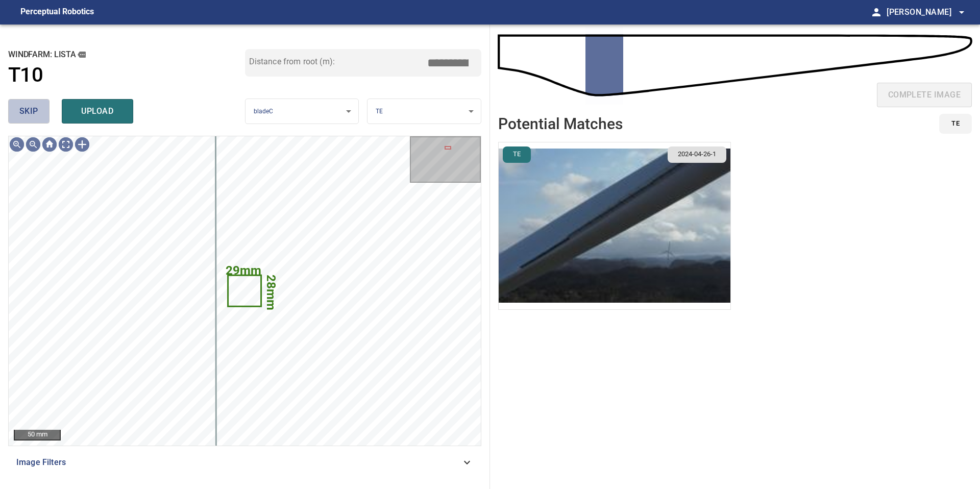
click at [40, 114] on button "skip" at bounding box center [28, 111] width 41 height 24
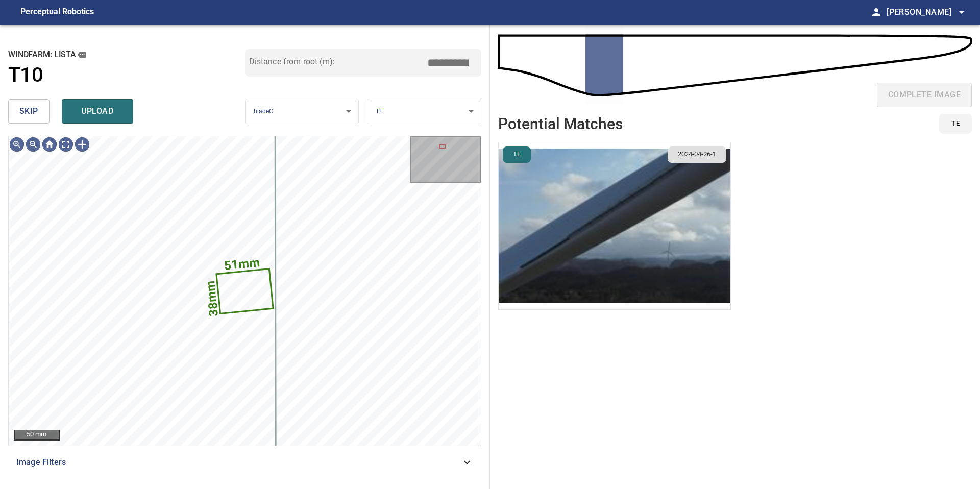
click at [40, 114] on button "skip" at bounding box center [28, 111] width 41 height 24
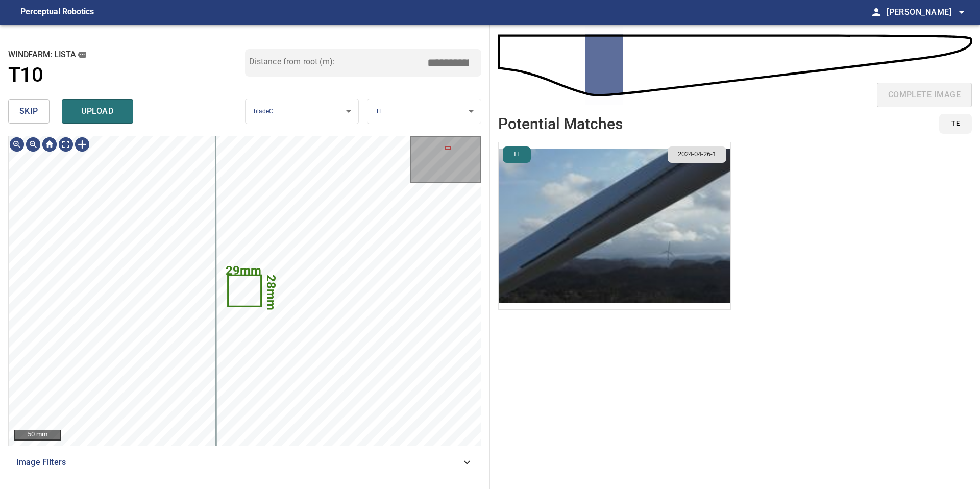
click at [605, 242] on img "button" at bounding box center [614, 225] width 232 height 167
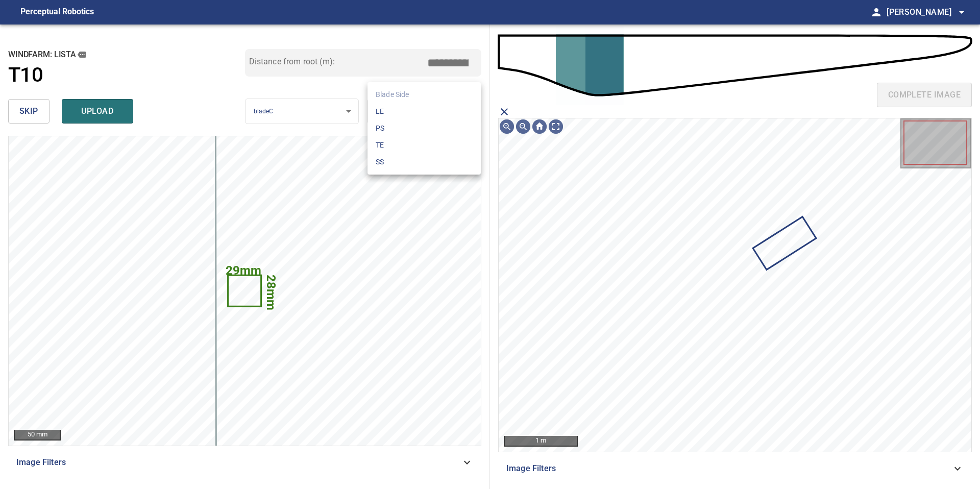
click at [457, 111] on body "**********" at bounding box center [490, 244] width 980 height 489
drag, startPoint x: 455, startPoint y: 153, endPoint x: 457, endPoint y: 162, distance: 9.3
click at [457, 162] on ul "Blade Side LE PS TE SS" at bounding box center [423, 128] width 113 height 92
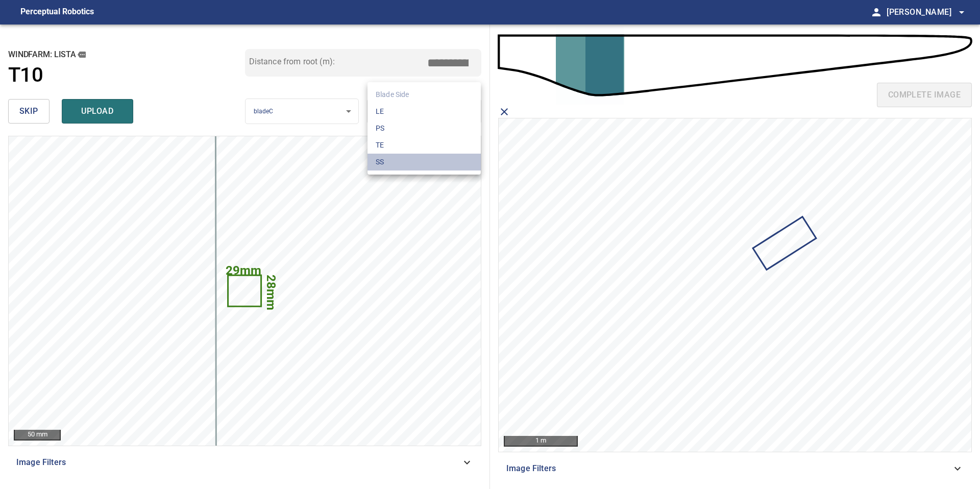
click at [457, 162] on li "SS" at bounding box center [423, 162] width 113 height 17
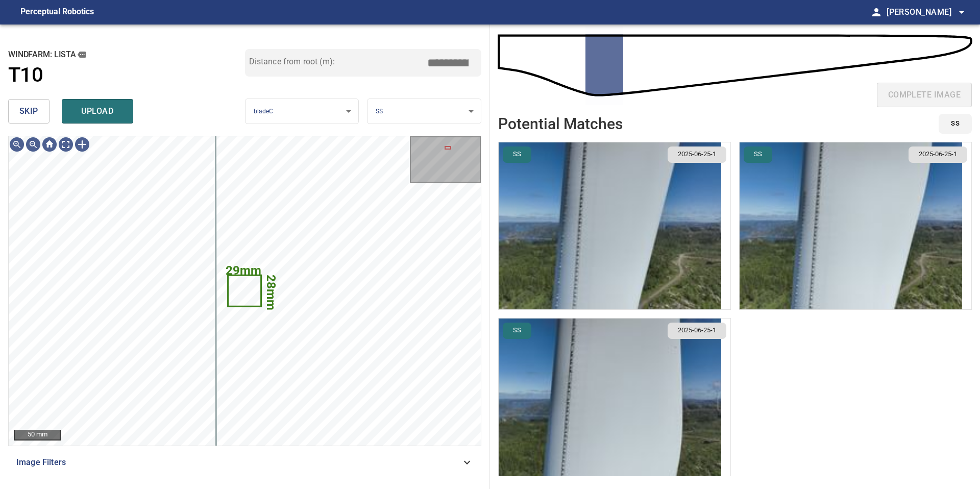
click at [398, 111] on body "**********" at bounding box center [490, 244] width 980 height 489
click at [395, 134] on li "PS" at bounding box center [423, 128] width 113 height 17
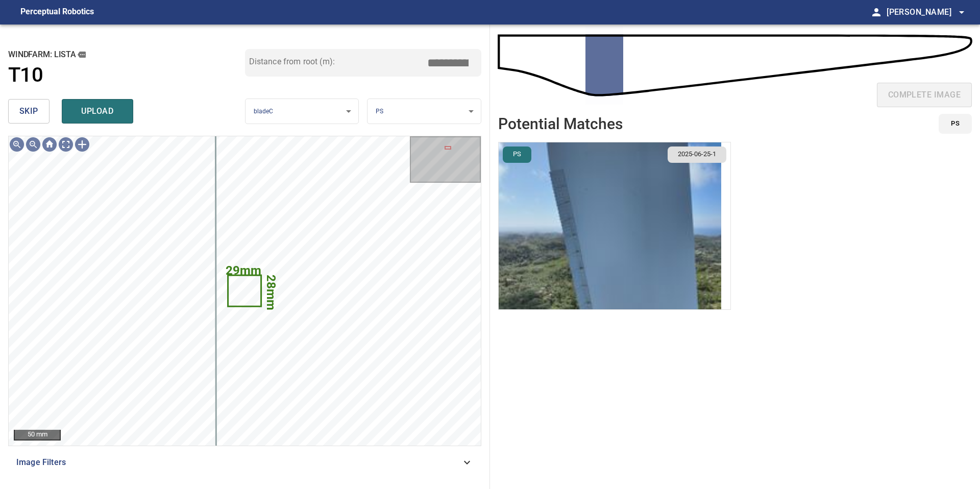
click at [632, 259] on img "button" at bounding box center [609, 225] width 222 height 167
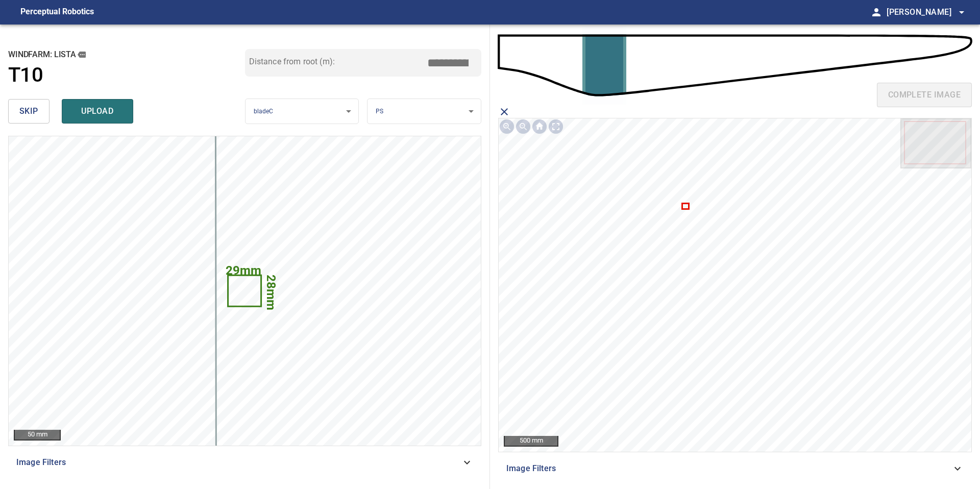
click at [685, 204] on icon at bounding box center [685, 206] width 5 height 4
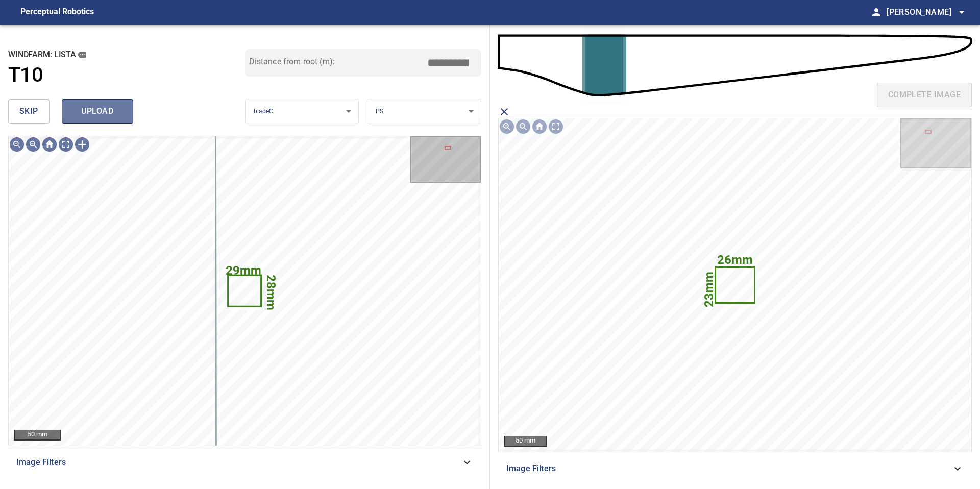
click at [102, 108] on span "upload" at bounding box center [97, 111] width 49 height 14
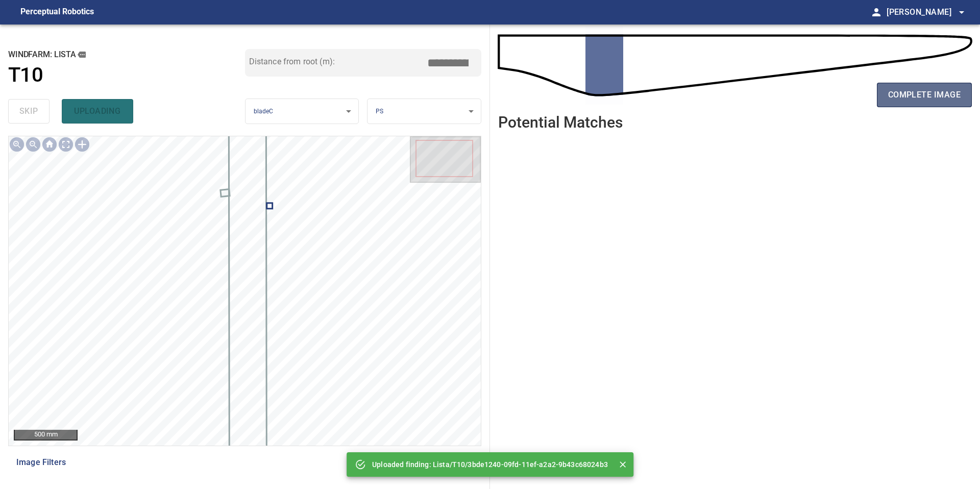
click at [915, 98] on span "complete image" at bounding box center [924, 95] width 72 height 14
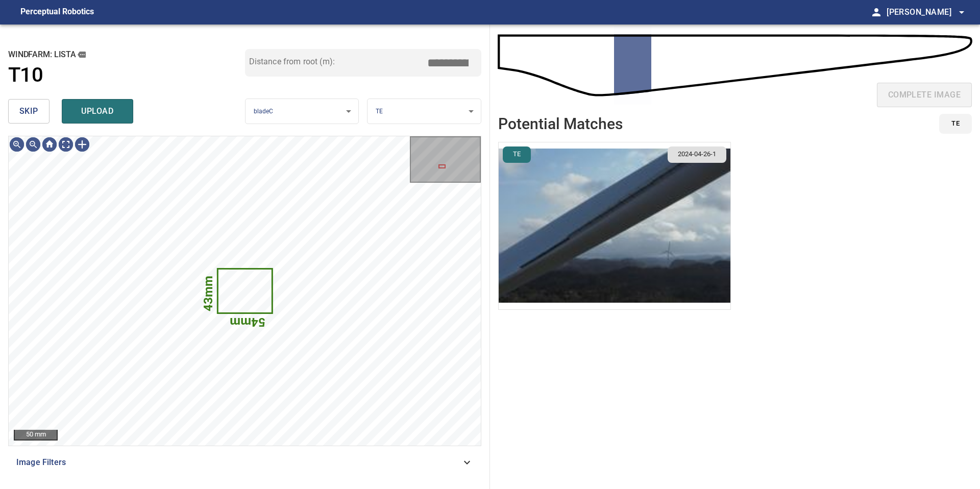
click at [18, 107] on button "skip" at bounding box center [28, 111] width 41 height 24
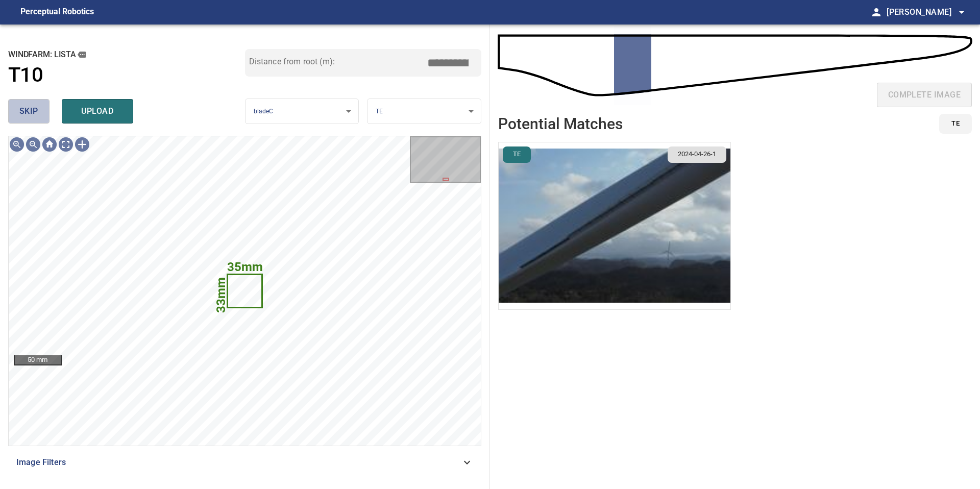
click at [34, 113] on span "skip" at bounding box center [28, 111] width 19 height 14
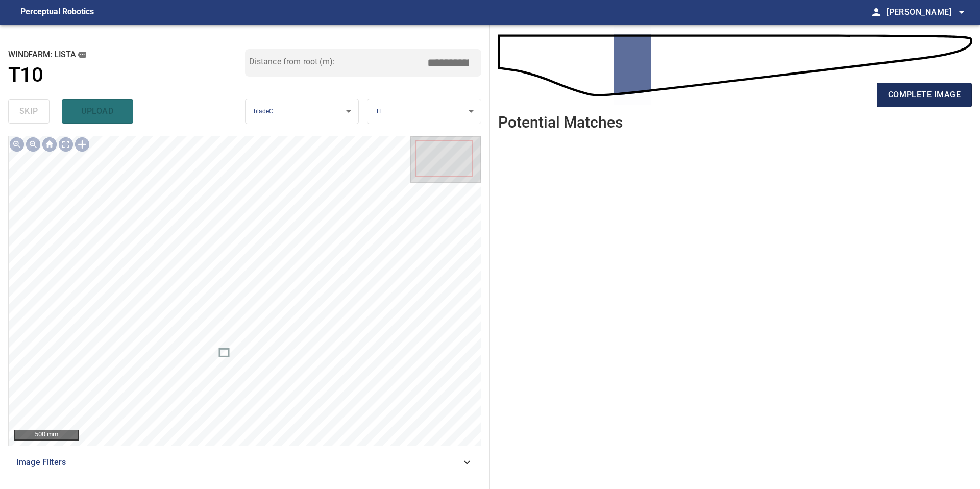
click at [899, 97] on span "complete image" at bounding box center [924, 95] width 72 height 14
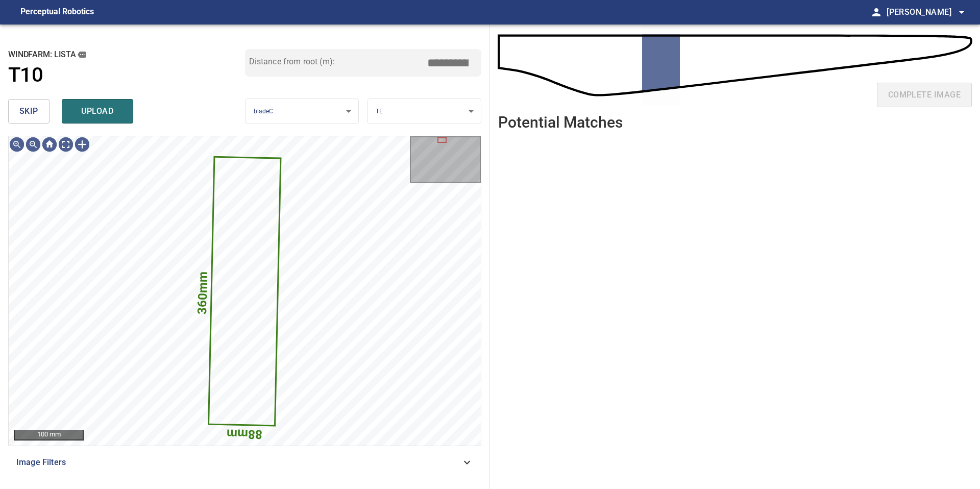
click at [40, 113] on button "skip" at bounding box center [28, 111] width 41 height 24
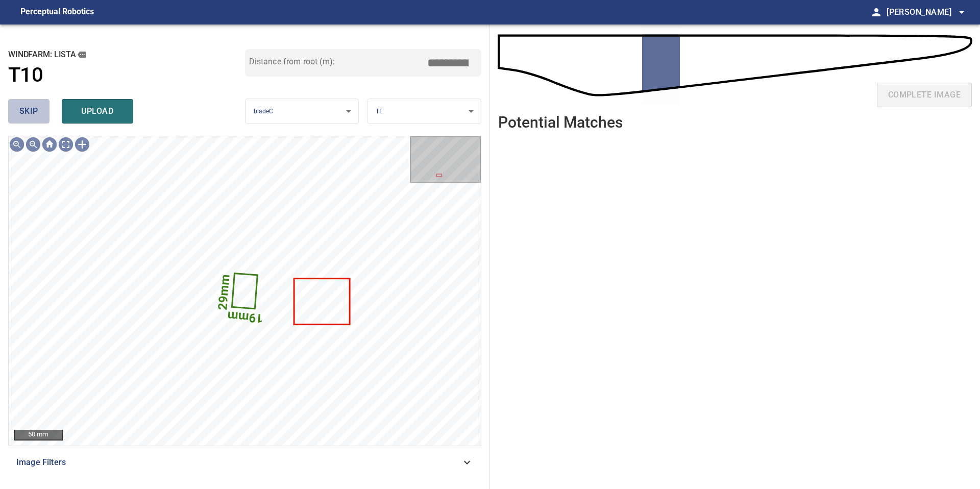
click at [40, 113] on button "skip" at bounding box center [28, 111] width 41 height 24
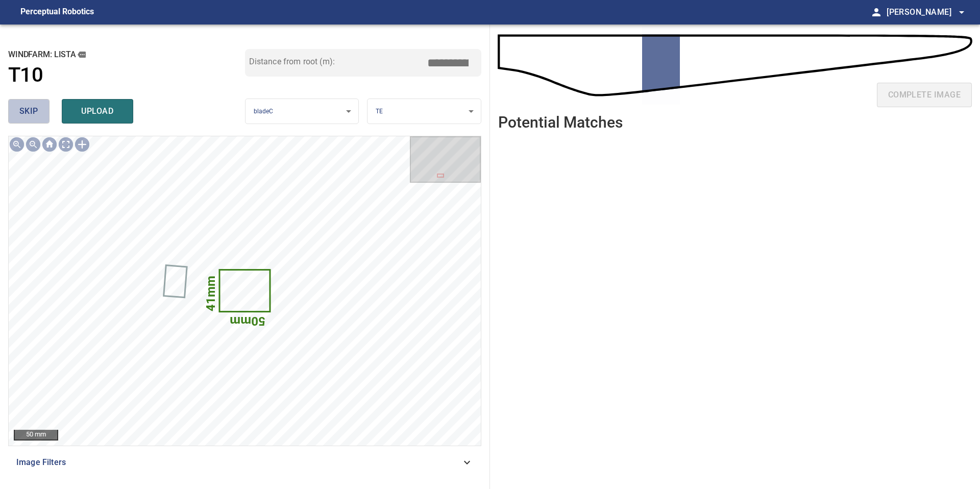
click at [40, 113] on button "skip" at bounding box center [28, 111] width 41 height 24
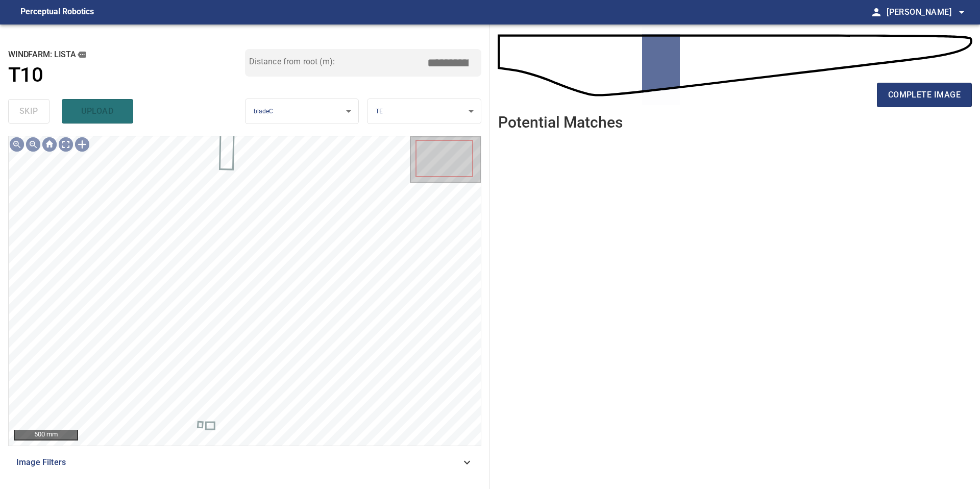
click at [40, 113] on div "skip upload" at bounding box center [126, 111] width 237 height 33
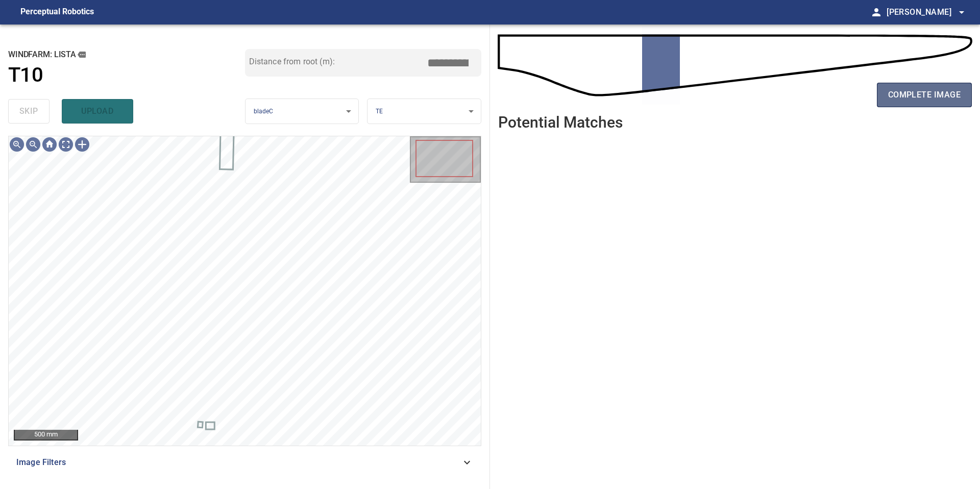
click at [918, 93] on span "complete image" at bounding box center [924, 95] width 72 height 14
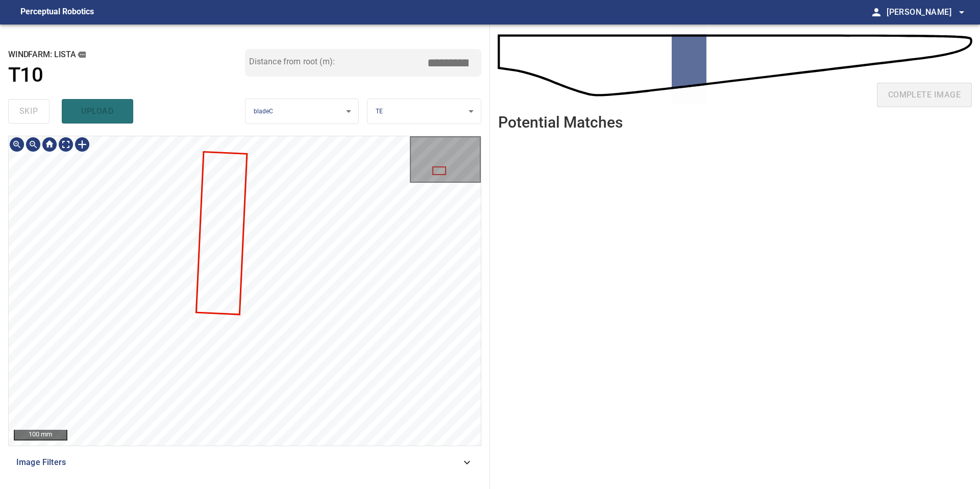
click at [168, 488] on div "**********" at bounding box center [245, 256] width 490 height 464
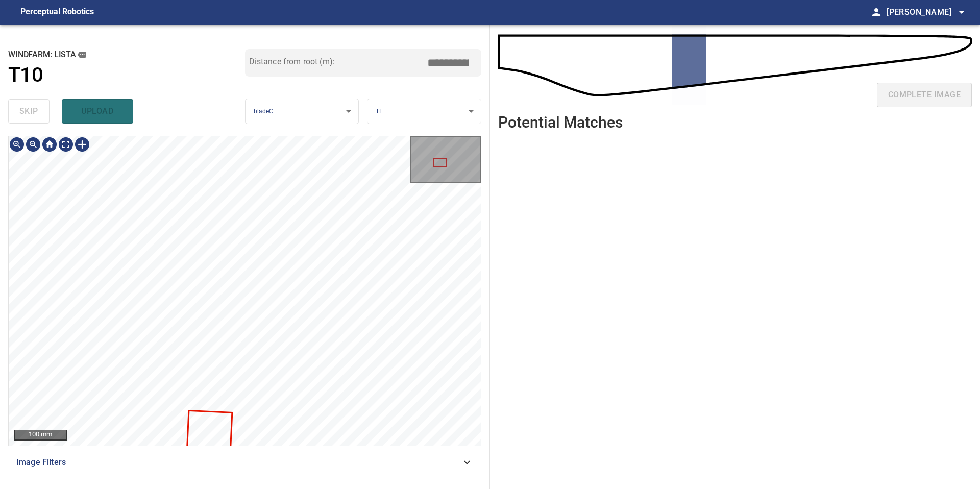
click at [182, 488] on div "**********" at bounding box center [245, 256] width 490 height 464
click at [205, 468] on div "100 mm Image Filters" at bounding box center [244, 308] width 473 height 345
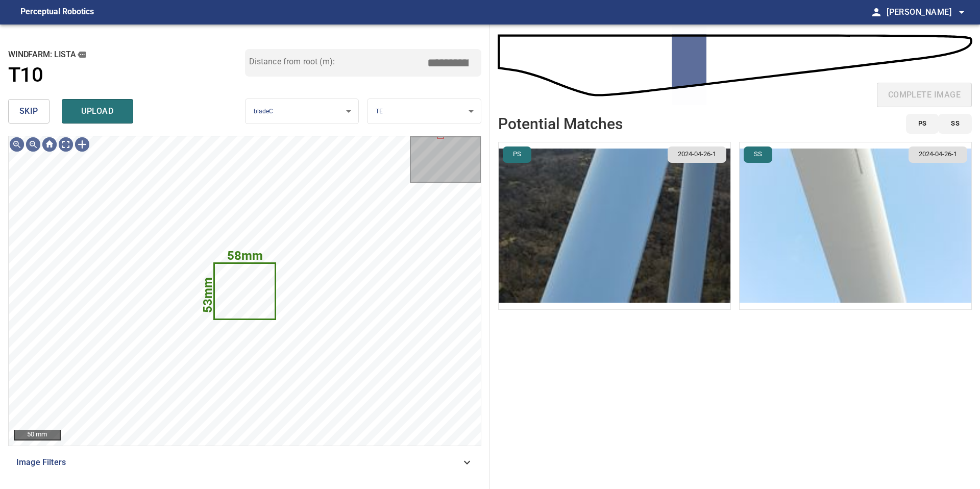
click at [40, 110] on button "skip" at bounding box center [28, 111] width 41 height 24
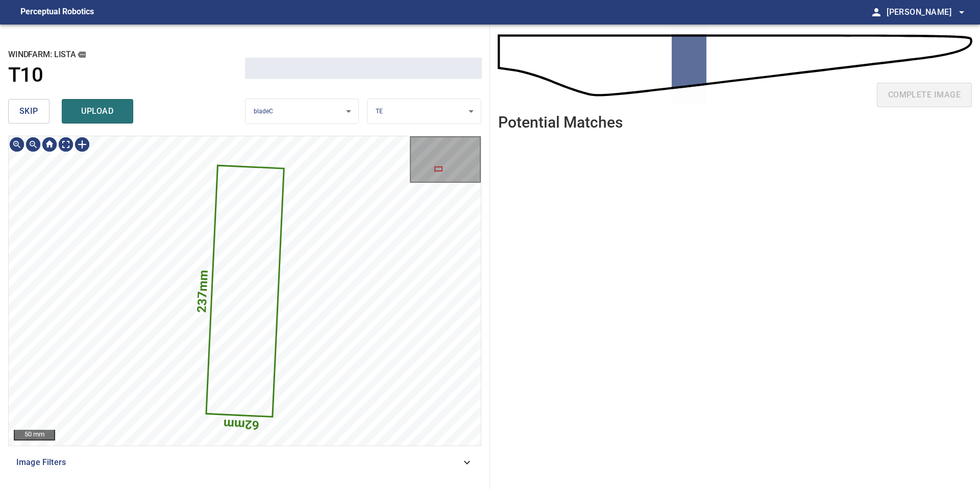
click at [40, 110] on button "skip" at bounding box center [28, 111] width 41 height 24
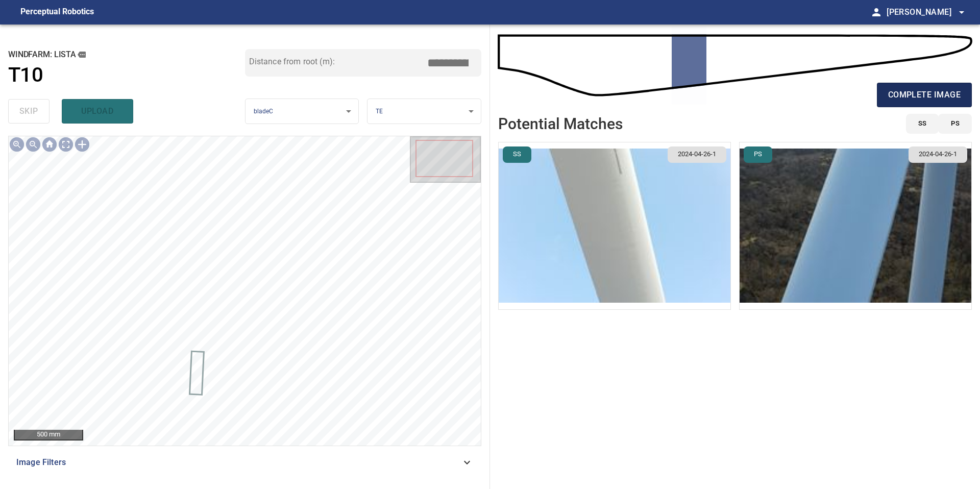
click at [908, 89] on span "complete image" at bounding box center [924, 95] width 72 height 14
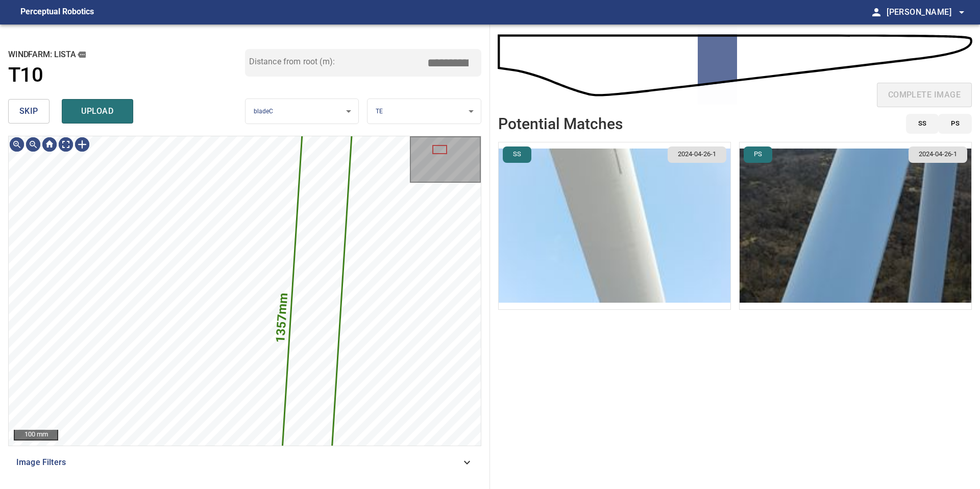
click at [40, 116] on button "skip" at bounding box center [28, 111] width 41 height 24
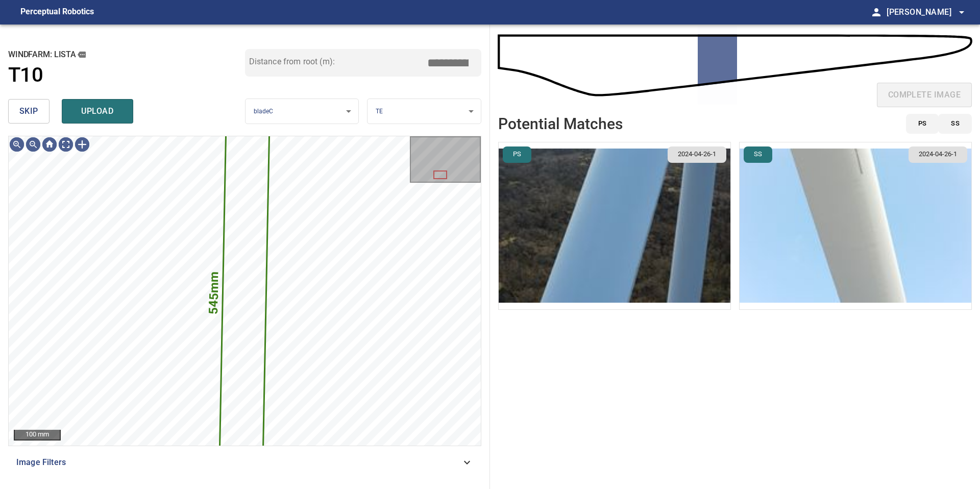
click at [40, 116] on button "skip" at bounding box center [28, 111] width 41 height 24
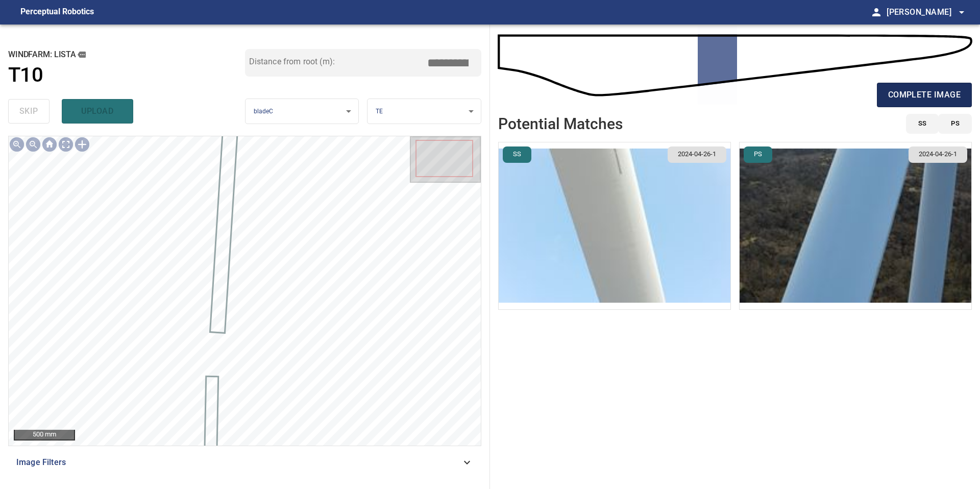
click at [901, 97] on span "complete image" at bounding box center [924, 95] width 72 height 14
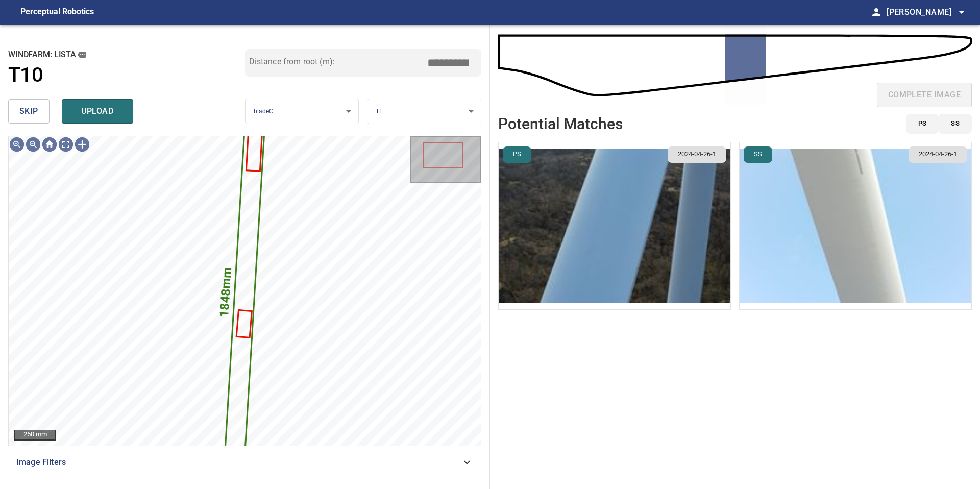
click at [34, 112] on span "skip" at bounding box center [28, 111] width 19 height 14
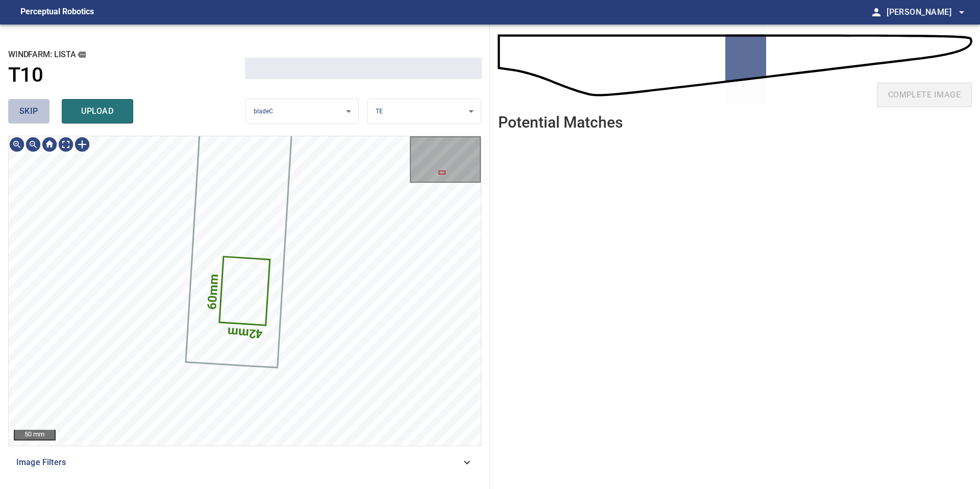
click at [34, 112] on span "skip" at bounding box center [28, 111] width 19 height 14
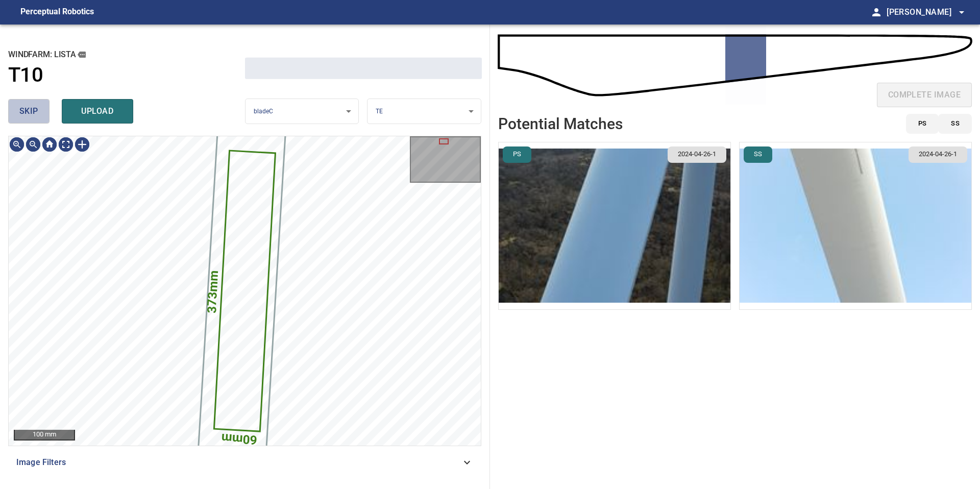
click at [34, 112] on span "skip" at bounding box center [28, 111] width 19 height 14
click at [34, 112] on div "skip upload" at bounding box center [126, 111] width 237 height 33
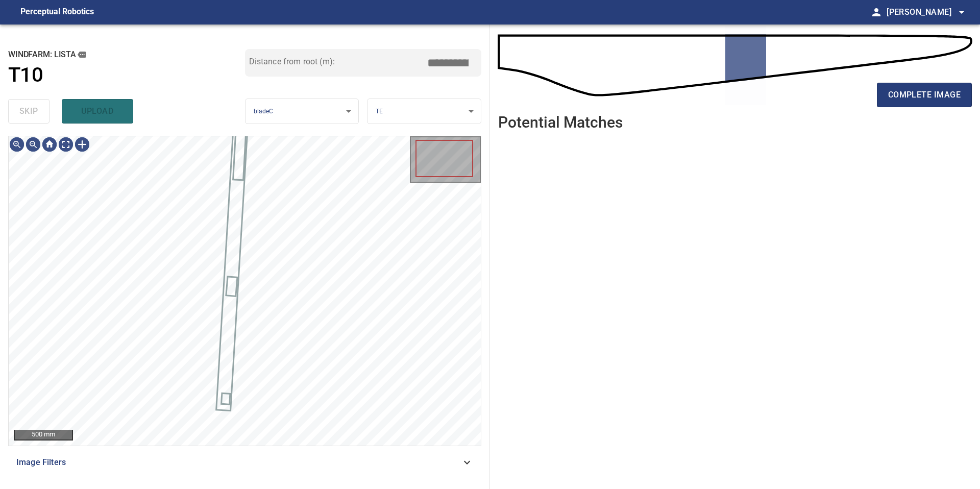
type input "*****"
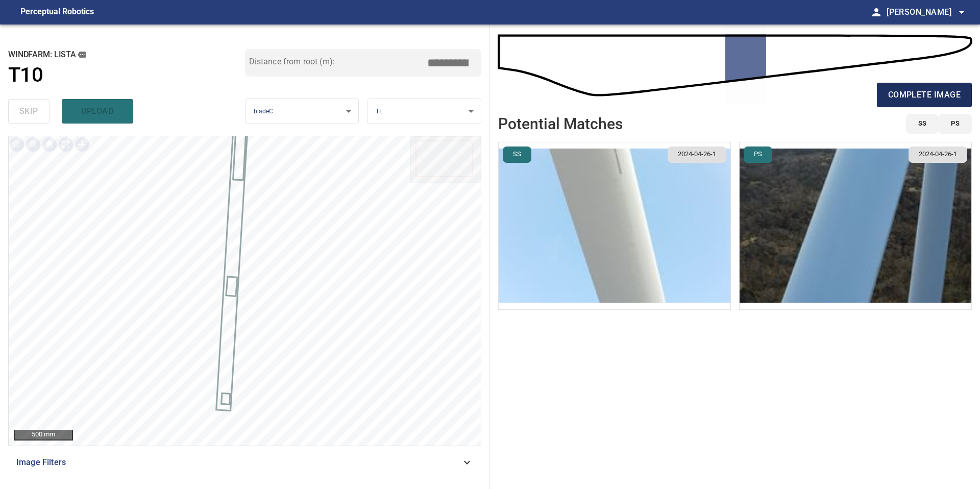
click at [913, 96] on span "complete image" at bounding box center [924, 95] width 72 height 14
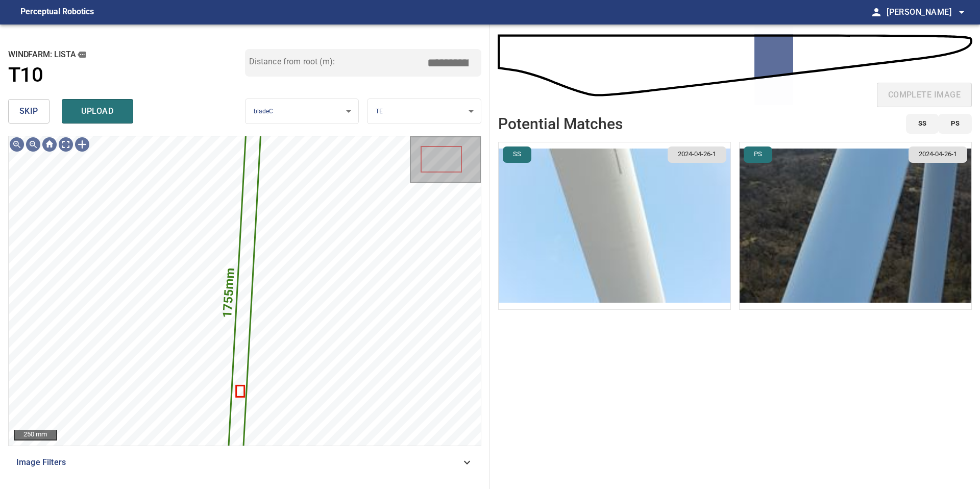
click at [41, 114] on button "skip" at bounding box center [28, 111] width 41 height 24
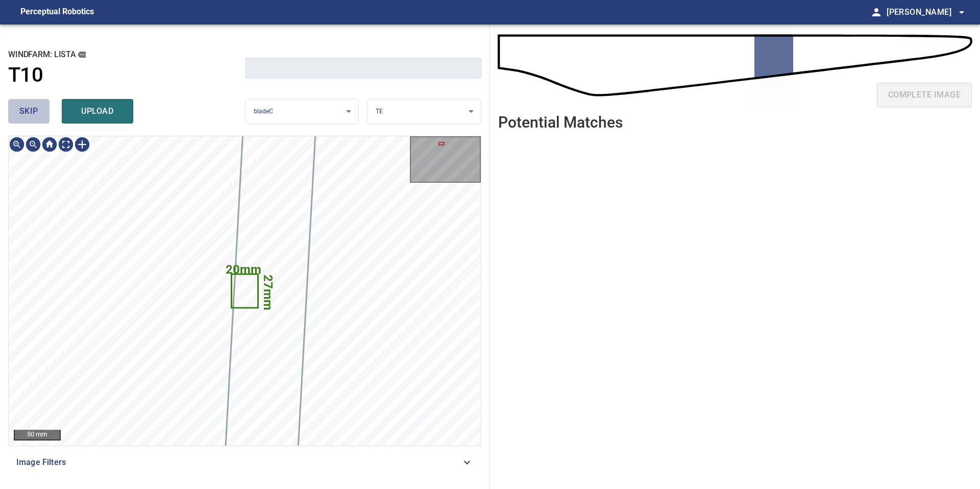
click at [41, 114] on button "skip" at bounding box center [28, 111] width 41 height 24
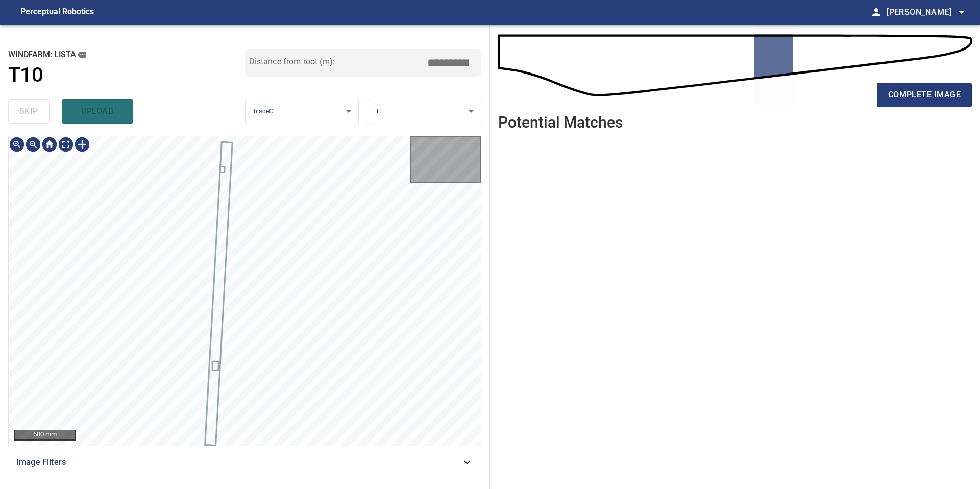
type input "*****"
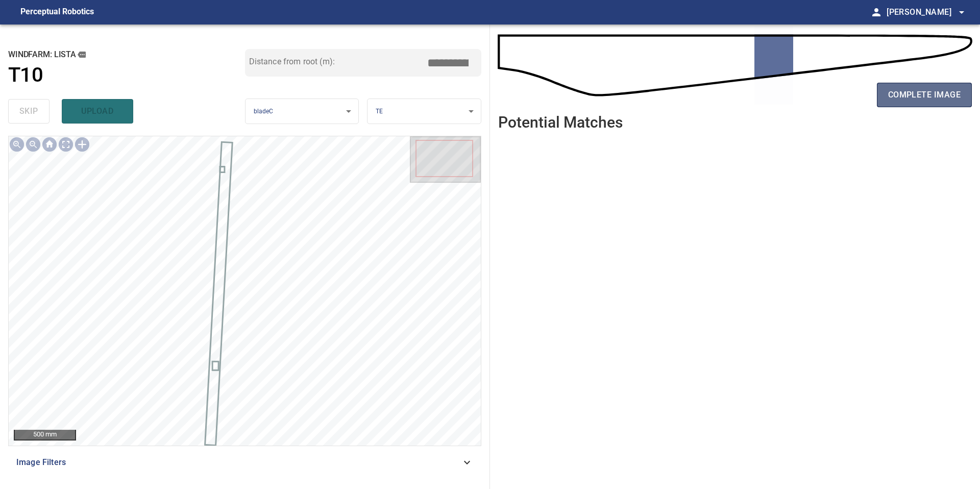
click at [909, 95] on span "complete image" at bounding box center [924, 95] width 72 height 14
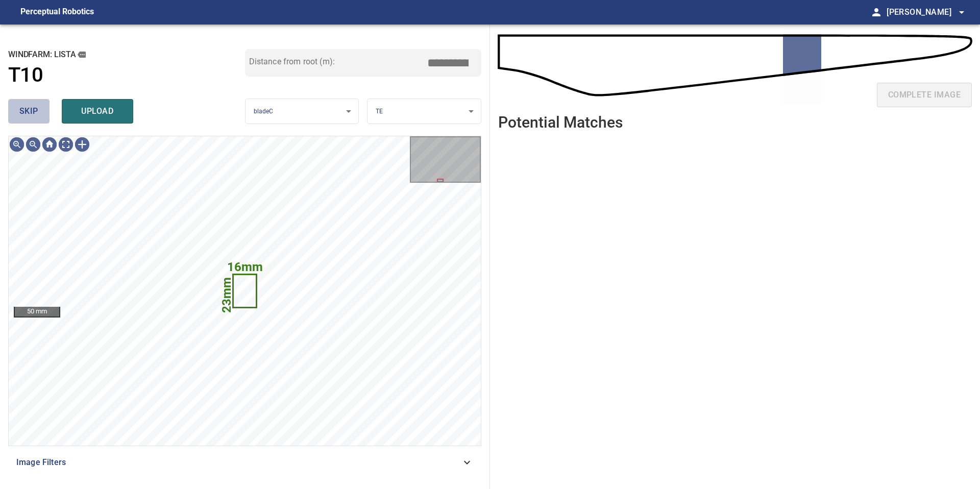
click at [31, 99] on button "skip" at bounding box center [28, 111] width 41 height 24
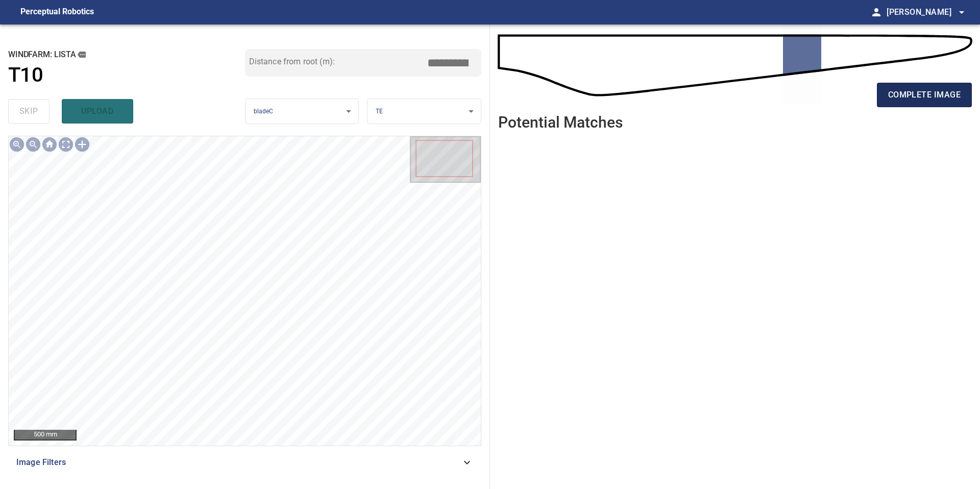
click at [910, 106] on button "complete image" at bounding box center [924, 95] width 95 height 24
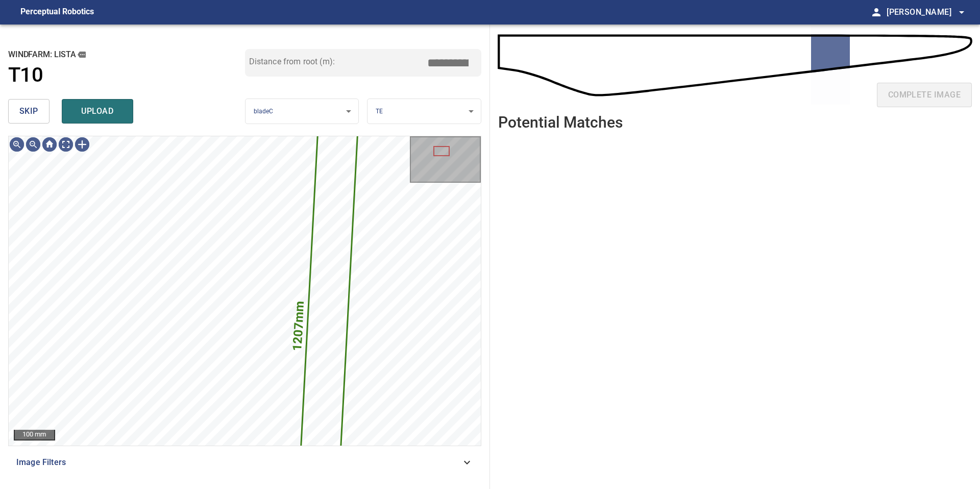
click at [36, 113] on span "skip" at bounding box center [28, 111] width 19 height 14
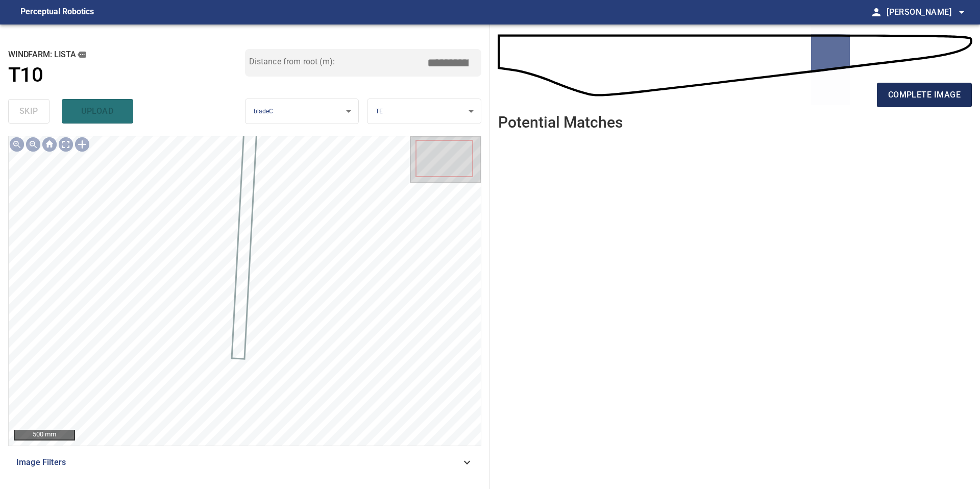
click at [912, 100] on span "complete image" at bounding box center [924, 95] width 72 height 14
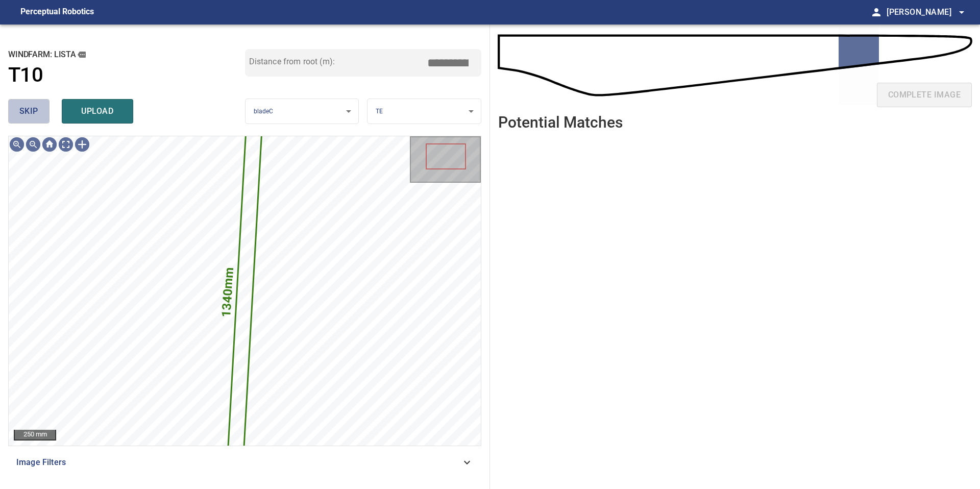
click at [39, 121] on button "skip" at bounding box center [28, 111] width 41 height 24
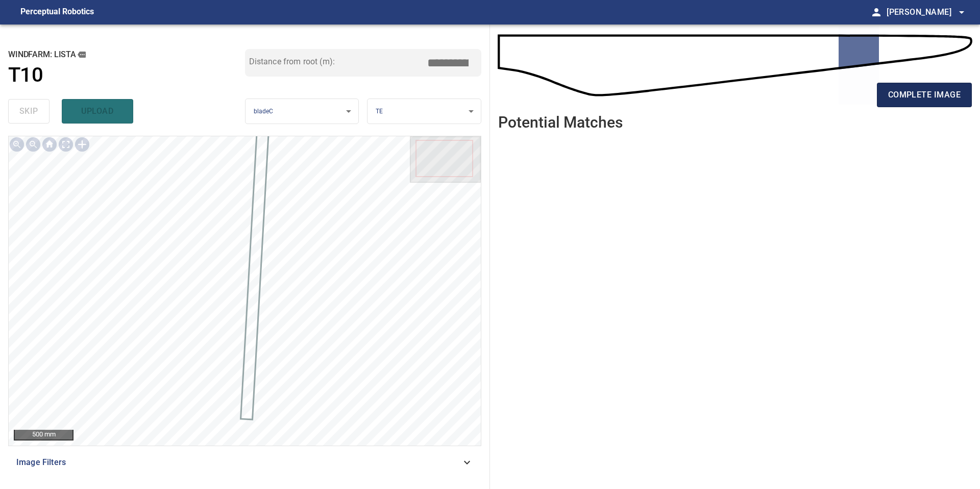
click at [914, 90] on span "complete image" at bounding box center [924, 95] width 72 height 14
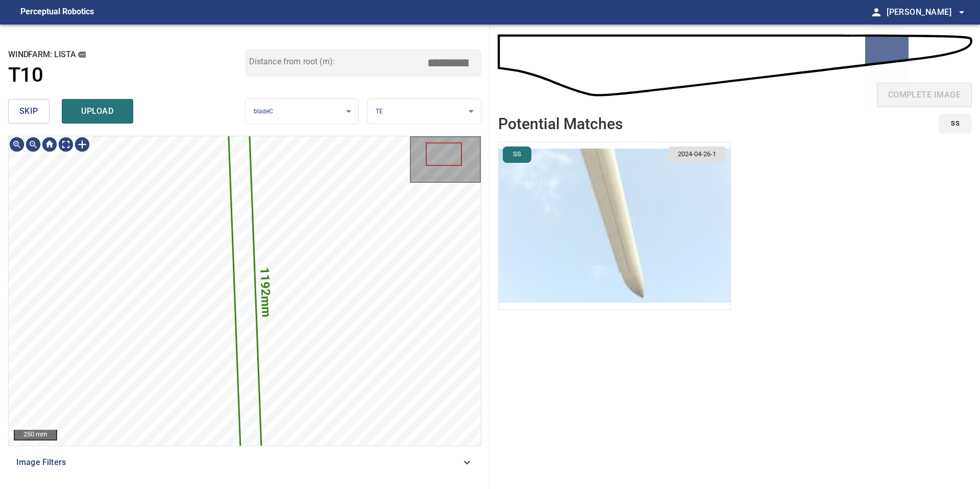
click at [30, 120] on button "skip" at bounding box center [28, 111] width 41 height 24
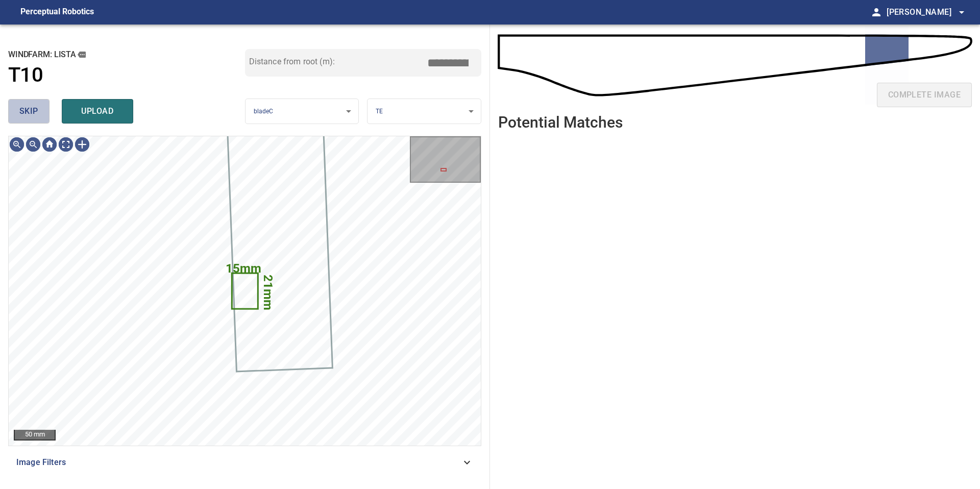
click at [30, 120] on button "skip" at bounding box center [28, 111] width 41 height 24
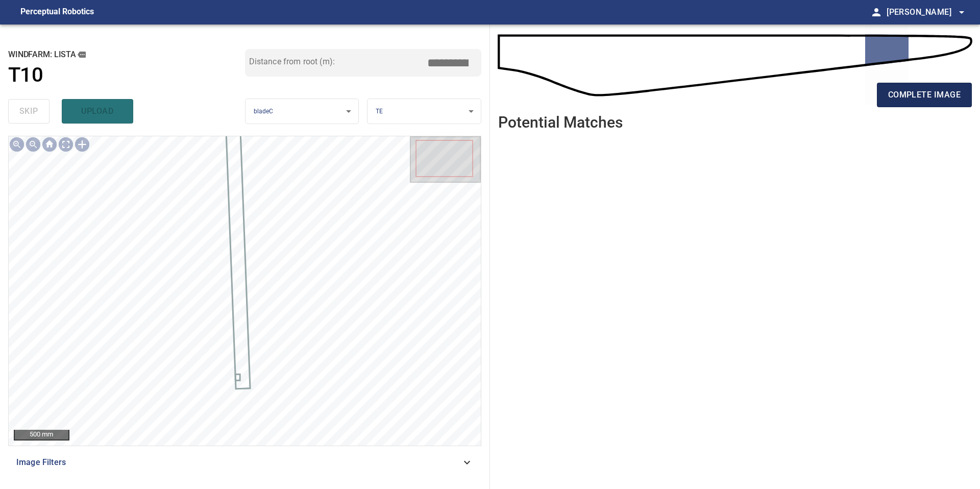
click at [927, 96] on span "complete image" at bounding box center [924, 95] width 72 height 14
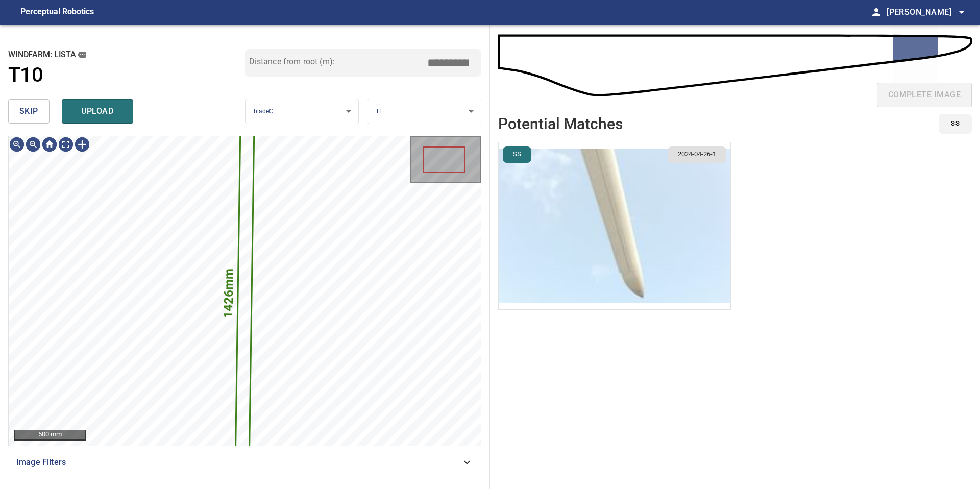
click at [23, 112] on span "skip" at bounding box center [28, 111] width 19 height 14
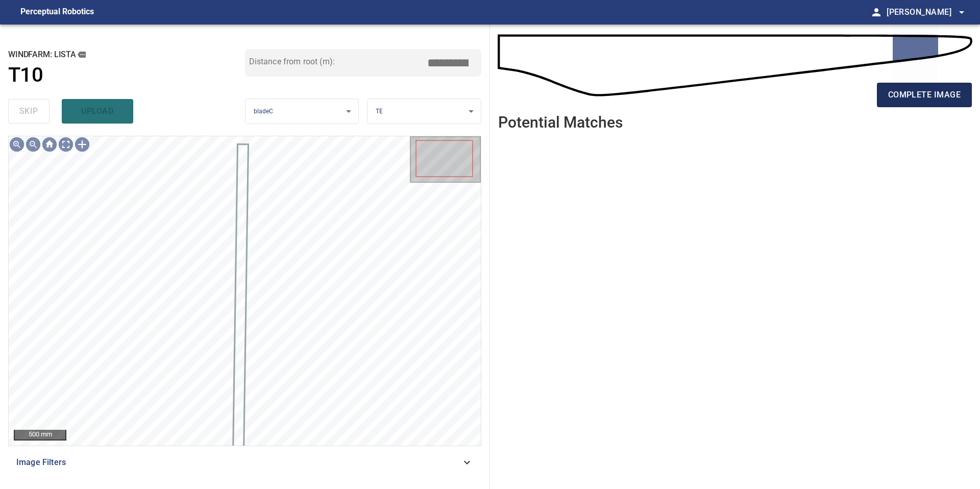
click at [924, 85] on button "complete image" at bounding box center [924, 95] width 95 height 24
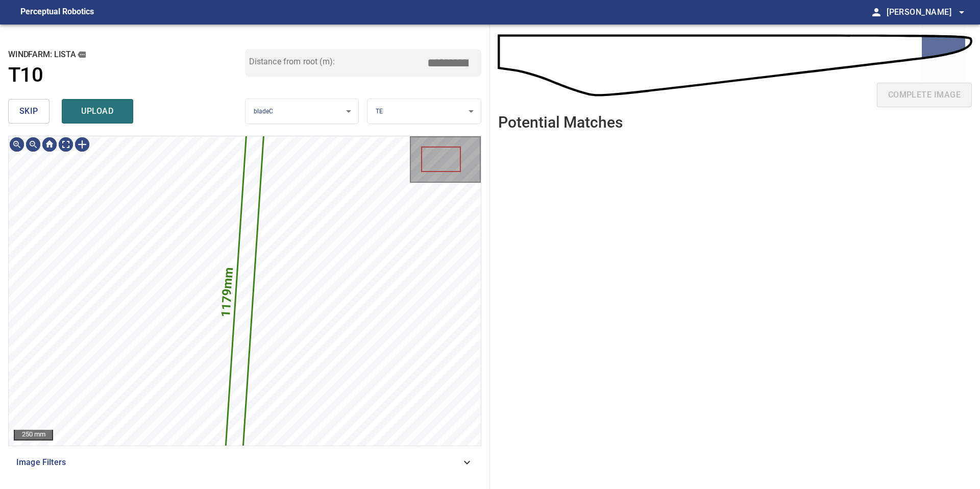
click at [32, 118] on span "skip" at bounding box center [28, 111] width 19 height 14
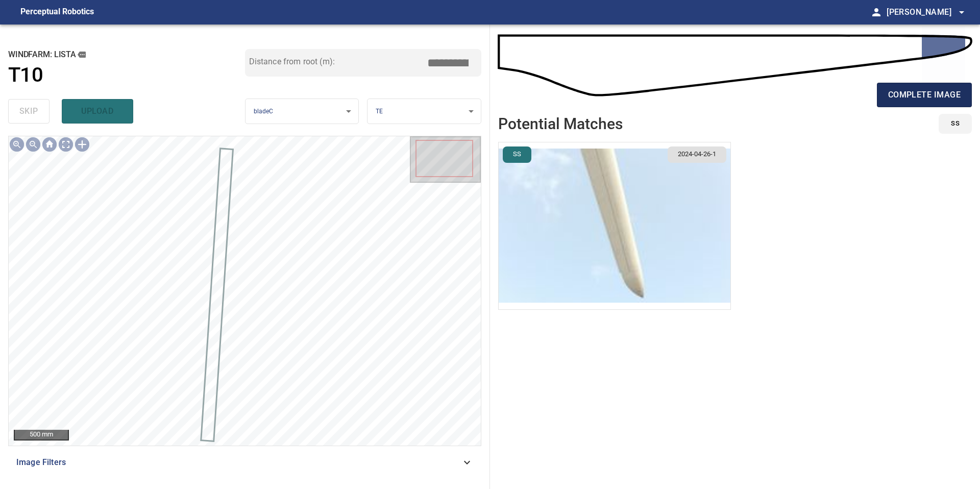
click at [937, 92] on span "complete image" at bounding box center [924, 95] width 72 height 14
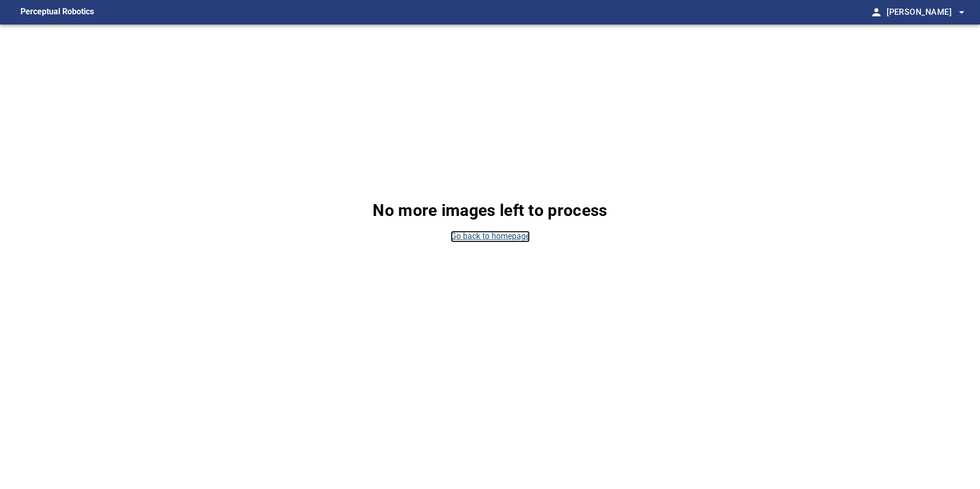
click at [519, 237] on link "Go back to homepage" at bounding box center [490, 237] width 79 height 12
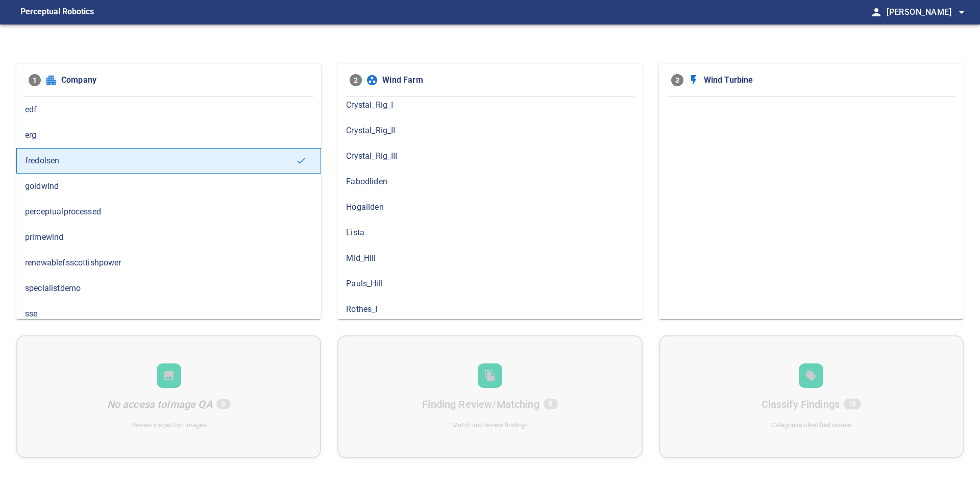
scroll to position [55, 0]
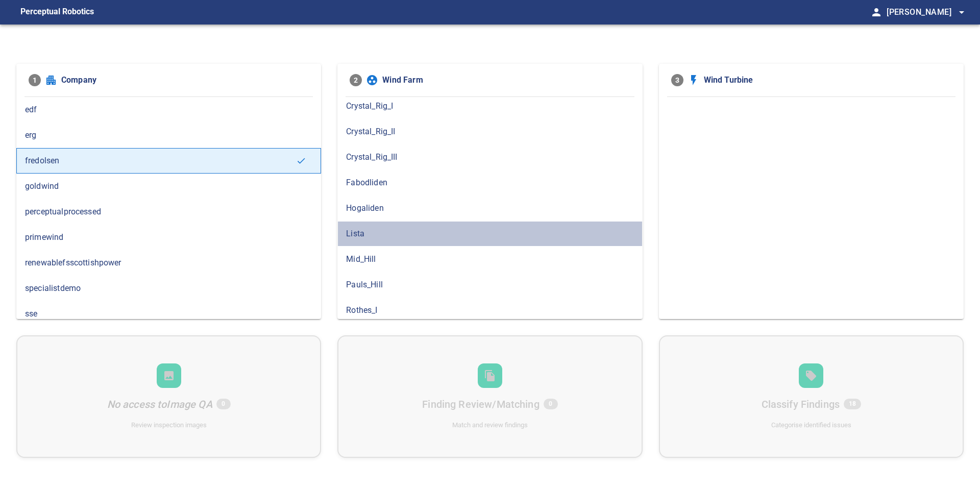
click at [378, 228] on span "Lista" at bounding box center [489, 234] width 287 height 12
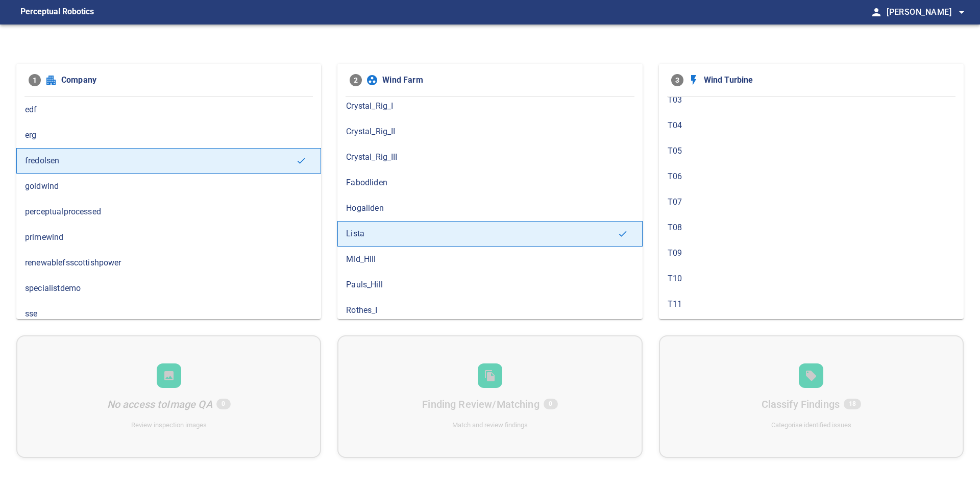
scroll to position [72, 0]
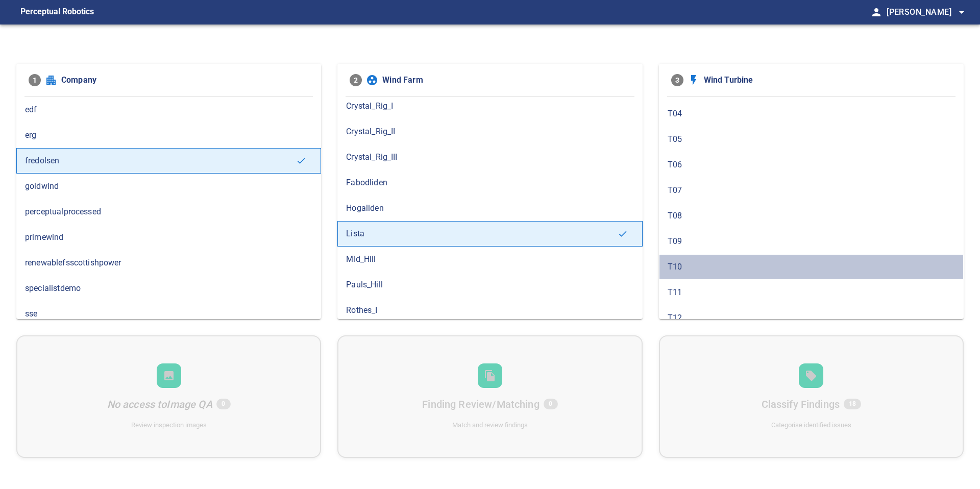
click at [783, 269] on span "T10" at bounding box center [810, 267] width 287 height 12
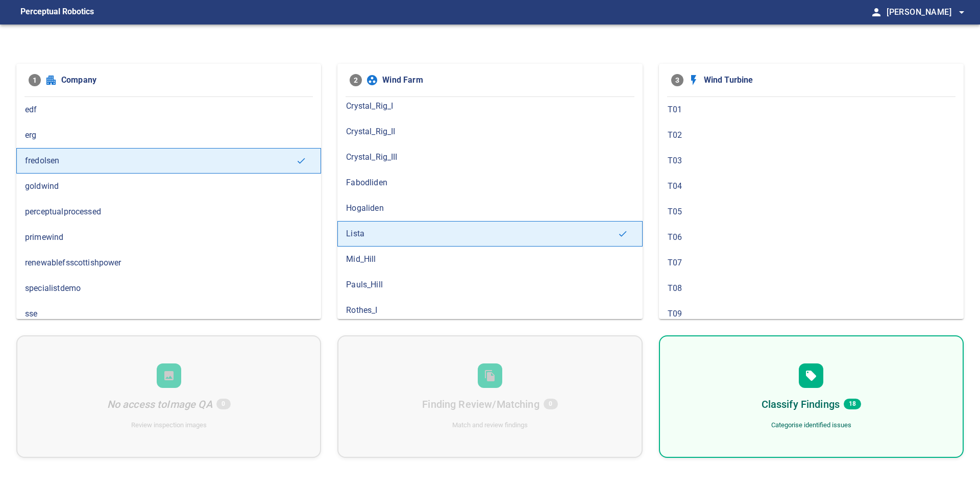
click at [766, 366] on div "Classify Findings 18 Categorise identified issues" at bounding box center [811, 396] width 305 height 122
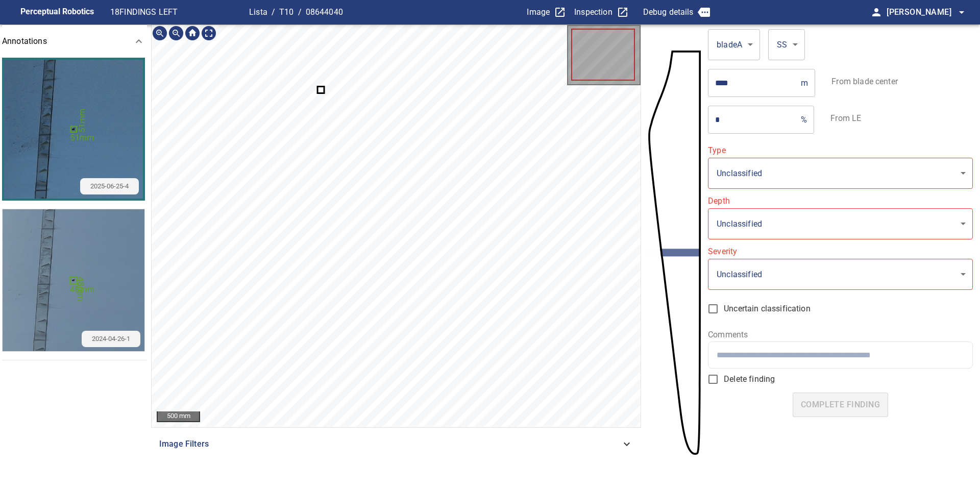
type input "**********"
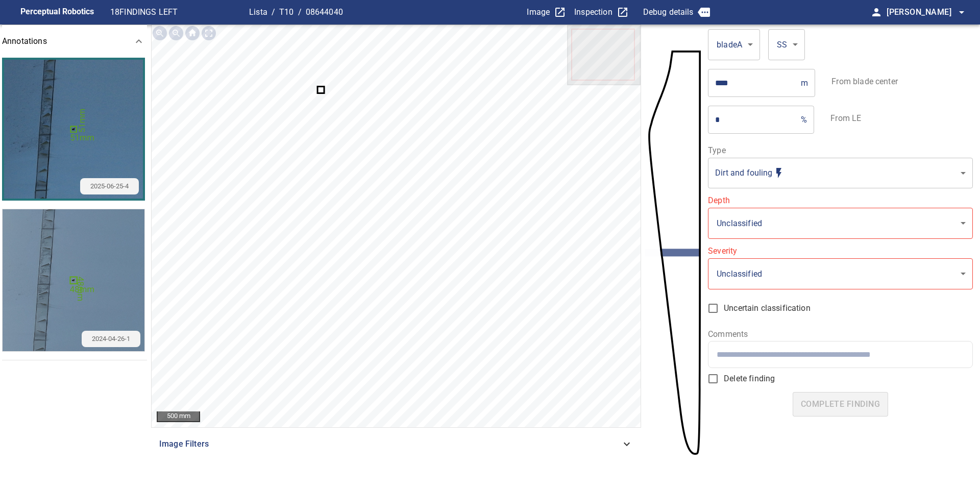
click at [110, 240] on img "button" at bounding box center [74, 280] width 142 height 142
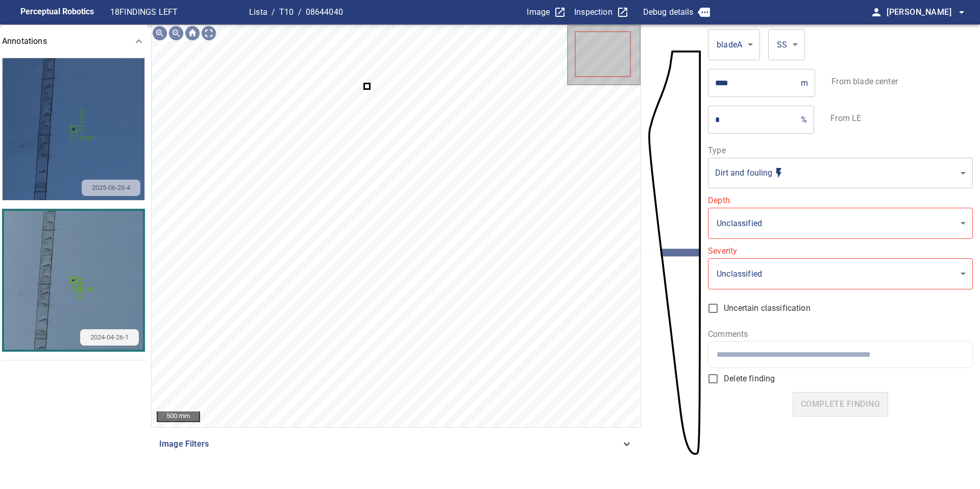
click at [109, 122] on img "button" at bounding box center [74, 129] width 142 height 142
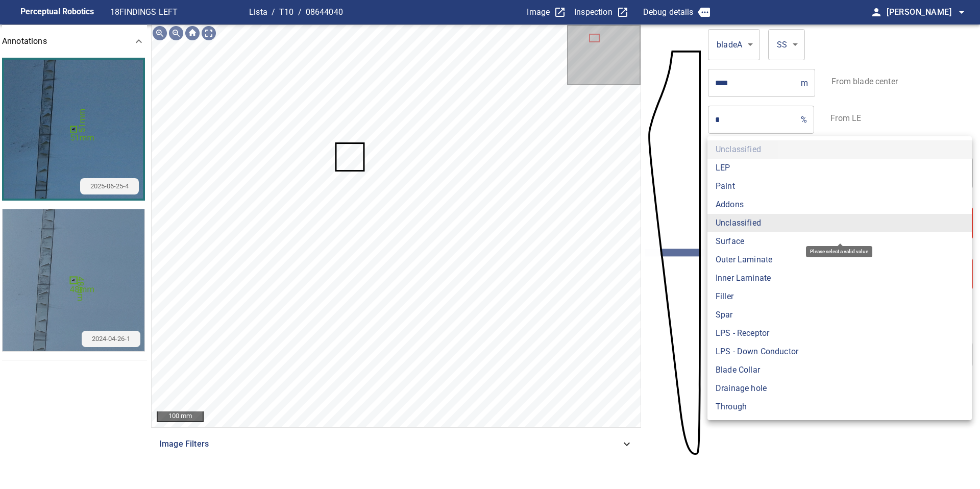
click at [779, 221] on body "**********" at bounding box center [490, 244] width 980 height 489
click at [777, 250] on li "Surface" at bounding box center [839, 241] width 264 height 18
type input "*******"
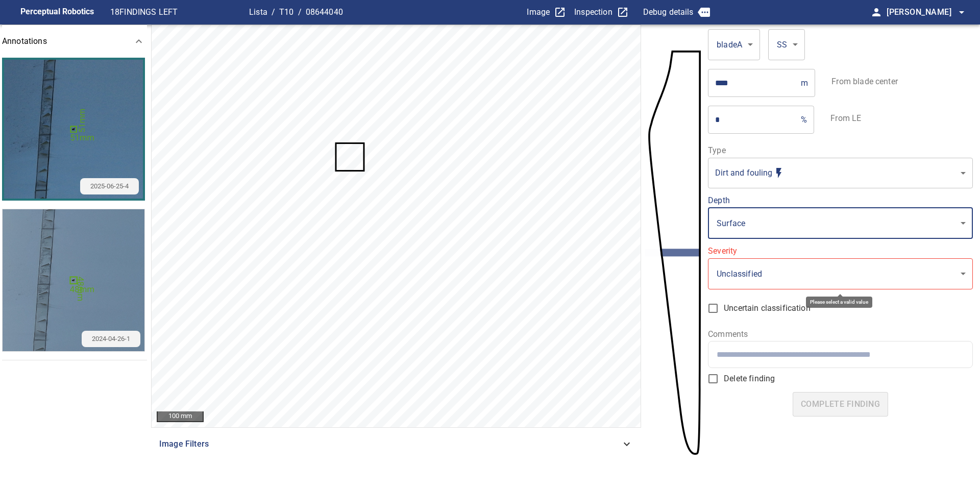
click at [773, 274] on body "**********" at bounding box center [490, 244] width 980 height 489
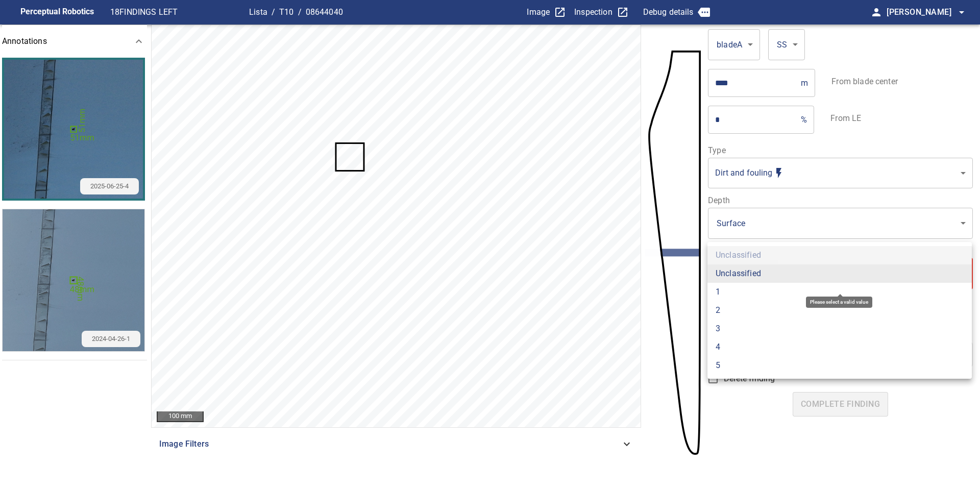
click at [773, 290] on li "1" at bounding box center [839, 292] width 264 height 18
type input "*"
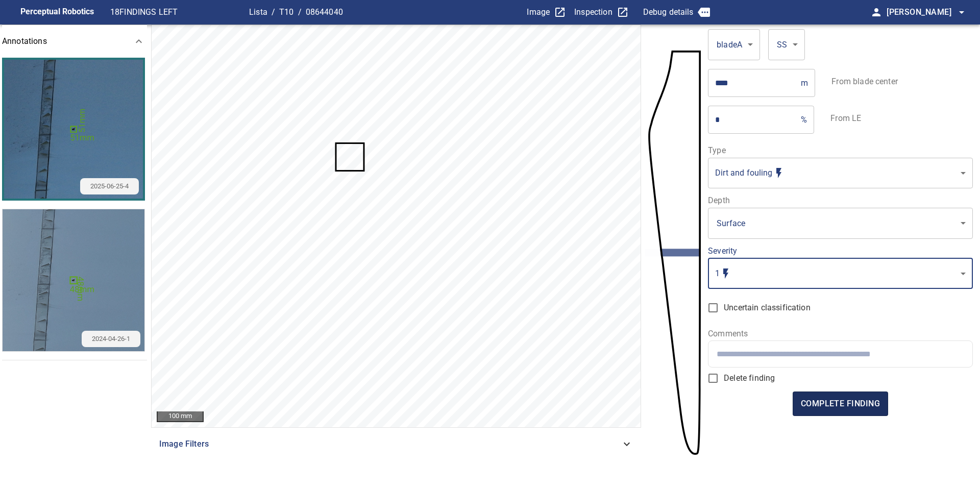
click at [844, 404] on span "complete finding" at bounding box center [840, 403] width 79 height 14
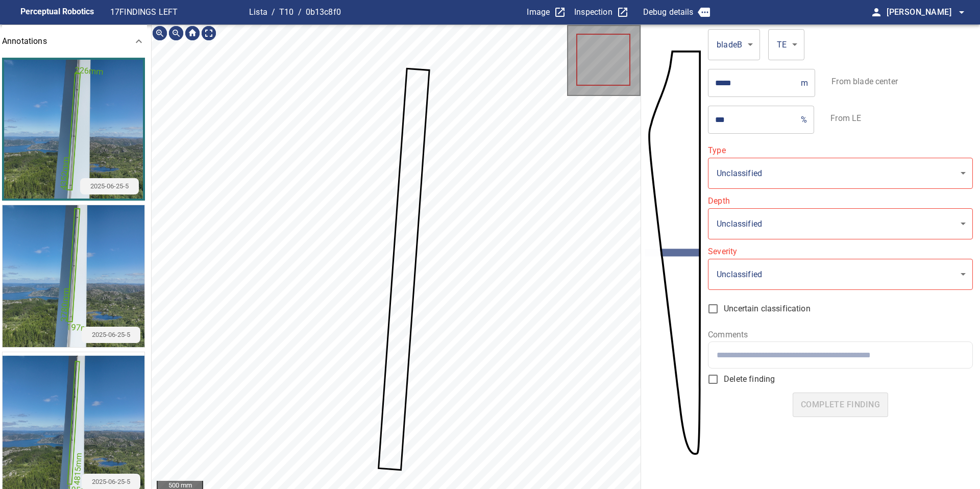
scroll to position [8, 0]
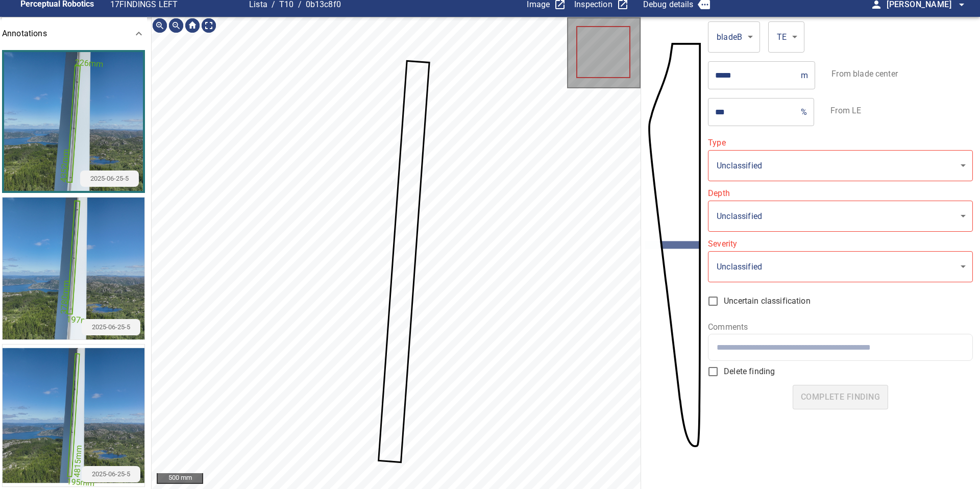
type input "**********"
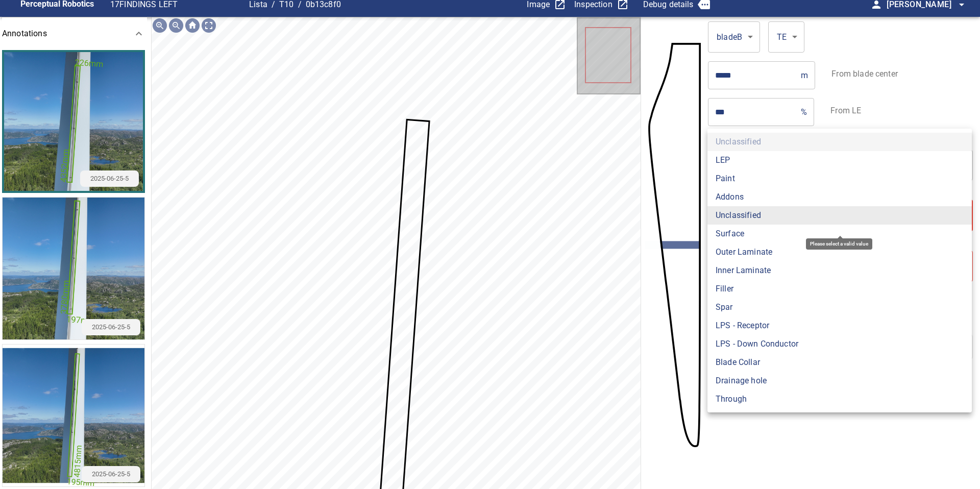
click at [729, 216] on body "**********" at bounding box center [490, 244] width 980 height 489
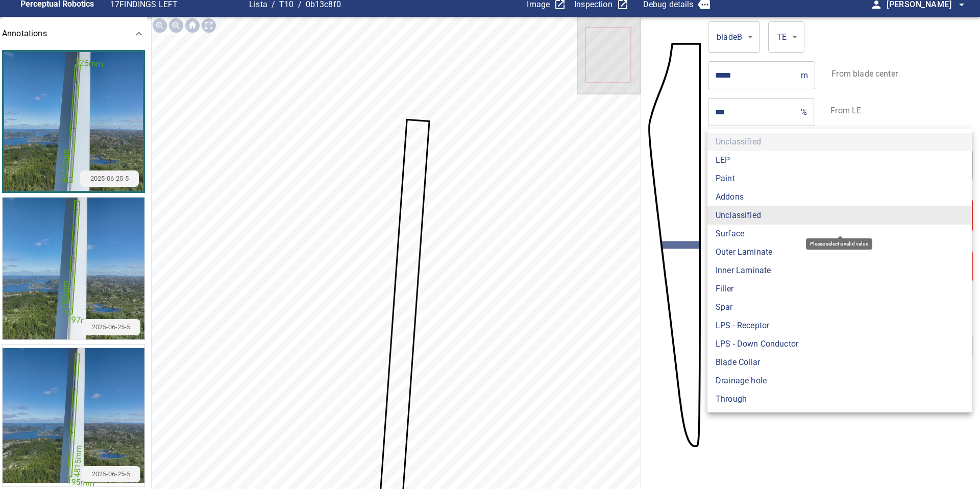
click at [733, 237] on li "Surface" at bounding box center [839, 233] width 264 height 18
type input "*******"
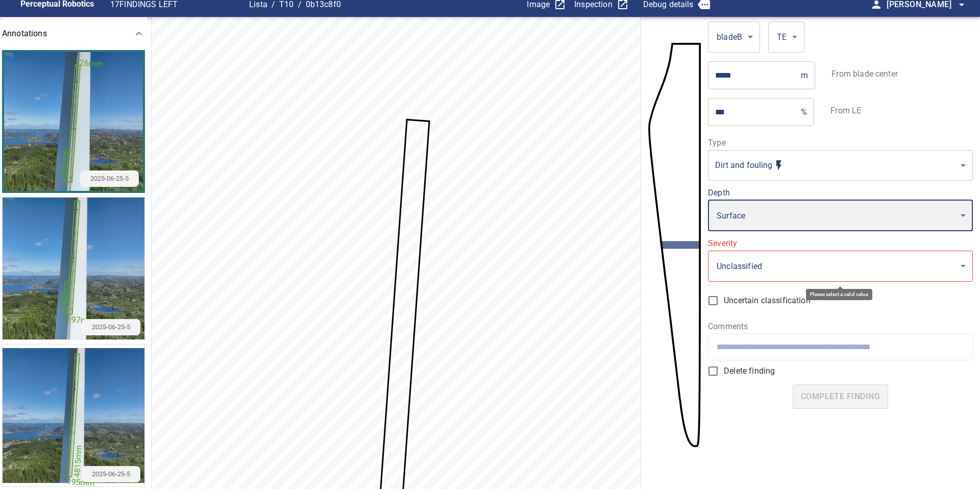
type input "*"
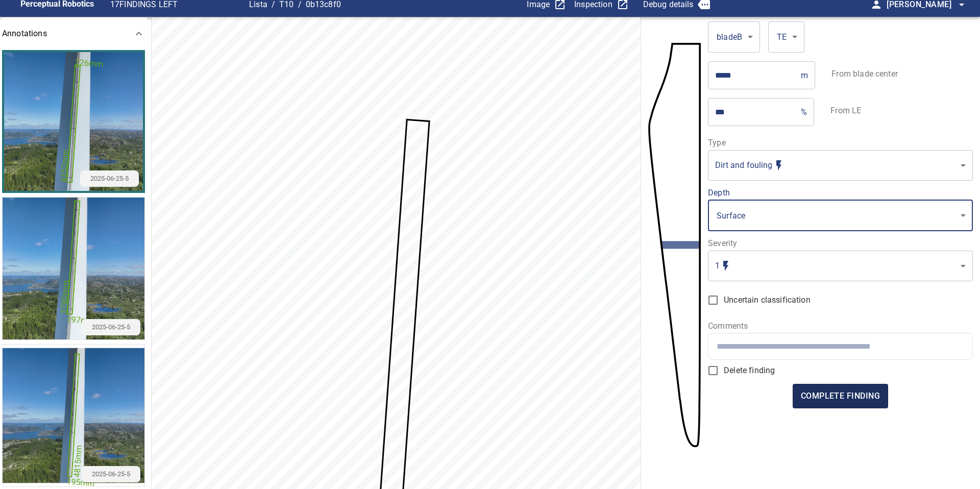
click at [841, 398] on span "complete finding" at bounding box center [840, 396] width 79 height 14
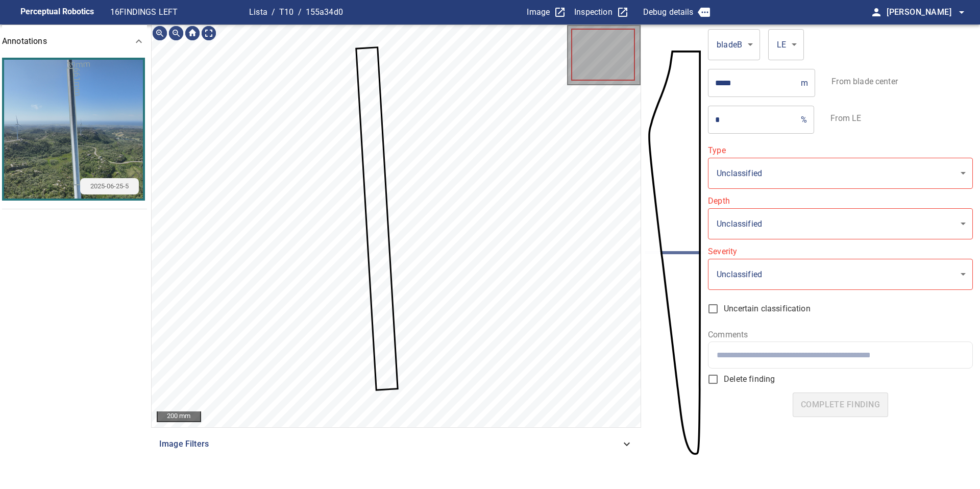
type input "**********"
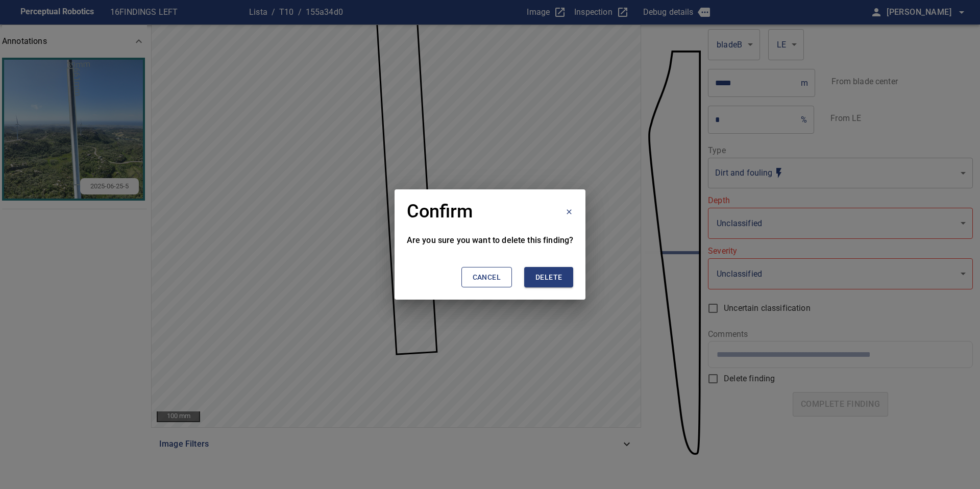
click at [561, 273] on button "Delete" at bounding box center [548, 277] width 49 height 21
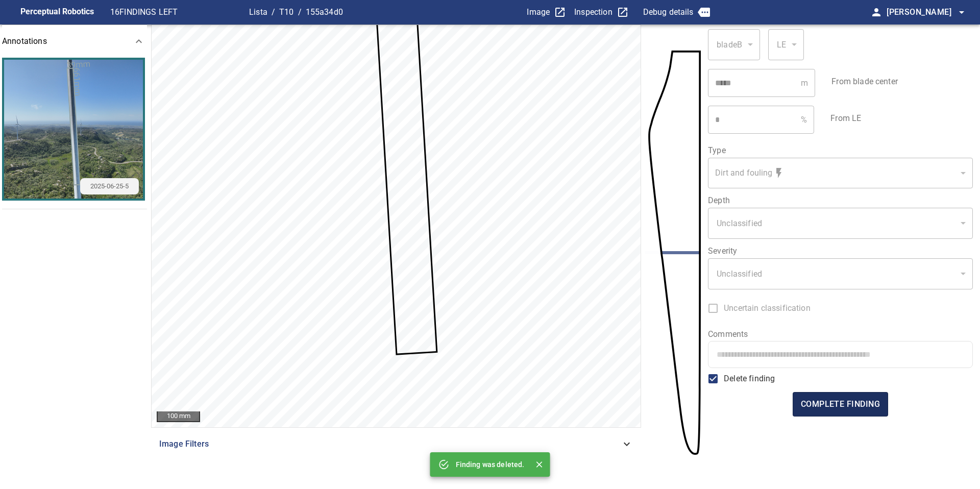
click at [847, 403] on span "complete finding" at bounding box center [840, 404] width 79 height 14
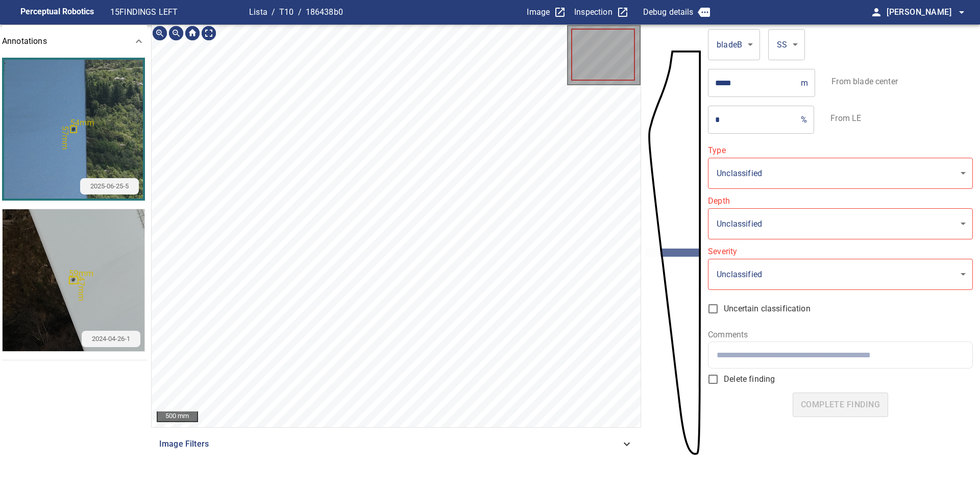
type input "*******"
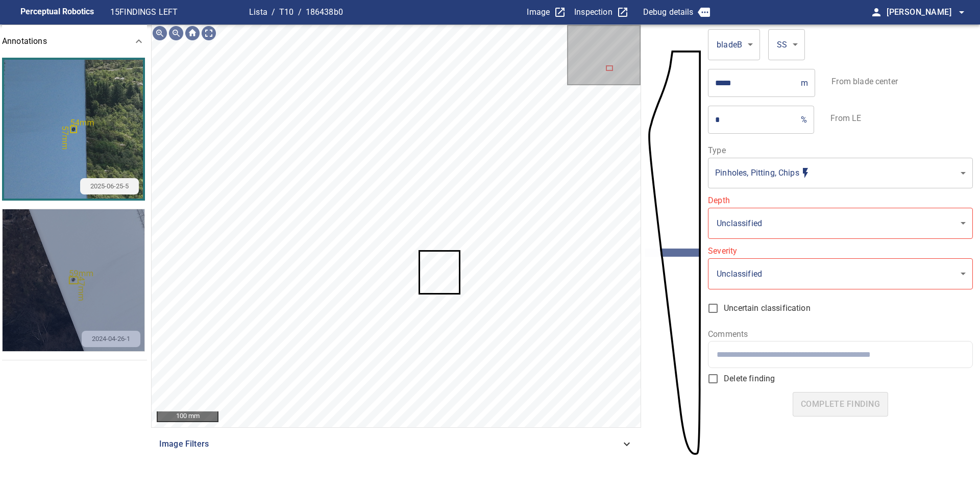
click at [104, 298] on img "button" at bounding box center [74, 280] width 142 height 142
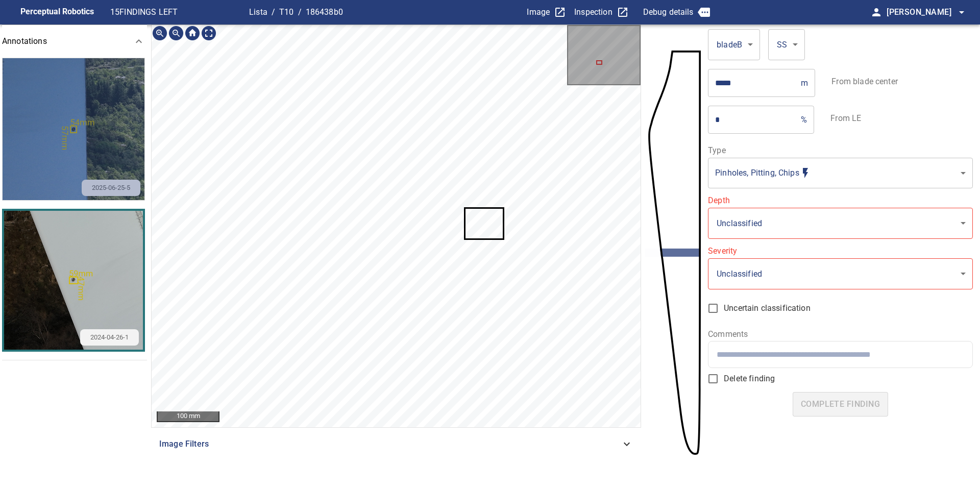
click at [86, 151] on img "button" at bounding box center [74, 129] width 142 height 142
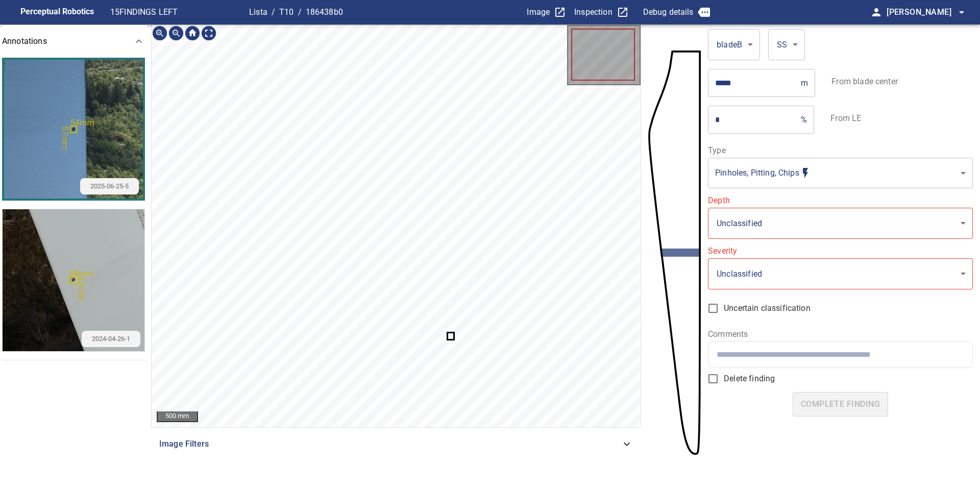
click at [450, 335] on icon at bounding box center [450, 336] width 5 height 6
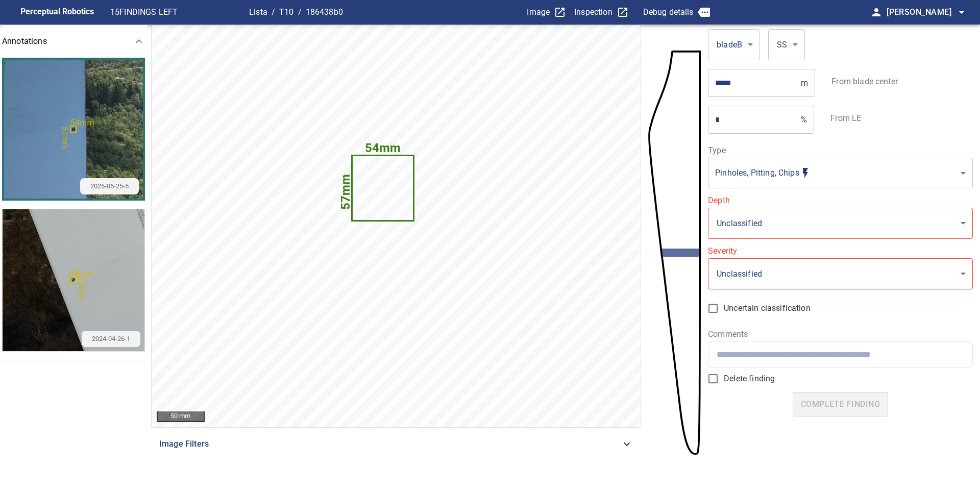
click at [745, 180] on body "**********" at bounding box center [490, 244] width 980 height 489
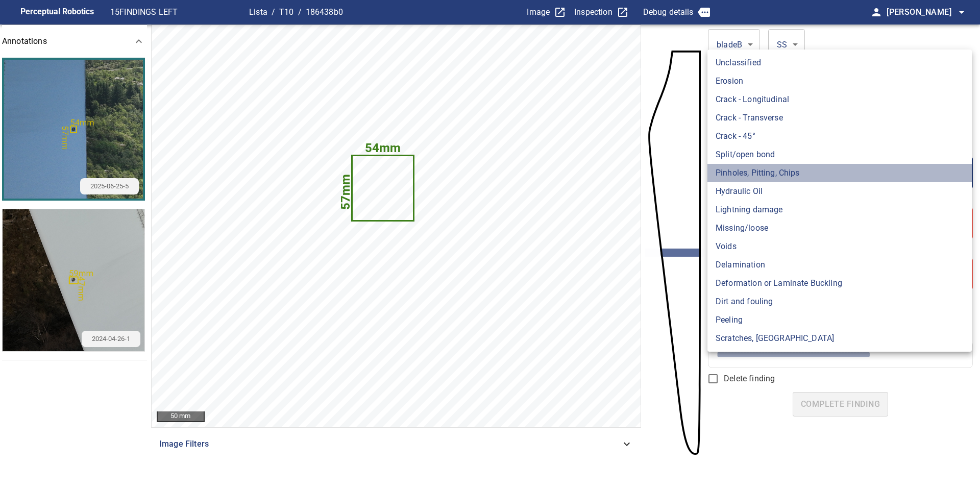
click at [745, 180] on li "Pinholes, Pitting, Chips" at bounding box center [839, 173] width 264 height 18
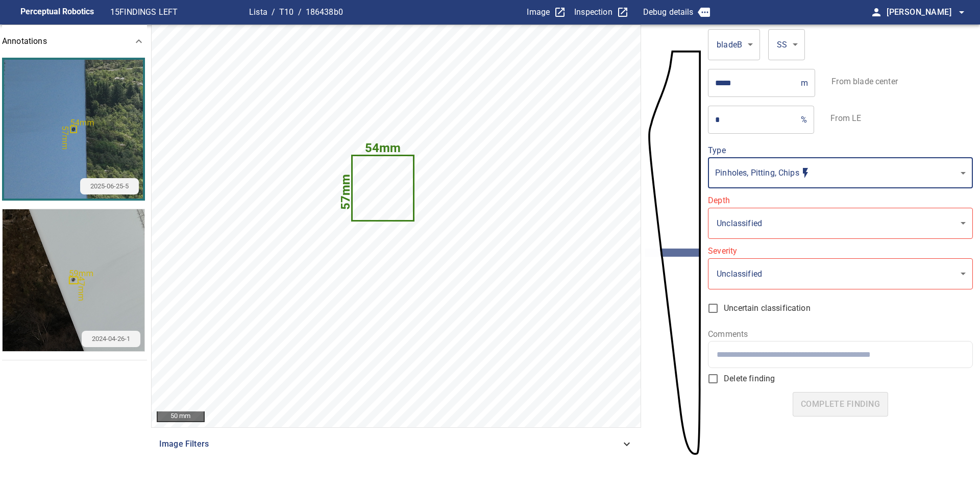
click at [746, 223] on body "**********" at bounding box center [490, 244] width 980 height 489
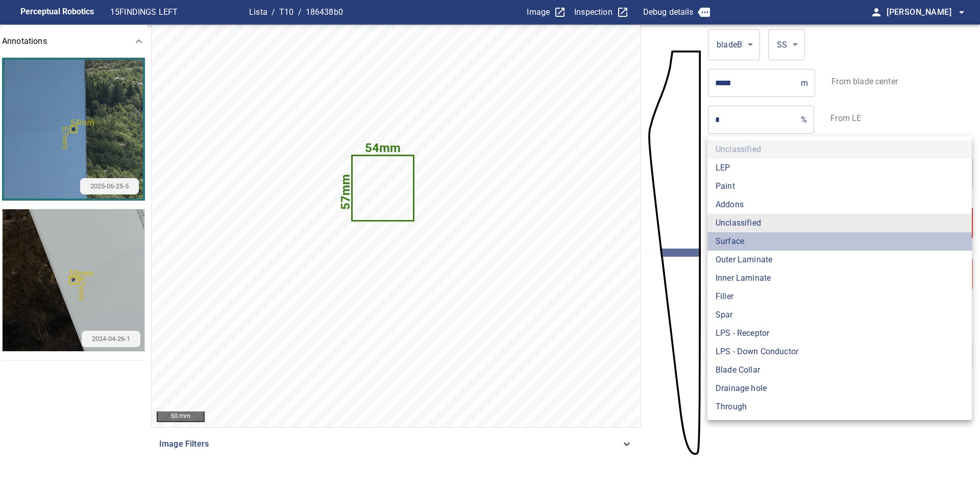
click at [746, 239] on li "Surface" at bounding box center [839, 241] width 264 height 18
type input "*******"
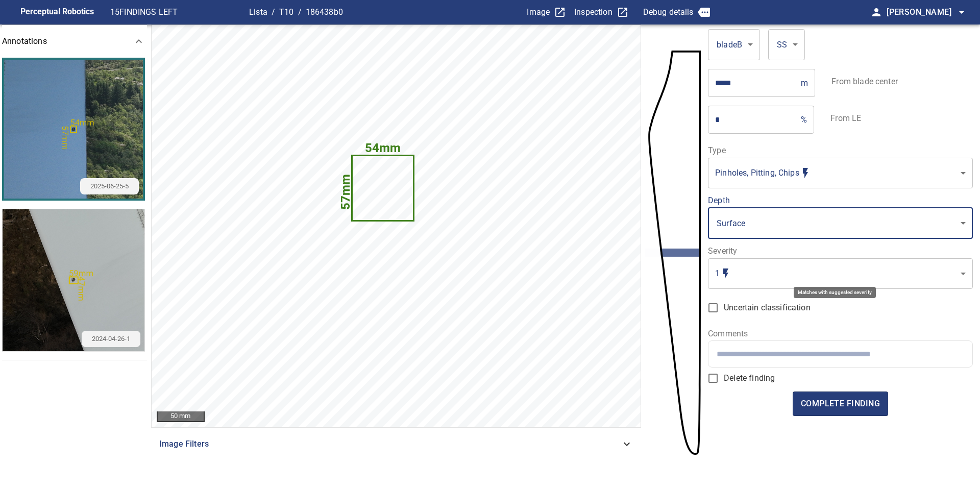
click at [749, 275] on body "Perceptual Robotics 15 FINDINGS LEFT Lista / T10 / 186438b0 Image Inspection De…" at bounding box center [490, 244] width 980 height 489
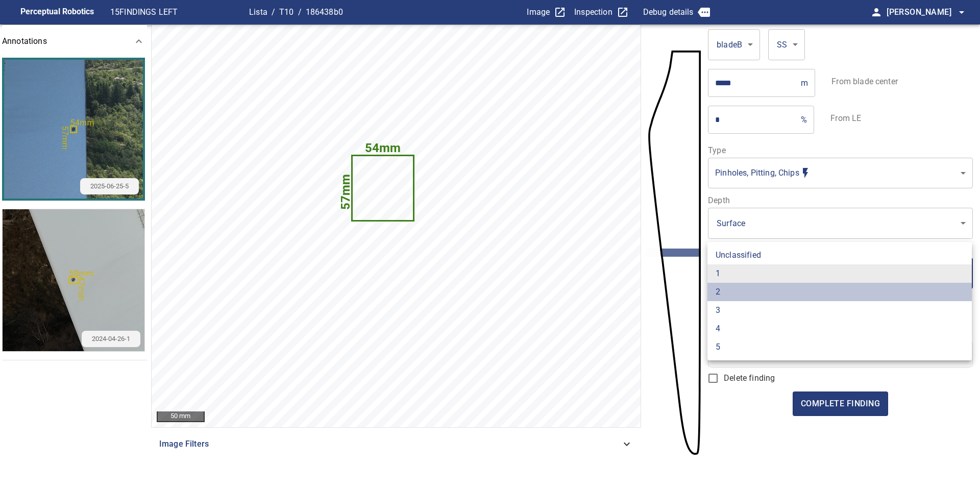
click at [751, 287] on li "2" at bounding box center [839, 292] width 264 height 18
type input "*"
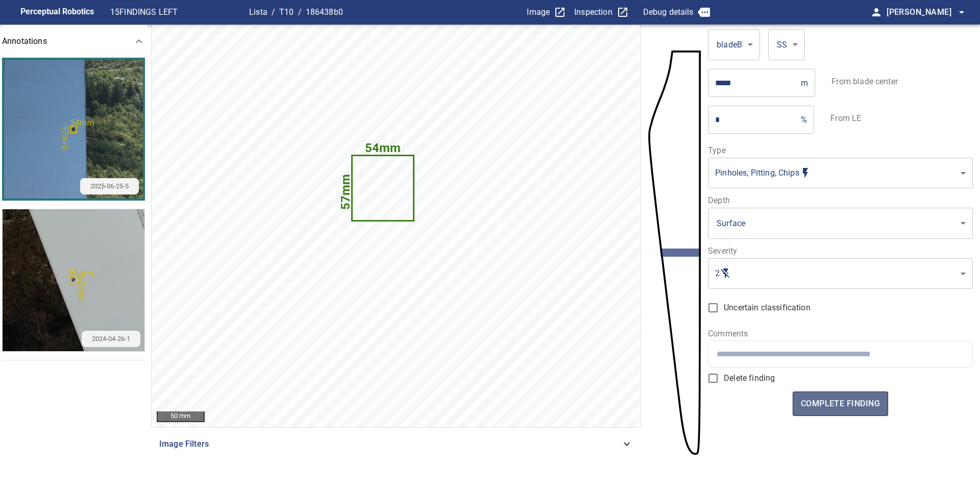
click at [827, 409] on span "complete finding" at bounding box center [840, 403] width 79 height 14
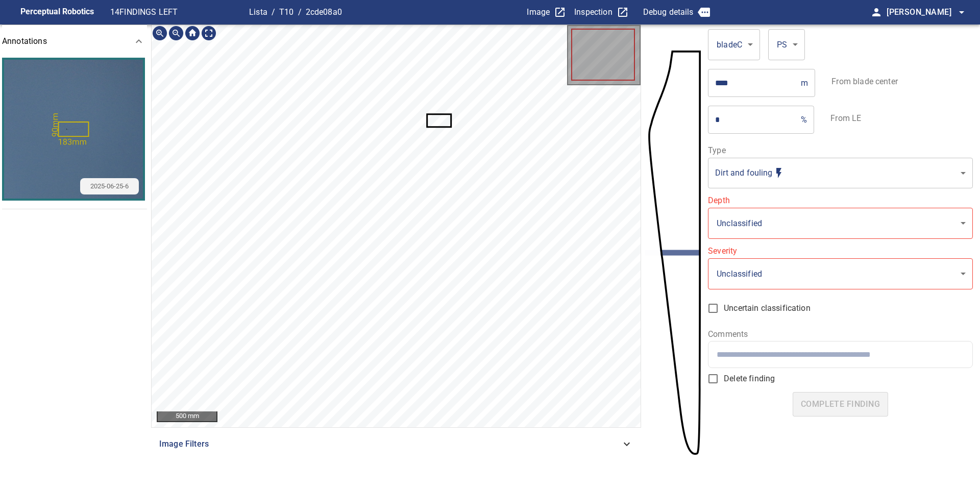
click at [440, 124] on icon at bounding box center [439, 120] width 22 height 11
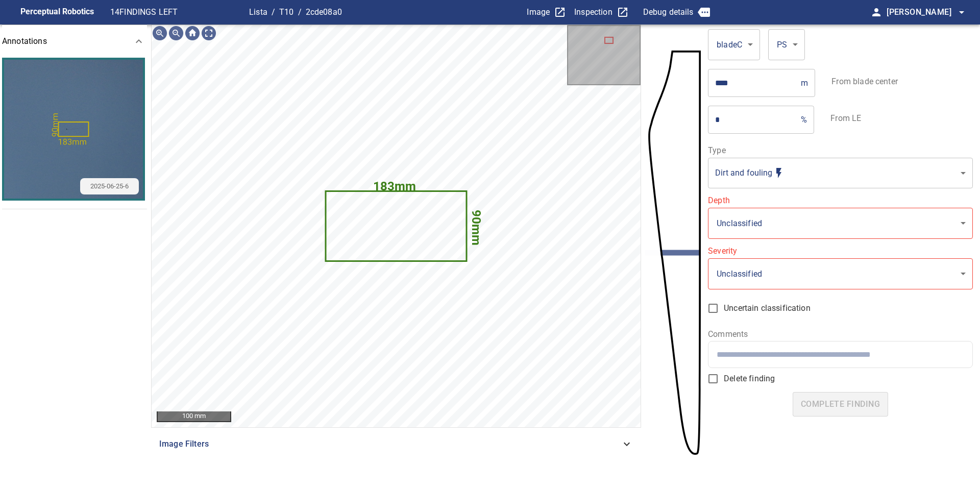
click at [775, 170] on body "**********" at bounding box center [490, 244] width 980 height 489
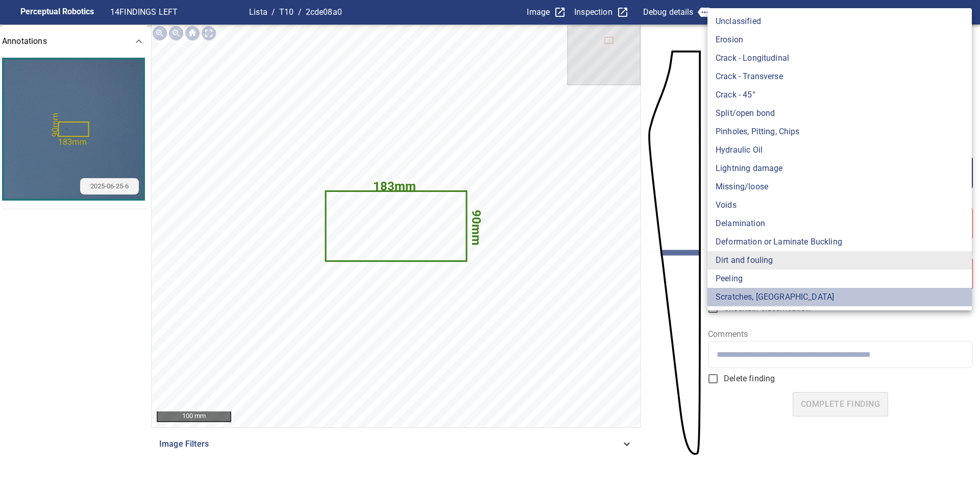
click at [759, 295] on li "Scratches, Gouges" at bounding box center [839, 297] width 264 height 18
type input "**********"
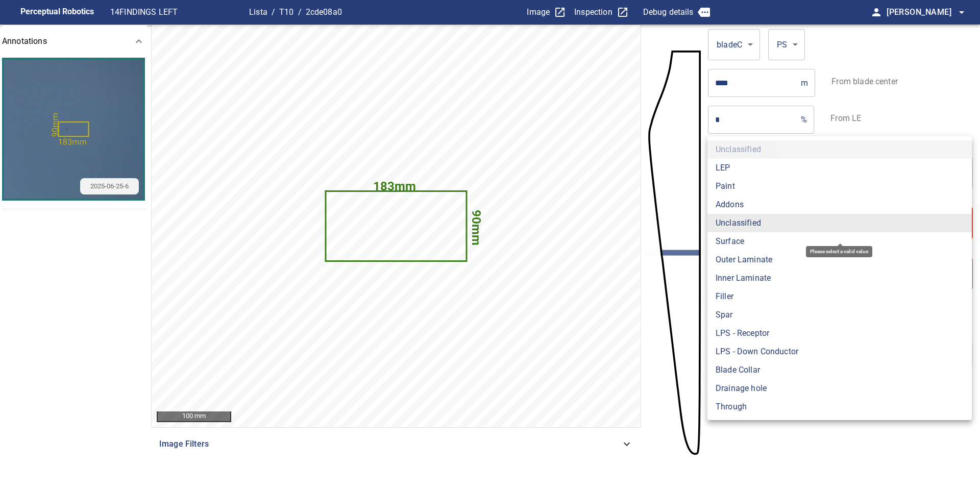
click at [741, 222] on body "**********" at bounding box center [490, 244] width 980 height 489
click at [741, 242] on li "Surface" at bounding box center [839, 241] width 264 height 18
type input "*******"
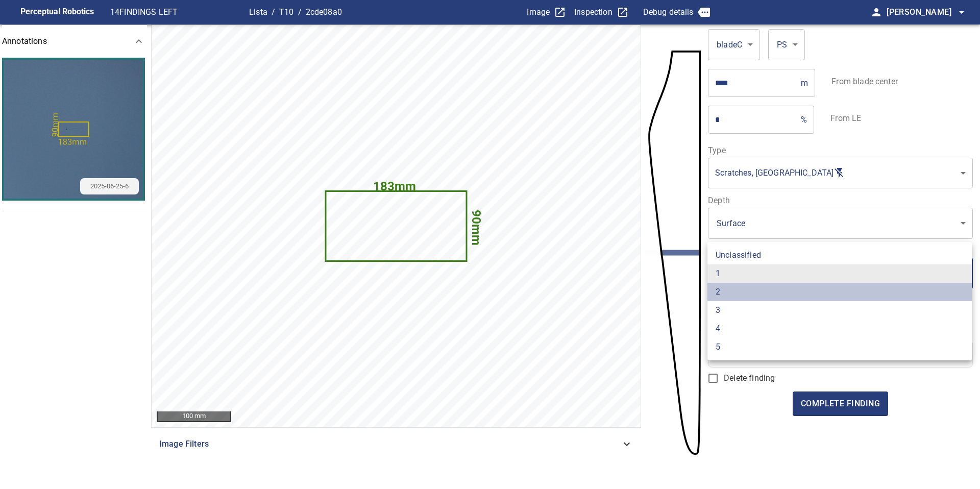
click at [741, 297] on li "2" at bounding box center [839, 292] width 264 height 18
type input "*"
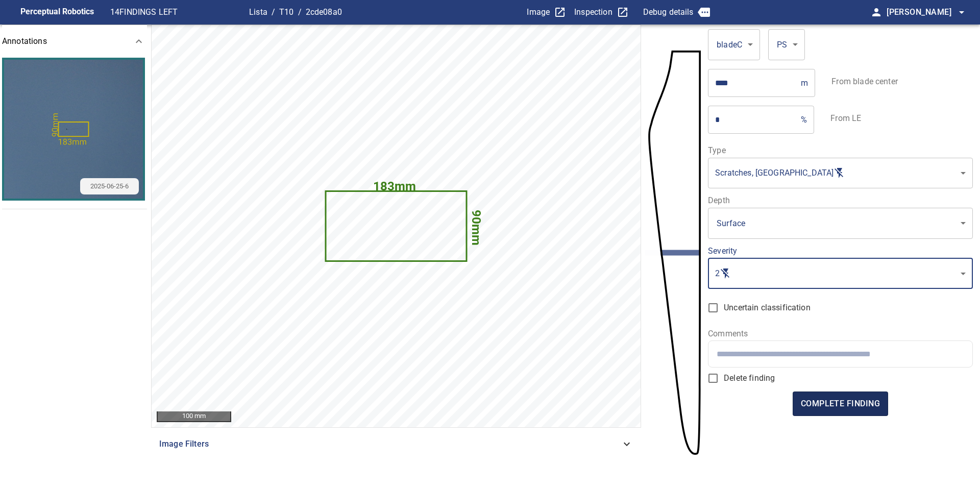
click at [845, 407] on span "complete finding" at bounding box center [840, 403] width 79 height 14
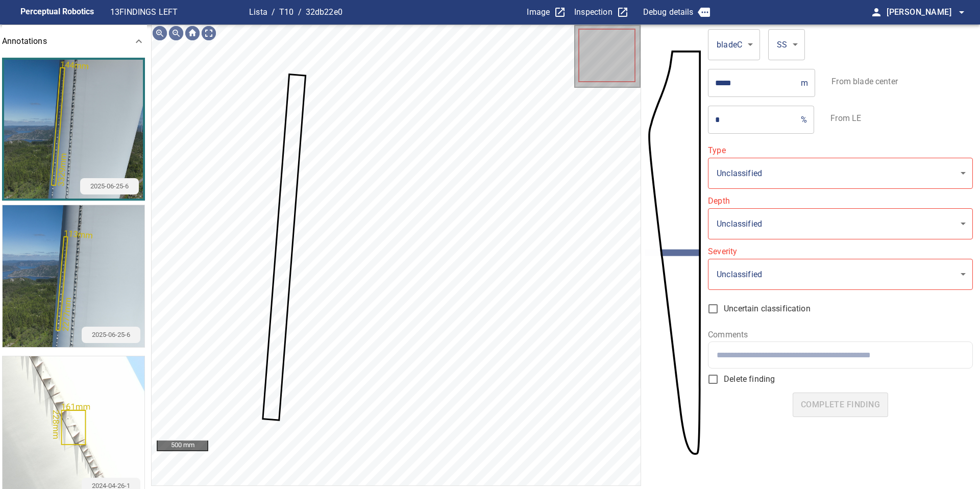
type input "**********"
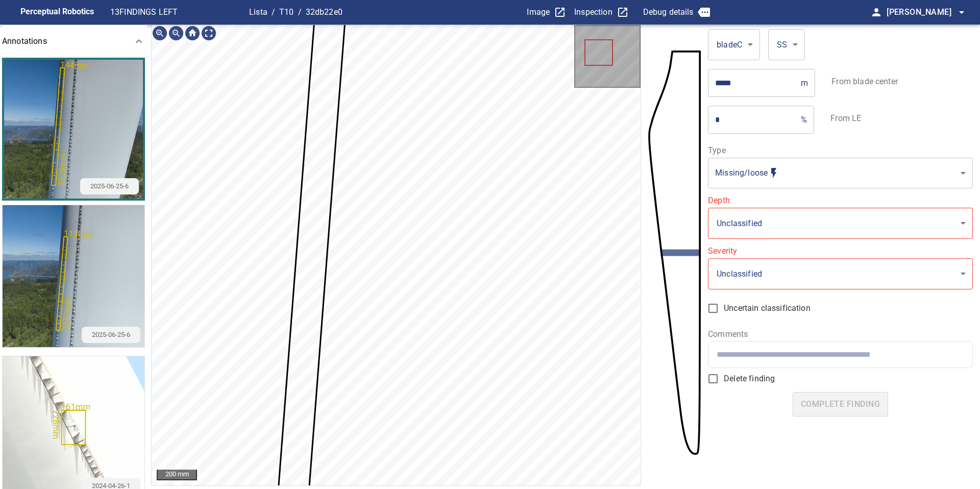
click at [757, 163] on body "**********" at bounding box center [490, 244] width 980 height 489
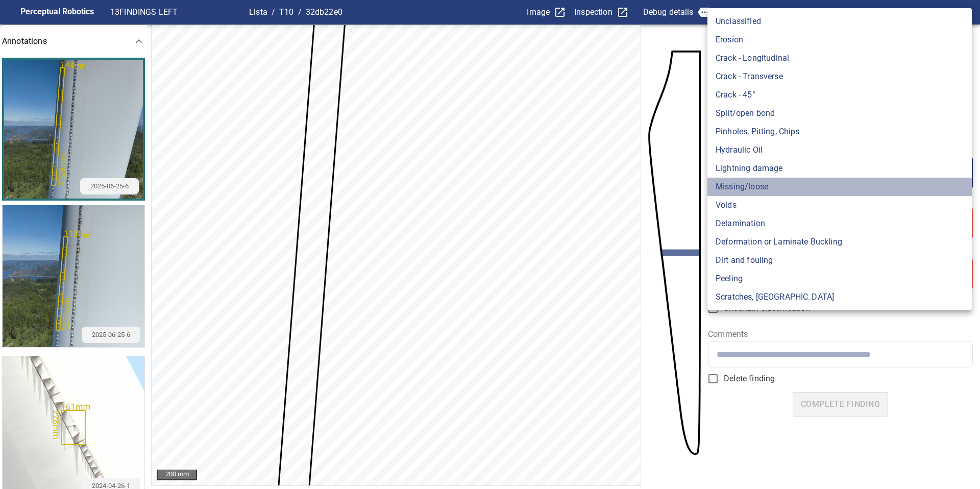
click at [759, 188] on li "Missing/loose" at bounding box center [839, 187] width 264 height 18
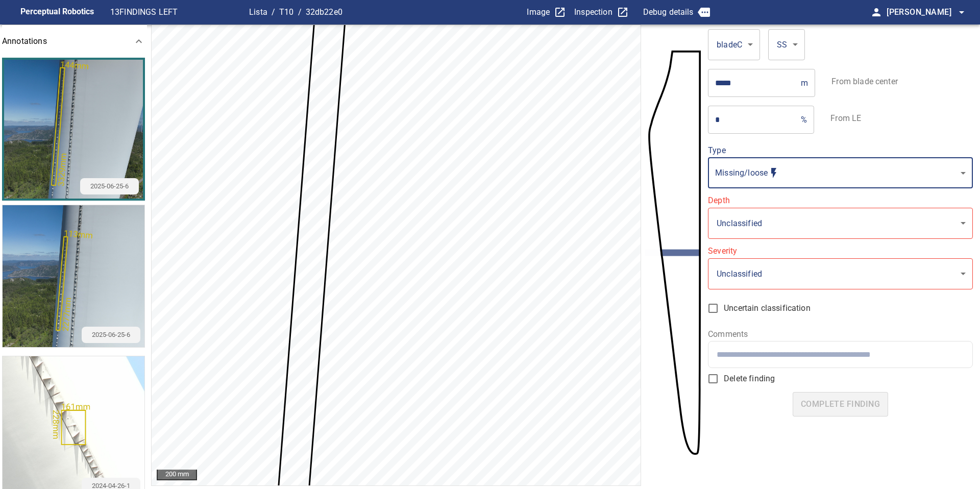
click at [755, 223] on body "**********" at bounding box center [490, 244] width 980 height 489
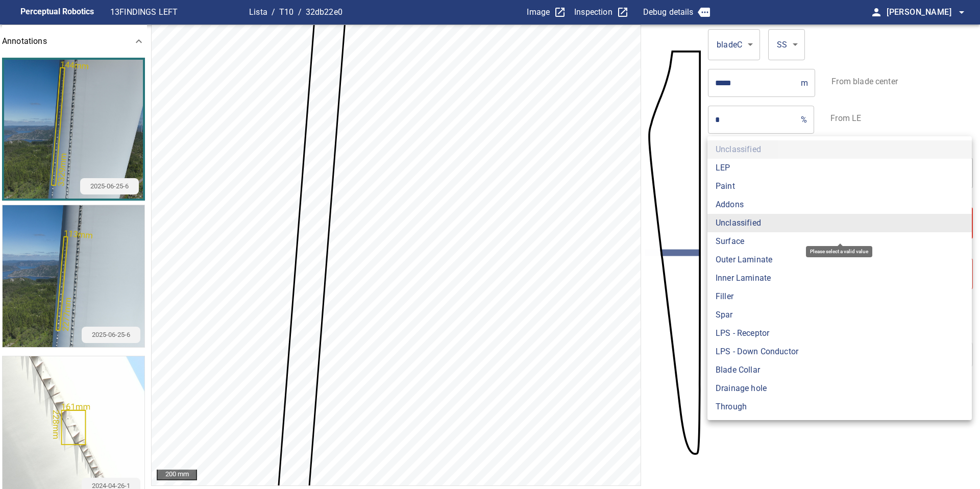
click at [740, 203] on li "Addons" at bounding box center [839, 204] width 264 height 18
type input "******"
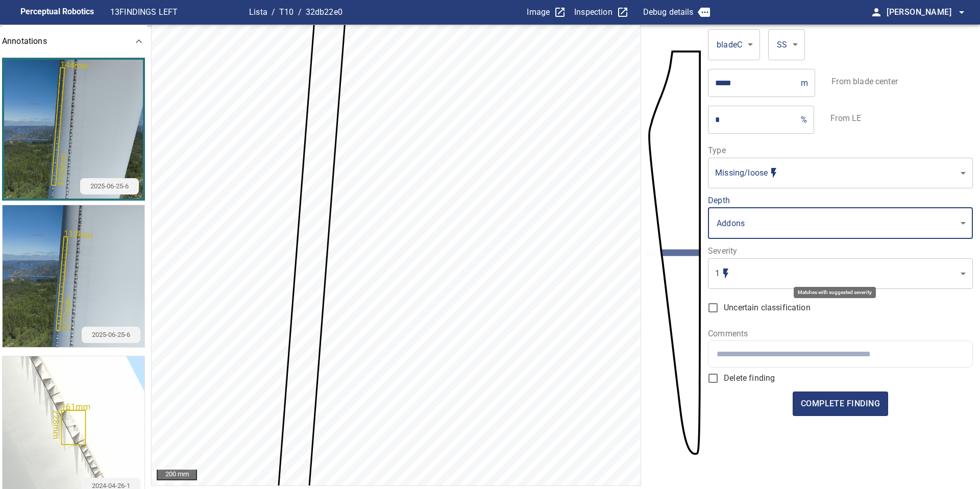
click at [756, 279] on body "**********" at bounding box center [490, 244] width 980 height 489
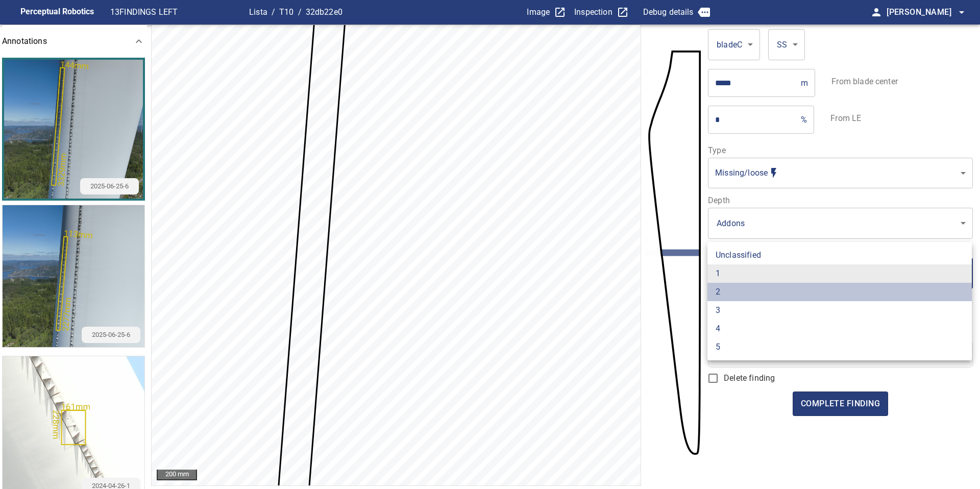
click at [756, 290] on li "2" at bounding box center [839, 292] width 264 height 18
type input "*"
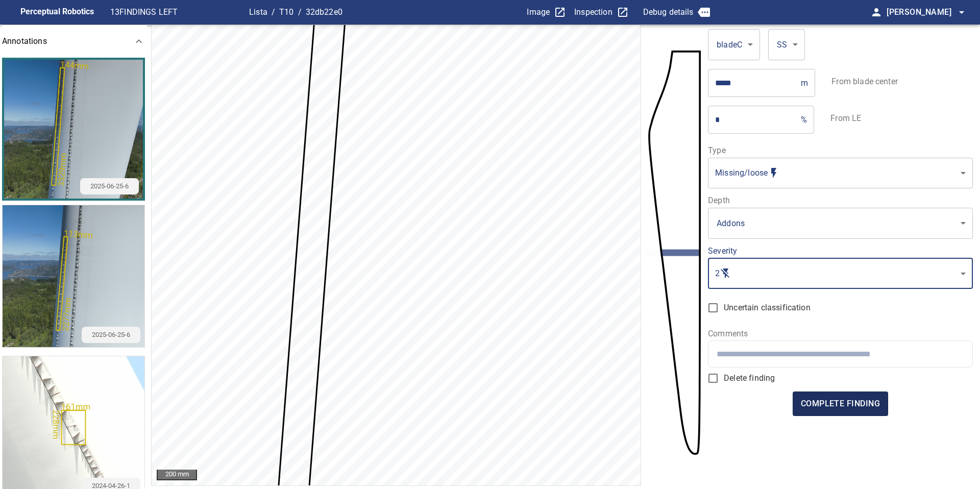
click at [843, 403] on span "complete finding" at bounding box center [840, 403] width 79 height 14
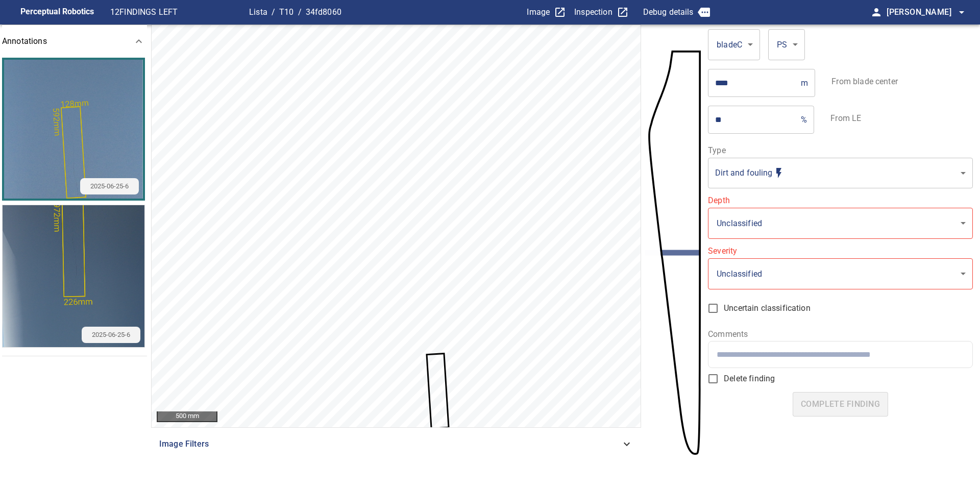
click at [848, 173] on body "**********" at bounding box center [490, 244] width 980 height 489
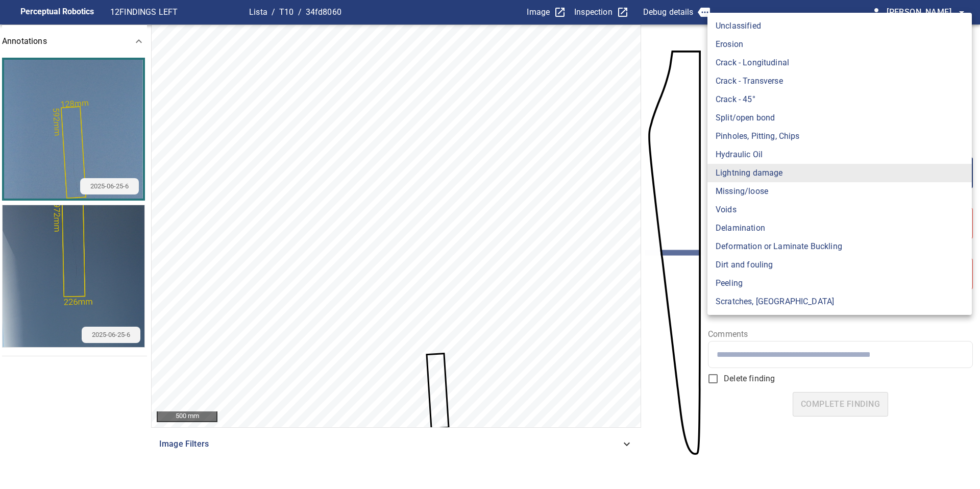
click at [774, 174] on body "**********" at bounding box center [490, 244] width 980 height 489
click at [758, 302] on li "Scratches, Gouges" at bounding box center [839, 301] width 264 height 18
type input "**********"
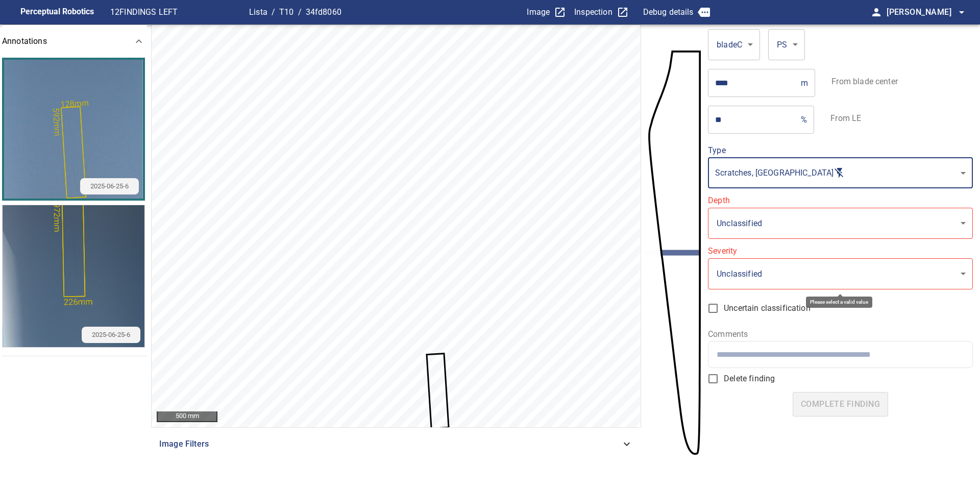
click at [746, 220] on body "**********" at bounding box center [490, 244] width 980 height 489
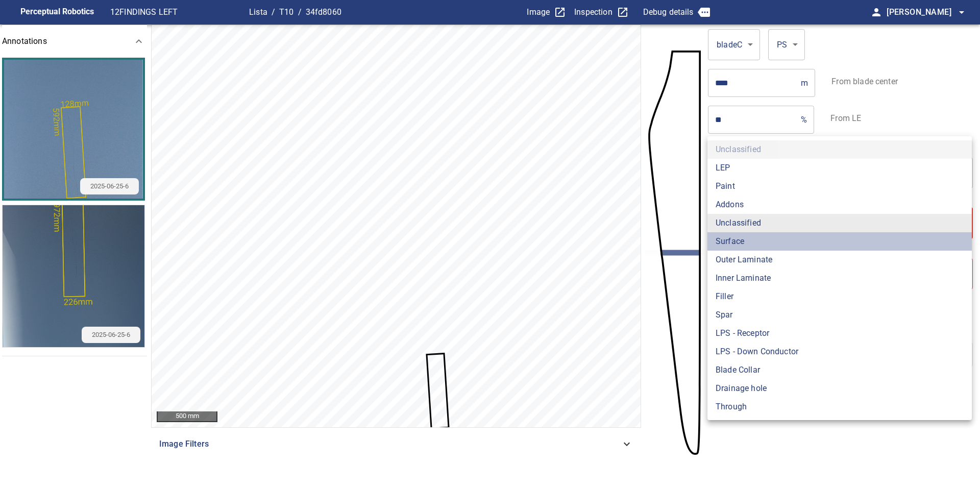
click at [747, 241] on li "Surface" at bounding box center [839, 241] width 264 height 18
type input "*******"
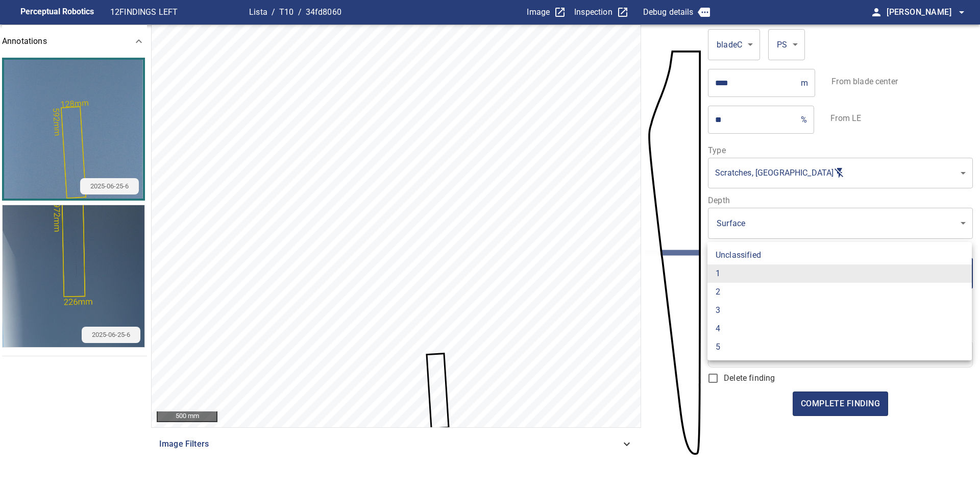
click at [752, 270] on body "**********" at bounding box center [490, 244] width 980 height 489
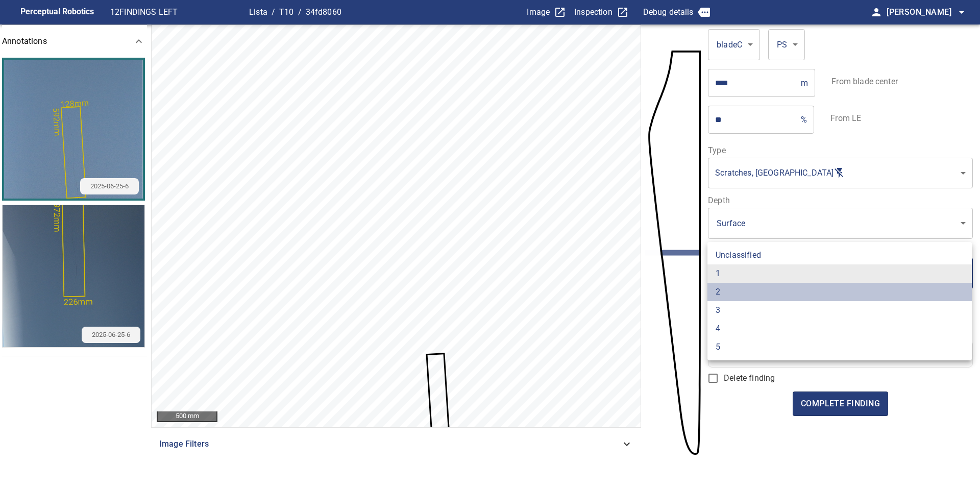
click at [752, 288] on li "2" at bounding box center [839, 292] width 264 height 18
type input "*"
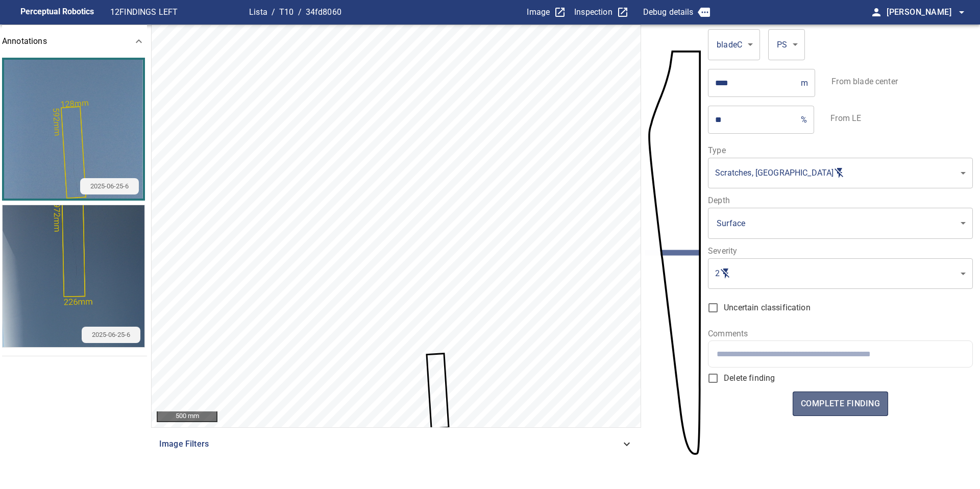
click at [847, 405] on span "complete finding" at bounding box center [840, 403] width 79 height 14
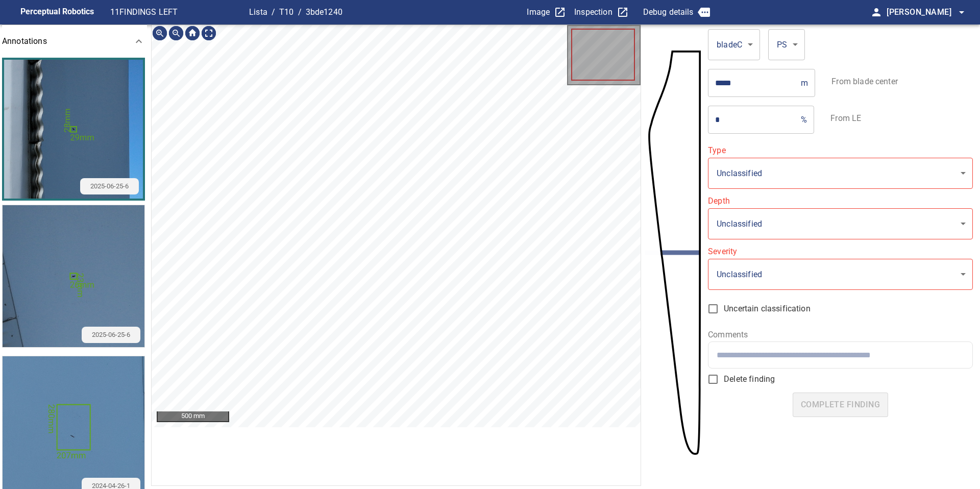
type input "**********"
click at [424, 159] on icon at bounding box center [423, 158] width 5 height 5
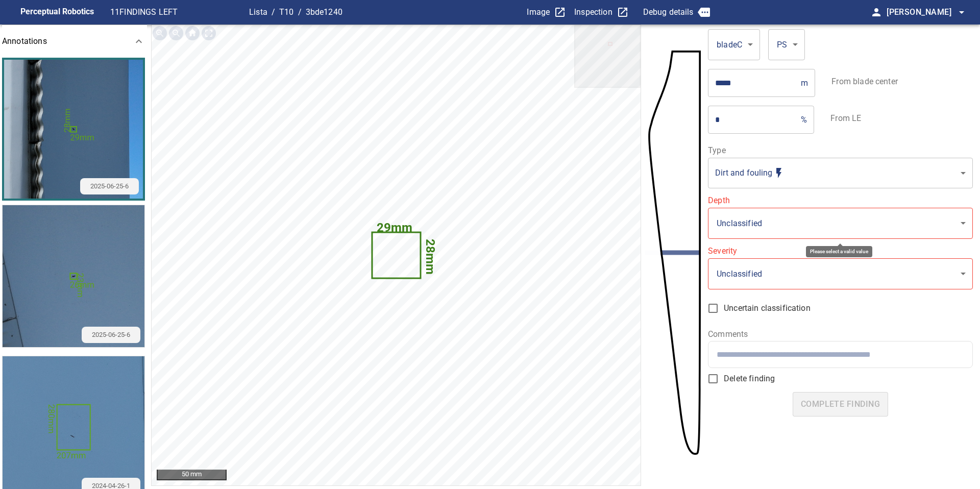
click at [745, 220] on body "**********" at bounding box center [490, 244] width 980 height 489
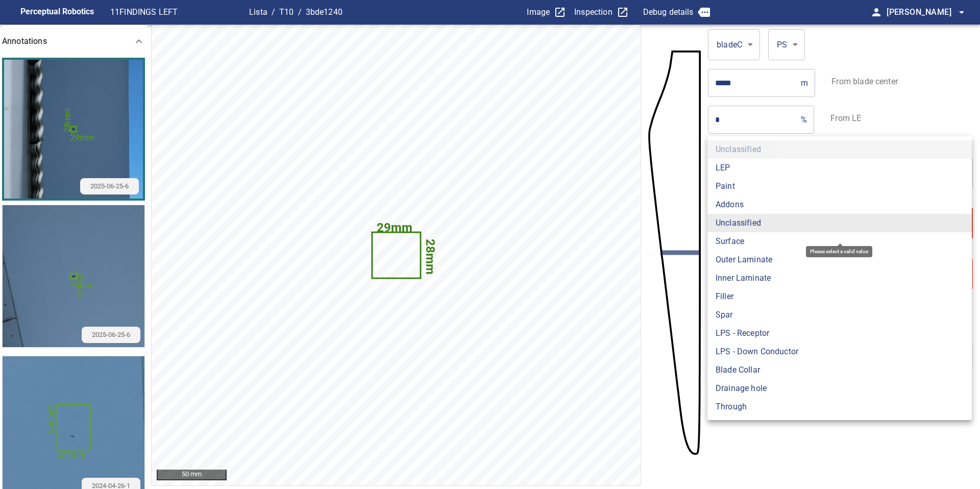
click at [745, 247] on li "Surface" at bounding box center [839, 241] width 264 height 18
type input "*******"
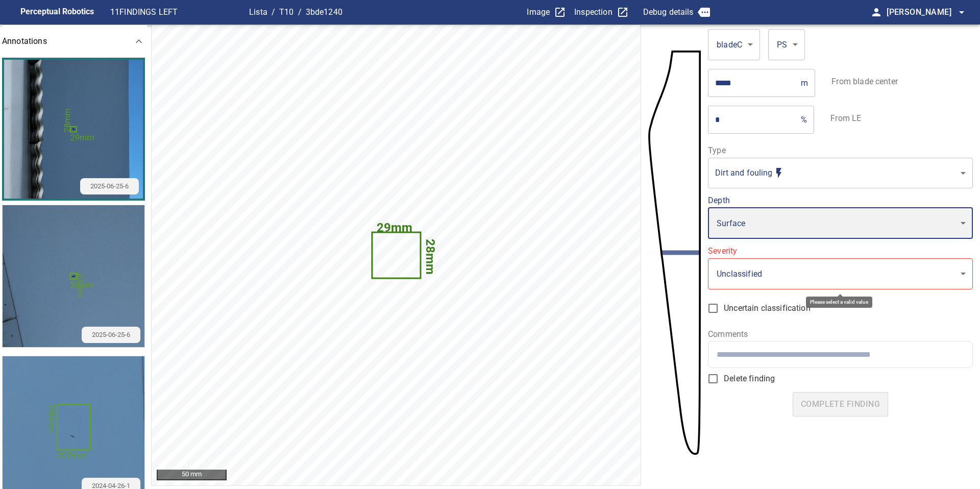
type input "*"
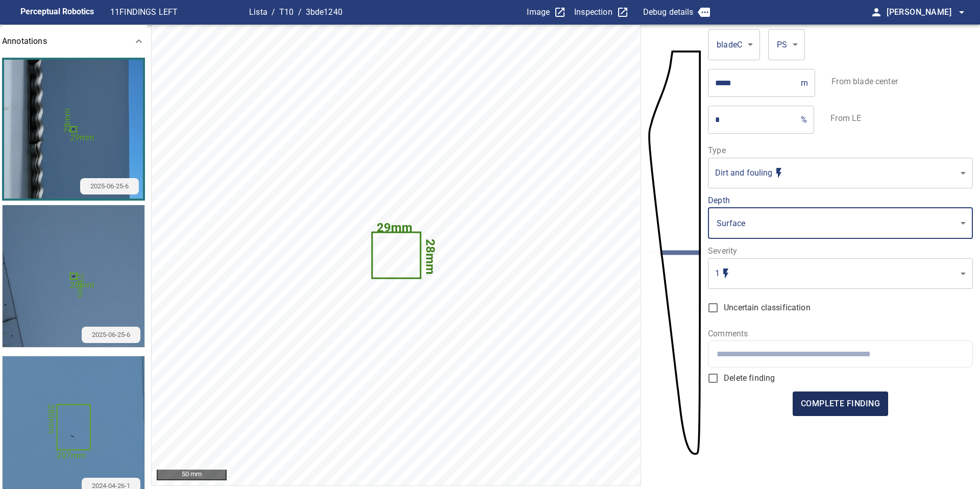
click at [842, 407] on span "complete finding" at bounding box center [840, 403] width 79 height 14
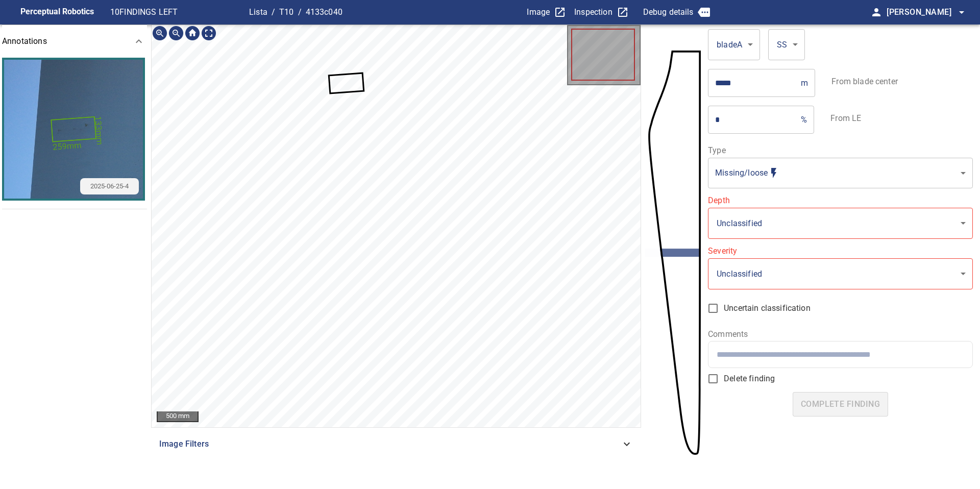
click at [345, 81] on icon at bounding box center [347, 83] width 34 height 19
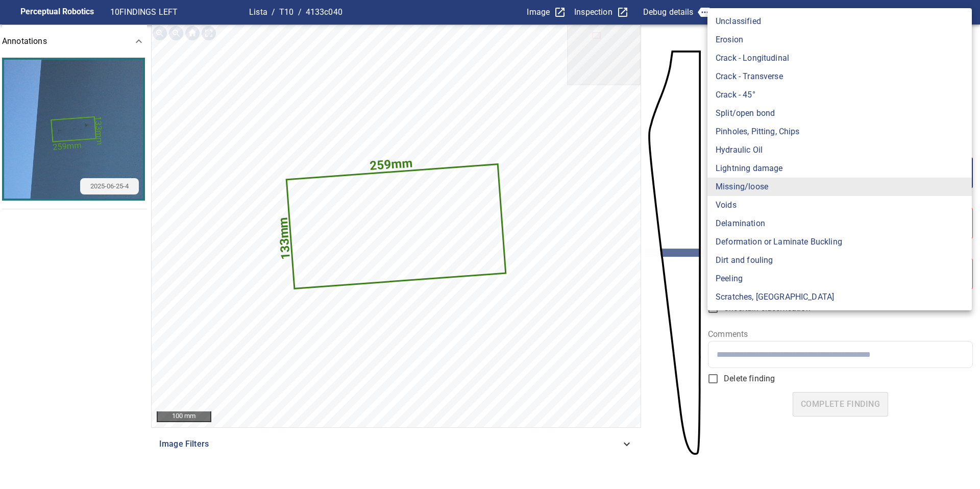
click at [737, 179] on body "**********" at bounding box center [490, 244] width 980 height 489
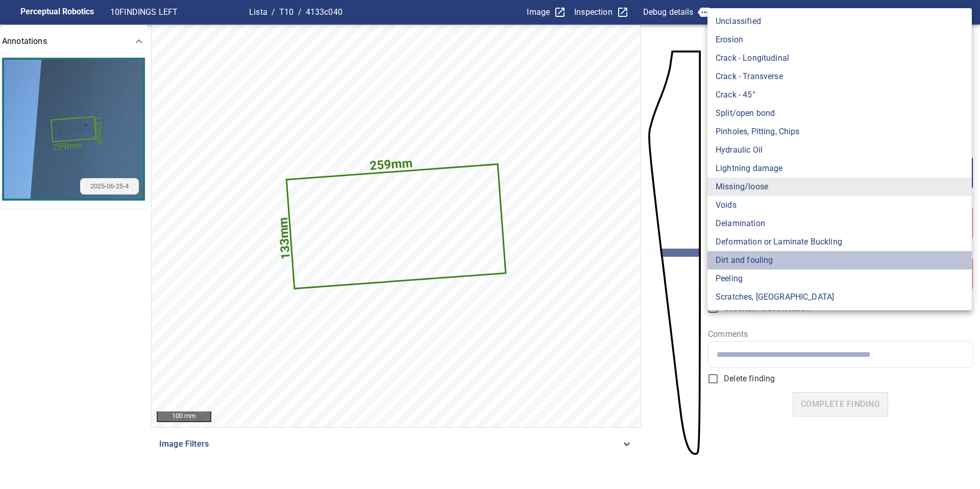
click at [769, 259] on li "Dirt and fouling" at bounding box center [839, 260] width 264 height 18
type input "**********"
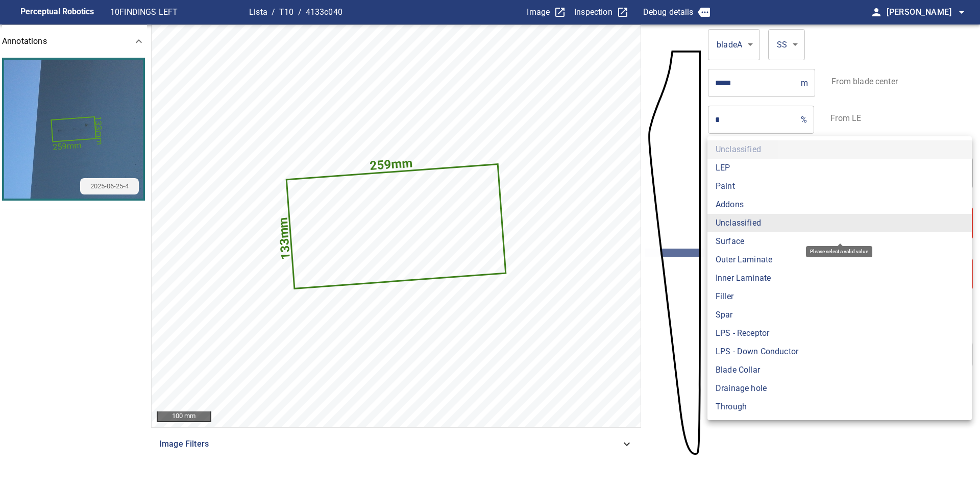
click at [766, 223] on body "**********" at bounding box center [490, 244] width 980 height 489
click at [747, 138] on ul "Unclassified LEP Paint Addons Unclassified Surface Outer Laminate Inner Laminat…" at bounding box center [839, 278] width 264 height 284
click at [703, 149] on div at bounding box center [490, 244] width 980 height 489
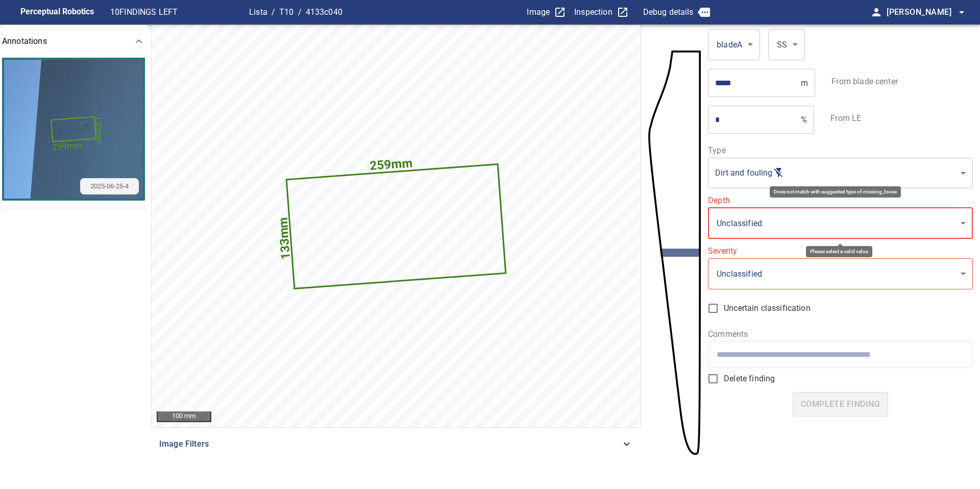
click at [742, 170] on body "**********" at bounding box center [490, 244] width 980 height 489
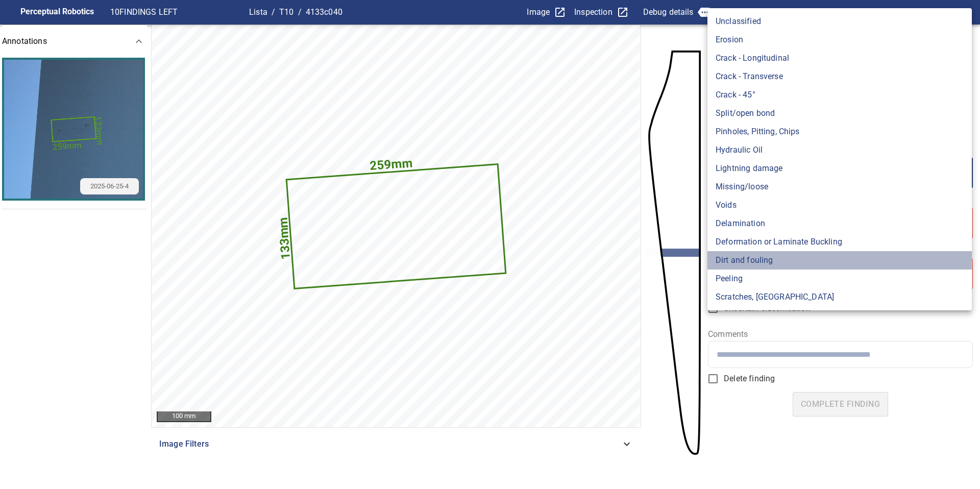
click at [747, 265] on li "Dirt and fouling" at bounding box center [839, 260] width 264 height 18
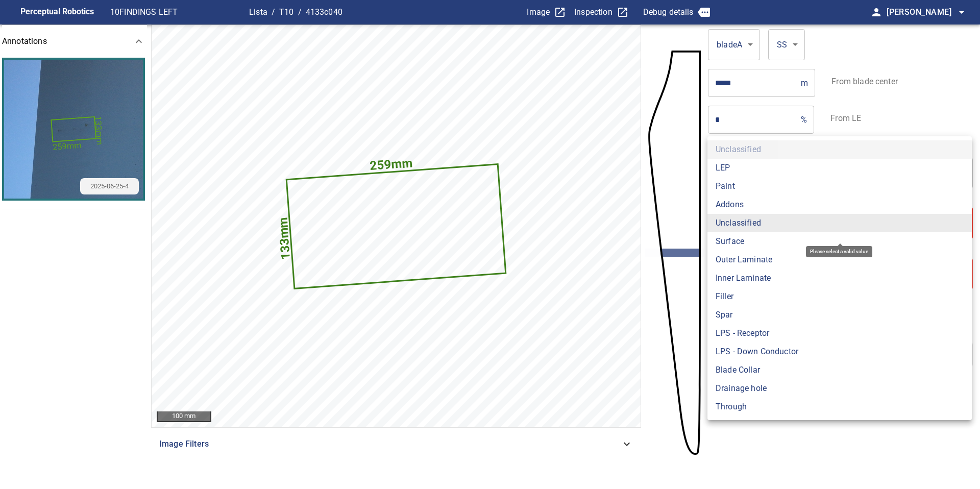
click at [744, 226] on body "**********" at bounding box center [490, 244] width 980 height 489
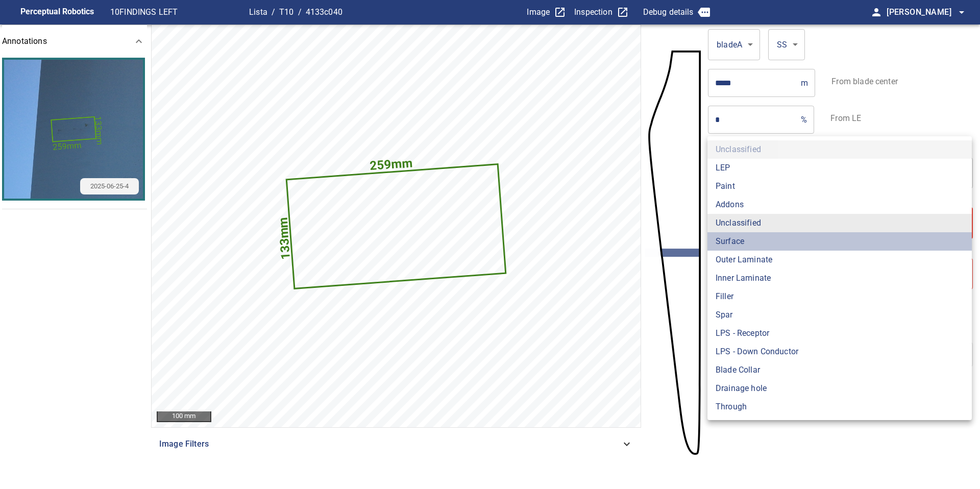
click at [744, 243] on li "Surface" at bounding box center [839, 241] width 264 height 18
type input "*******"
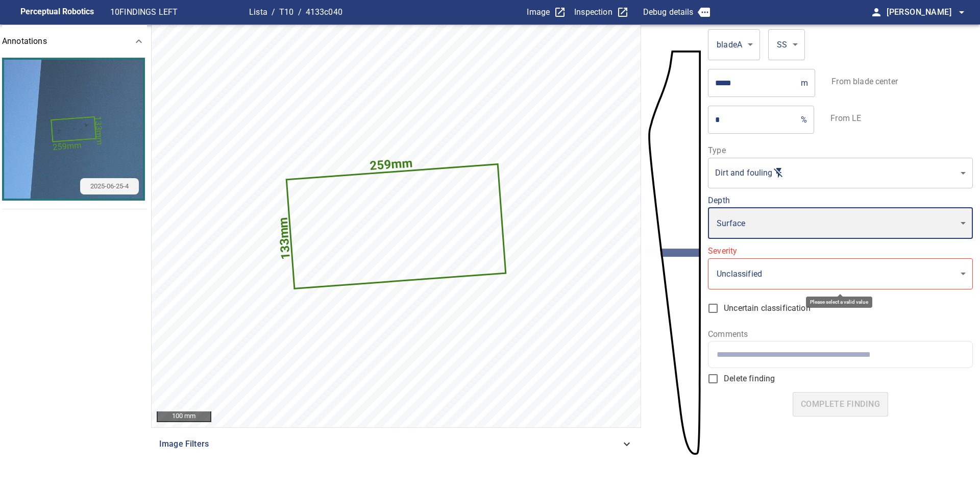
type input "*"
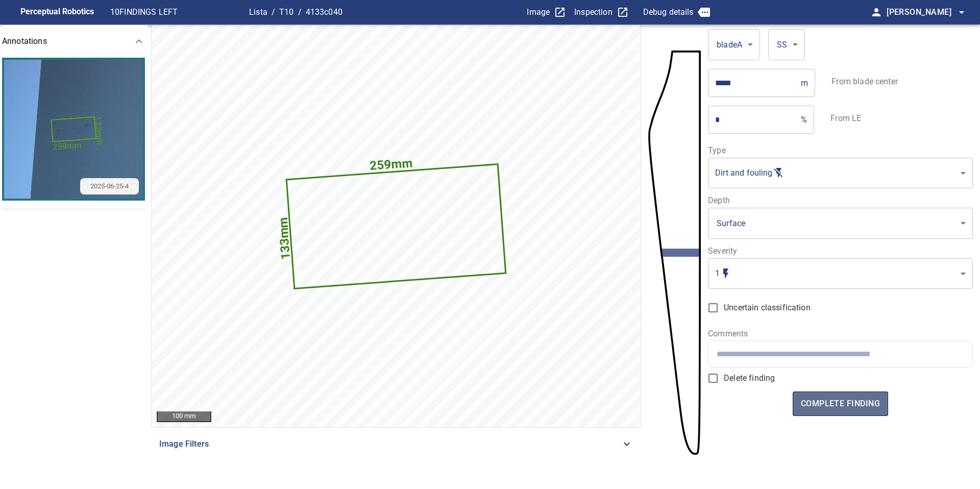
click at [838, 406] on span "complete finding" at bounding box center [840, 403] width 79 height 14
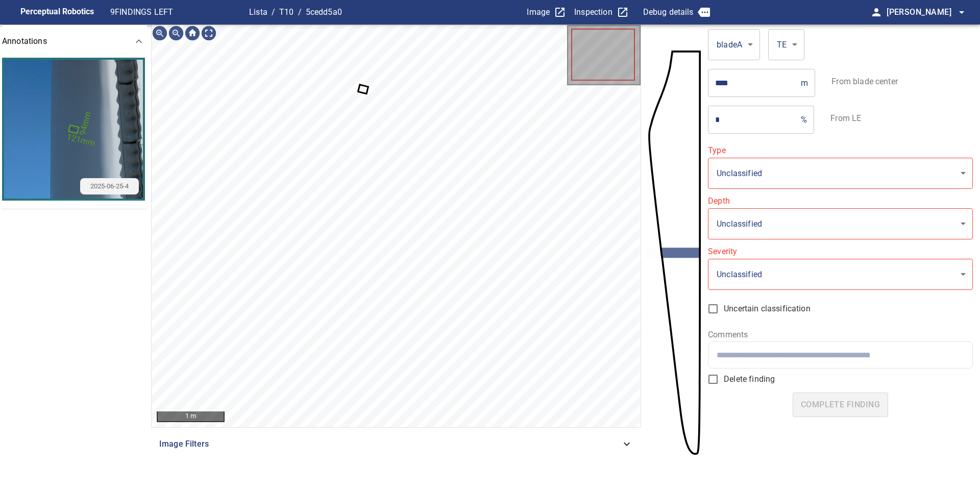
type input "**********"
click at [365, 91] on icon at bounding box center [363, 89] width 8 height 7
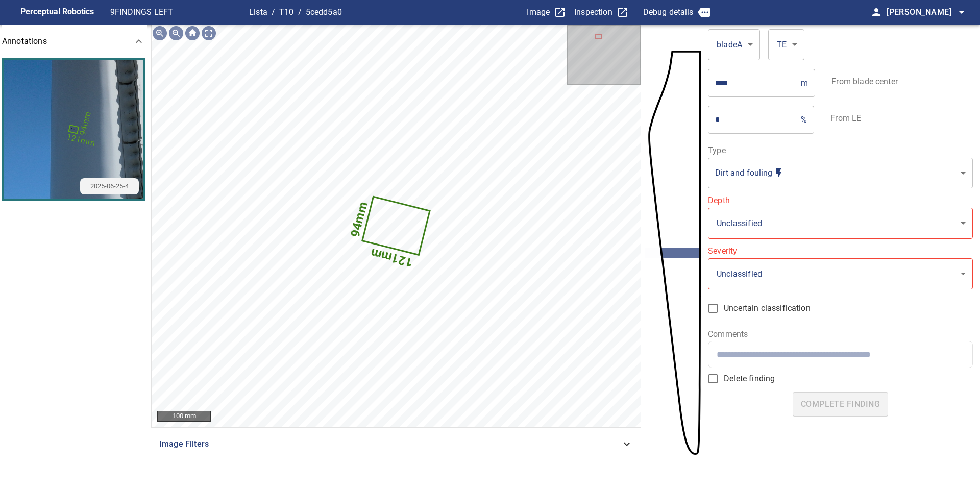
click at [754, 228] on body "**********" at bounding box center [490, 244] width 980 height 489
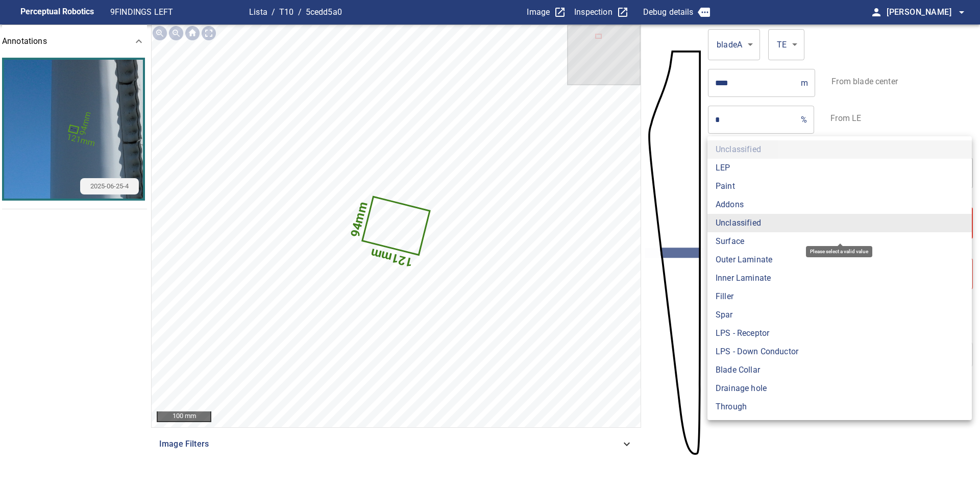
click at [754, 241] on li "Surface" at bounding box center [839, 241] width 264 height 18
type input "*******"
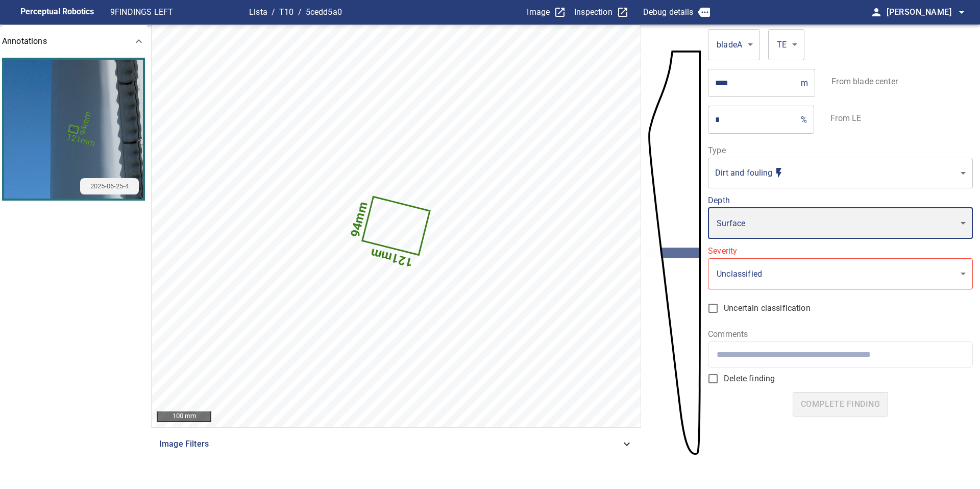
type input "*"
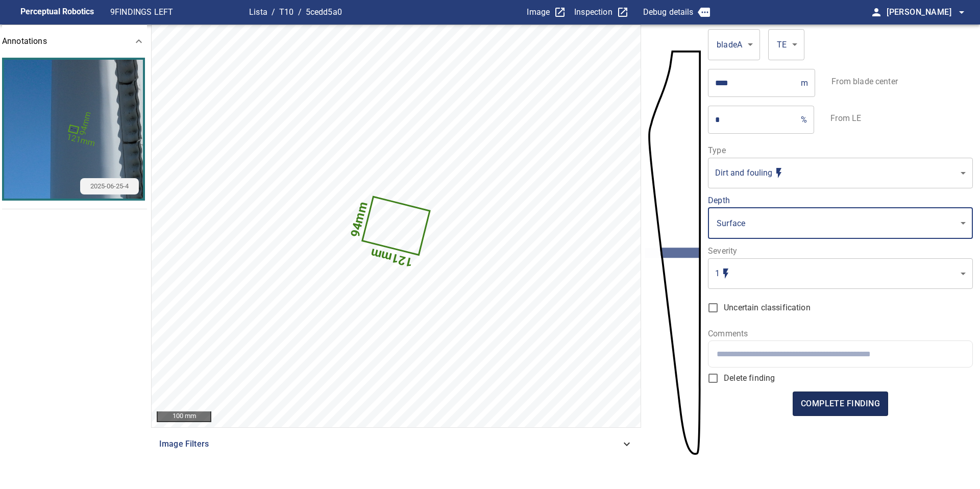
click at [841, 404] on span "complete finding" at bounding box center [840, 403] width 79 height 14
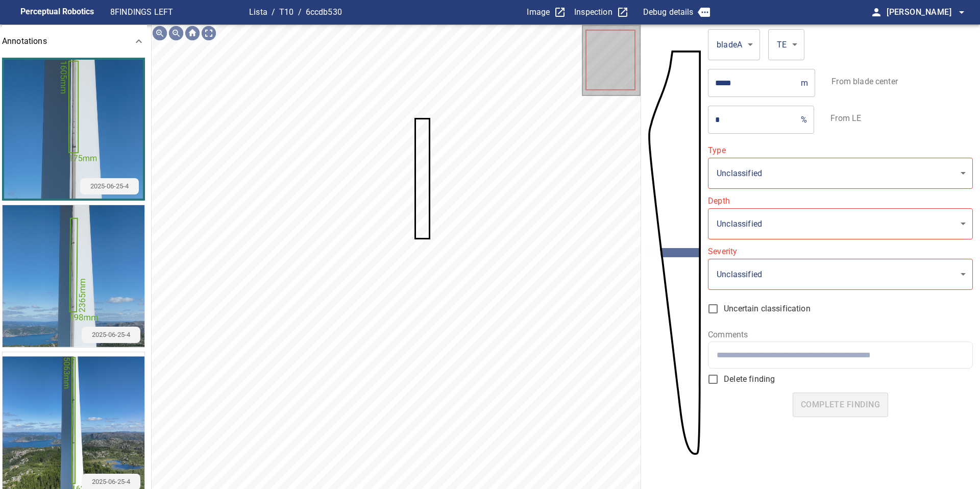
type input "**********"
click at [748, 223] on body "**********" at bounding box center [490, 244] width 980 height 489
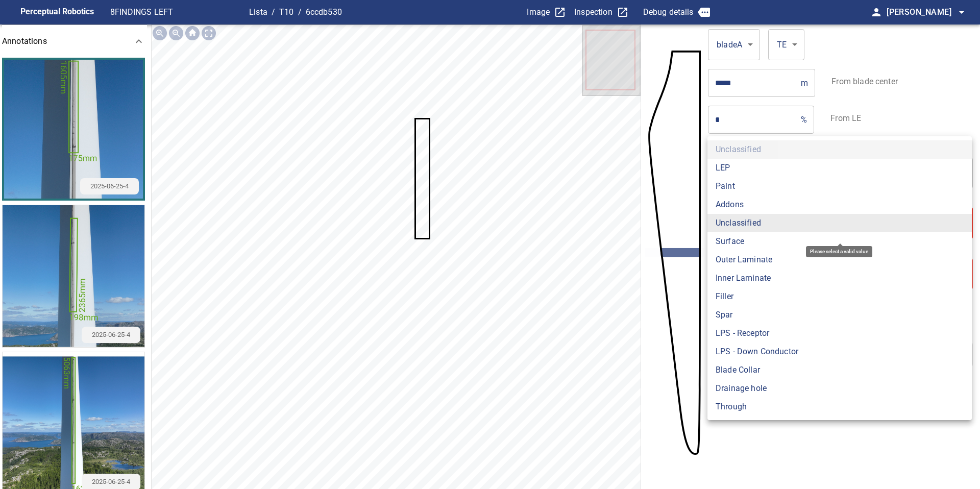
click at [748, 241] on li "Surface" at bounding box center [839, 241] width 264 height 18
type input "*******"
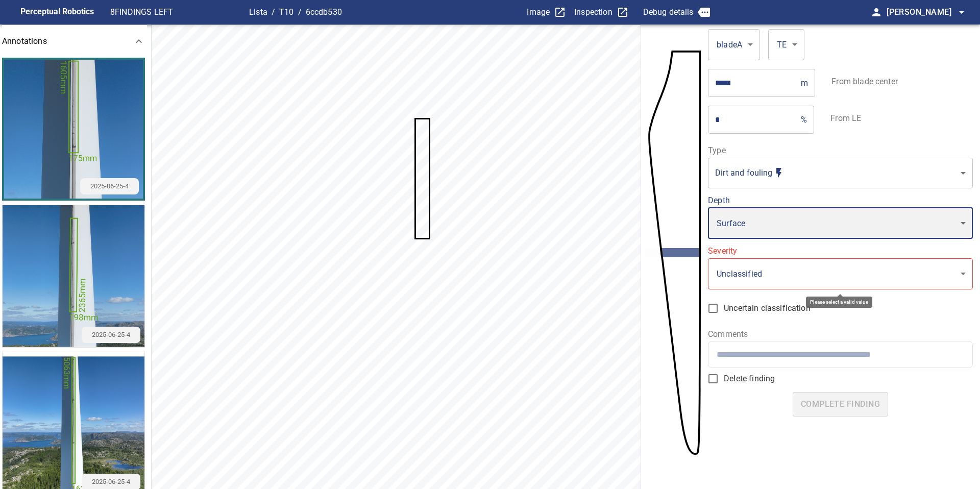
type input "*"
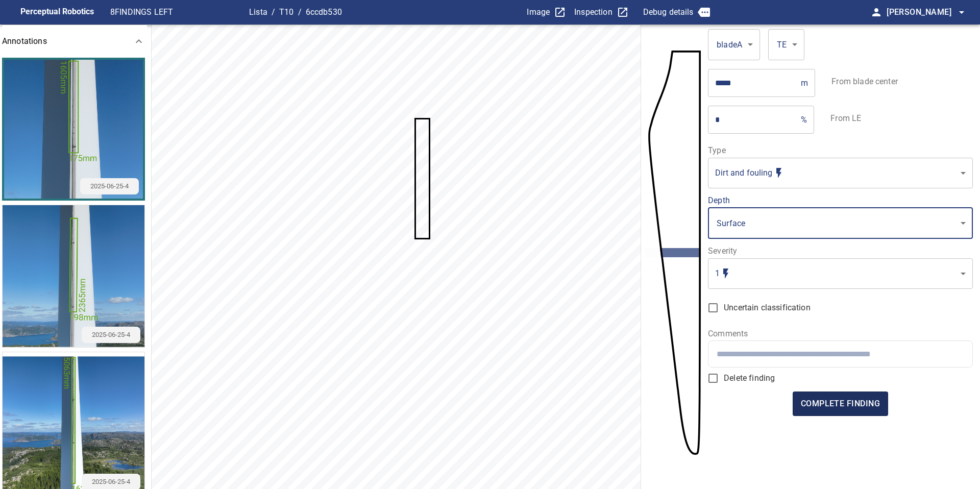
click at [839, 402] on span "complete finding" at bounding box center [840, 403] width 79 height 14
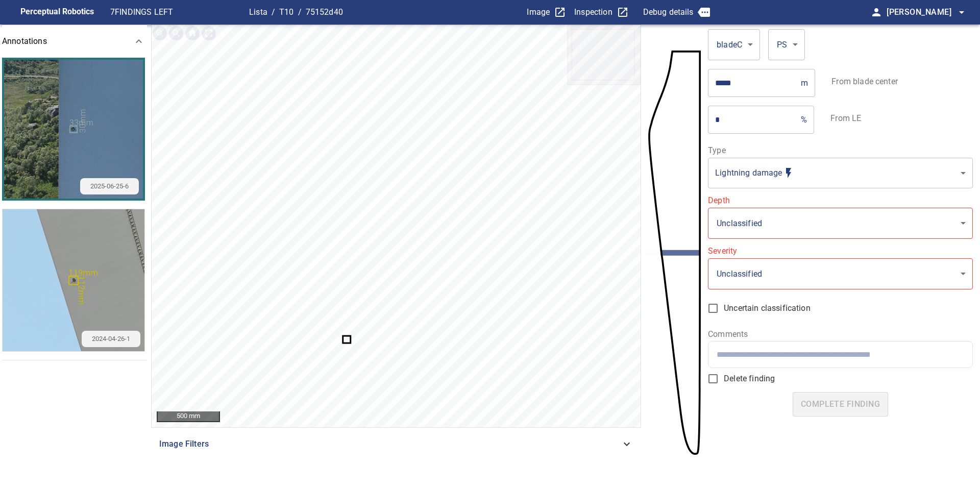
click at [348, 340] on icon at bounding box center [346, 339] width 6 height 6
click at [749, 173] on body "**********" at bounding box center [490, 244] width 980 height 489
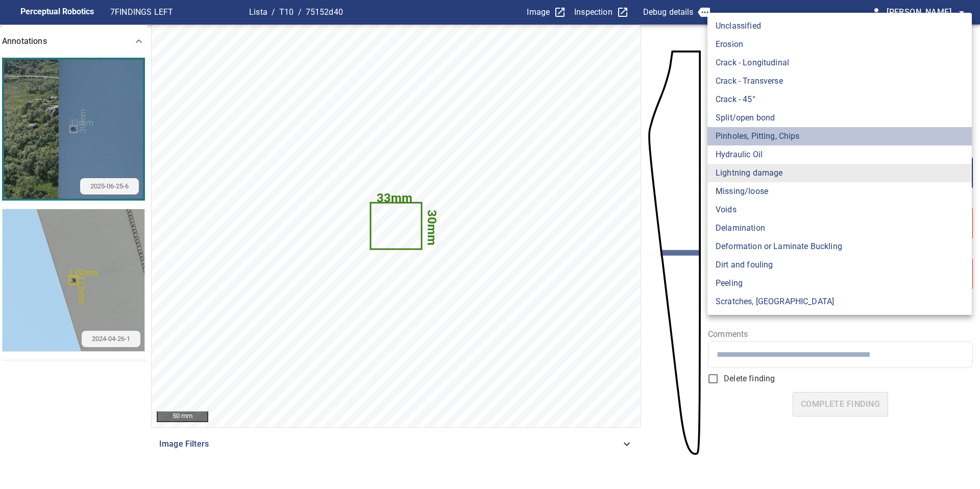
click at [765, 139] on li "Pinholes, Pitting, Chips" at bounding box center [839, 136] width 264 height 18
type input "*******"
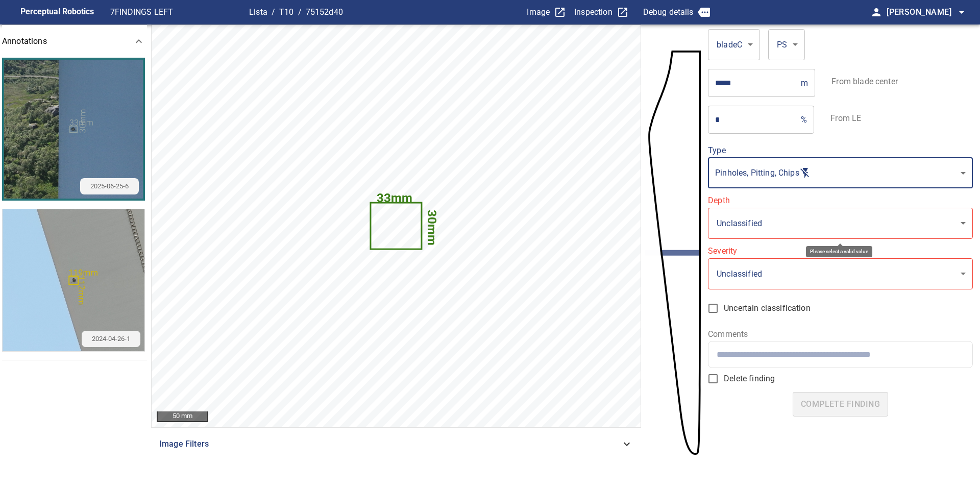
click at [774, 224] on body "**********" at bounding box center [490, 244] width 980 height 489
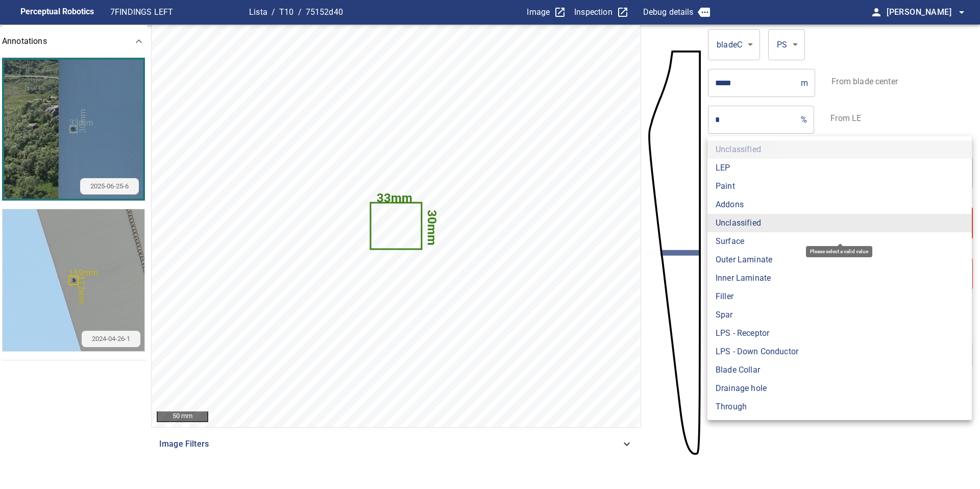
click at [767, 238] on li "Surface" at bounding box center [839, 241] width 264 height 18
type input "*******"
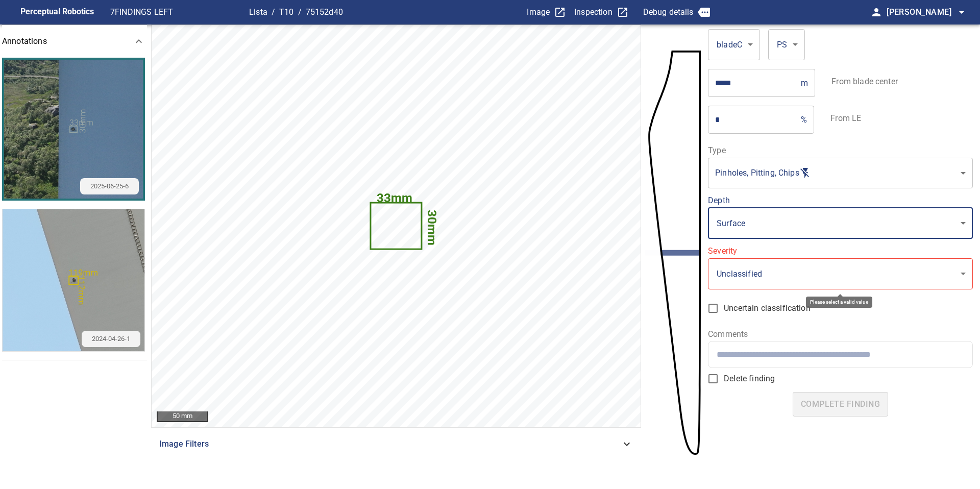
click at [767, 266] on body "Perceptual Robotics 7 FINDINGS LEFT Lista / T10 / 75152d40 Image Inspection Deb…" at bounding box center [490, 244] width 980 height 489
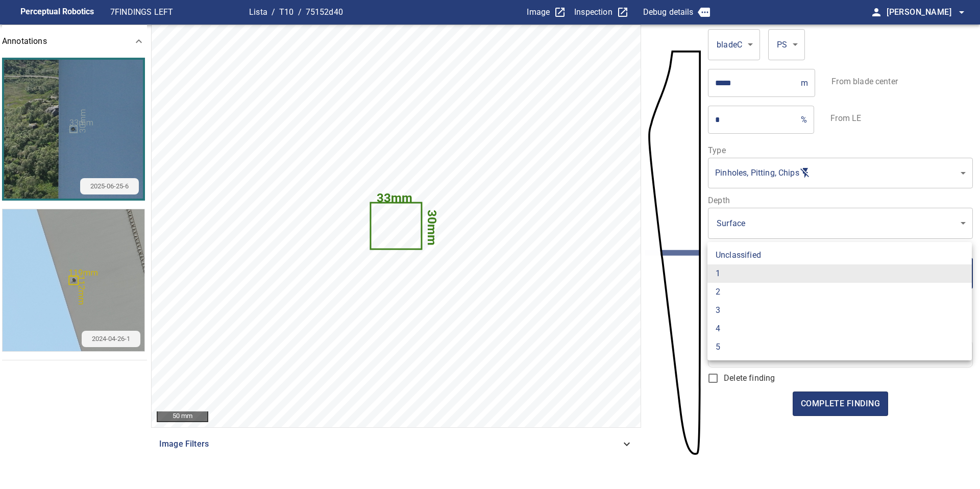
click at [766, 300] on li "2" at bounding box center [839, 292] width 264 height 18
type input "*"
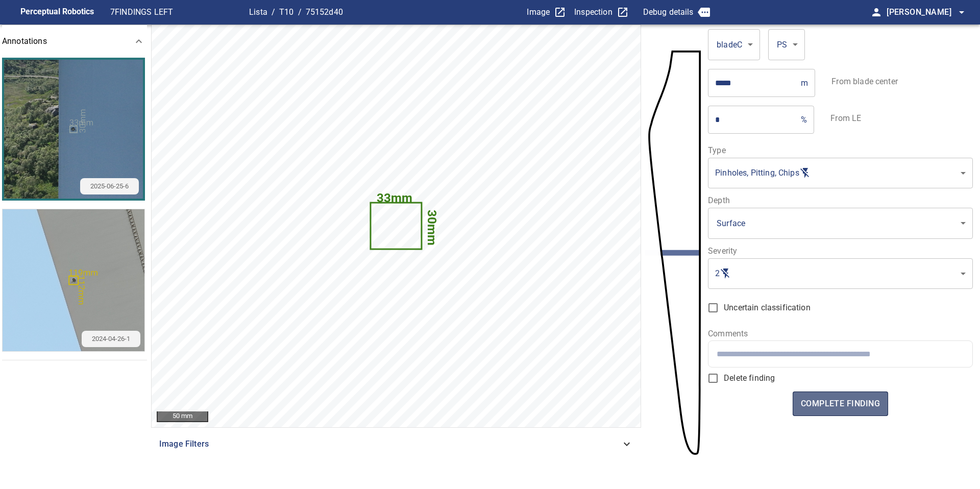
click at [839, 404] on span "complete finding" at bounding box center [840, 403] width 79 height 14
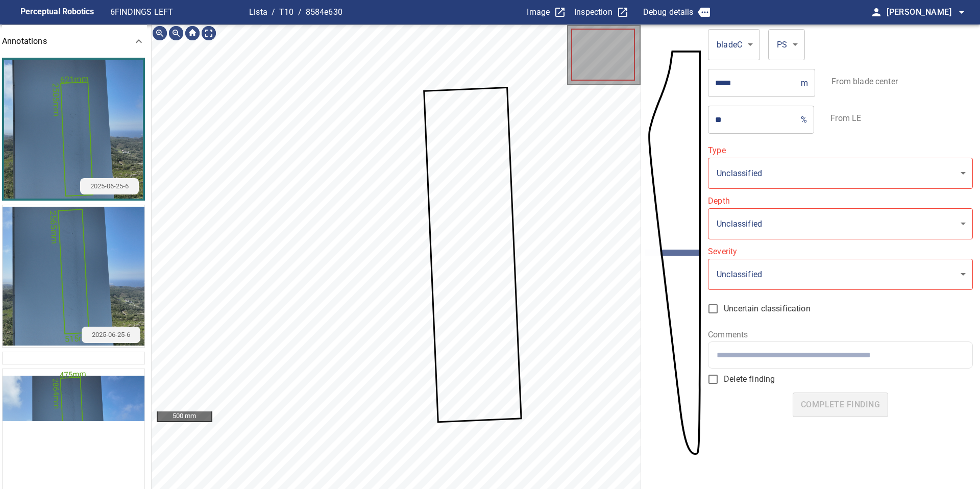
type input "**********"
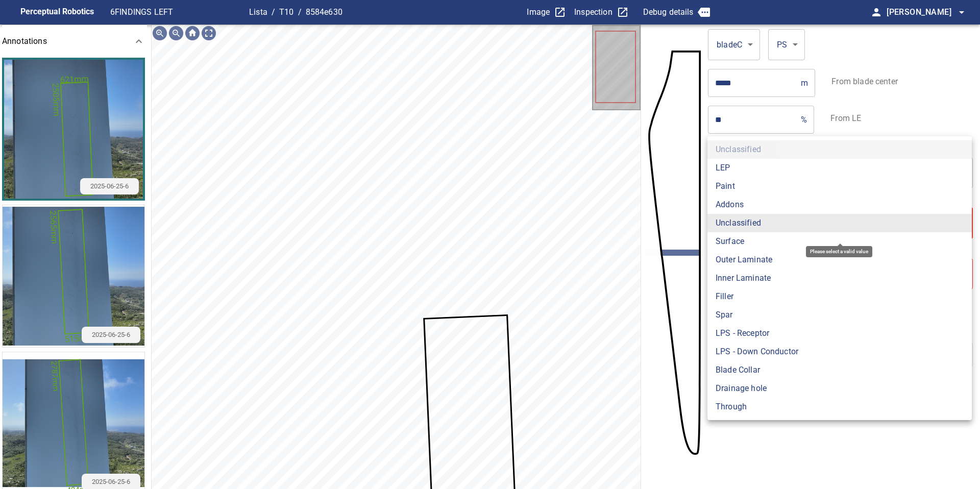
click at [755, 226] on body "**********" at bounding box center [490, 244] width 980 height 489
click at [755, 241] on li "Surface" at bounding box center [839, 241] width 264 height 18
type input "*******"
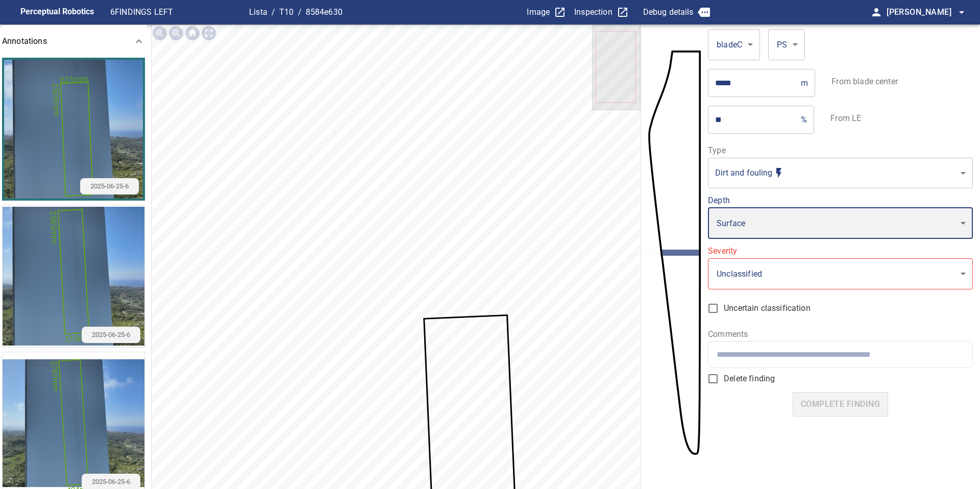
type input "*"
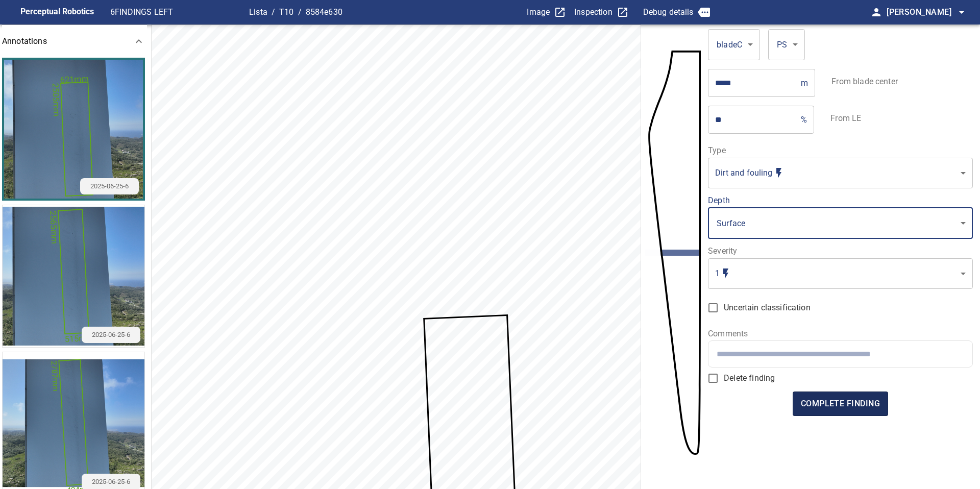
click at [843, 401] on span "complete finding" at bounding box center [840, 403] width 79 height 14
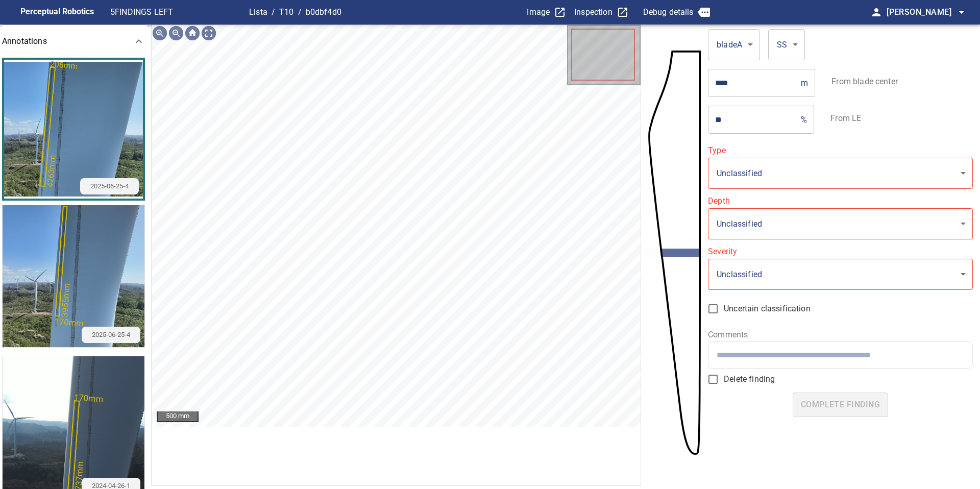
type input "**********"
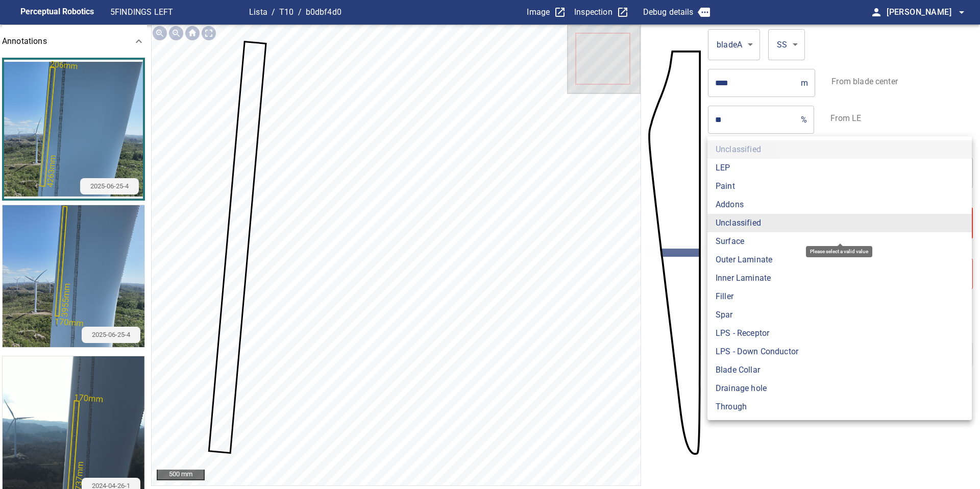
click at [776, 218] on body "**********" at bounding box center [490, 244] width 980 height 489
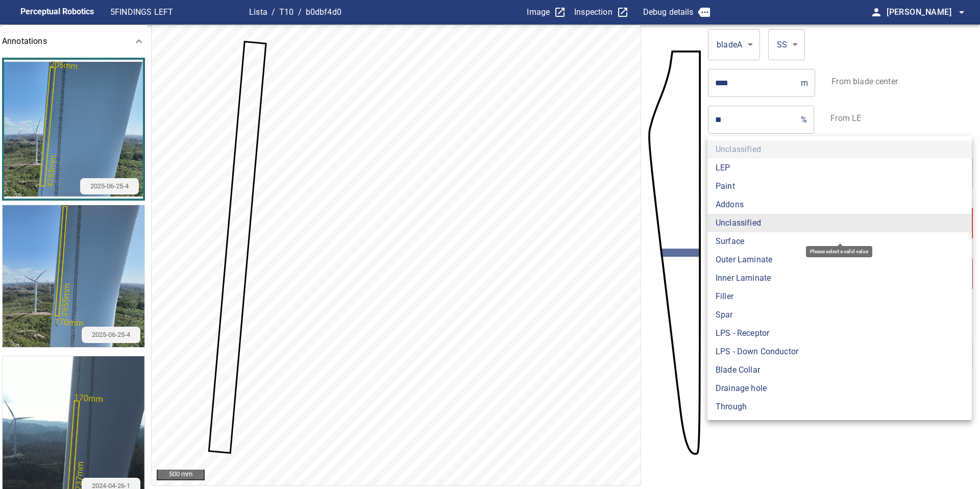
click at [727, 204] on li "Addons" at bounding box center [839, 204] width 264 height 18
type input "******"
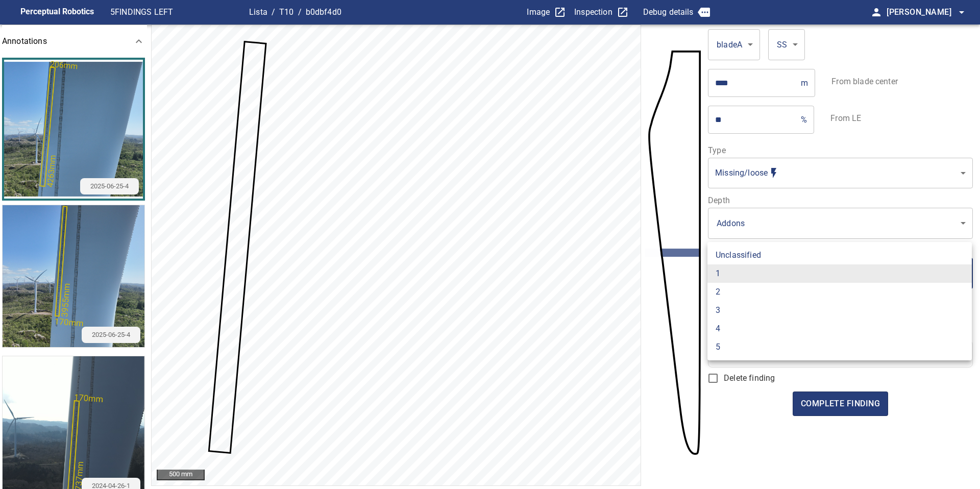
click at [742, 273] on body "**********" at bounding box center [490, 244] width 980 height 489
click at [742, 291] on li "2" at bounding box center [839, 292] width 264 height 18
type input "*"
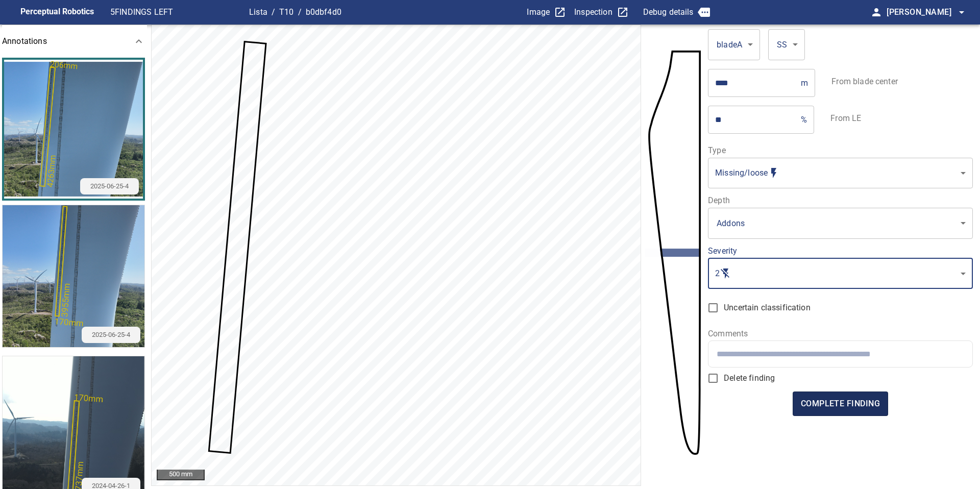
click at [839, 404] on span "complete finding" at bounding box center [840, 403] width 79 height 14
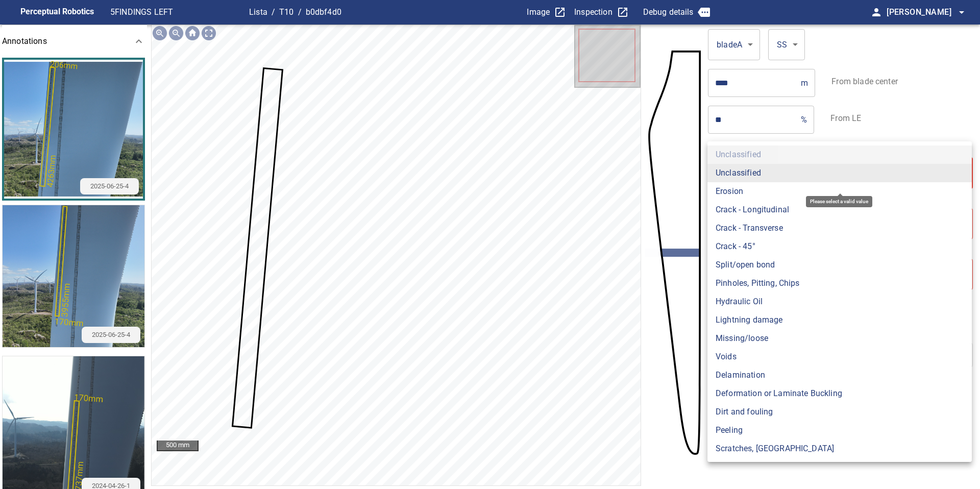
click at [745, 179] on body "**********" at bounding box center [490, 244] width 980 height 489
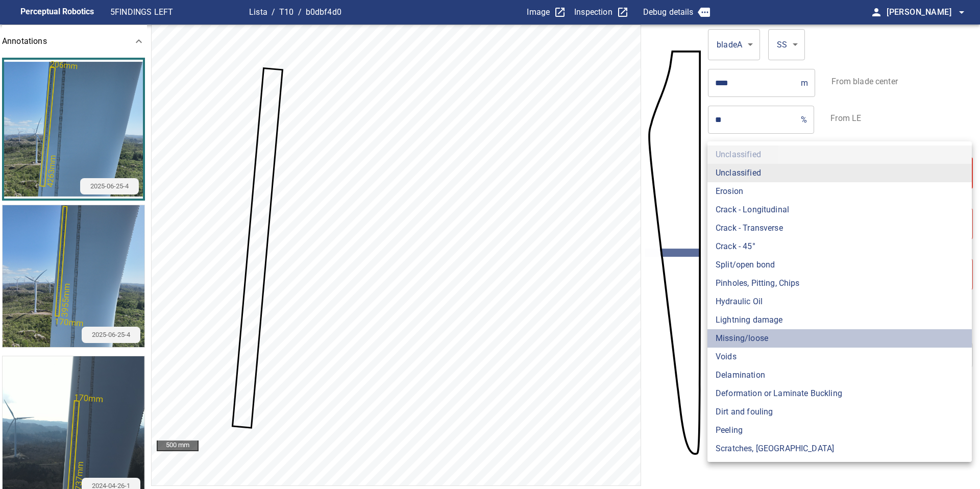
click at [746, 334] on li "Missing/loose" at bounding box center [839, 338] width 264 height 18
type input "**********"
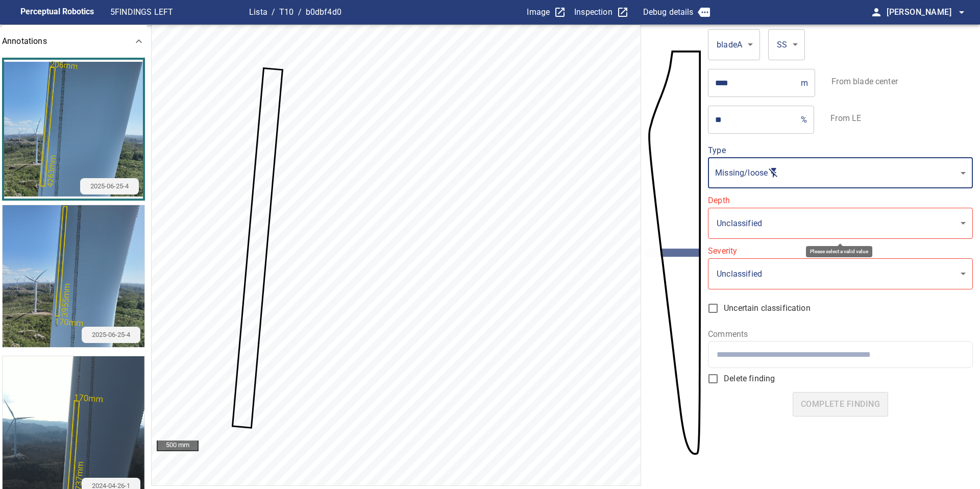
click at [751, 232] on body "**********" at bounding box center [490, 244] width 980 height 489
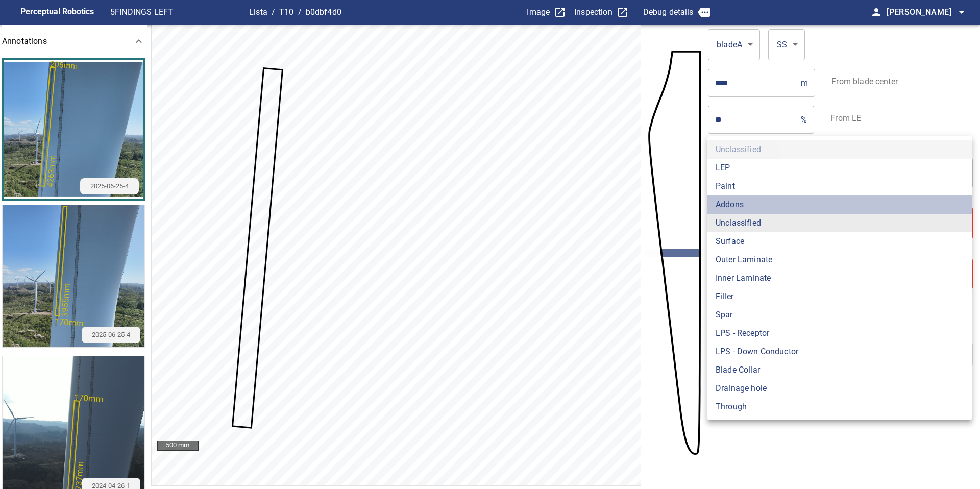
click at [744, 202] on li "Addons" at bounding box center [839, 204] width 264 height 18
type input "******"
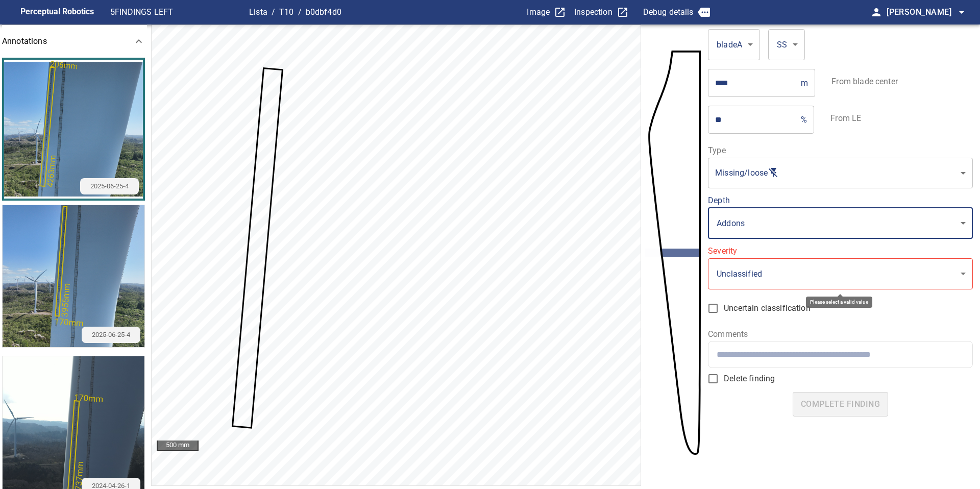
click at [762, 280] on body "**********" at bounding box center [490, 244] width 980 height 489
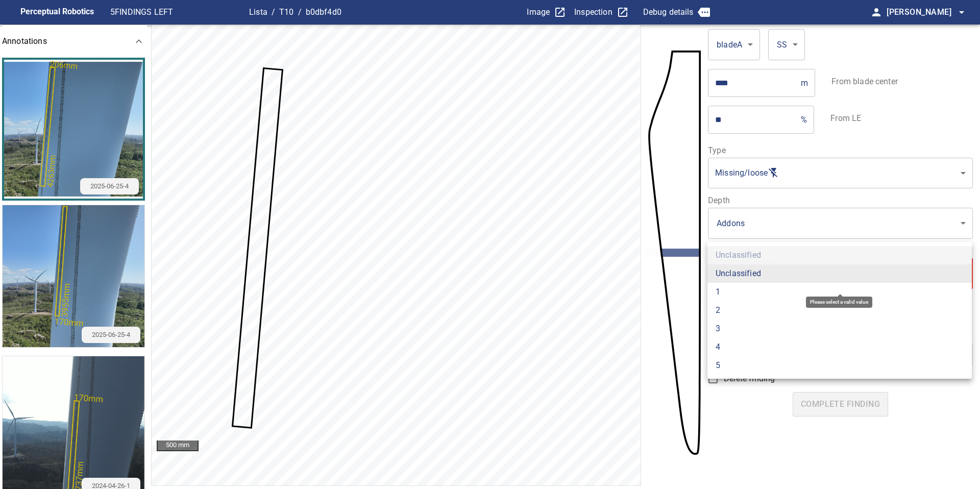
click at [764, 308] on li "2" at bounding box center [839, 310] width 264 height 18
type input "*"
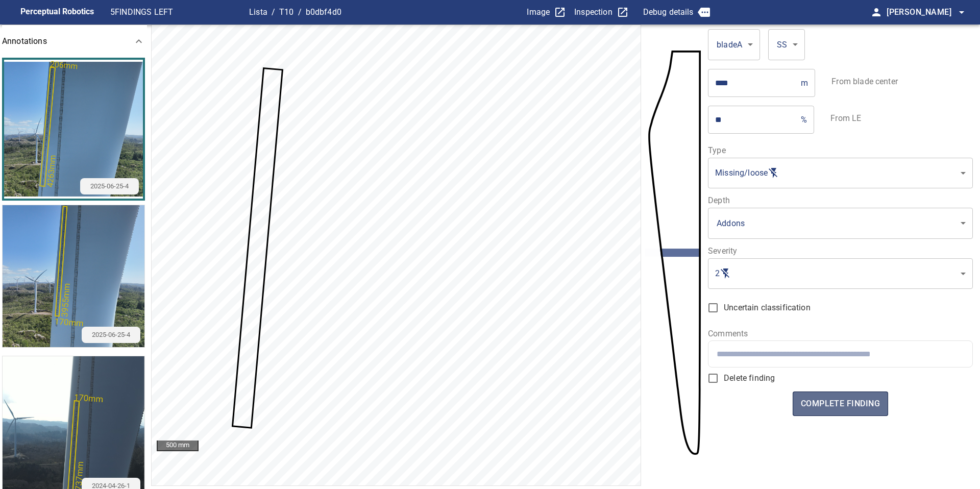
click at [846, 400] on span "complete finding" at bounding box center [840, 403] width 79 height 14
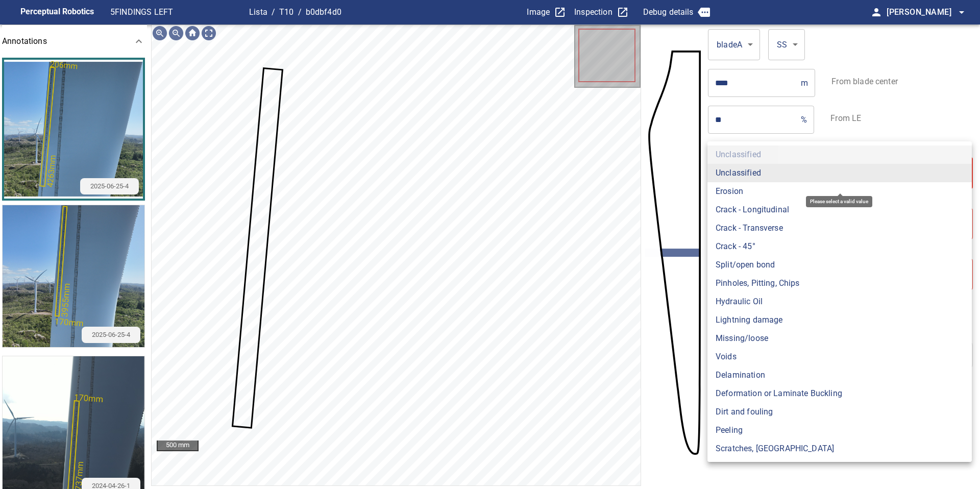
click at [744, 174] on body "**********" at bounding box center [490, 244] width 980 height 489
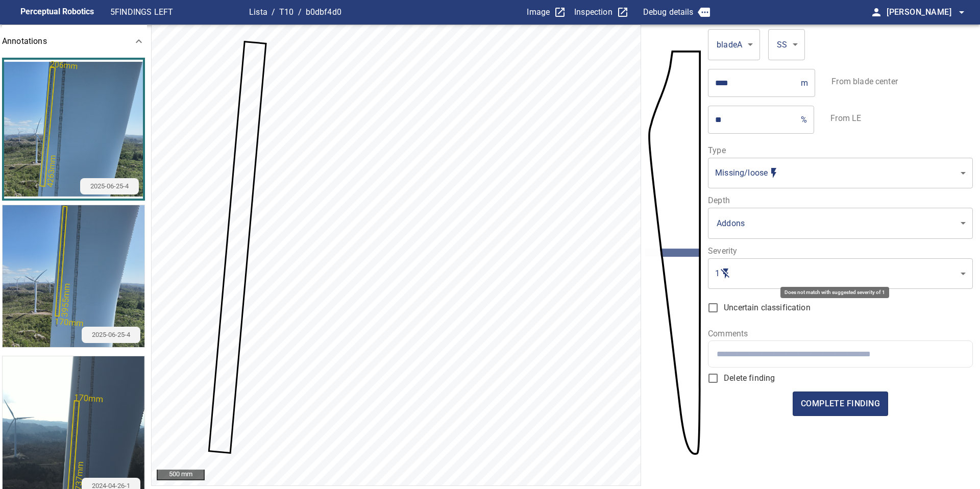
click at [775, 276] on body "**********" at bounding box center [490, 244] width 980 height 489
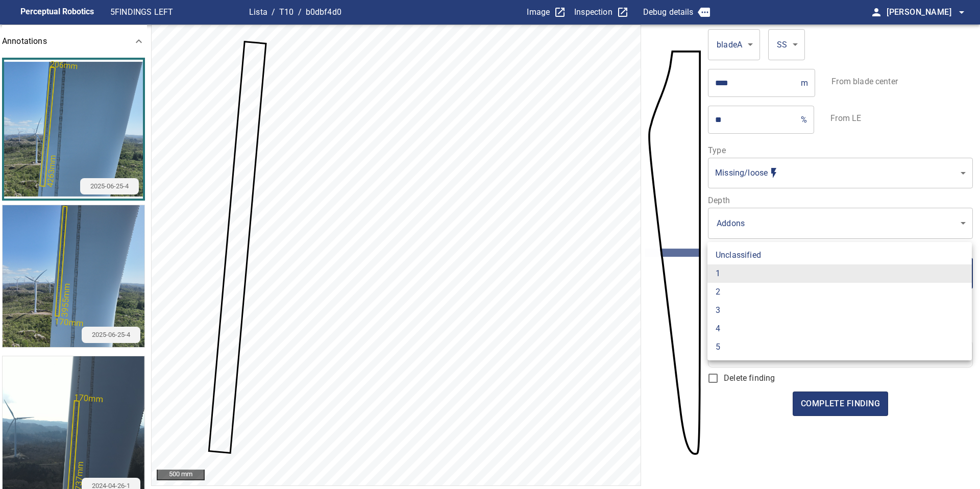
click at [775, 289] on li "2" at bounding box center [839, 292] width 264 height 18
type input "*"
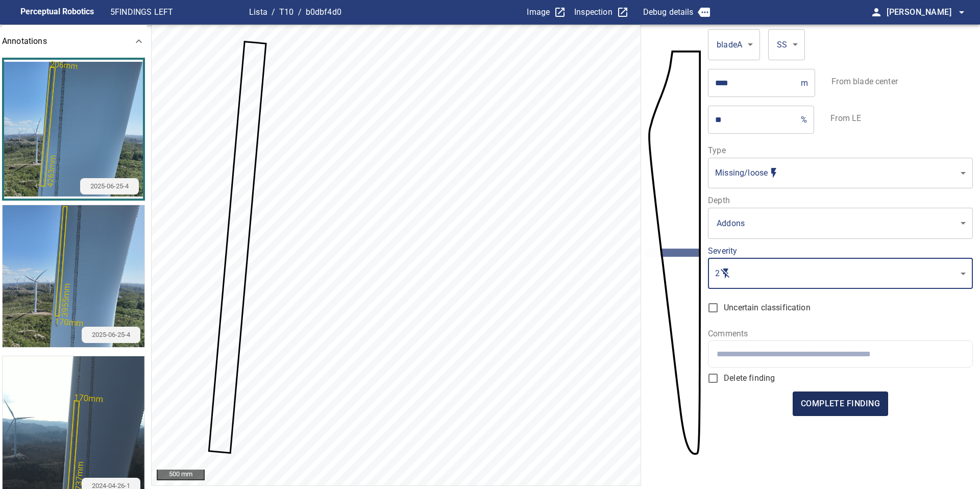
click at [822, 399] on span "complete finding" at bounding box center [840, 403] width 79 height 14
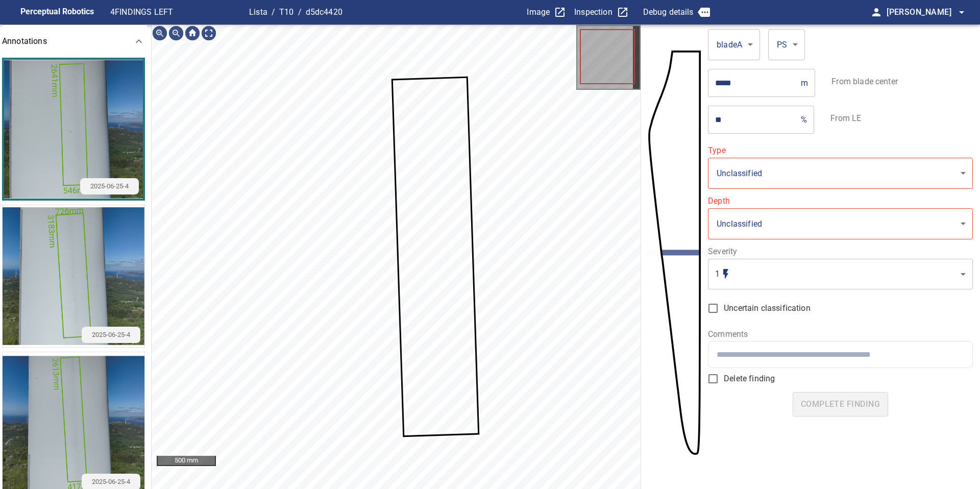
type input "**********"
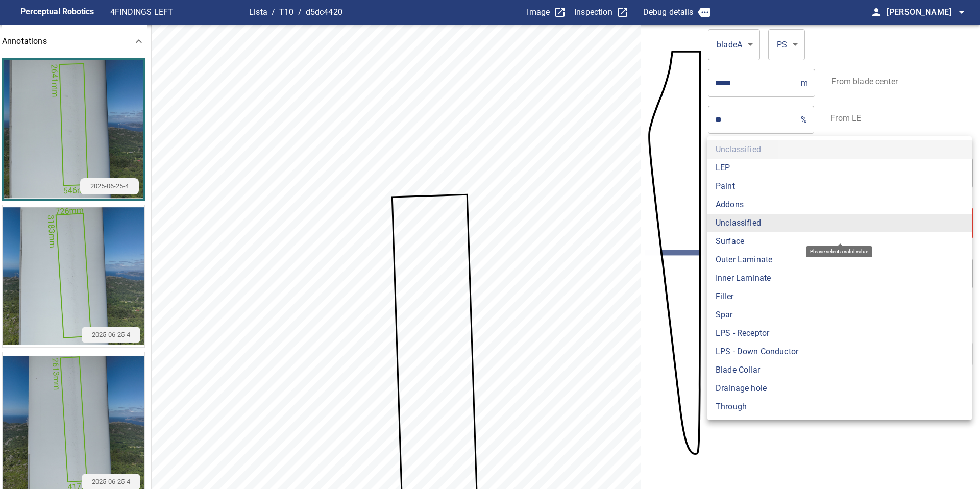
click at [737, 221] on body "**********" at bounding box center [490, 244] width 980 height 489
click at [737, 239] on li "Surface" at bounding box center [839, 241] width 264 height 18
type input "*******"
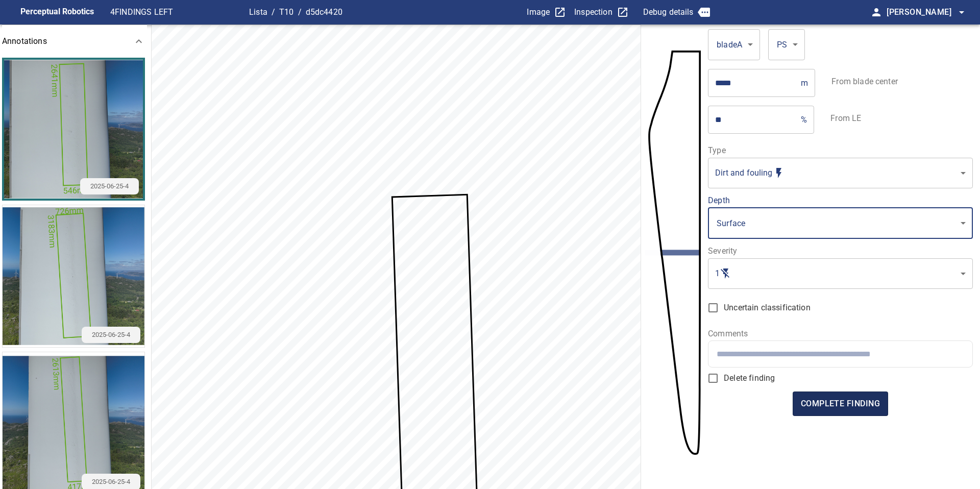
click at [851, 407] on span "complete finding" at bounding box center [840, 403] width 79 height 14
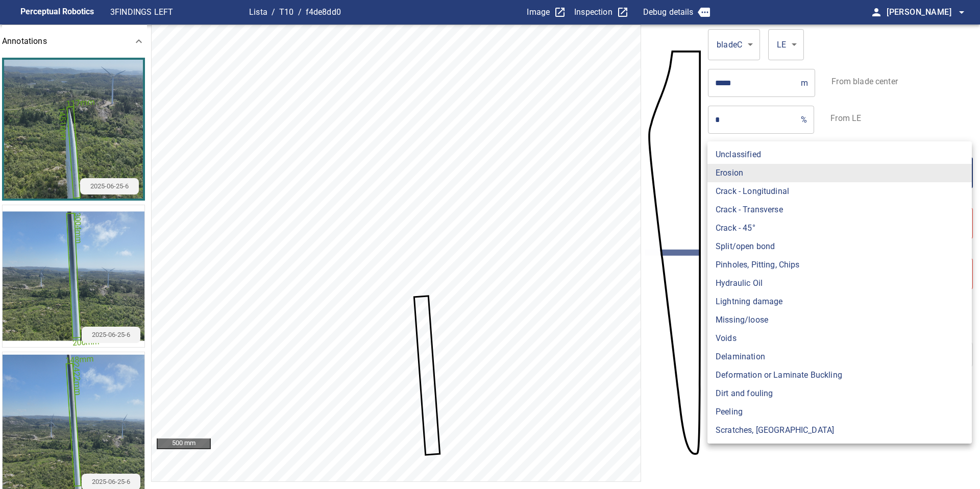
click at [753, 166] on body "**********" at bounding box center [490, 244] width 980 height 489
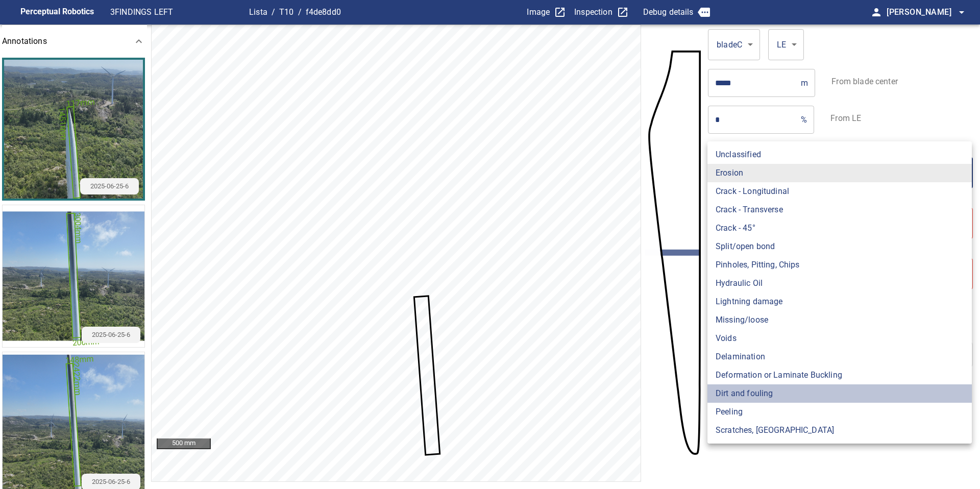
click at [740, 395] on li "Dirt and fouling" at bounding box center [839, 393] width 264 height 18
type input "**********"
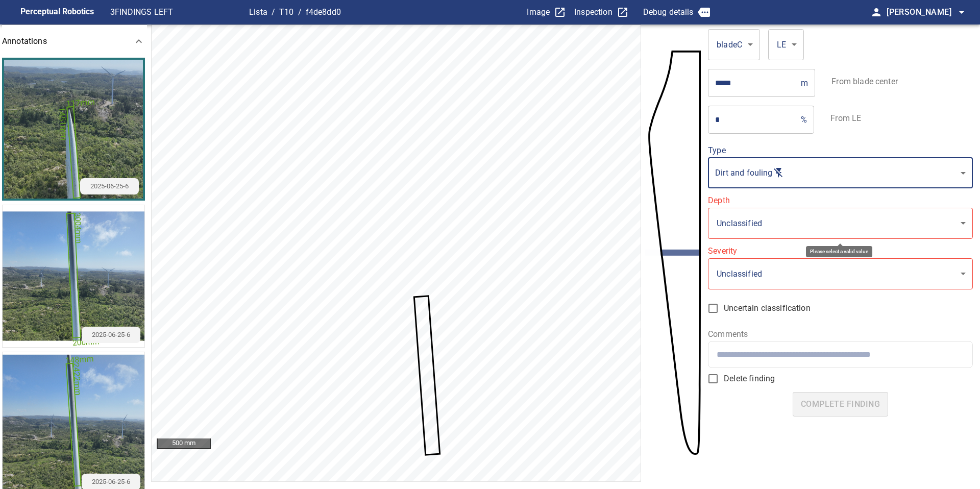
click at [758, 230] on body "**********" at bounding box center [490, 244] width 980 height 489
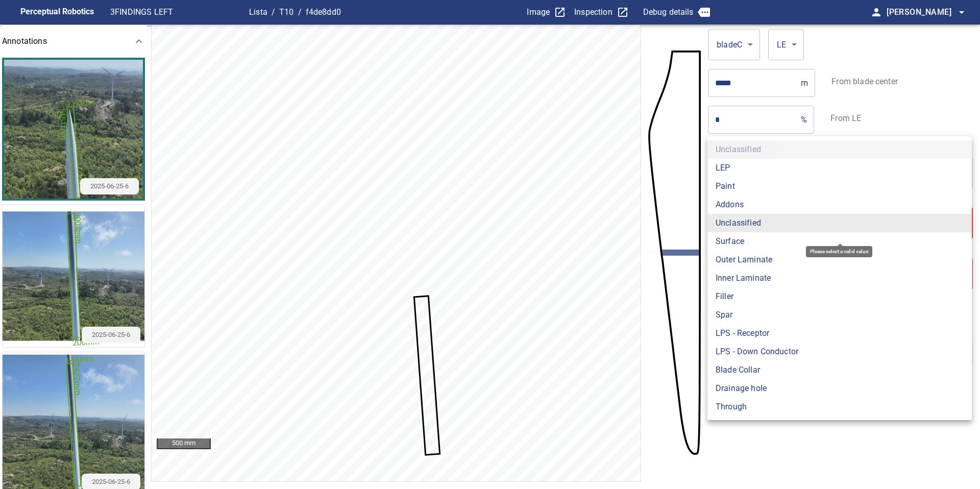
click at [753, 242] on li "Surface" at bounding box center [839, 241] width 264 height 18
type input "*******"
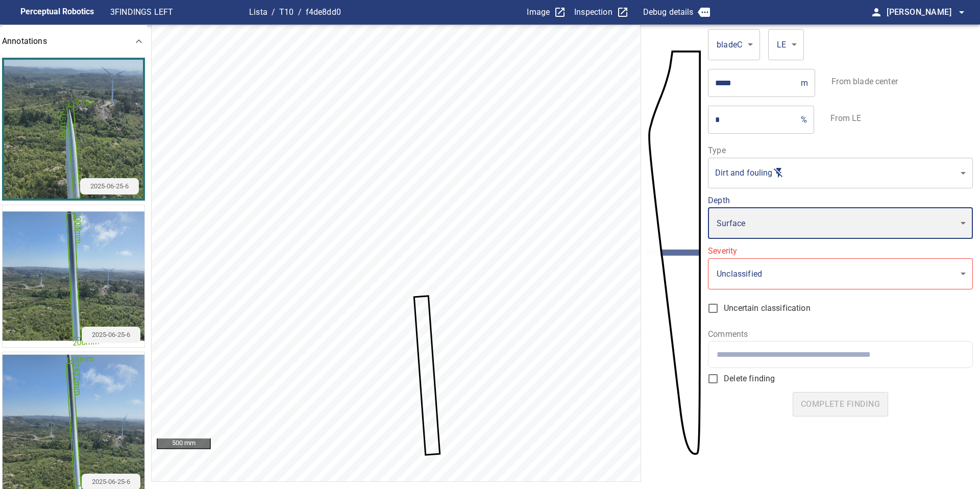
type input "*"
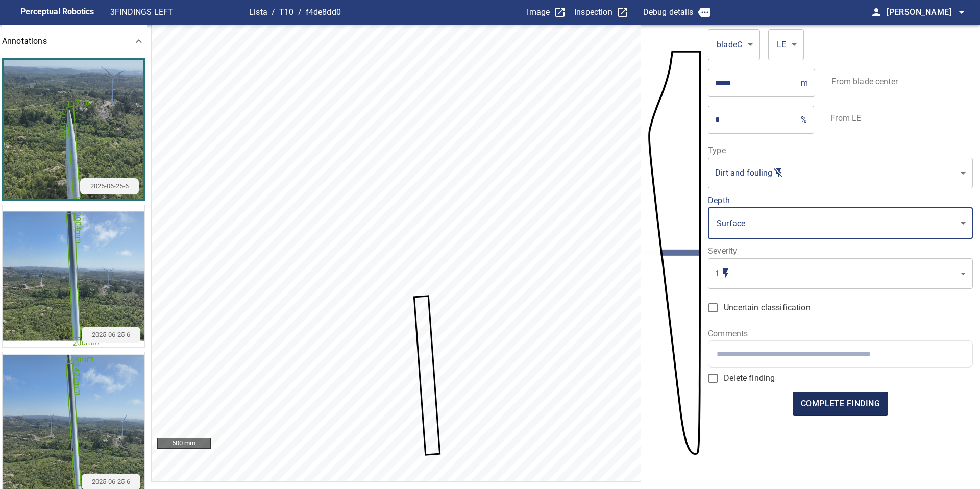
click at [849, 404] on span "complete finding" at bounding box center [840, 403] width 79 height 14
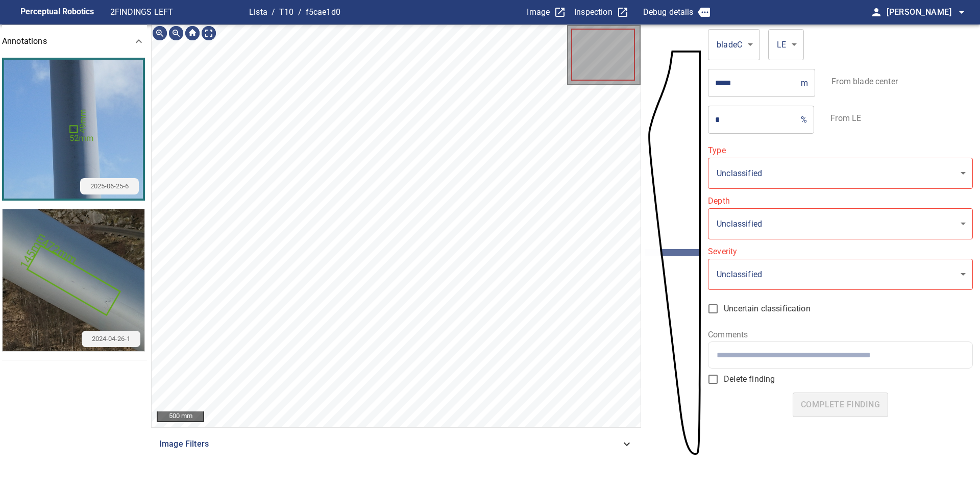
type input "**********"
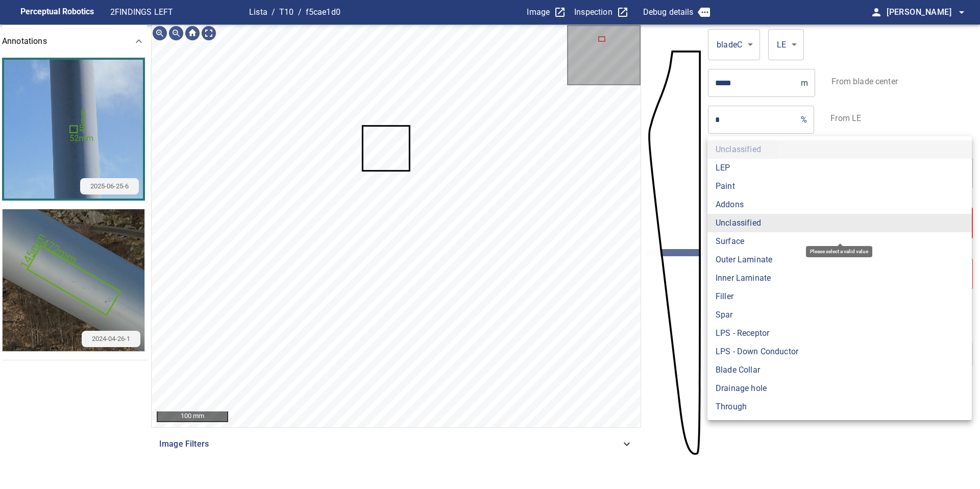
click at [739, 238] on body "**********" at bounding box center [490, 244] width 980 height 489
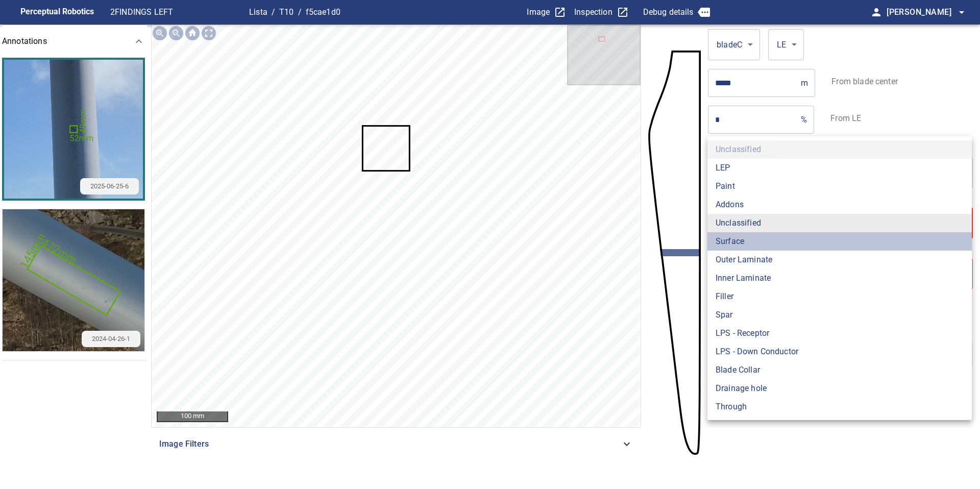
click at [737, 246] on li "Surface" at bounding box center [839, 241] width 264 height 18
type input "*******"
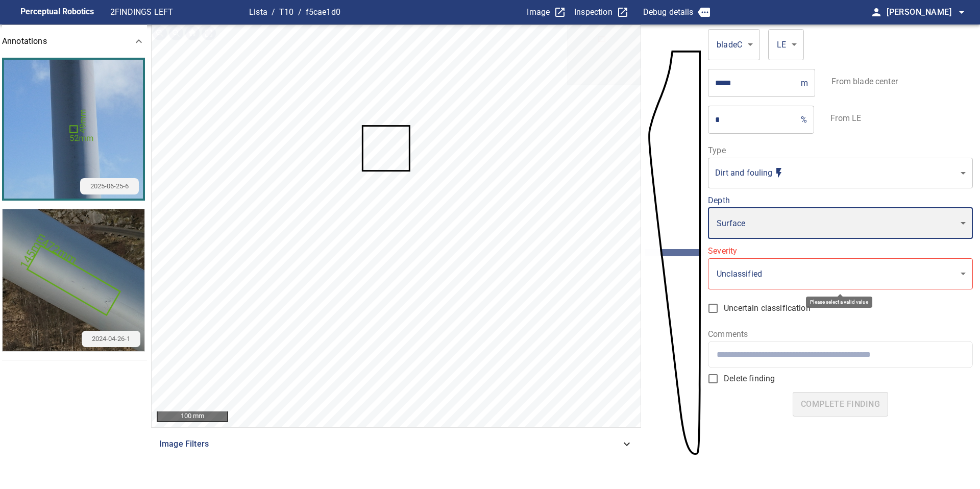
type input "*"
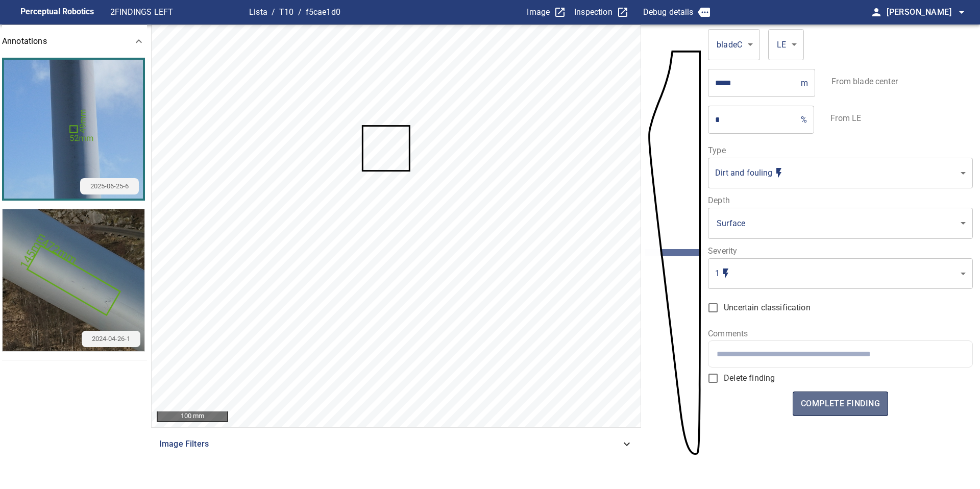
click at [845, 401] on span "complete finding" at bounding box center [840, 403] width 79 height 14
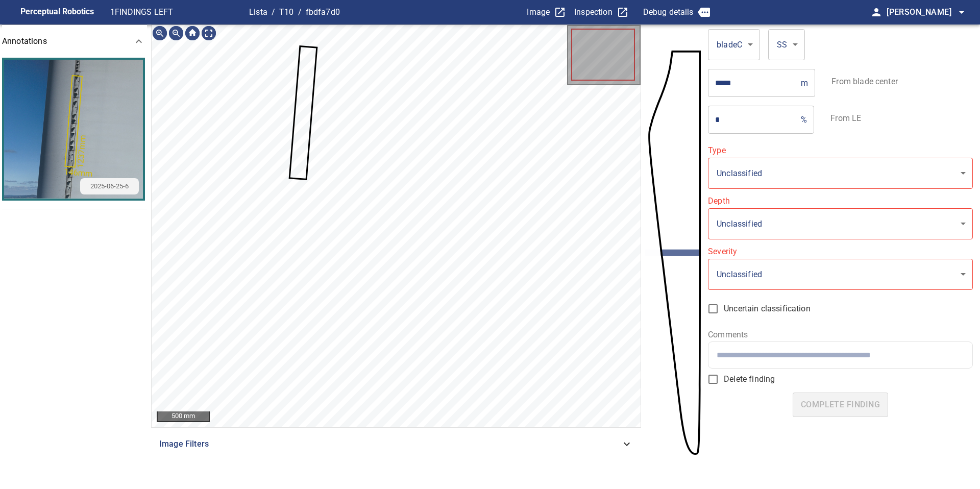
type input "**********"
click at [295, 110] on icon at bounding box center [303, 113] width 26 height 132
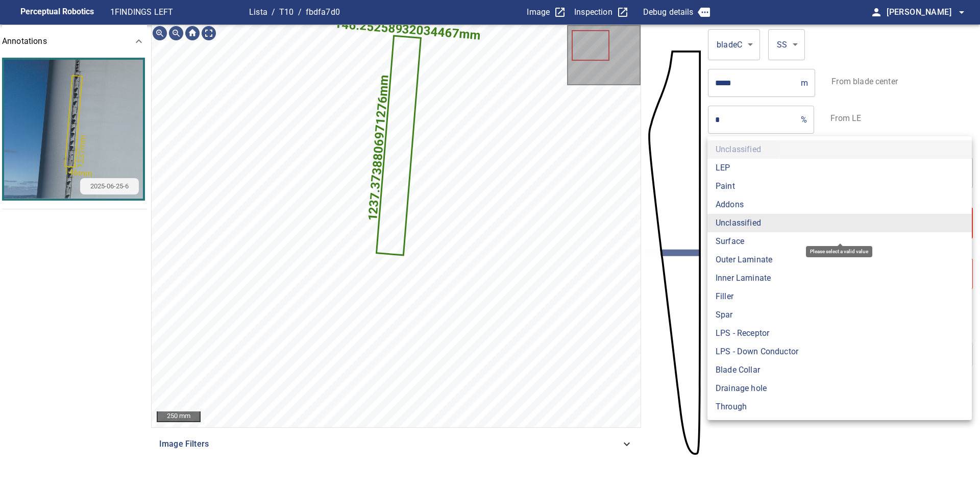
click at [732, 225] on body "**********" at bounding box center [490, 244] width 980 height 489
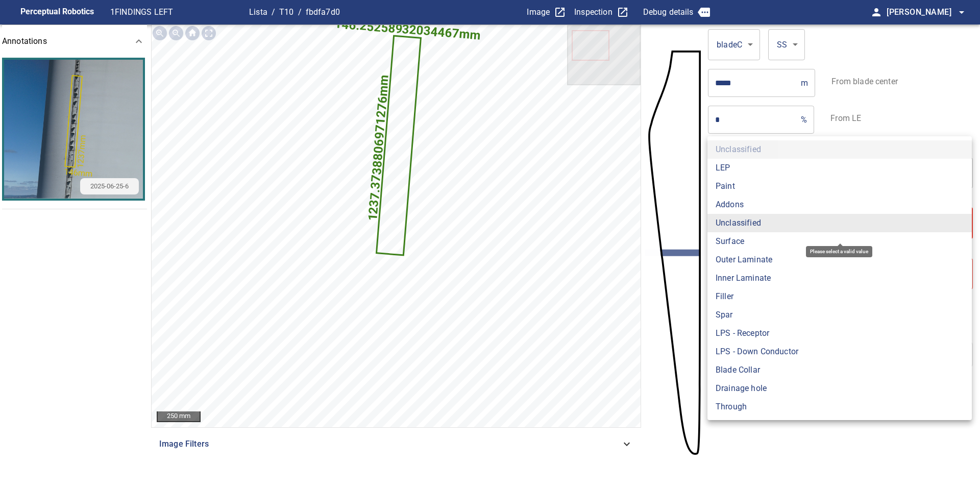
click at [734, 199] on li "Addons" at bounding box center [839, 204] width 264 height 18
type input "******"
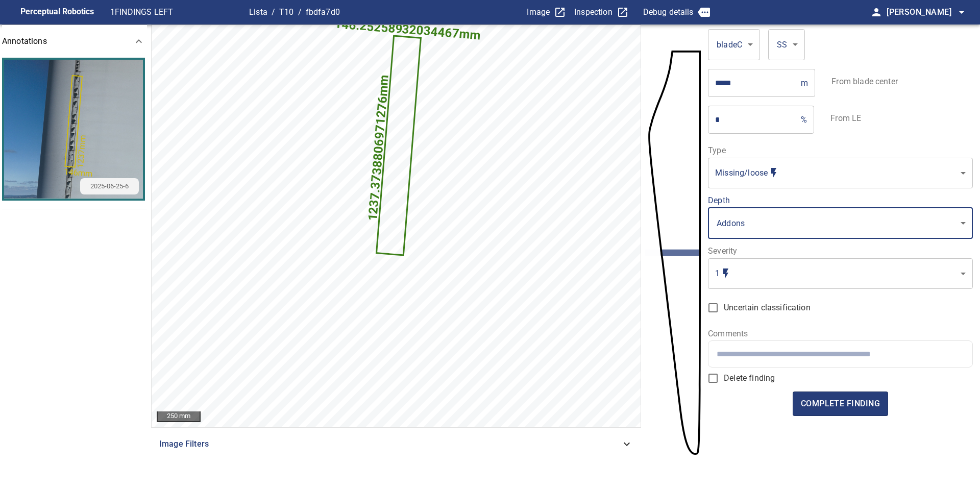
click at [745, 282] on body "**********" at bounding box center [490, 244] width 980 height 489
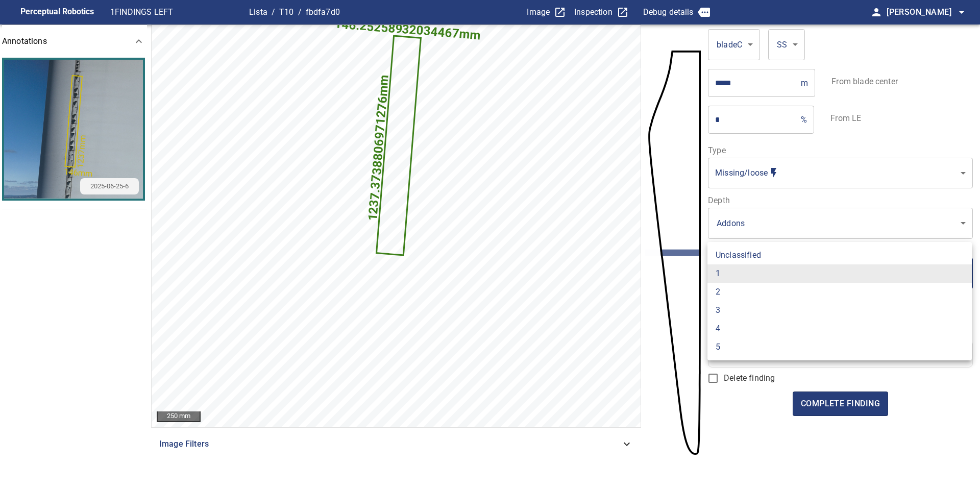
click at [742, 295] on li "2" at bounding box center [839, 292] width 264 height 18
type input "*"
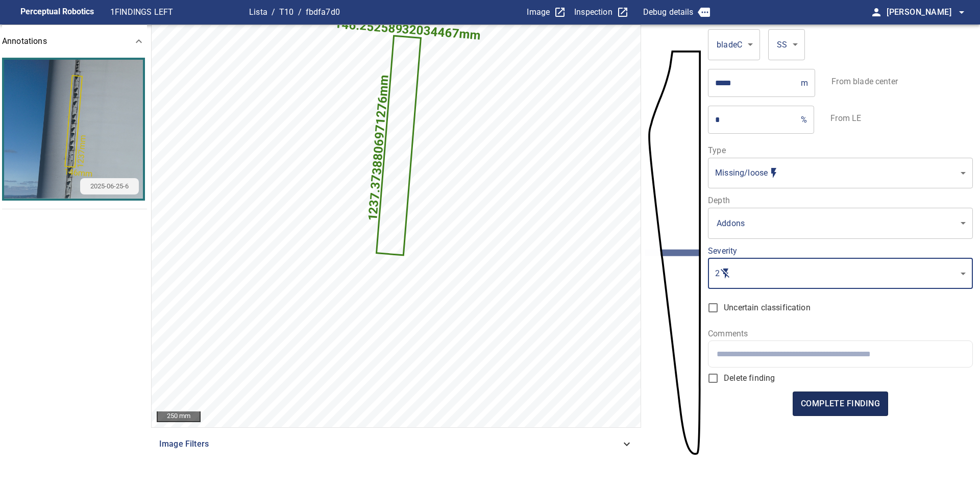
click at [851, 399] on span "complete finding" at bounding box center [840, 403] width 79 height 14
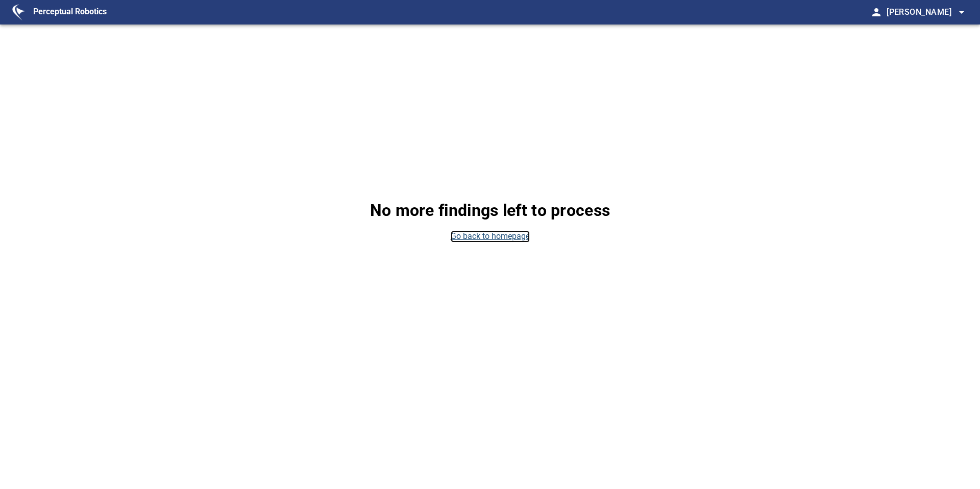
click at [514, 236] on link "Go back to homepage" at bounding box center [490, 237] width 79 height 12
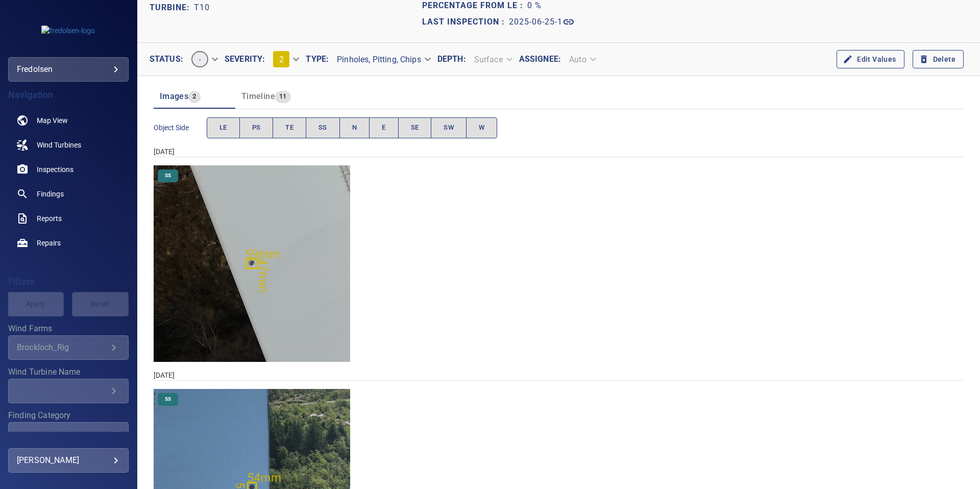
scroll to position [68, 0]
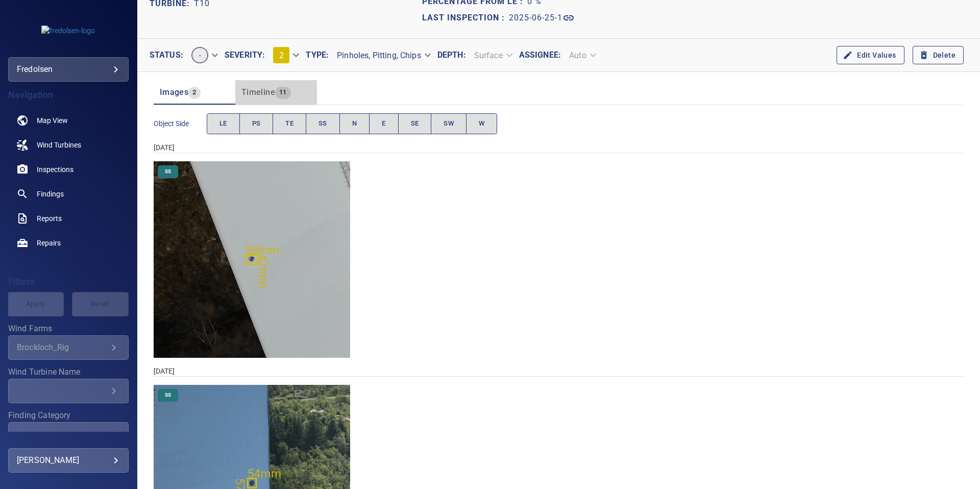
click at [266, 95] on span "Timeline" at bounding box center [258, 92] width 34 height 10
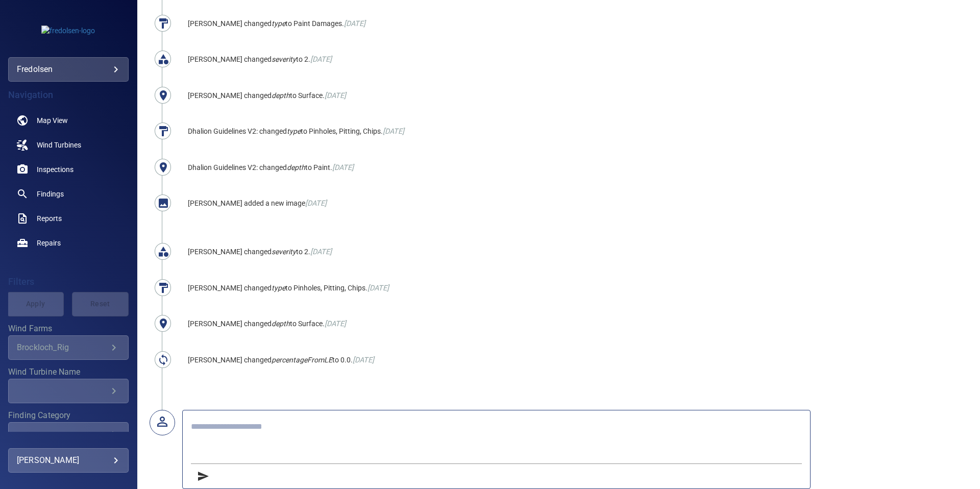
scroll to position [324, 0]
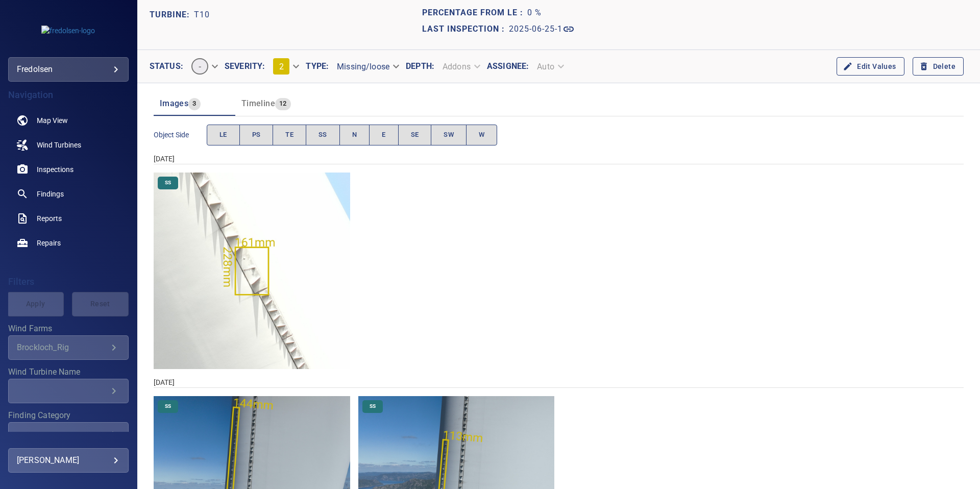
scroll to position [73, 0]
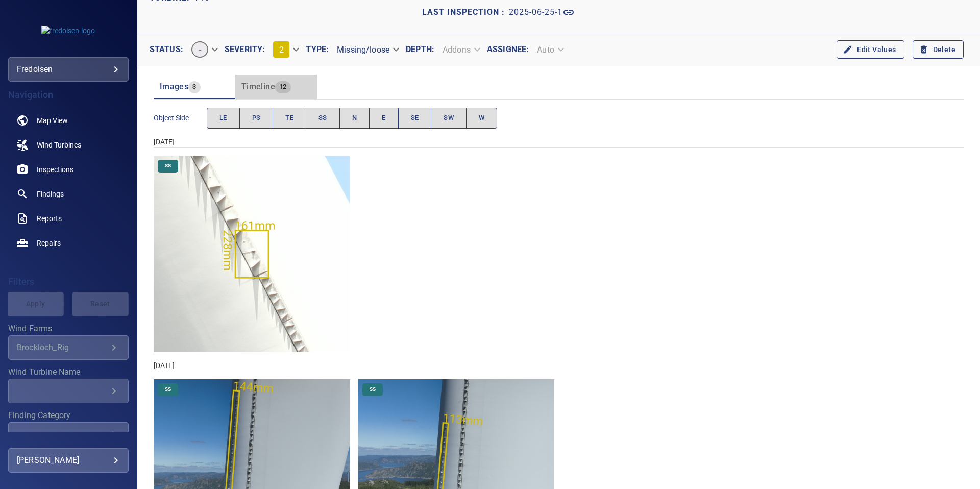
click at [262, 89] on span "Timeline" at bounding box center [258, 87] width 34 height 10
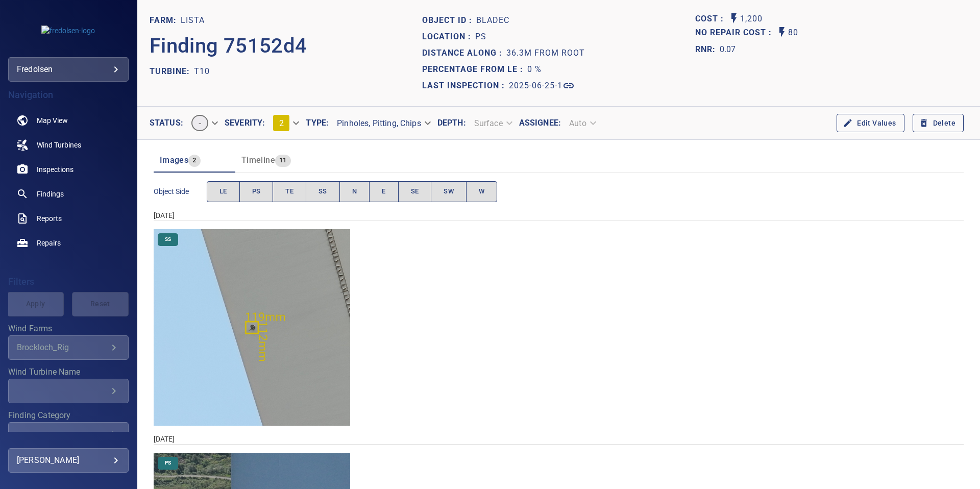
click at [251, 159] on span "Timeline" at bounding box center [258, 160] width 34 height 10
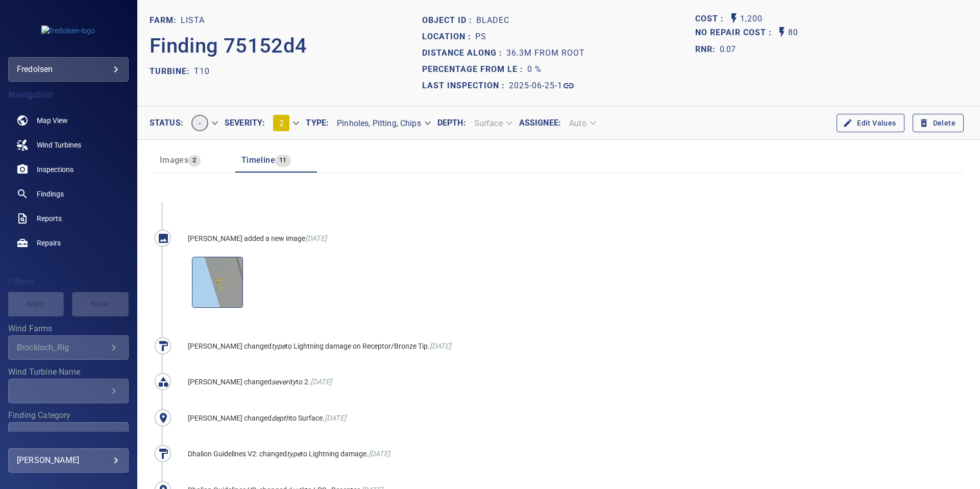
click at [184, 166] on div "Images 2" at bounding box center [180, 160] width 41 height 14
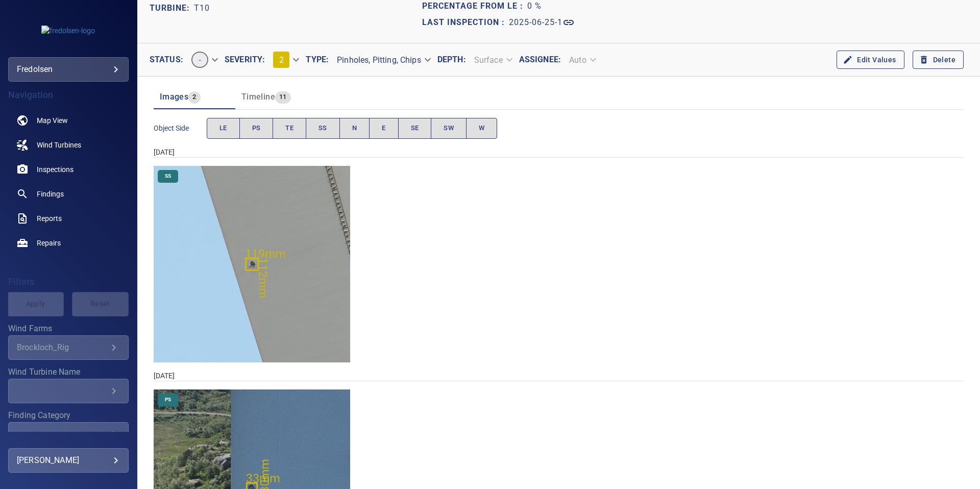
scroll to position [157, 0]
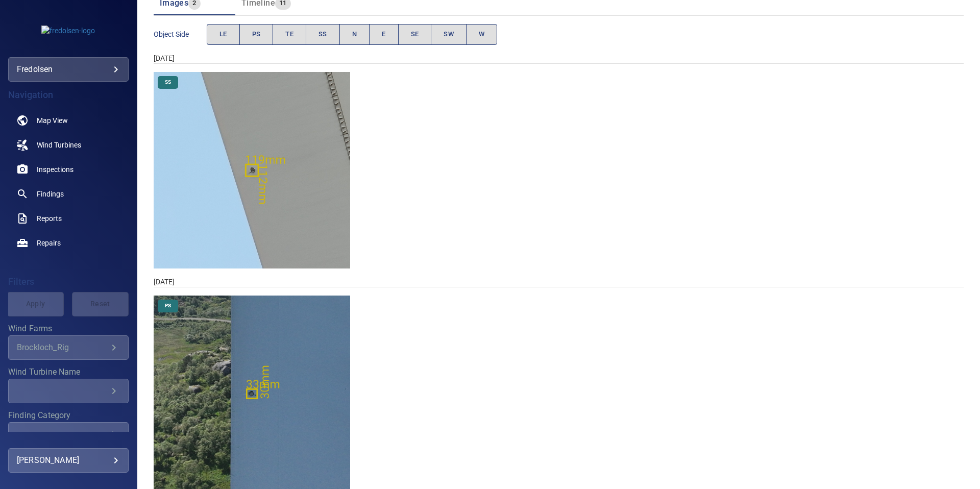
click at [242, 180] on img "Lista/T10/2024-04-26-1/2024-04-26-1/image101wp109.jpg" at bounding box center [252, 170] width 196 height 196
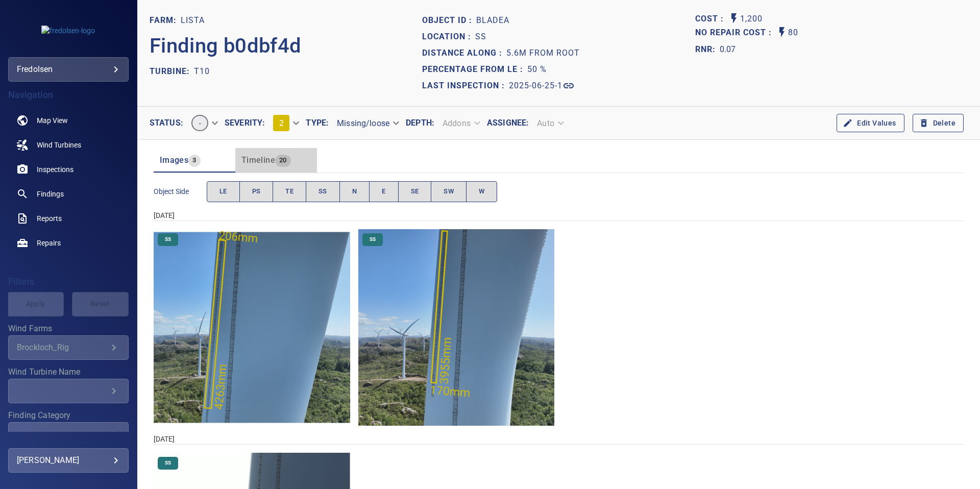
click at [265, 164] on span "Timeline" at bounding box center [258, 160] width 34 height 10
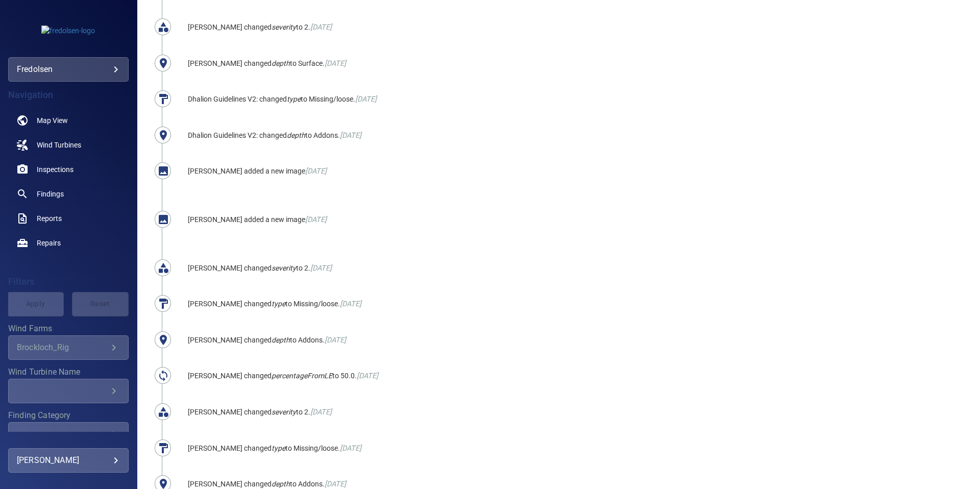
scroll to position [351, 0]
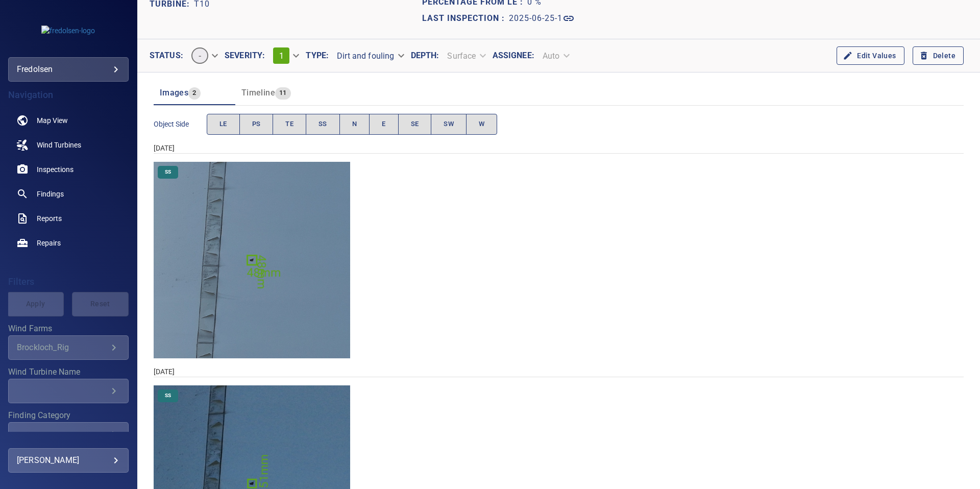
scroll to position [9, 0]
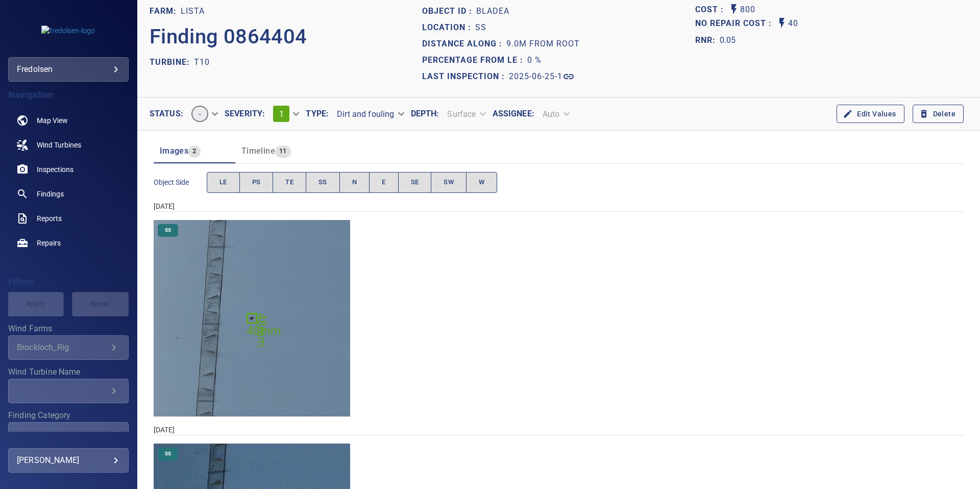
click at [267, 151] on span "Timeline" at bounding box center [258, 151] width 34 height 10
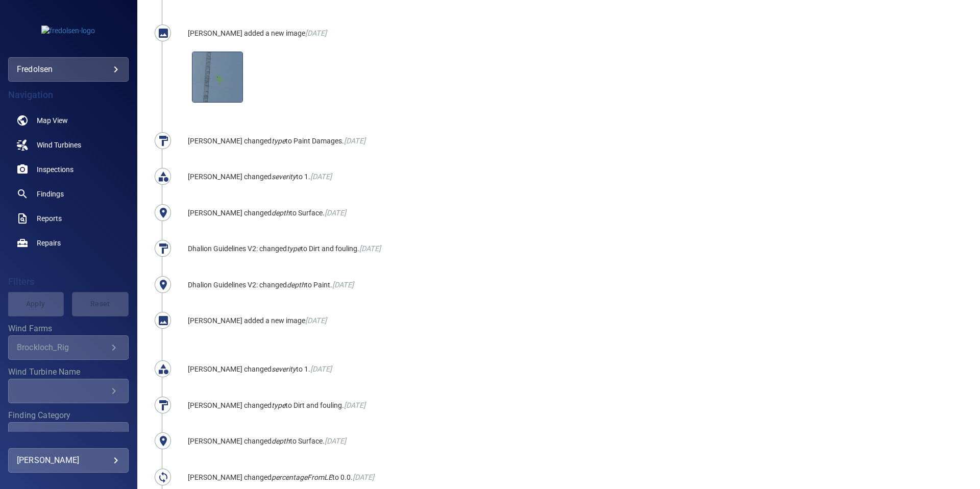
scroll to position [329, 0]
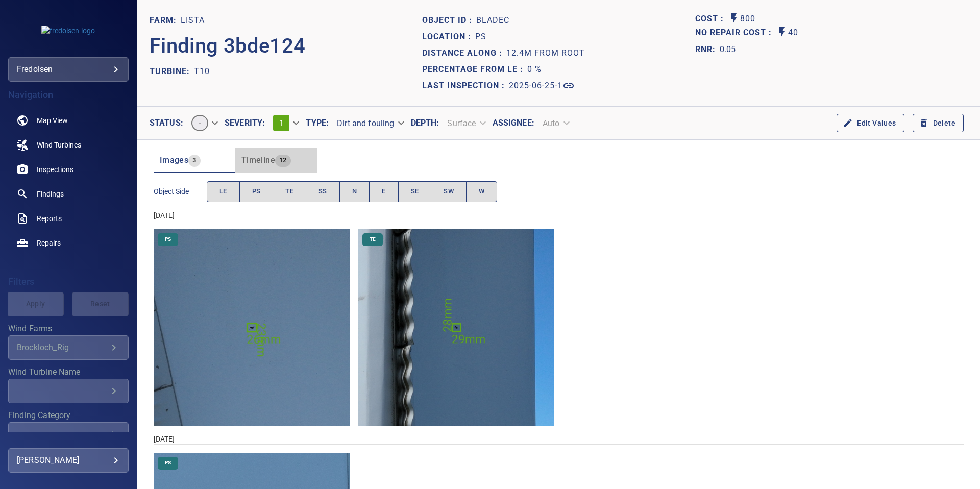
click at [261, 162] on span "Timeline" at bounding box center [258, 160] width 34 height 10
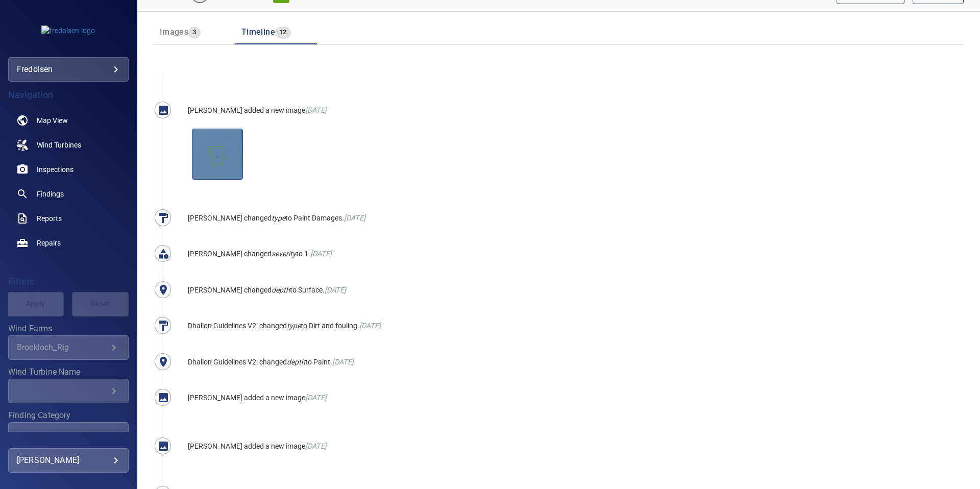
scroll to position [234, 0]
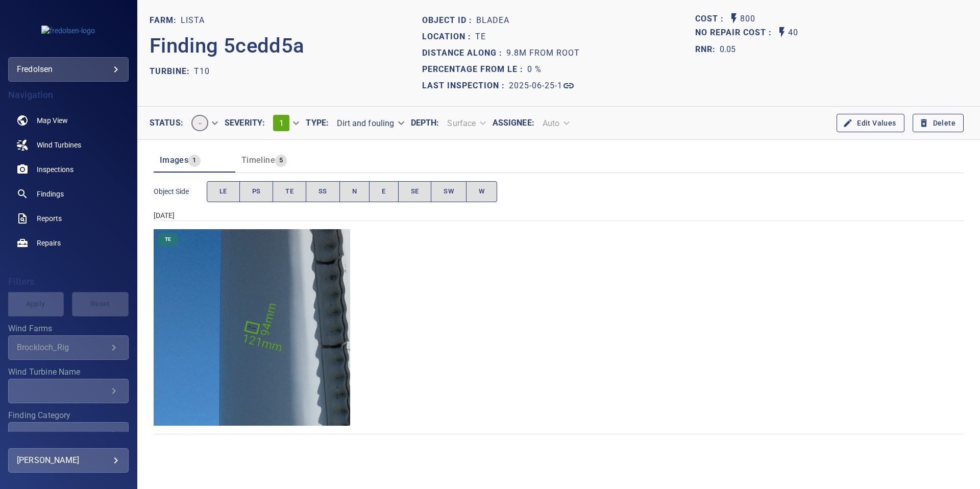
click at [270, 161] on span "Timeline" at bounding box center [258, 160] width 34 height 10
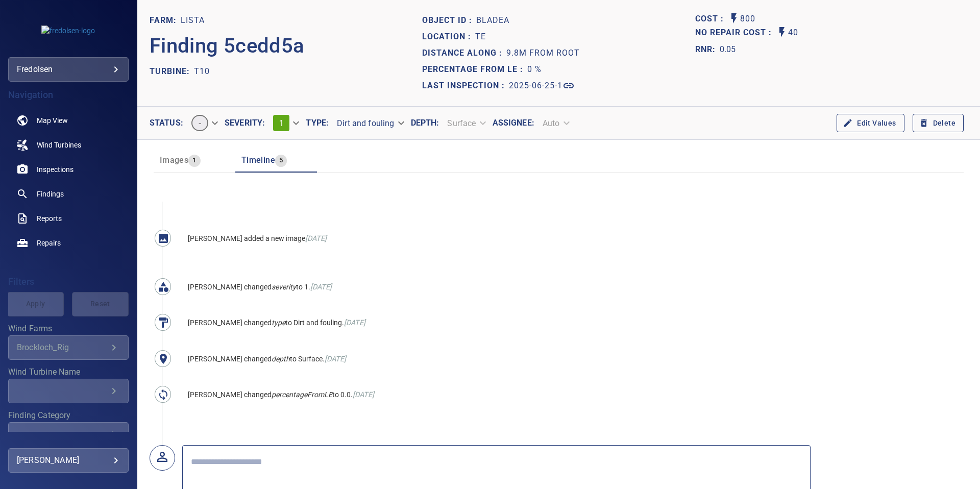
scroll to position [12, 0]
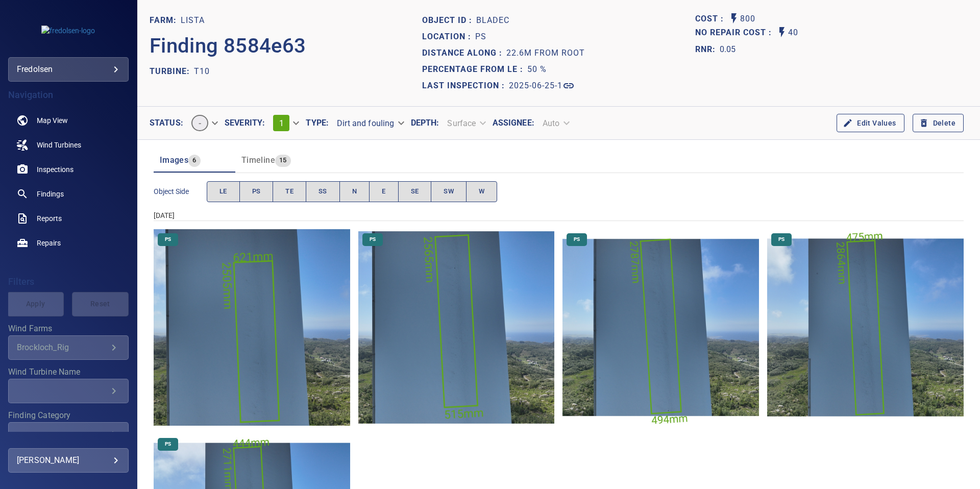
click at [265, 155] on span "Timeline" at bounding box center [258, 160] width 34 height 10
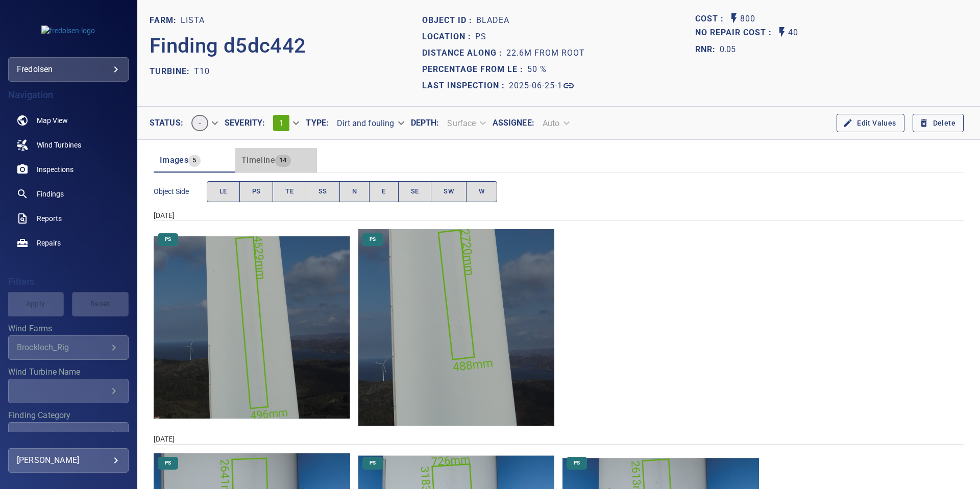
click at [264, 159] on span "Timeline" at bounding box center [258, 160] width 34 height 10
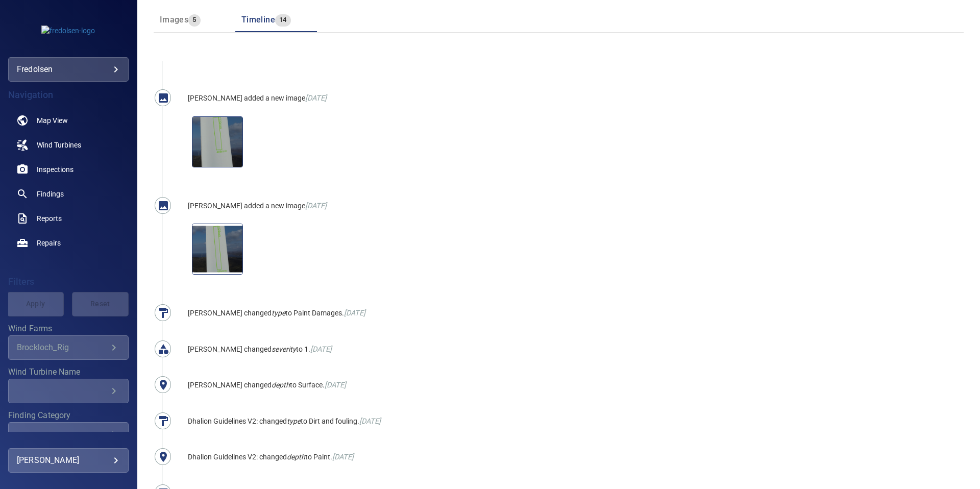
scroll to position [240, 0]
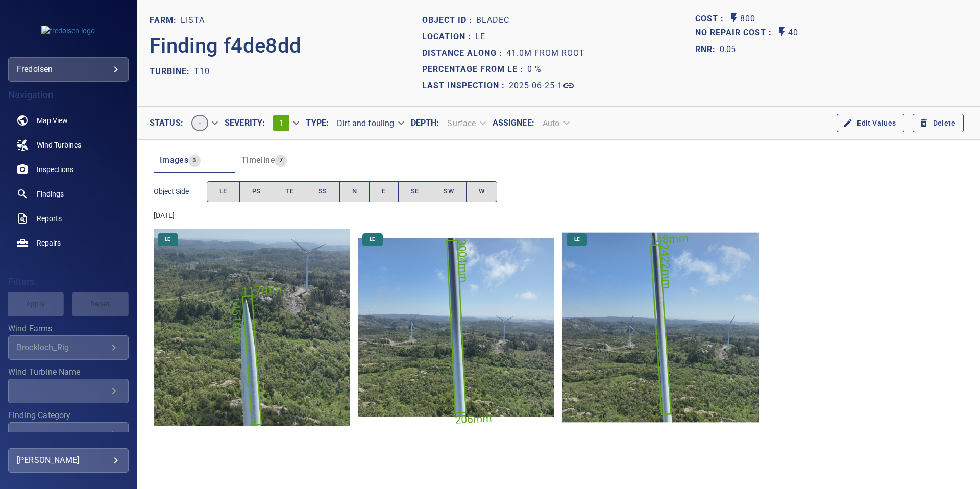
click at [271, 160] on span "Timeline" at bounding box center [258, 160] width 34 height 10
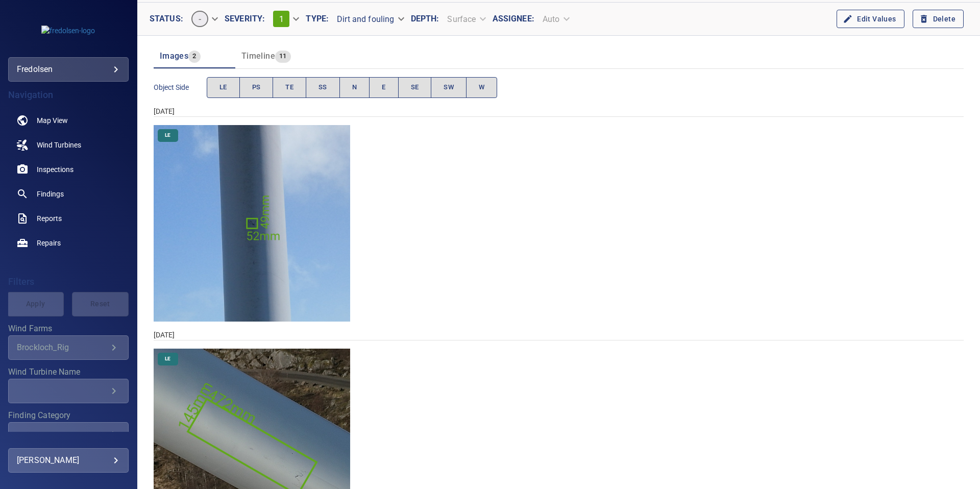
scroll to position [68, 0]
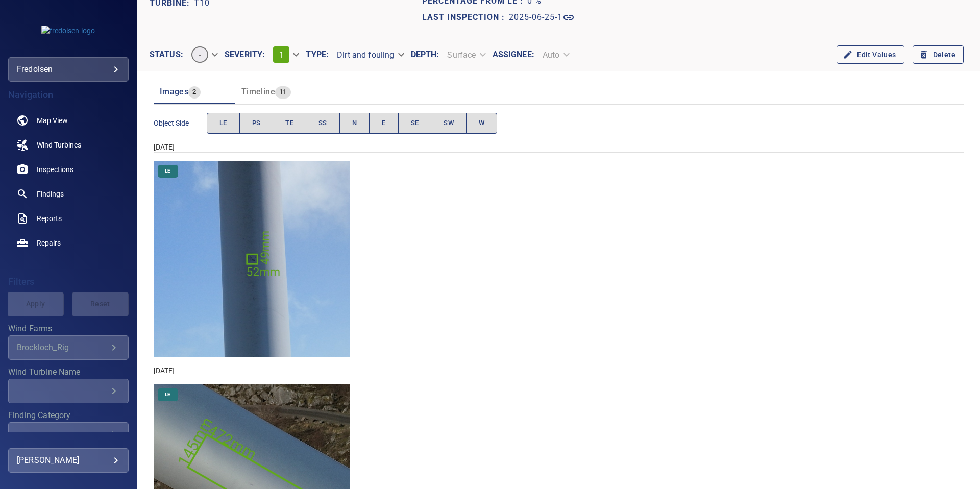
click at [271, 90] on span "Timeline" at bounding box center [258, 92] width 34 height 10
